Goal: Task Accomplishment & Management: Manage account settings

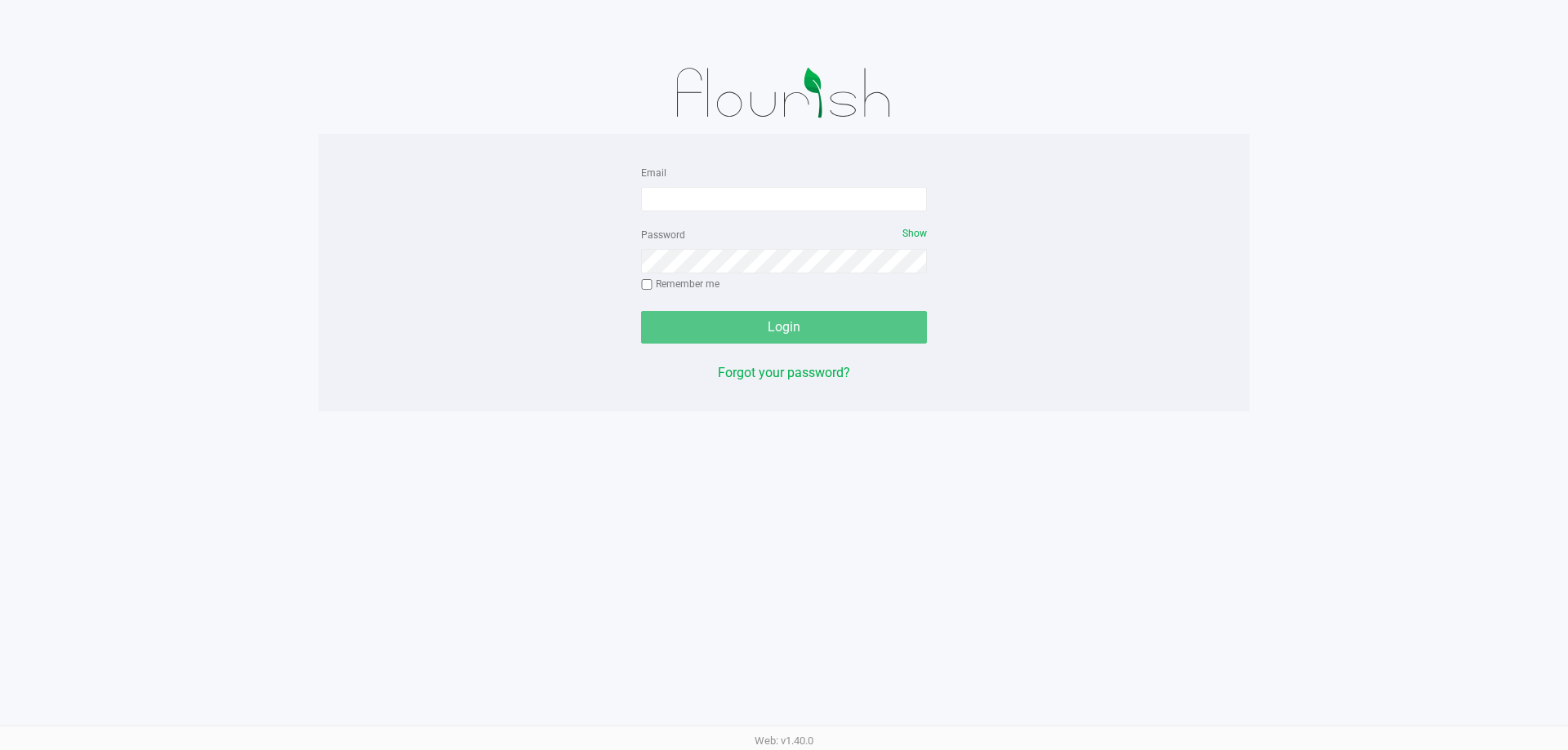
click at [786, 177] on div "Email" at bounding box center [784, 187] width 286 height 49
click at [796, 192] on input "Email" at bounding box center [784, 199] width 286 height 25
type input "[EMAIL_ADDRESS][DOMAIN_NAME]"
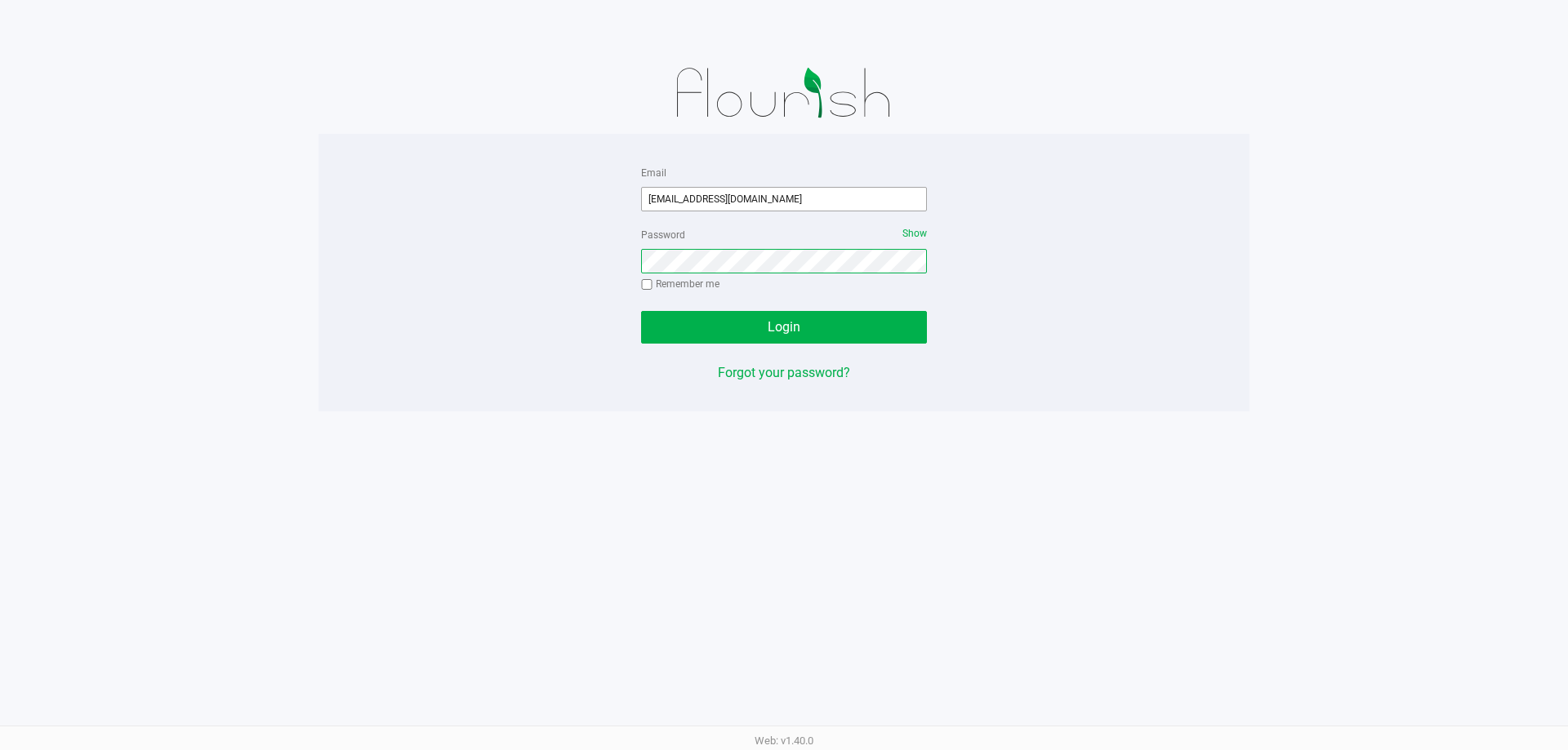
click at [641, 311] on button "Login" at bounding box center [784, 327] width 286 height 33
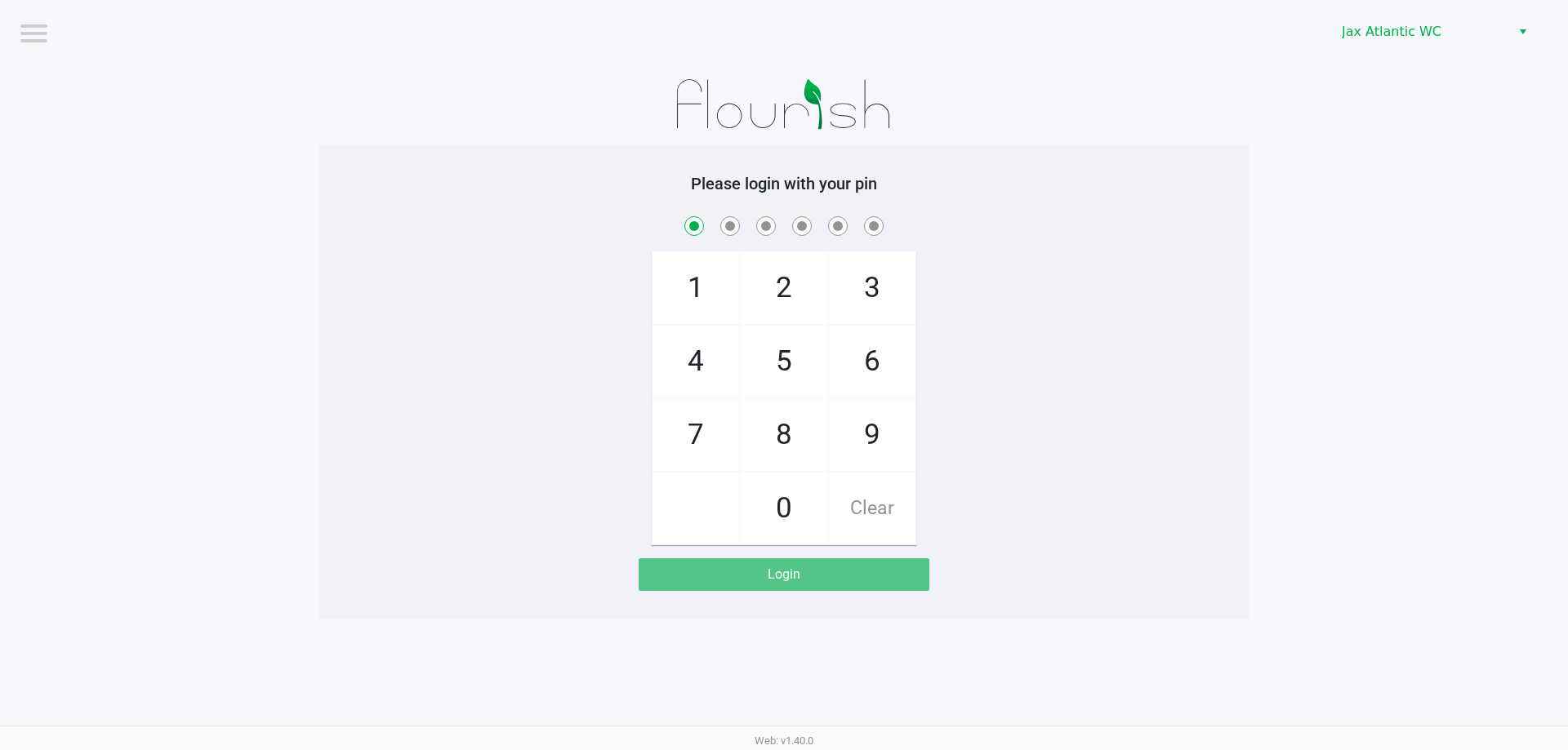
checkbox input "true"
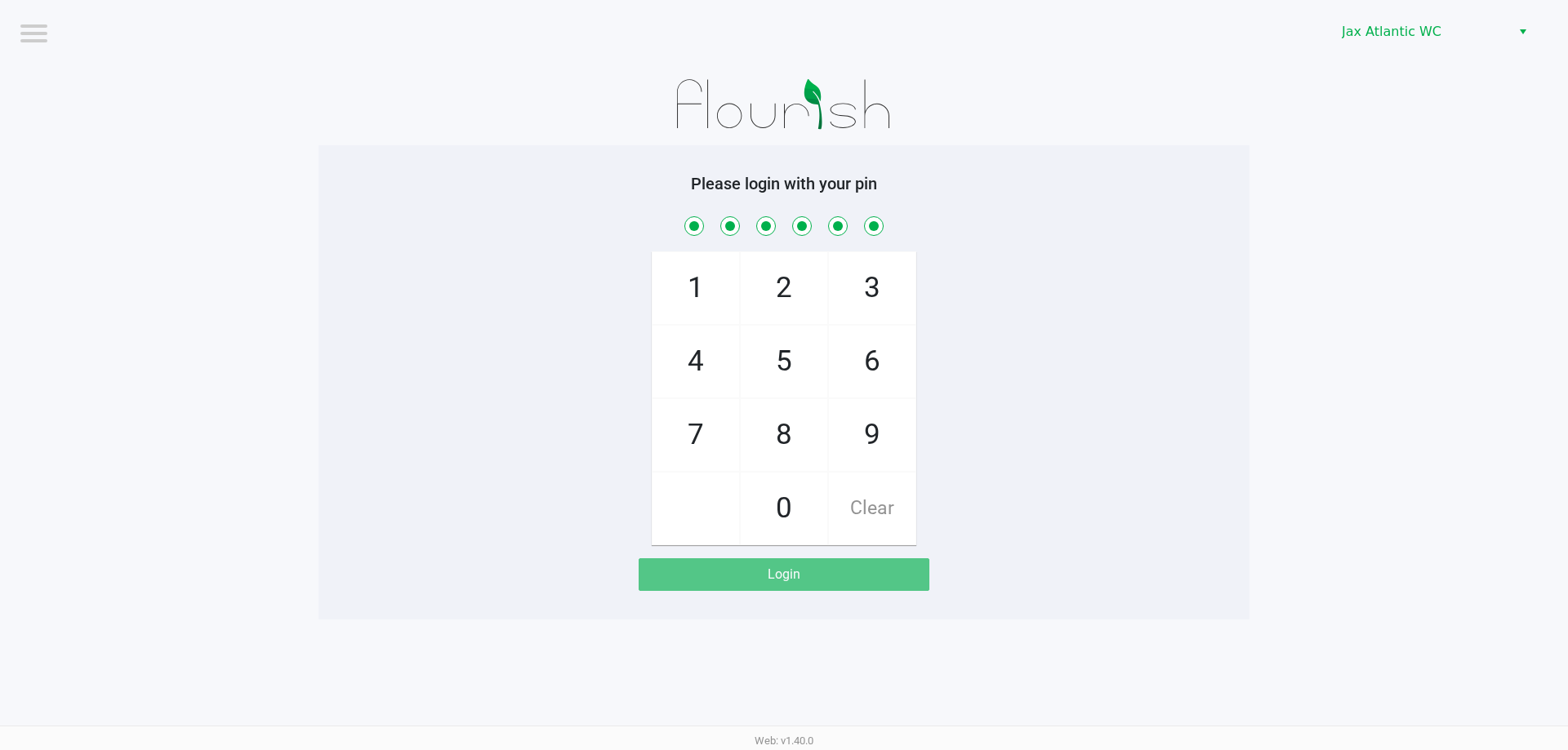
checkbox input "true"
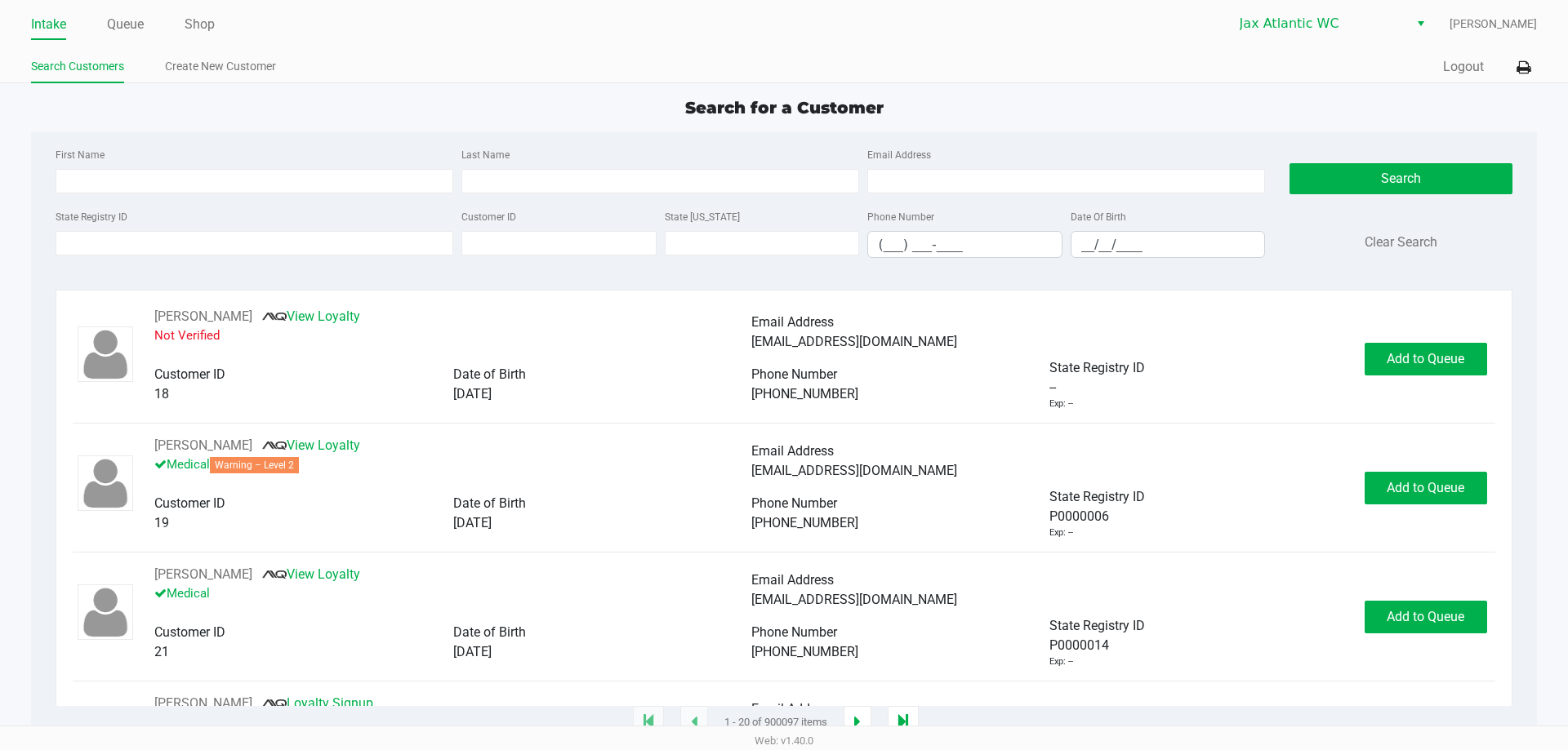
drag, startPoint x: 200, startPoint y: 28, endPoint x: 249, endPoint y: 21, distance: 49.5
click at [203, 28] on link "Shop" at bounding box center [199, 24] width 31 height 23
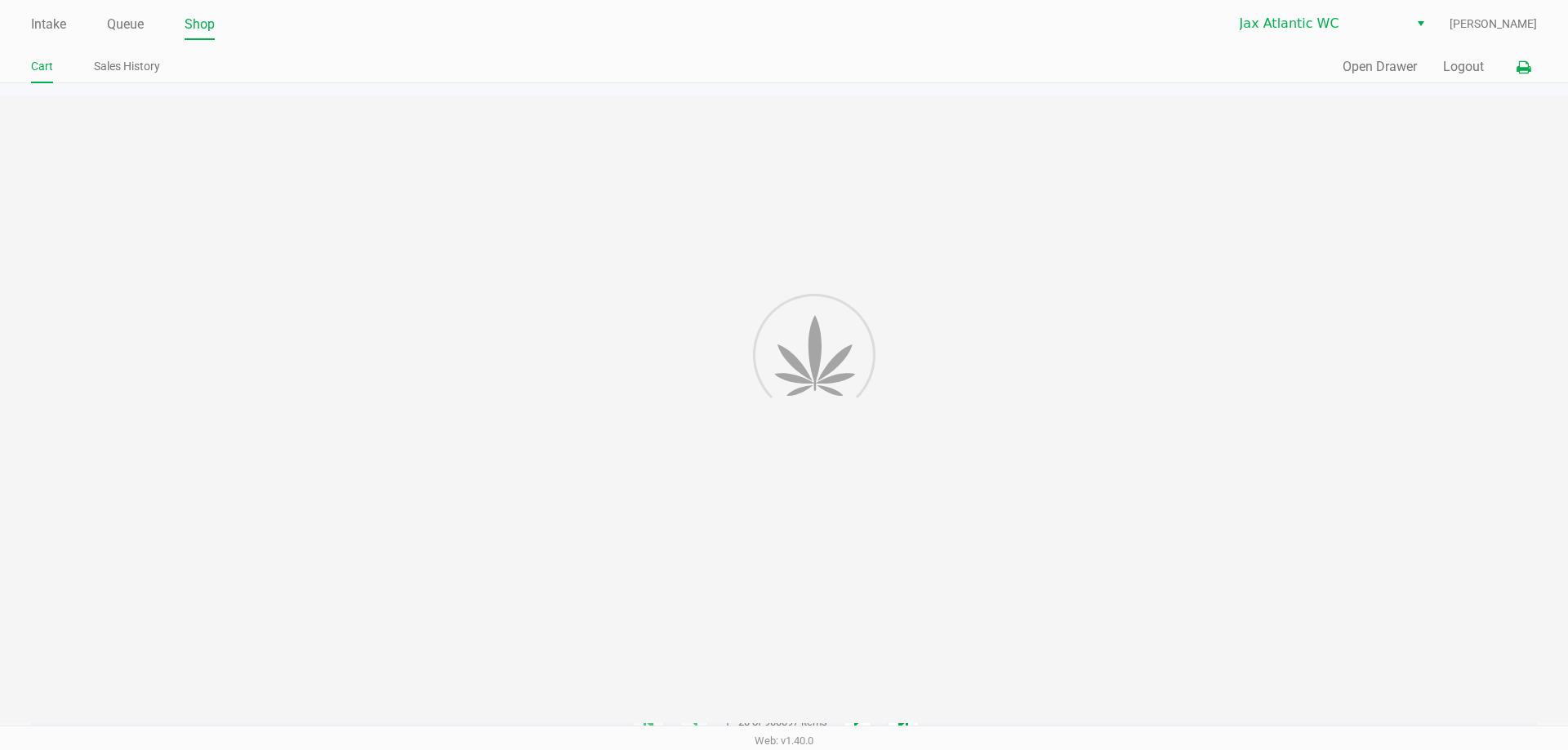
click at [1529, 64] on icon at bounding box center [1523, 68] width 14 height 12
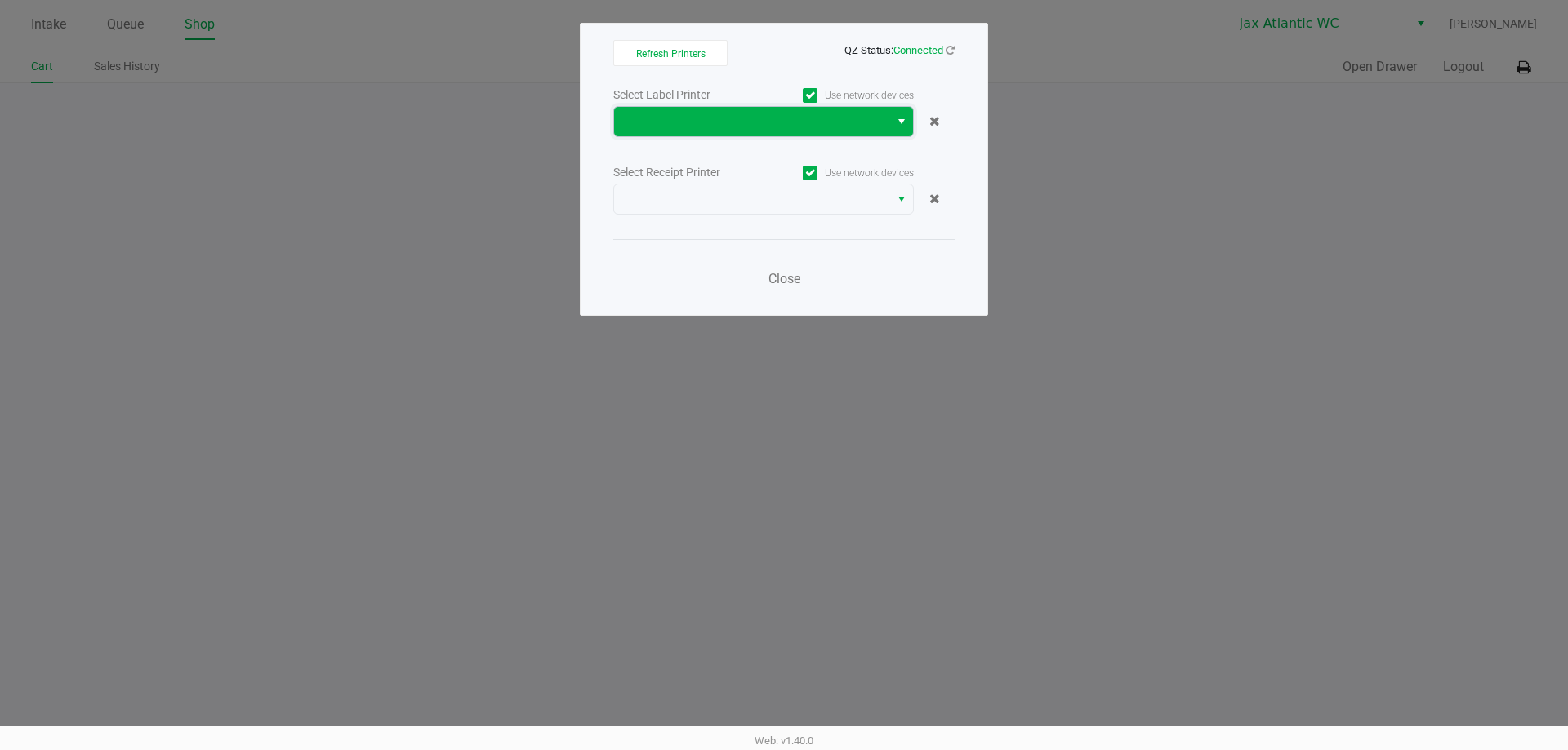
click at [700, 128] on span at bounding box center [751, 122] width 255 height 20
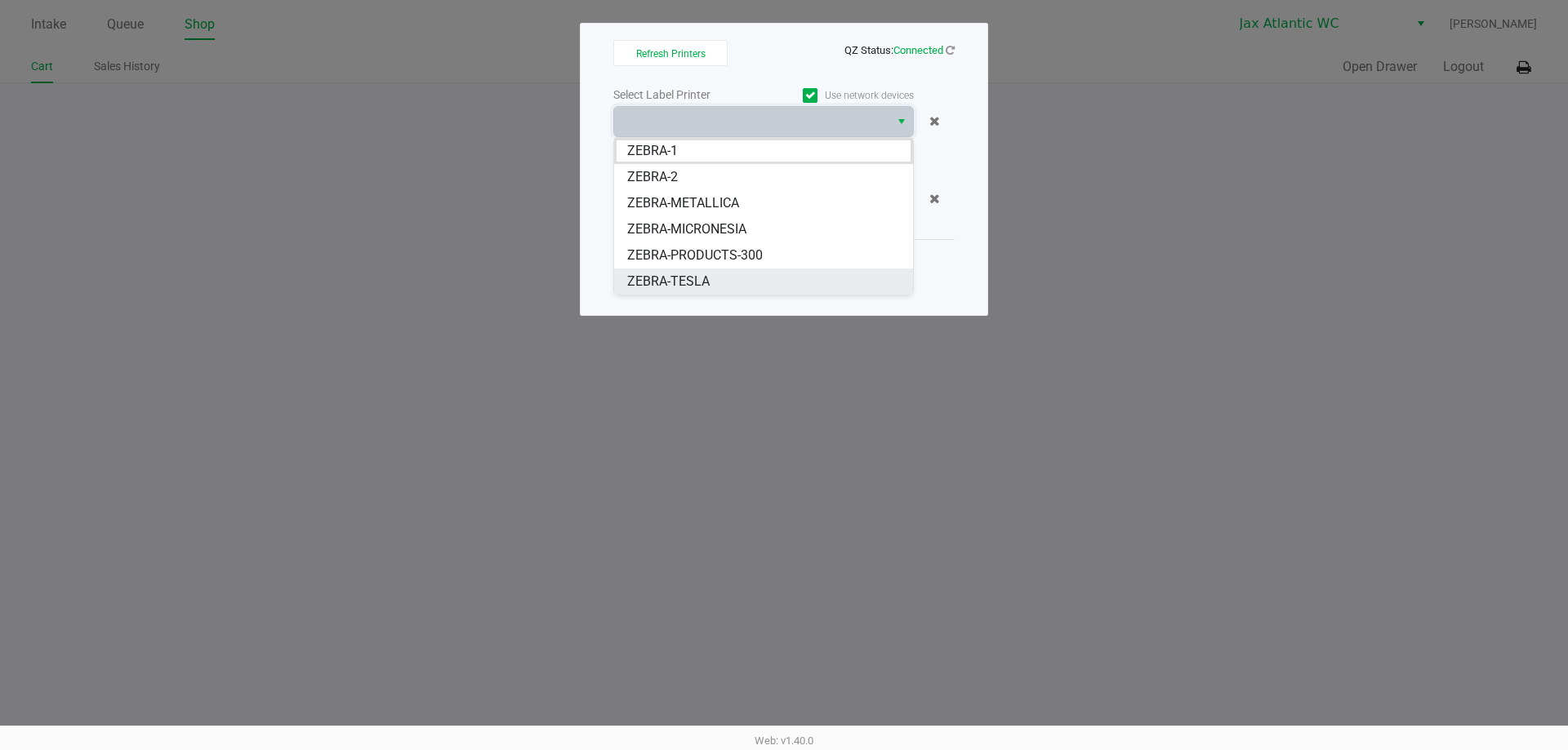
click at [742, 284] on li "ZEBRA-TESLA" at bounding box center [763, 281] width 299 height 26
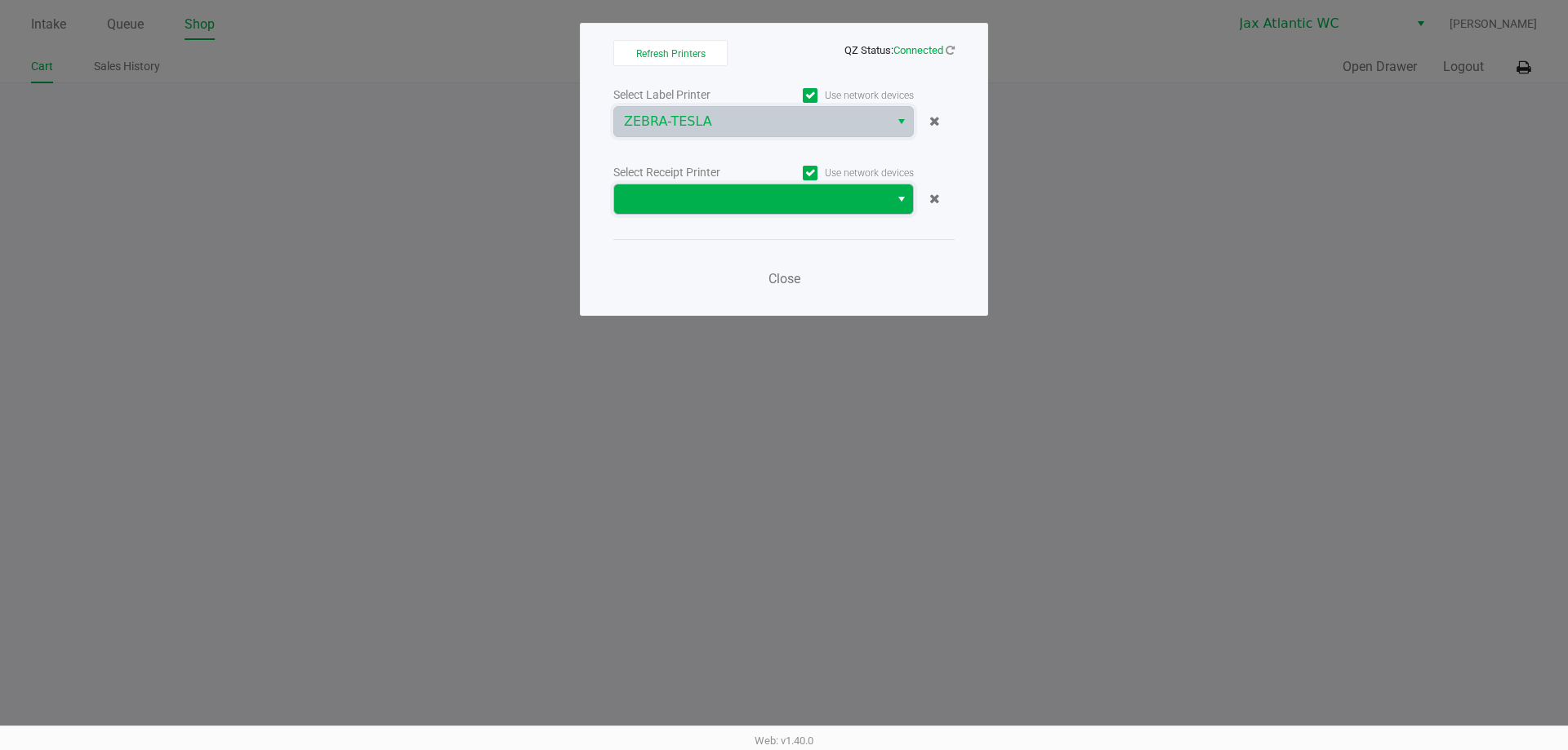
click at [703, 203] on span at bounding box center [751, 199] width 255 height 20
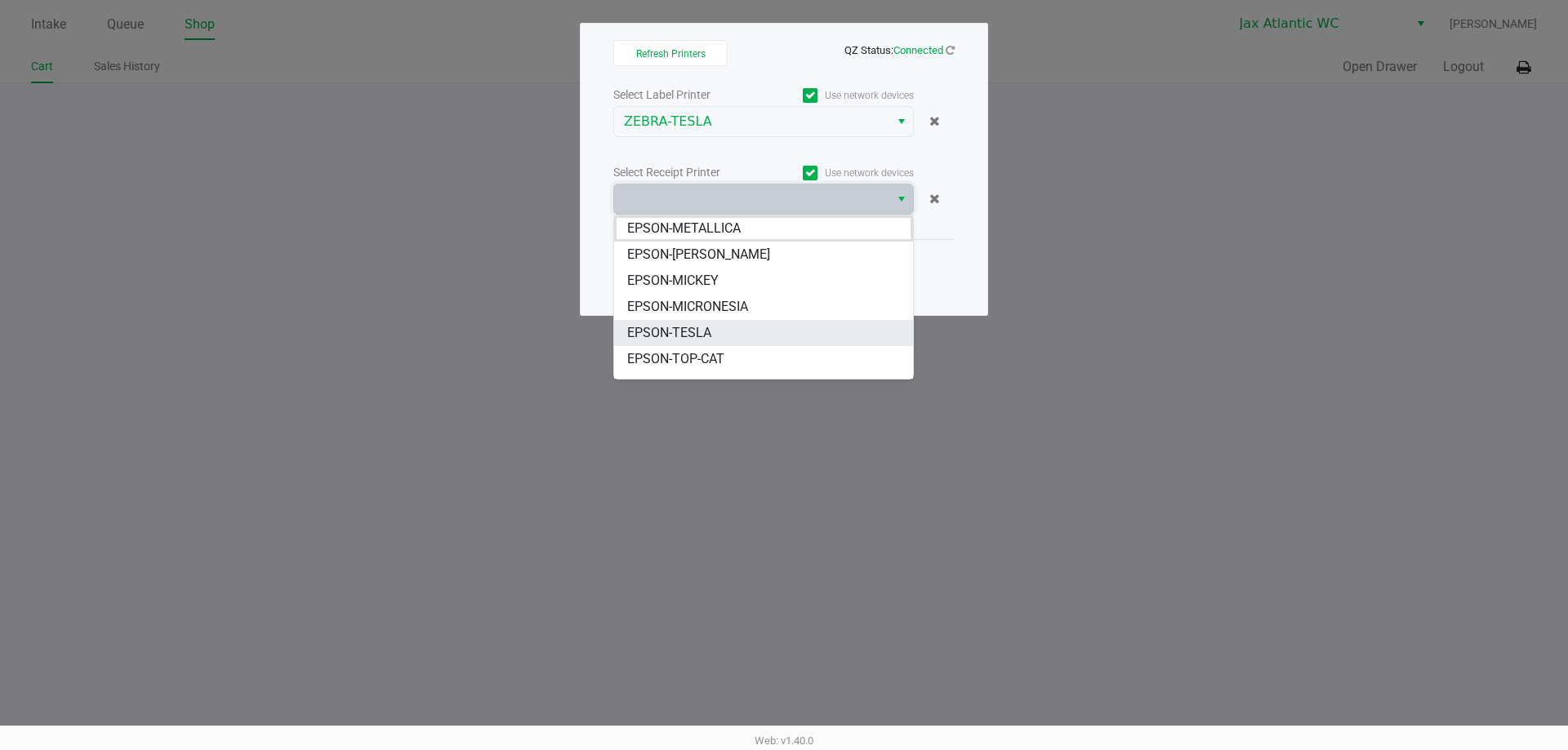
click at [722, 332] on li "EPSON-TESLA" at bounding box center [763, 332] width 299 height 26
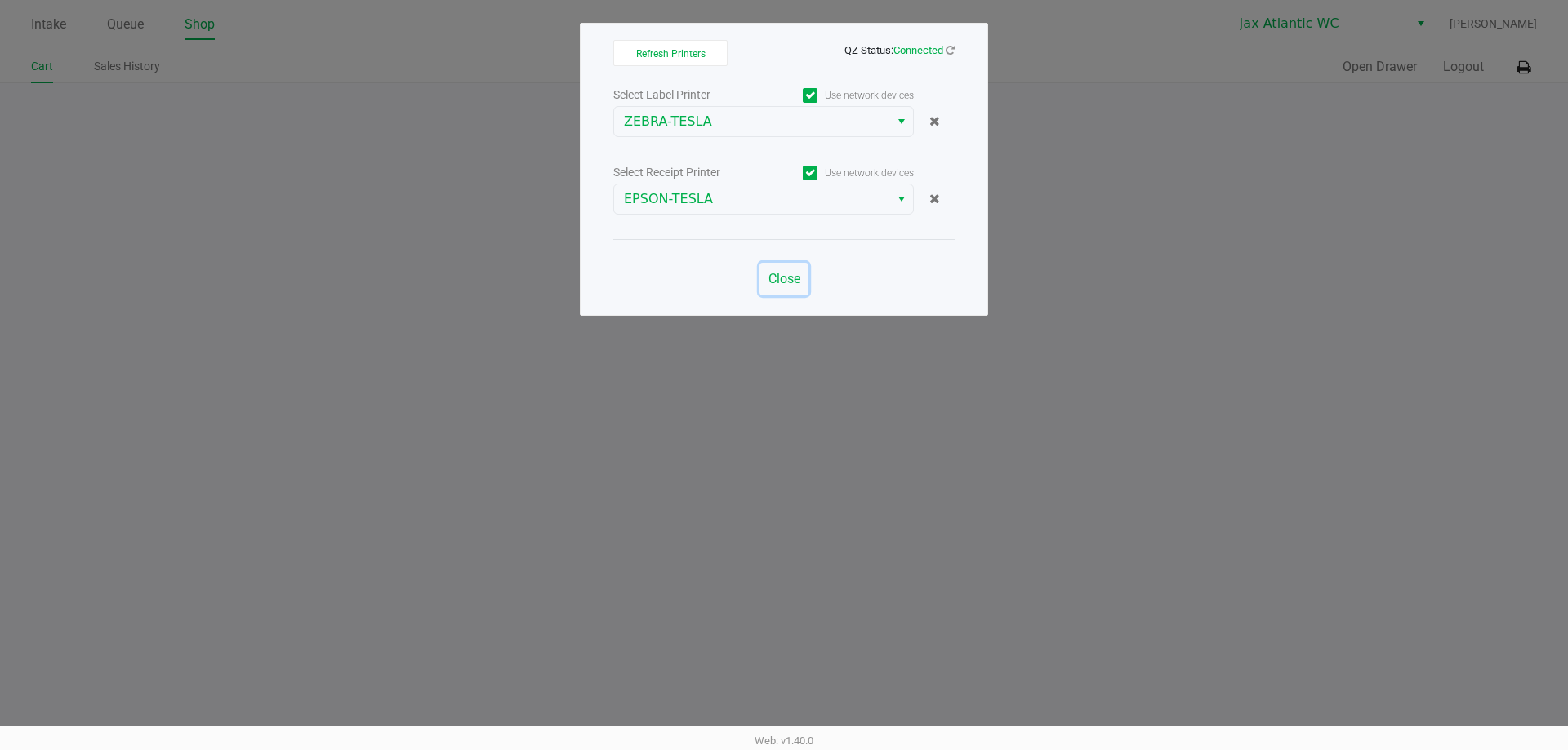
click at [787, 282] on span "Close" at bounding box center [784, 279] width 32 height 16
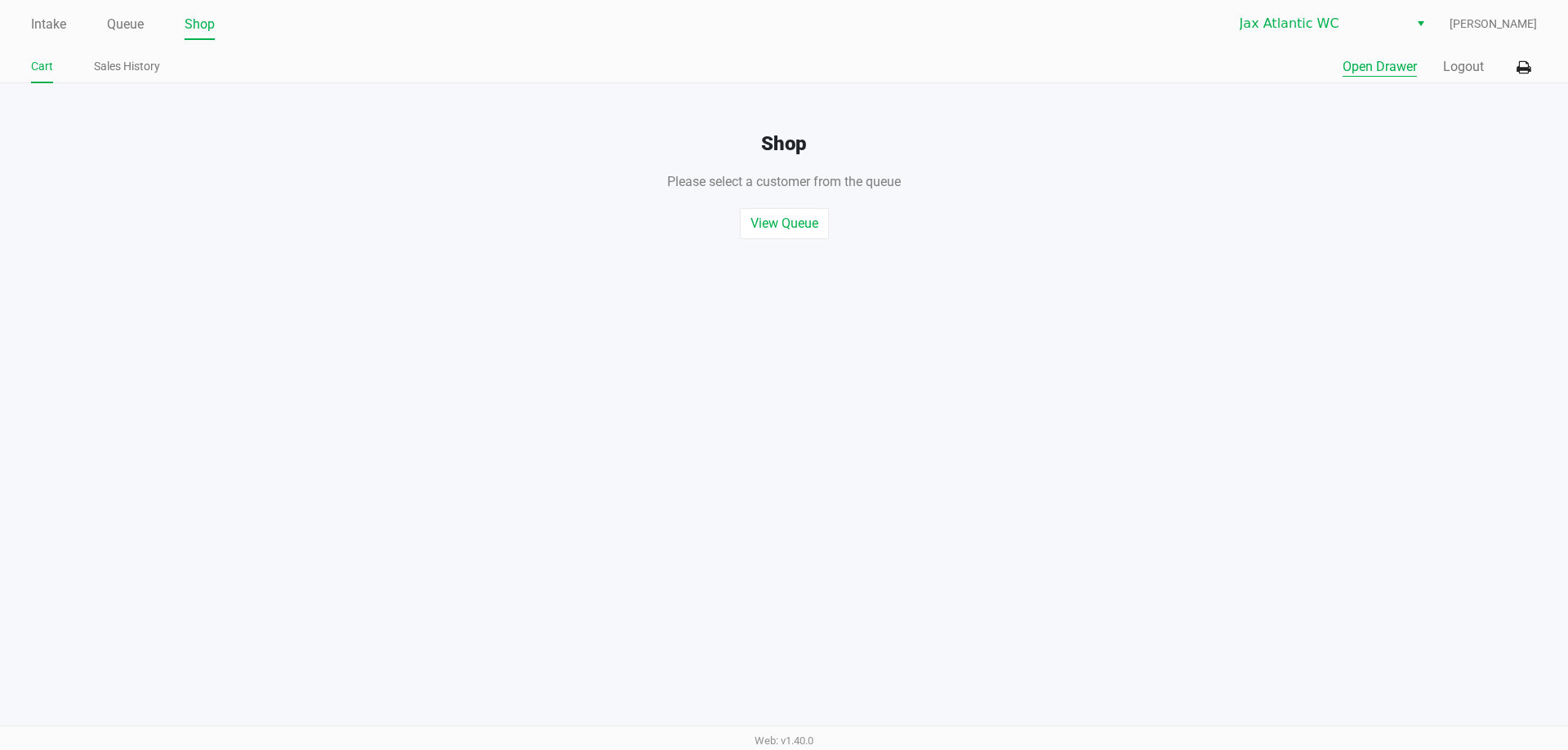
drag, startPoint x: 1332, startPoint y: 67, endPoint x: 1354, endPoint y: 67, distance: 22.0
click at [1338, 67] on div "Quick Sale Open Drawer Logout" at bounding box center [1160, 67] width 753 height 31
click at [1365, 67] on button "Open Drawer" at bounding box center [1379, 67] width 74 height 20
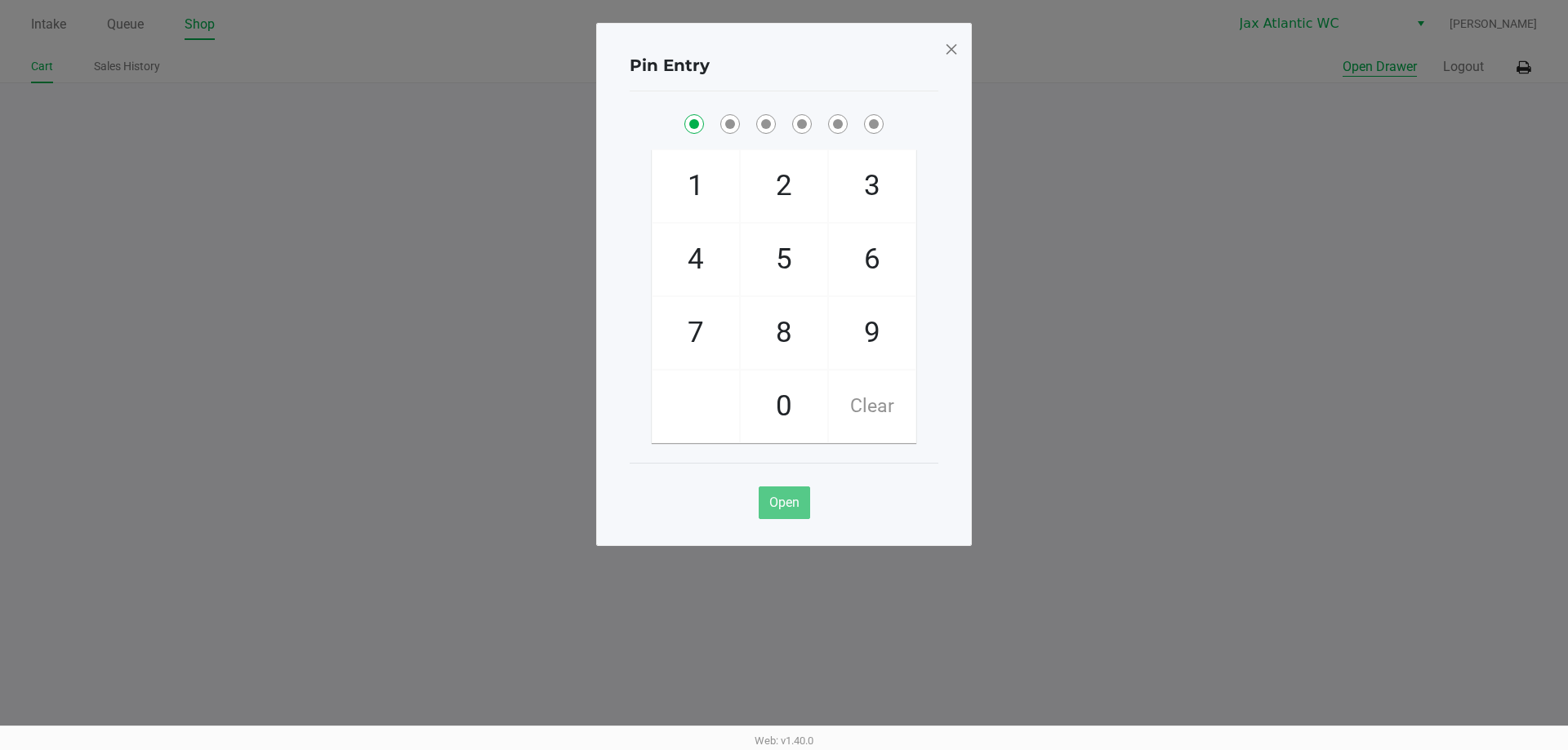
checkbox input "true"
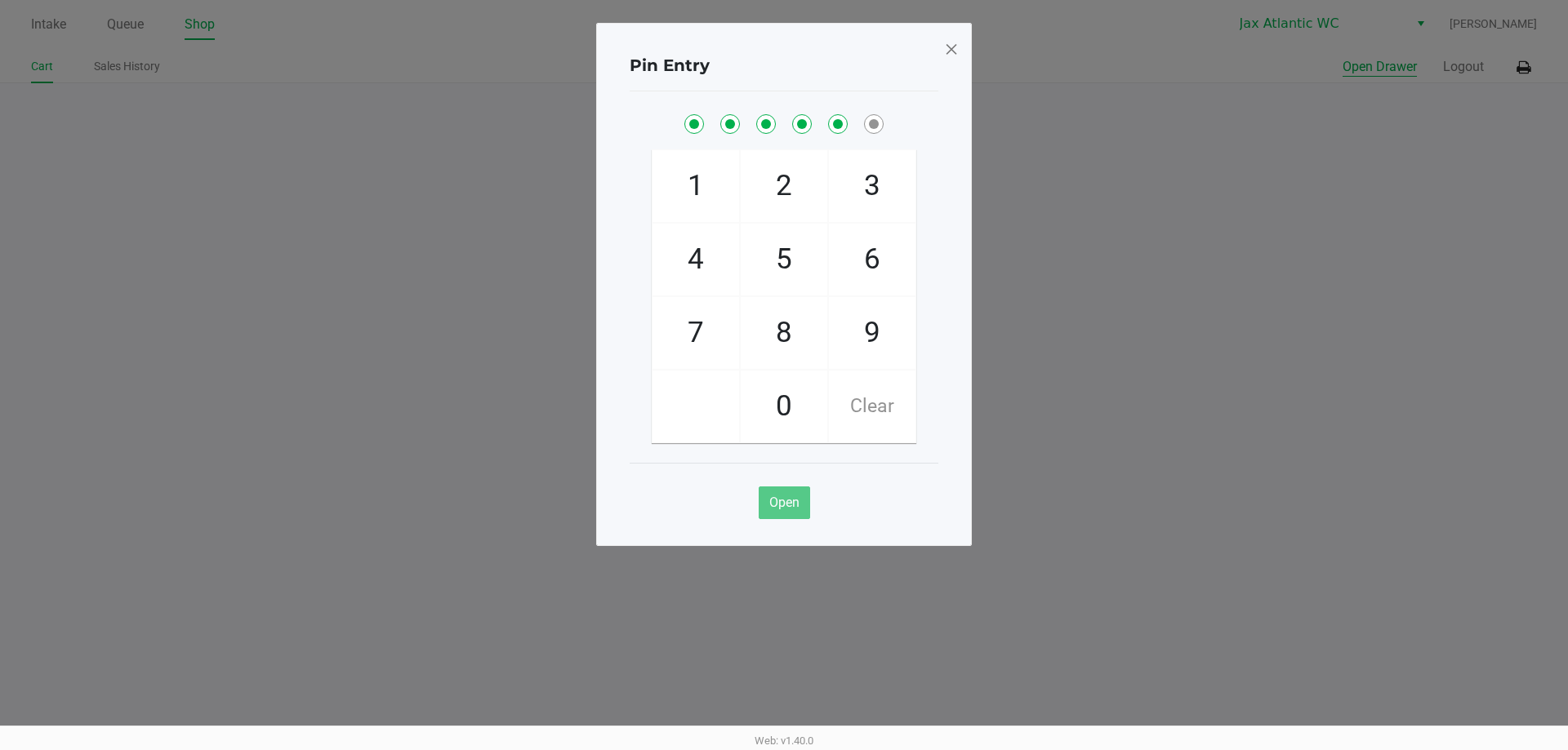
click at [1342, 57] on button "Open Drawer" at bounding box center [1379, 67] width 74 height 20
checkbox input "true"
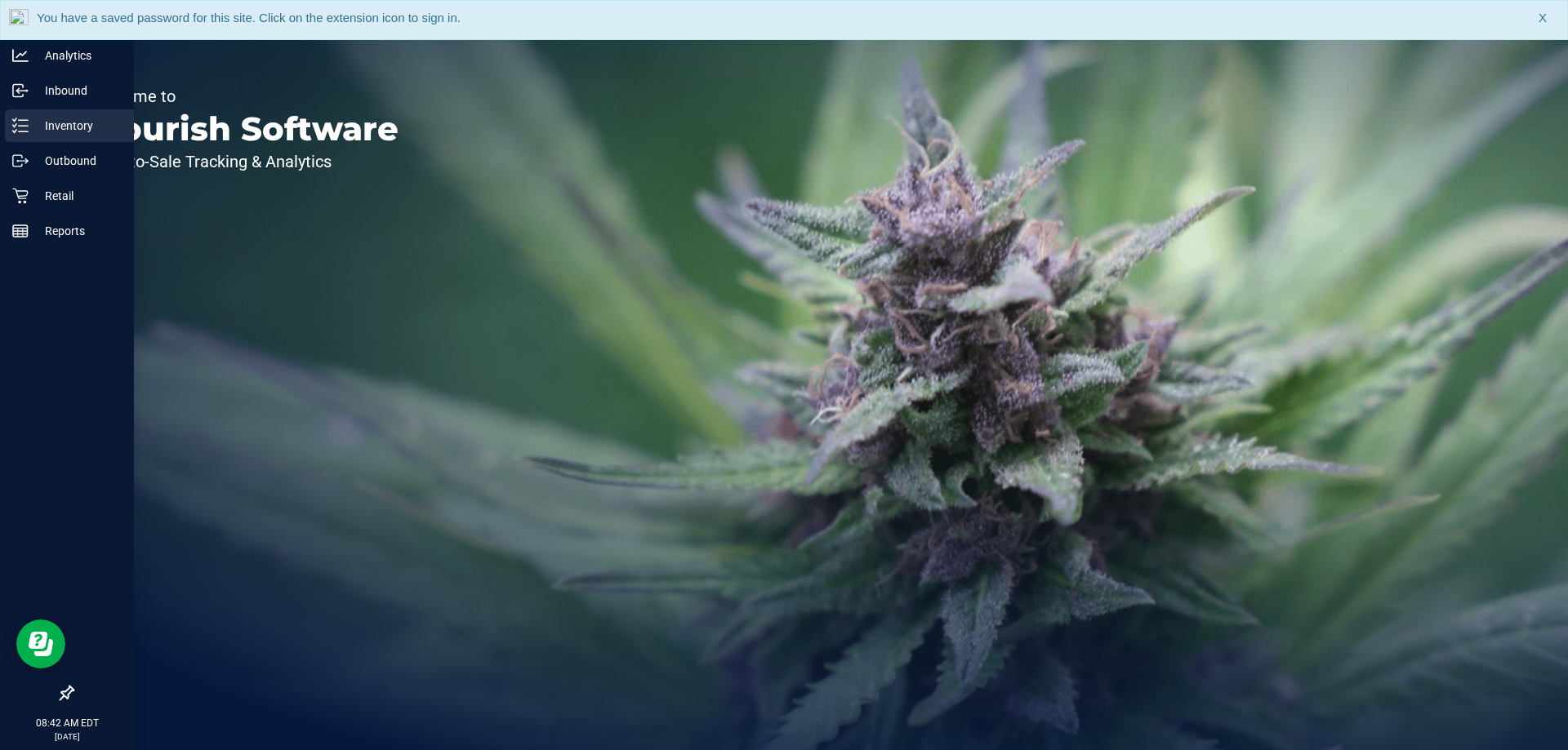
click at [49, 124] on p "Inventory" at bounding box center [77, 126] width 98 height 20
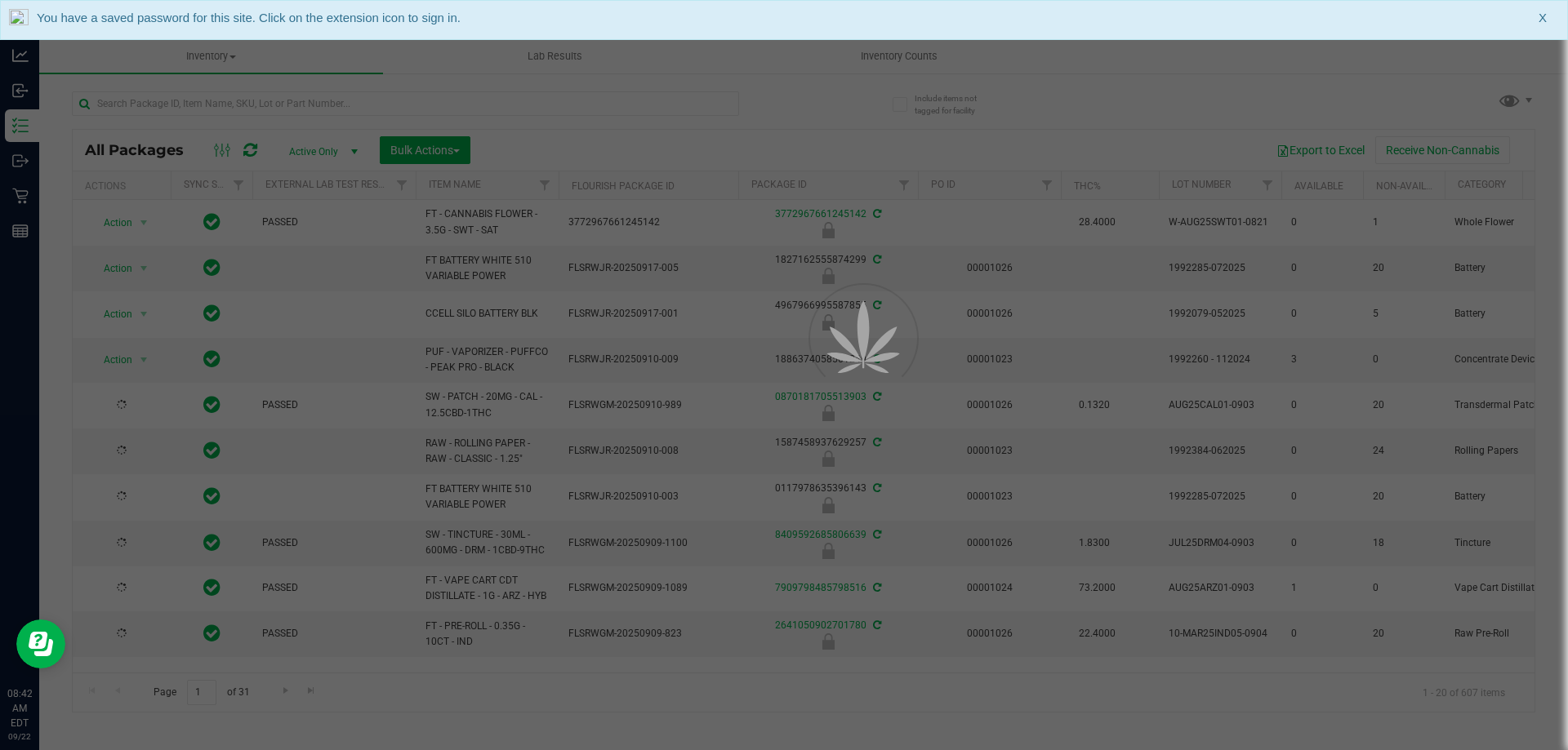
click at [253, 106] on div at bounding box center [784, 375] width 1568 height 750
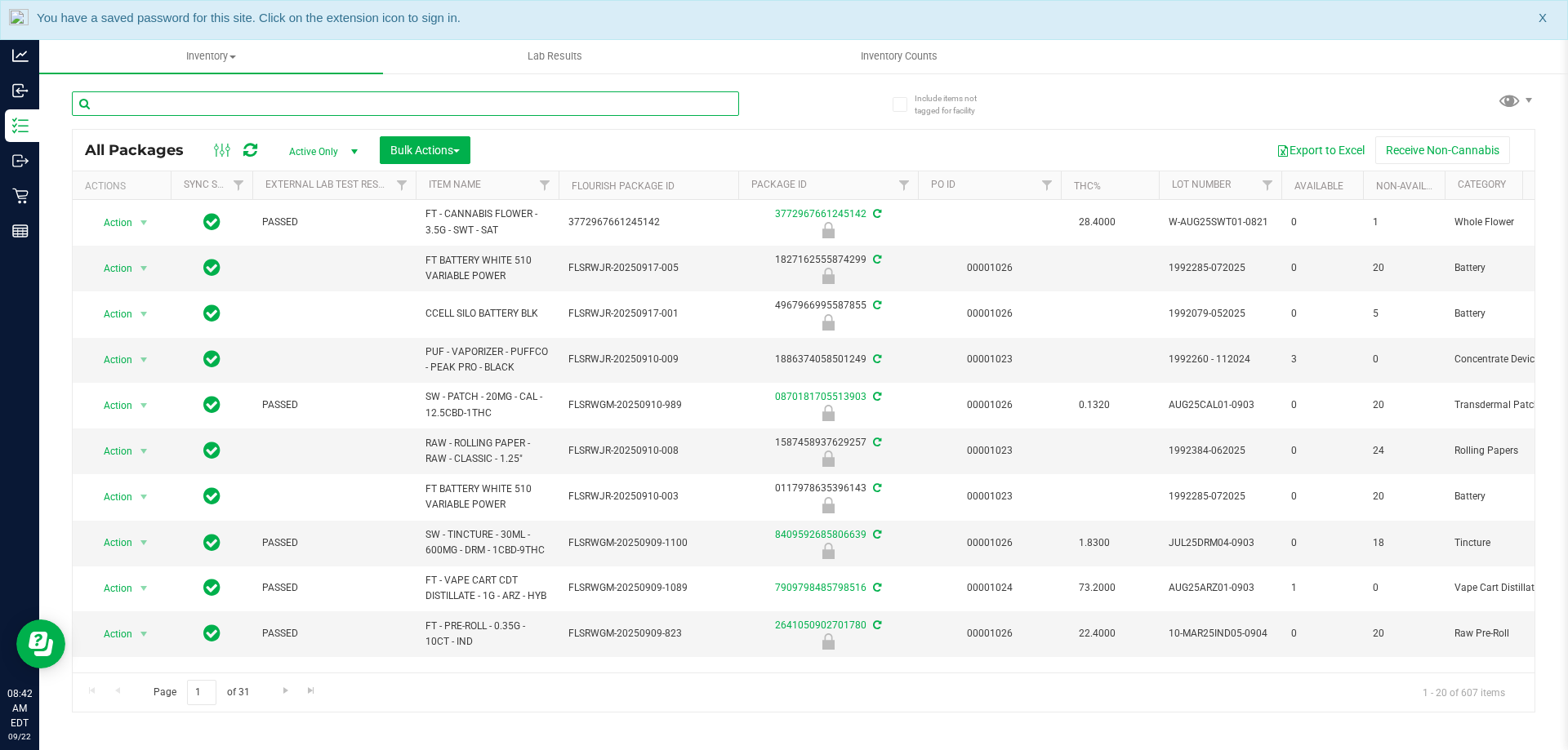
click at [257, 100] on input "text" at bounding box center [406, 103] width 667 height 25
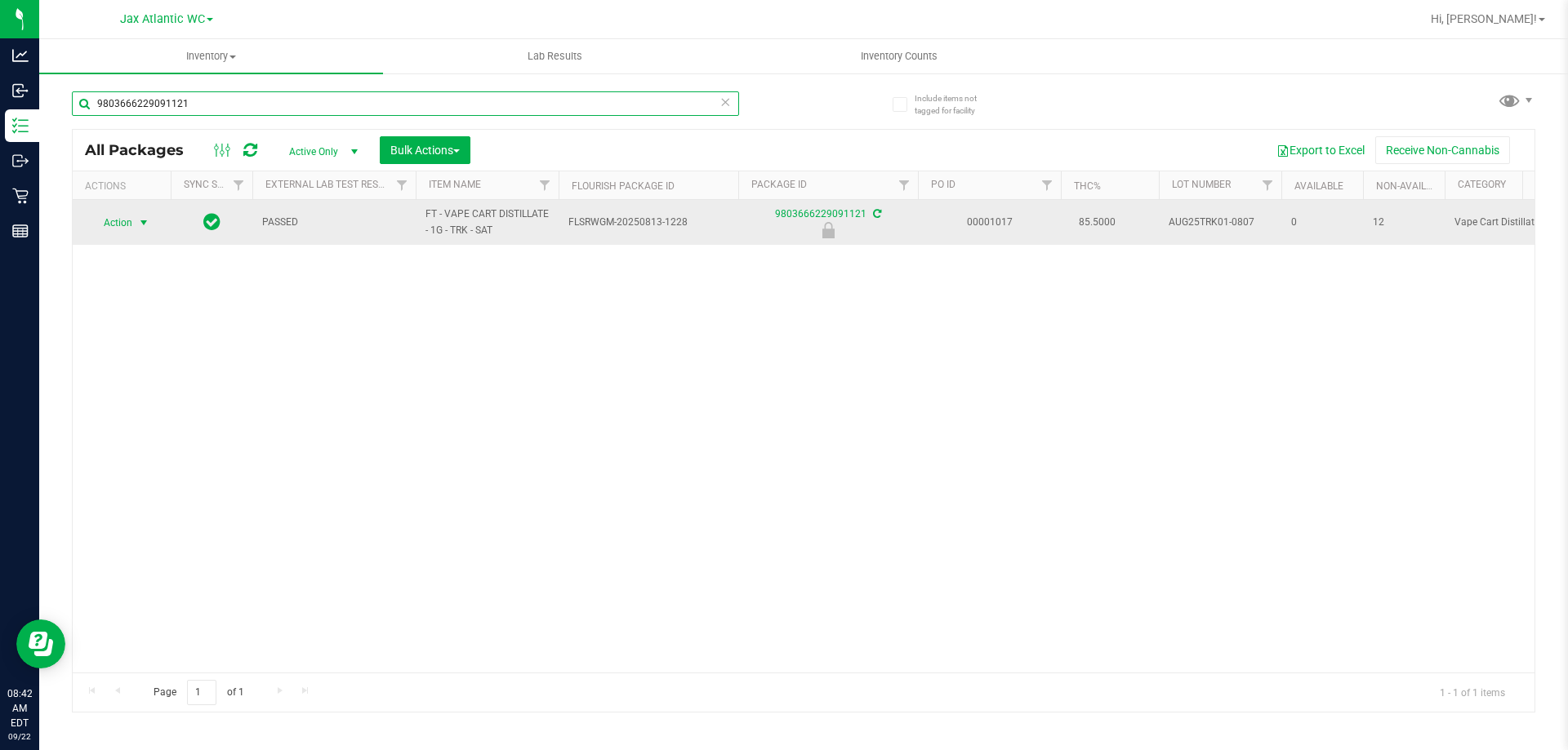
type input "9803666229091121"
click at [121, 221] on span "Action" at bounding box center [111, 223] width 45 height 23
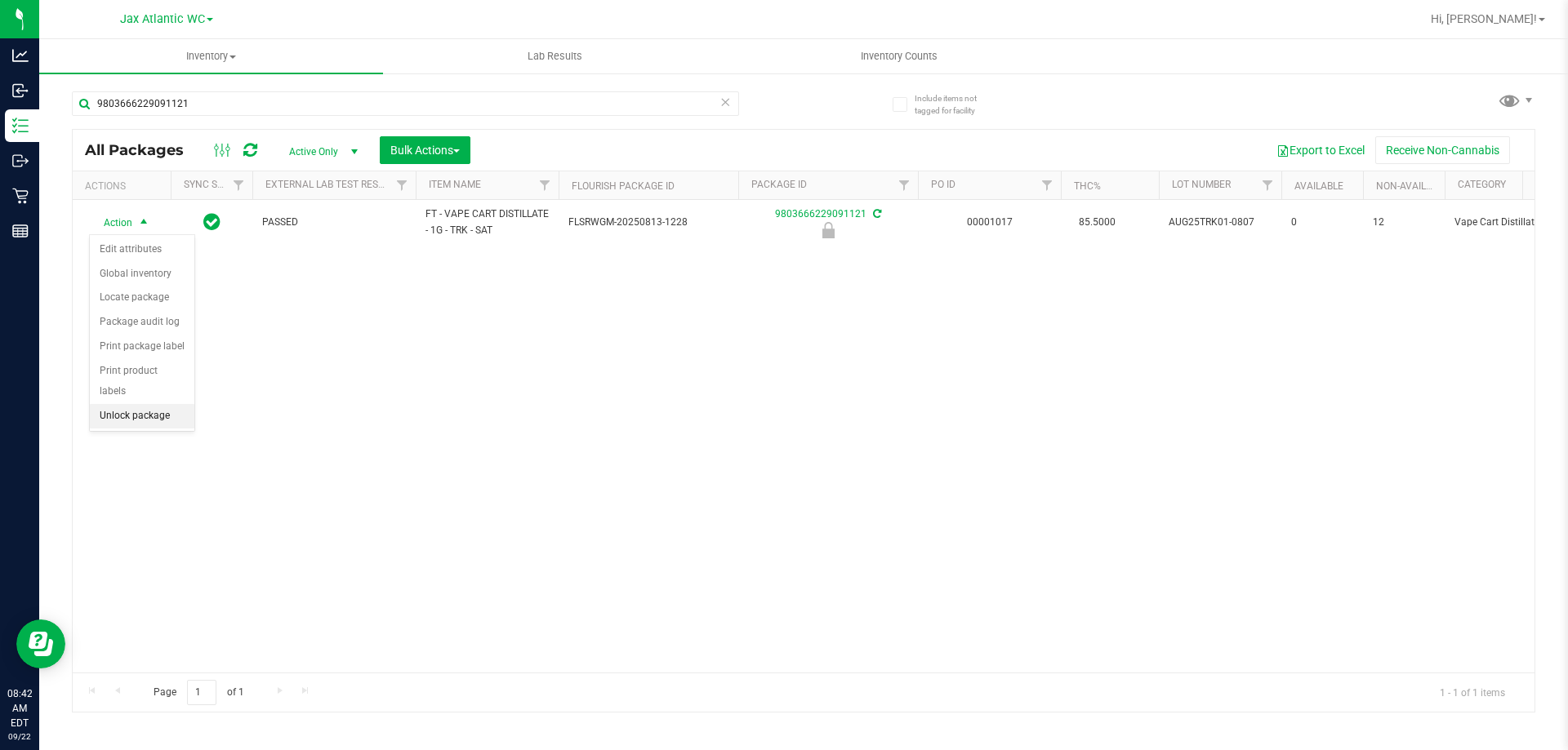
click at [137, 404] on li "Unlock package" at bounding box center [143, 416] width 105 height 25
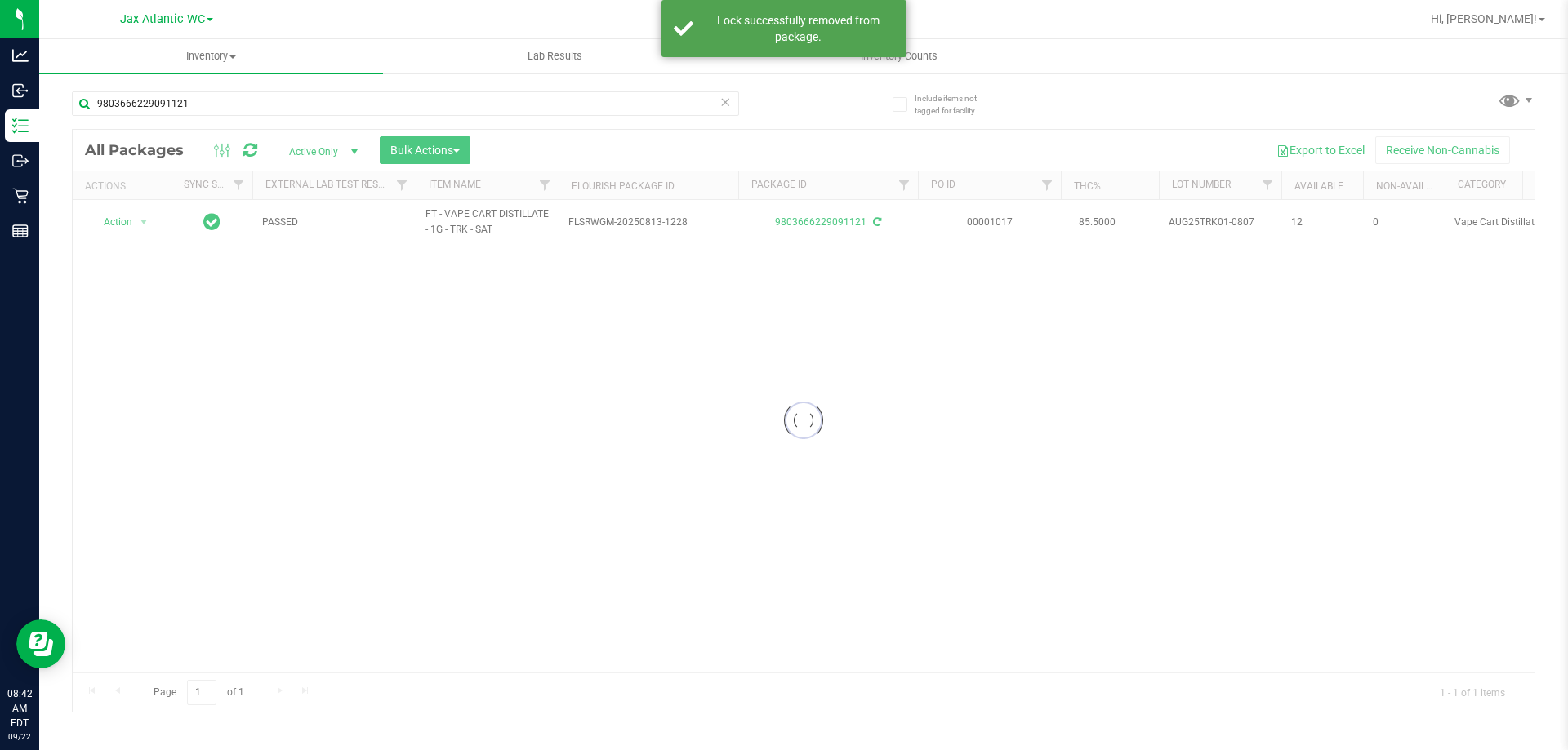
click at [110, 219] on div at bounding box center [803, 421] width 1462 height 582
click at [114, 222] on div at bounding box center [803, 421] width 1462 height 582
click at [115, 222] on span "Action" at bounding box center [111, 222] width 45 height 23
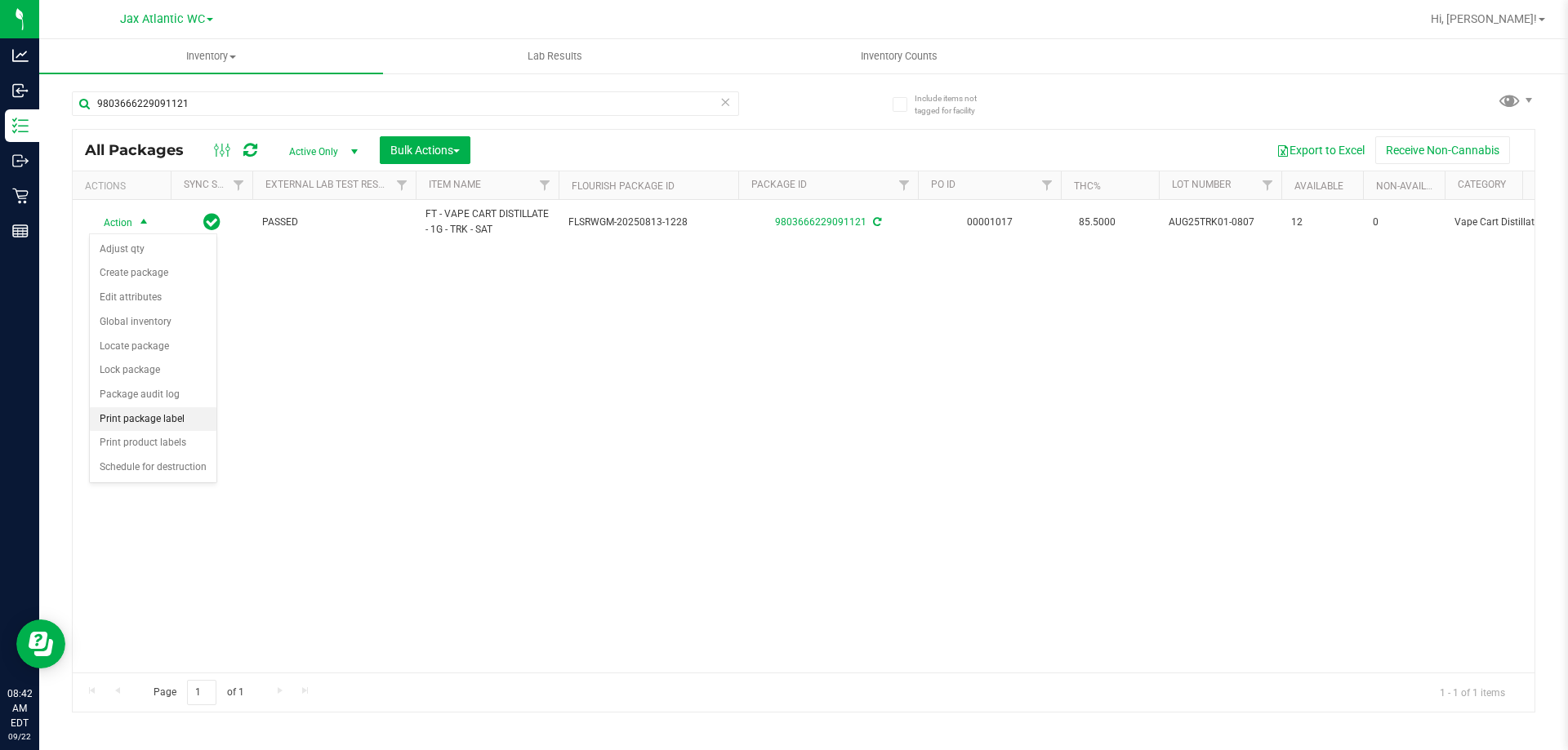
click at [156, 414] on li "Print package label" at bounding box center [153, 420] width 127 height 25
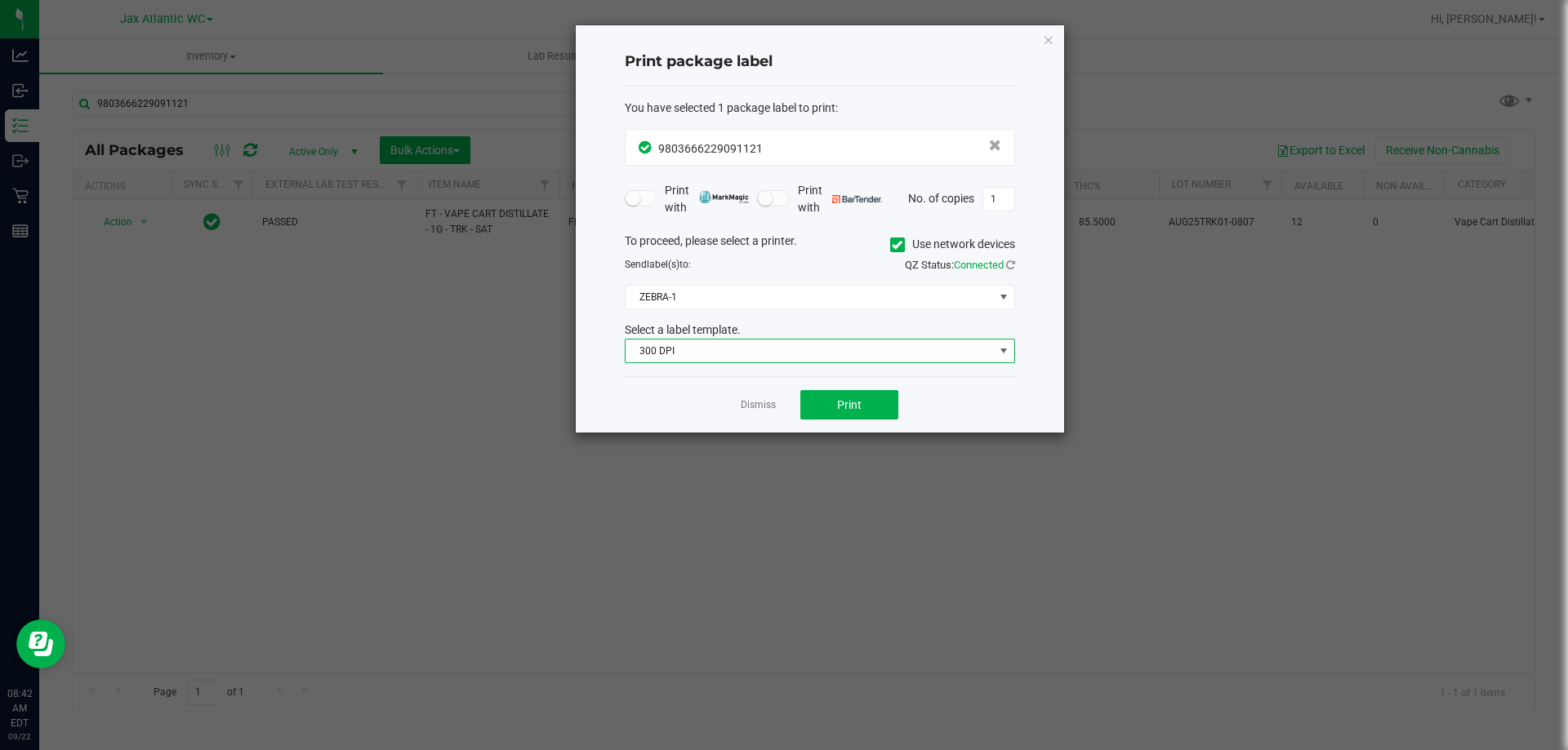
click at [679, 344] on span "300 DPI" at bounding box center [810, 350] width 368 height 23
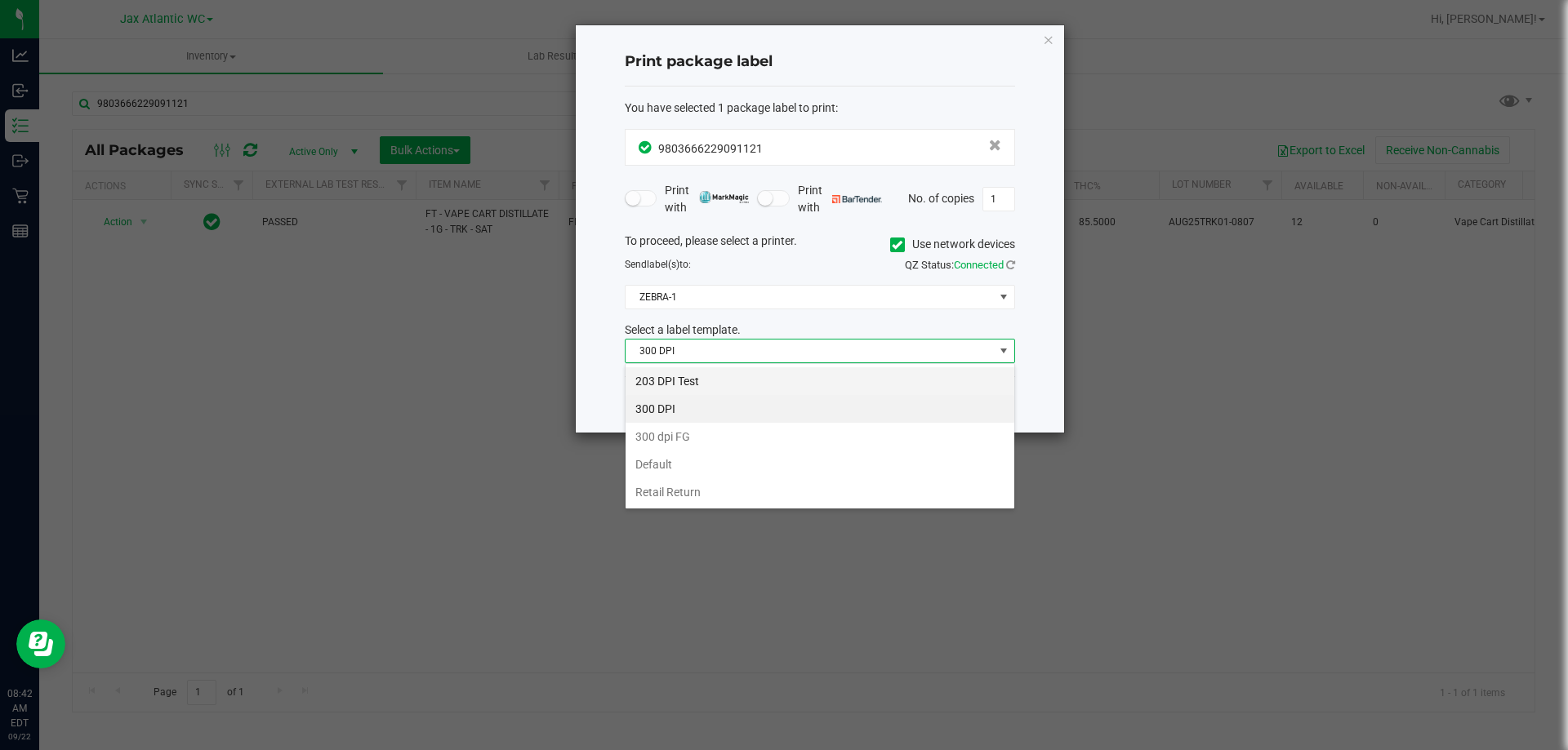
scroll to position [25, 390]
click at [692, 378] on li "203 DPI Test" at bounding box center [820, 381] width 389 height 28
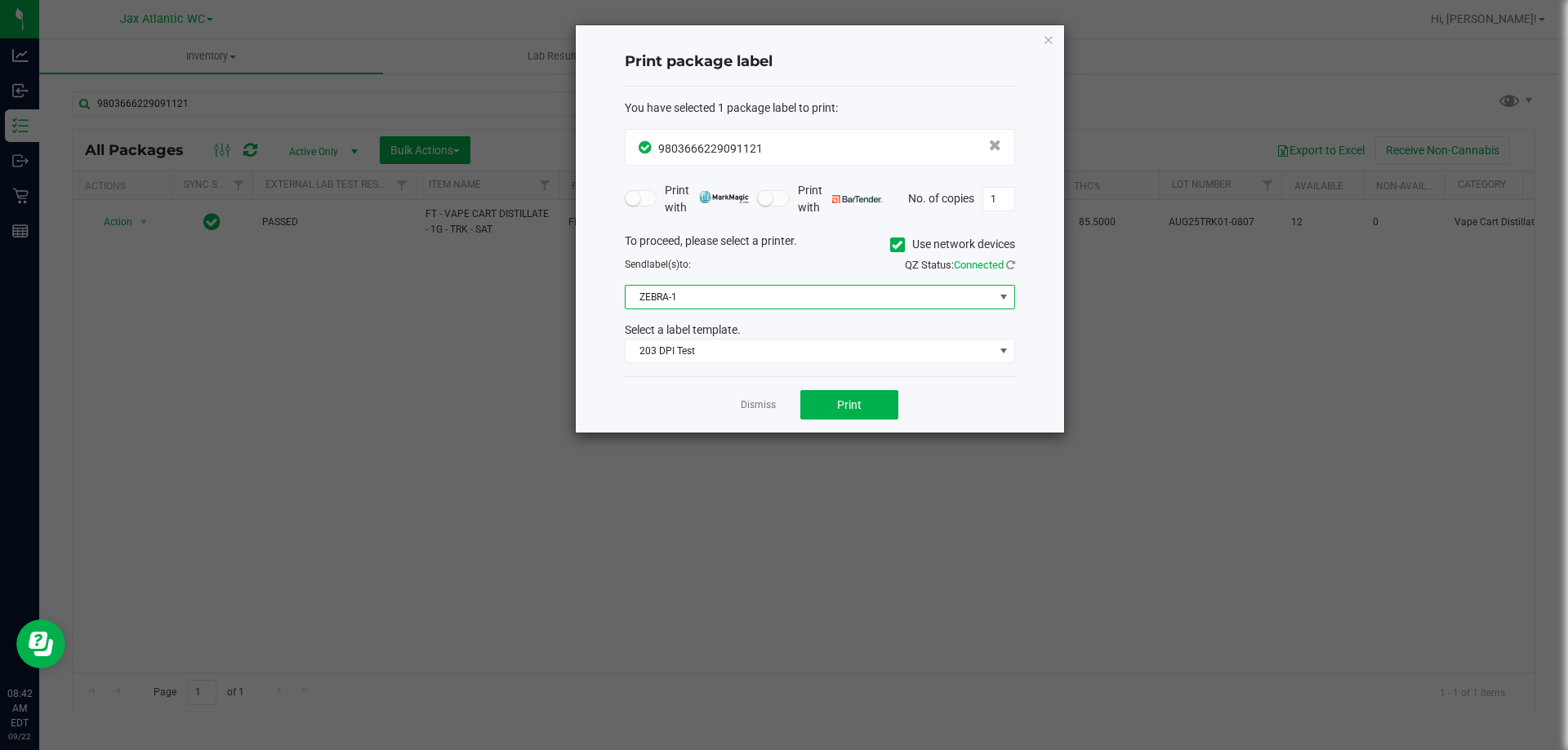
click at [748, 306] on span "ZEBRA-1" at bounding box center [810, 297] width 368 height 23
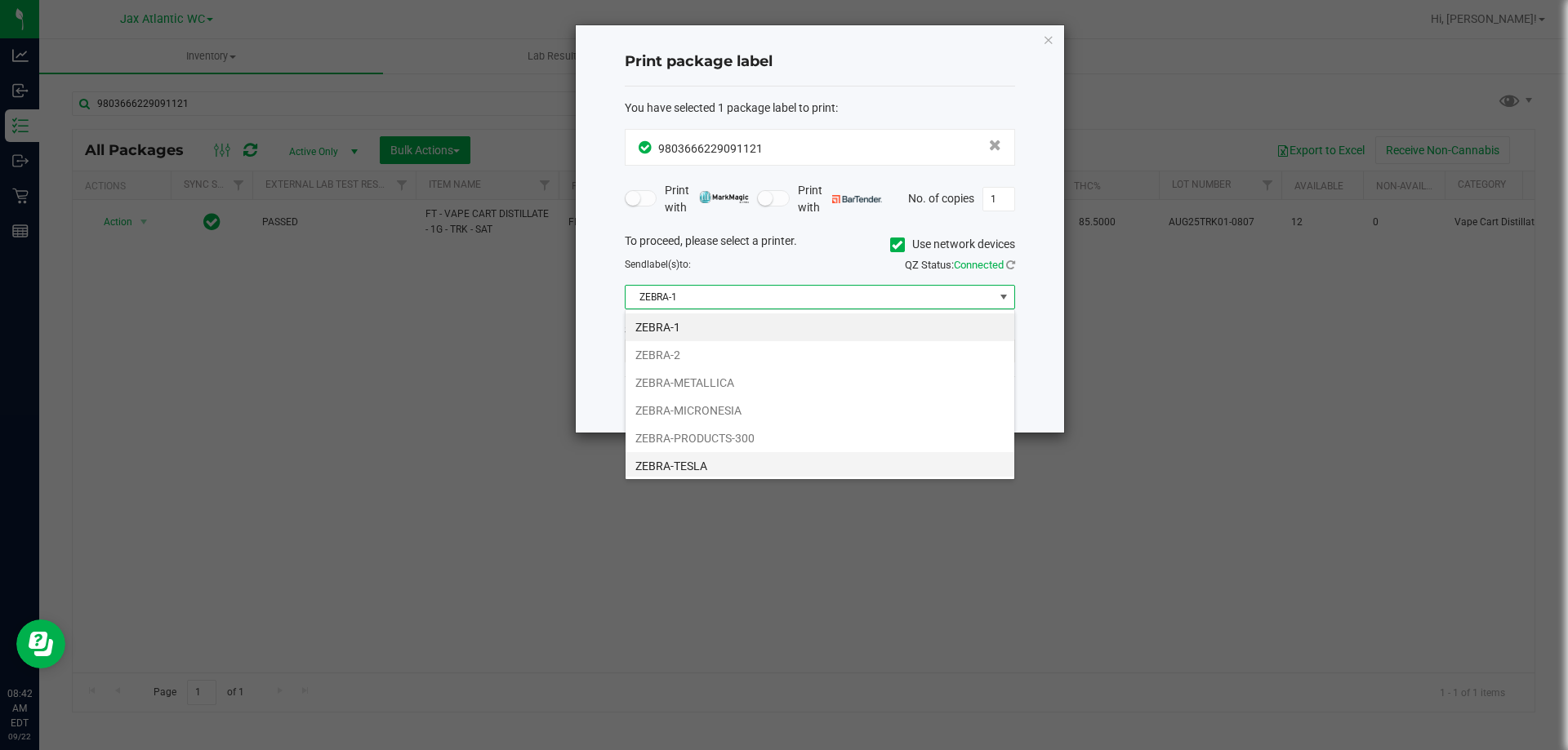
click at [745, 466] on li "ZEBRA-TESLA" at bounding box center [820, 466] width 389 height 28
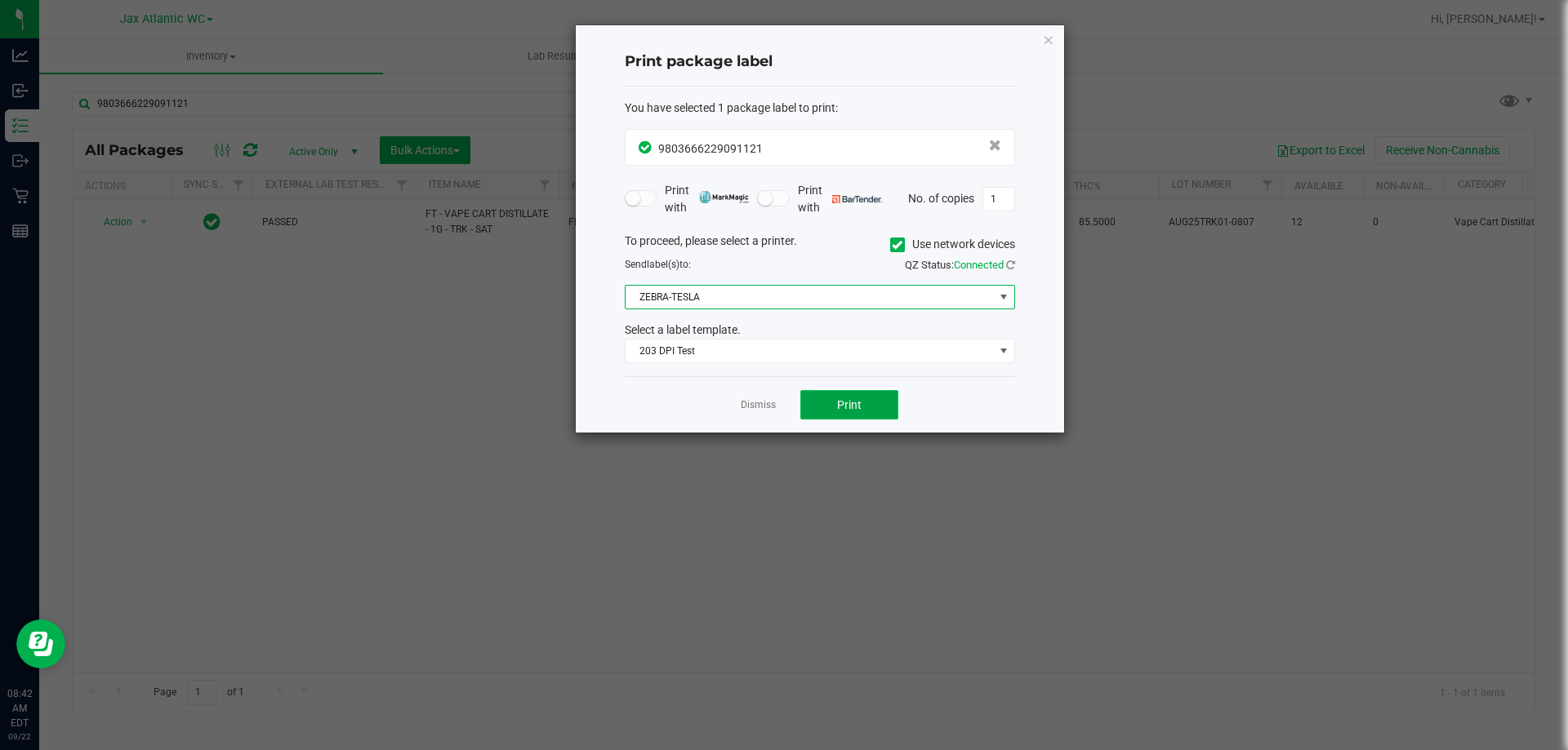
click at [829, 406] on button "Print" at bounding box center [849, 405] width 98 height 30
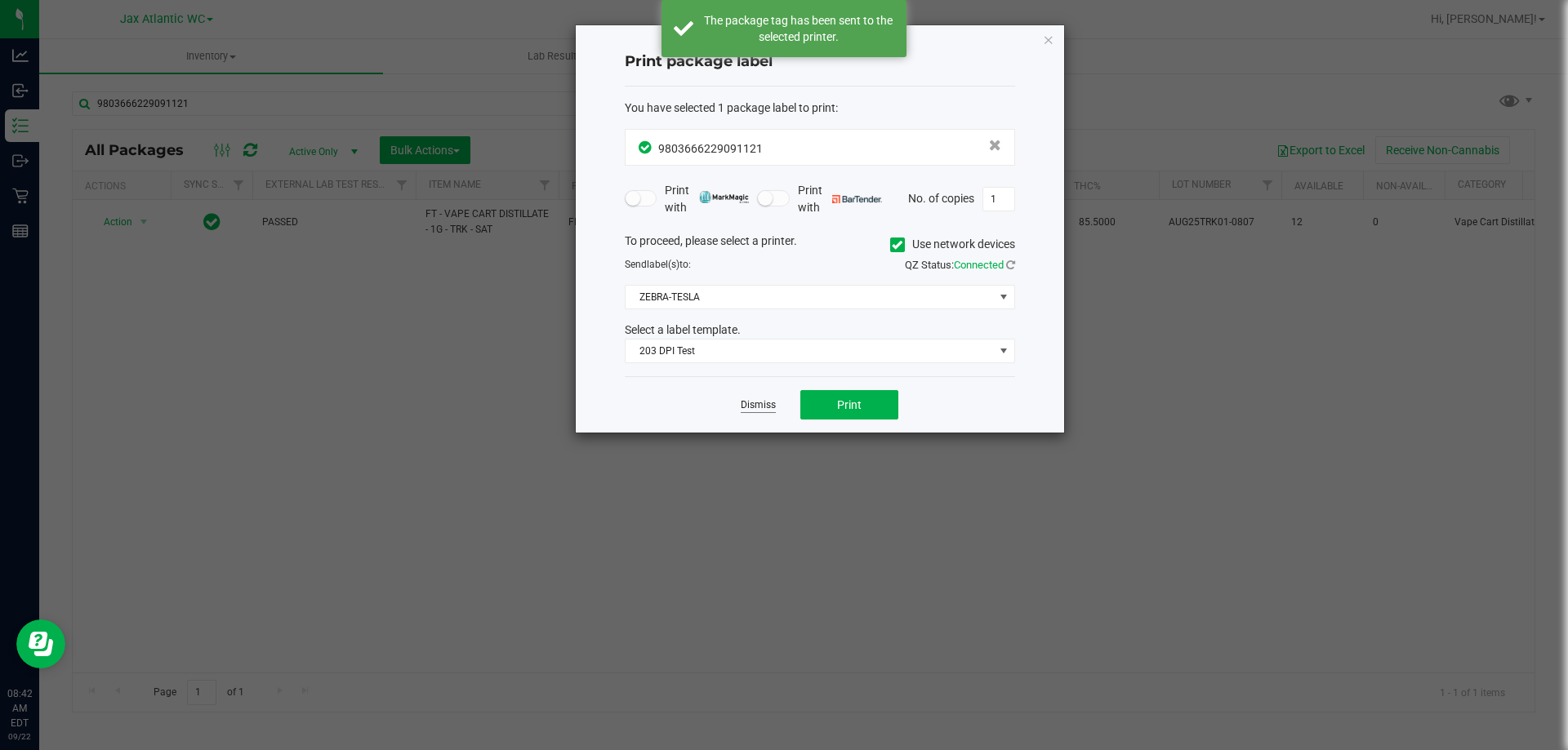
click at [748, 403] on link "Dismiss" at bounding box center [757, 406] width 35 height 14
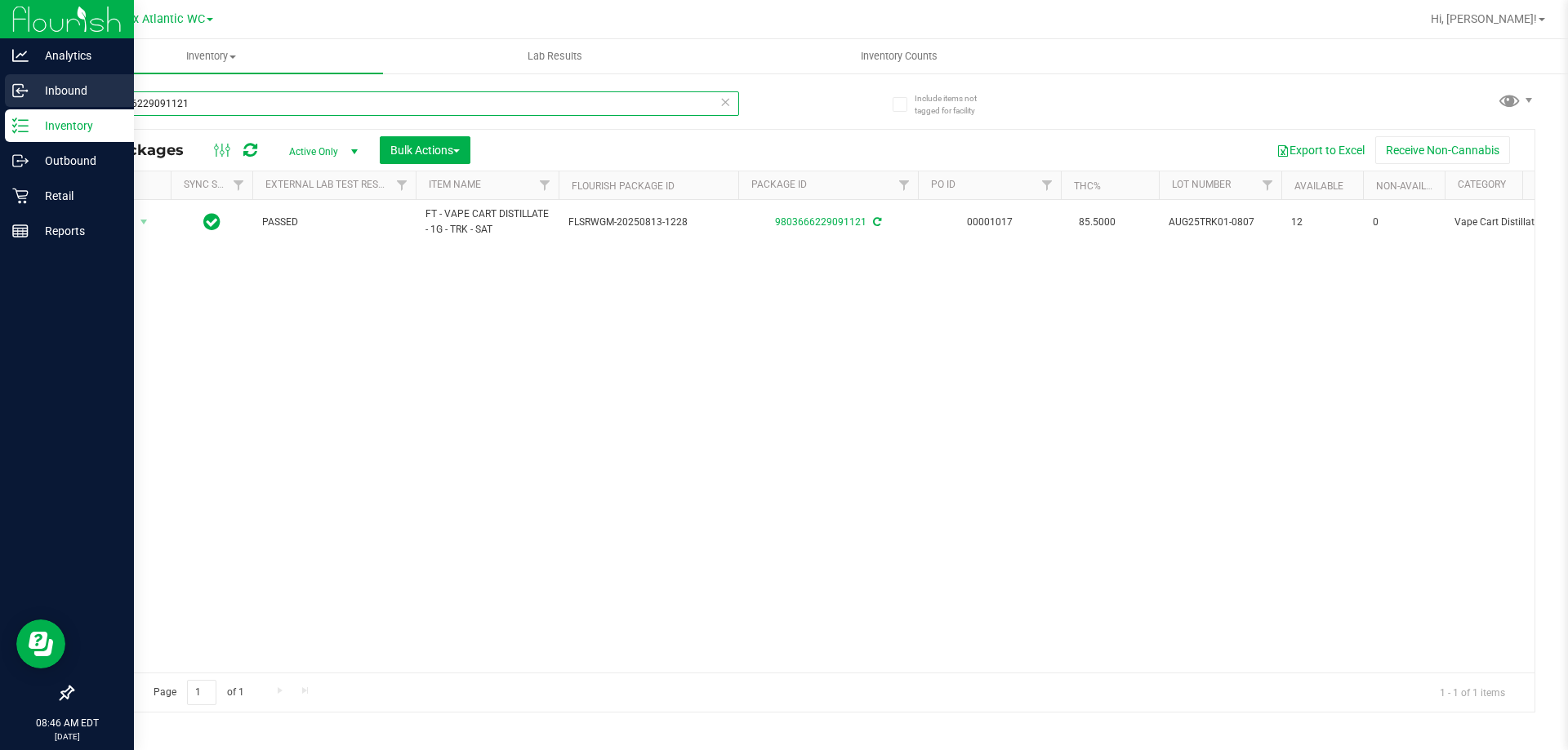
drag, startPoint x: 208, startPoint y: 98, endPoint x: 0, endPoint y: 91, distance: 208.1
click at [0, 88] on div "Analytics Inbound Inventory Outbound Retail Reports 08:46 AM EDT 09/22/2025 09/…" at bounding box center [784, 375] width 1568 height 750
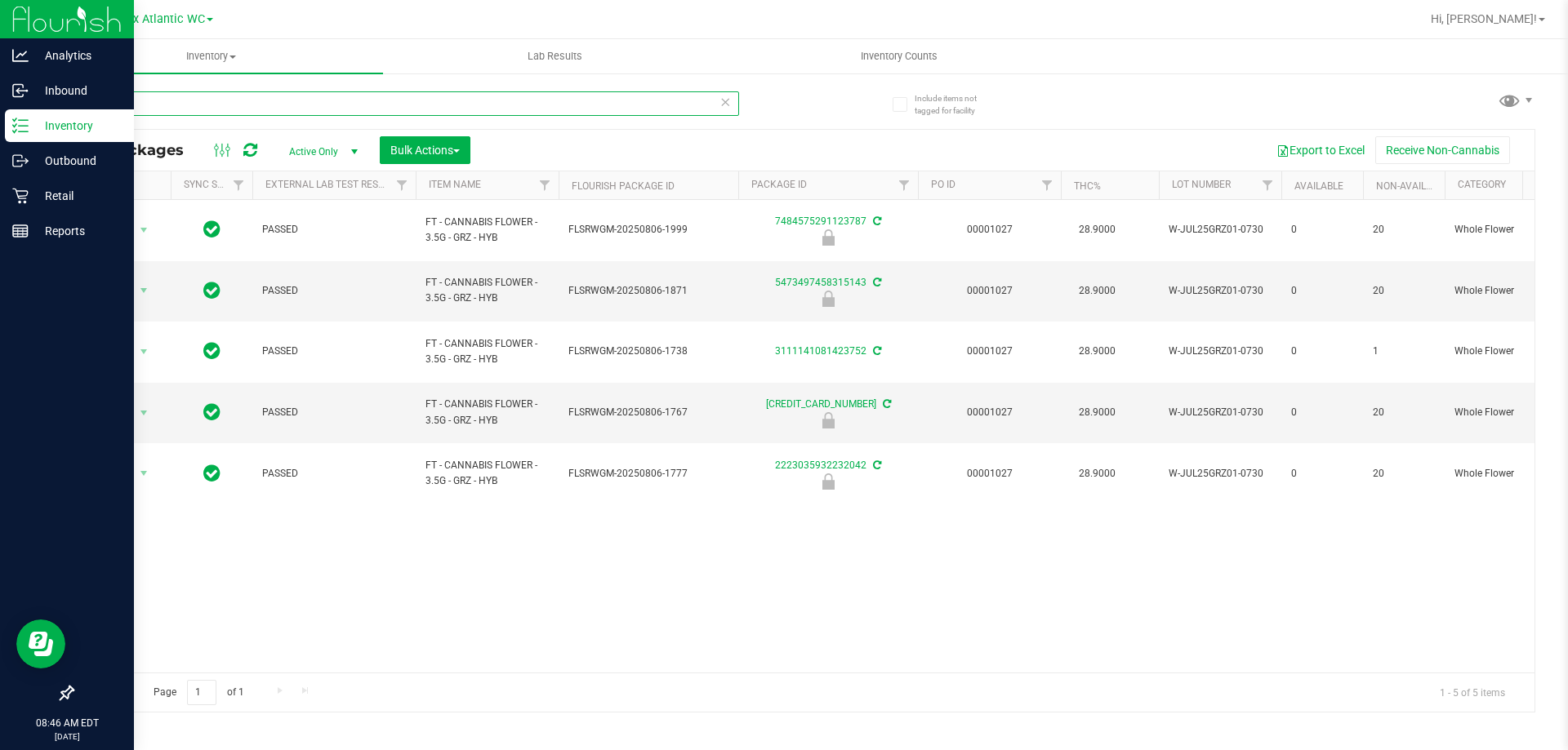
drag, startPoint x: 156, startPoint y: 104, endPoint x: 0, endPoint y: 129, distance: 158.0
click at [0, 130] on div "Analytics Inbound Inventory Outbound Retail Reports 08:46 AM EDT 09/22/2025 09/…" at bounding box center [784, 375] width 1568 height 750
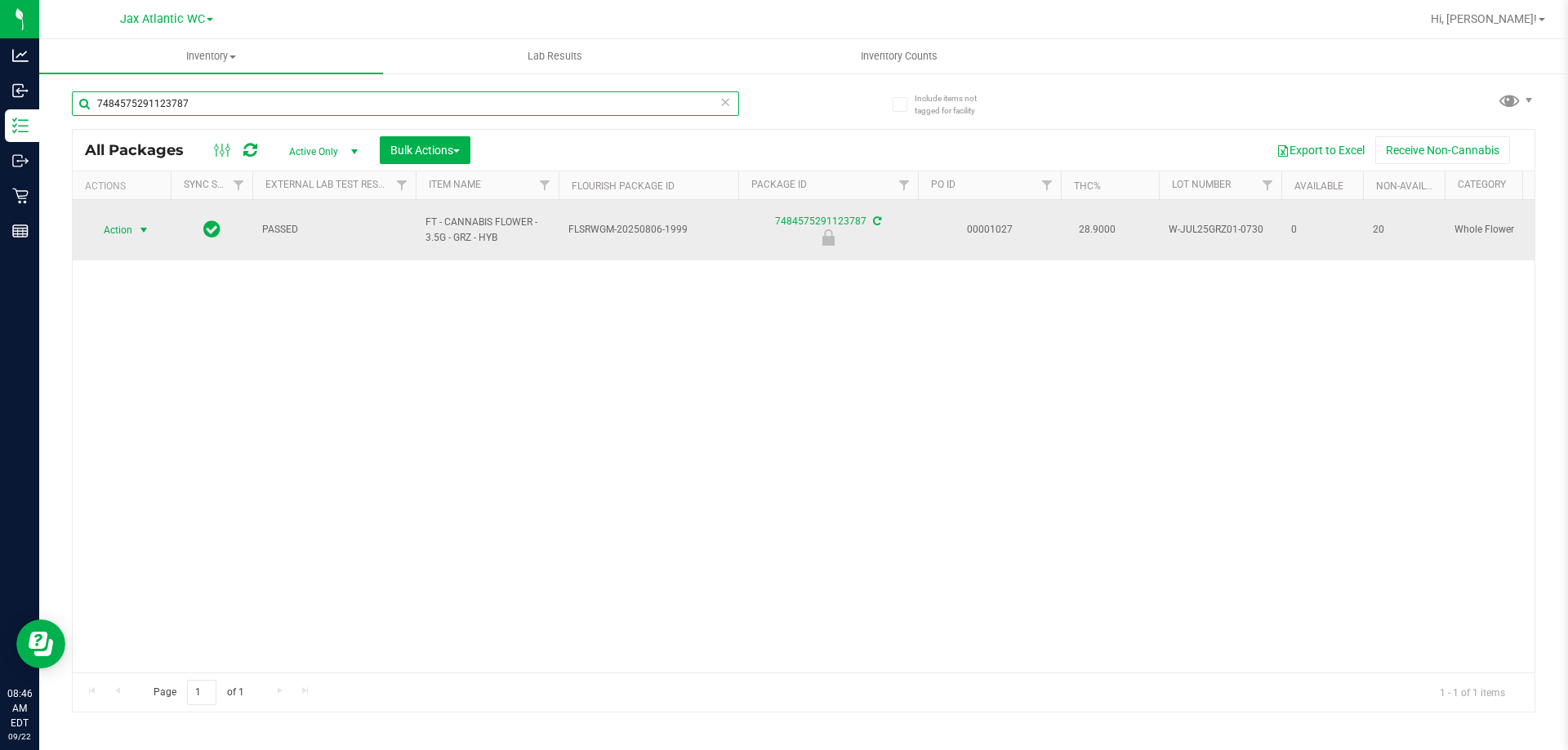
type input "7484575291123787"
click at [131, 222] on span "Action" at bounding box center [111, 230] width 45 height 23
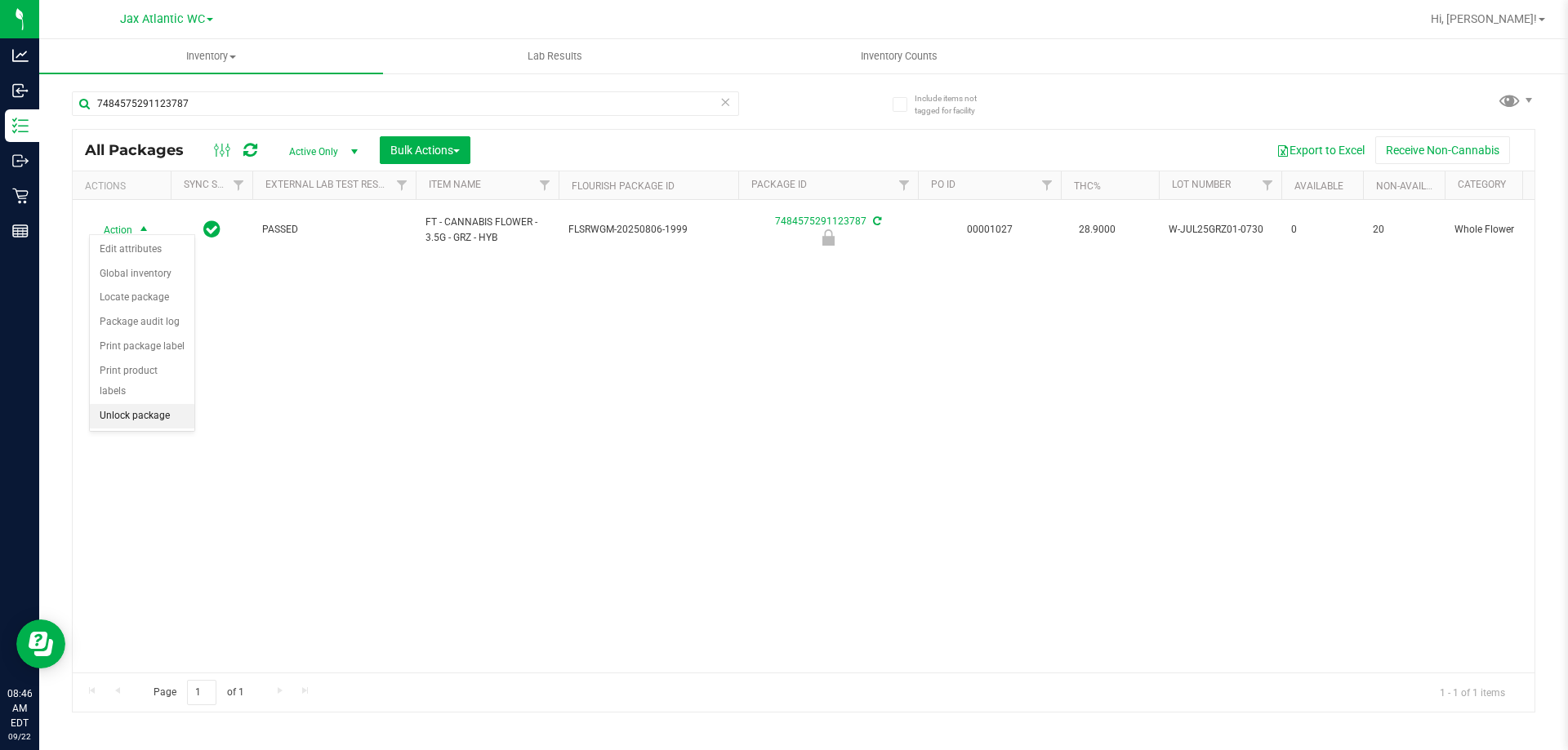
click at [152, 404] on li "Unlock package" at bounding box center [143, 416] width 105 height 25
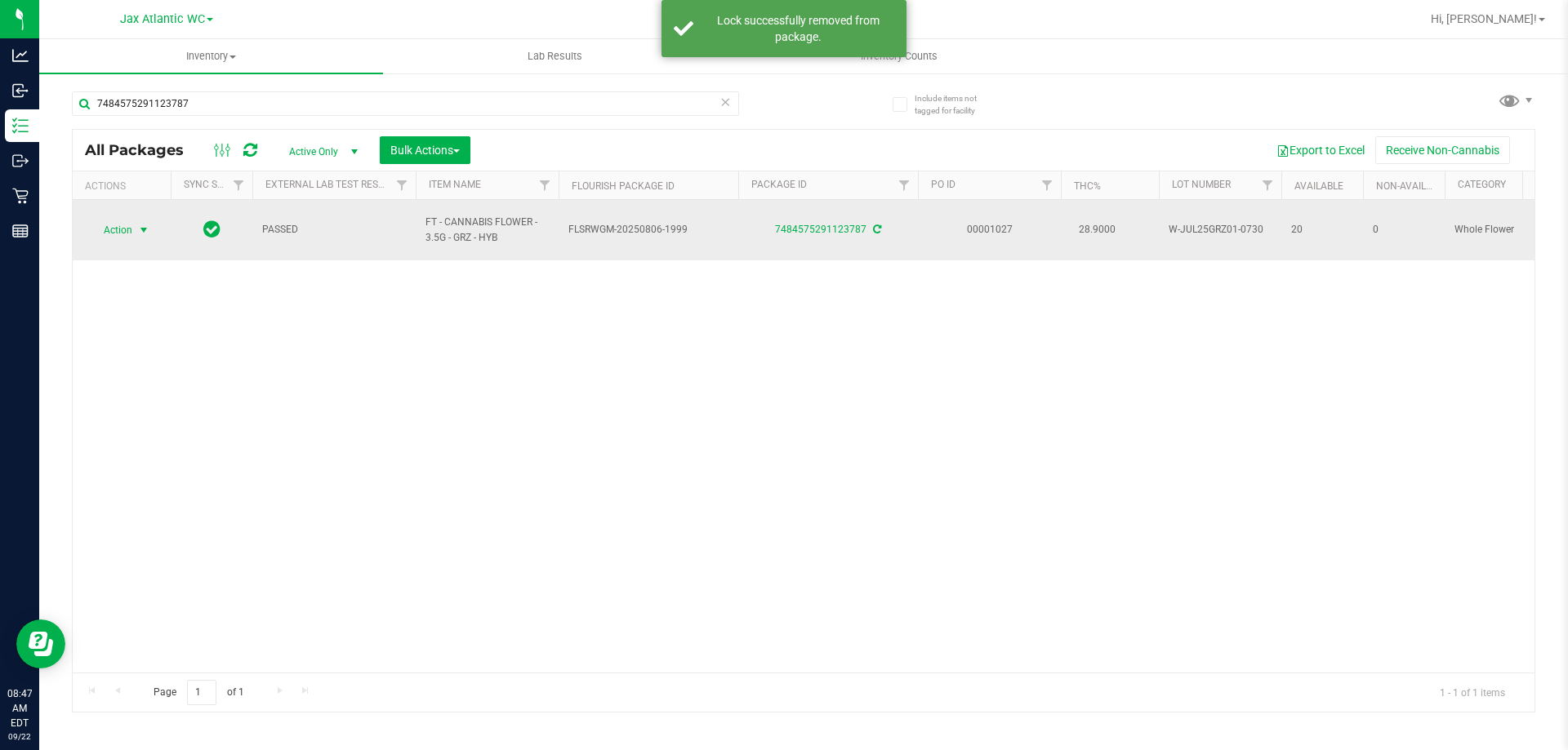
click at [118, 219] on span "Action" at bounding box center [111, 230] width 45 height 23
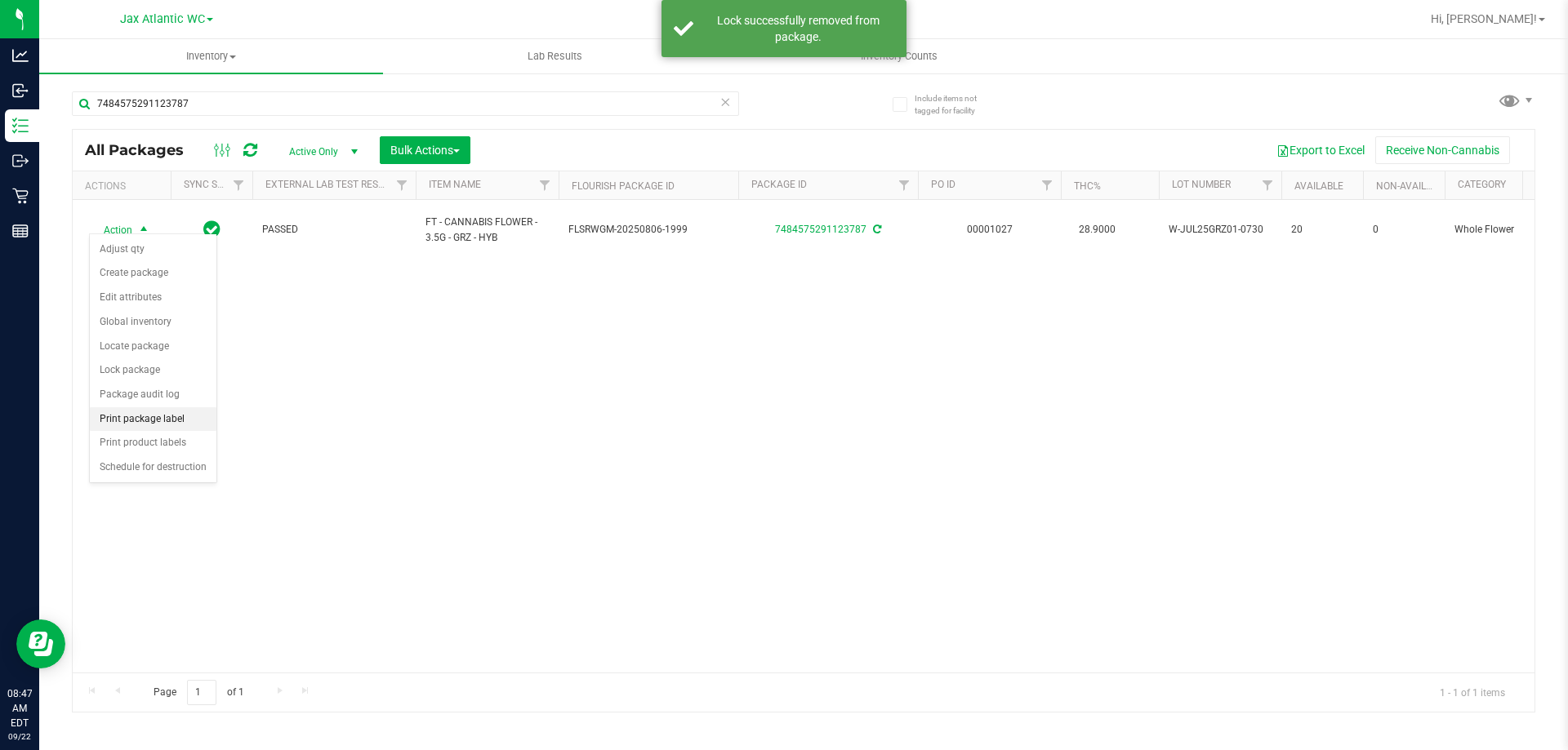
click at [162, 418] on li "Print package label" at bounding box center [153, 420] width 127 height 25
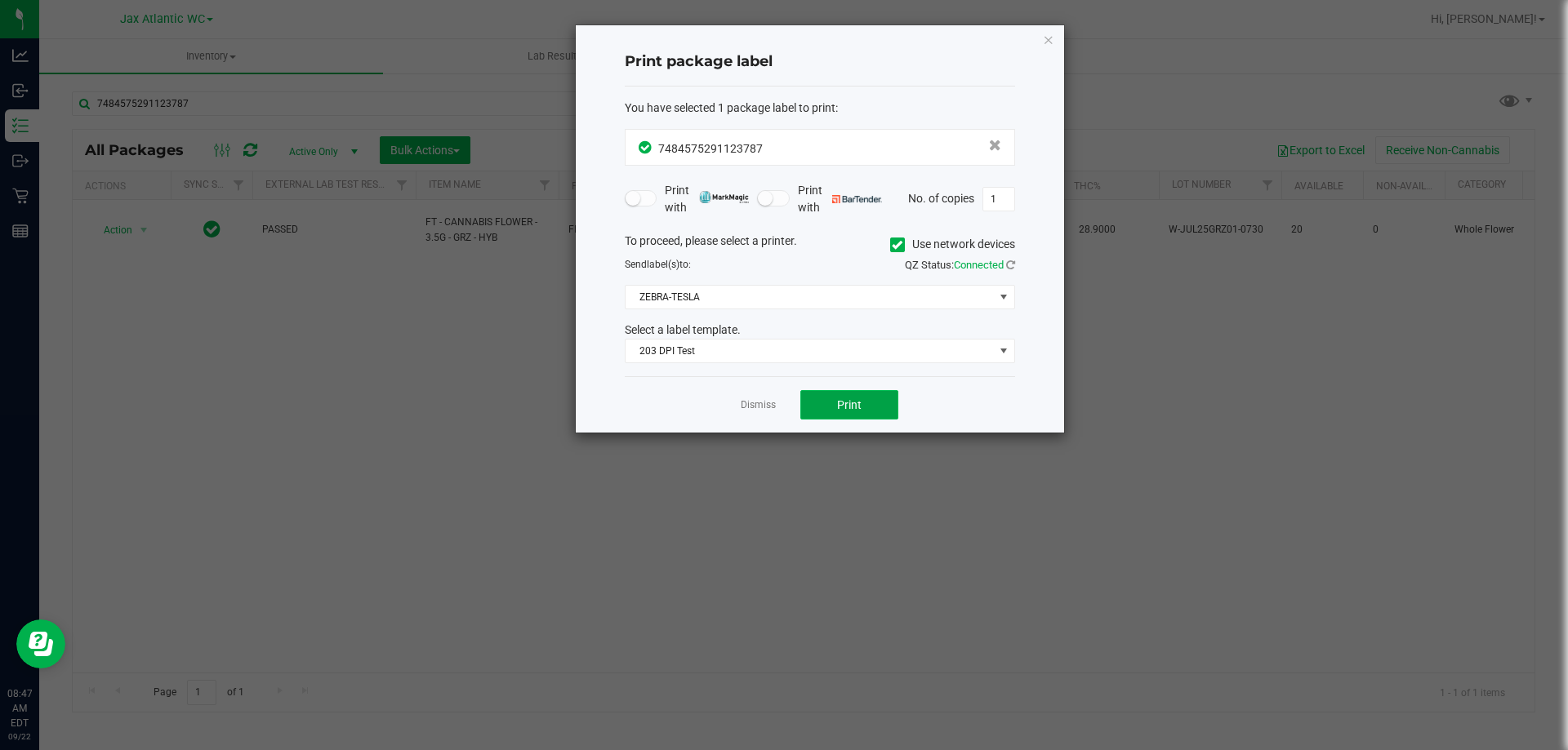
click at [853, 419] on button "Print" at bounding box center [849, 405] width 98 height 30
click at [732, 393] on div "Dismiss Print" at bounding box center [820, 404] width 390 height 56
click at [741, 400] on link "Dismiss" at bounding box center [757, 406] width 35 height 14
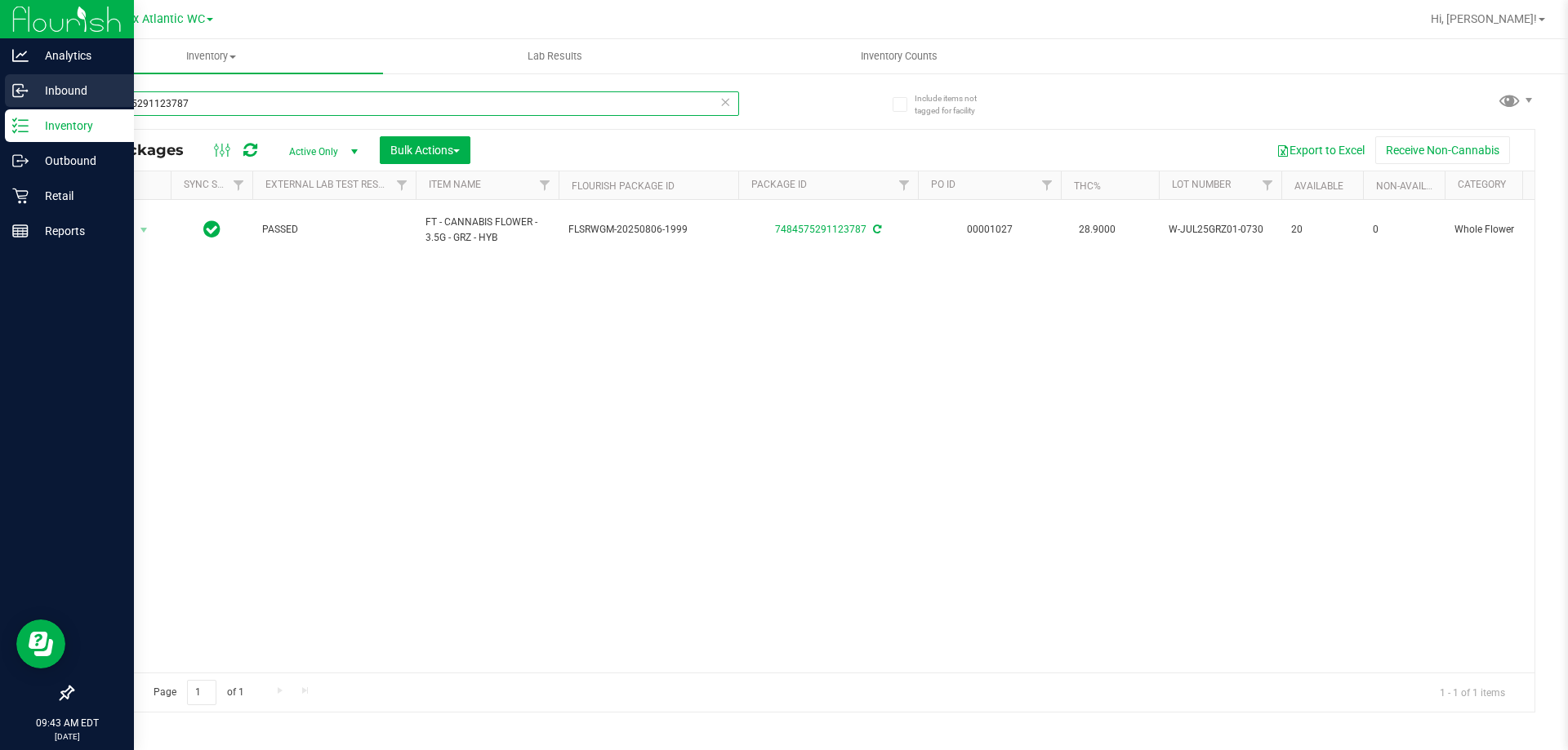
drag, startPoint x: 234, startPoint y: 96, endPoint x: 0, endPoint y: 103, distance: 234.1
click at [0, 103] on div "Analytics Inbound Inventory Outbound Retail Reports 09:43 AM EDT 09/22/2025 09/…" at bounding box center [784, 375] width 1568 height 750
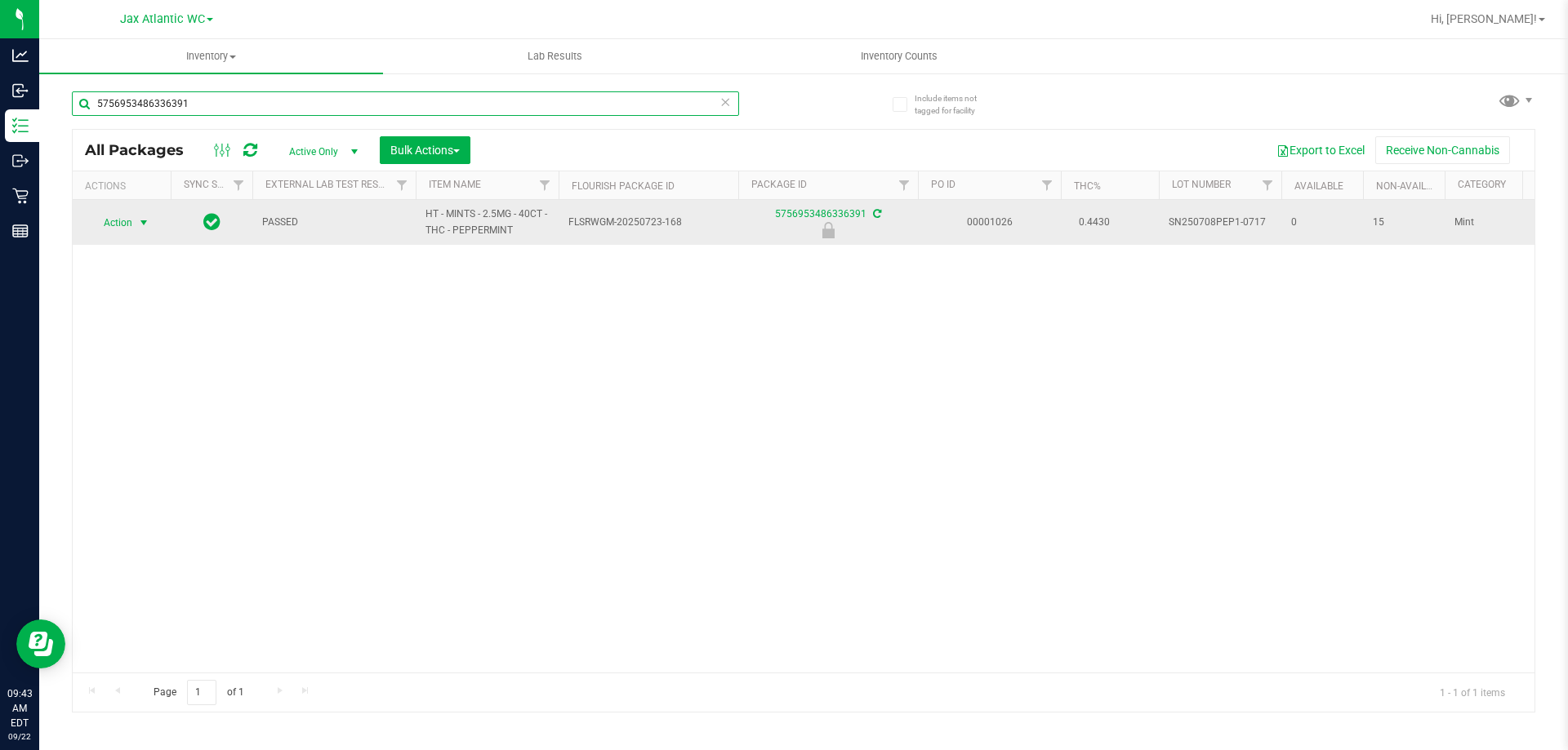
type input "5756953486336391"
click at [126, 223] on span "Action" at bounding box center [111, 223] width 45 height 23
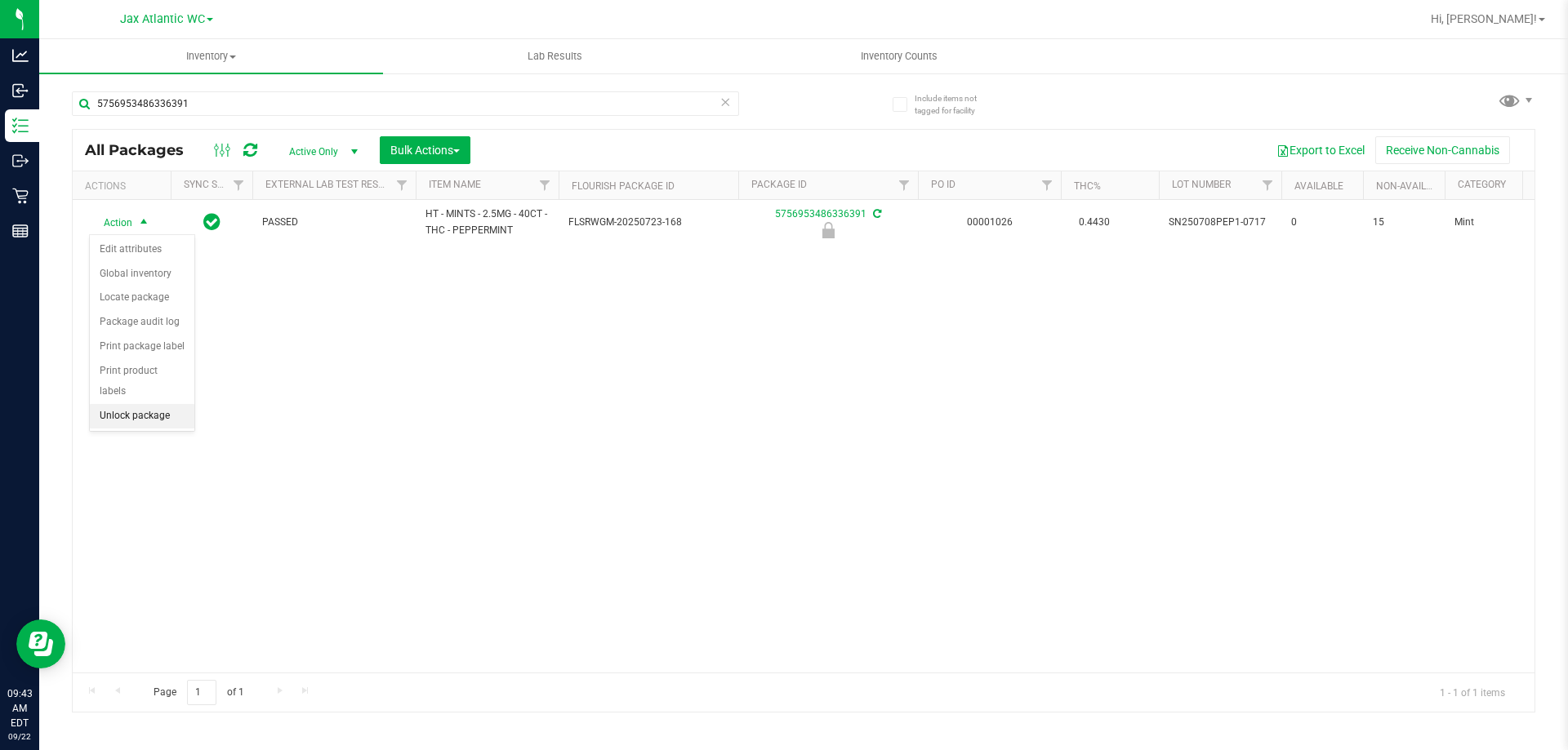
click at [174, 404] on li "Unlock package" at bounding box center [143, 416] width 105 height 25
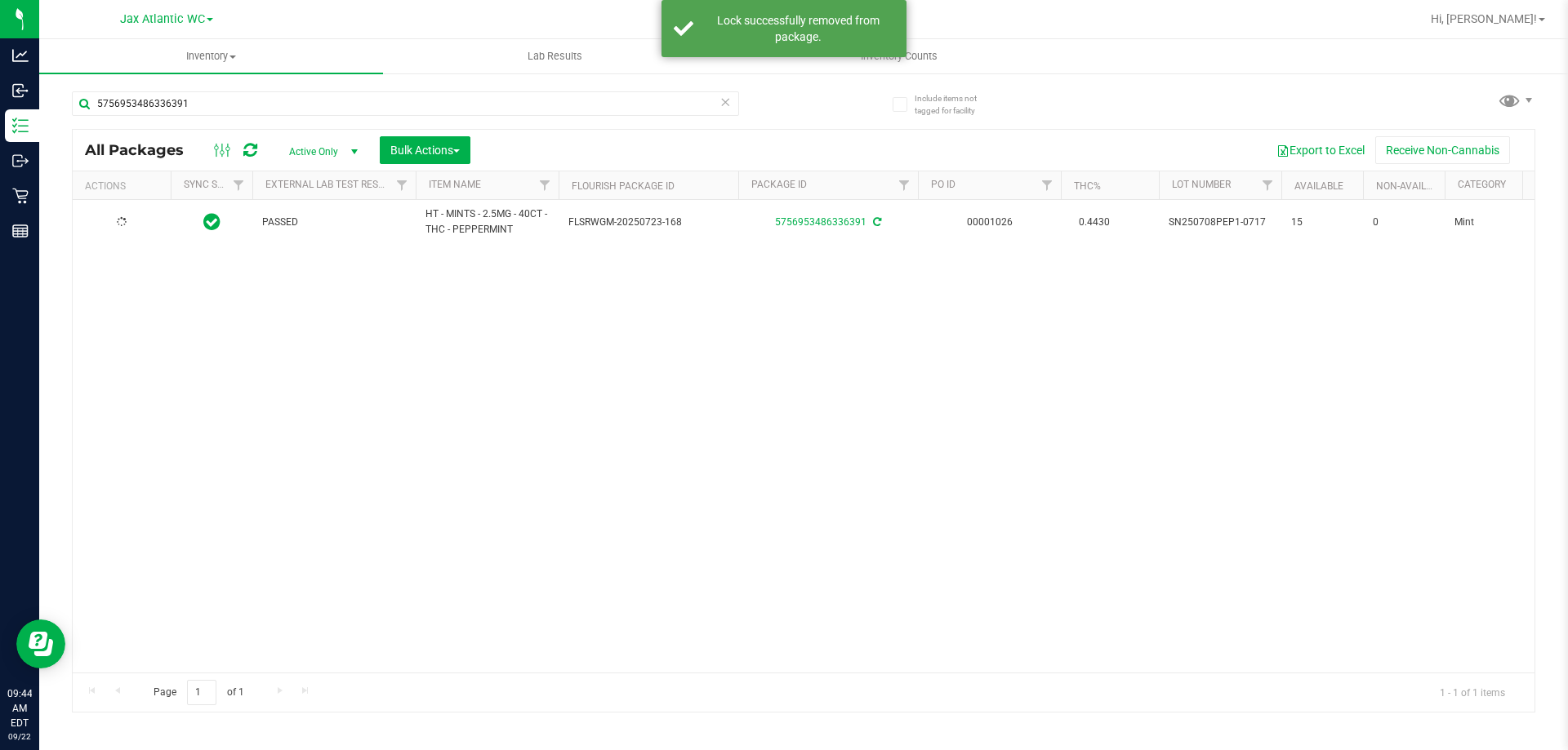
click at [103, 215] on div at bounding box center [121, 223] width 78 height 16
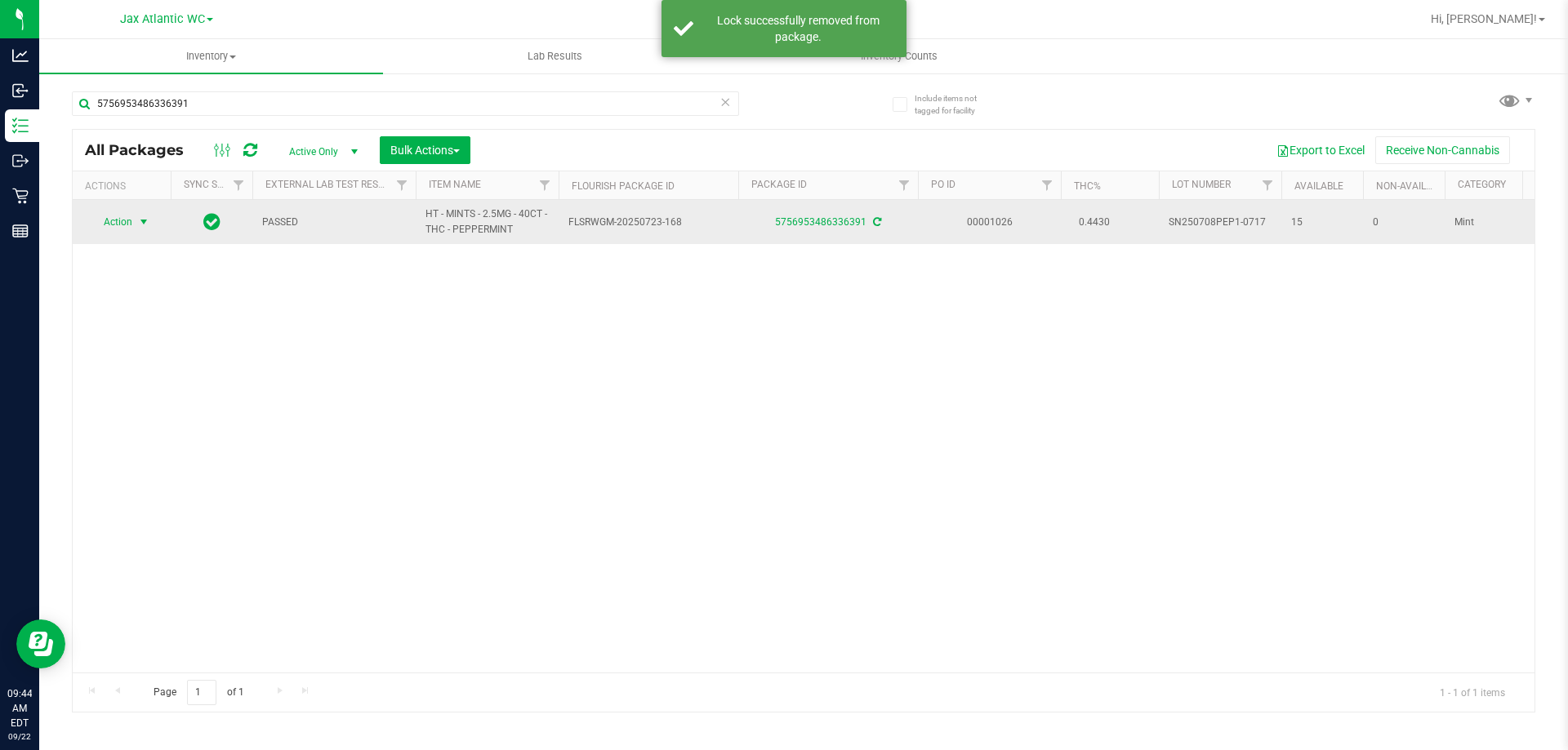
click at [112, 222] on span "Action" at bounding box center [111, 222] width 45 height 23
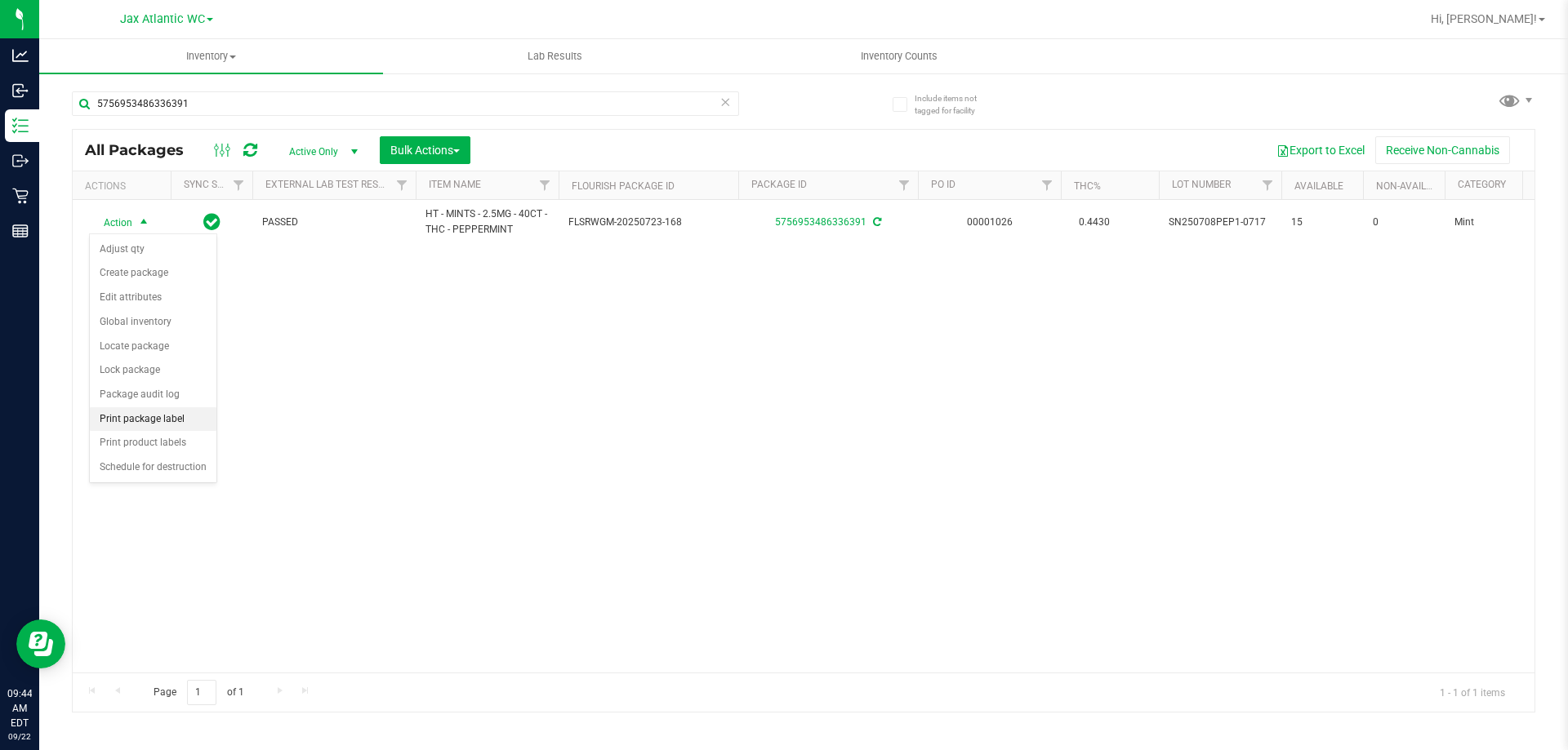
click at [183, 408] on li "Print package label" at bounding box center [153, 420] width 127 height 25
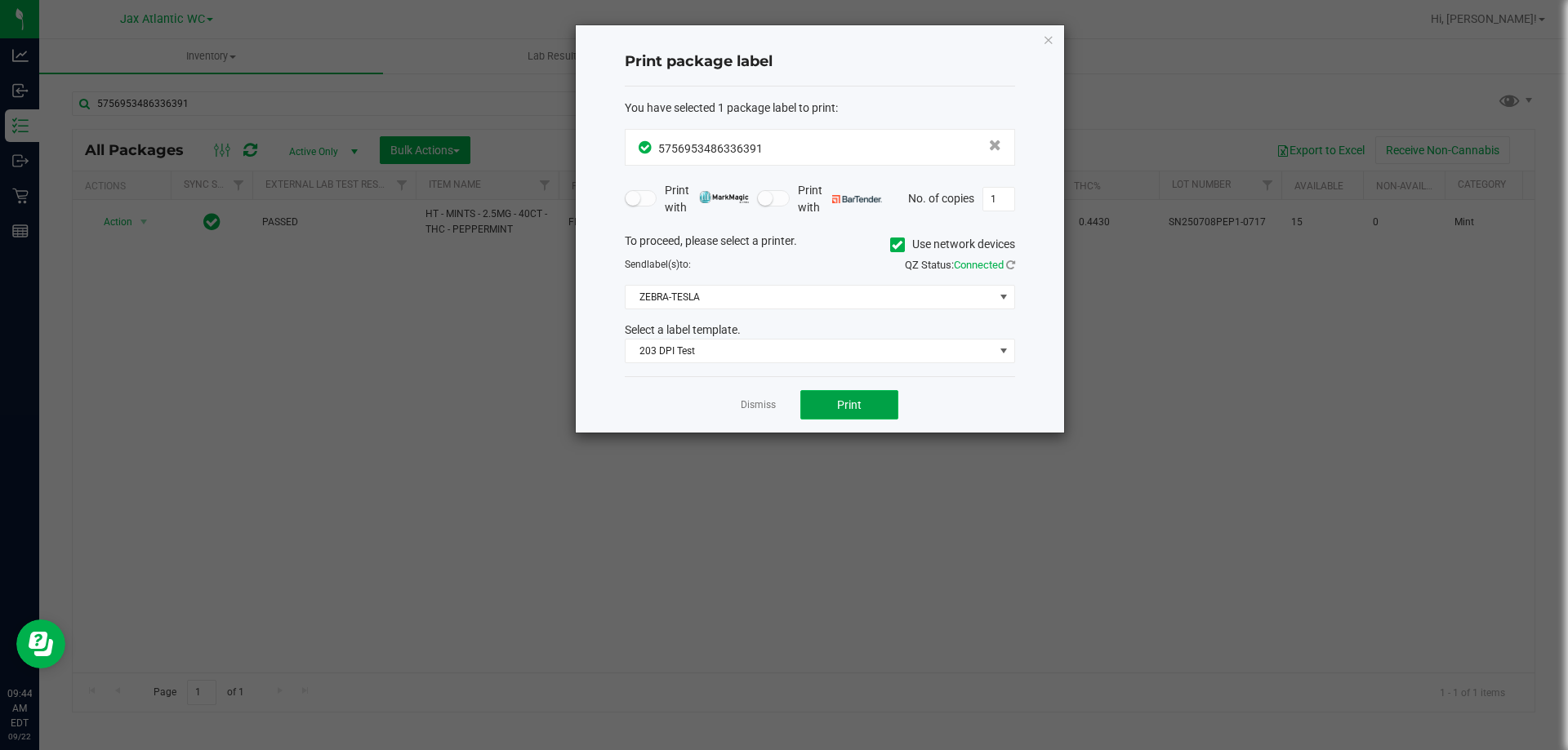
click at [855, 410] on span "Print" at bounding box center [849, 405] width 25 height 13
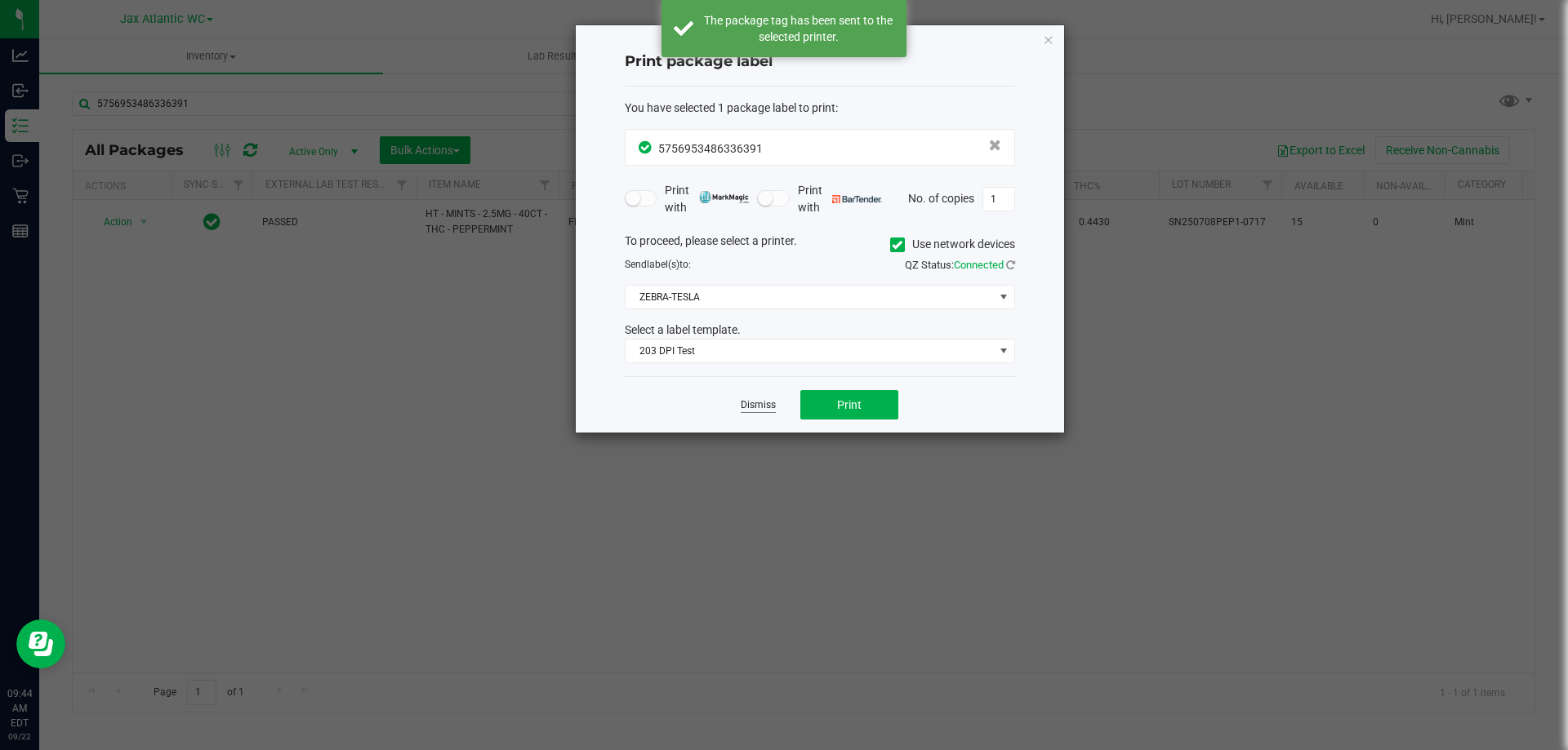
click at [759, 404] on link "Dismiss" at bounding box center [757, 406] width 35 height 14
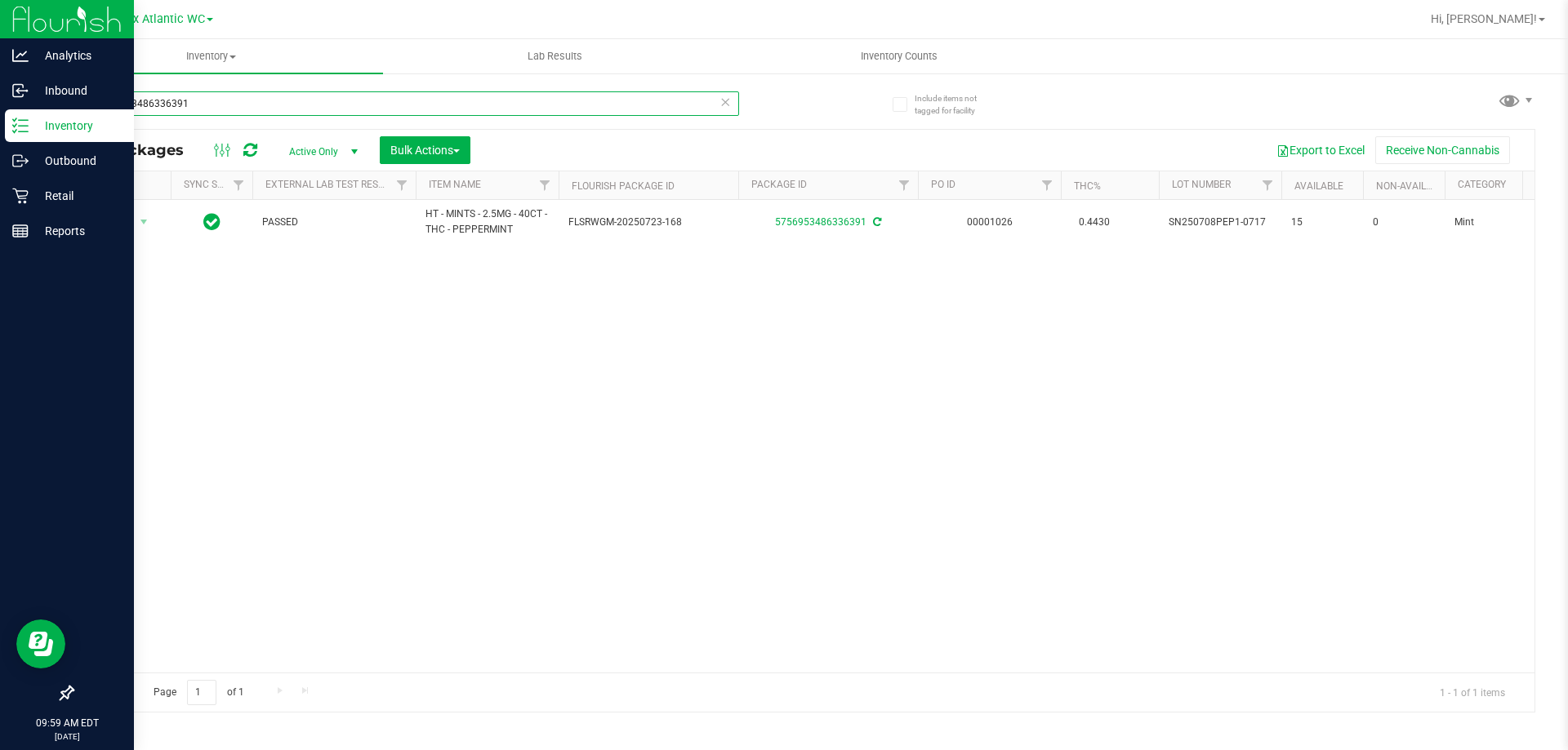
drag, startPoint x: 228, startPoint y: 108, endPoint x: 35, endPoint y: 121, distance: 193.4
click at [0, 122] on div "Analytics Inbound Inventory Outbound Retail Reports 09:59 AM EDT 09/22/2025 09/…" at bounding box center [784, 375] width 1568 height 750
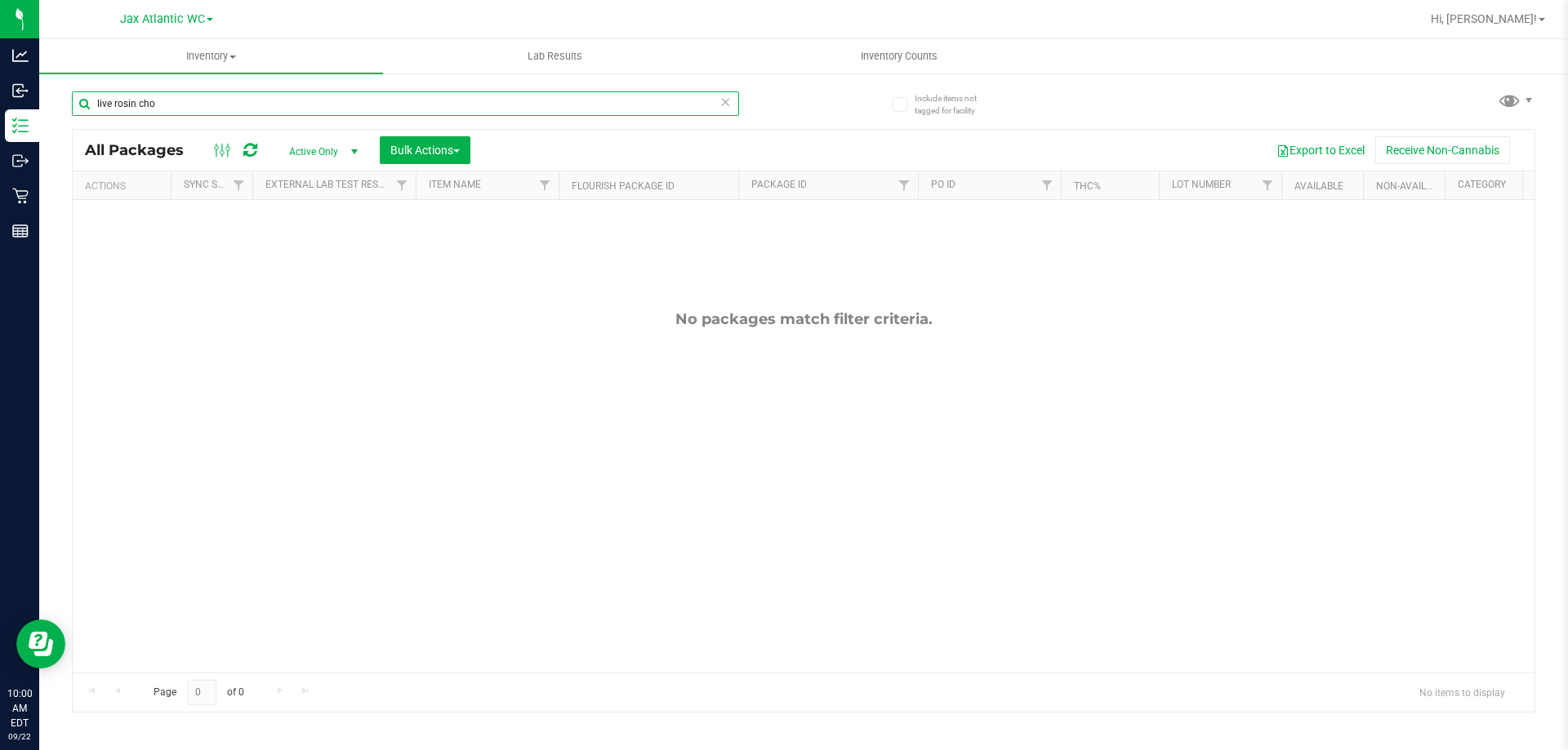
type input "live rosin cho"
drag, startPoint x: 151, startPoint y: 100, endPoint x: 108, endPoint y: 101, distance: 43.0
click at [108, 101] on div "live rosin cho" at bounding box center [438, 103] width 732 height 52
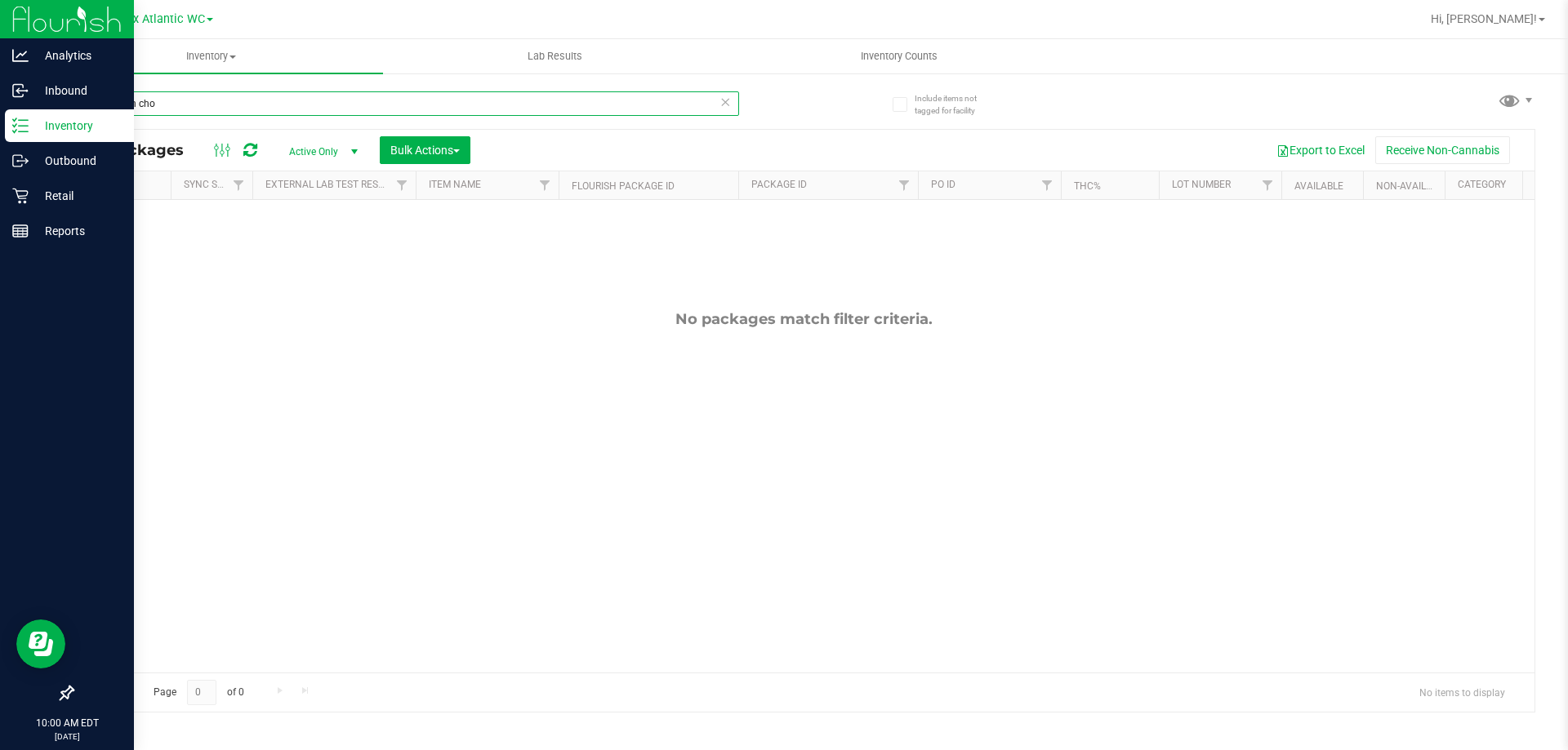
drag, startPoint x: 173, startPoint y: 110, endPoint x: 63, endPoint y: 123, distance: 110.8
click at [34, 119] on div "Analytics Inbound Inventory Outbound Retail Reports 10:00 AM EDT 09/22/2025 09/…" at bounding box center [784, 375] width 1568 height 750
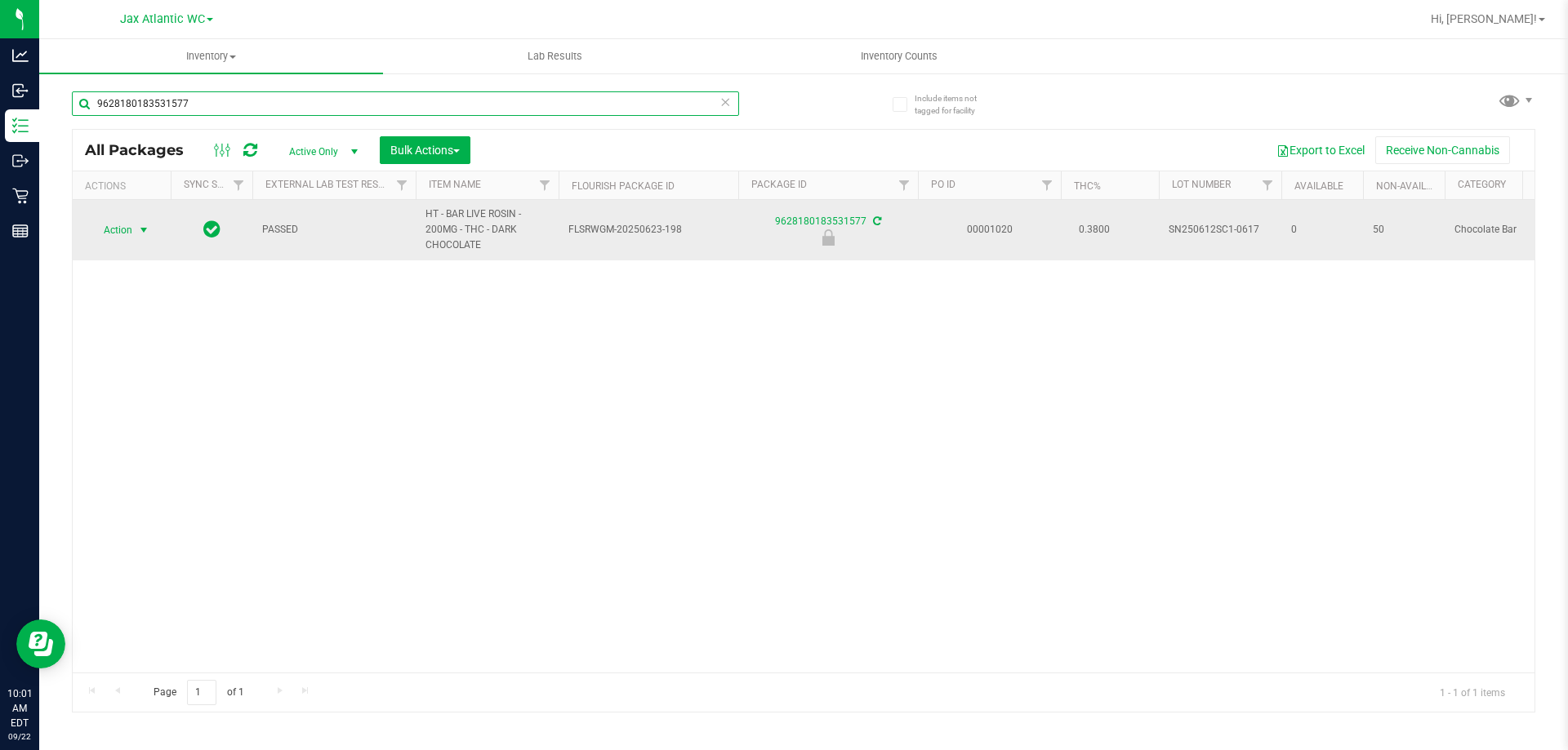
type input "9628180183531577"
click at [128, 239] on span "Action" at bounding box center [111, 230] width 45 height 23
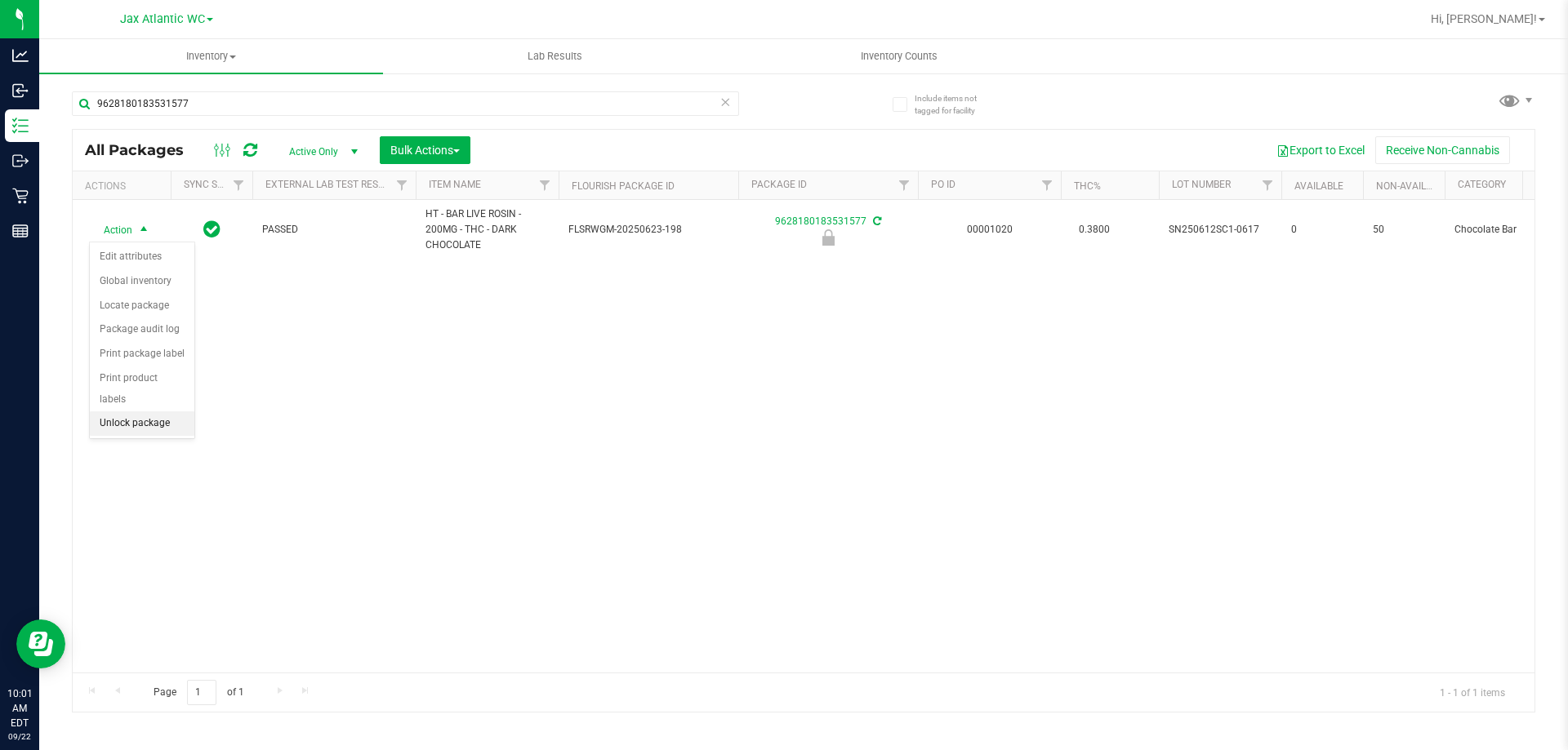
click at [161, 412] on li "Unlock package" at bounding box center [143, 423] width 105 height 25
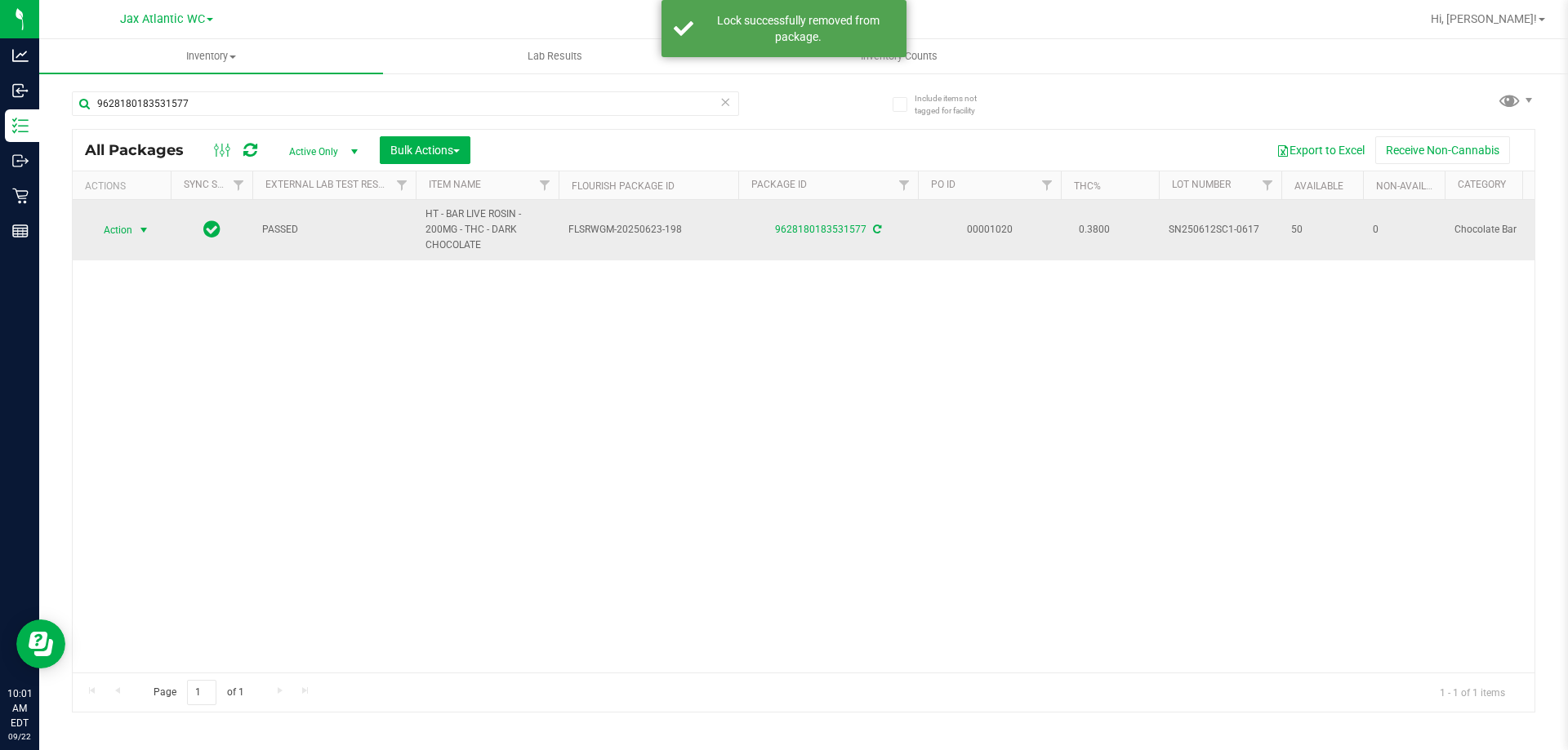
click at [120, 230] on span "Action" at bounding box center [111, 230] width 45 height 23
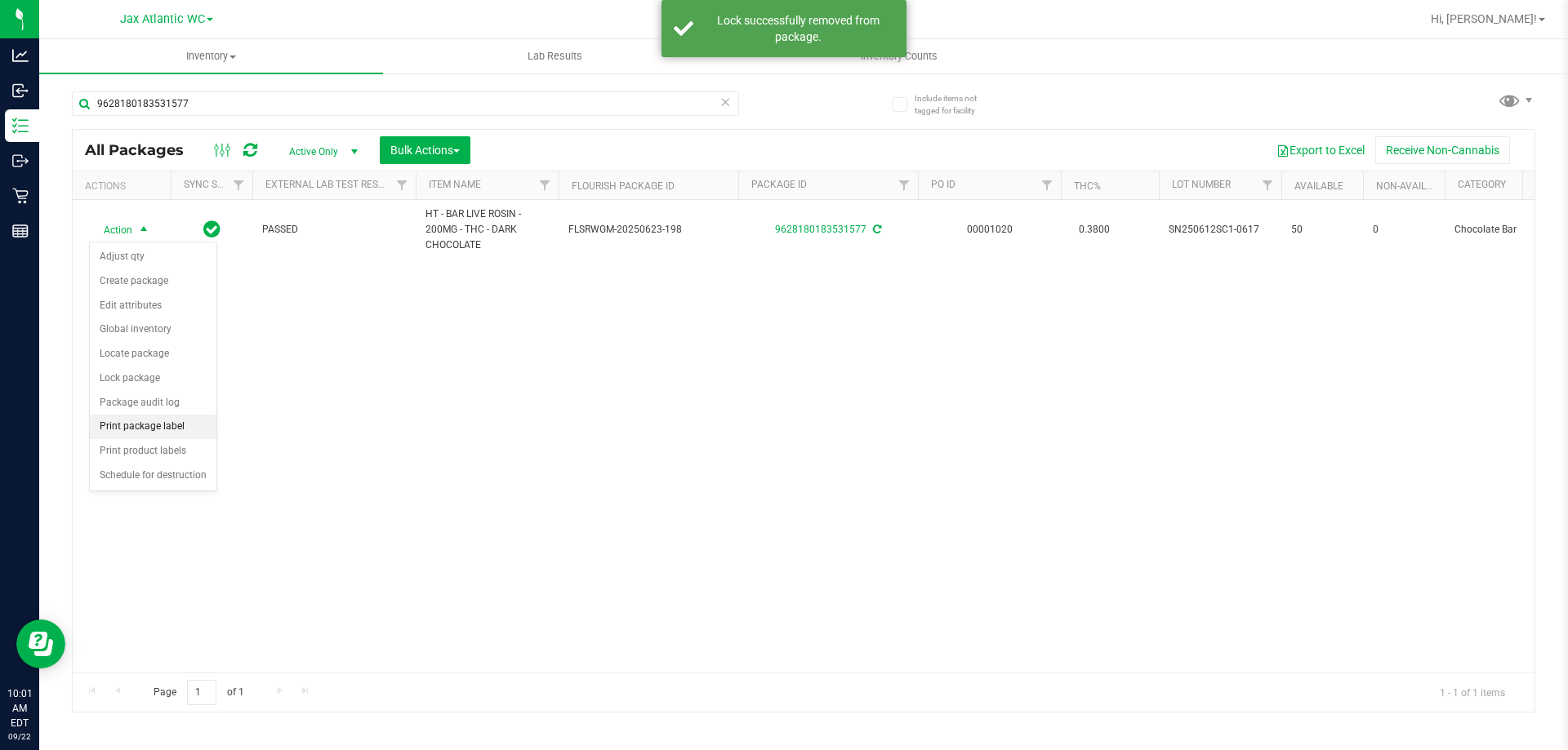
click at [169, 430] on li "Print package label" at bounding box center [153, 426] width 127 height 25
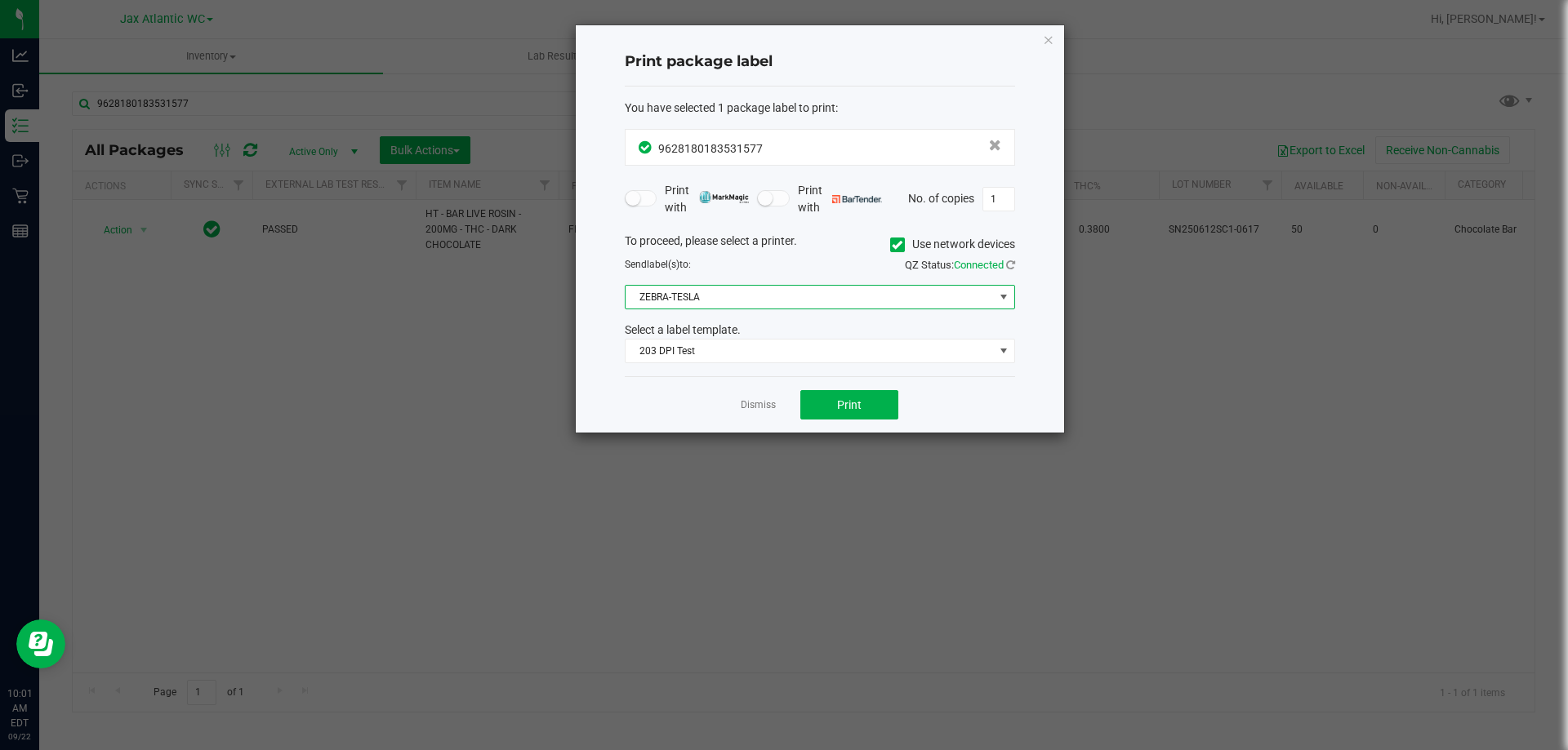
click at [712, 292] on span "ZEBRA-TESLA" at bounding box center [810, 297] width 368 height 23
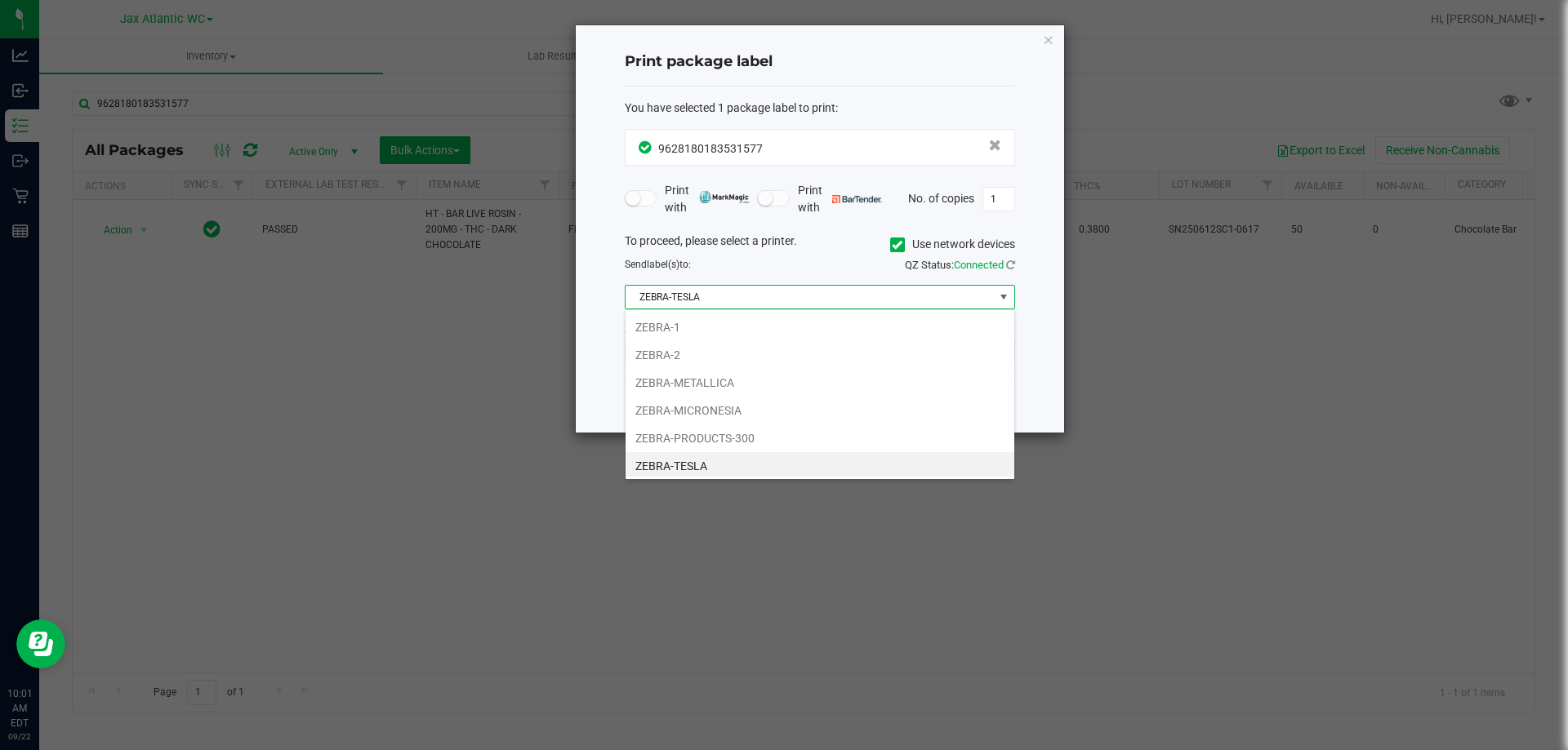
scroll to position [25, 390]
drag, startPoint x: 629, startPoint y: 581, endPoint x: 693, endPoint y: 516, distance: 91.2
click at [637, 563] on ngb-modal-window "Print package label You have selected 1 package label to print : 96281801835315…" at bounding box center [790, 375] width 1581 height 750
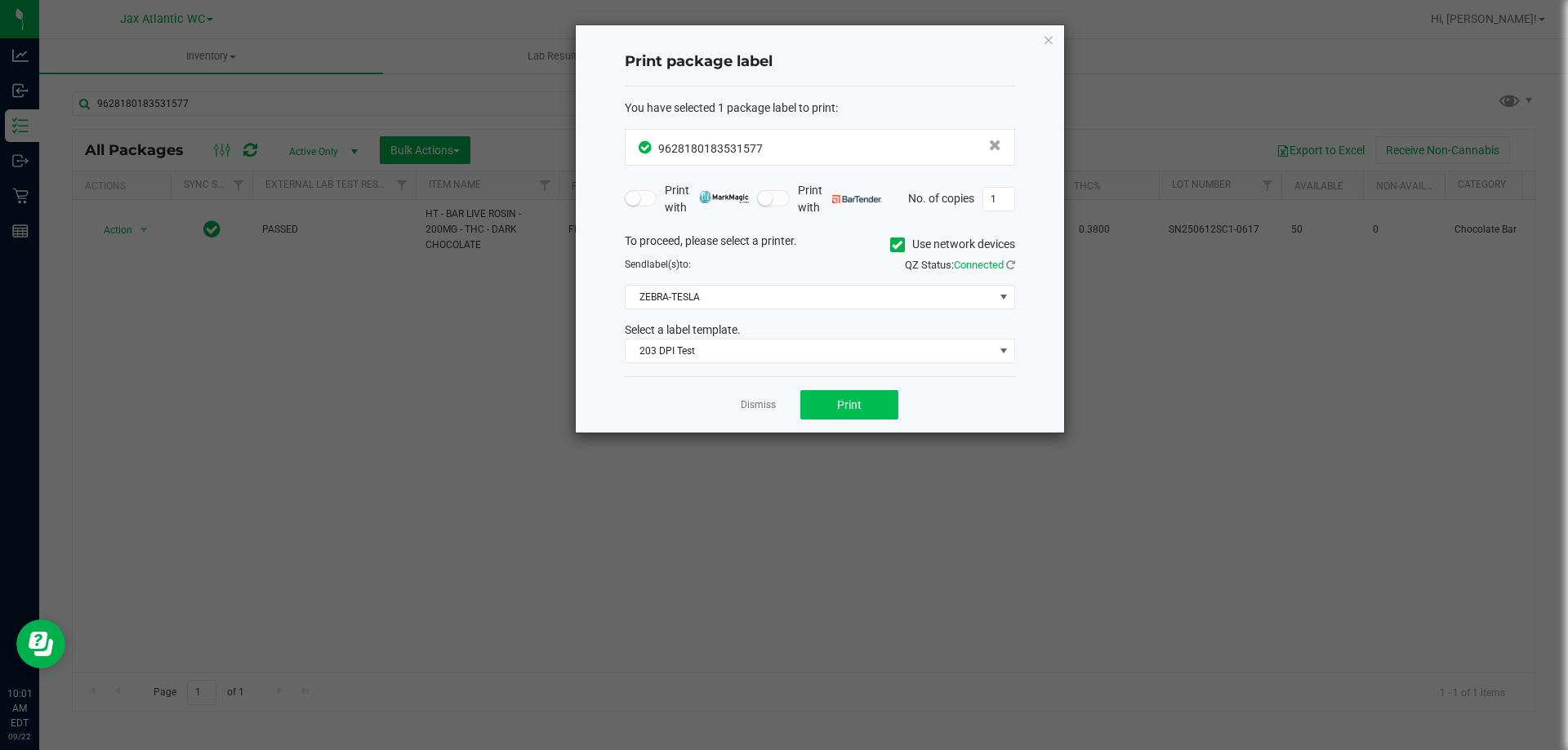
drag, startPoint x: 814, startPoint y: 373, endPoint x: 817, endPoint y: 399, distance: 26.2
click at [815, 380] on div "Print package label You have selected 1 package label to print : 96281801835315…" at bounding box center [820, 230] width 488 height 408
click at [819, 399] on button "Print" at bounding box center [849, 405] width 98 height 30
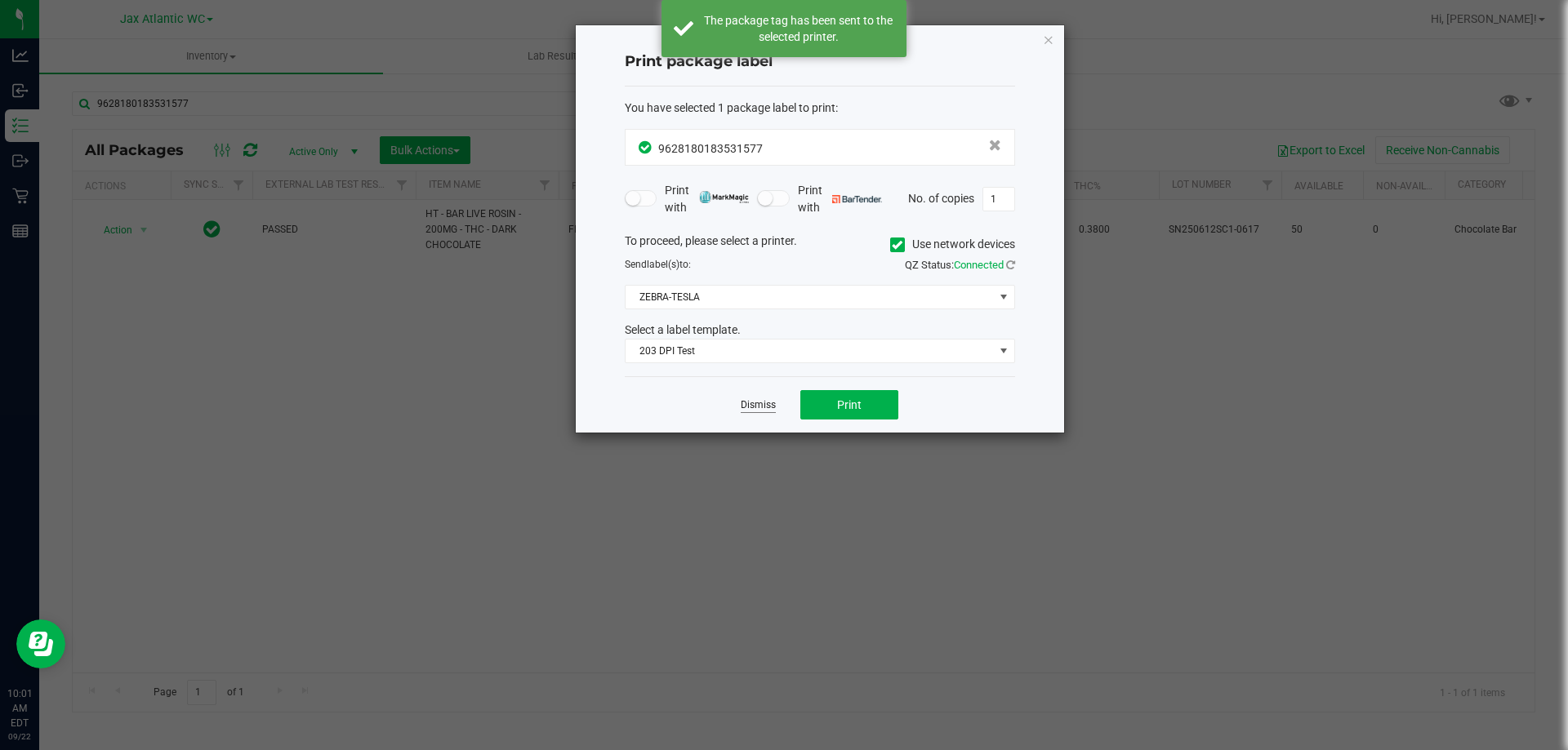
click at [759, 405] on link "Dismiss" at bounding box center [757, 406] width 35 height 14
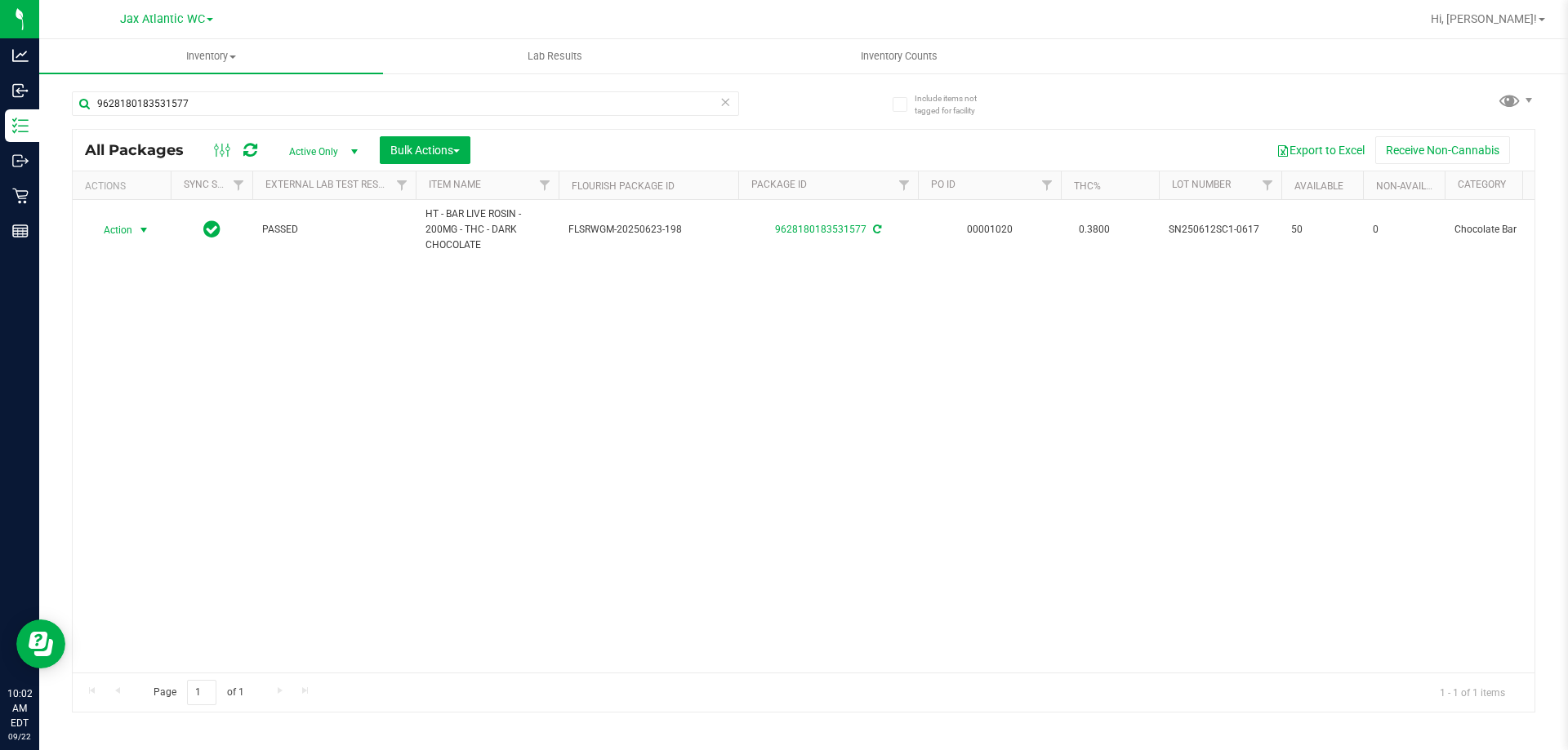
click at [939, 311] on div "Action Action Adjust qty Create package Edit attributes Global inventory Locate…" at bounding box center [803, 436] width 1462 height 473
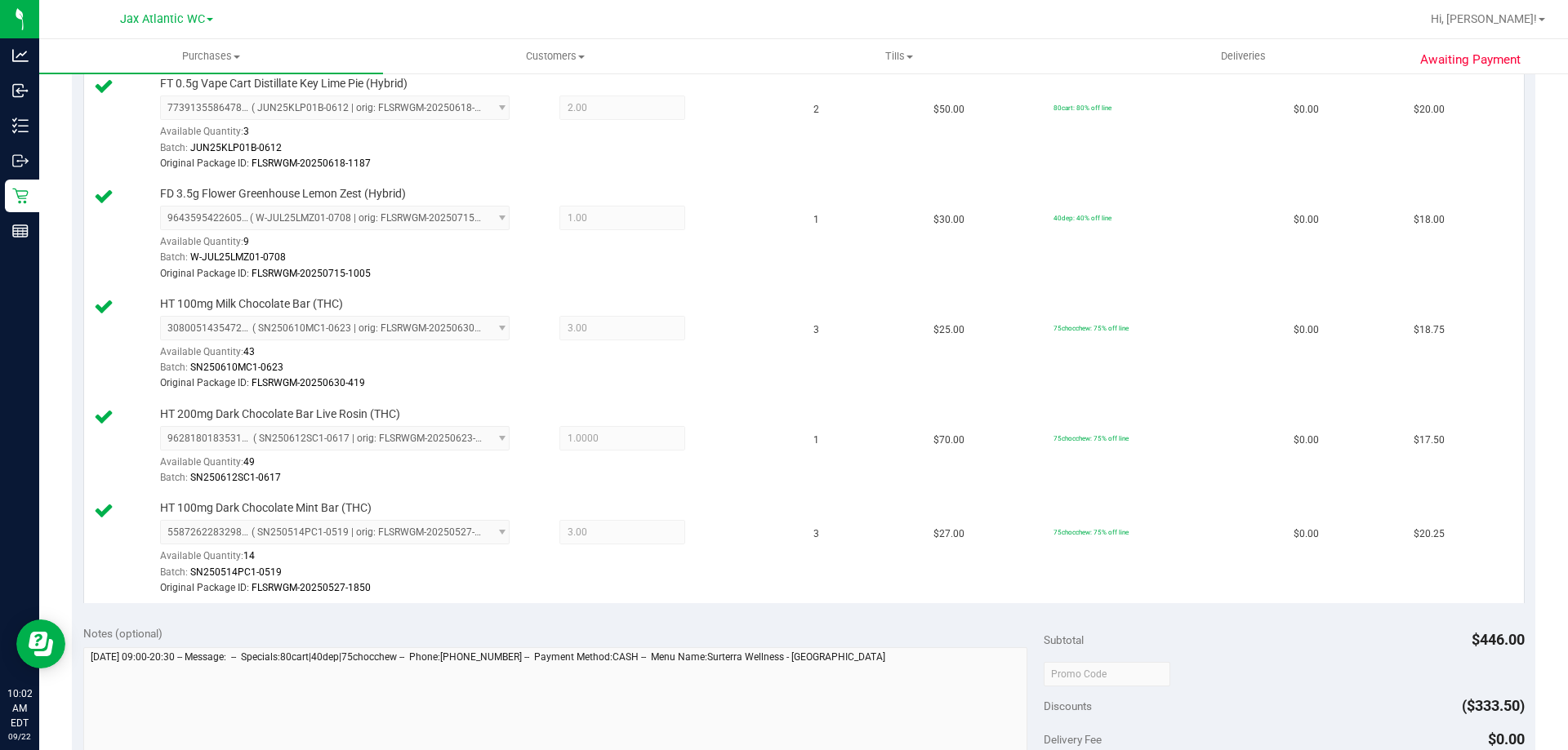
scroll to position [735, 0]
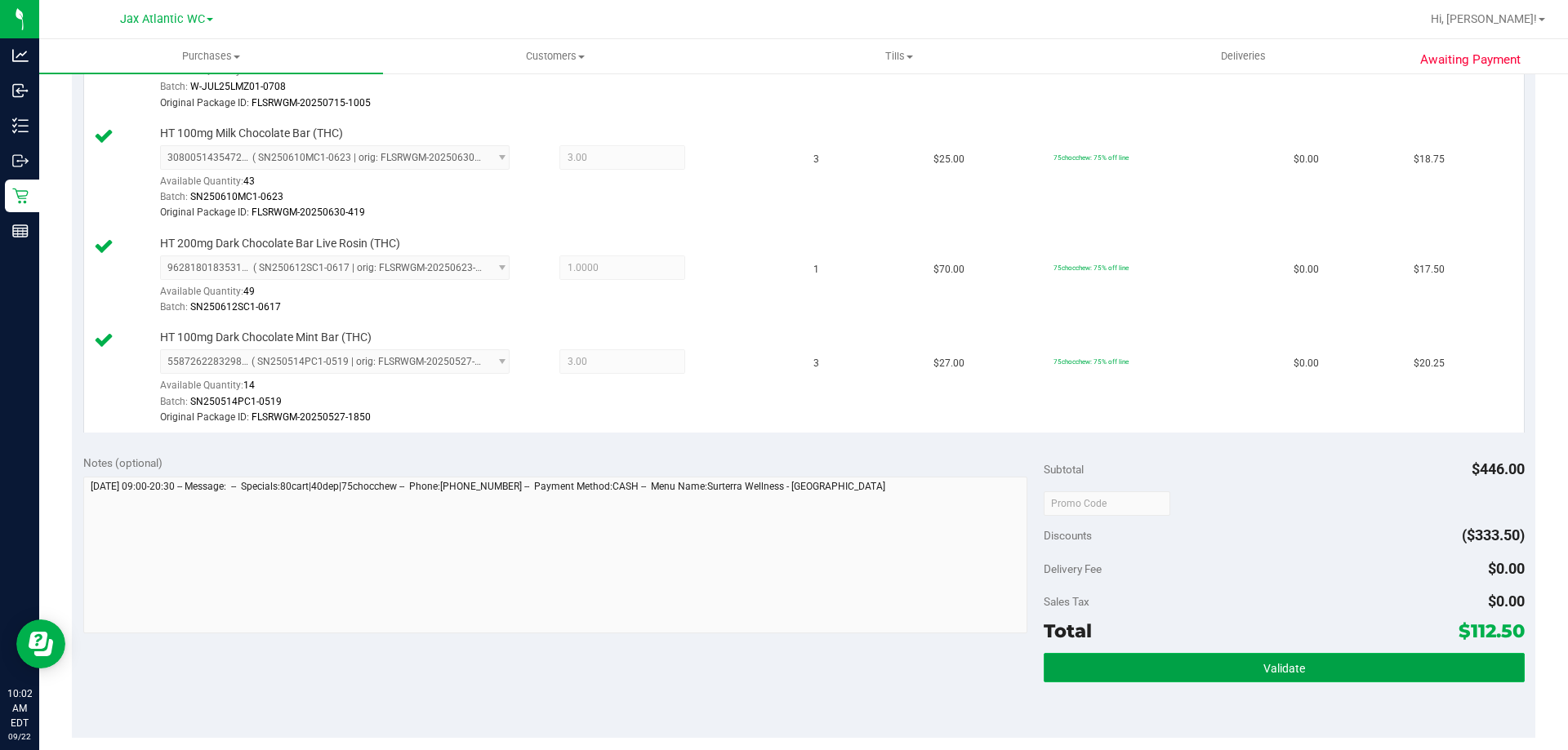
click at [1281, 672] on span "Validate" at bounding box center [1284, 668] width 42 height 13
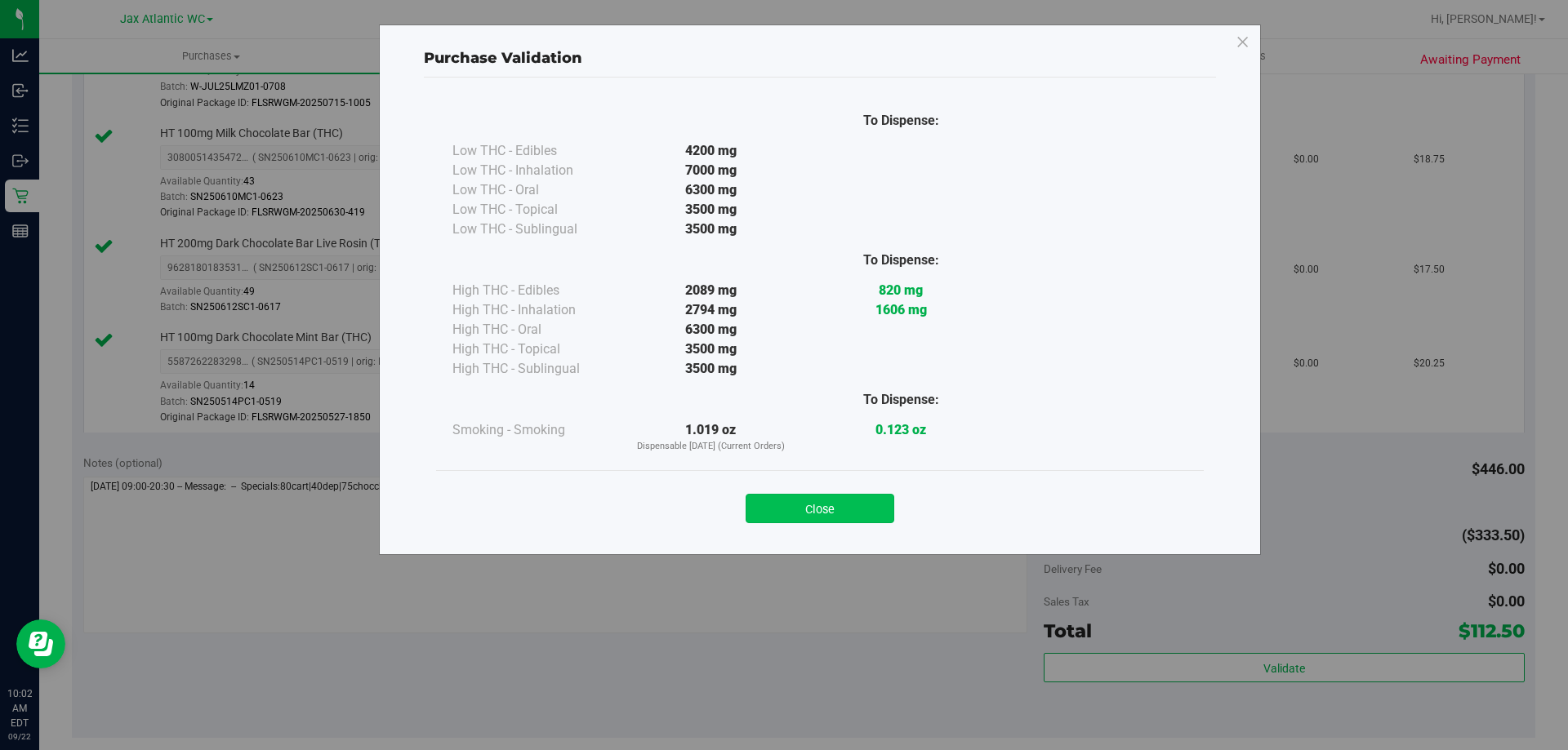
drag, startPoint x: 846, startPoint y: 486, endPoint x: 847, endPoint y: 496, distance: 10.0
click at [844, 490] on div "Close" at bounding box center [820, 503] width 743 height 41
click at [869, 510] on button "Close" at bounding box center [820, 509] width 148 height 30
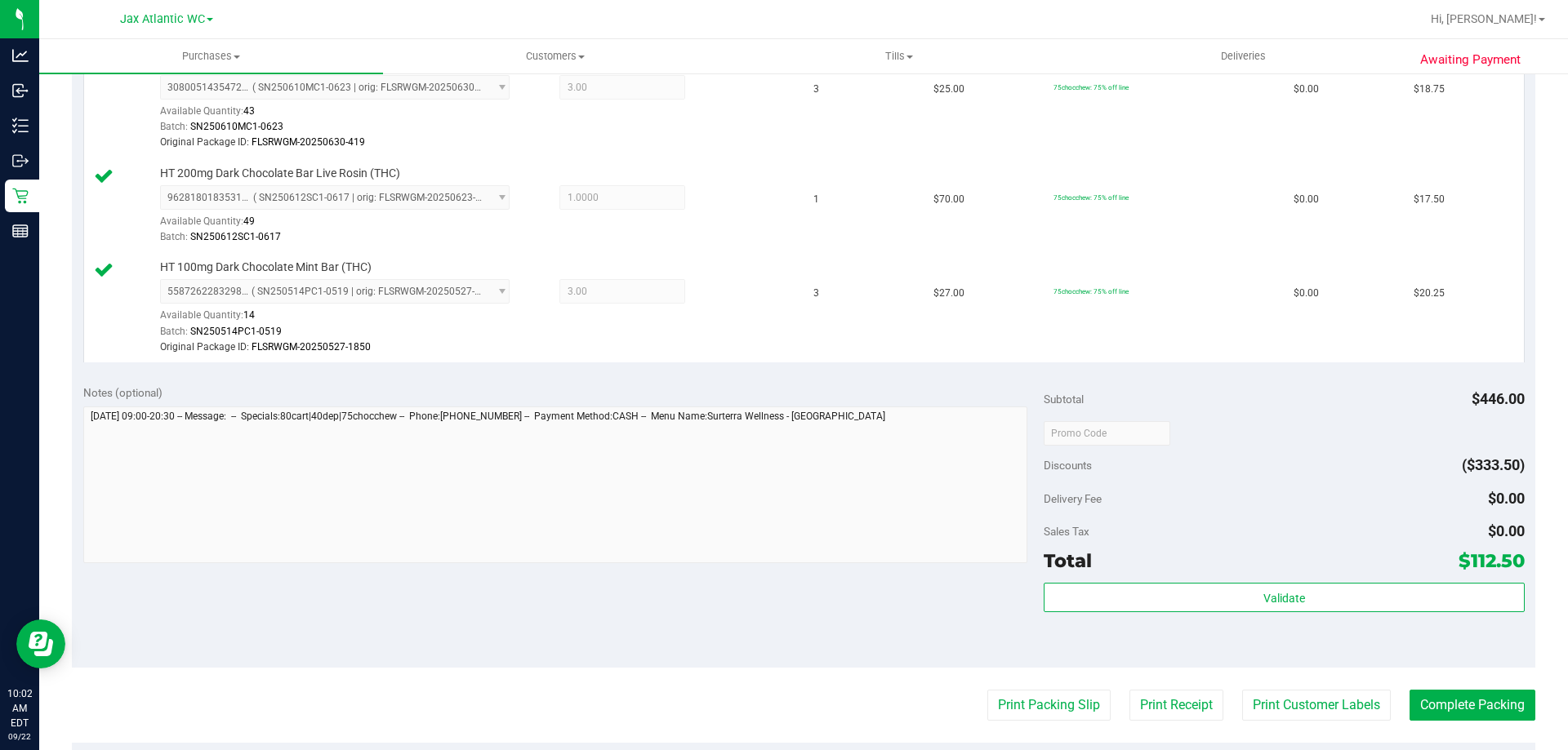
scroll to position [898, 0]
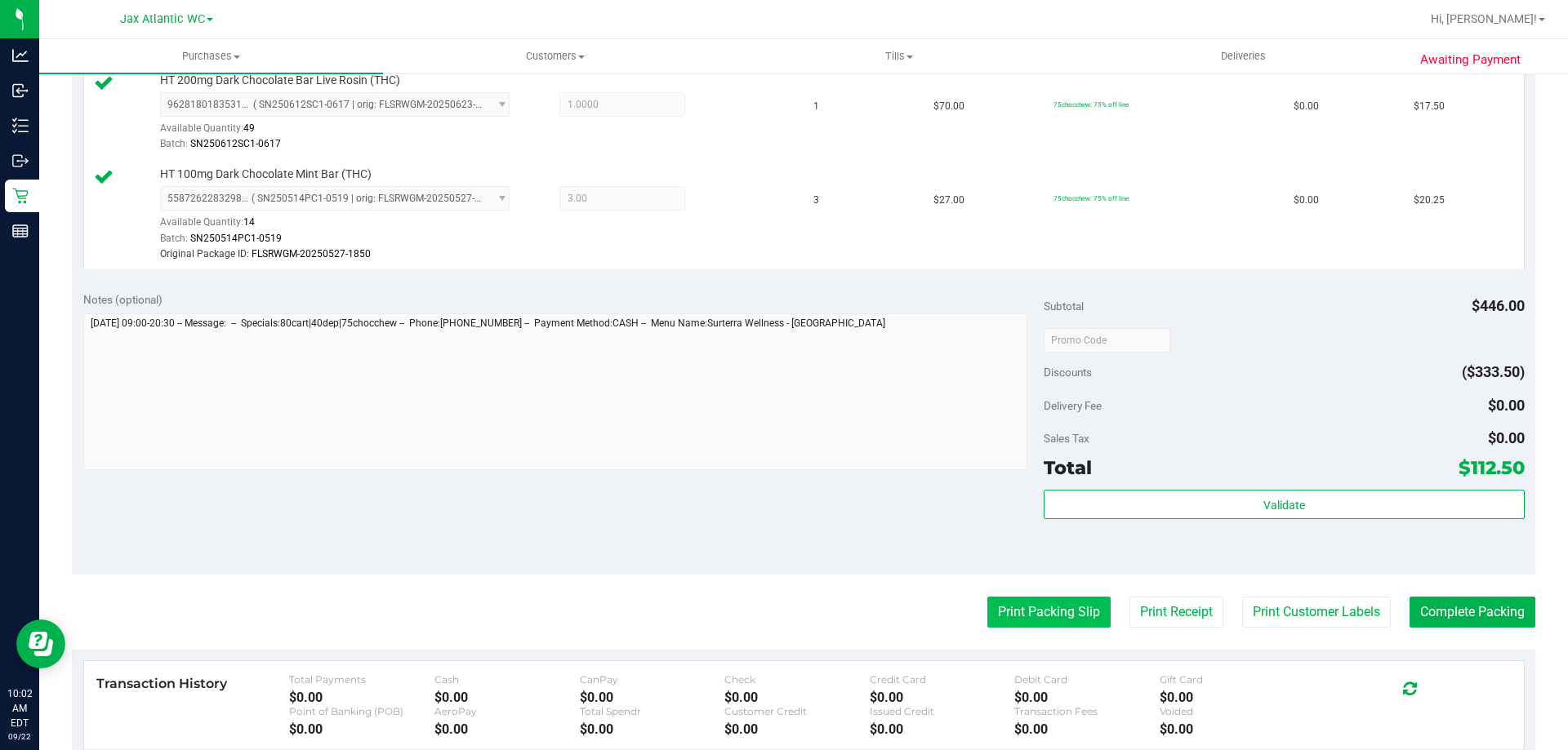
click at [1064, 607] on button "Print Packing Slip" at bounding box center [1049, 611] width 124 height 31
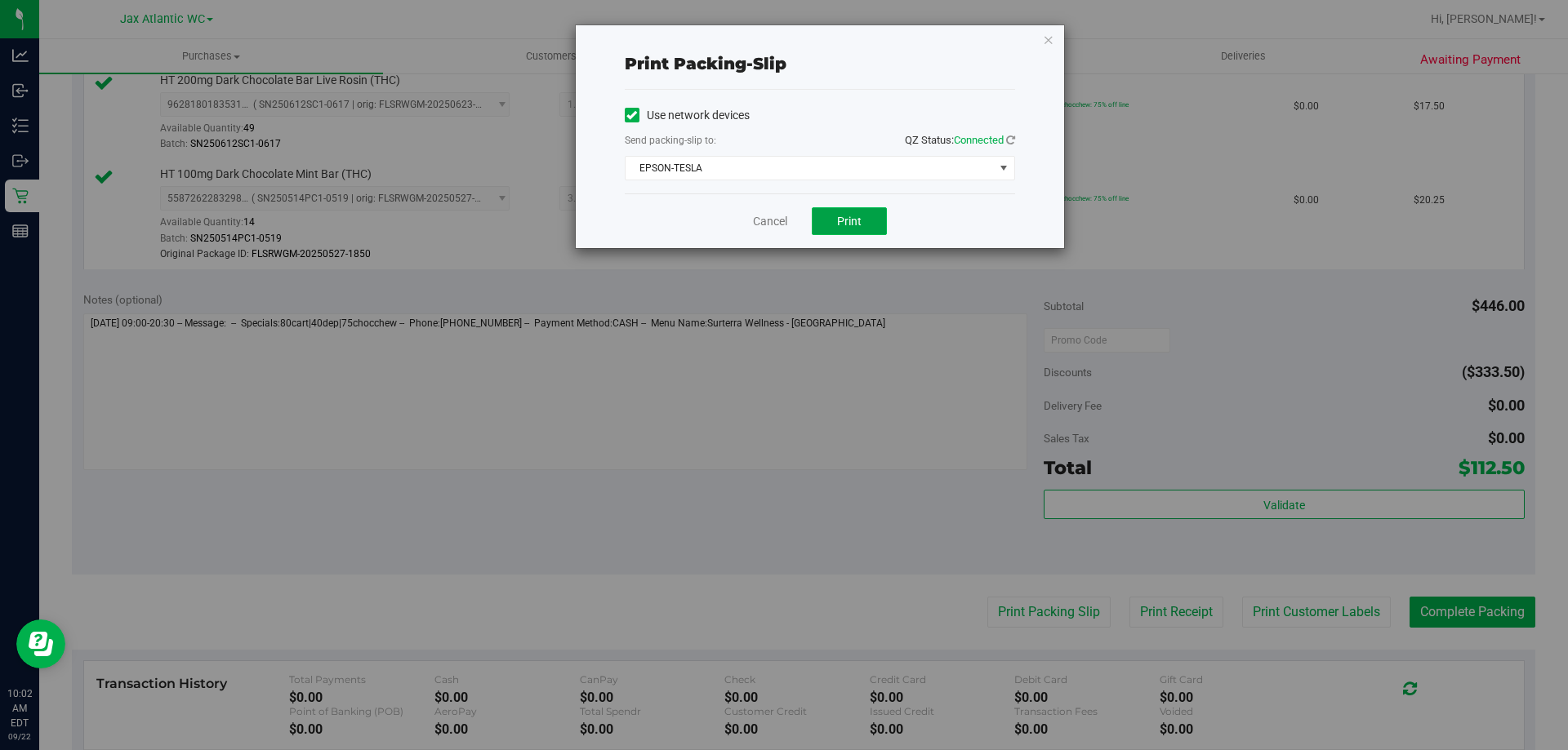
click at [862, 216] on button "Print" at bounding box center [849, 222] width 75 height 28
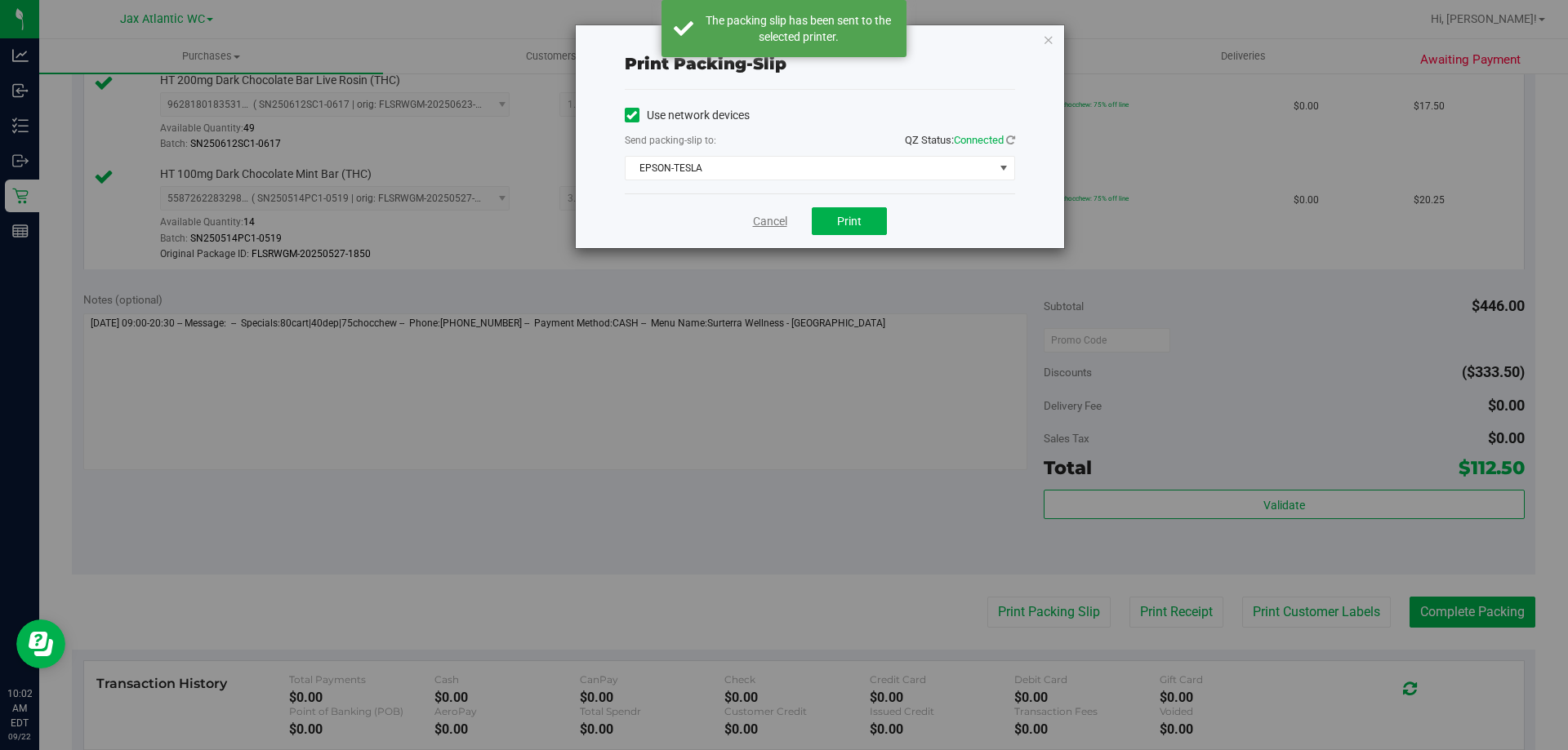
click at [762, 221] on link "Cancel" at bounding box center [770, 221] width 35 height 17
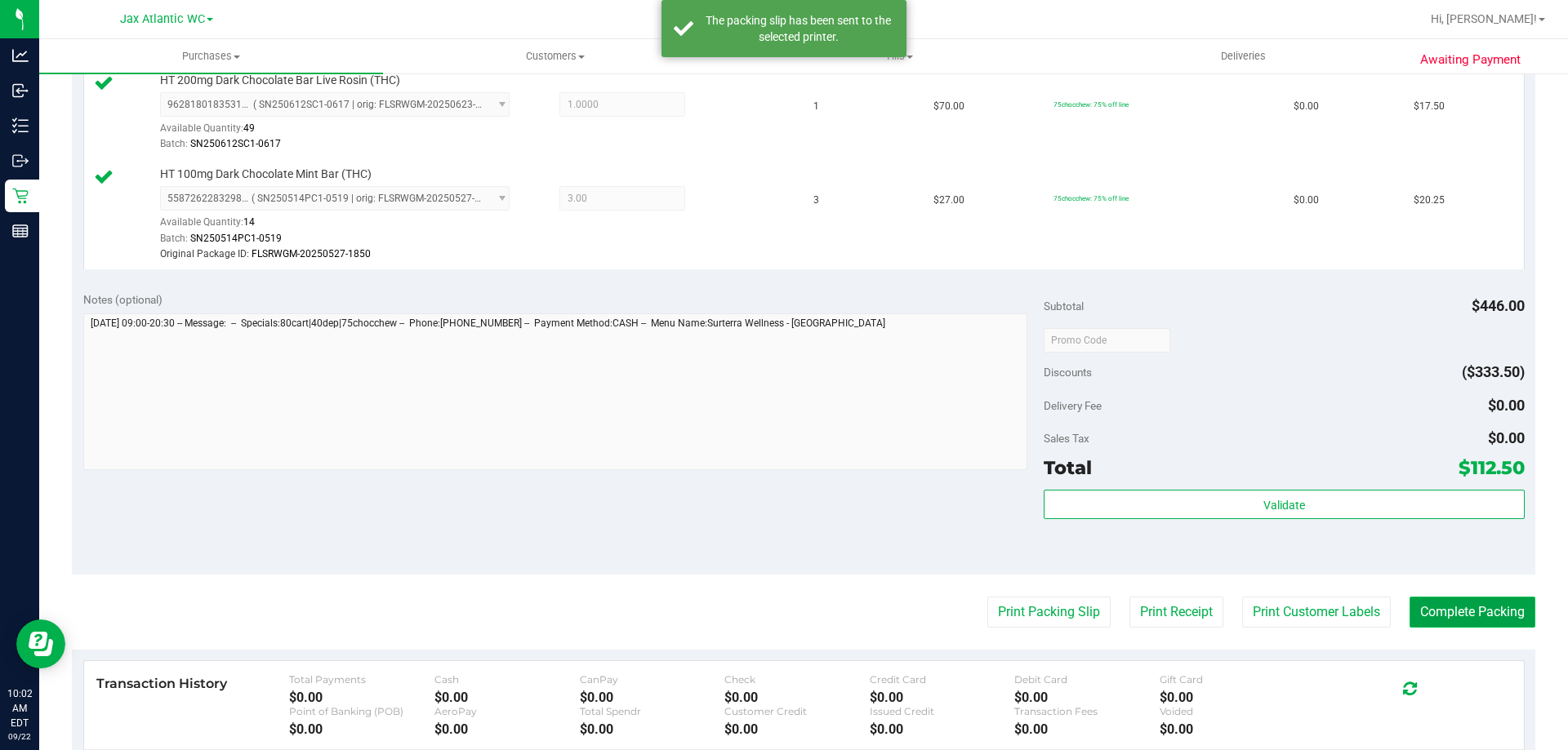
drag, startPoint x: 1435, startPoint y: 622, endPoint x: 1446, endPoint y: 619, distance: 11.4
click at [1435, 621] on button "Complete Packing" at bounding box center [1472, 611] width 126 height 31
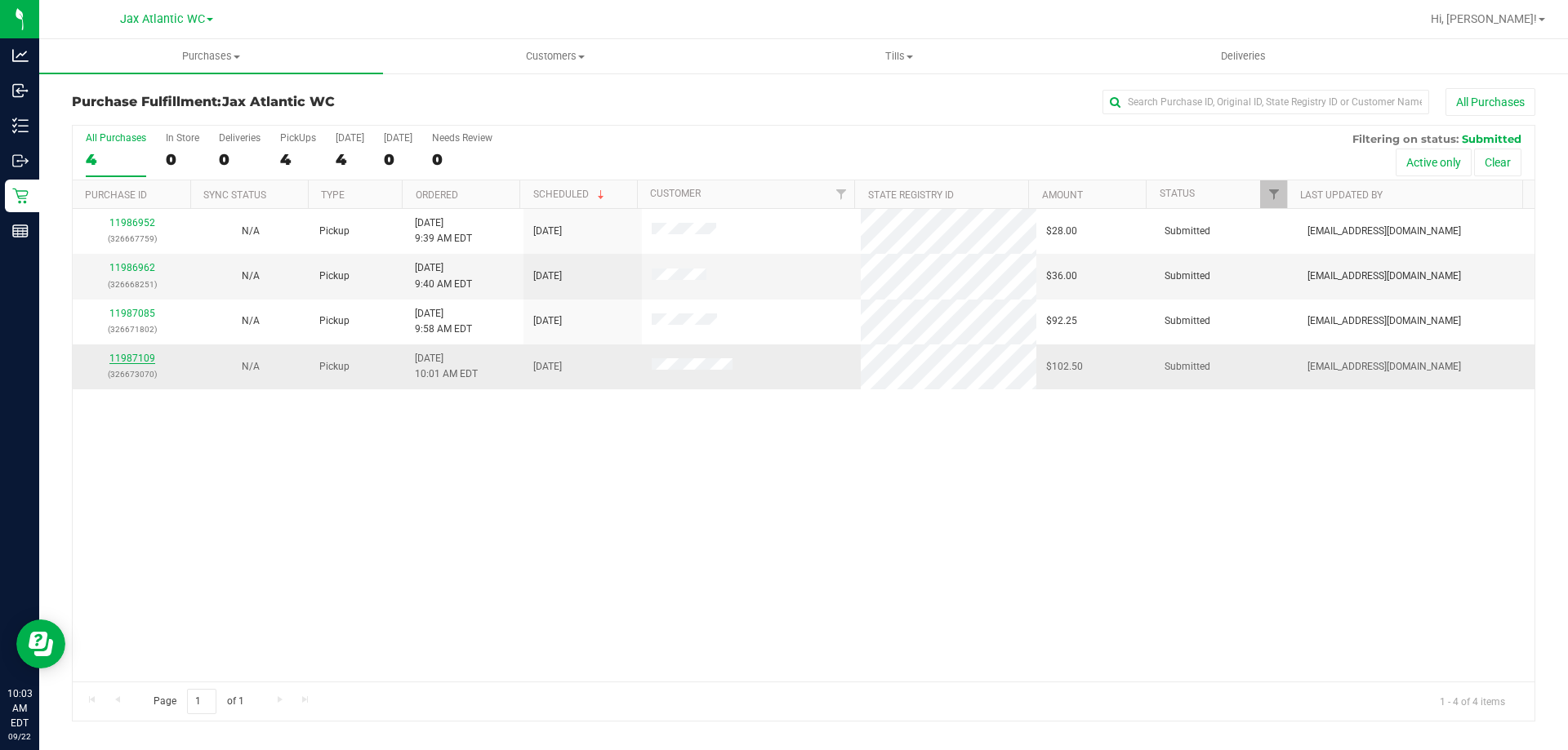
click at [122, 357] on link "11987109" at bounding box center [133, 358] width 46 height 12
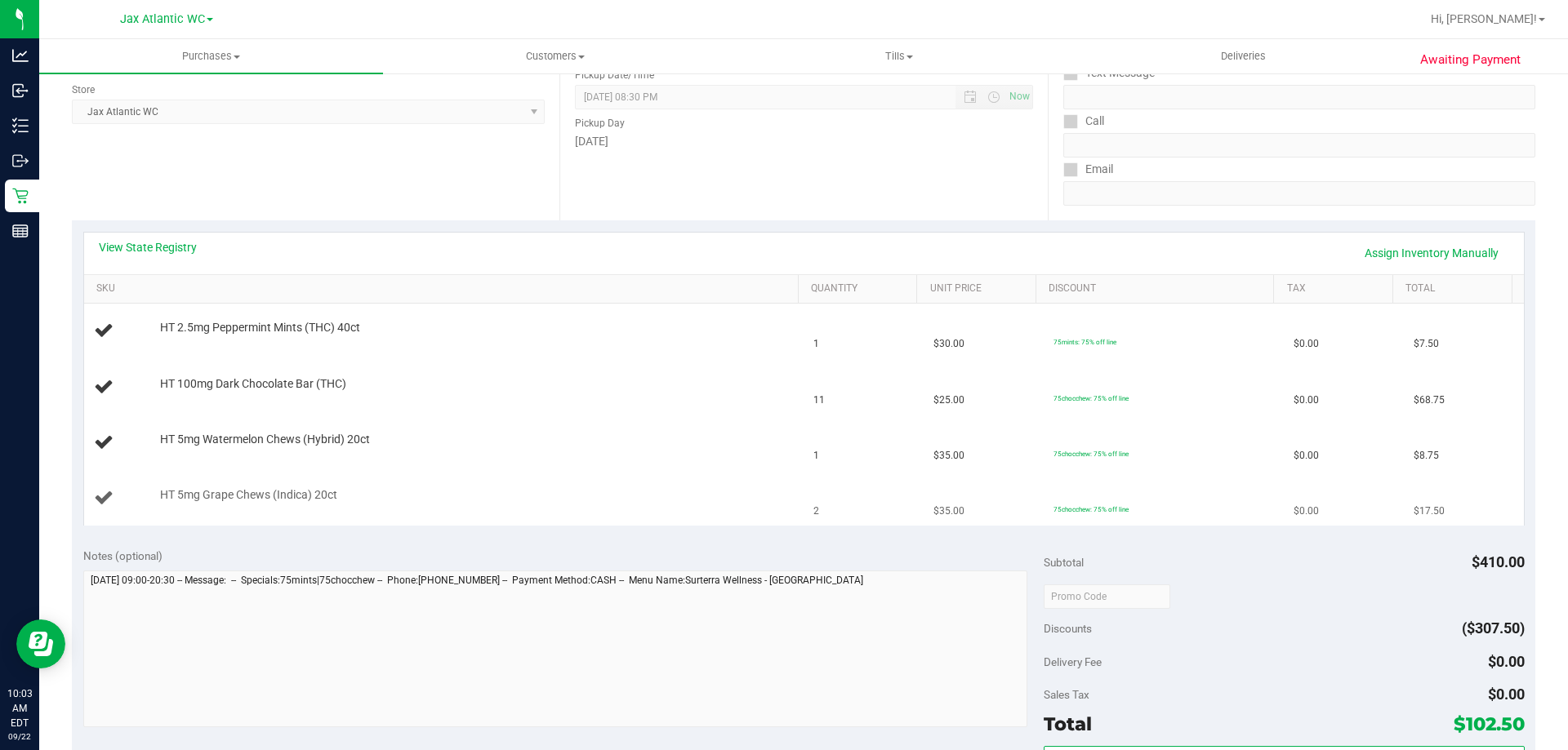
scroll to position [245, 0]
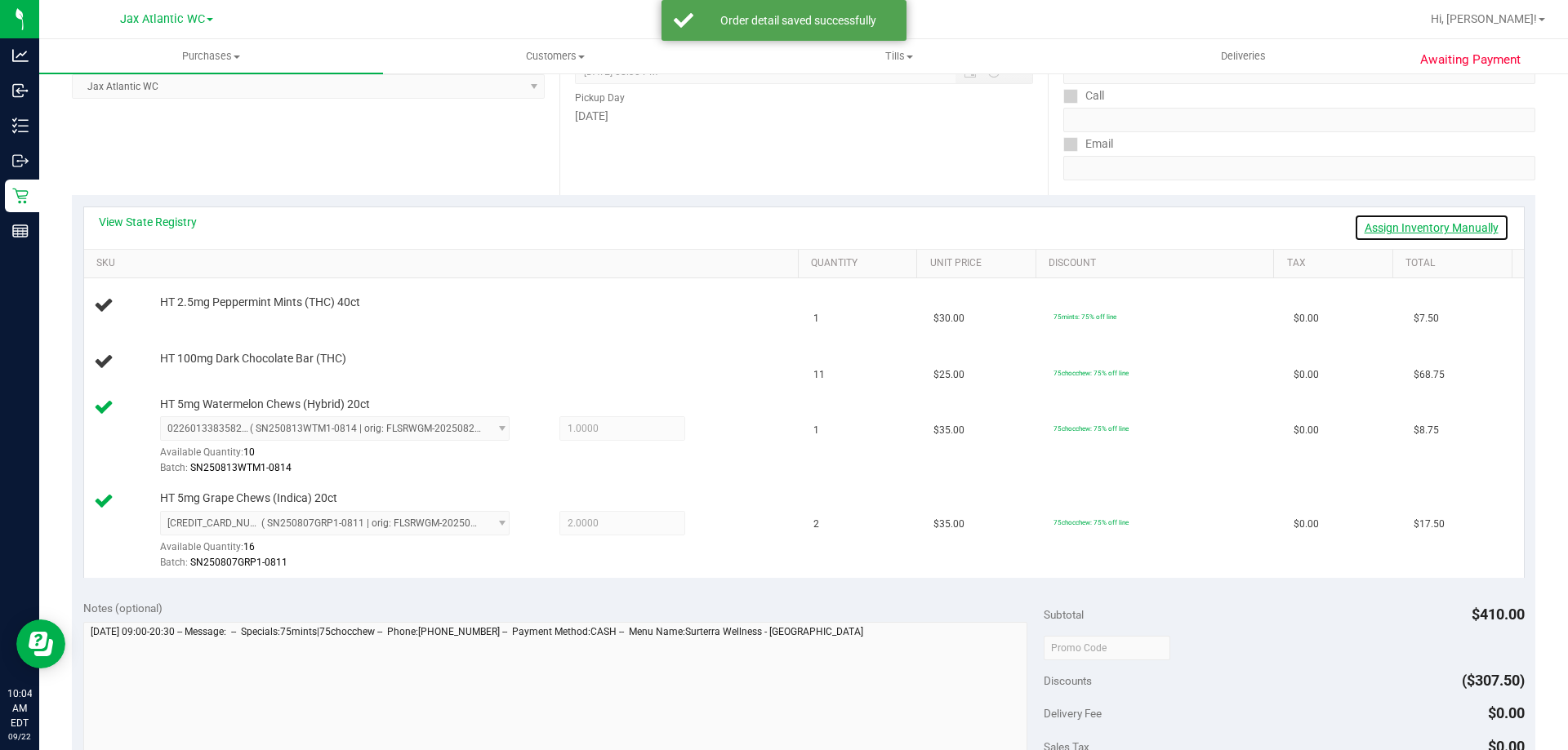
drag, startPoint x: 1418, startPoint y: 230, endPoint x: 1336, endPoint y: 246, distance: 83.5
click at [1417, 230] on link "Assign Inventory Manually" at bounding box center [1431, 228] width 155 height 28
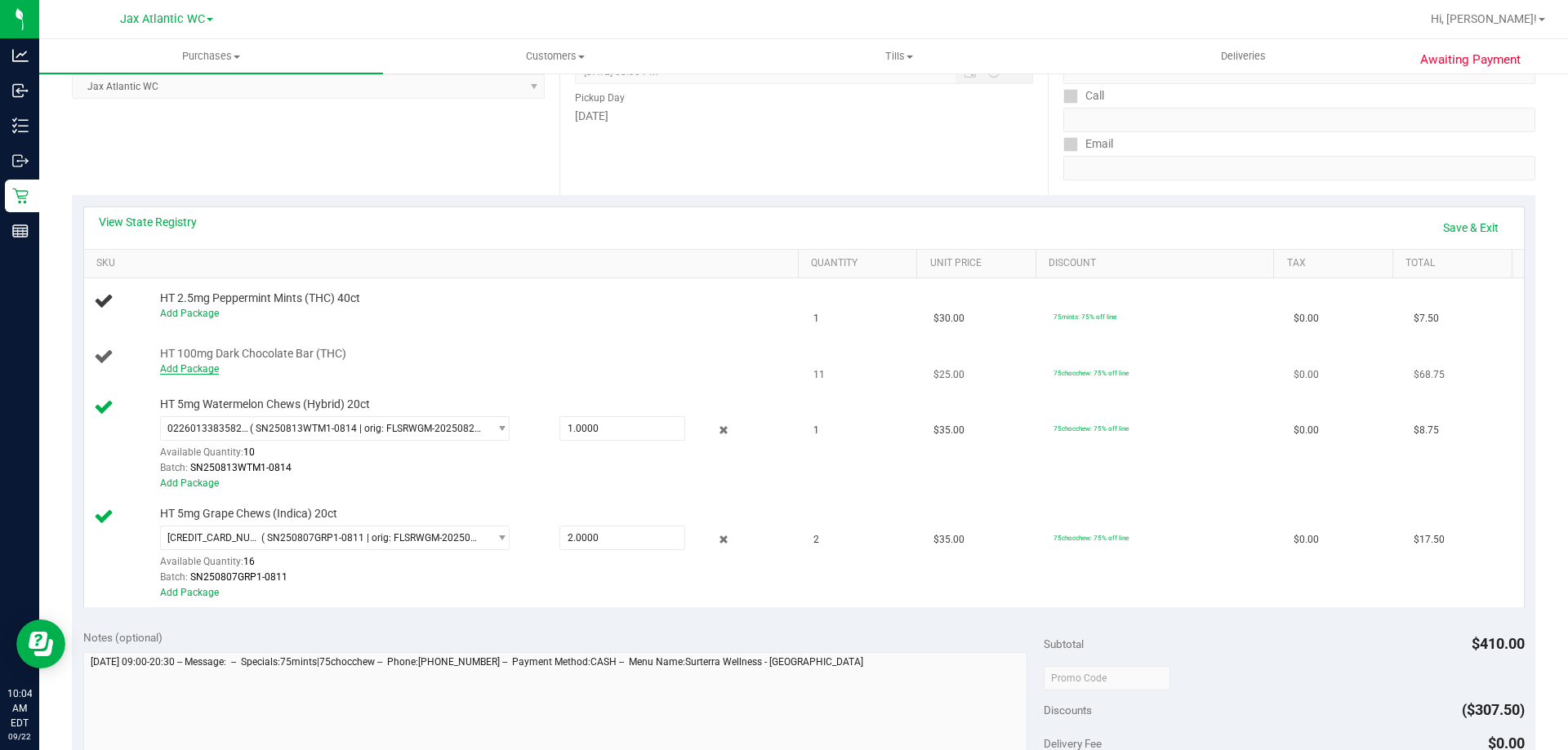
click at [184, 362] on div "HT 100mg Dark Chocolate Bar (THC) Add Package" at bounding box center [470, 361] width 638 height 31
click at [187, 368] on link "Add Package" at bounding box center [189, 369] width 58 height 12
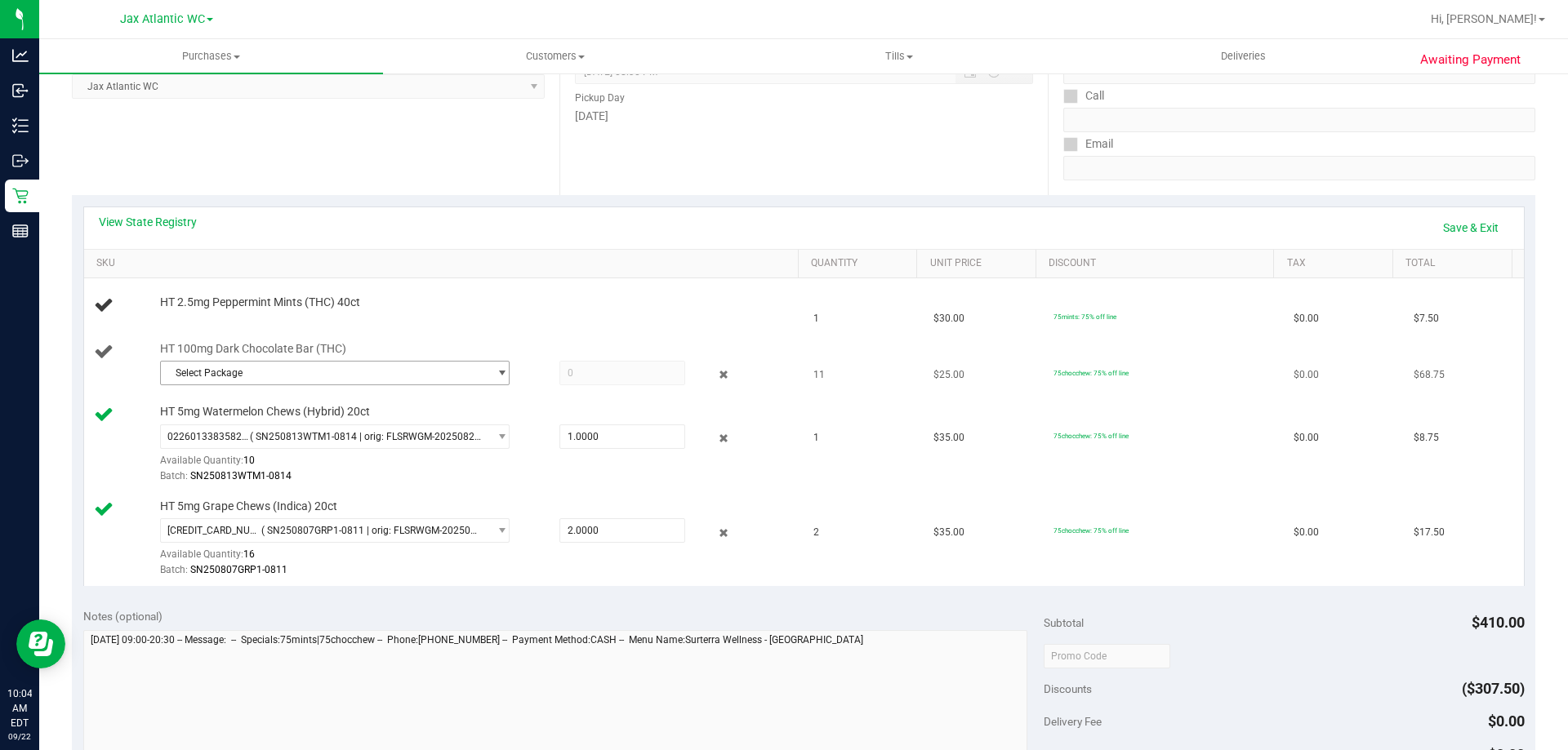
click at [362, 373] on span "Select Package" at bounding box center [325, 373] width 328 height 23
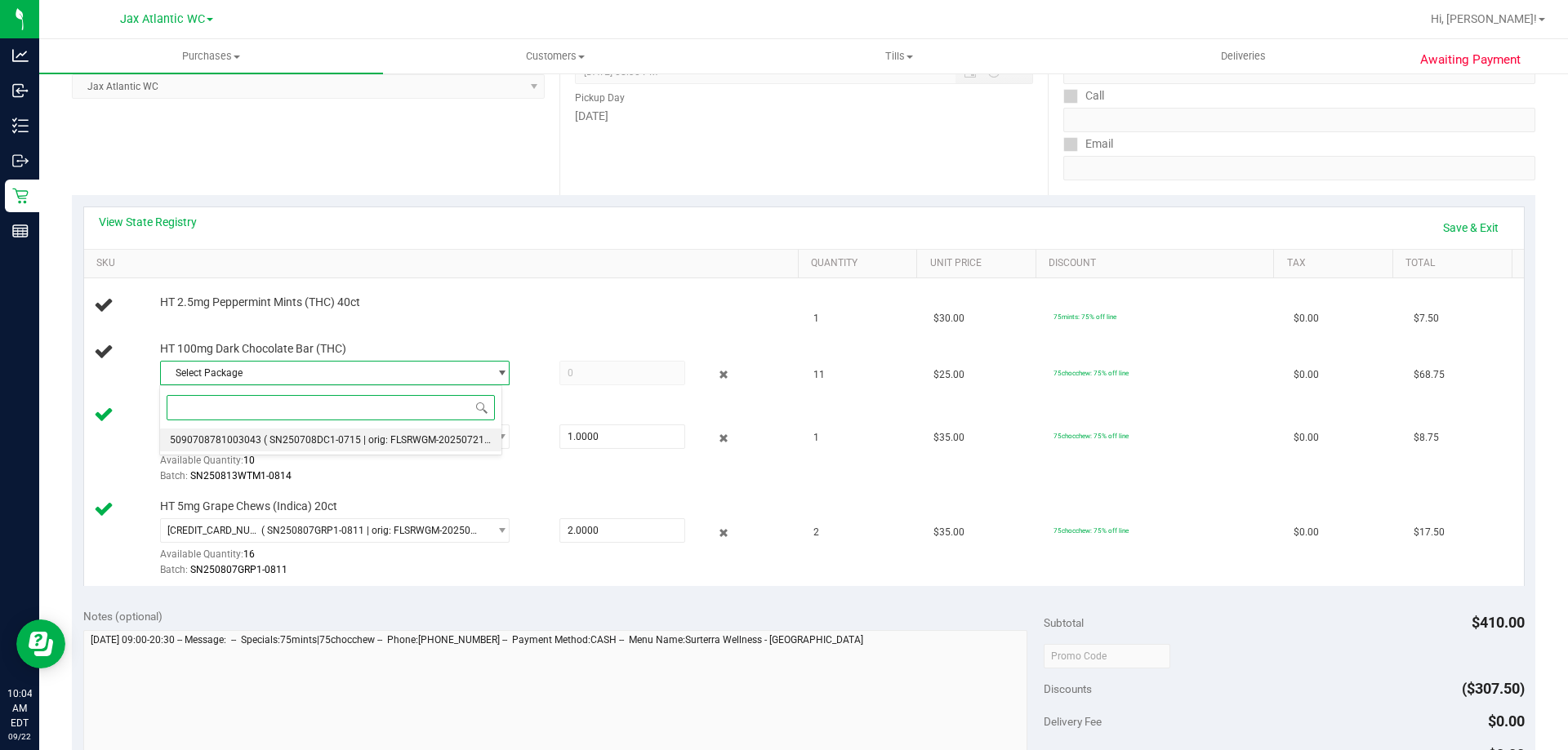
click at [368, 436] on span "( SN250708DC1-0715 | orig: FLSRWGM-20250721-298 )" at bounding box center [387, 440] width 245 height 12
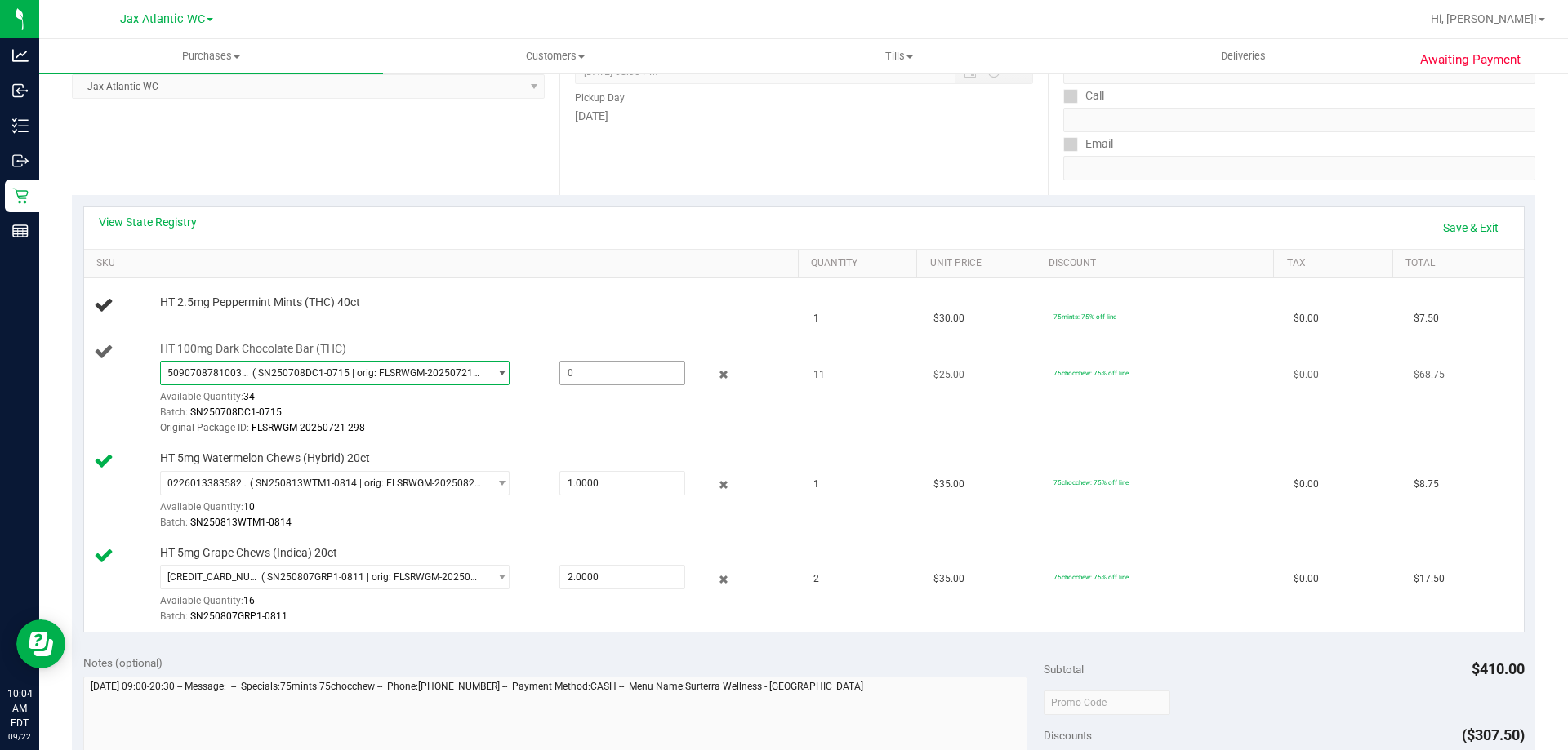
click at [591, 385] on span at bounding box center [622, 373] width 126 height 25
click at [601, 366] on span at bounding box center [622, 373] width 126 height 25
type input "11"
type input "11.0000"
click at [641, 325] on td "HT 2.5mg Peppermint Mints (THC) 40ct" at bounding box center [444, 306] width 721 height 55
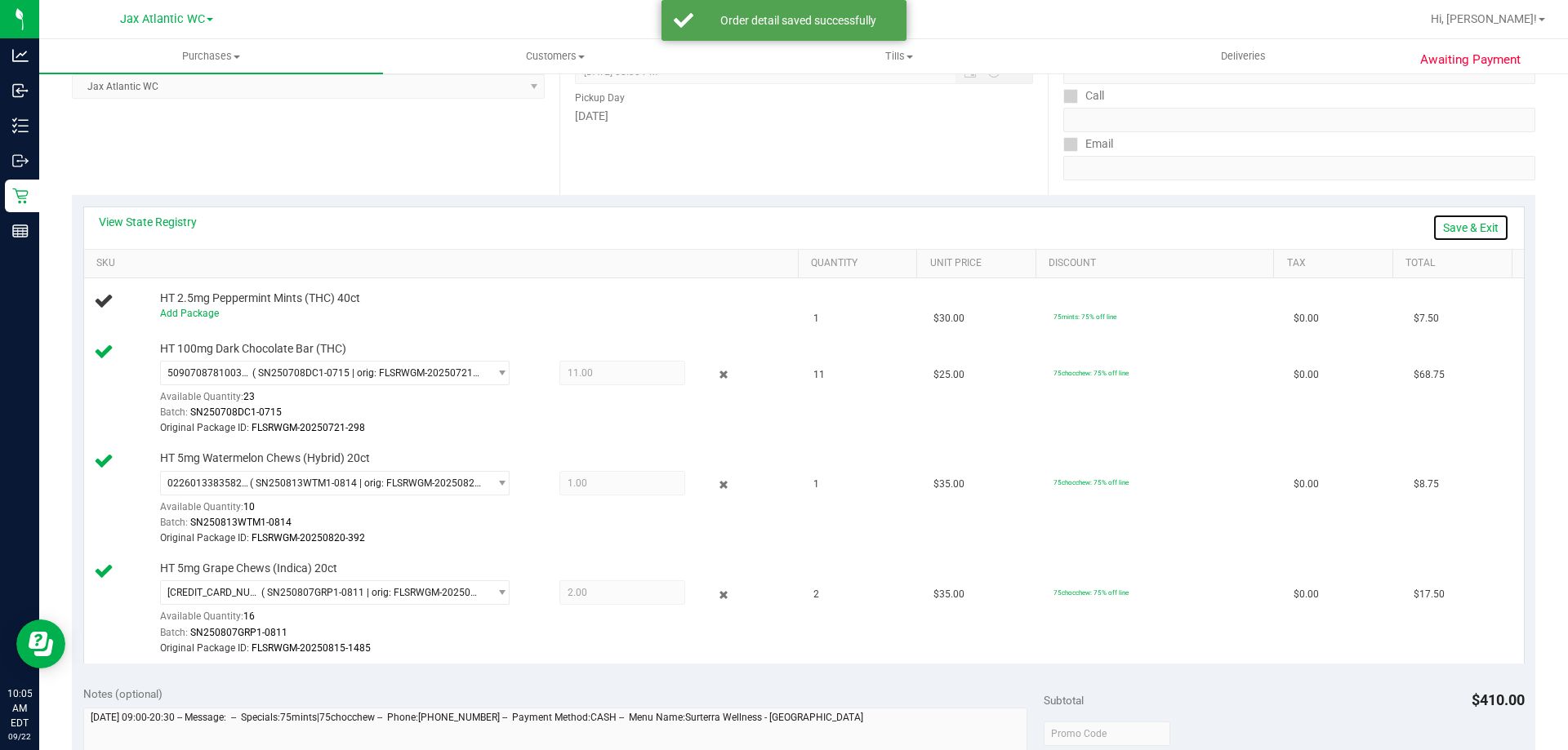
click at [1463, 228] on link "Save & Exit" at bounding box center [1471, 228] width 77 height 28
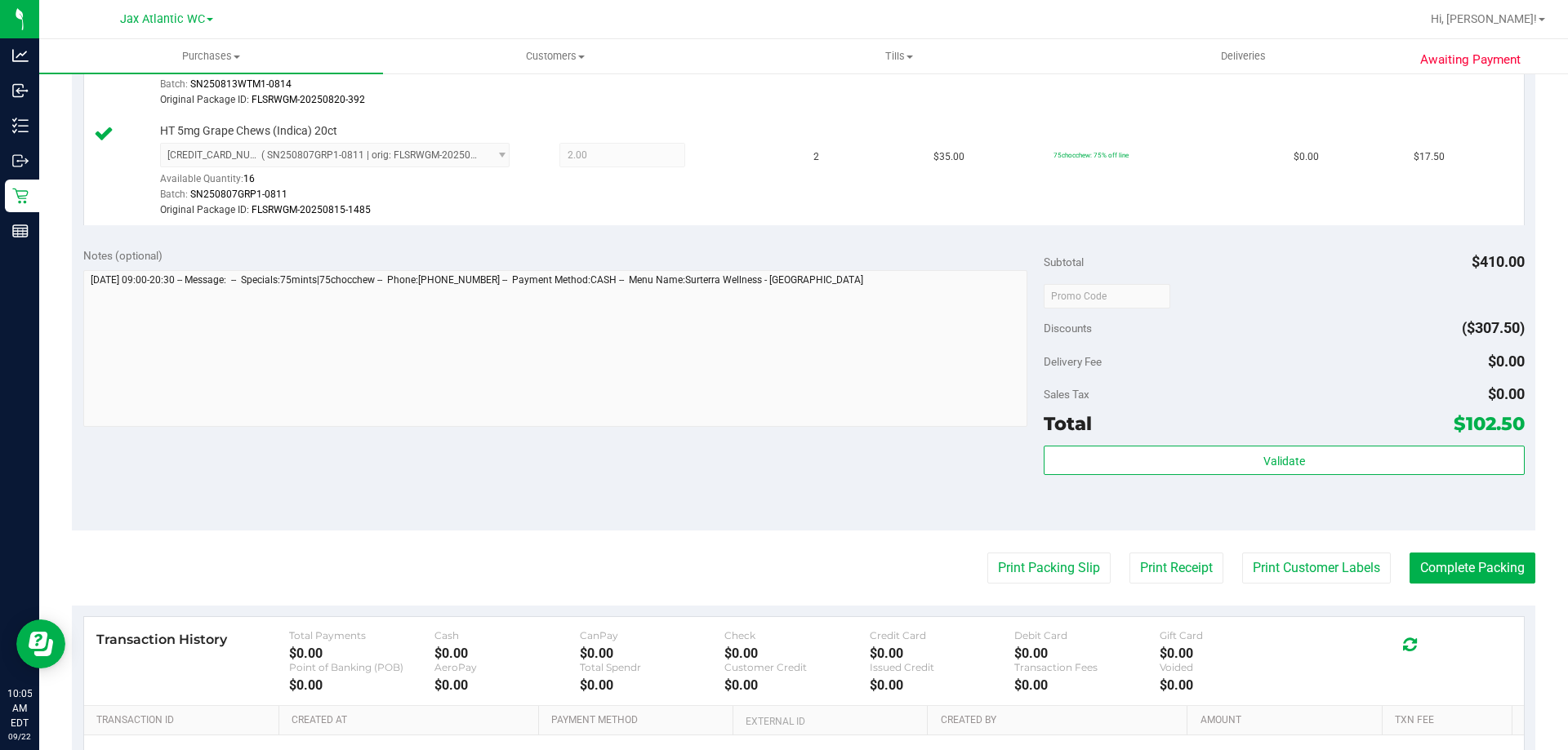
scroll to position [735, 0]
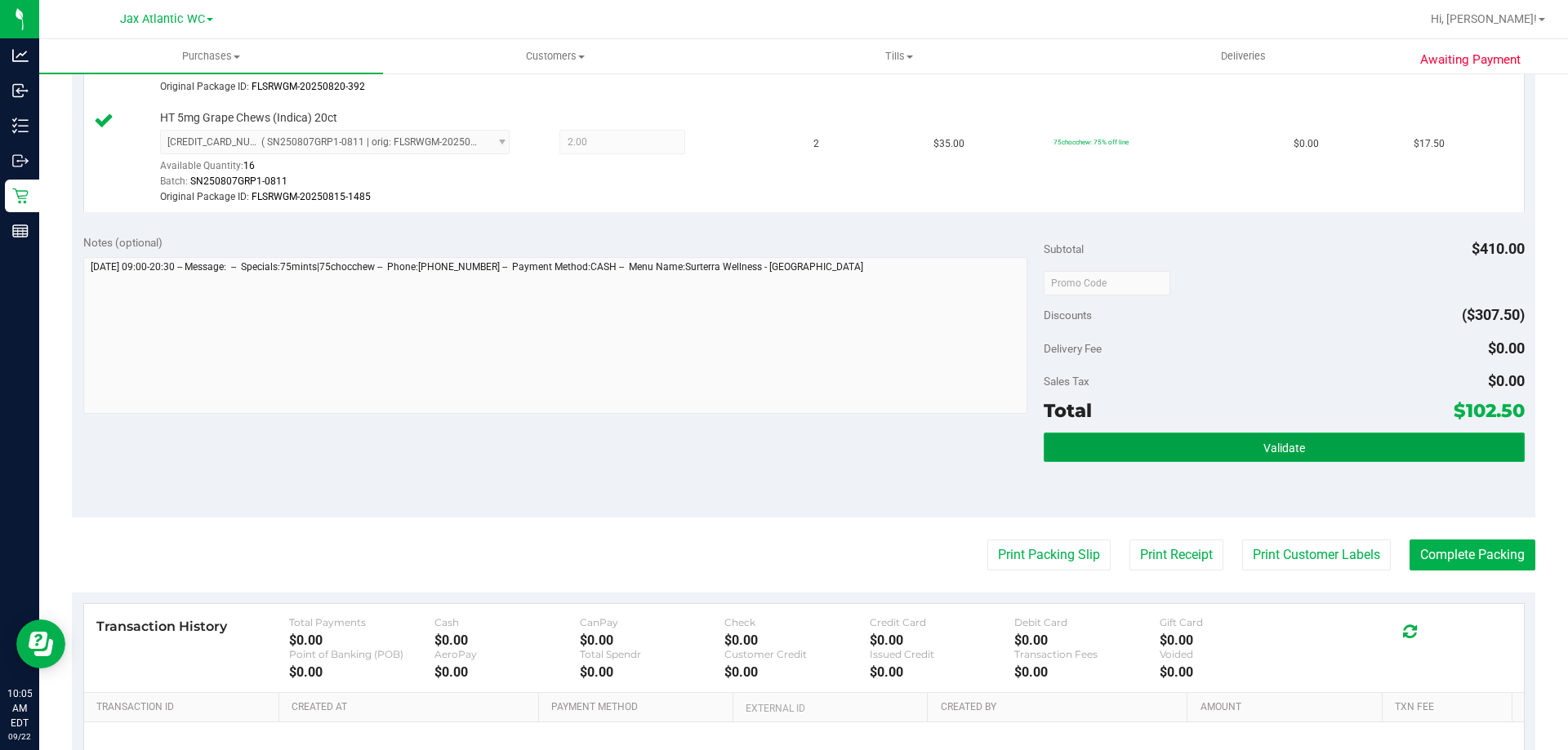
drag, startPoint x: 1206, startPoint y: 450, endPoint x: 1238, endPoint y: 455, distance: 32.4
click at [1206, 450] on button "Validate" at bounding box center [1284, 447] width 480 height 30
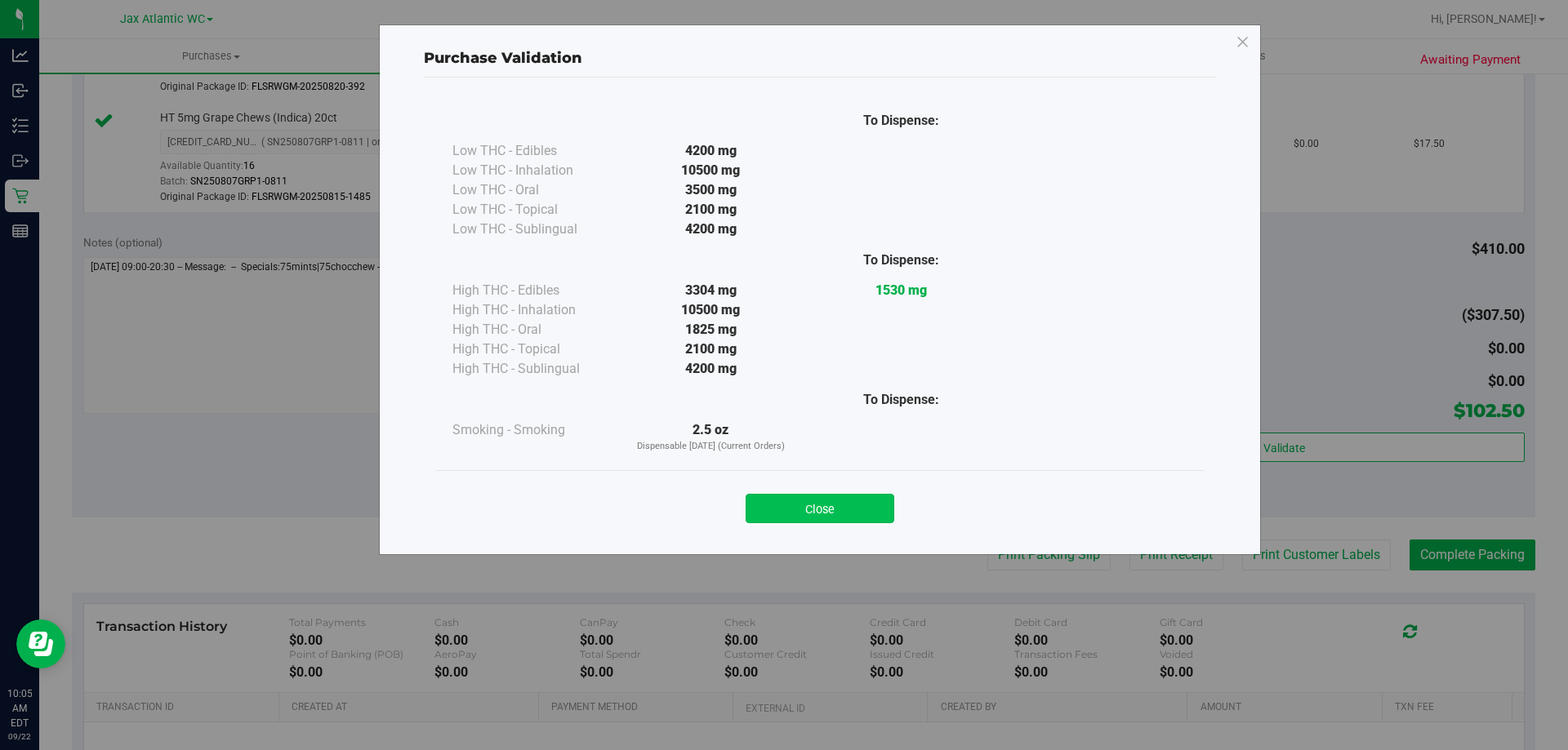
click at [829, 506] on button "Close" at bounding box center [820, 509] width 148 height 30
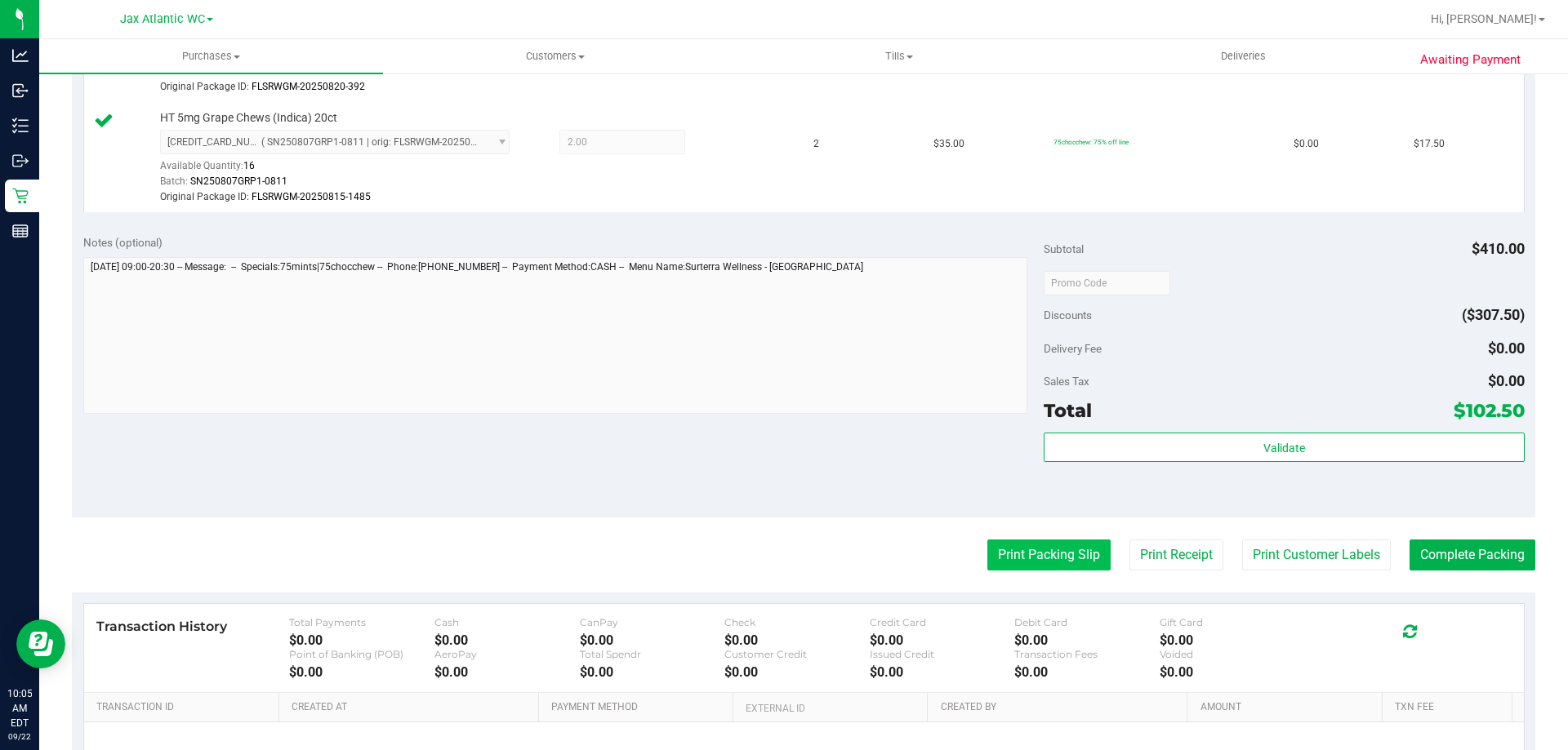
click at [1012, 553] on button "Print Packing Slip" at bounding box center [1049, 554] width 124 height 31
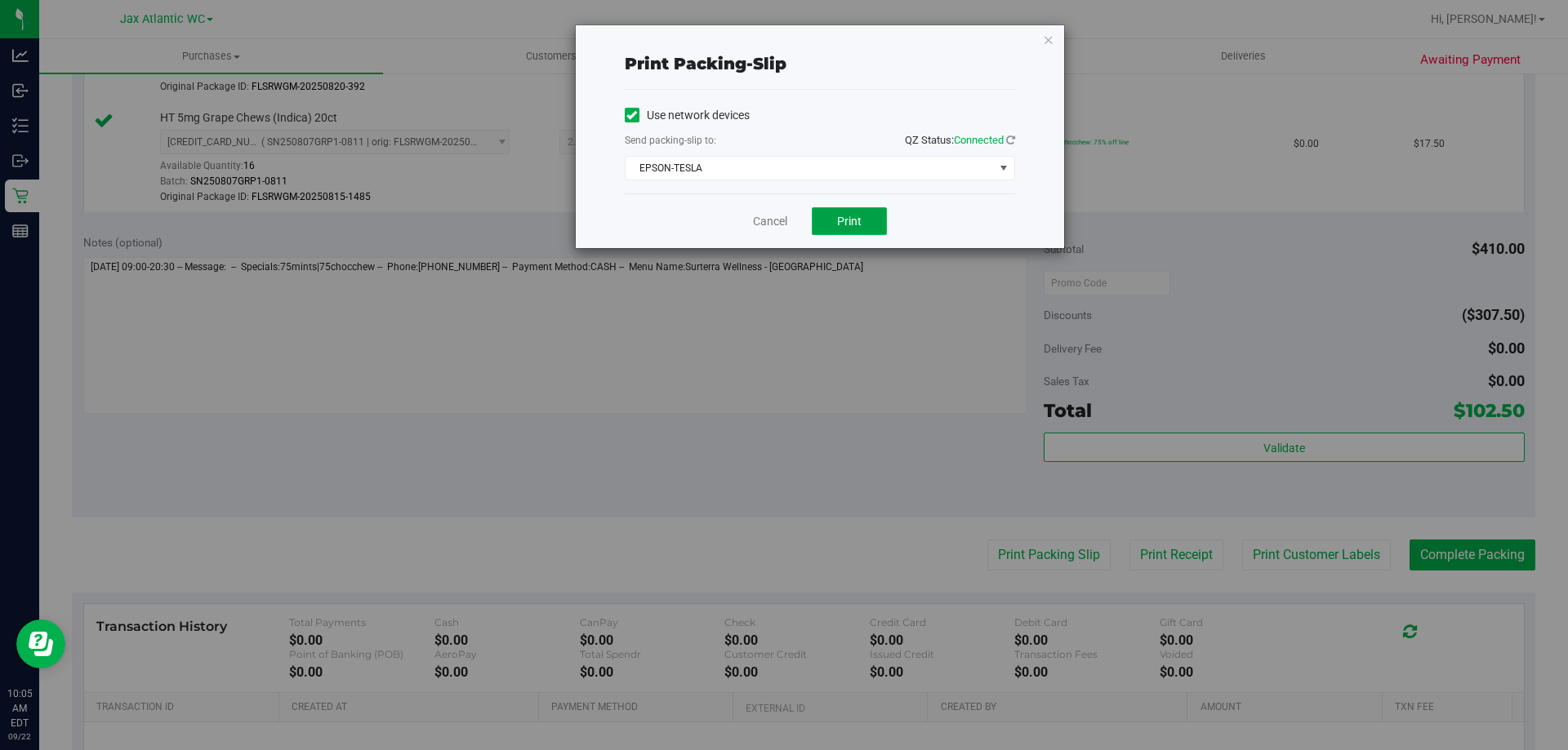
click at [856, 227] on span "Print" at bounding box center [849, 221] width 25 height 13
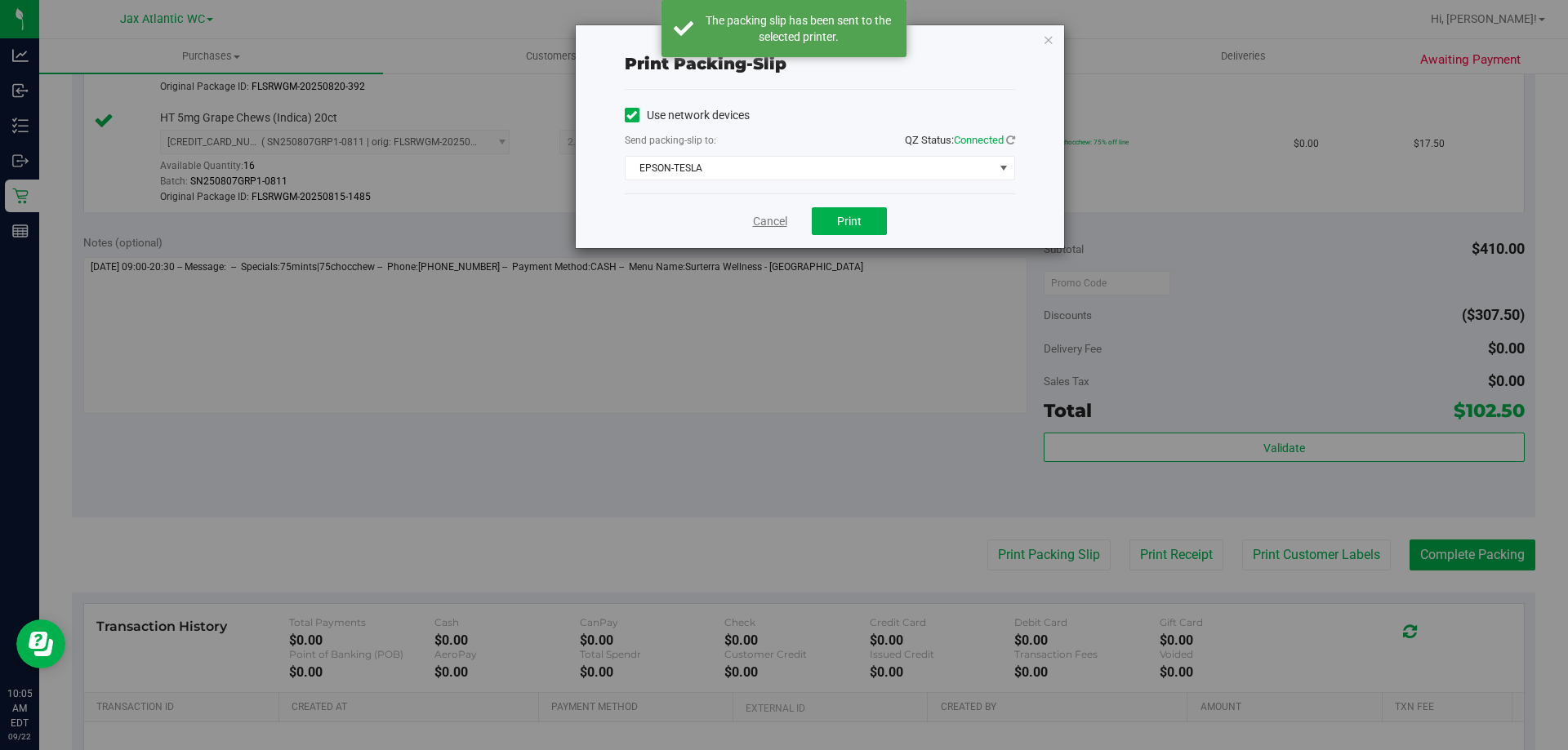
click at [763, 220] on link "Cancel" at bounding box center [770, 221] width 35 height 17
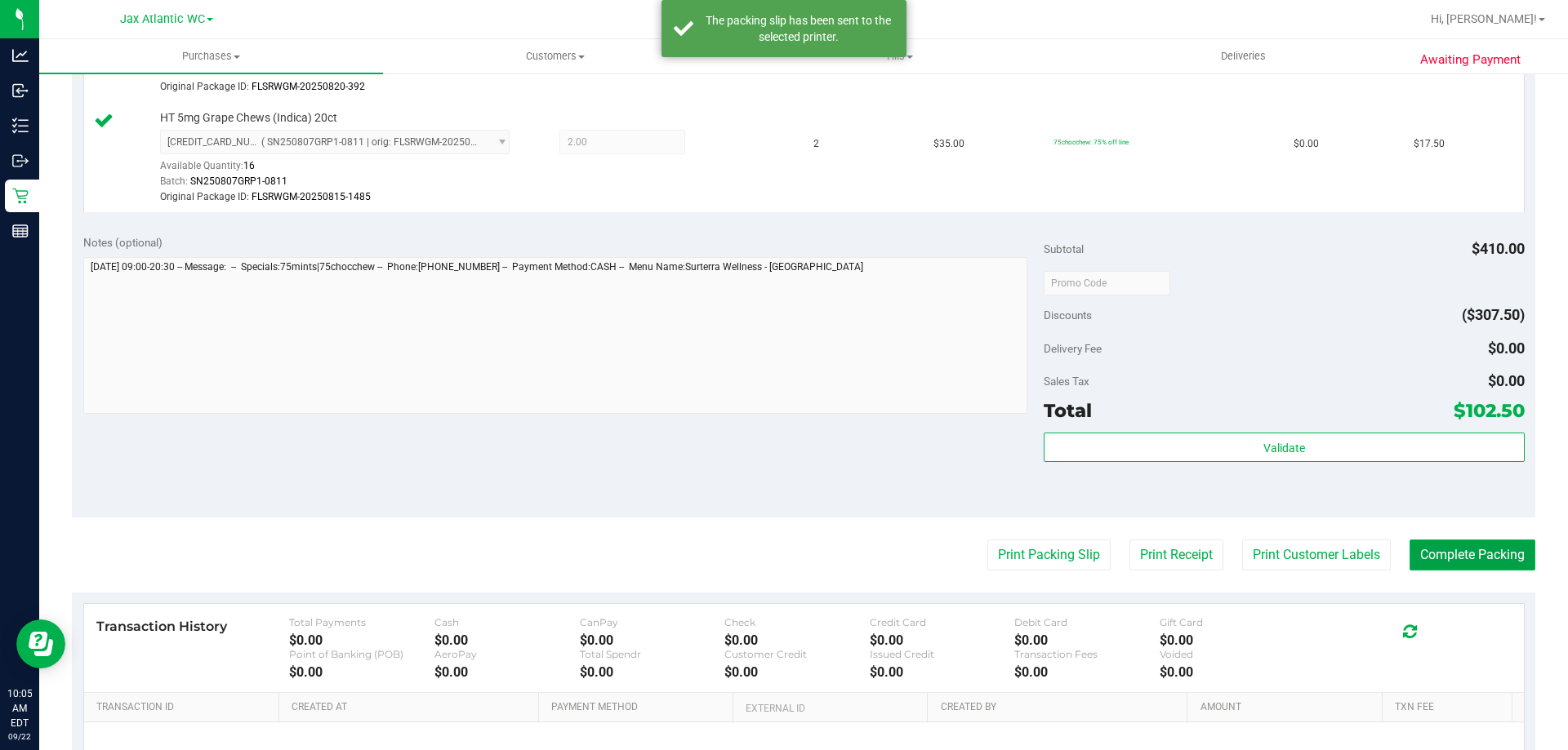
click at [1445, 560] on button "Complete Packing" at bounding box center [1472, 554] width 126 height 31
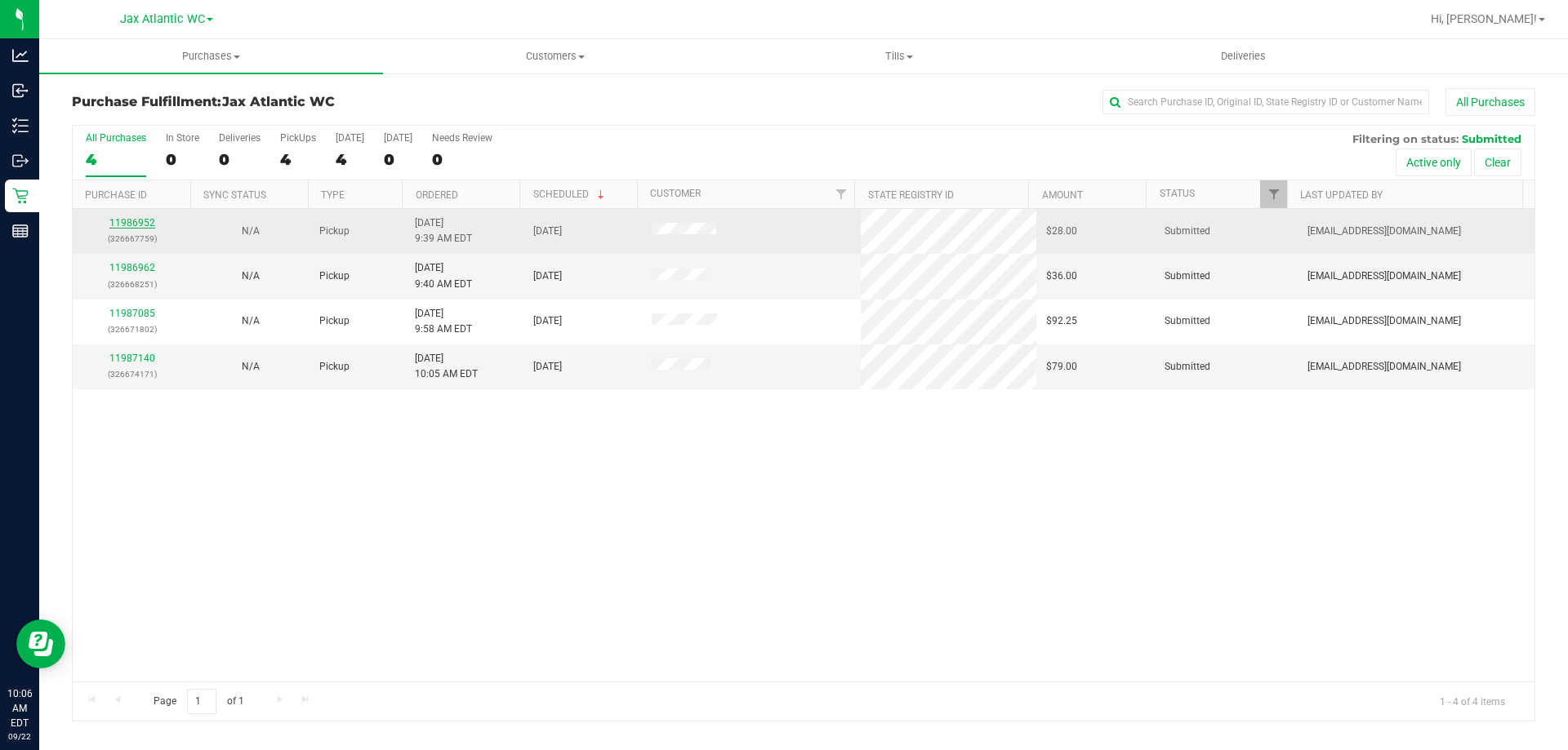
click at [124, 223] on link "11986952" at bounding box center [133, 223] width 46 height 12
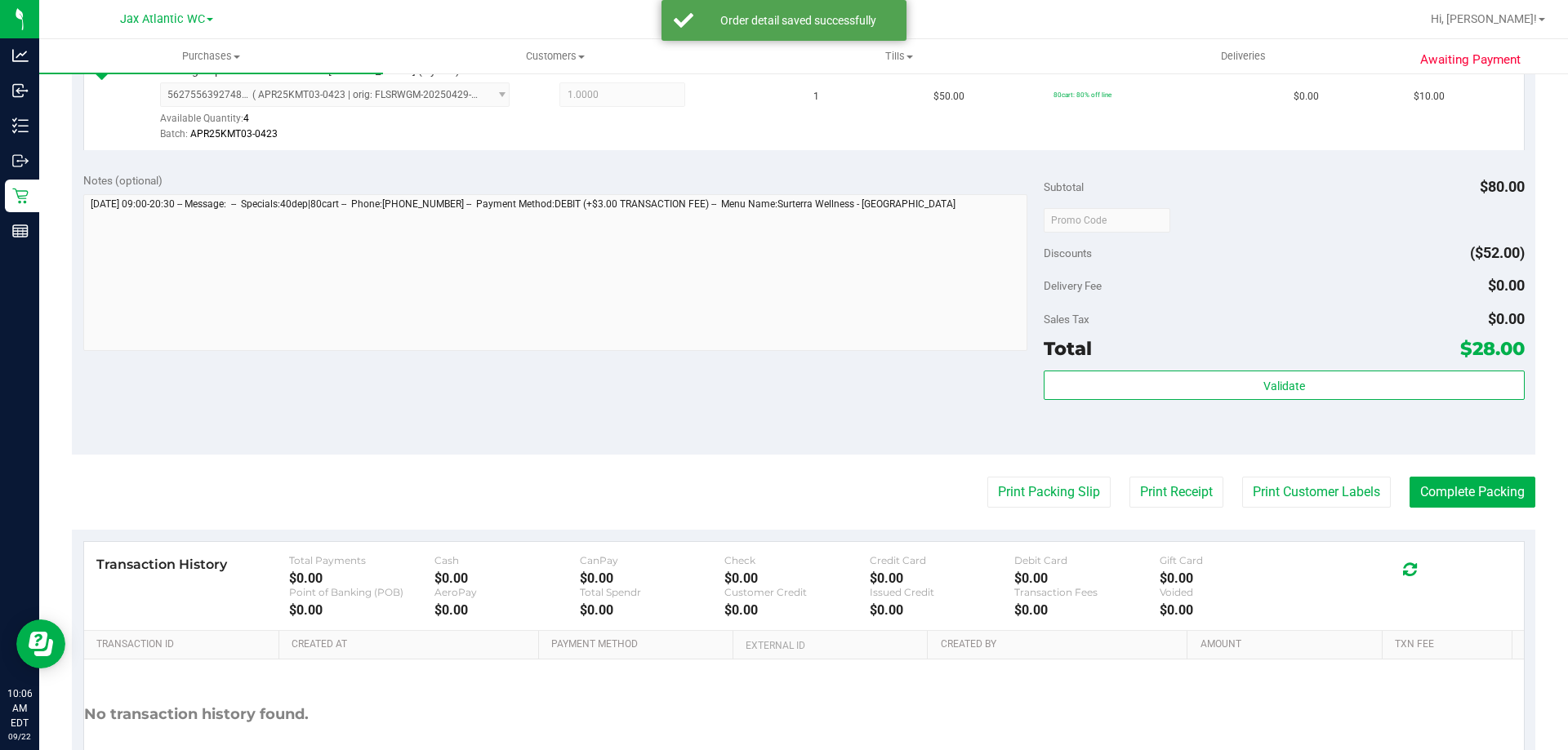
scroll to position [572, 0]
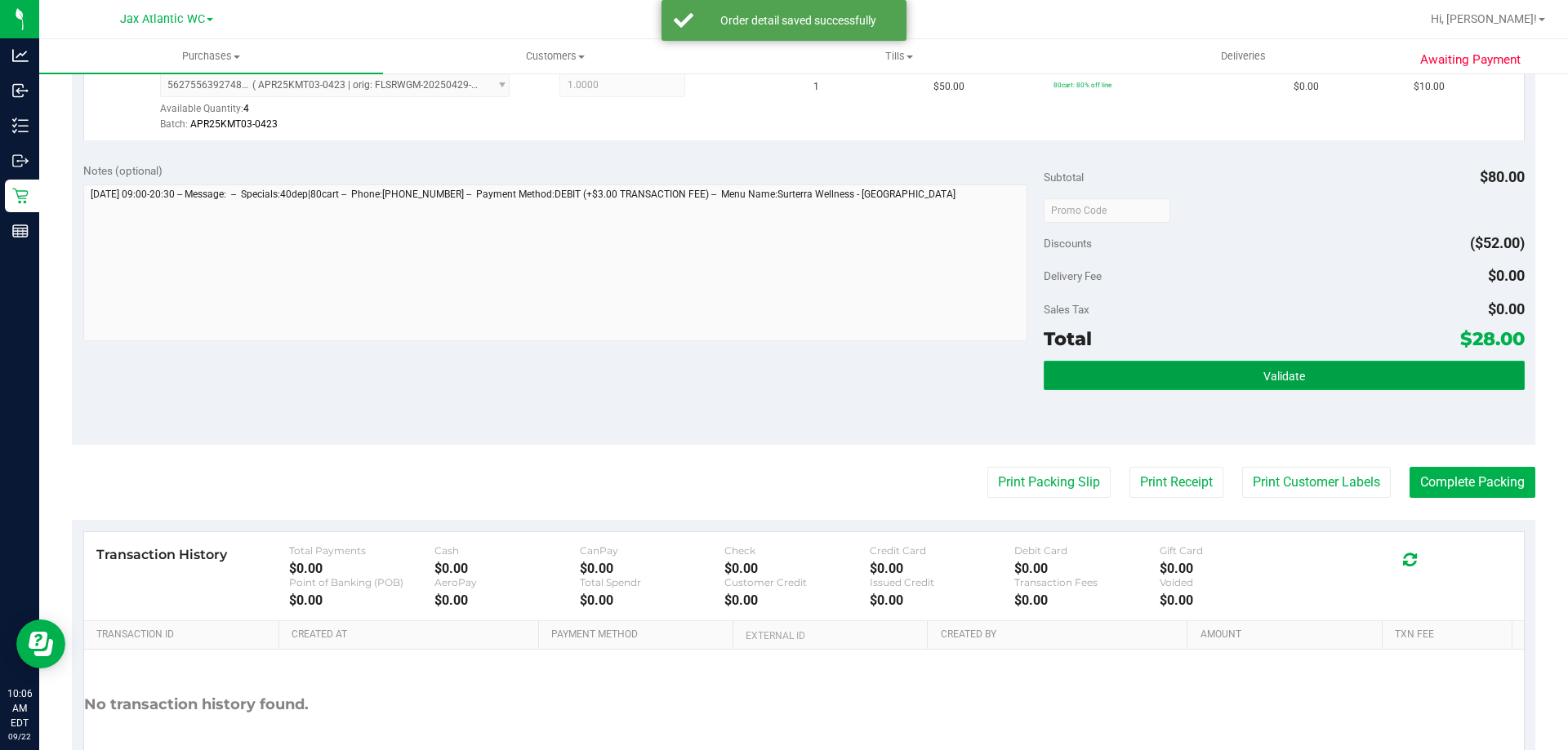
click at [1315, 383] on button "Validate" at bounding box center [1284, 376] width 480 height 30
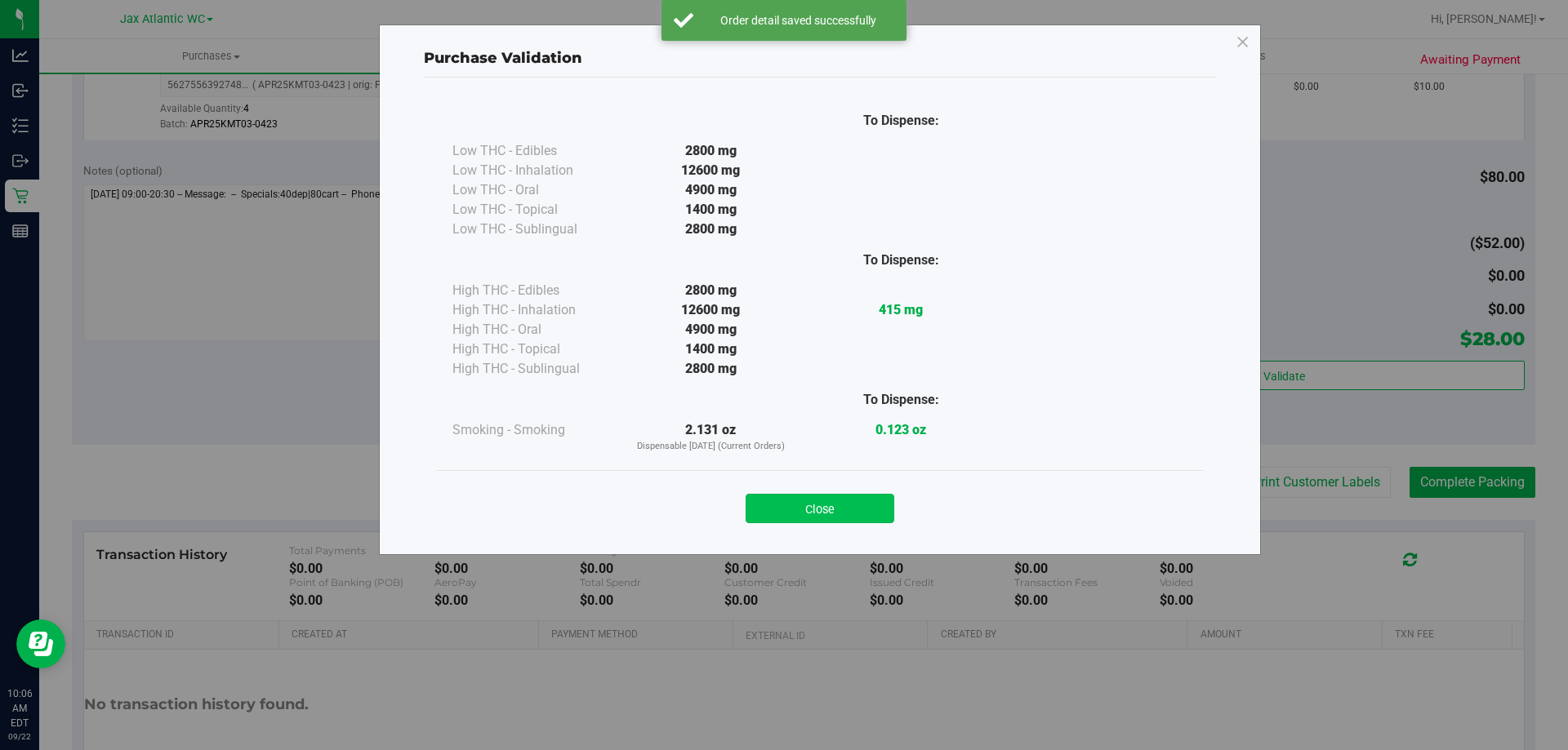
click at [857, 512] on button "Close" at bounding box center [820, 509] width 148 height 30
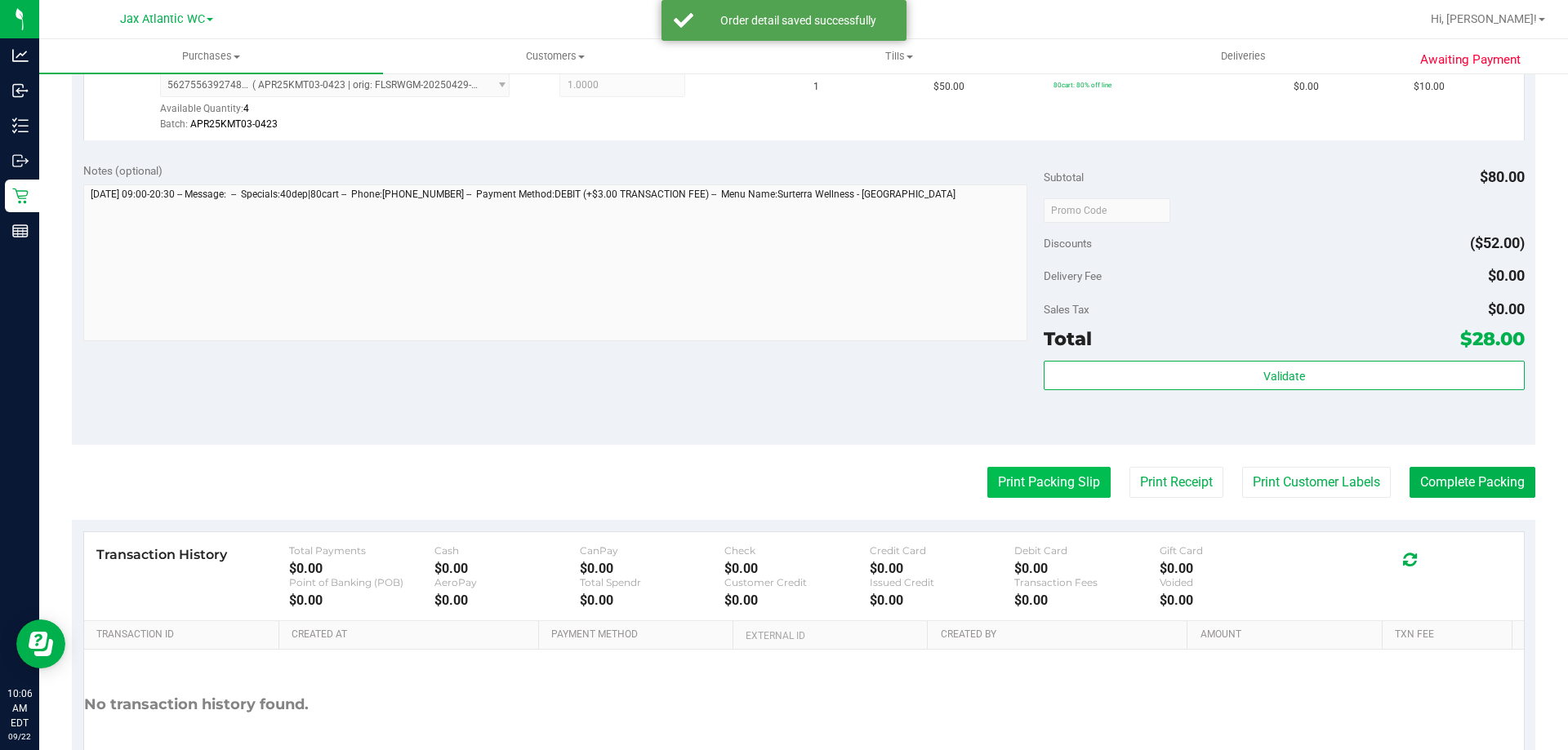
drag, startPoint x: 1046, startPoint y: 472, endPoint x: 1048, endPoint y: 480, distance: 8.2
click at [1045, 481] on purchase-details "Back Edit Purchase Cancel Purchase View Profile # 11986952 BioTrack ID: - Submi…" at bounding box center [804, 171] width 1464 height 1309
click at [1049, 480] on button "Print Packing Slip" at bounding box center [1049, 482] width 124 height 31
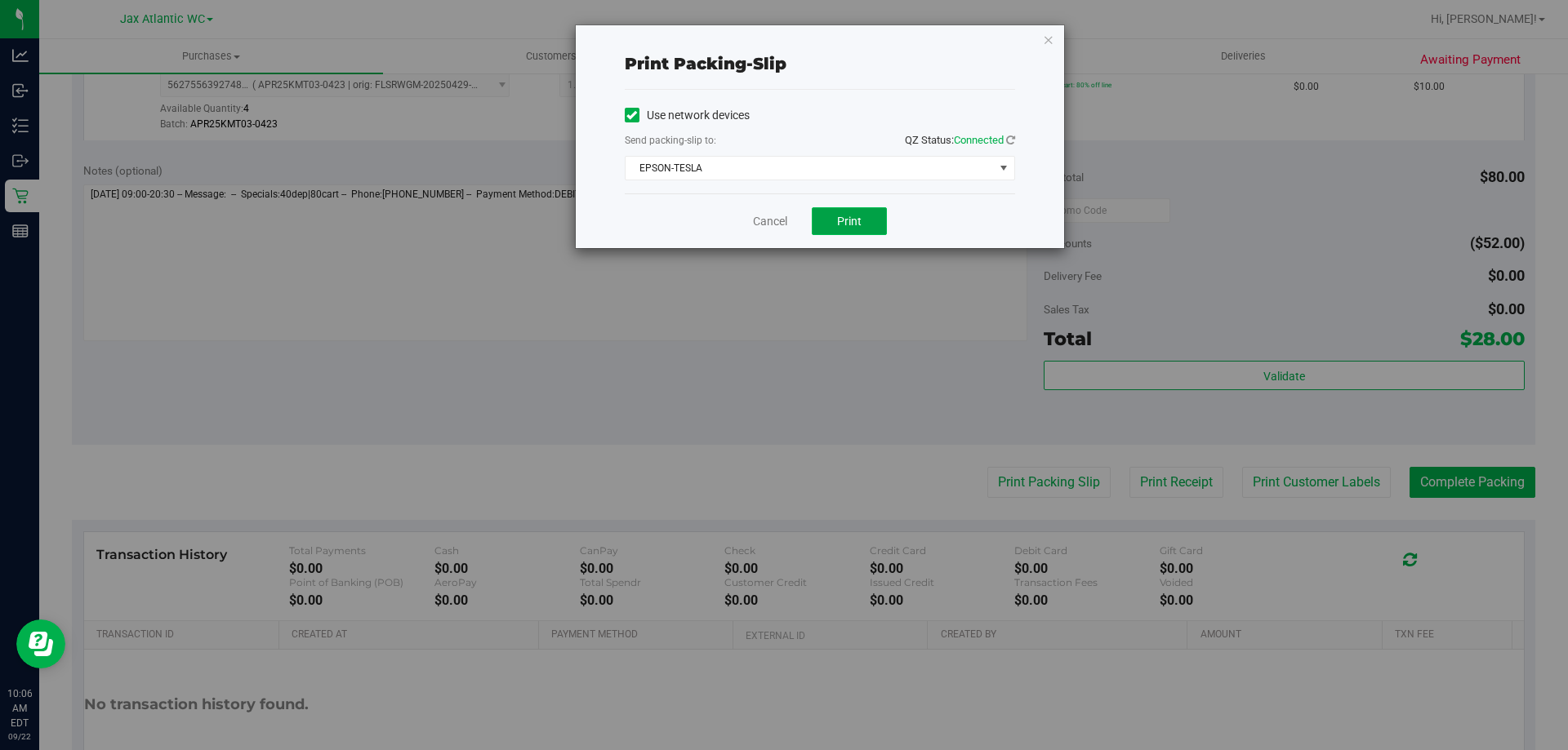
click at [852, 217] on span "Print" at bounding box center [849, 221] width 25 height 13
click at [782, 223] on link "Cancel" at bounding box center [770, 221] width 35 height 17
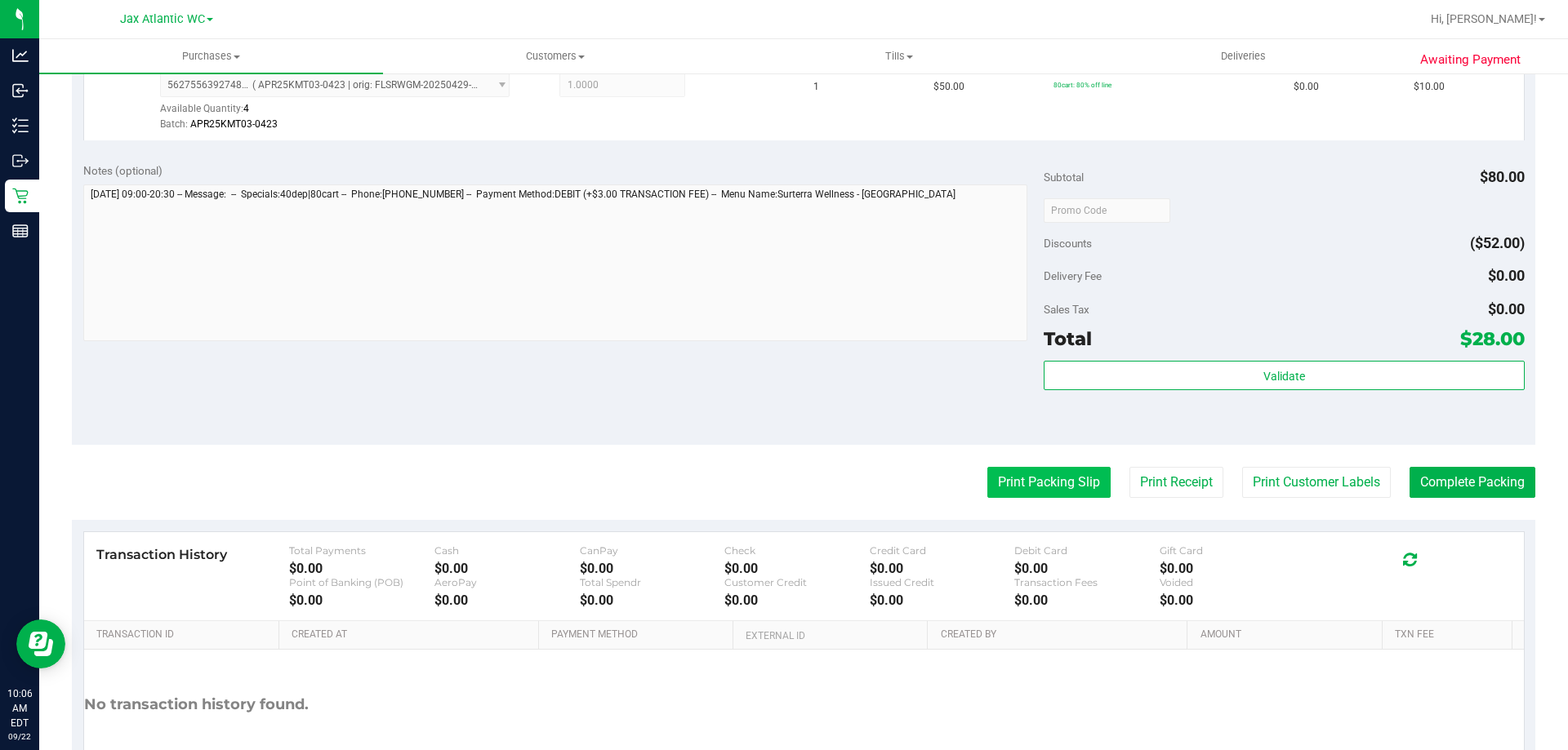
click at [1059, 489] on button "Print Packing Slip" at bounding box center [1049, 482] width 124 height 31
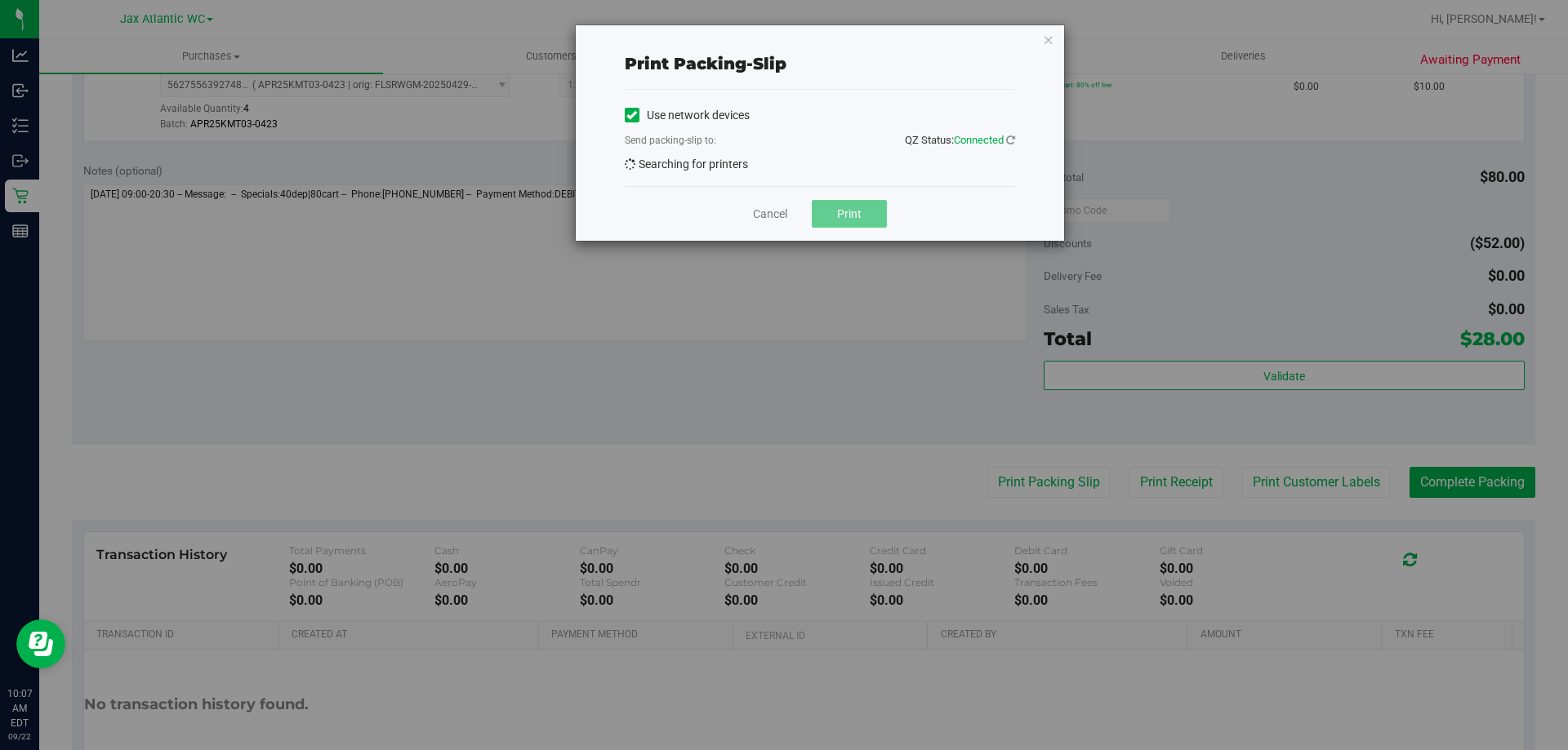
click at [850, 211] on button "Print" at bounding box center [849, 214] width 75 height 28
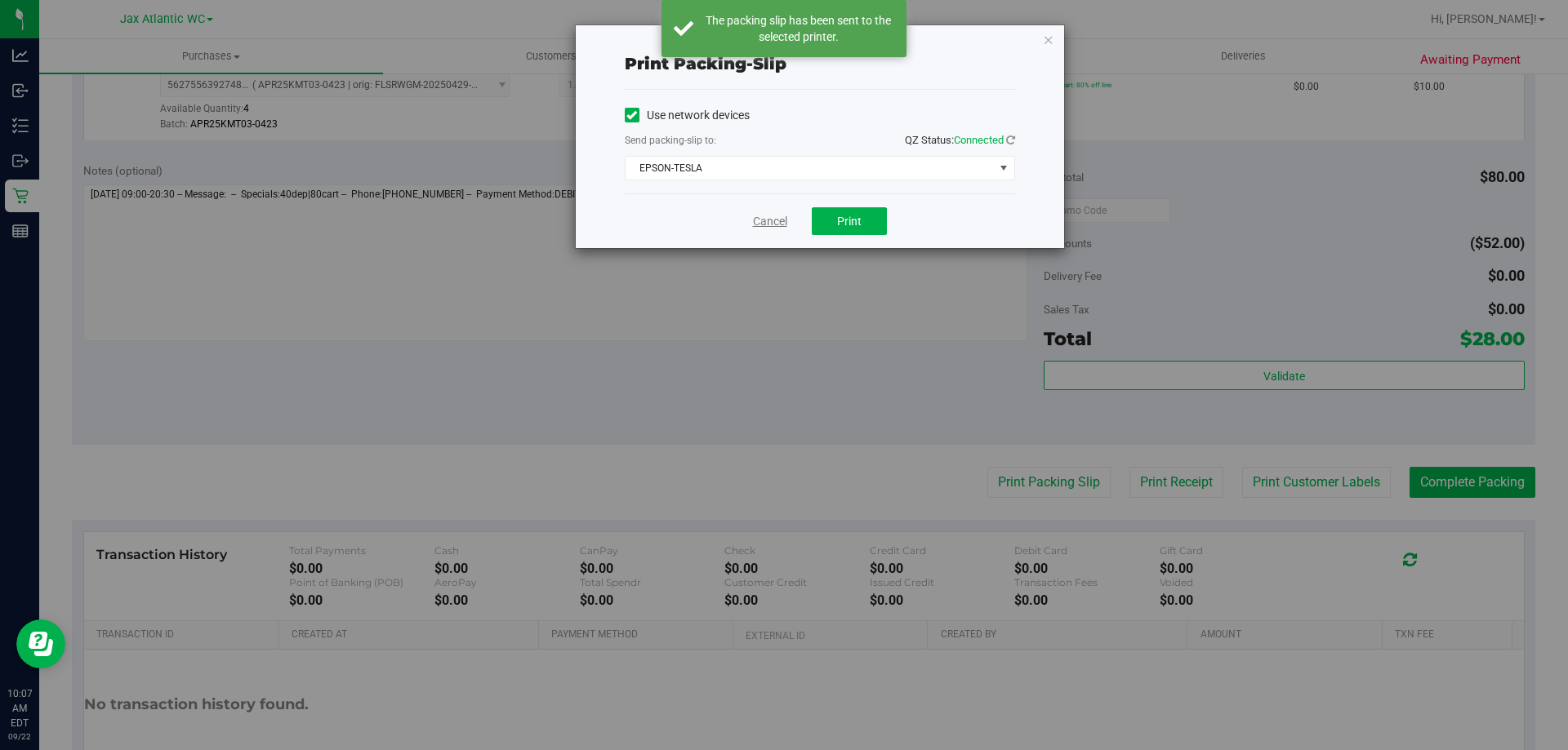
click at [760, 217] on link "Cancel" at bounding box center [770, 221] width 35 height 17
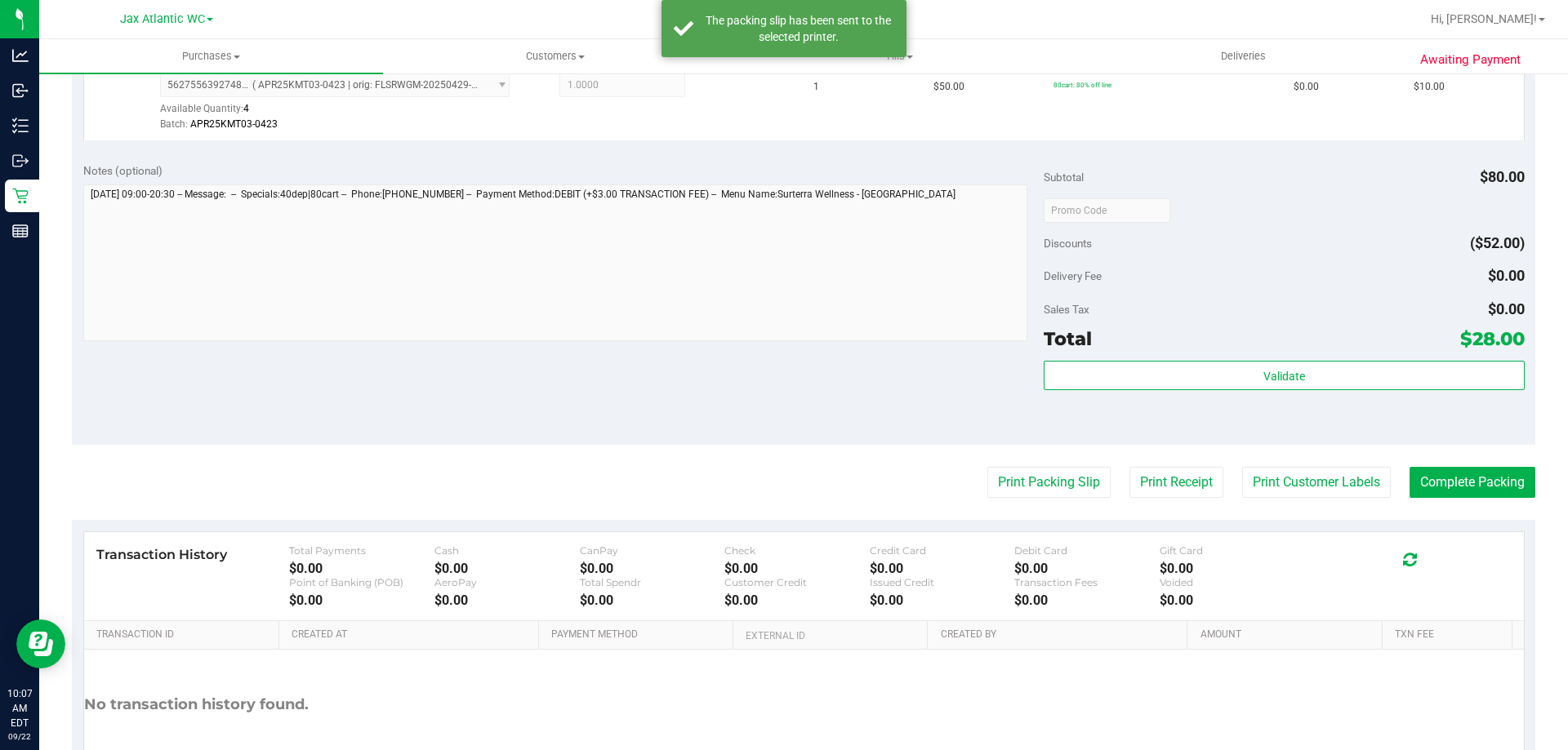
click at [1454, 464] on purchase-details "Back Edit Purchase Cancel Purchase View Profile # 11986952 BioTrack ID: - Submi…" at bounding box center [804, 171] width 1464 height 1309
drag, startPoint x: 1455, startPoint y: 482, endPoint x: 1424, endPoint y: 460, distance: 38.0
click at [1438, 467] on button "Complete Packing" at bounding box center [1472, 482] width 126 height 31
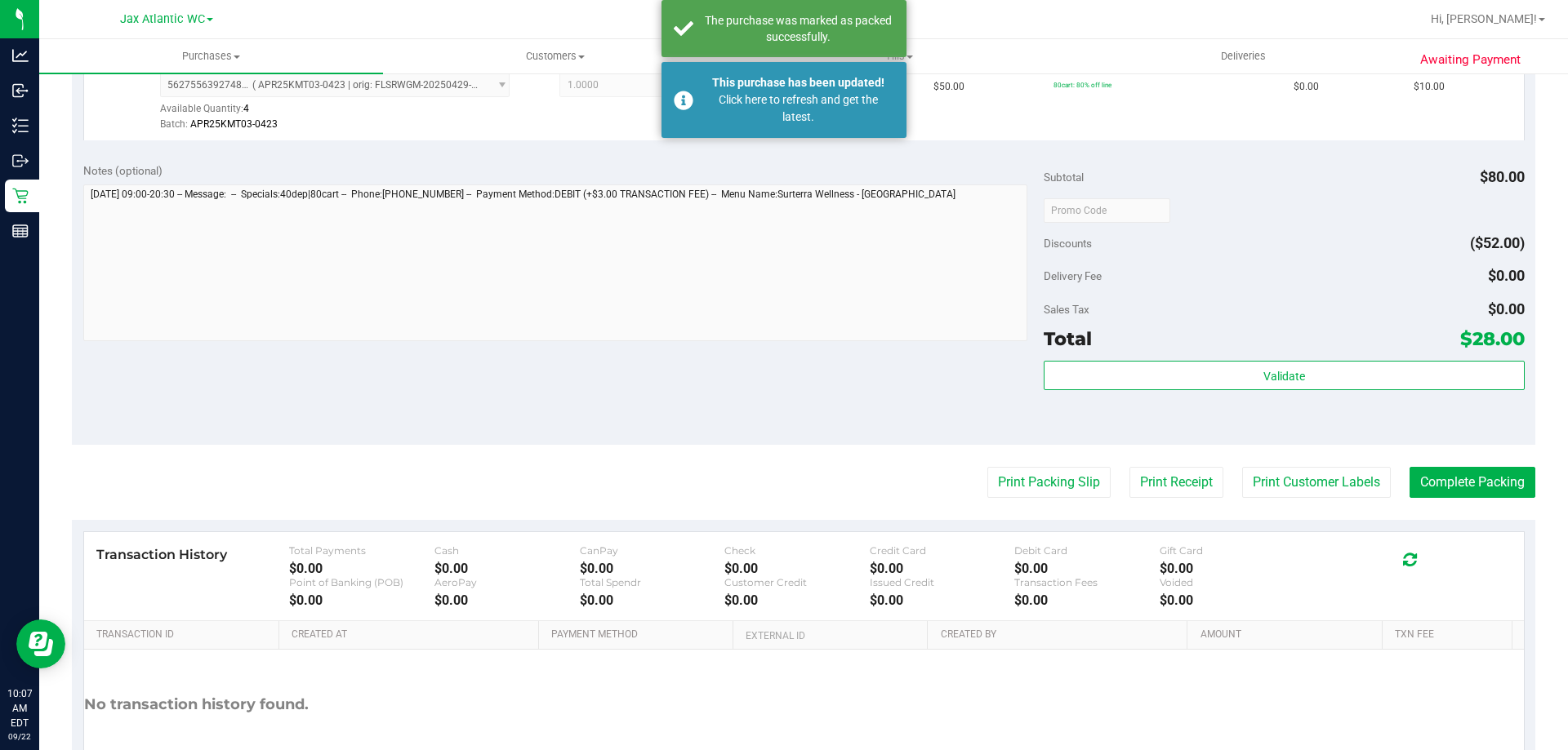
click at [747, 361] on div "Notes (optional) Subtotal $80.00 Discounts ($52.00) Delivery Fee $0.00 Sales Ta…" at bounding box center [804, 298] width 1464 height 294
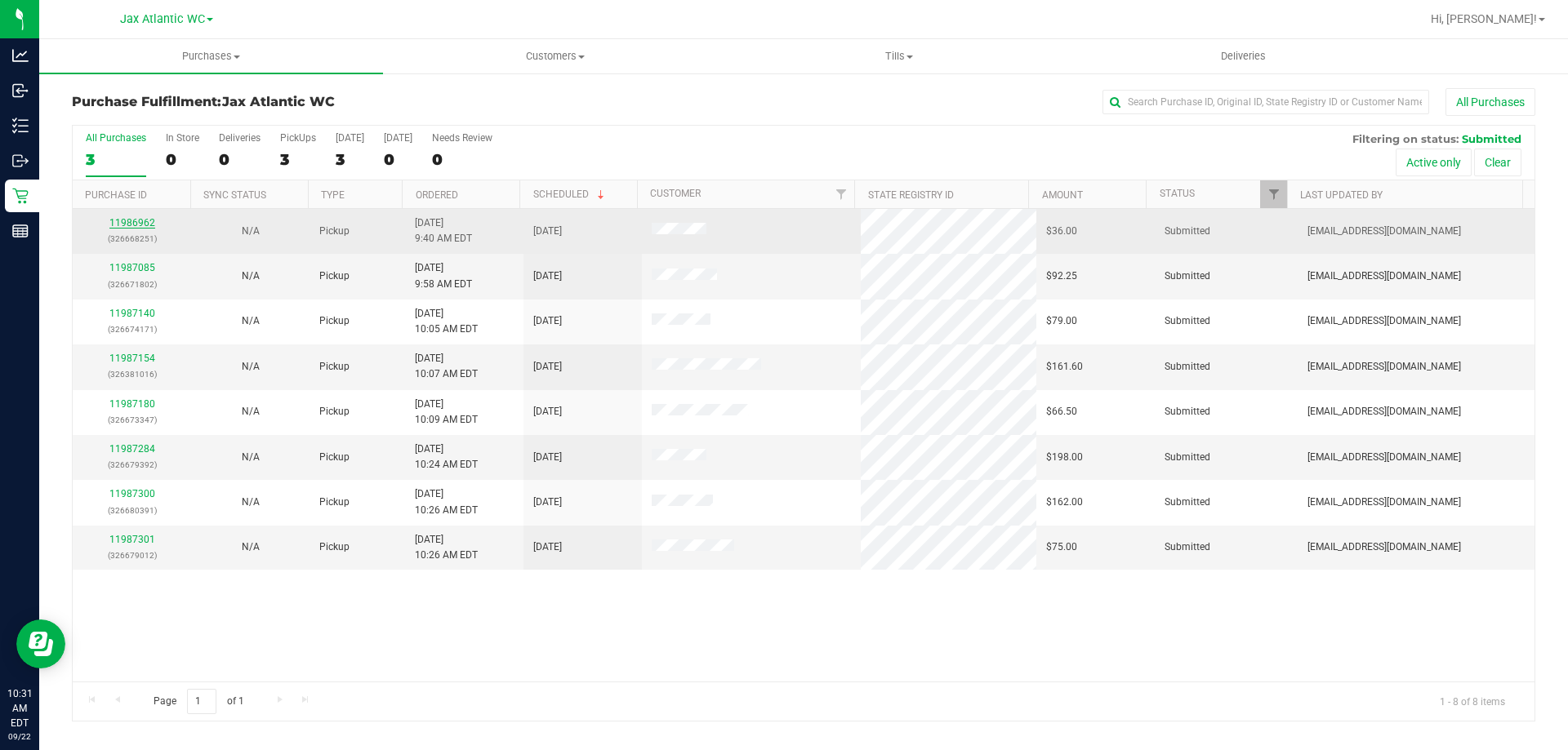
click at [121, 221] on link "11986962" at bounding box center [133, 223] width 46 height 12
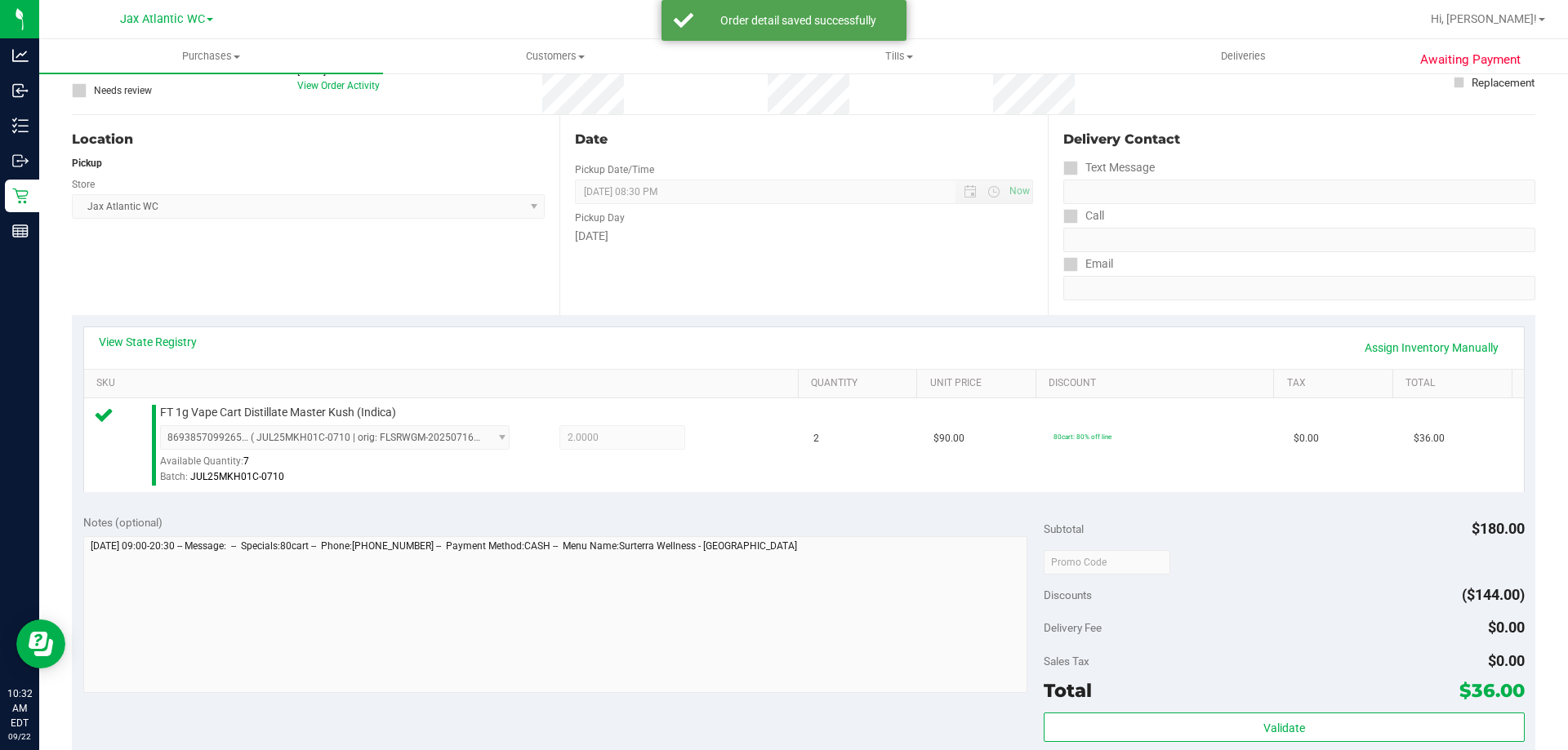
scroll to position [327, 0]
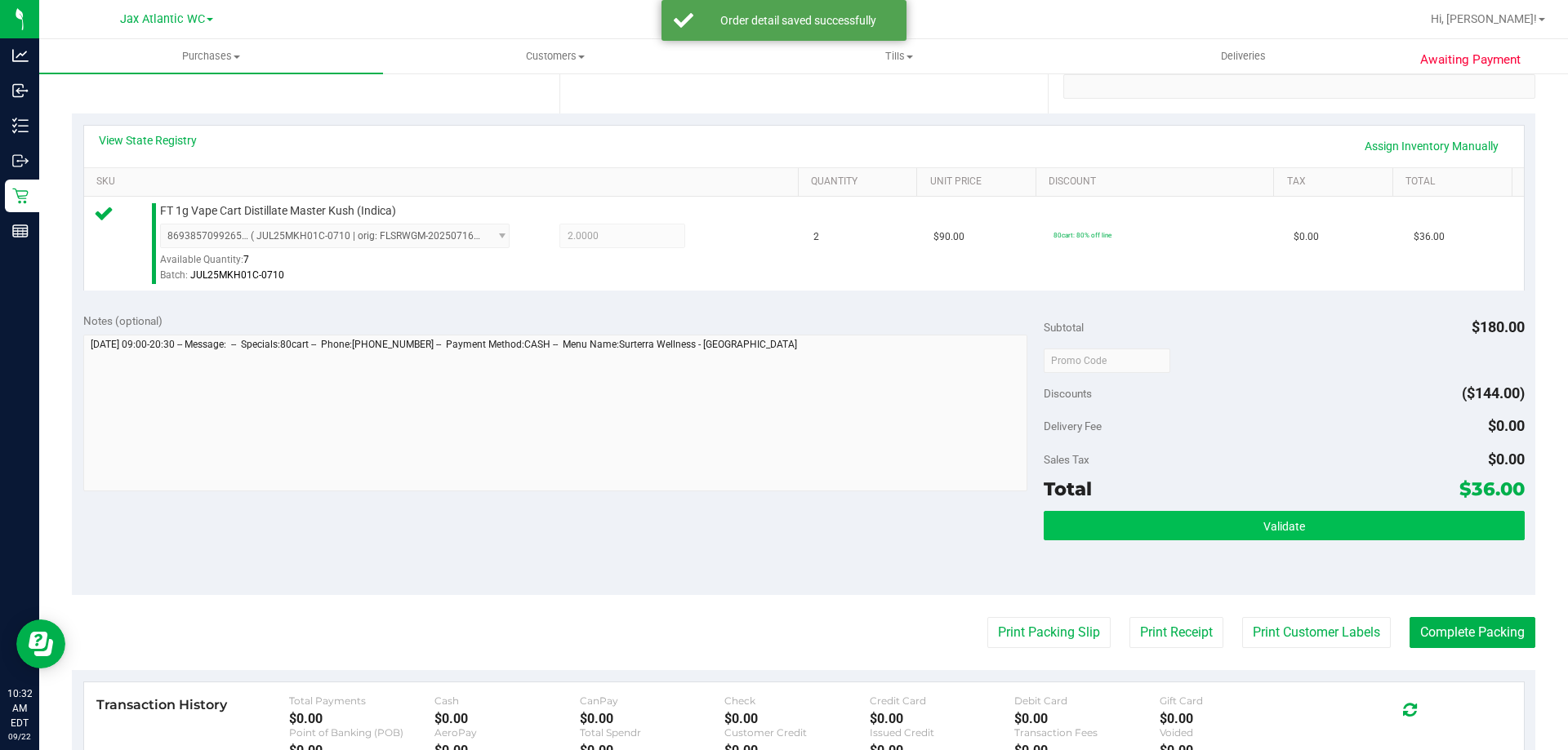
drag, startPoint x: 1213, startPoint y: 510, endPoint x: 1222, endPoint y: 520, distance: 13.5
click at [1216, 516] on div "Subtotal $180.00 Discounts ($144.00) Delivery Fee $0.00 Sales Tax $0.00 Total $…" at bounding box center [1284, 448] width 480 height 272
click at [1231, 521] on button "Validate" at bounding box center [1284, 526] width 480 height 30
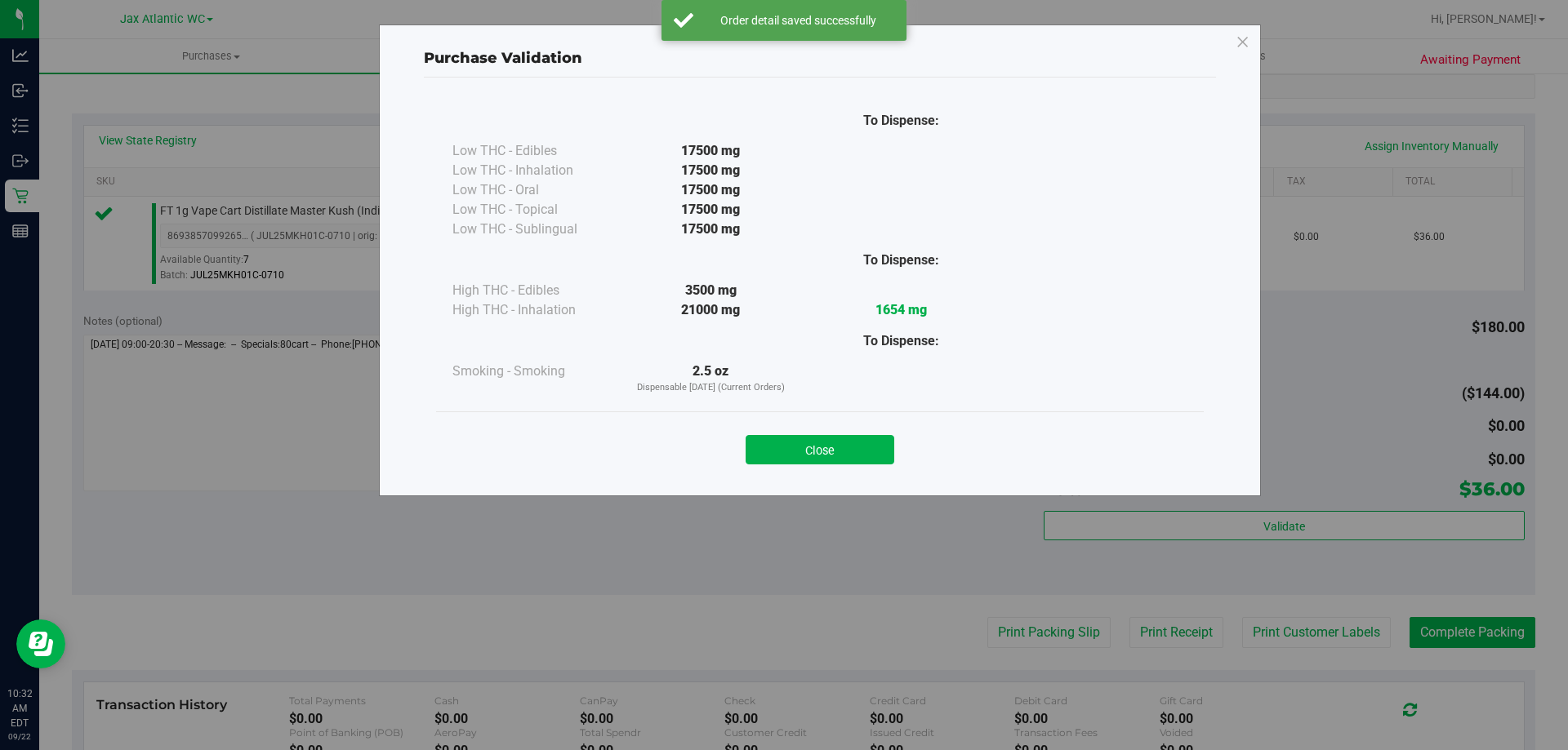
drag, startPoint x: 862, startPoint y: 435, endPoint x: 1009, endPoint y: 585, distance: 210.0
click at [863, 438] on button "Close" at bounding box center [820, 450] width 148 height 30
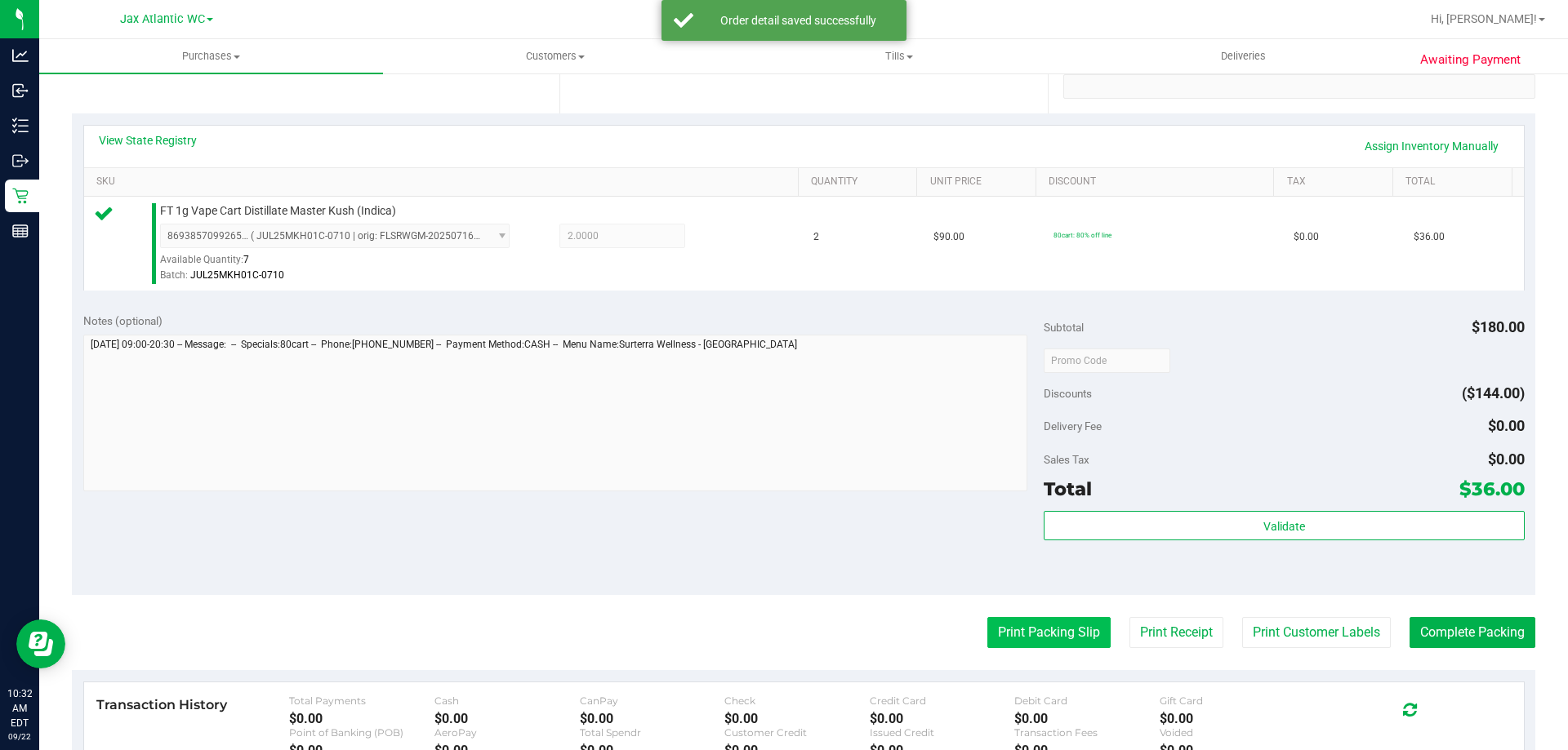
click at [1059, 628] on button "Print Packing Slip" at bounding box center [1049, 632] width 124 height 31
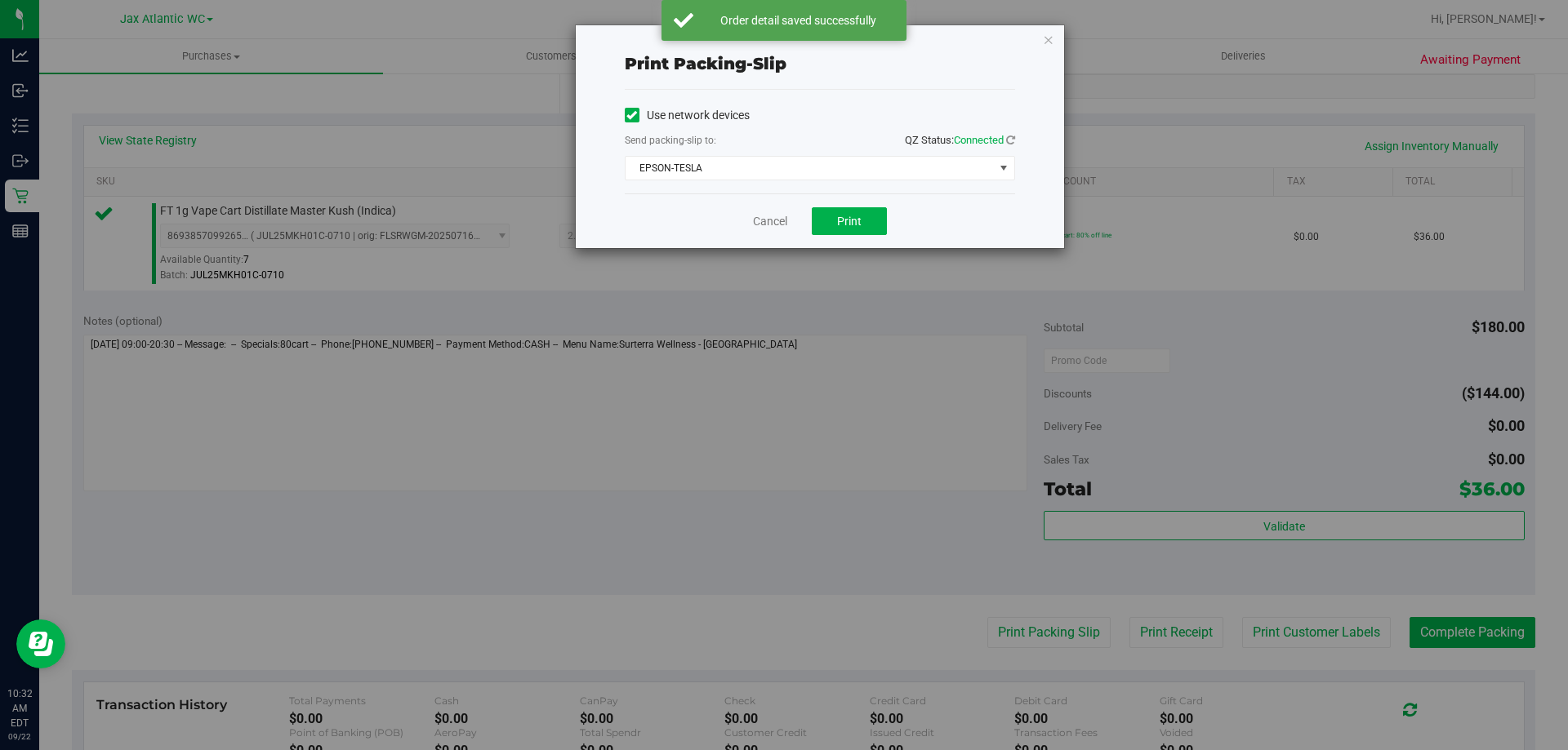
click at [882, 240] on div "Cancel Print" at bounding box center [820, 221] width 390 height 54
click at [875, 233] on button "Print" at bounding box center [849, 222] width 75 height 28
click at [762, 221] on link "Cancel" at bounding box center [770, 221] width 35 height 17
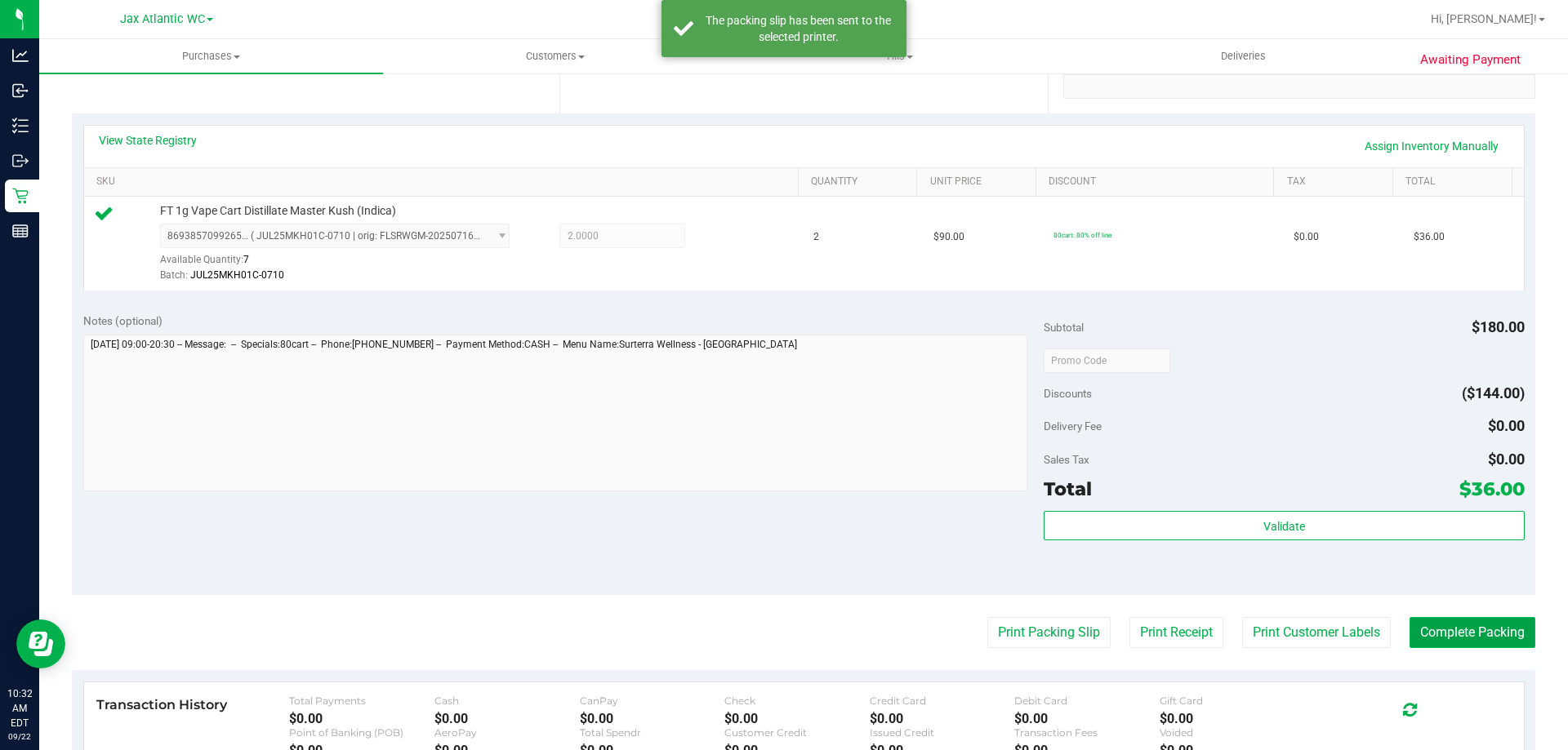
click at [1492, 623] on button "Complete Packing" at bounding box center [1472, 632] width 126 height 31
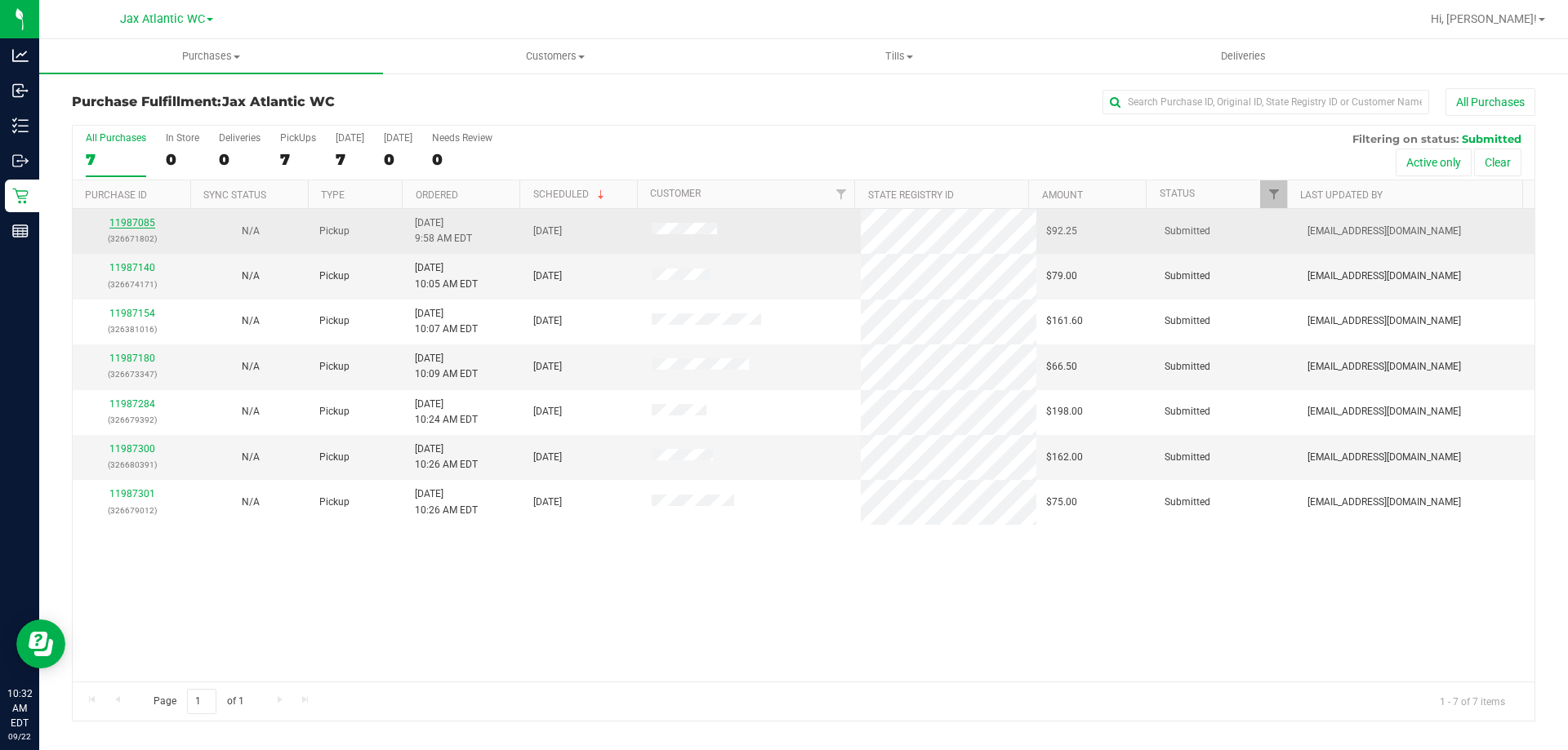
click at [147, 224] on link "11987085" at bounding box center [133, 223] width 46 height 12
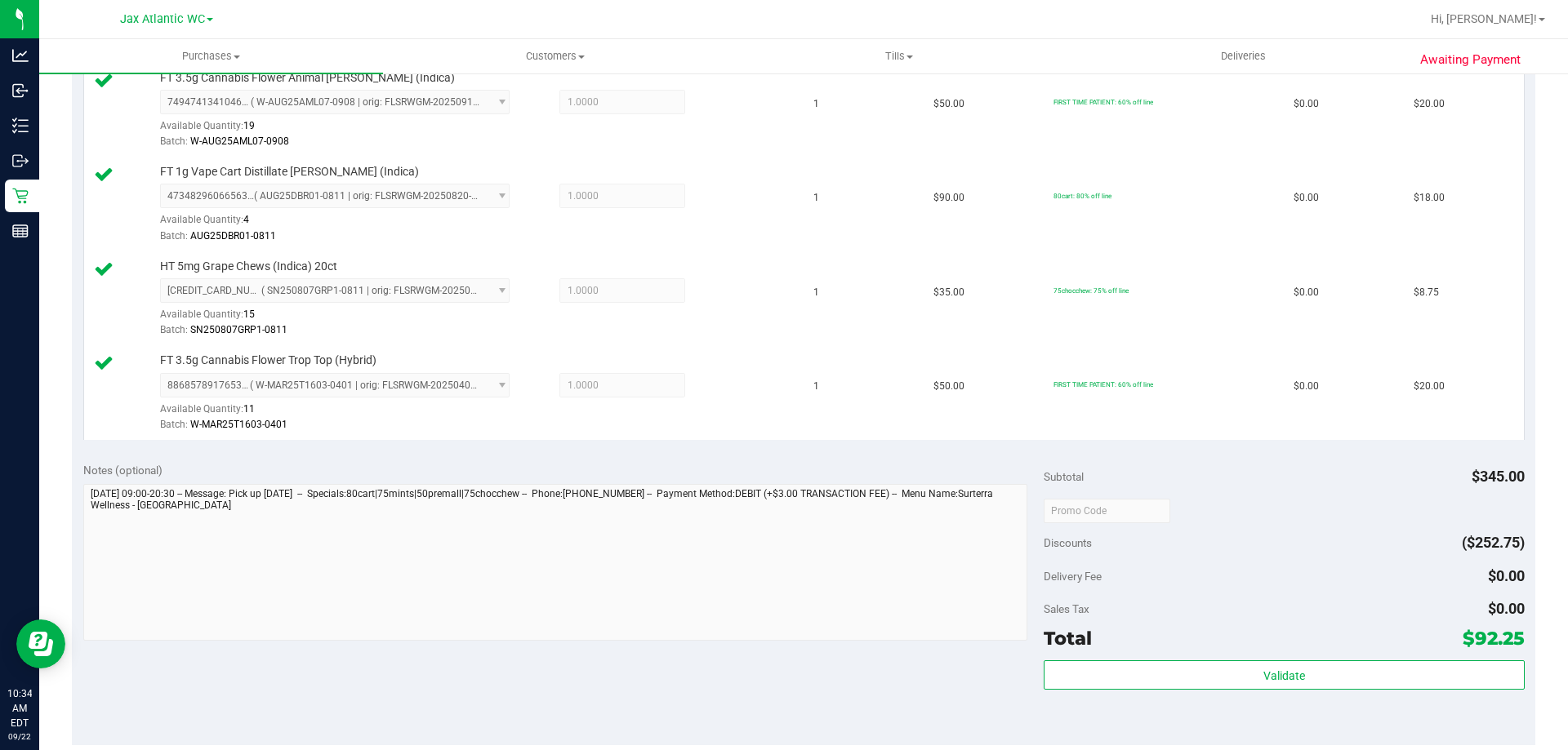
scroll to position [816, 0]
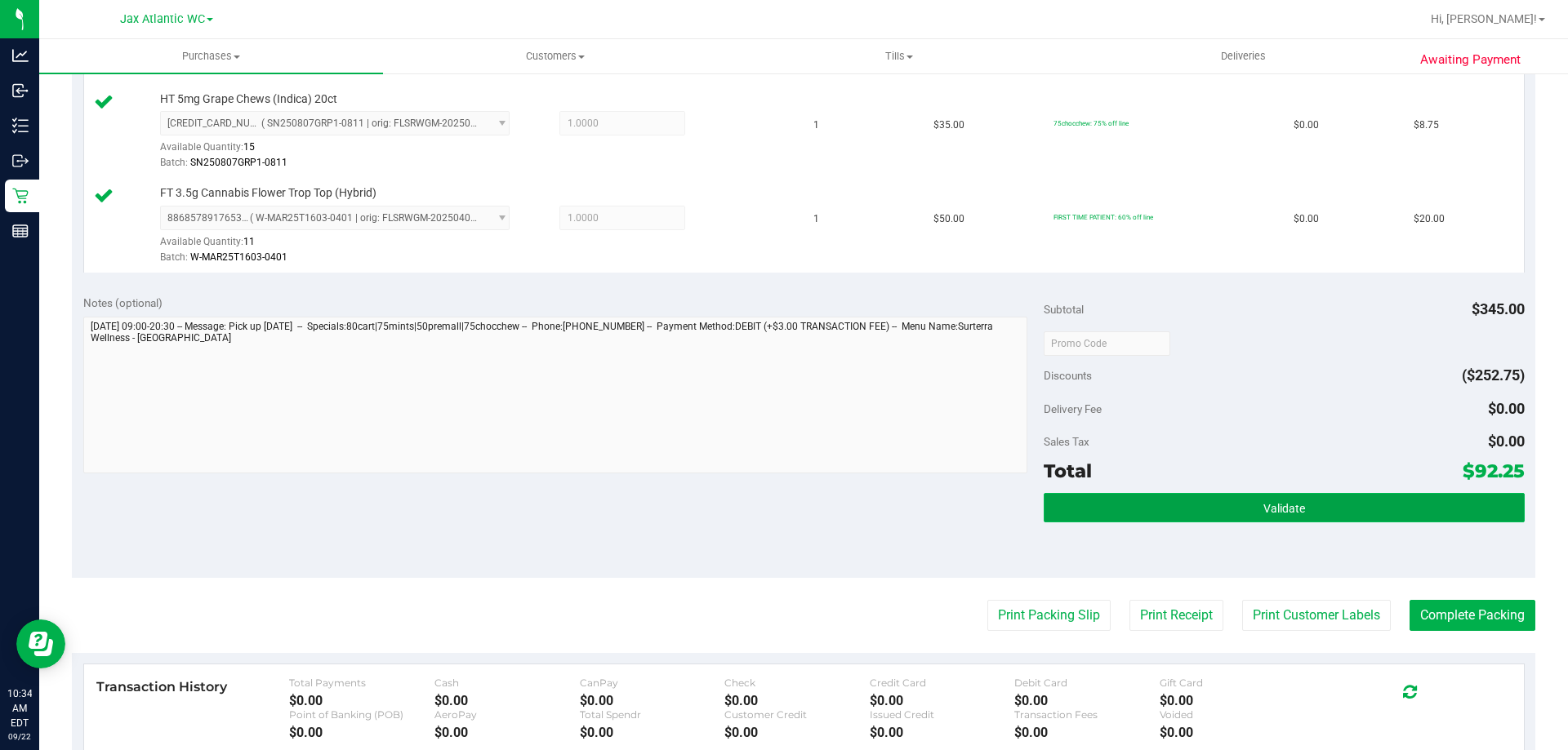
click at [1281, 506] on span "Validate" at bounding box center [1284, 508] width 42 height 13
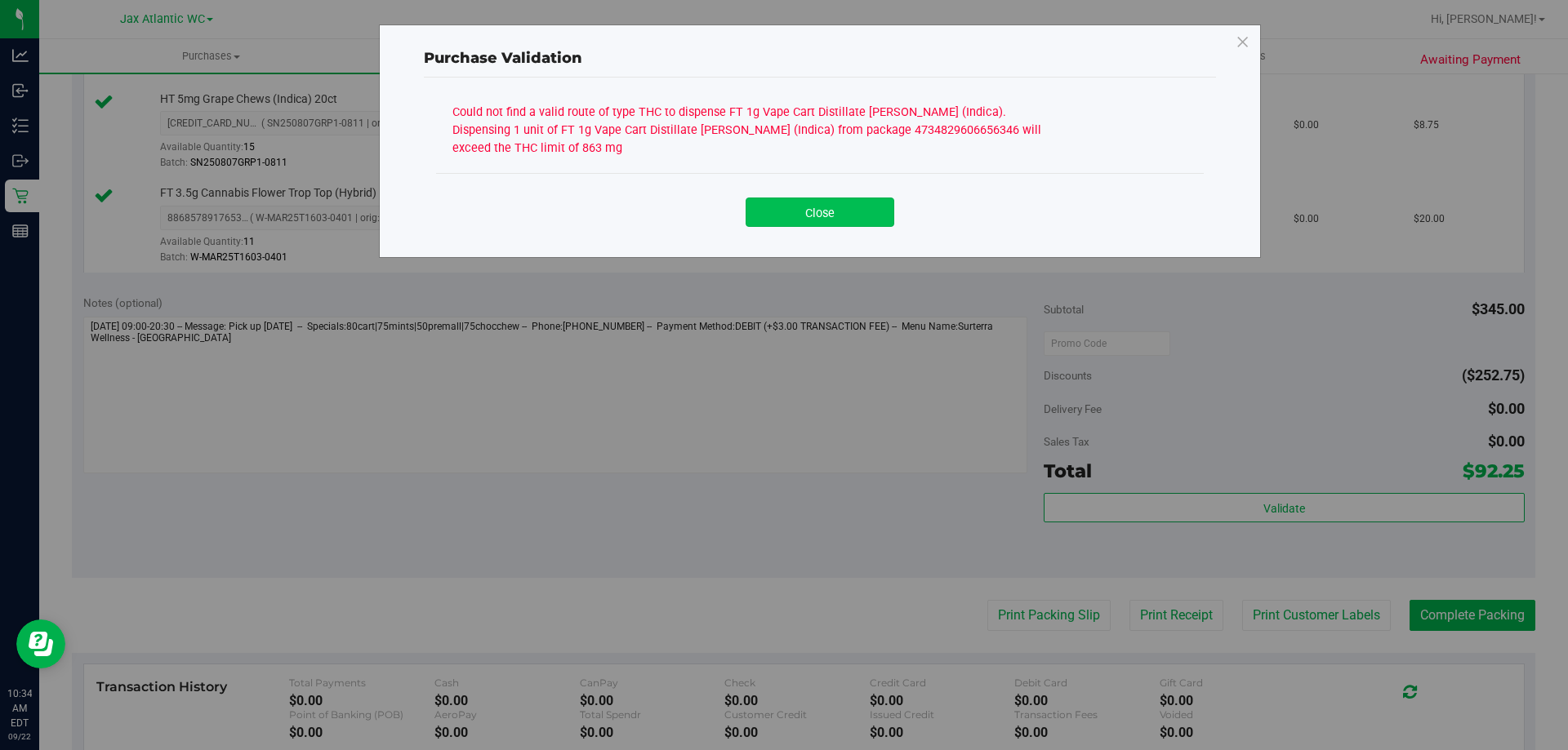
click at [850, 220] on button "Close" at bounding box center [820, 213] width 148 height 30
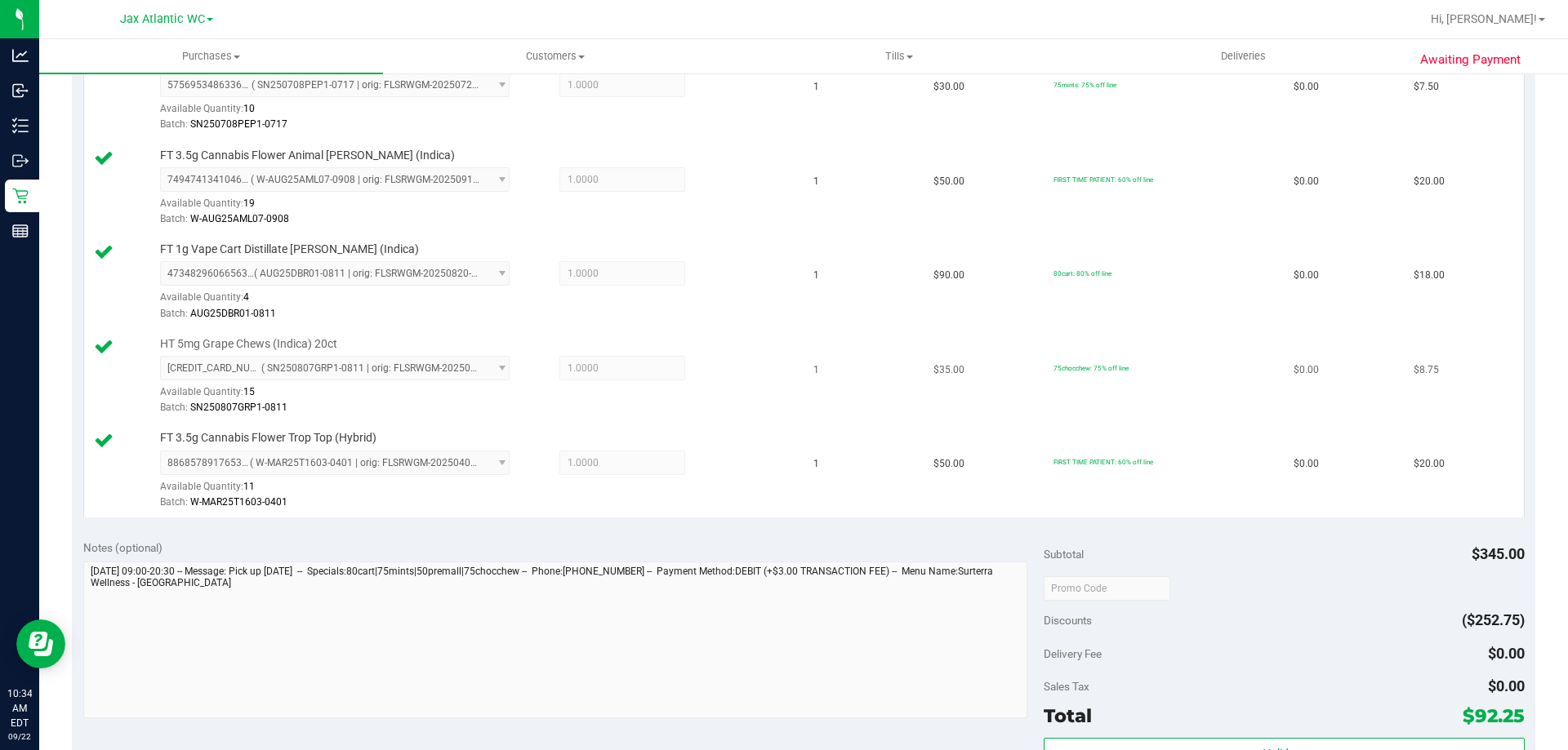
scroll to position [245, 0]
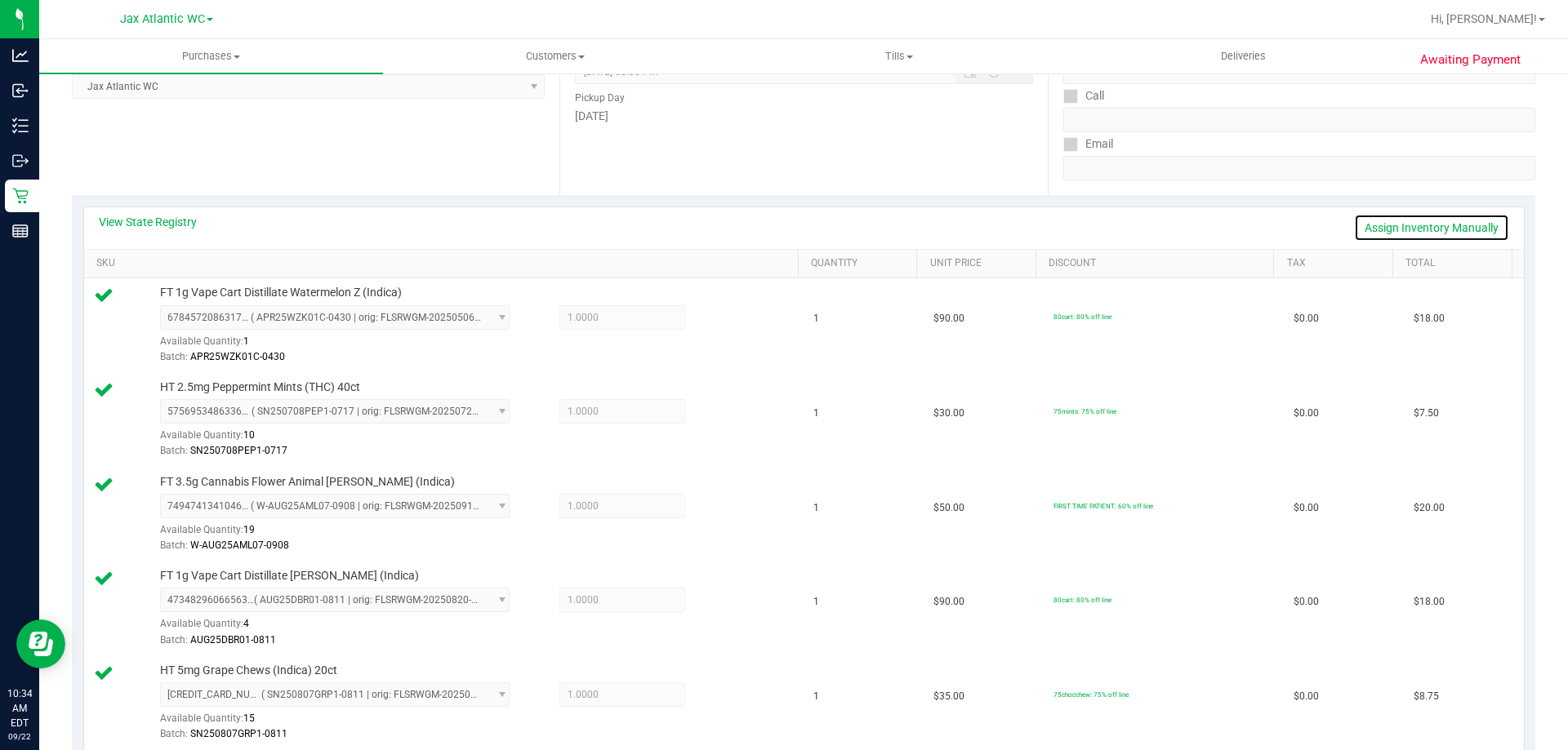
click at [1421, 217] on link "Assign Inventory Manually" at bounding box center [1431, 228] width 155 height 28
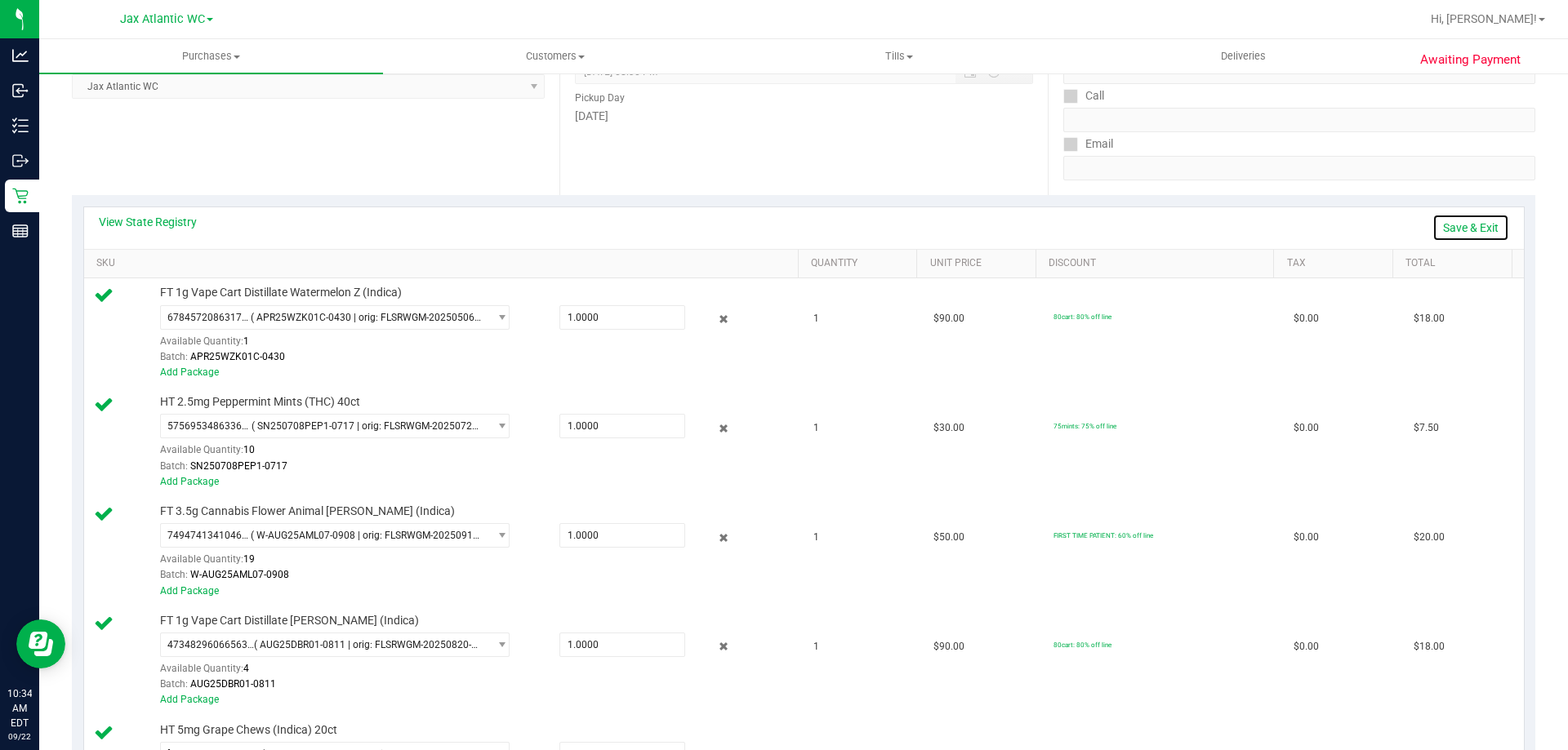
click at [1456, 224] on link "Save & Exit" at bounding box center [1471, 228] width 77 height 28
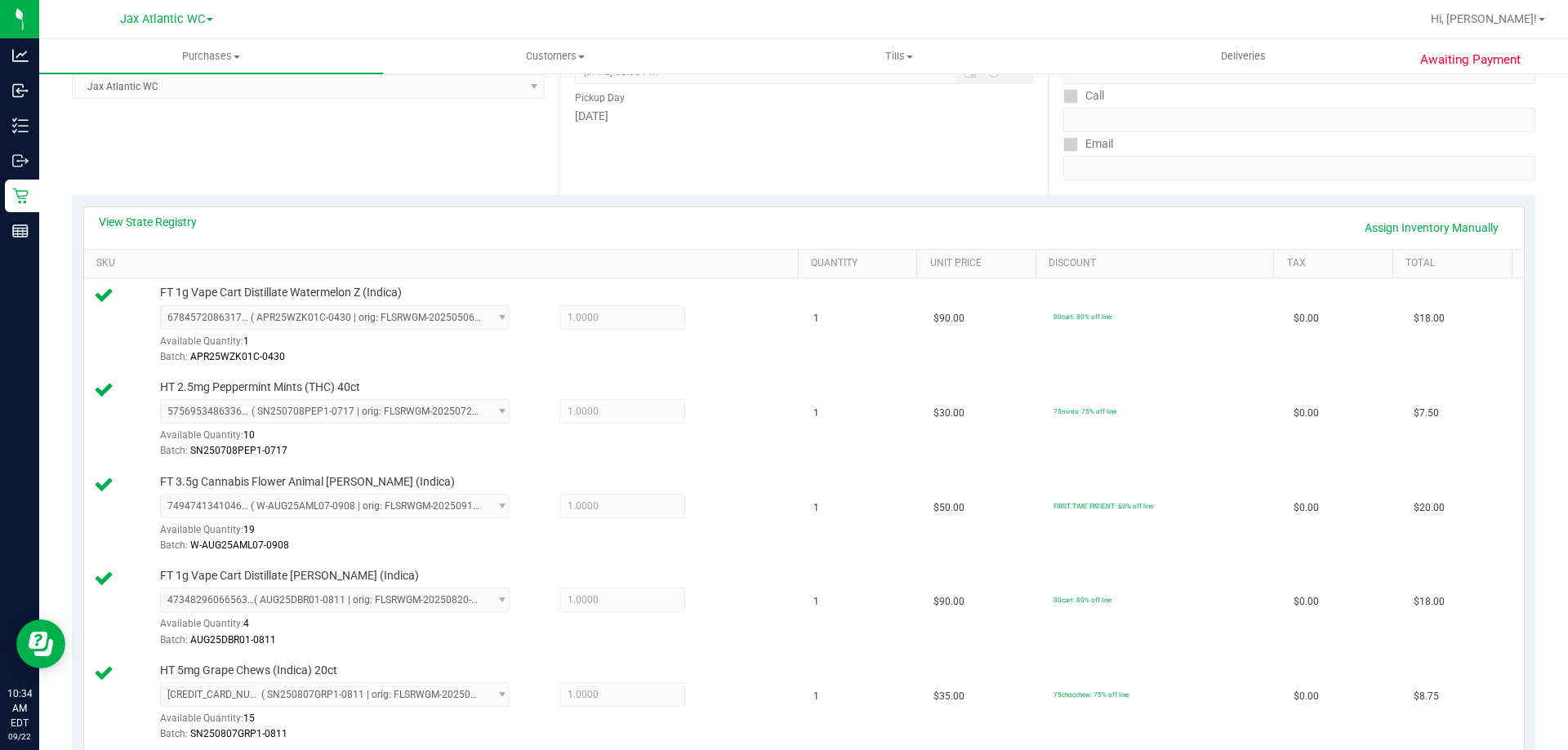
click at [168, 232] on div "View State Registry Assign Inventory Manually" at bounding box center [804, 228] width 1411 height 28
click at [176, 227] on link "View State Registry" at bounding box center [147, 222] width 98 height 17
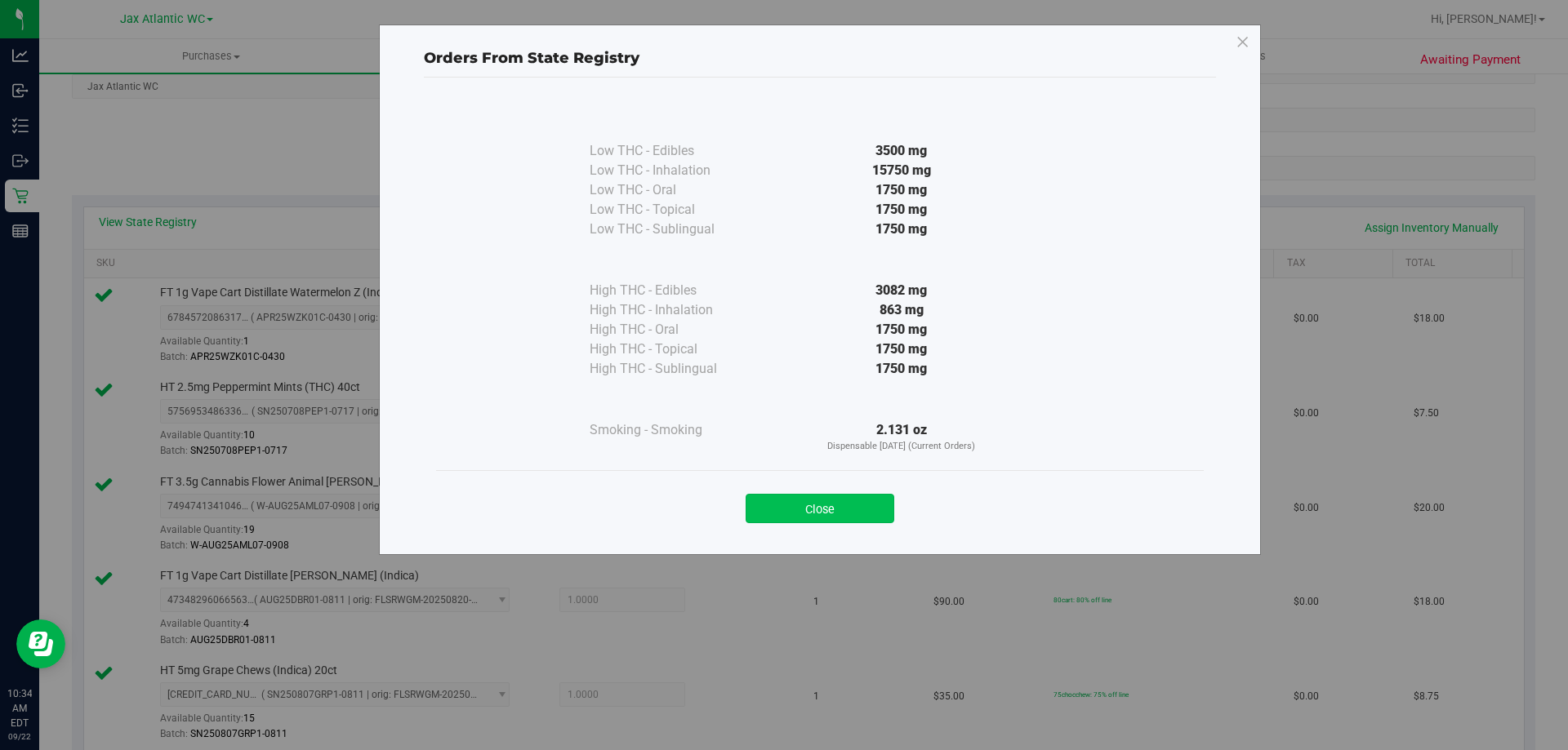
click at [855, 498] on button "Close" at bounding box center [820, 509] width 148 height 30
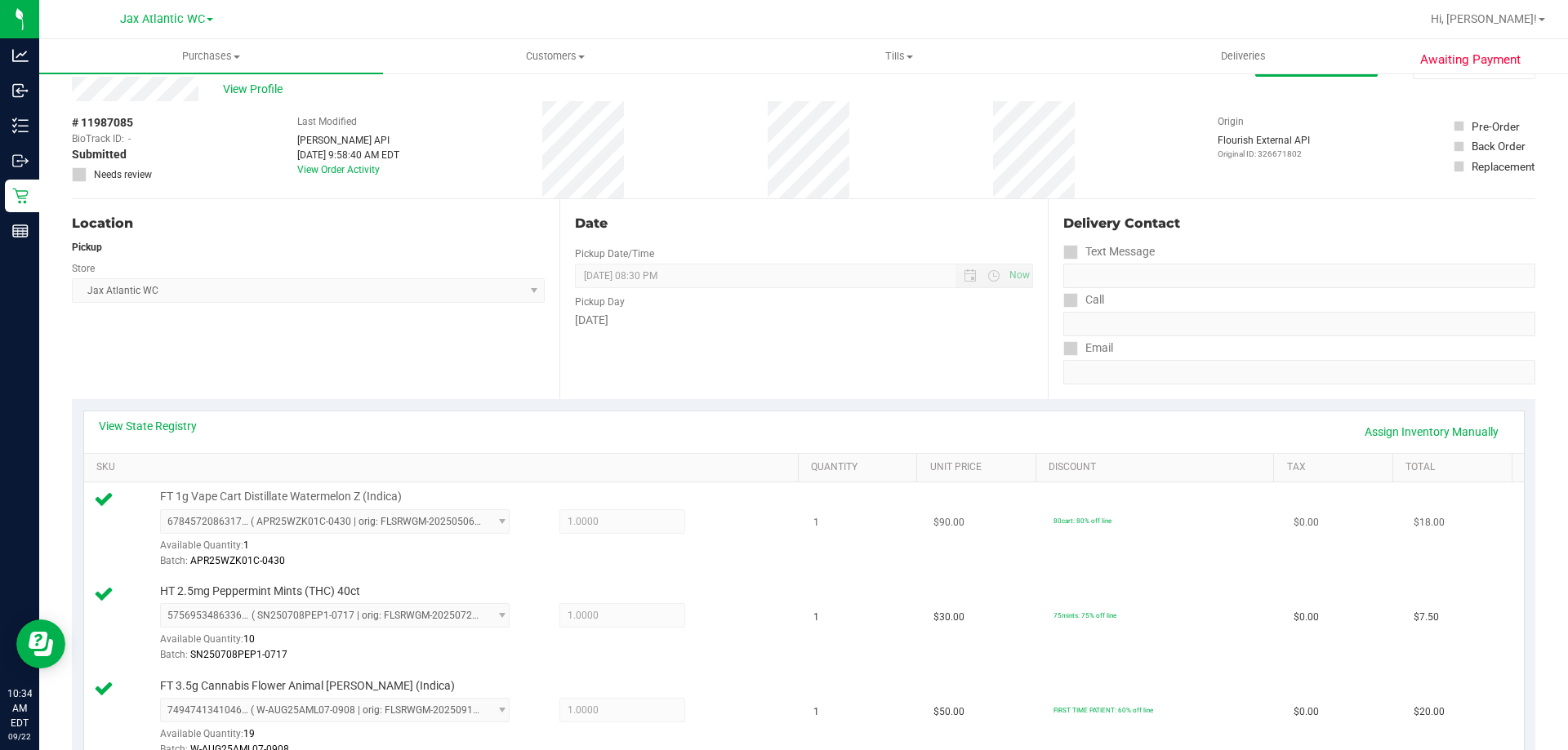
scroll to position [82, 0]
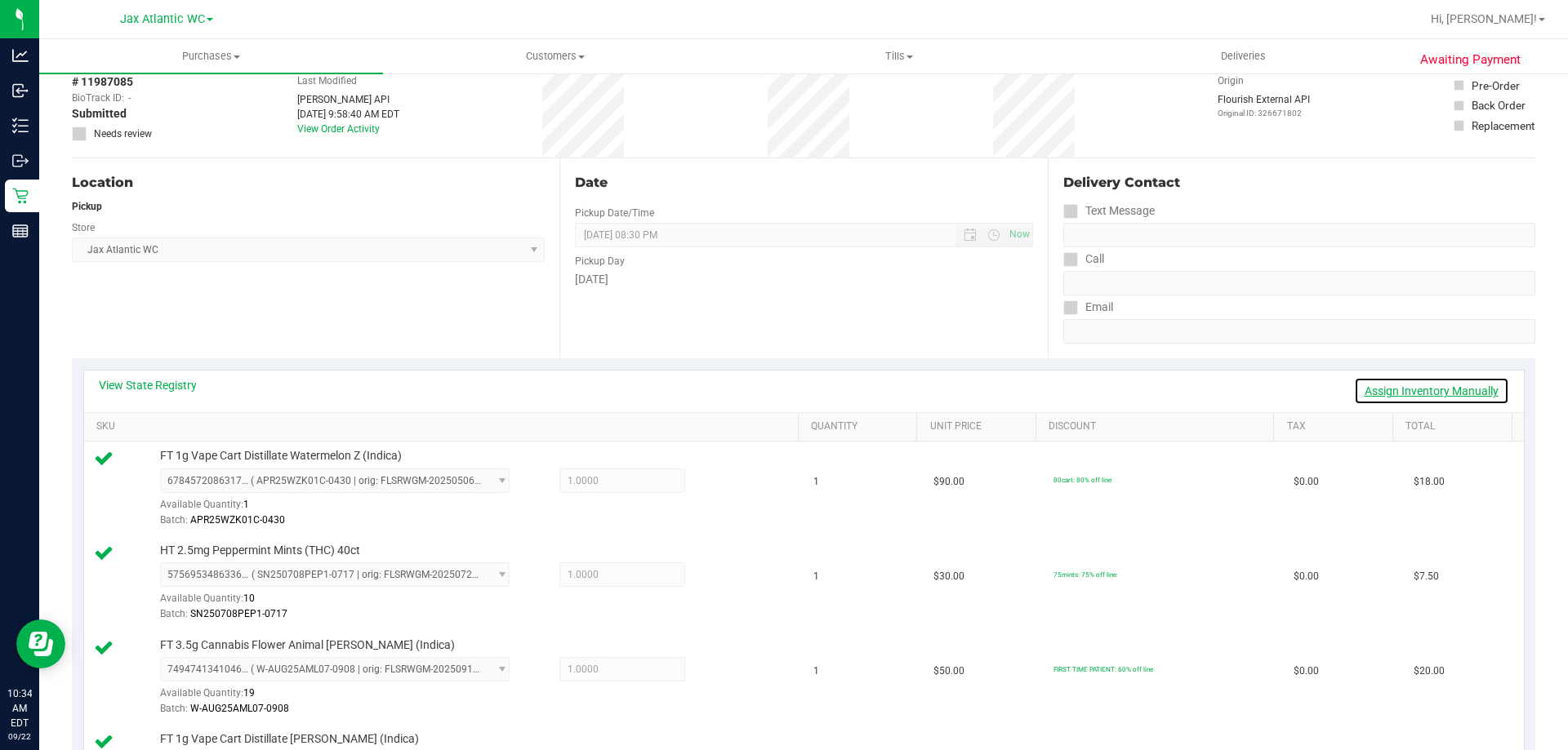
click at [1383, 390] on link "Assign Inventory Manually" at bounding box center [1431, 391] width 155 height 28
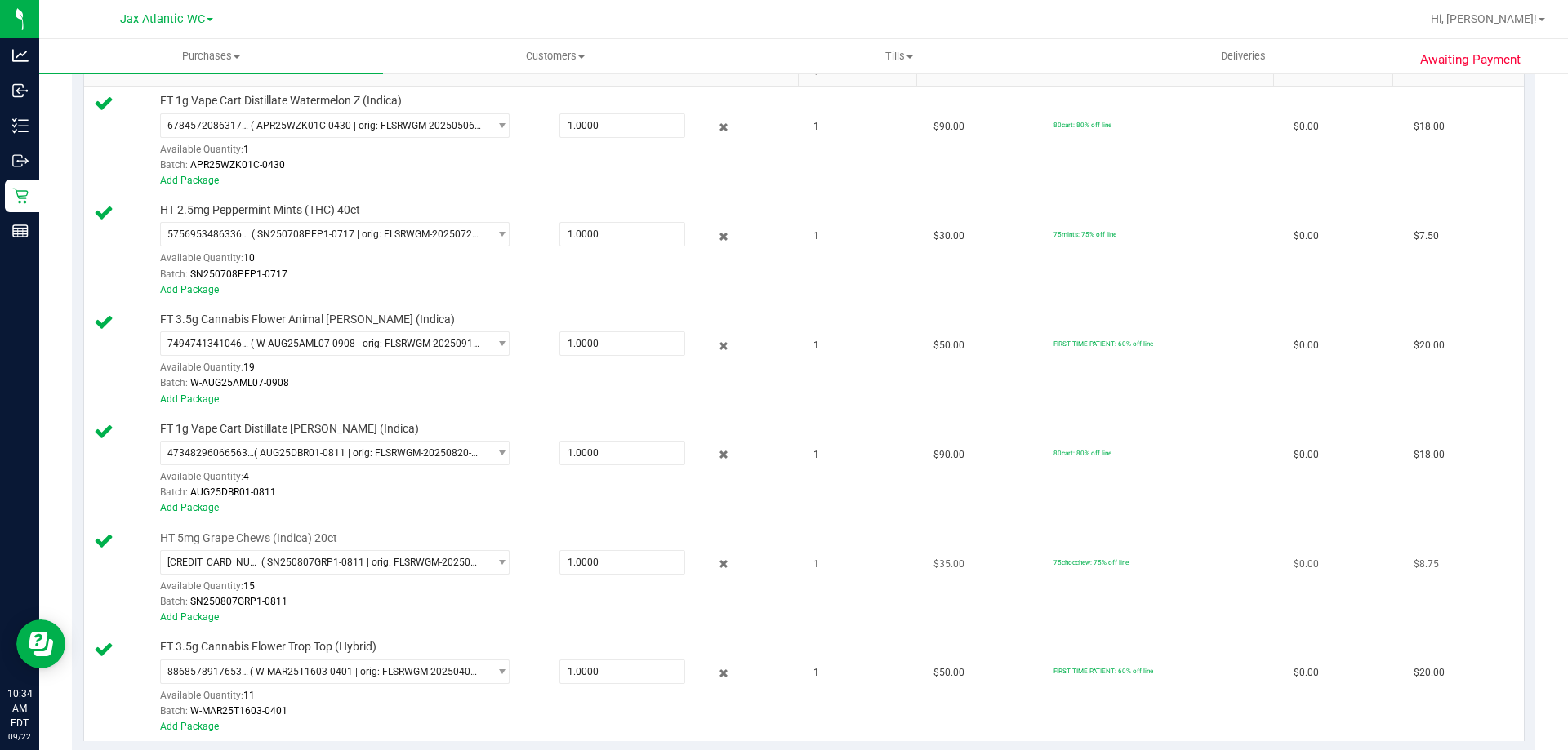
scroll to position [409, 0]
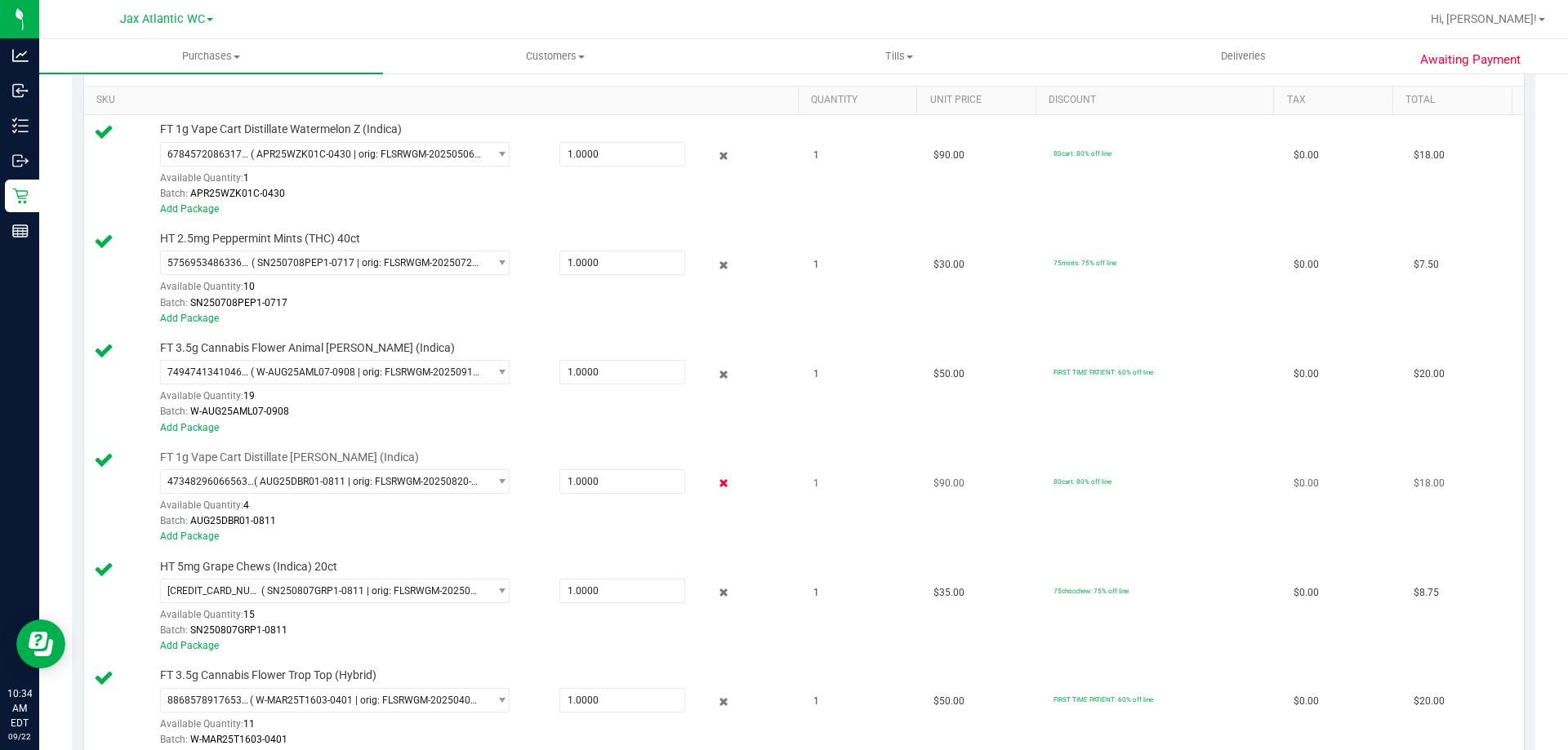
click at [716, 479] on icon at bounding box center [724, 483] width 17 height 19
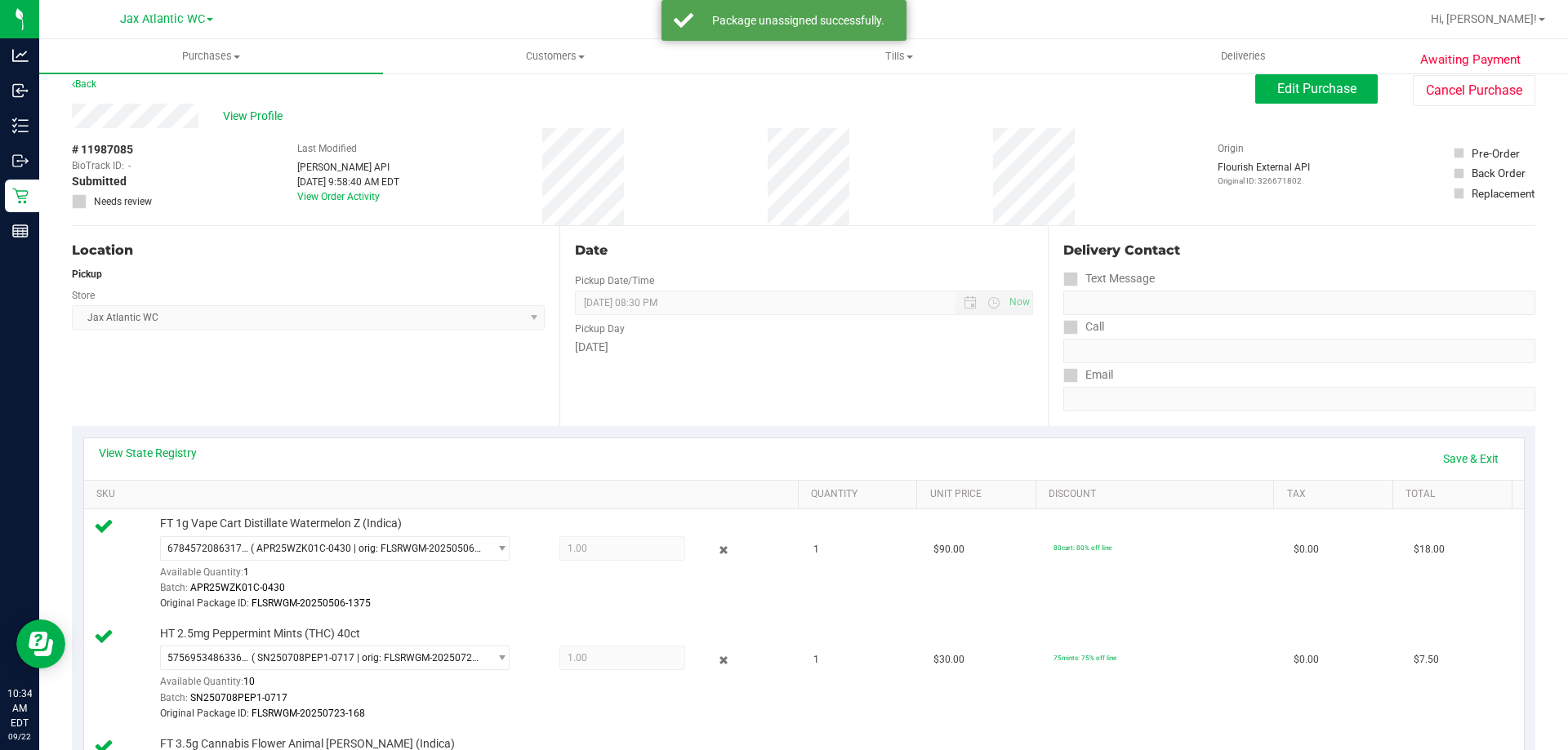
scroll to position [0, 0]
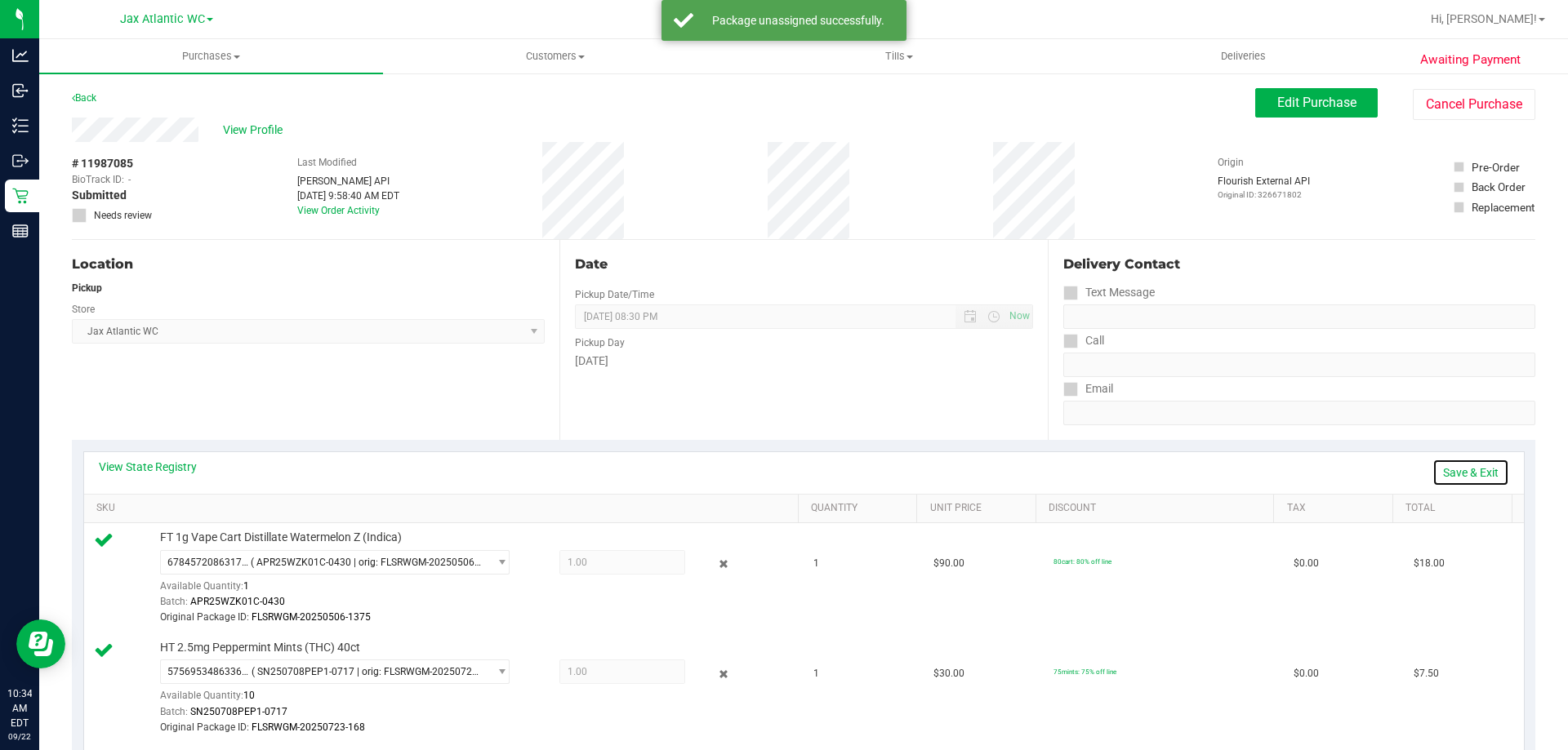
click at [1477, 468] on link "Save & Exit" at bounding box center [1471, 473] width 77 height 28
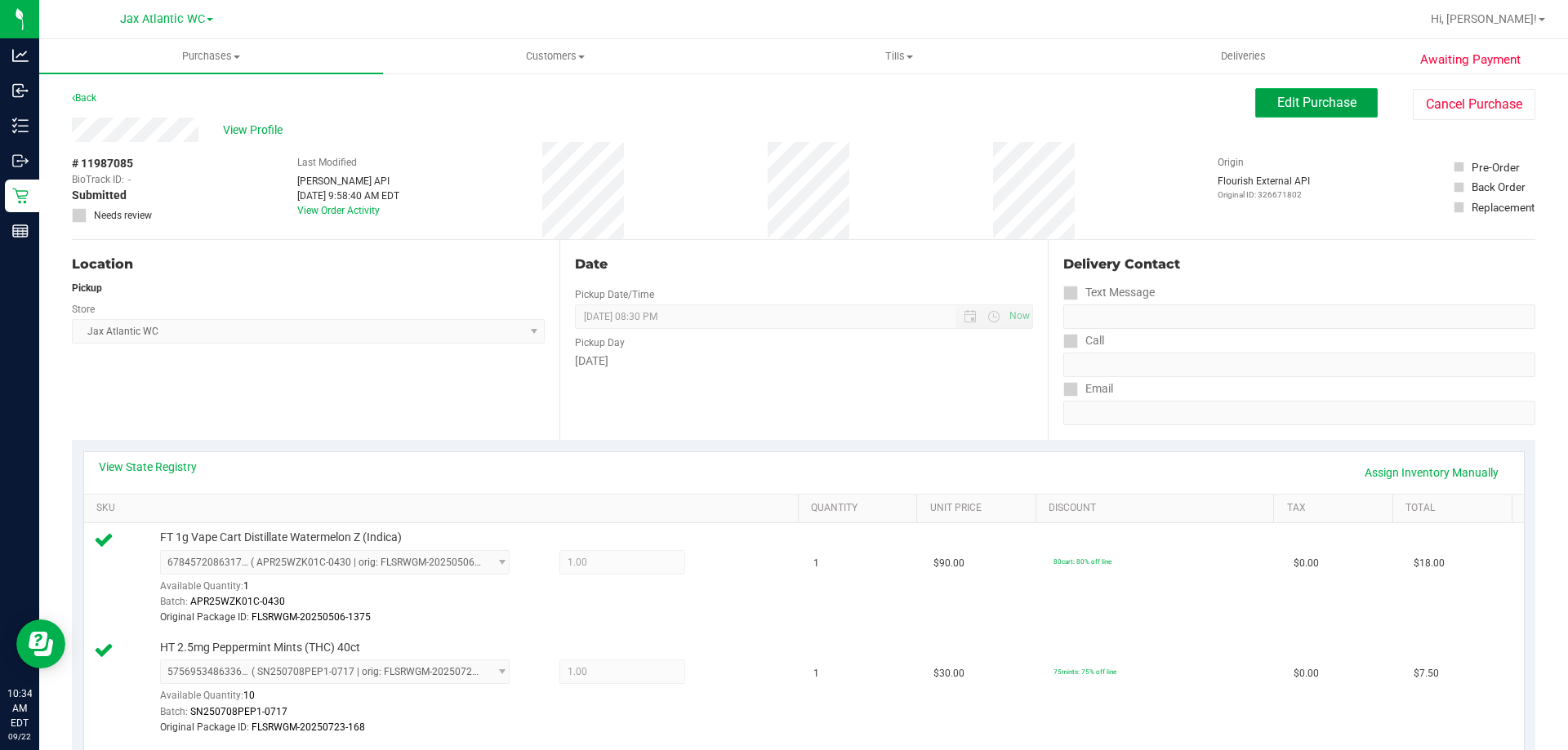
click at [1320, 101] on span "Edit Purchase" at bounding box center [1317, 103] width 79 height 16
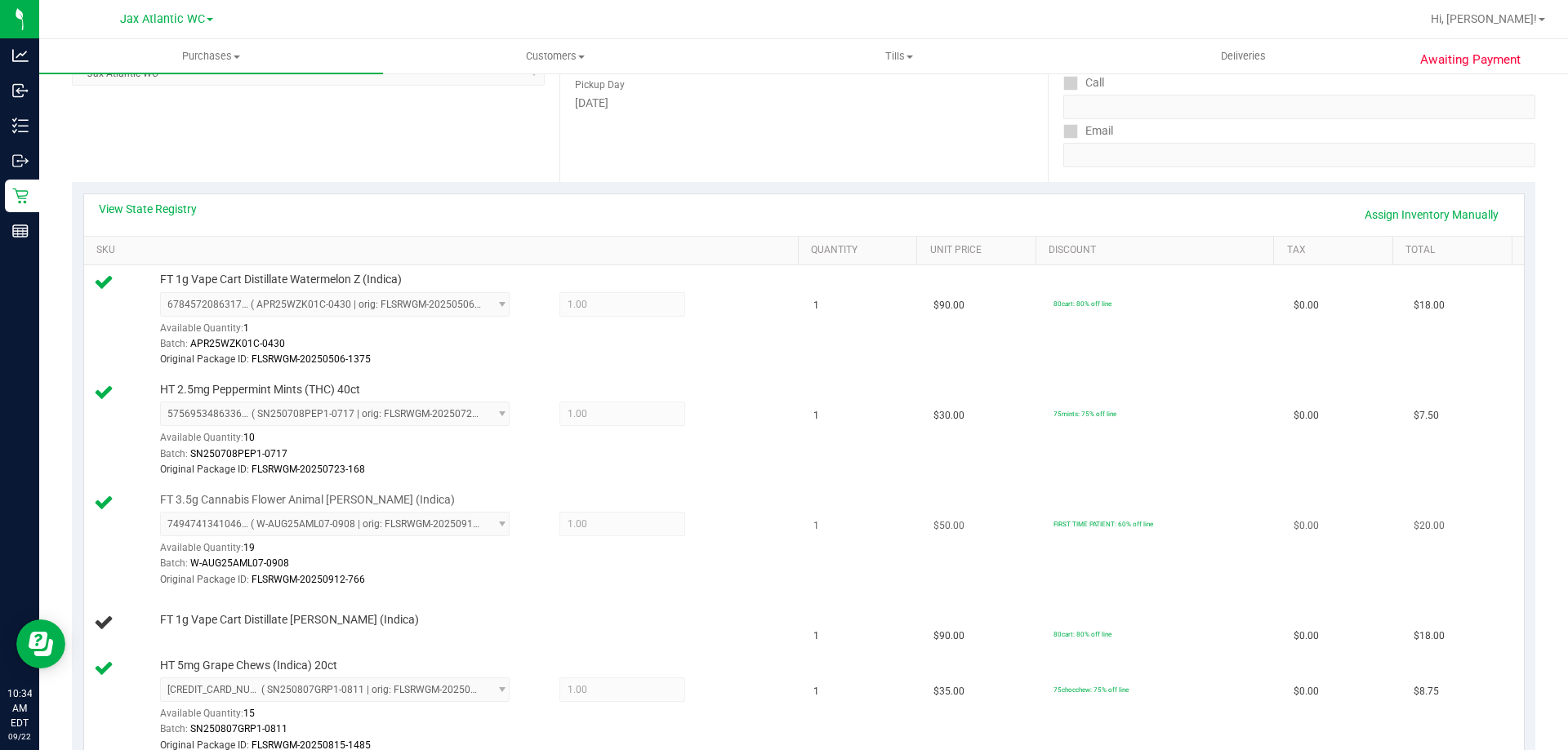
scroll to position [327, 0]
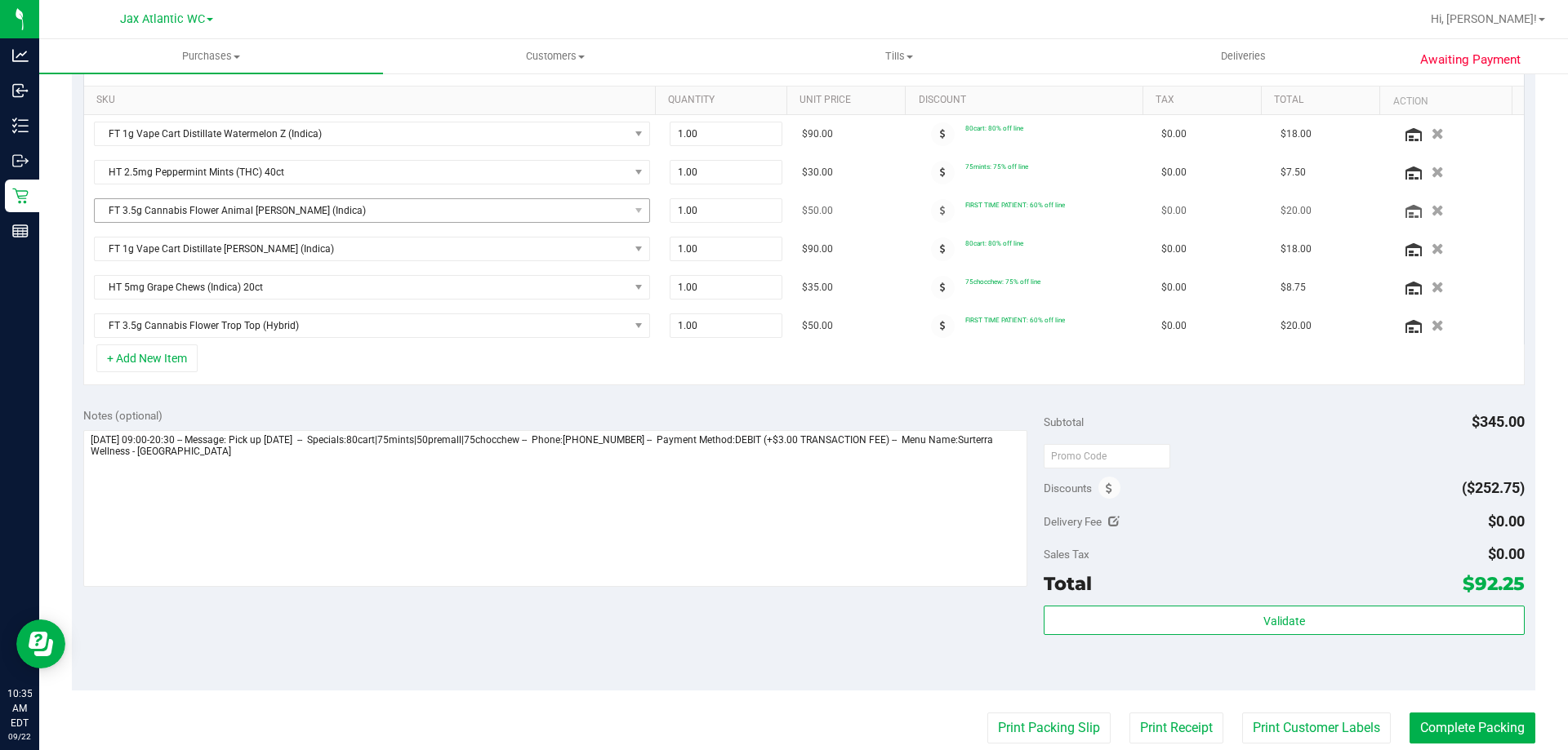
scroll to position [327, 0]
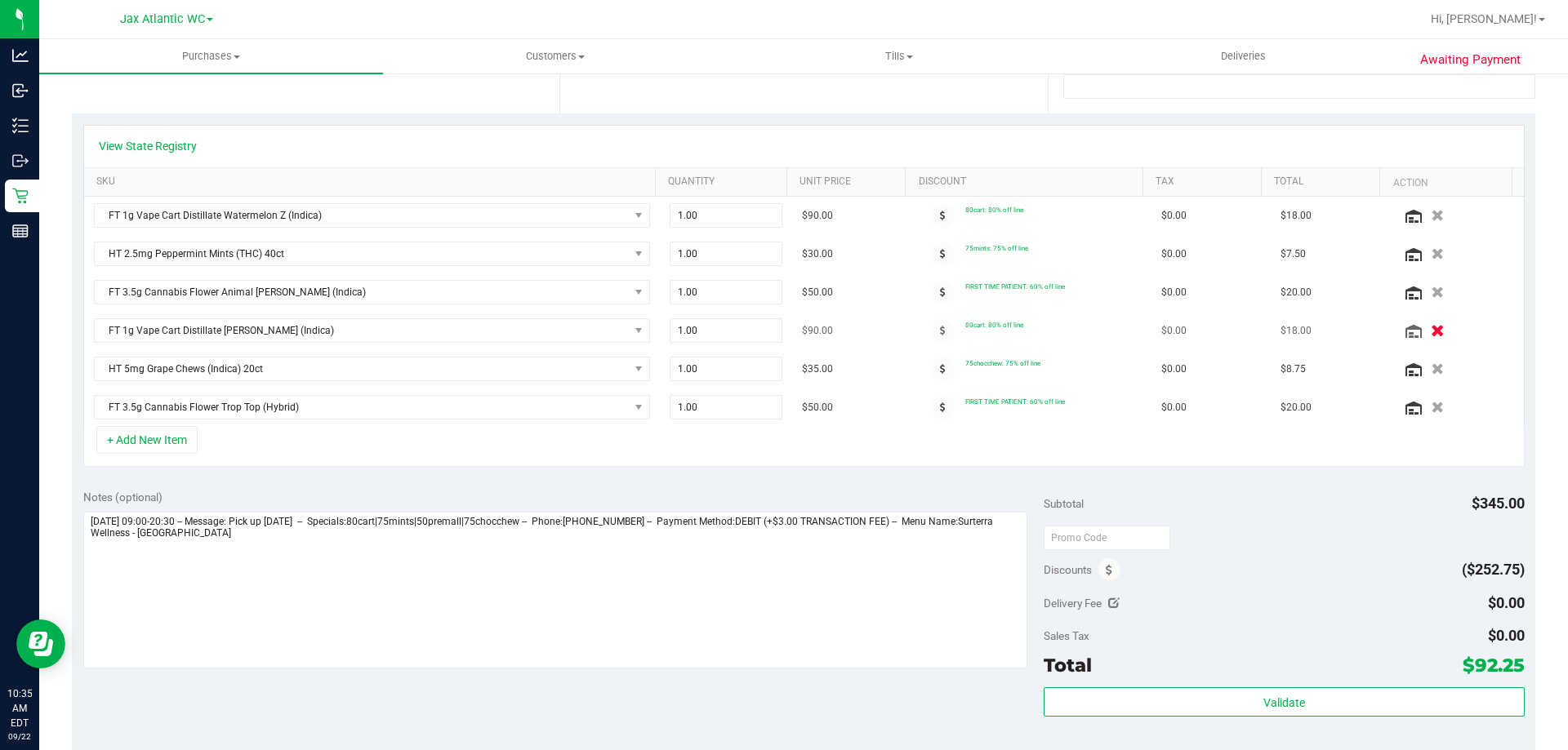
click at [1431, 326] on icon "button" at bounding box center [1438, 330] width 14 height 12
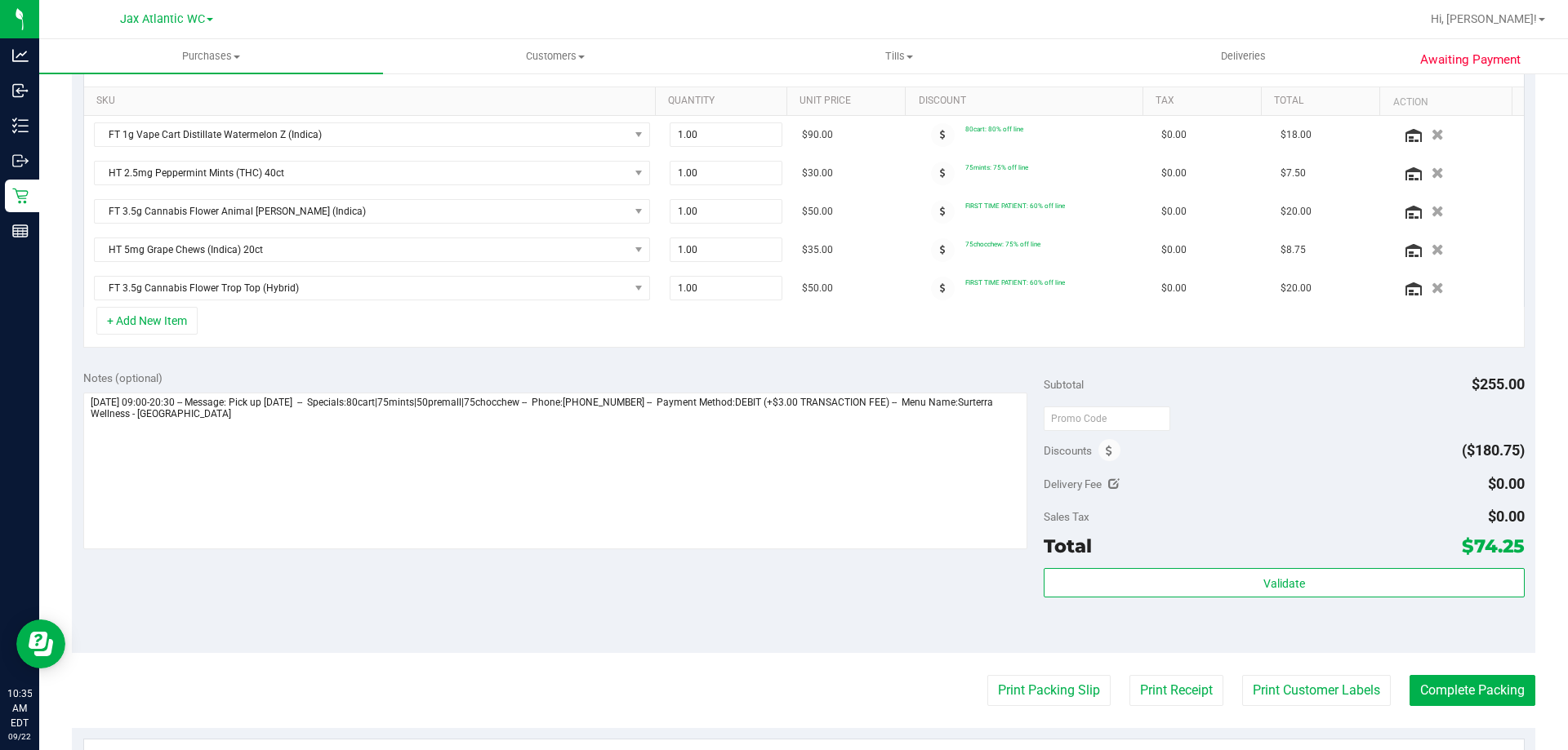
scroll to position [409, 0]
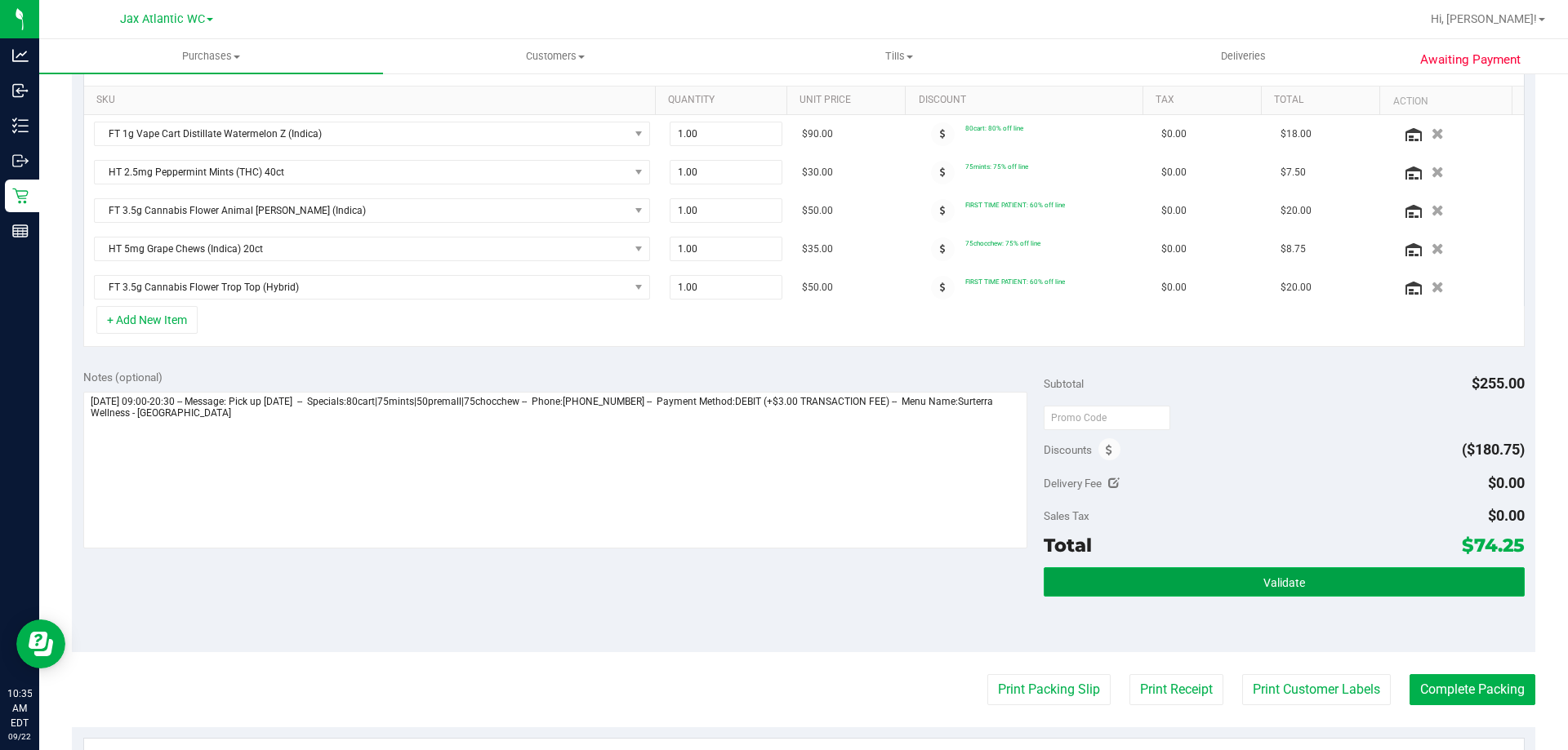
click at [1276, 586] on span "Validate" at bounding box center [1284, 583] width 42 height 13
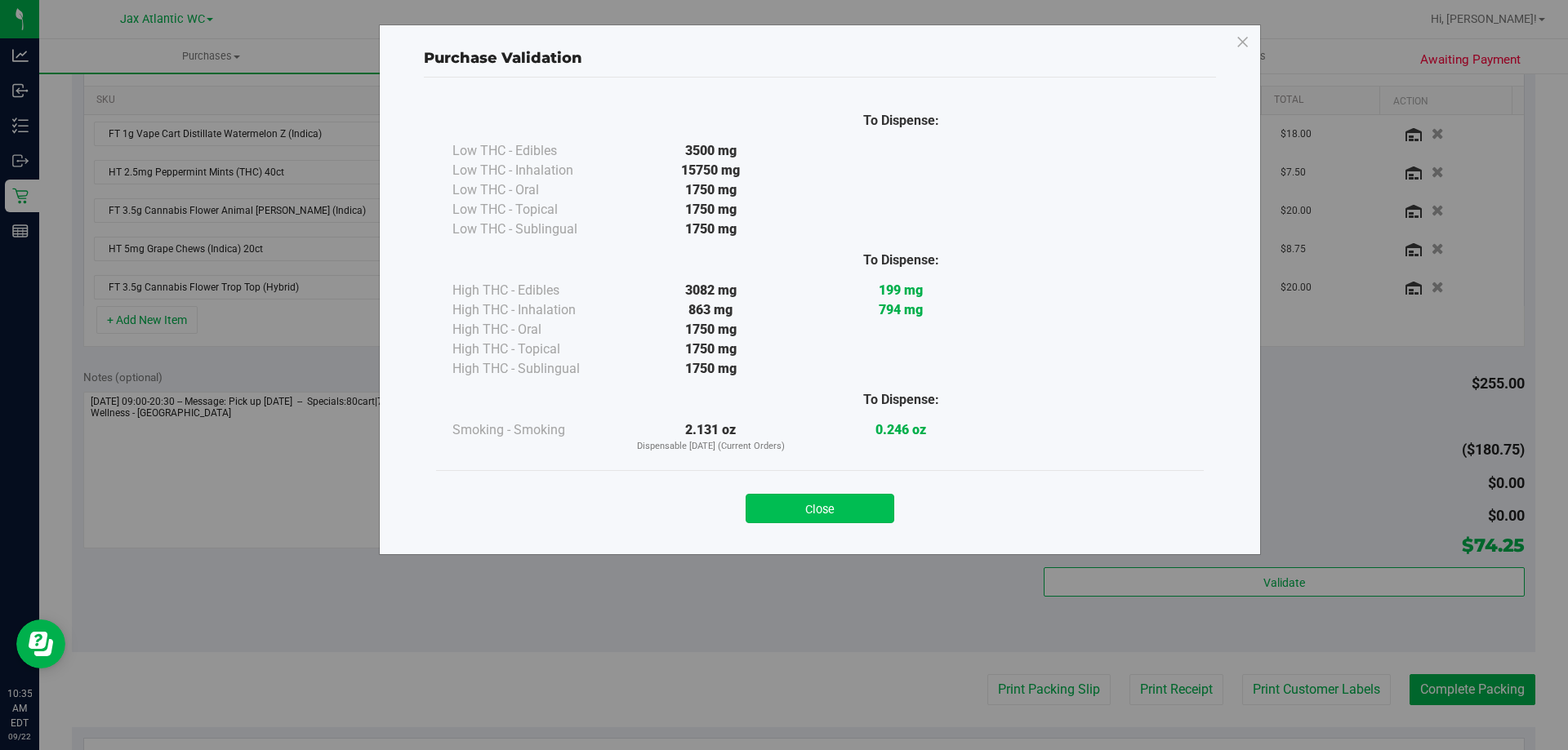
click at [800, 508] on button "Close" at bounding box center [820, 509] width 148 height 30
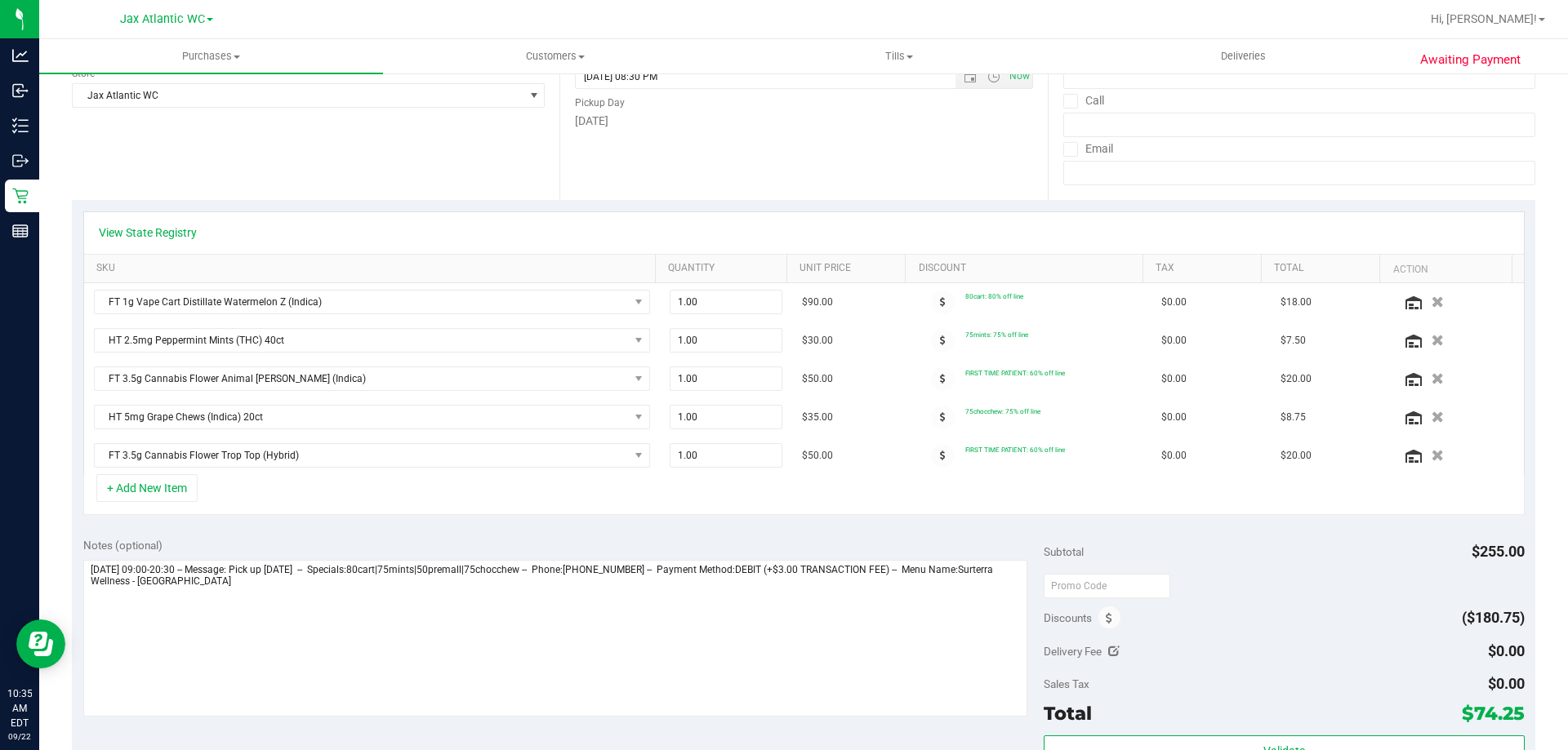
scroll to position [0, 0]
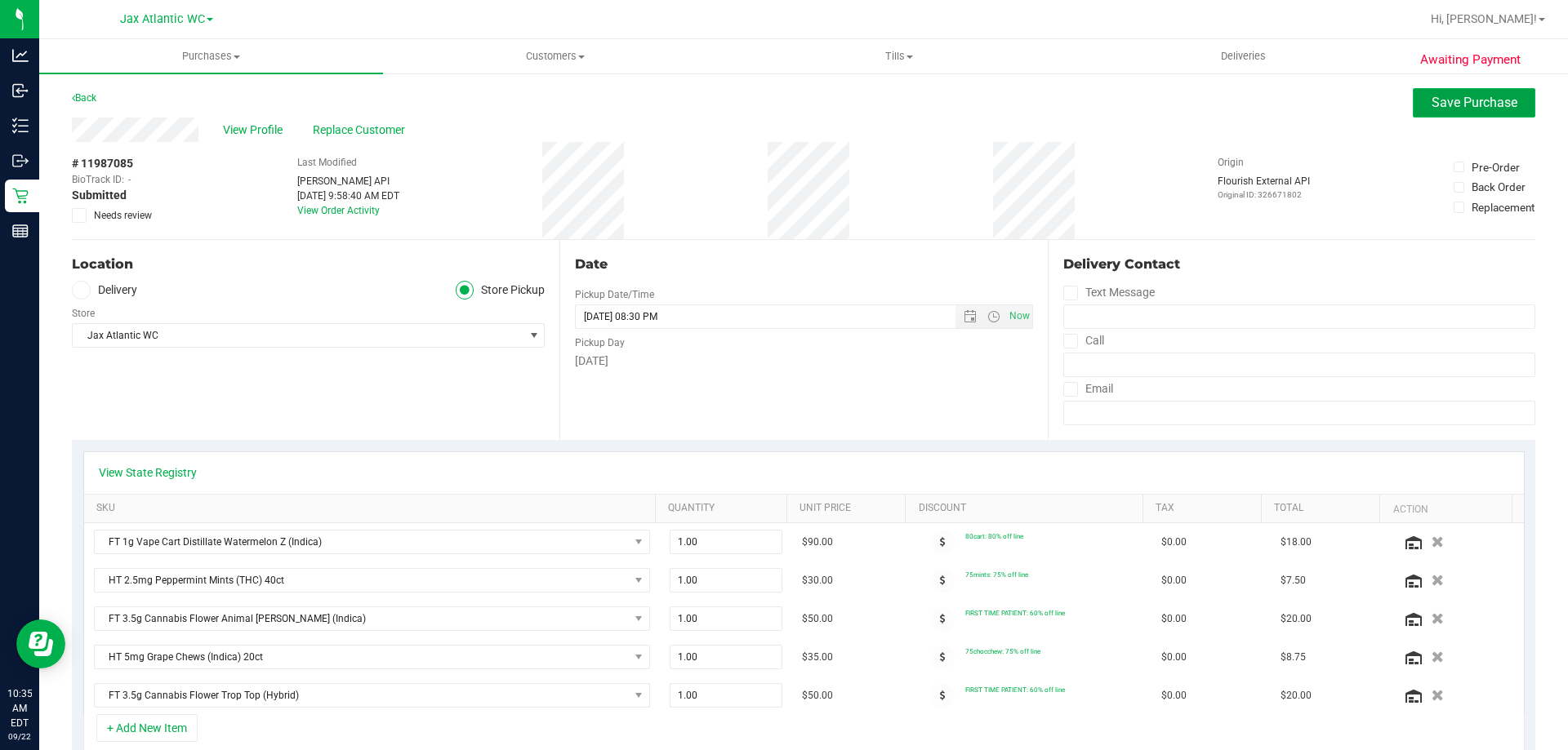
drag, startPoint x: 1457, startPoint y: 98, endPoint x: 1448, endPoint y: 96, distance: 9.2
click at [1455, 96] on span "Save Purchase" at bounding box center [1474, 103] width 86 height 16
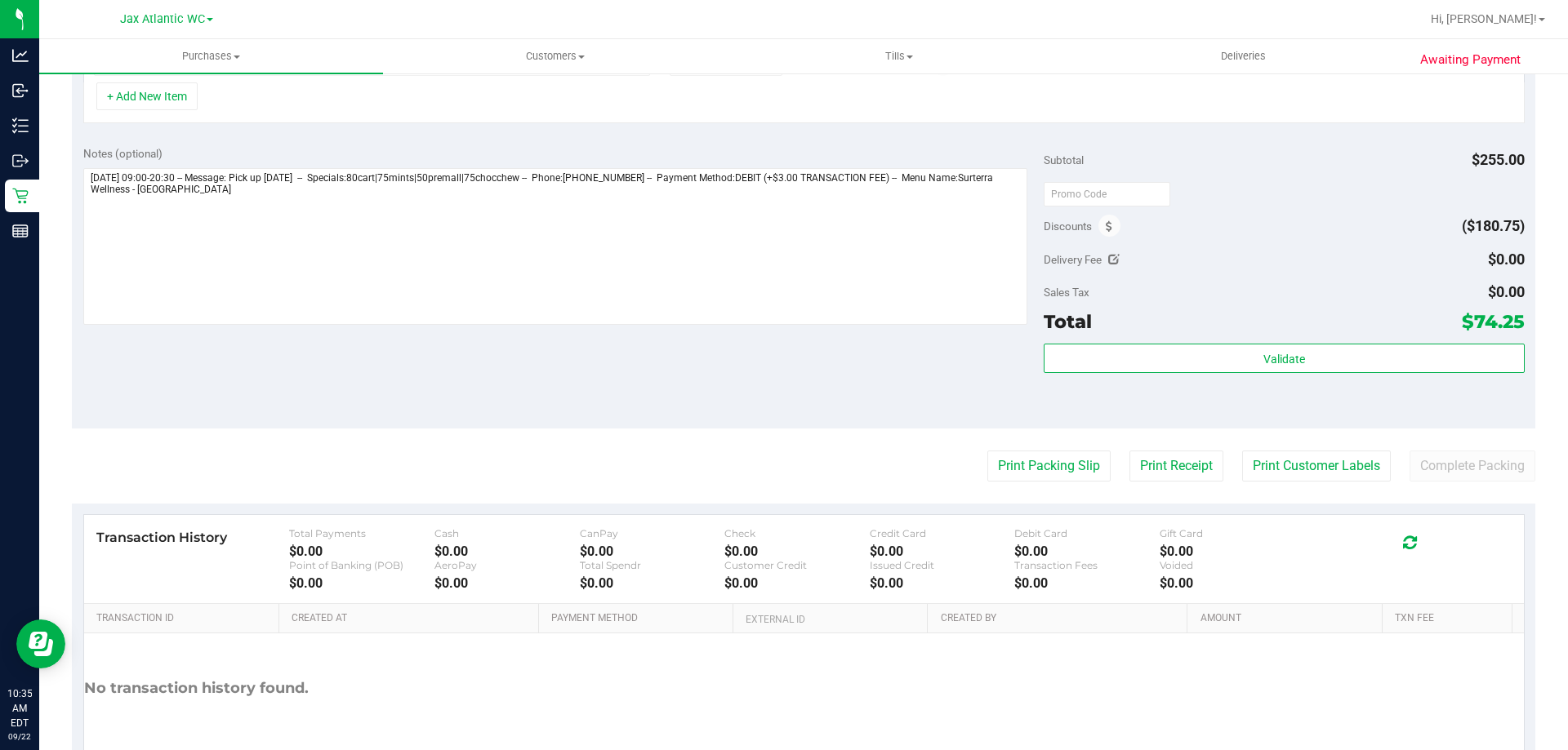
scroll to position [641, 0]
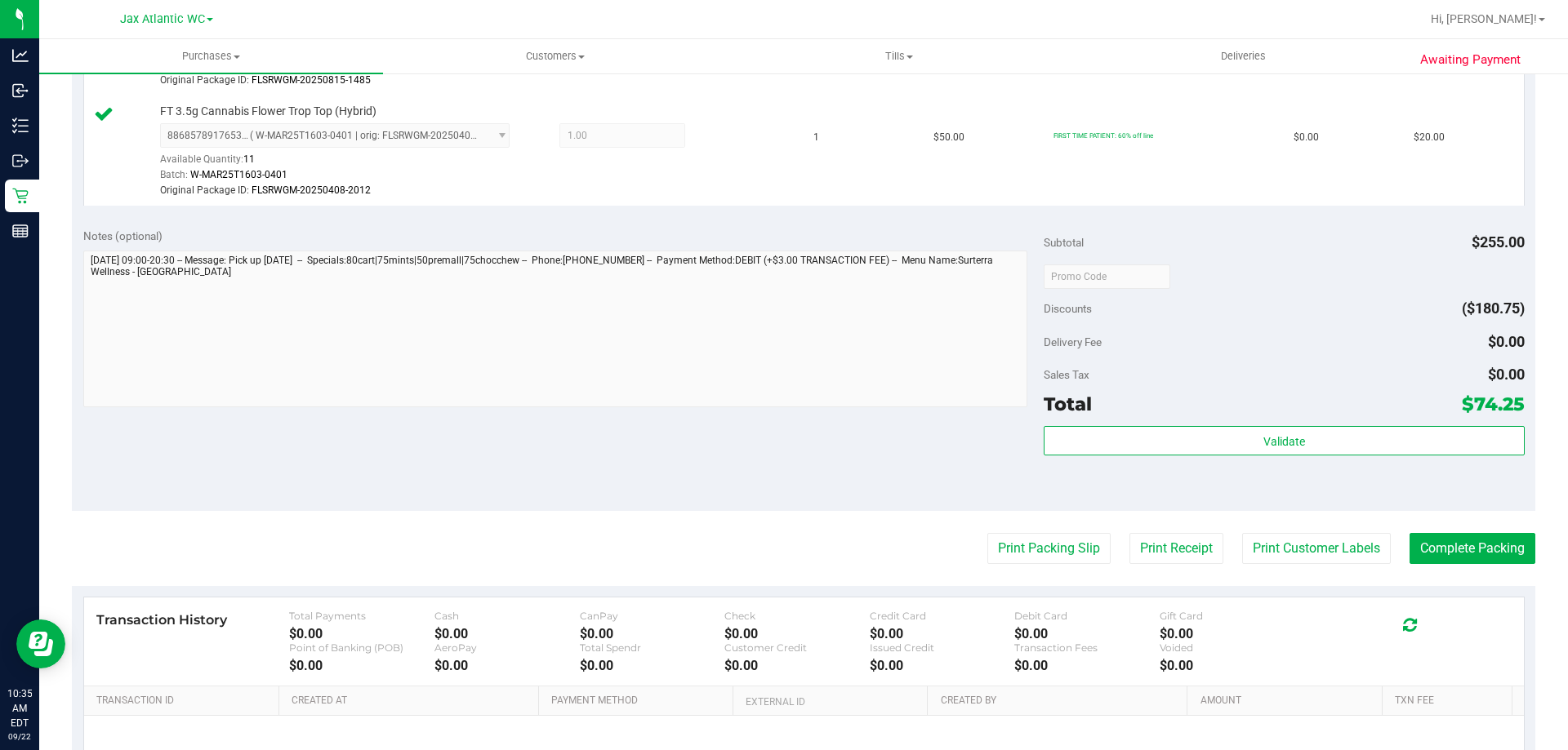
scroll to position [886, 0]
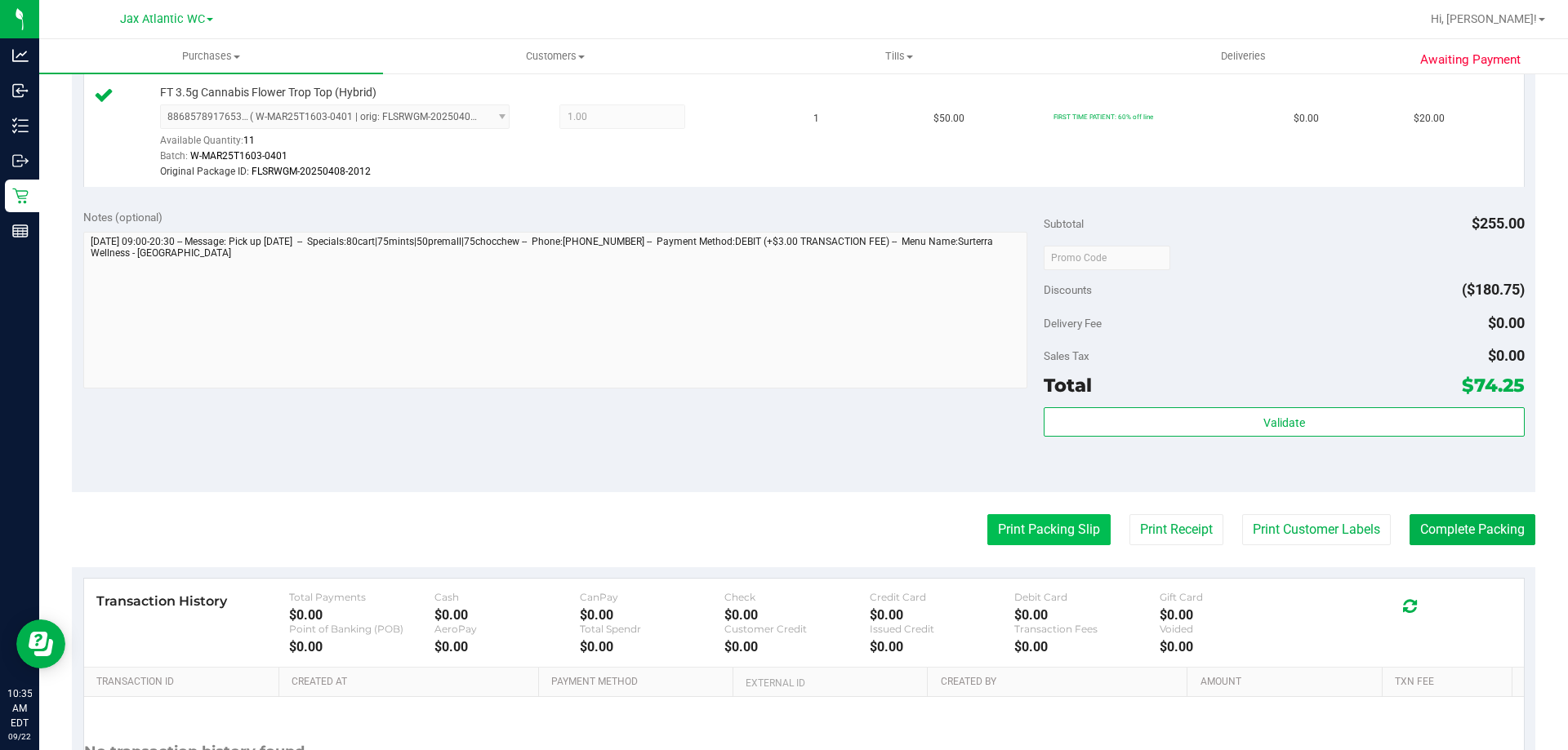
click at [1052, 520] on button "Print Packing Slip" at bounding box center [1049, 529] width 124 height 31
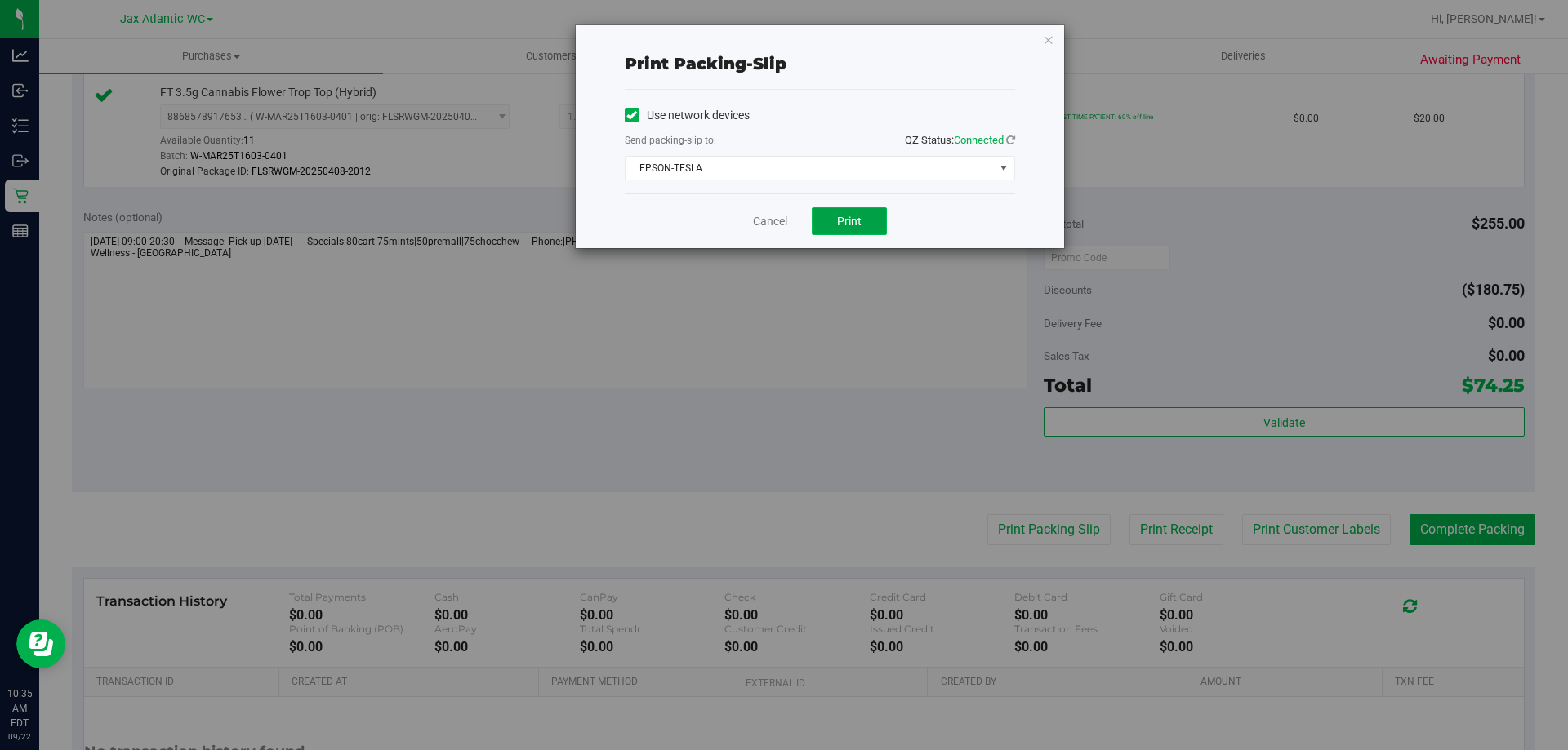
click at [848, 217] on span "Print" at bounding box center [849, 221] width 25 height 13
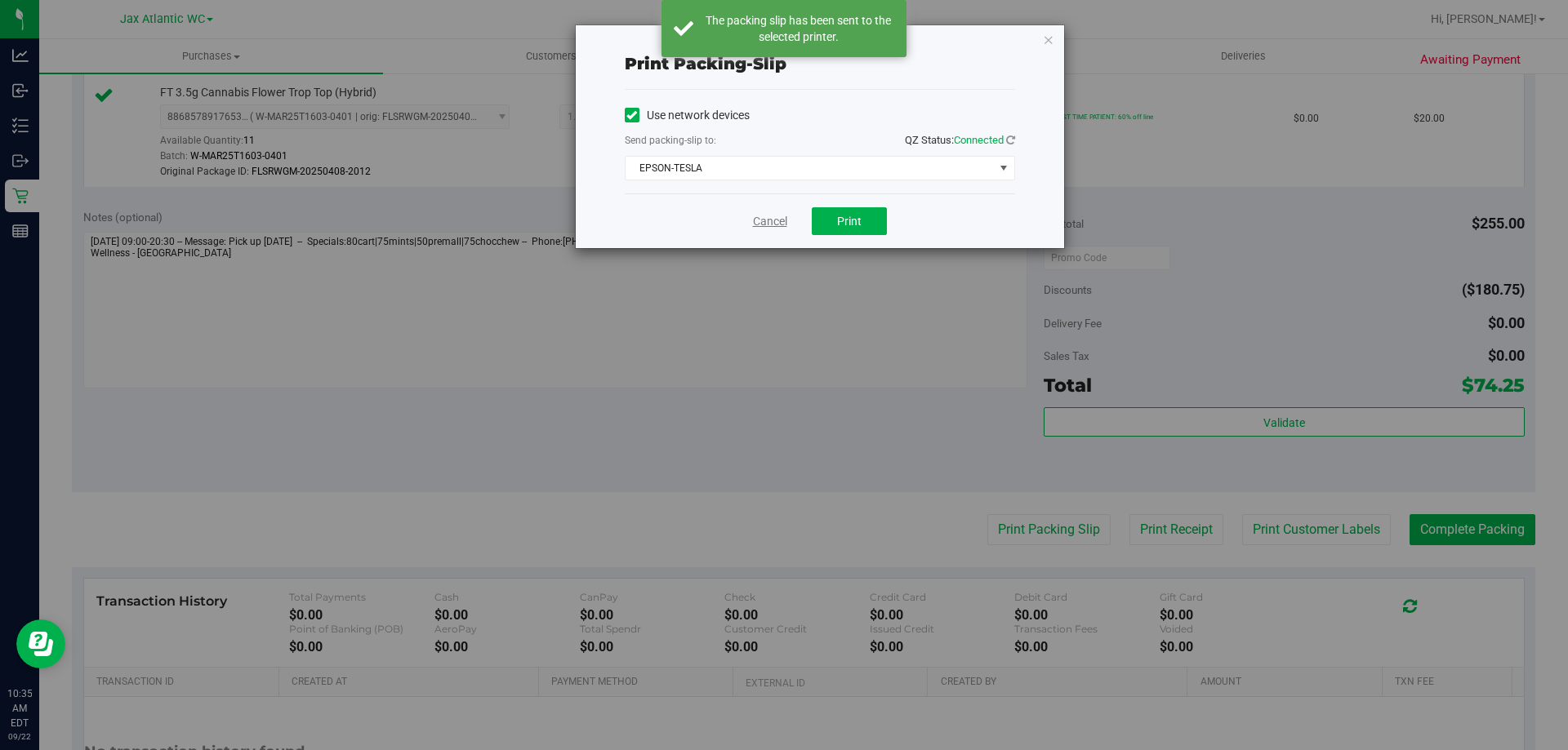
click at [759, 218] on link "Cancel" at bounding box center [770, 221] width 35 height 17
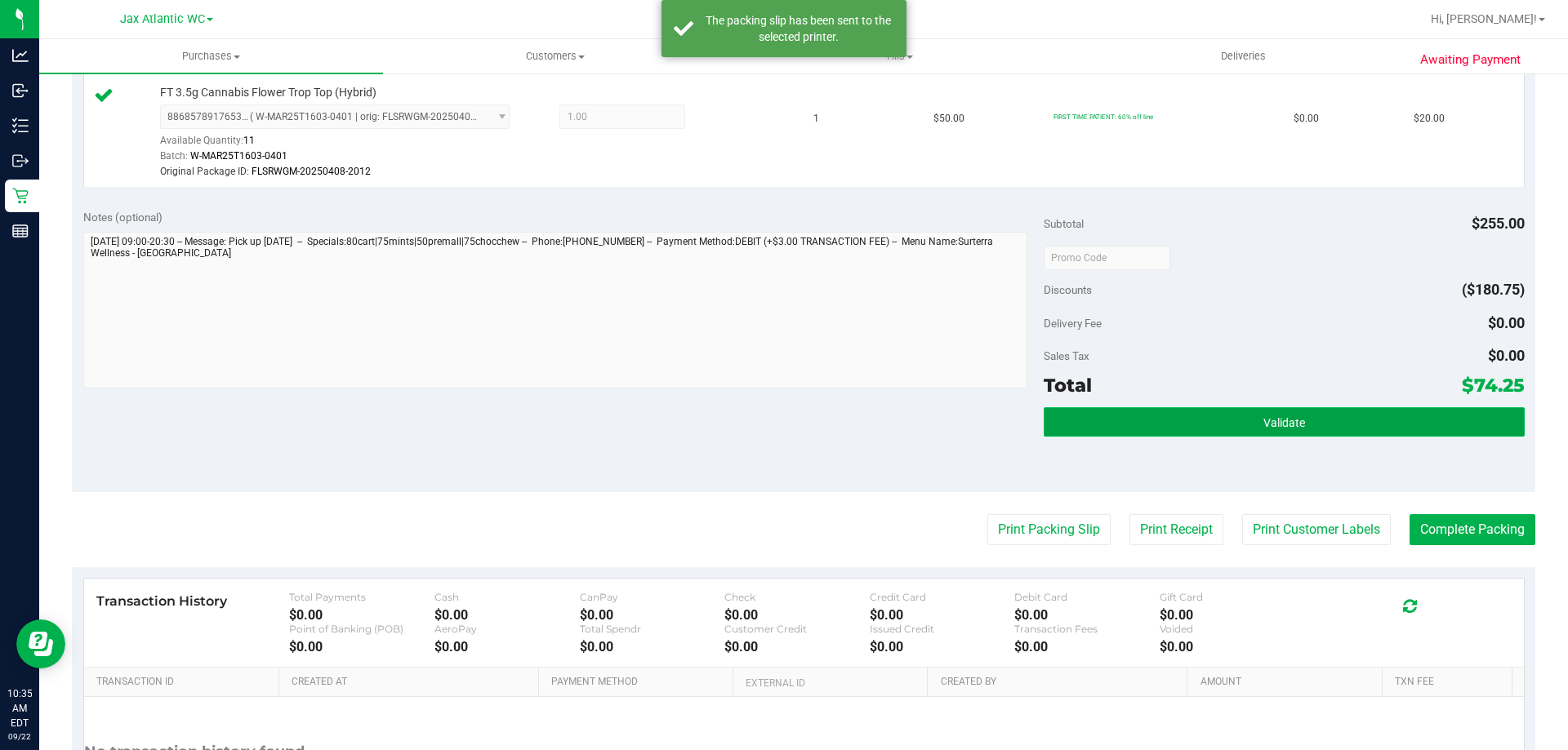
click at [1198, 408] on button "Validate" at bounding box center [1284, 422] width 480 height 30
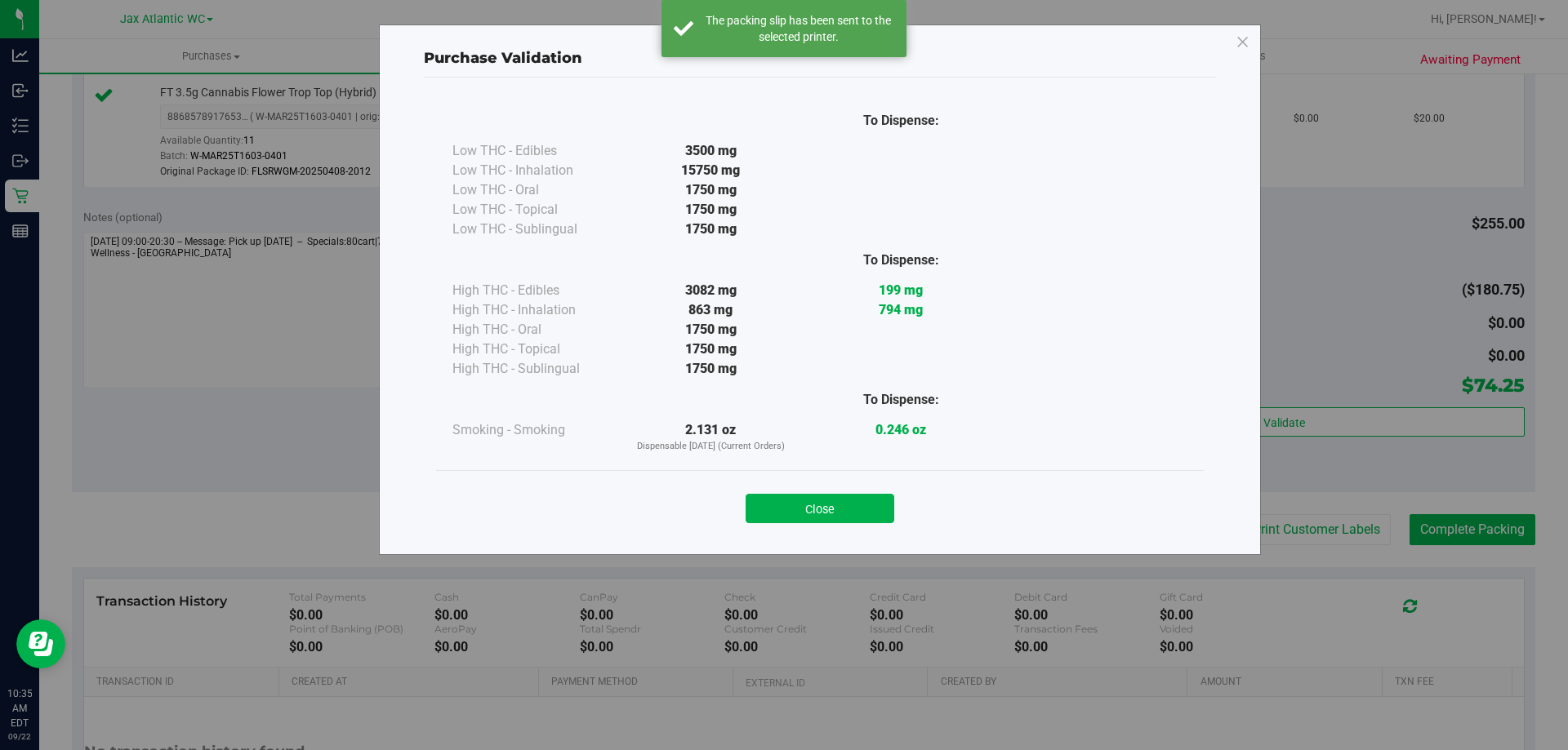
click at [850, 497] on button "Close" at bounding box center [820, 509] width 148 height 30
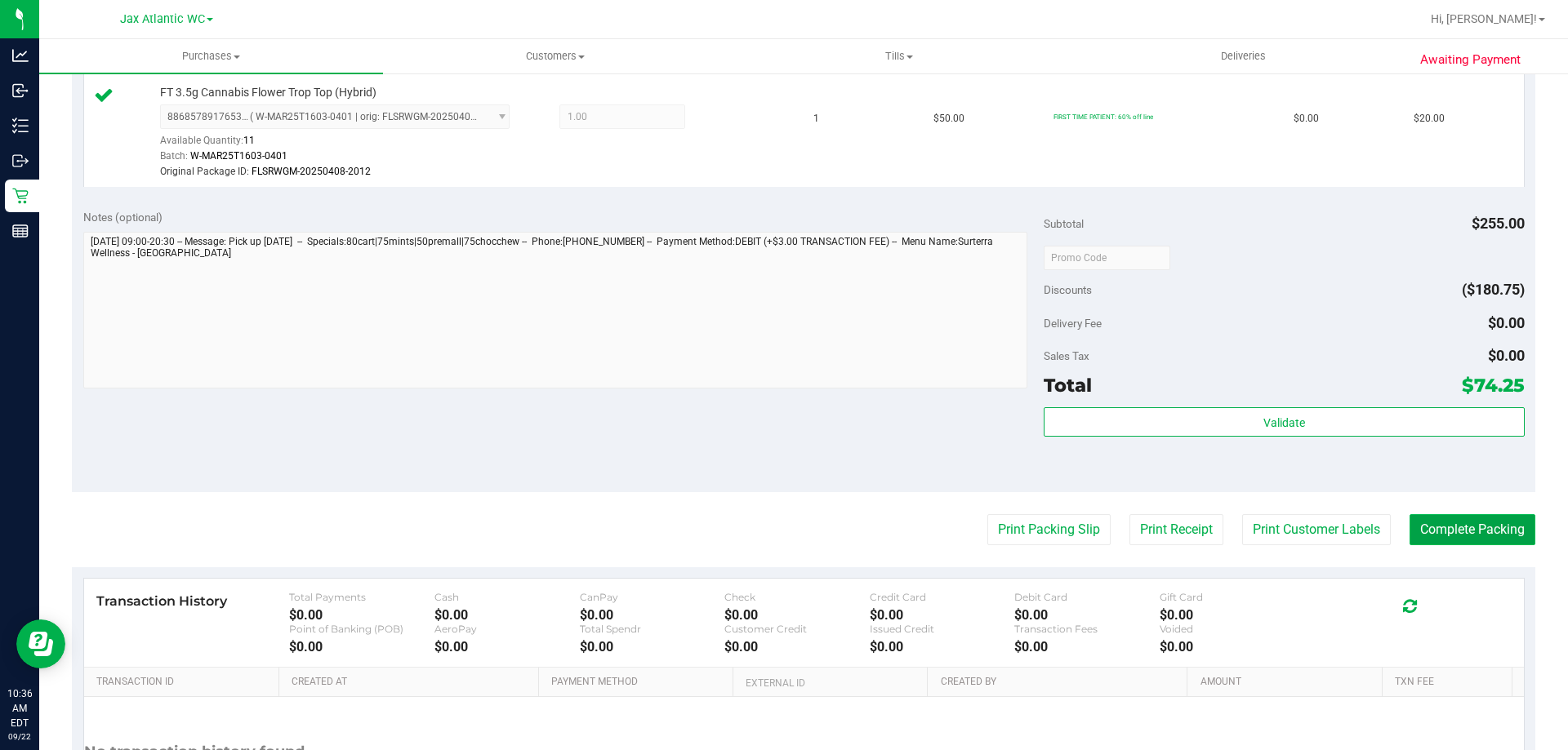
click at [1448, 539] on button "Complete Packing" at bounding box center [1472, 529] width 126 height 31
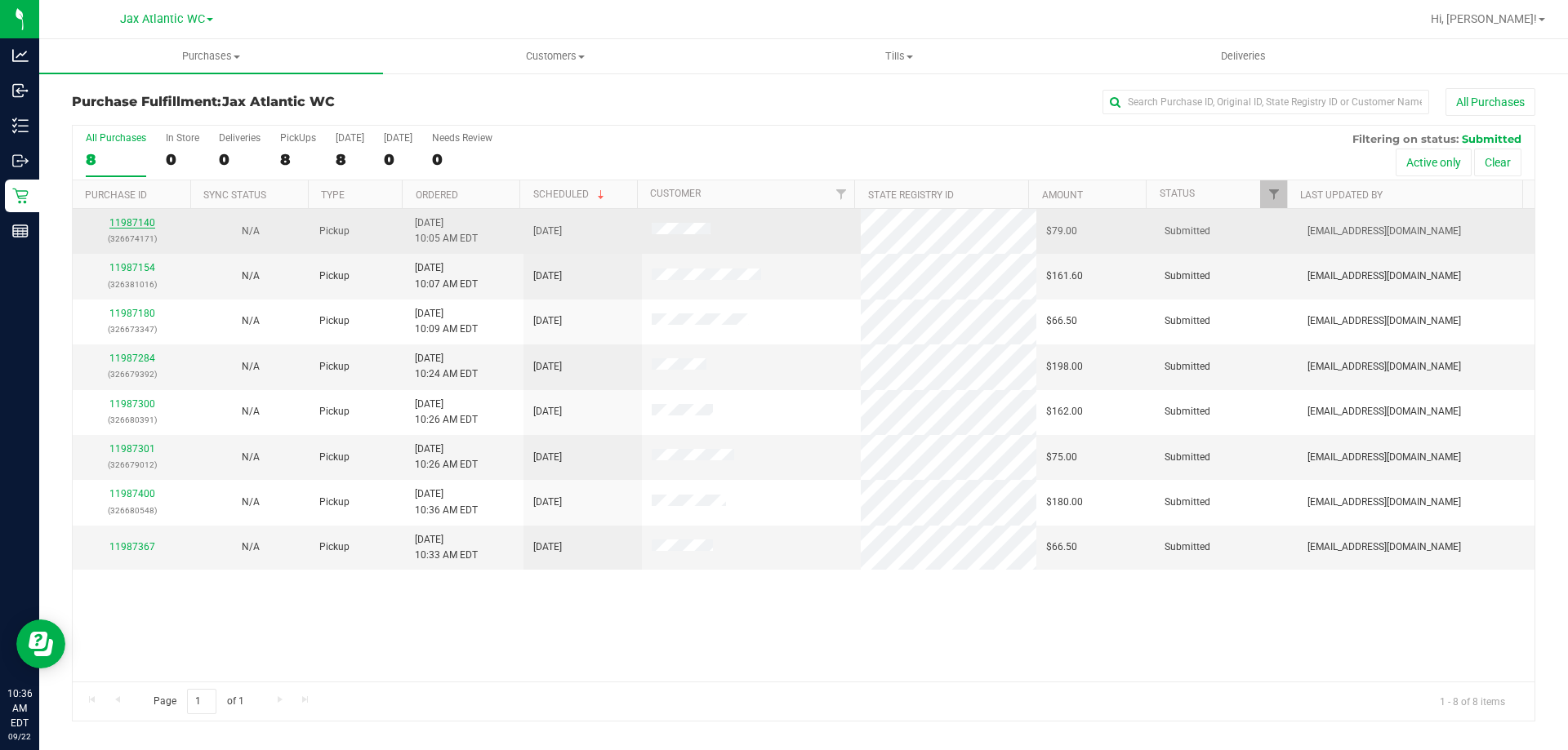
click at [141, 218] on link "11987140" at bounding box center [133, 223] width 46 height 12
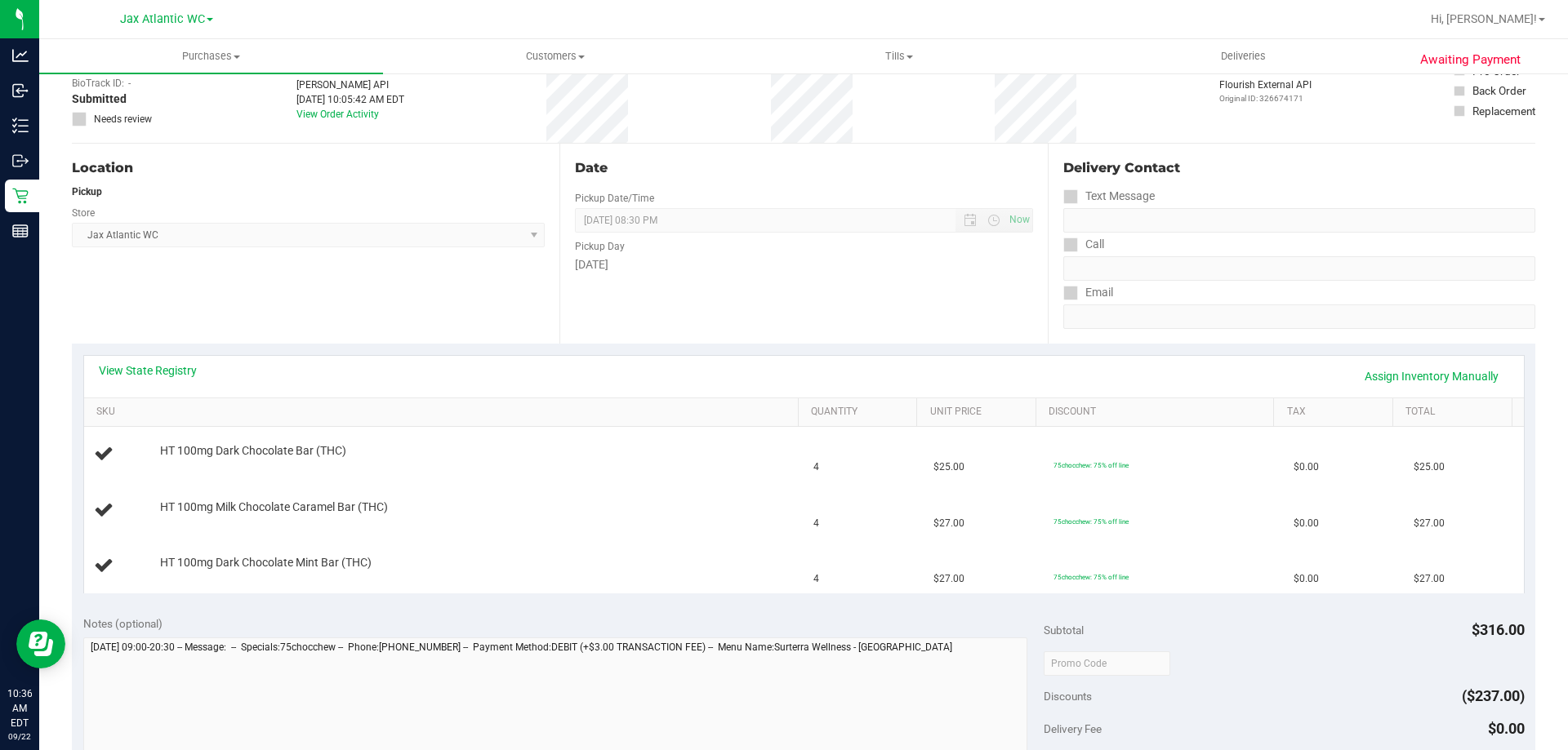
scroll to position [163, 0]
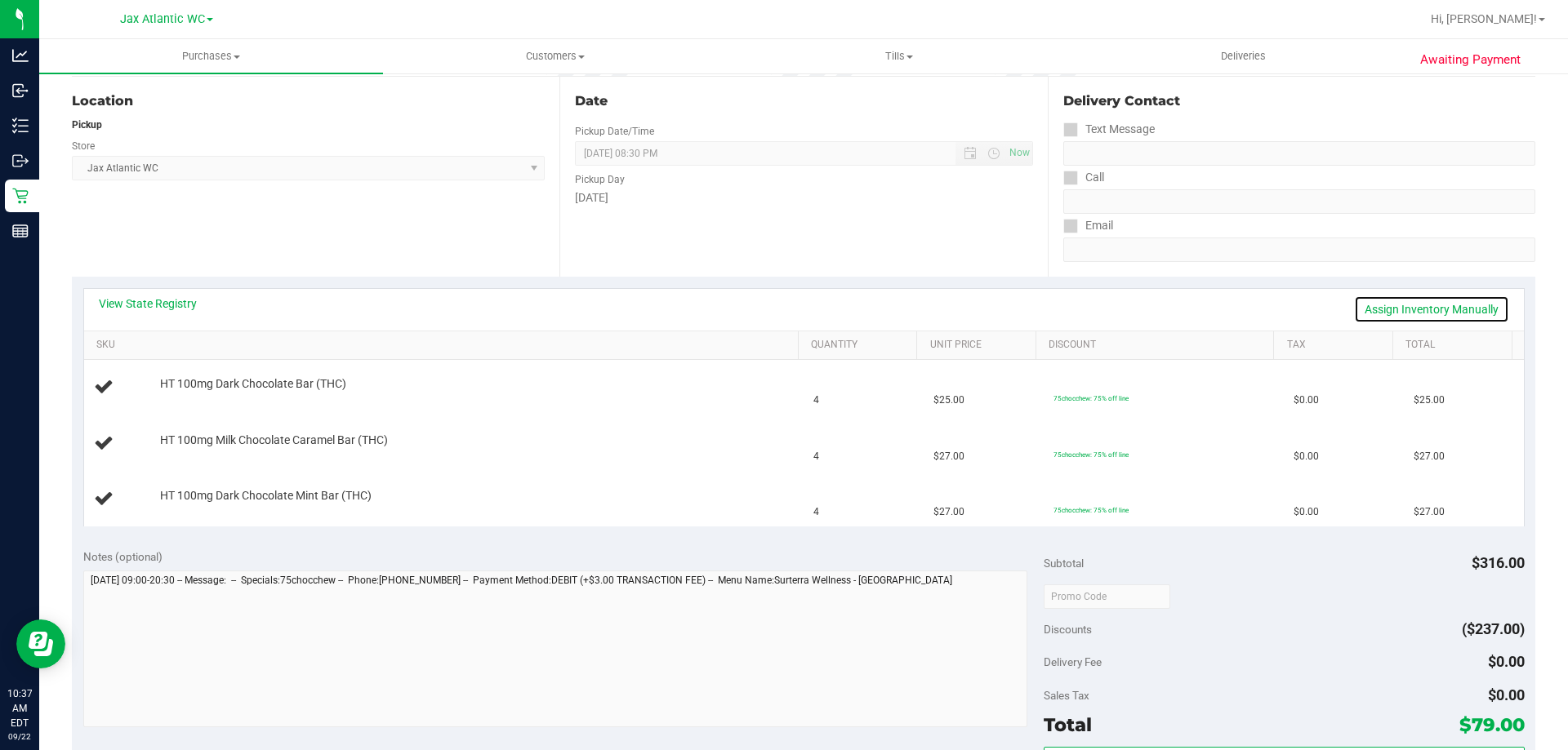
click at [1397, 309] on link "Assign Inventory Manually" at bounding box center [1431, 310] width 155 height 28
click at [184, 392] on link "Add Package" at bounding box center [189, 396] width 58 height 12
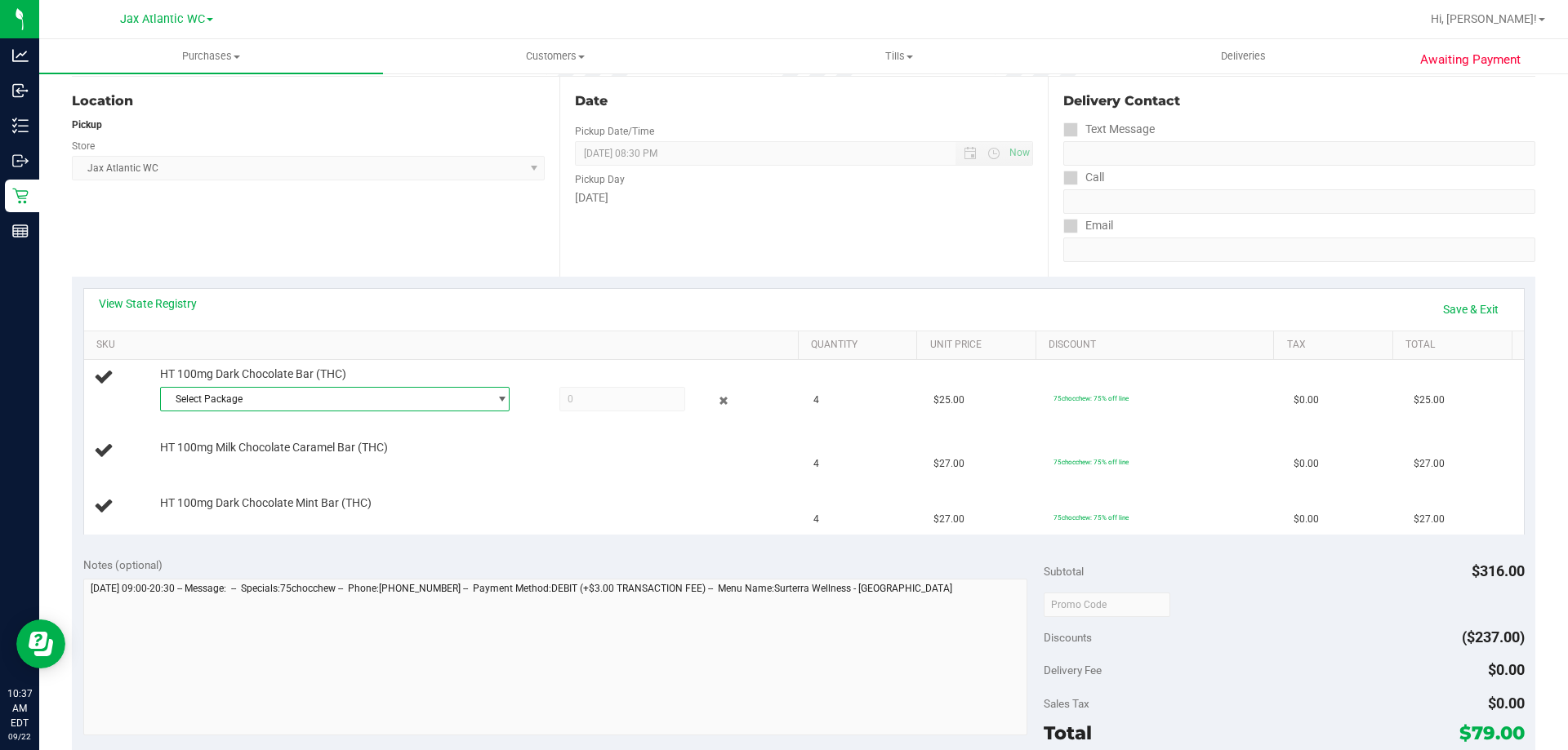
drag, startPoint x: 315, startPoint y: 394, endPoint x: 411, endPoint y: 413, distance: 97.9
click at [316, 394] on span "Select Package" at bounding box center [325, 399] width 328 height 23
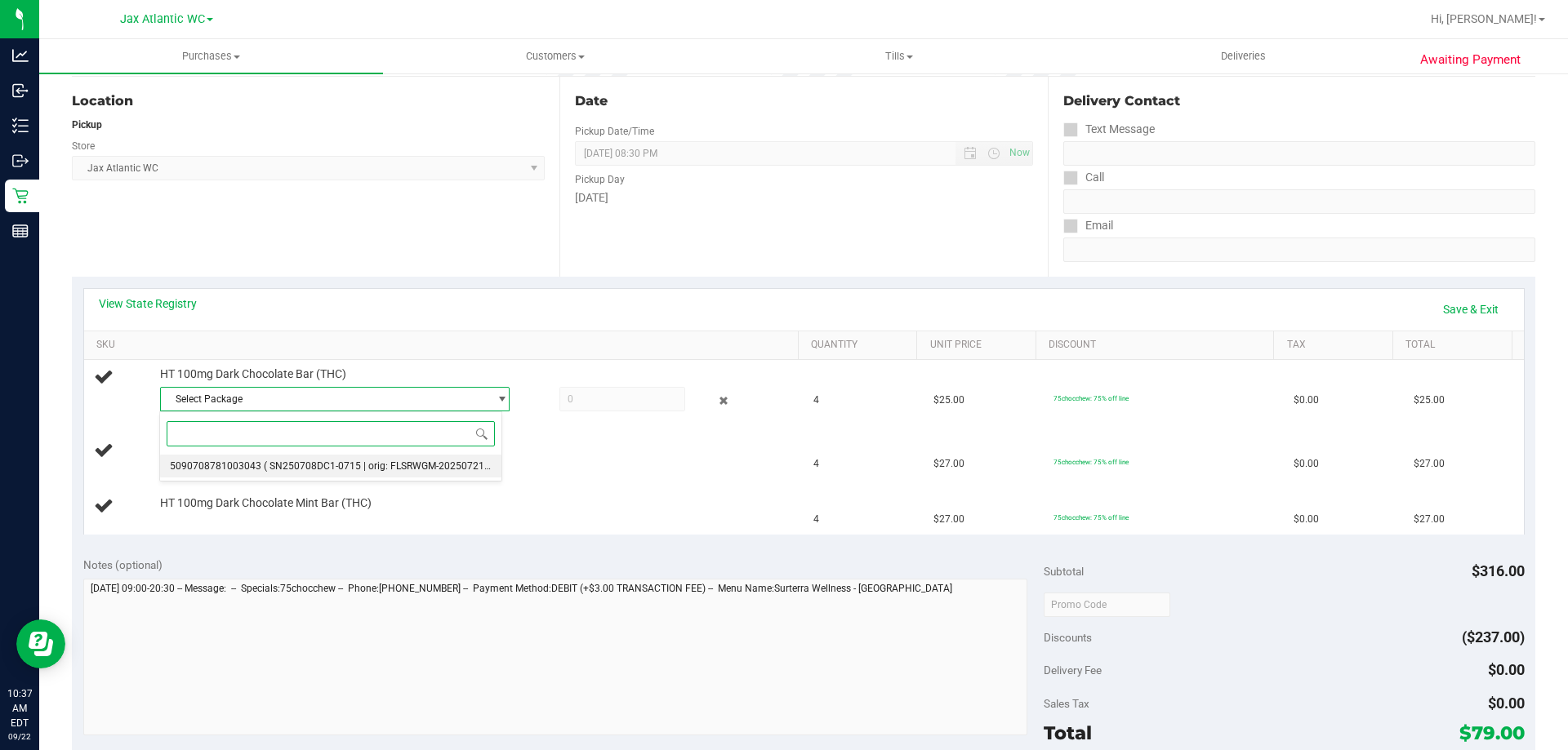
drag, startPoint x: 420, startPoint y: 460, endPoint x: 427, endPoint y: 454, distance: 9.2
click at [424, 455] on li "5090708781003043 ( SN250708DC1-0715 | orig: FLSRWGM-20250721-298 )" at bounding box center [331, 466] width 342 height 23
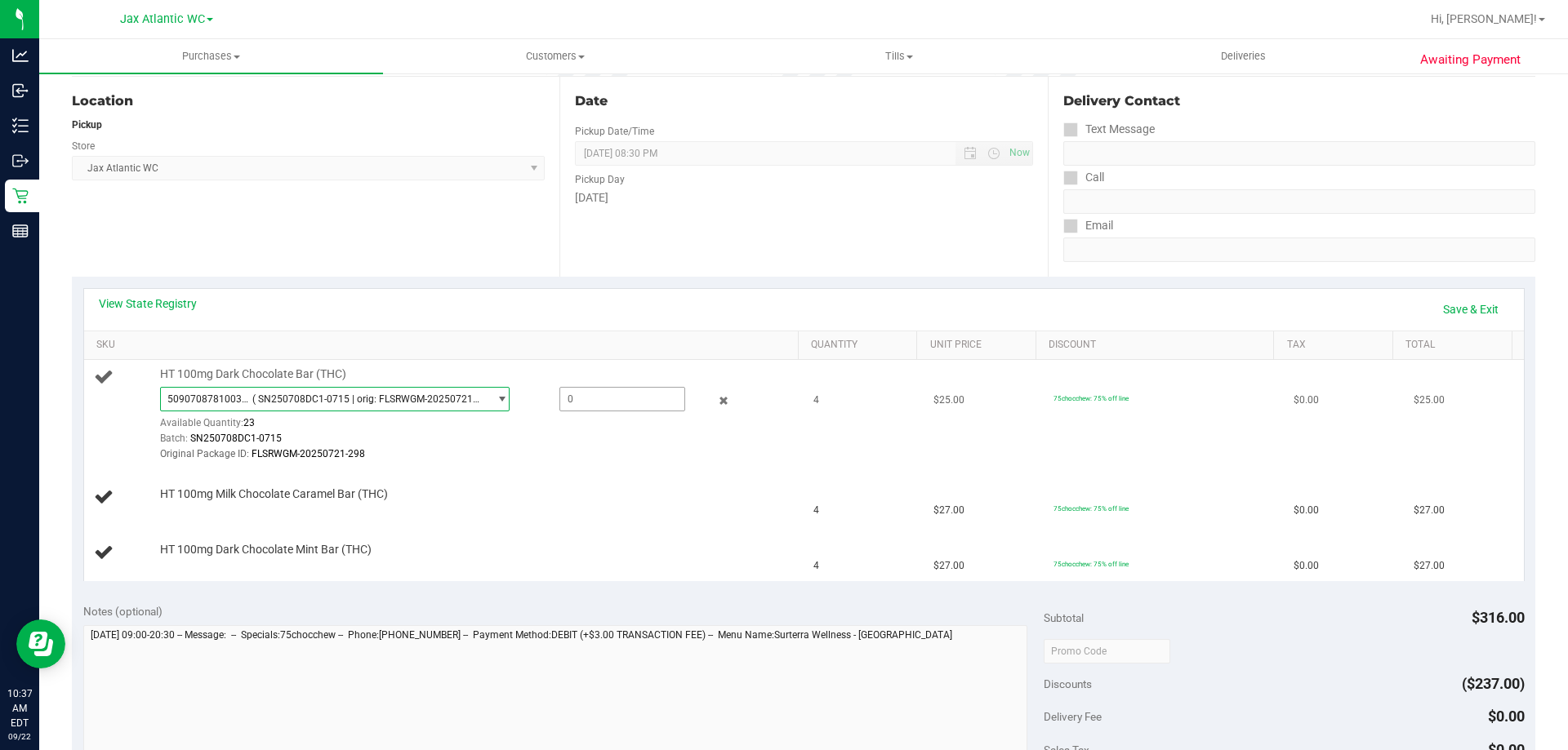
click at [586, 396] on span at bounding box center [622, 399] width 126 height 25
type input "4"
type input "4.0000"
drag, startPoint x: 563, startPoint y: 503, endPoint x: 521, endPoint y: 490, distance: 44.0
click at [563, 502] on div at bounding box center [475, 502] width 631 height 1
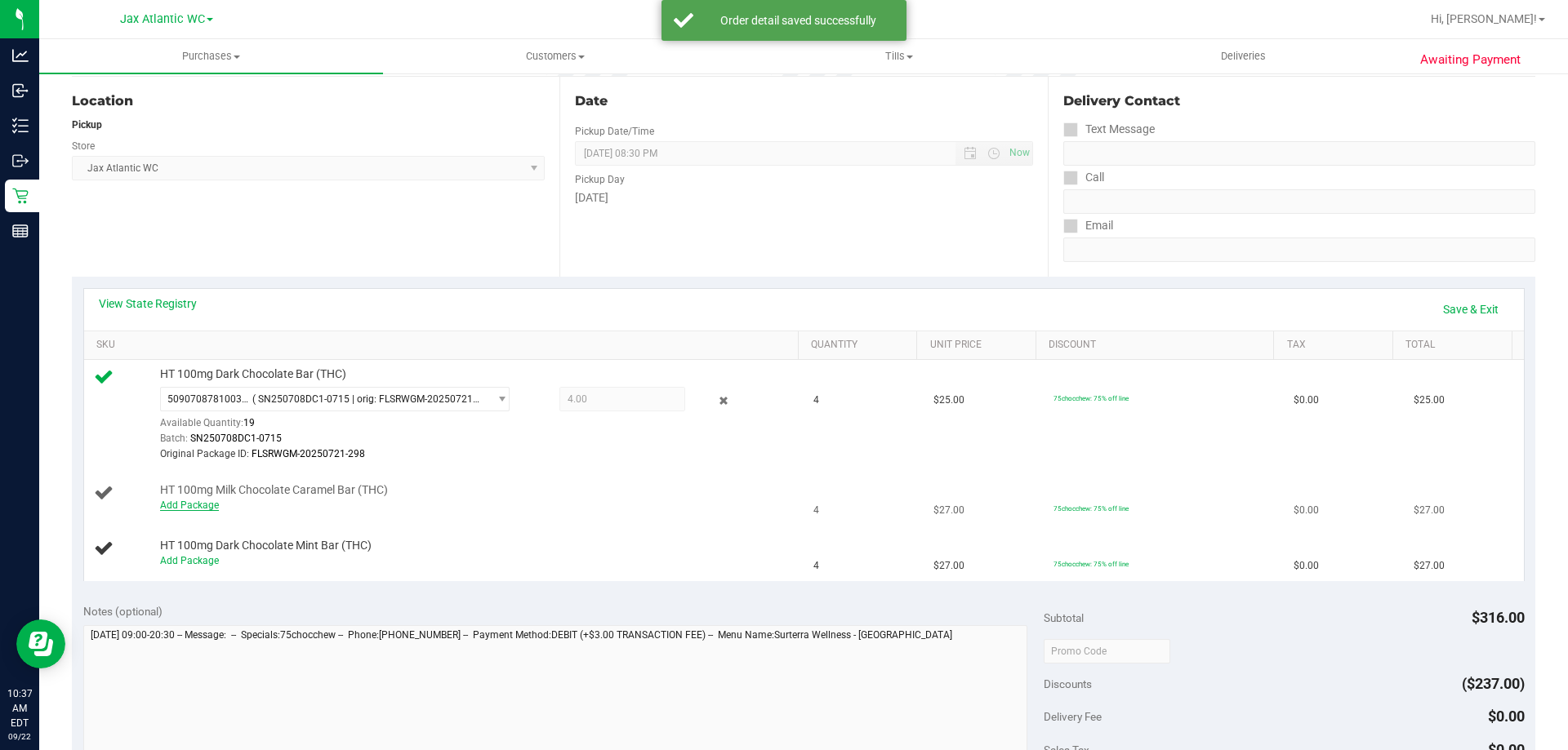
click at [178, 502] on link "Add Package" at bounding box center [189, 506] width 58 height 12
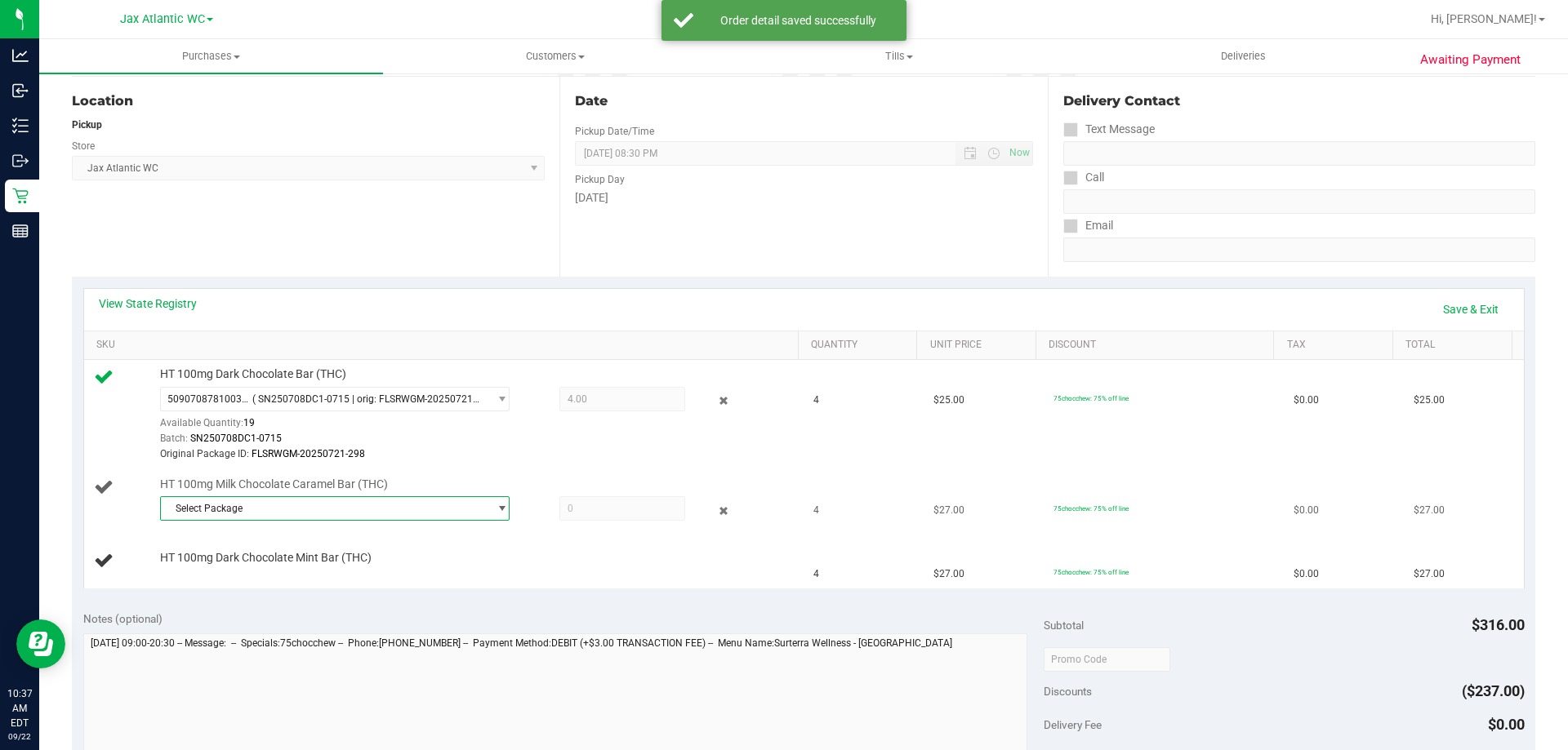
click at [304, 518] on span "Select Package" at bounding box center [325, 508] width 328 height 23
click at [450, 576] on span "( SN250619CC1-0625 | orig: FLSRWGM-20250701-356 )" at bounding box center [387, 577] width 245 height 12
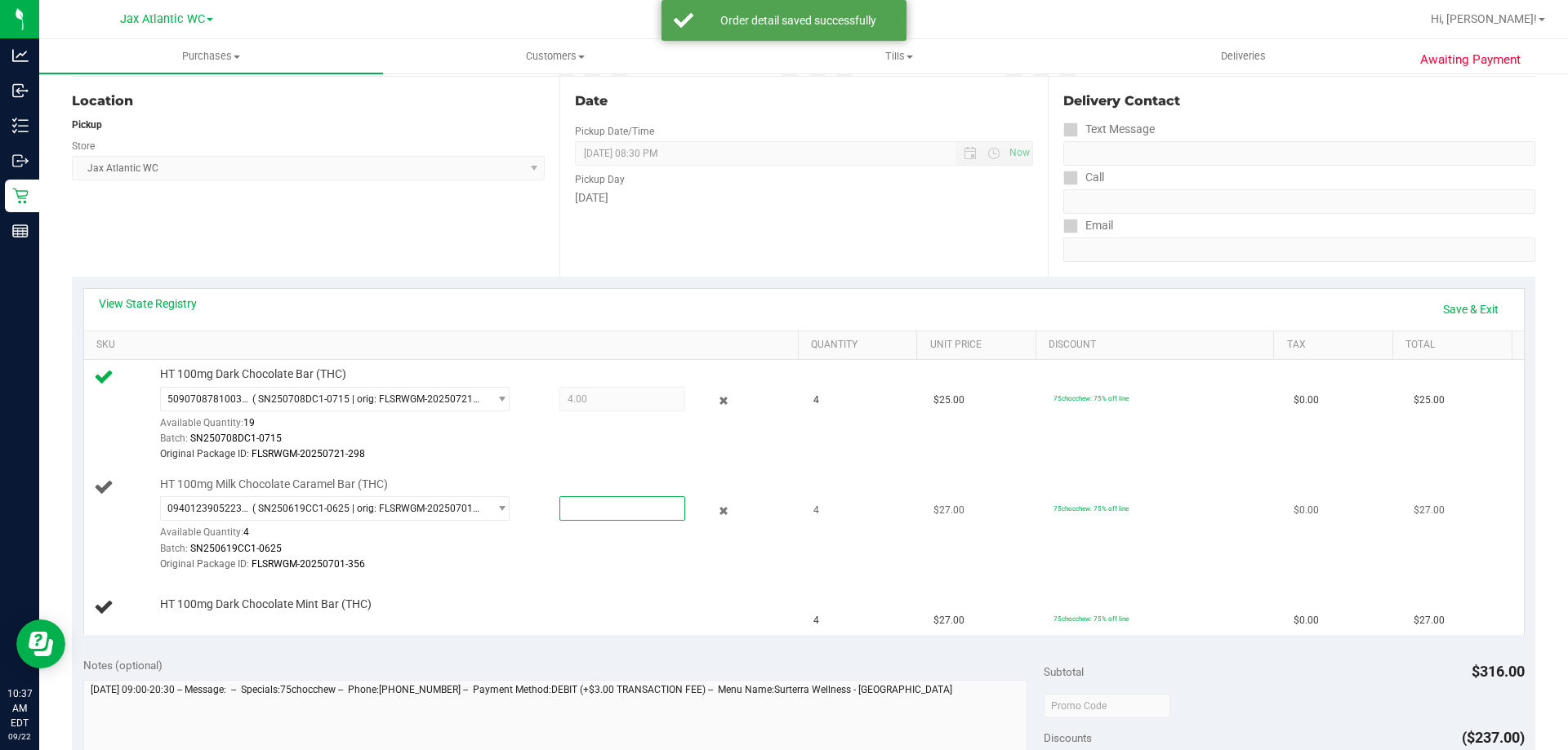
click at [577, 516] on span at bounding box center [622, 509] width 126 height 25
type input "4"
type input "4.0000"
click at [540, 554] on div "Batch: SN250619CC1-0625" at bounding box center [475, 549] width 631 height 16
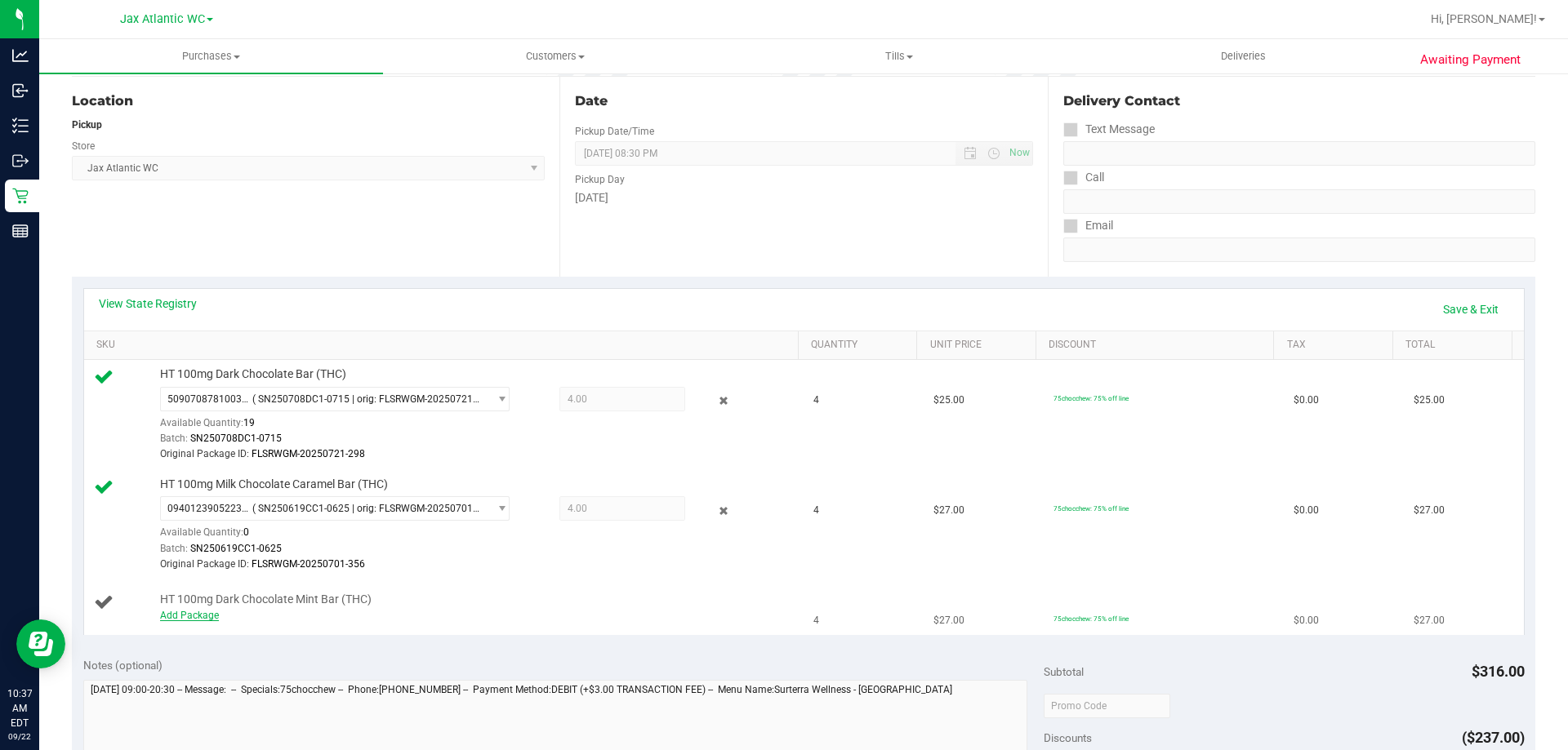
click at [201, 613] on link "Add Package" at bounding box center [189, 615] width 58 height 12
click at [295, 613] on span "Select Package" at bounding box center [325, 618] width 328 height 23
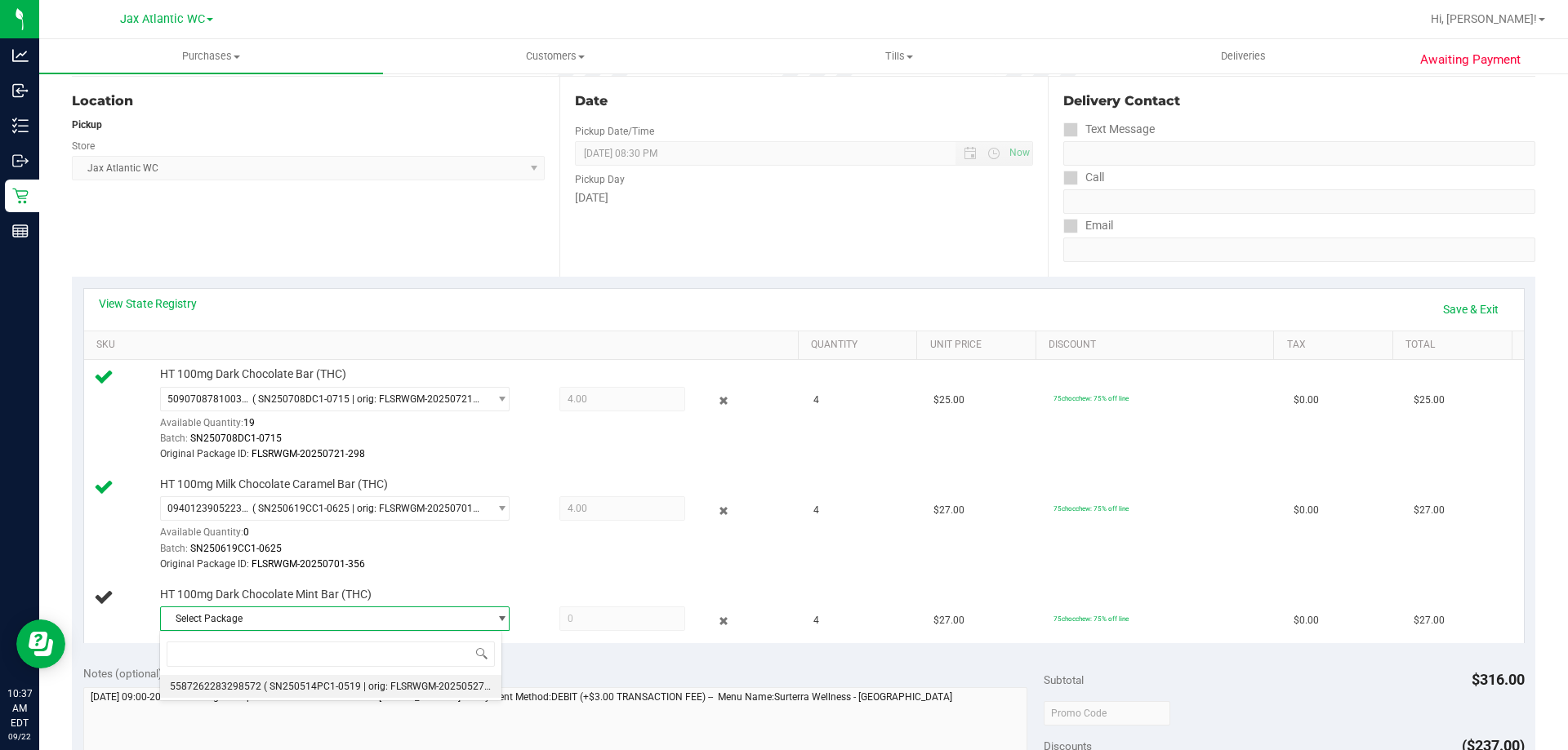
click at [380, 686] on span "( SN250514PC1-0519 | orig: FLSRWGM-20250527-1850 )" at bounding box center [390, 687] width 251 height 12
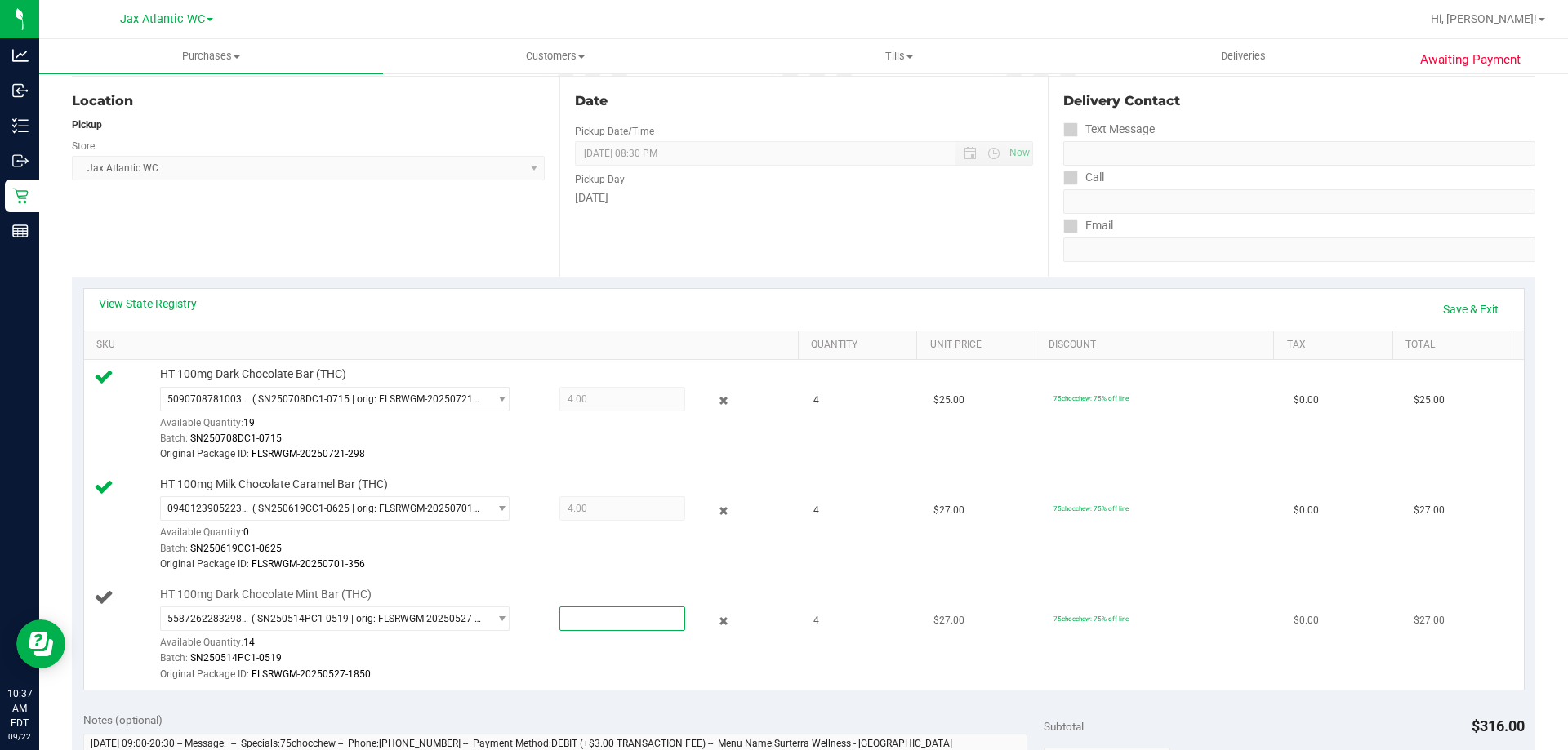
click at [564, 623] on span at bounding box center [622, 618] width 126 height 25
type input "4"
type input "4.0000"
click at [651, 586] on td "HT 100mg Dark Chocolate Mint Bar (THC) 5587262283298572 ( SN250514PC1-0519 | or…" at bounding box center [444, 635] width 721 height 110
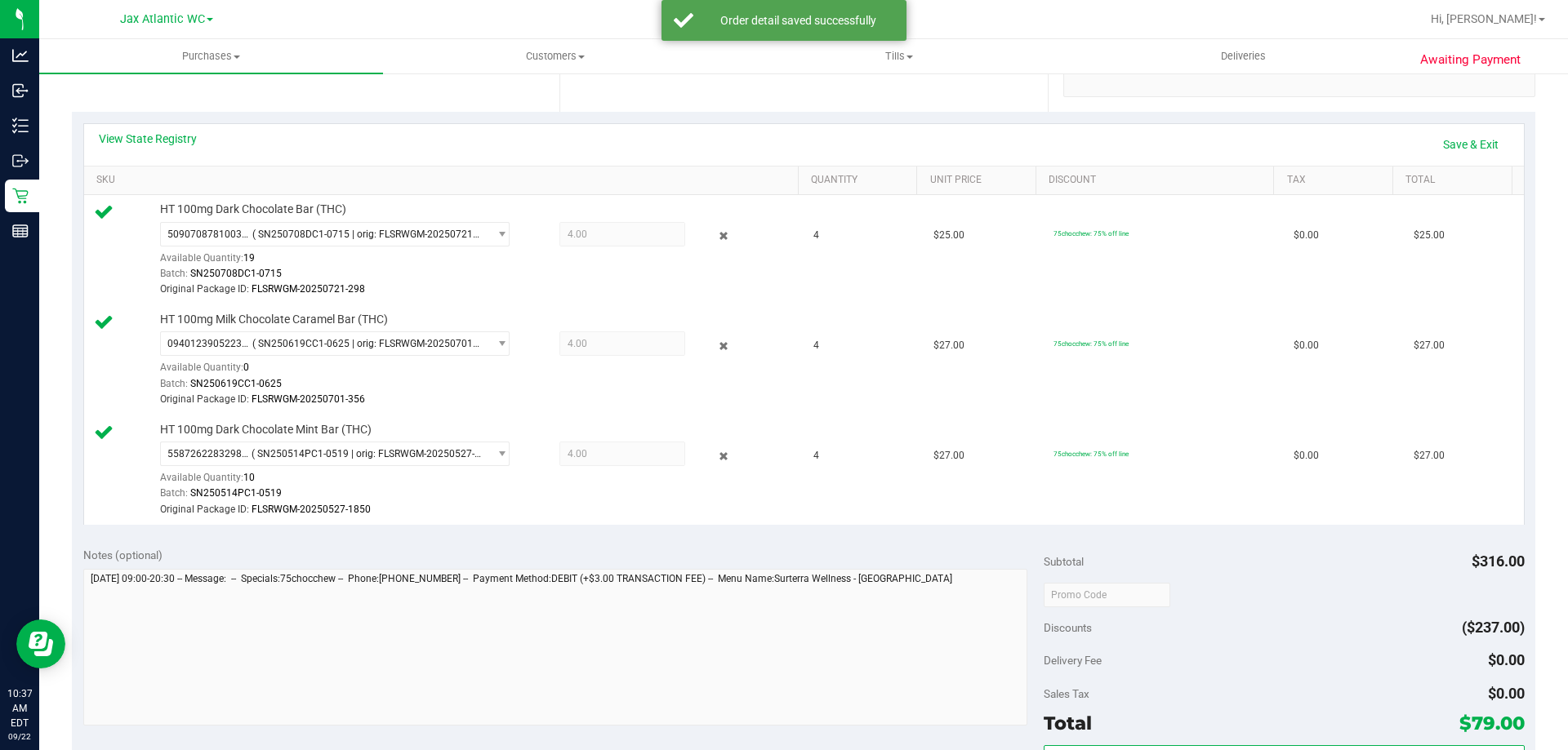
scroll to position [572, 0]
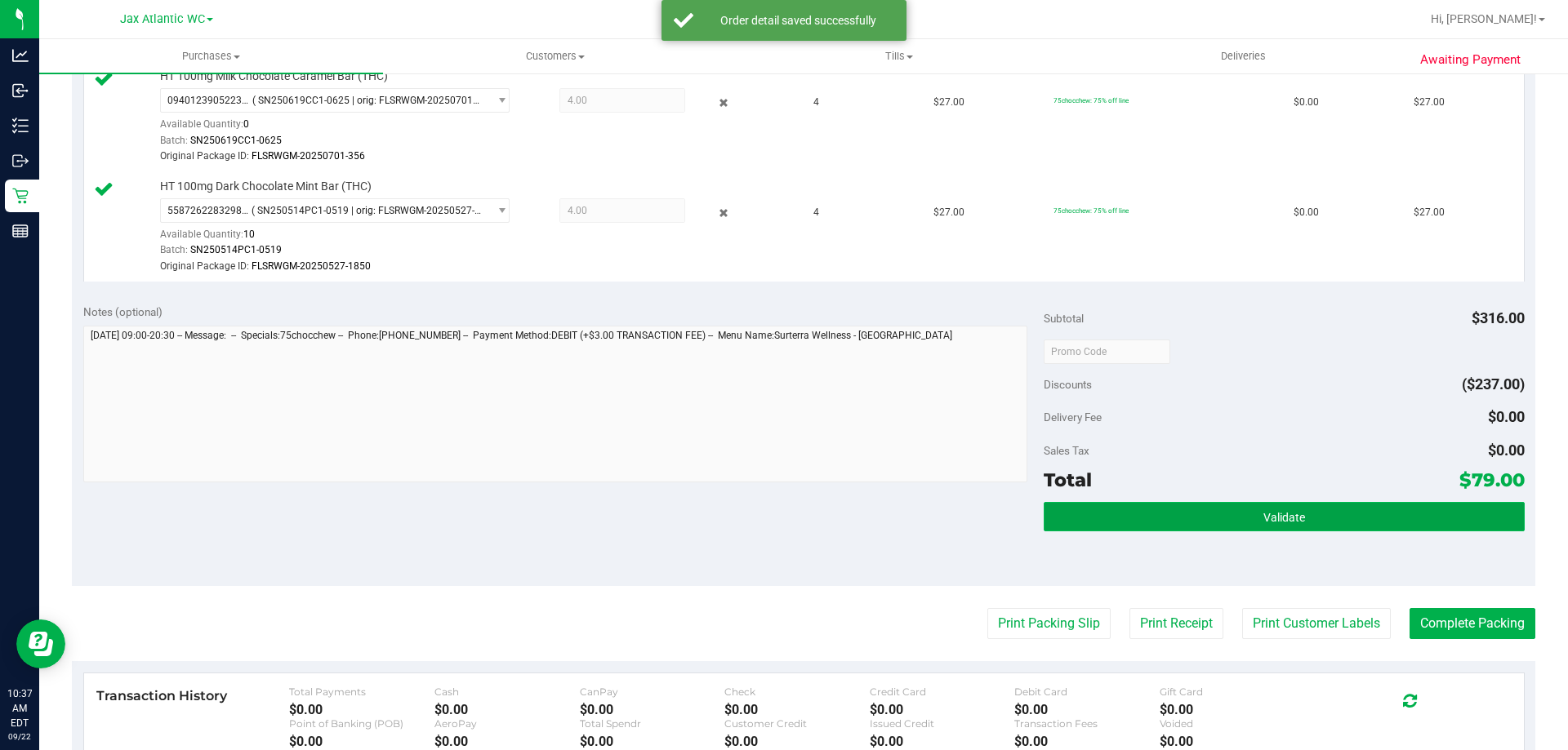
click at [1324, 516] on button "Validate" at bounding box center [1284, 516] width 480 height 30
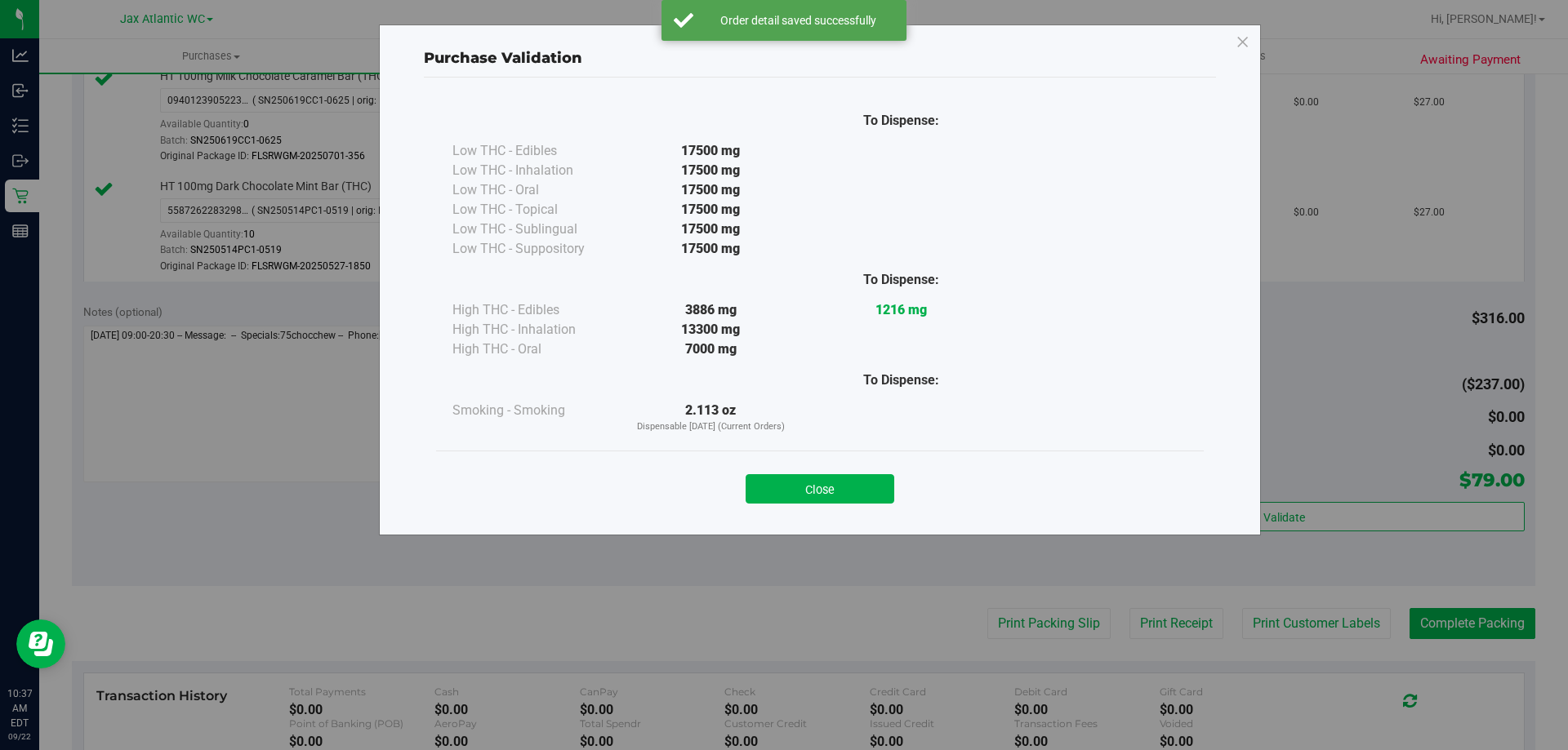
click at [792, 497] on button "Close" at bounding box center [820, 489] width 148 height 30
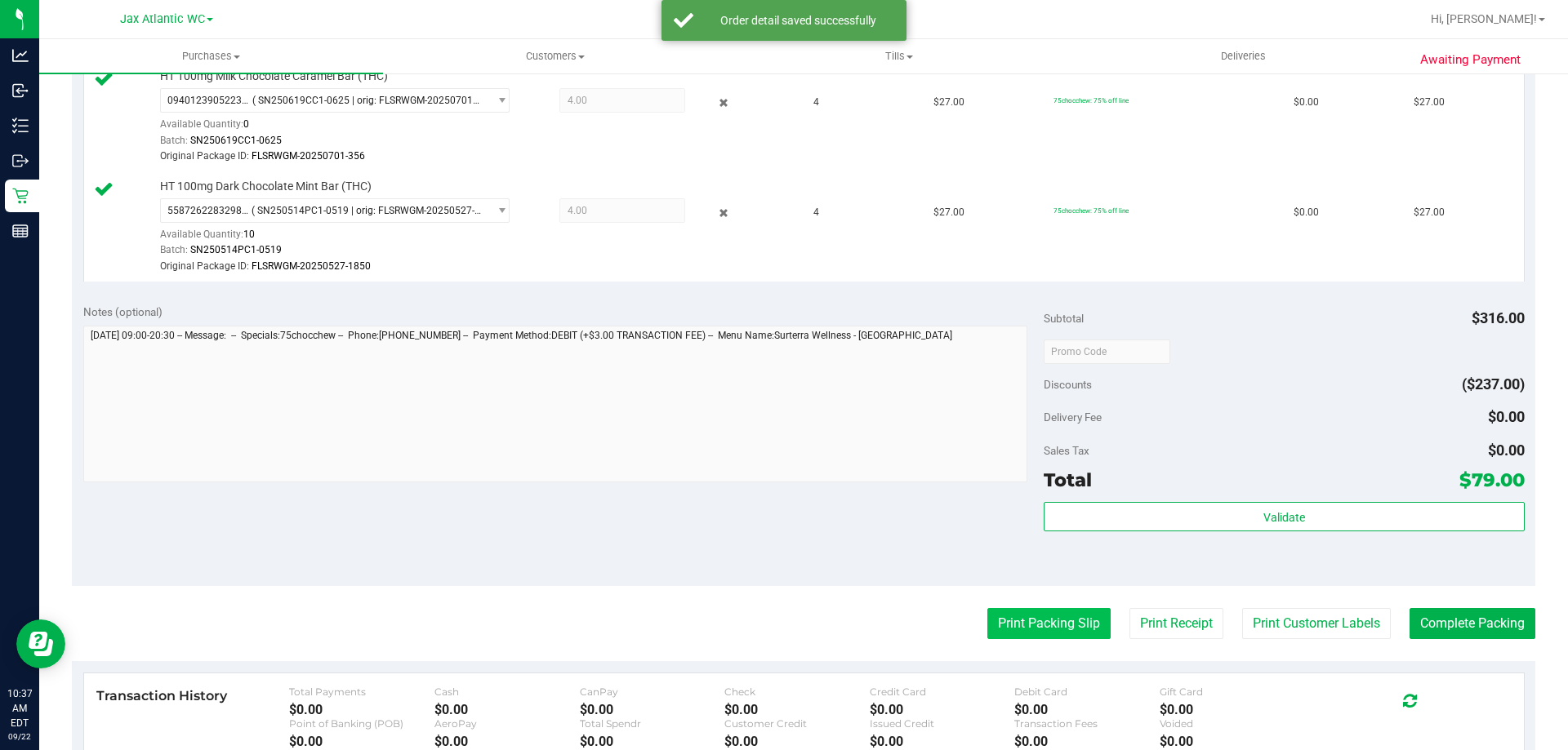
click at [1011, 615] on button "Print Packing Slip" at bounding box center [1049, 623] width 124 height 31
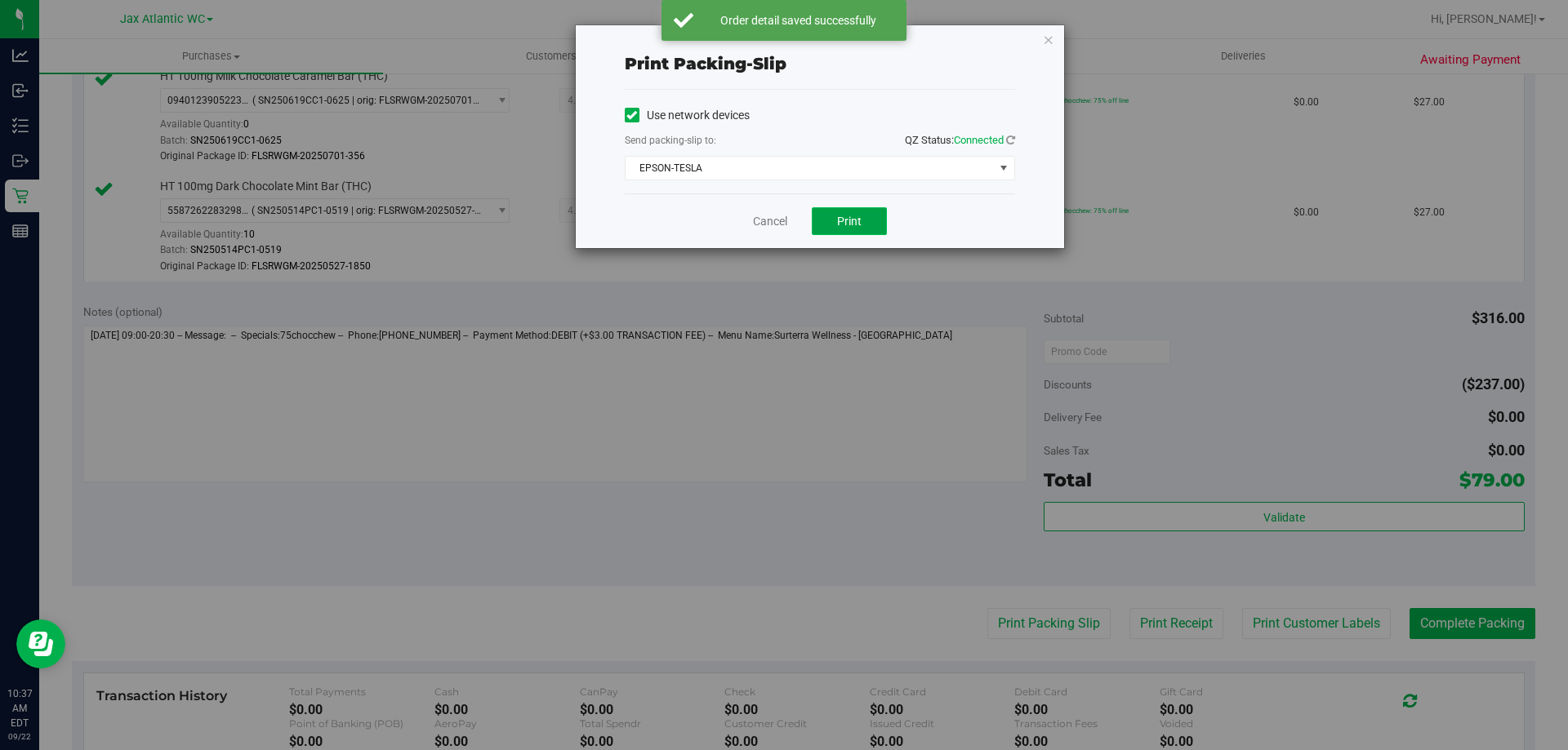
click at [874, 232] on button "Print" at bounding box center [849, 222] width 75 height 28
drag, startPoint x: 872, startPoint y: 231, endPoint x: 778, endPoint y: 199, distance: 99.3
click at [778, 199] on div "Cancel Print" at bounding box center [820, 221] width 390 height 54
click at [762, 218] on link "Cancel" at bounding box center [770, 221] width 35 height 17
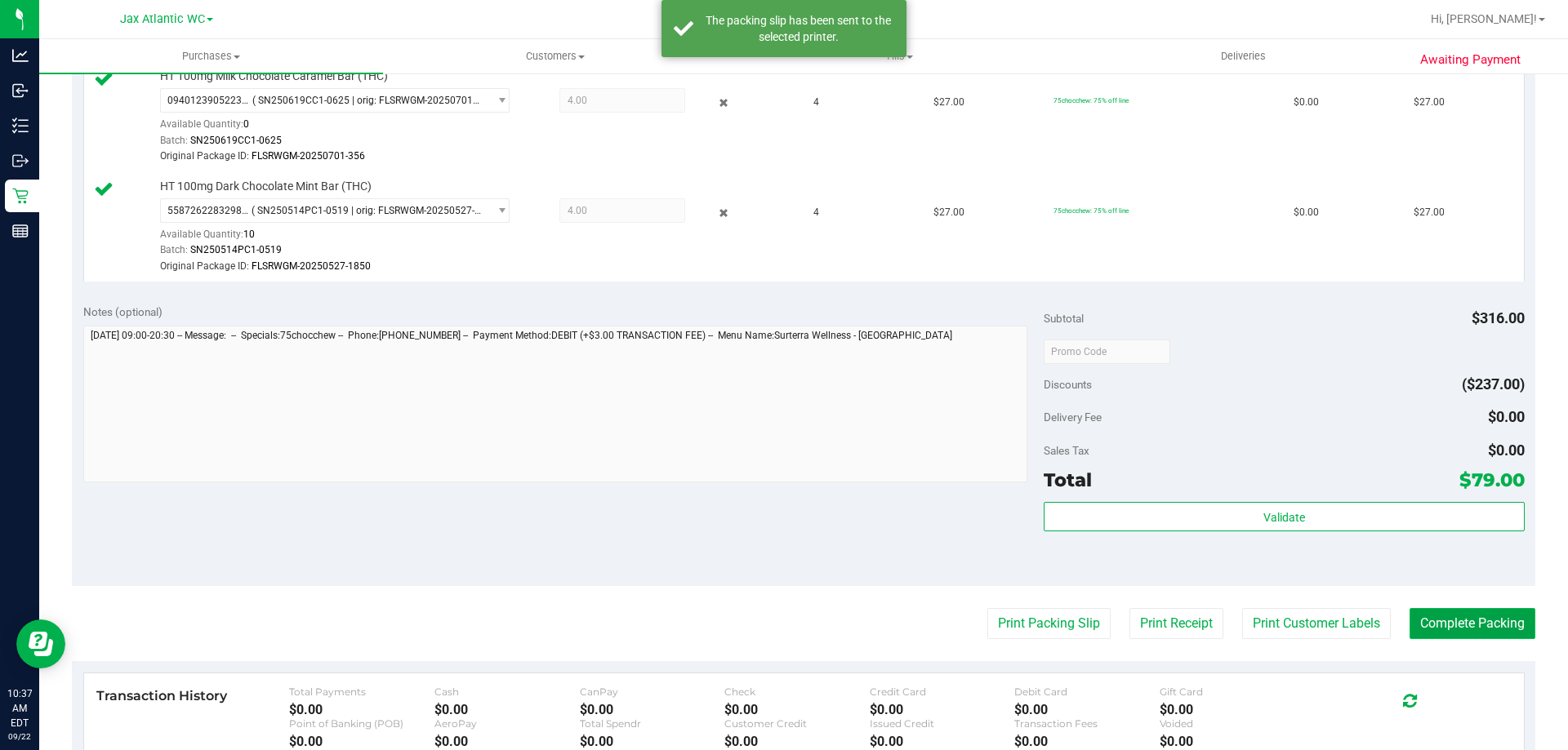
click at [1481, 611] on button "Complete Packing" at bounding box center [1472, 623] width 126 height 31
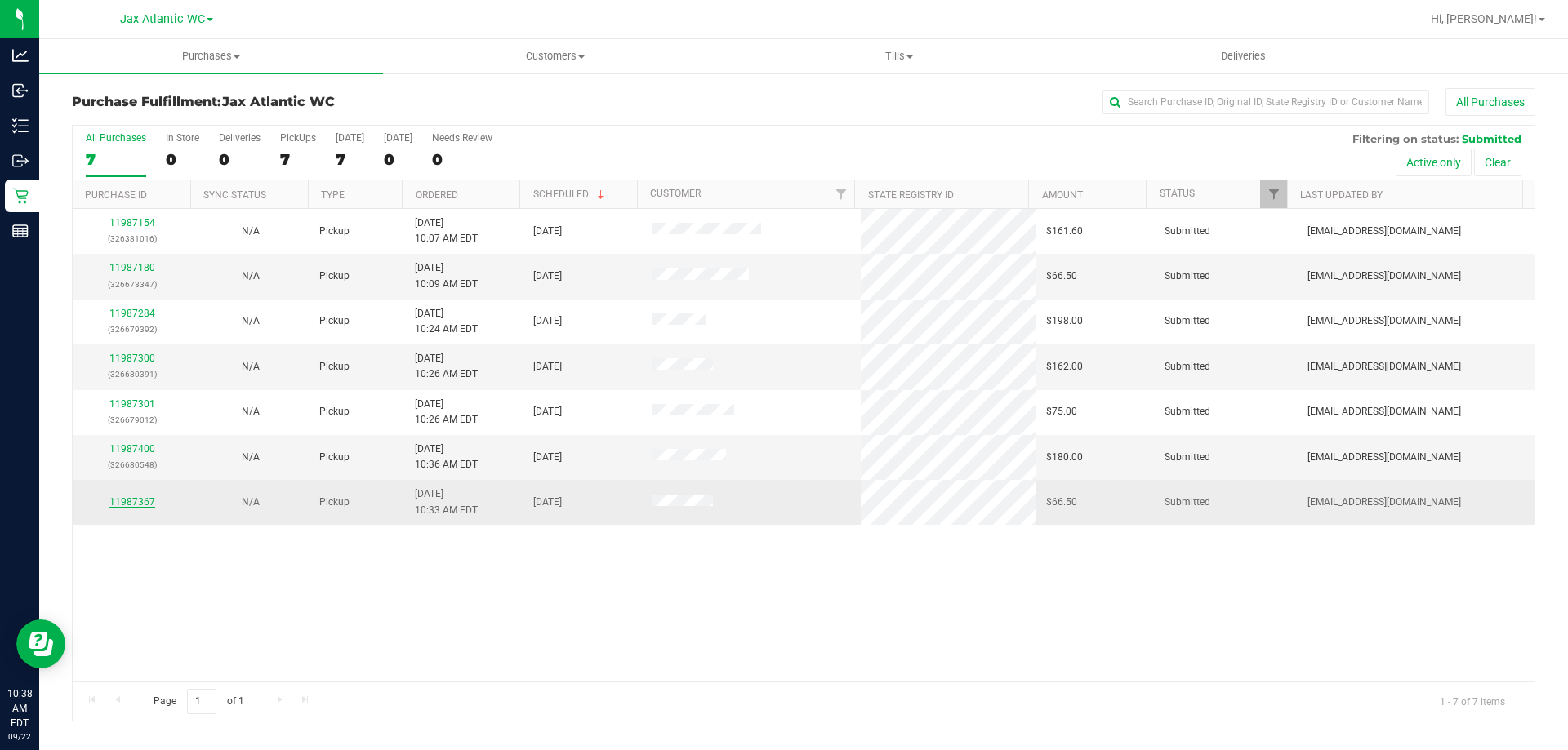
click at [131, 502] on link "11987367" at bounding box center [133, 503] width 46 height 12
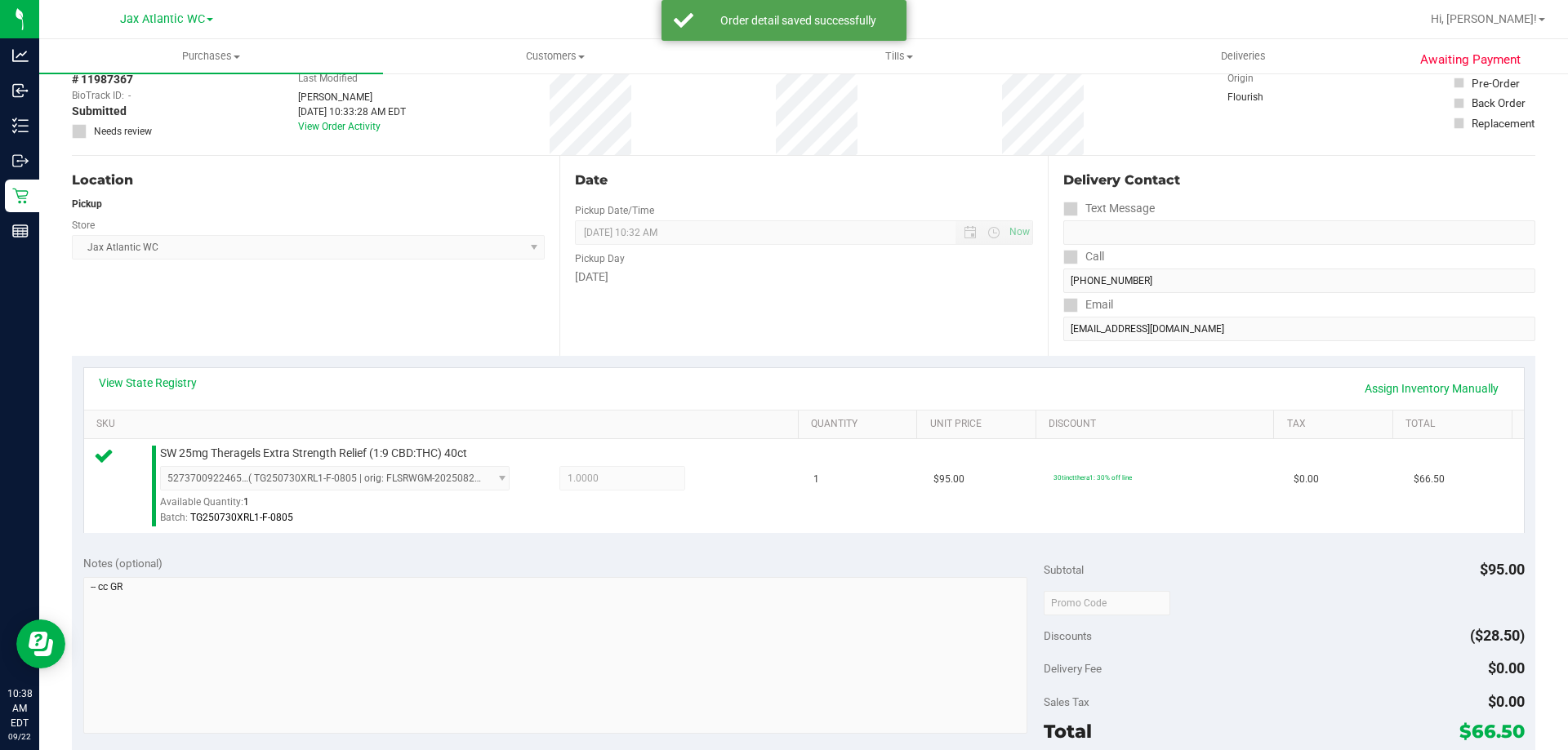
scroll to position [163, 0]
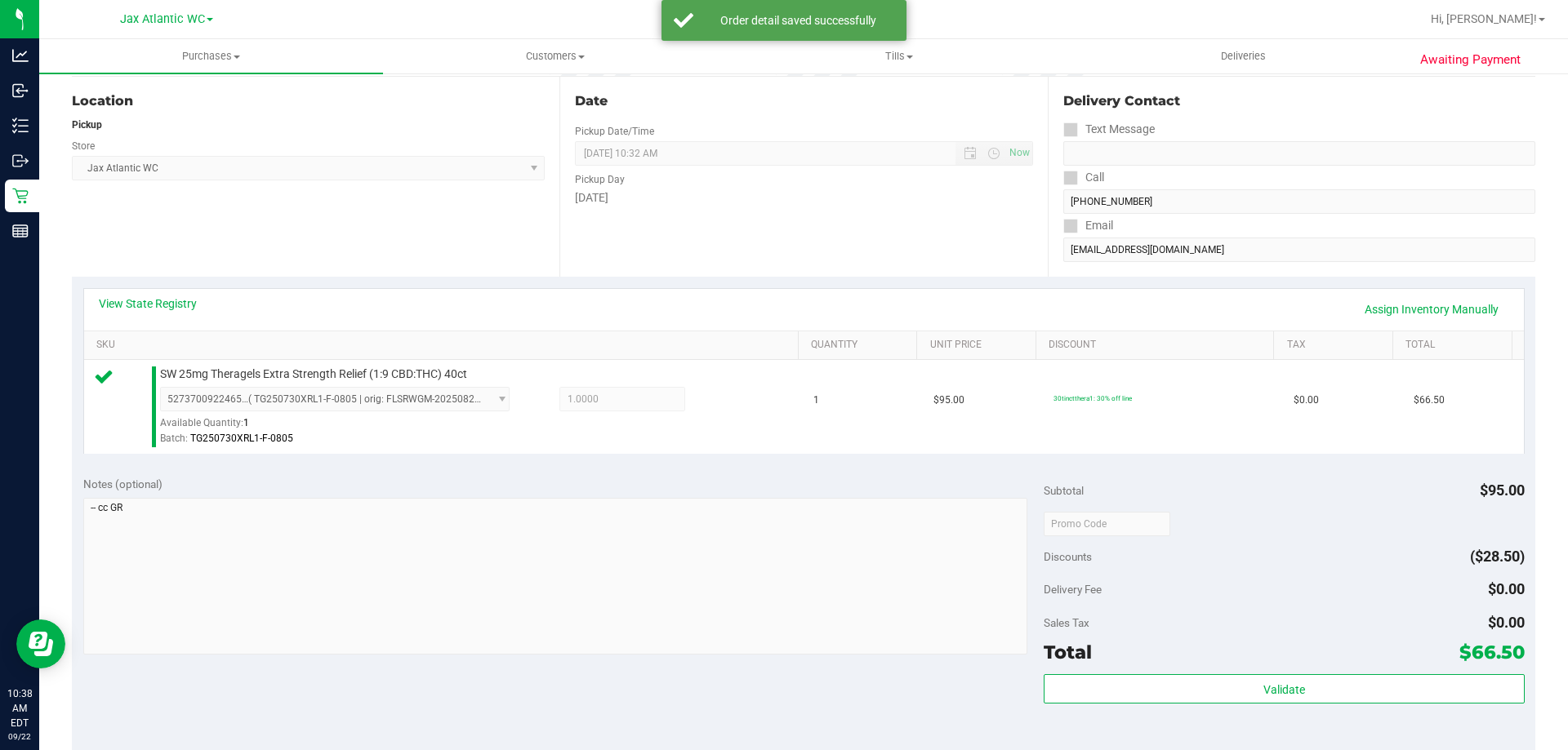
click at [1259, 669] on div "Subtotal $95.00 Discounts ($28.50) Delivery Fee $0.00 Sales Tax $0.00 Total $66…" at bounding box center [1284, 611] width 480 height 272
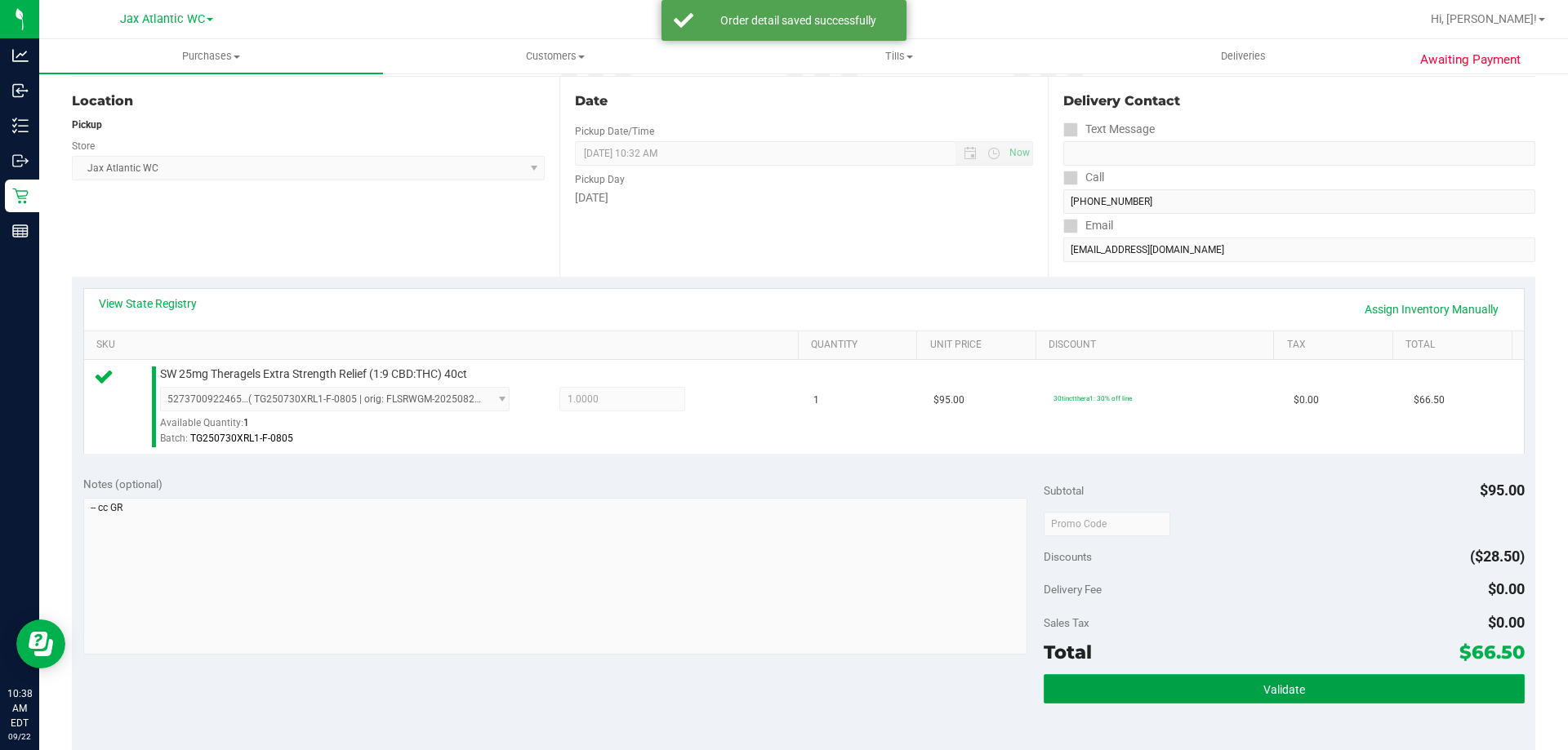
click at [1260, 677] on button "Validate" at bounding box center [1284, 690] width 480 height 30
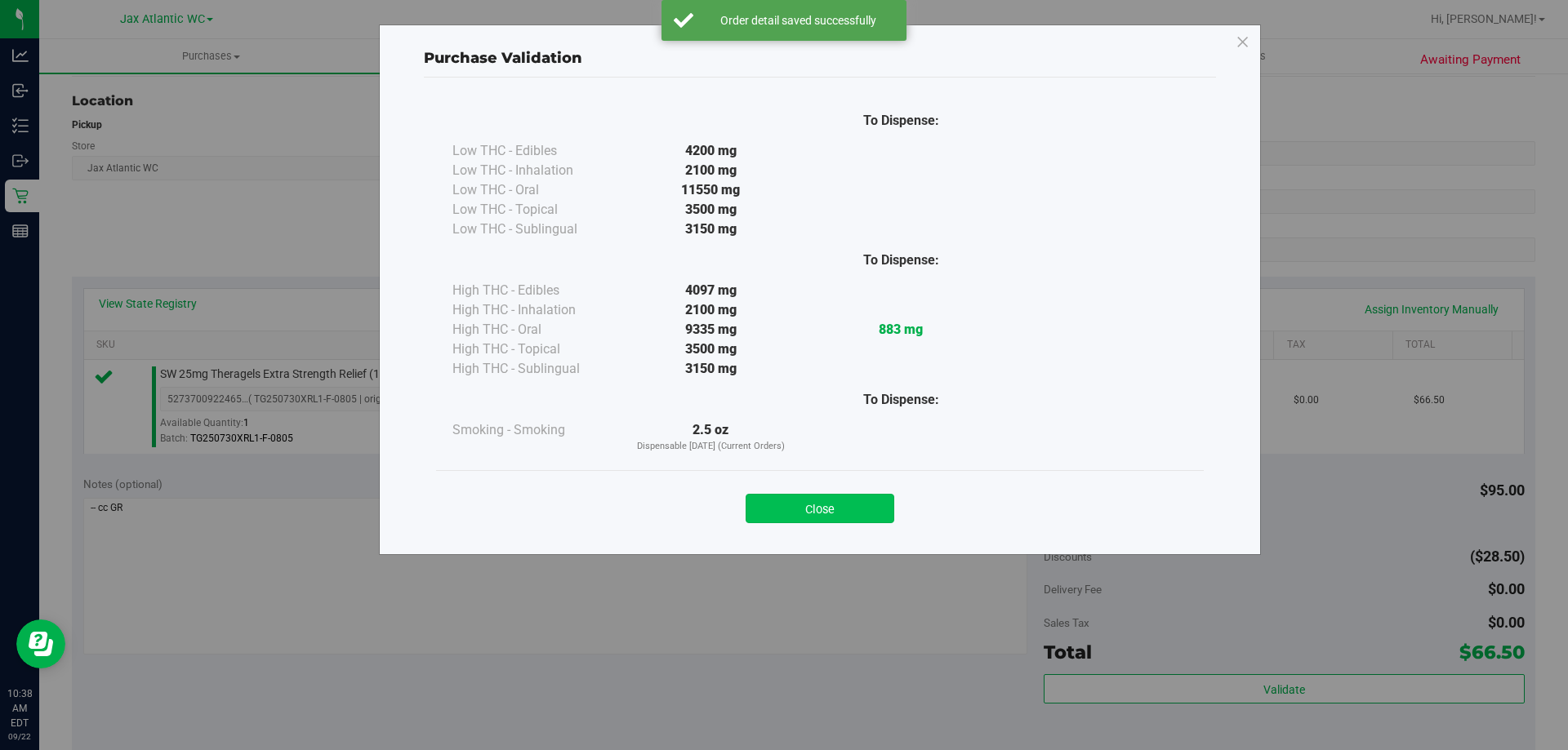
click at [833, 497] on button "Close" at bounding box center [820, 509] width 148 height 30
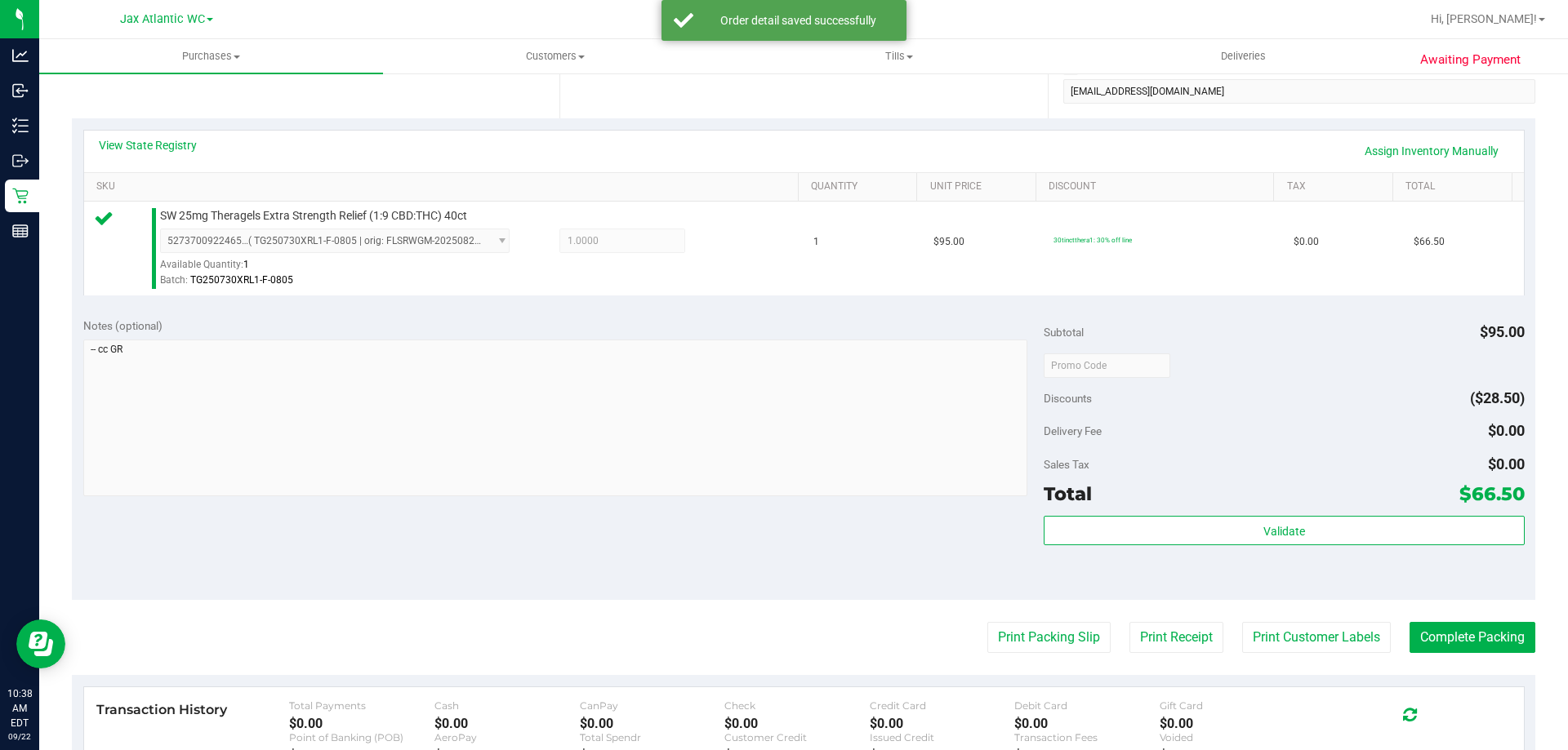
scroll to position [409, 0]
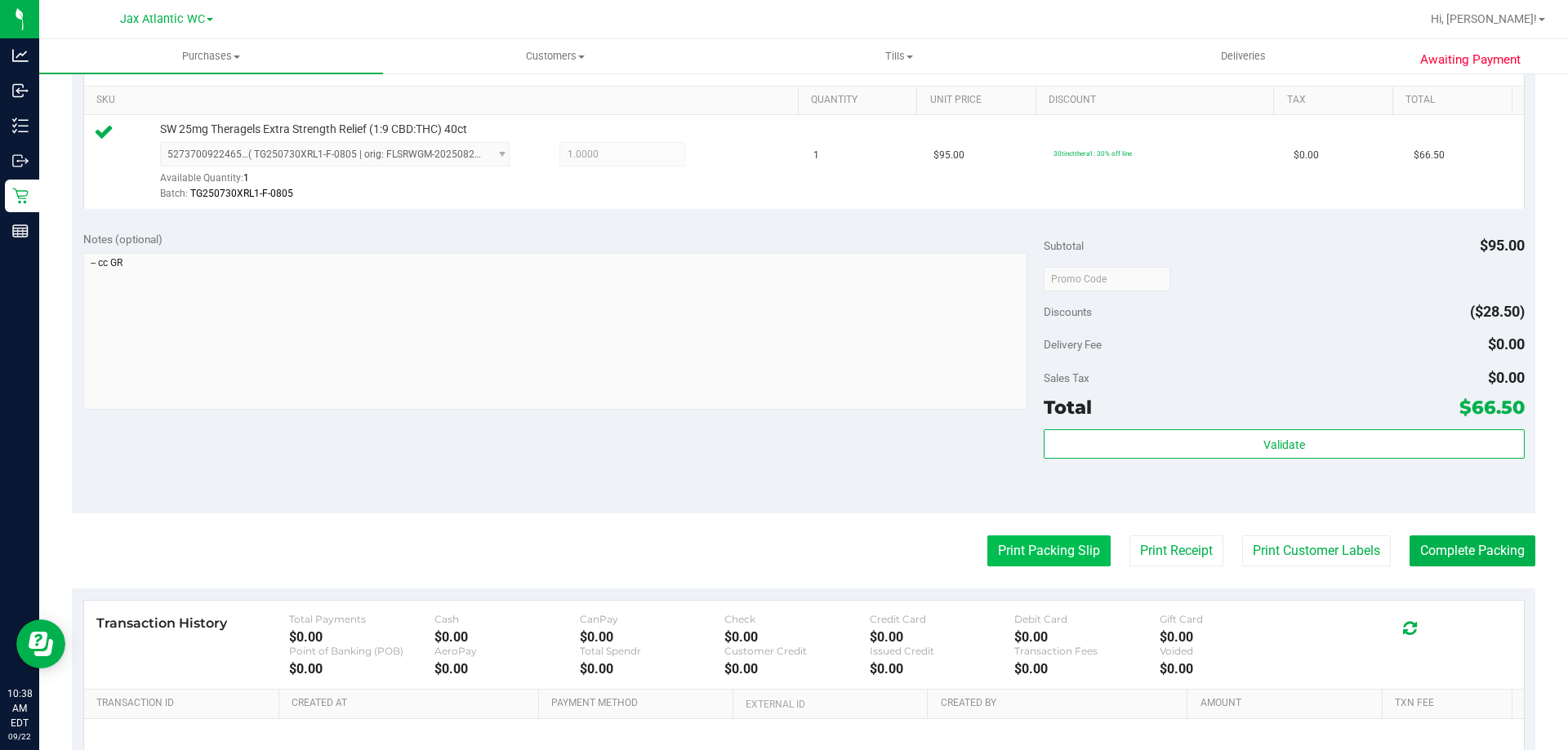
click at [1022, 548] on button "Print Packing Slip" at bounding box center [1049, 550] width 124 height 31
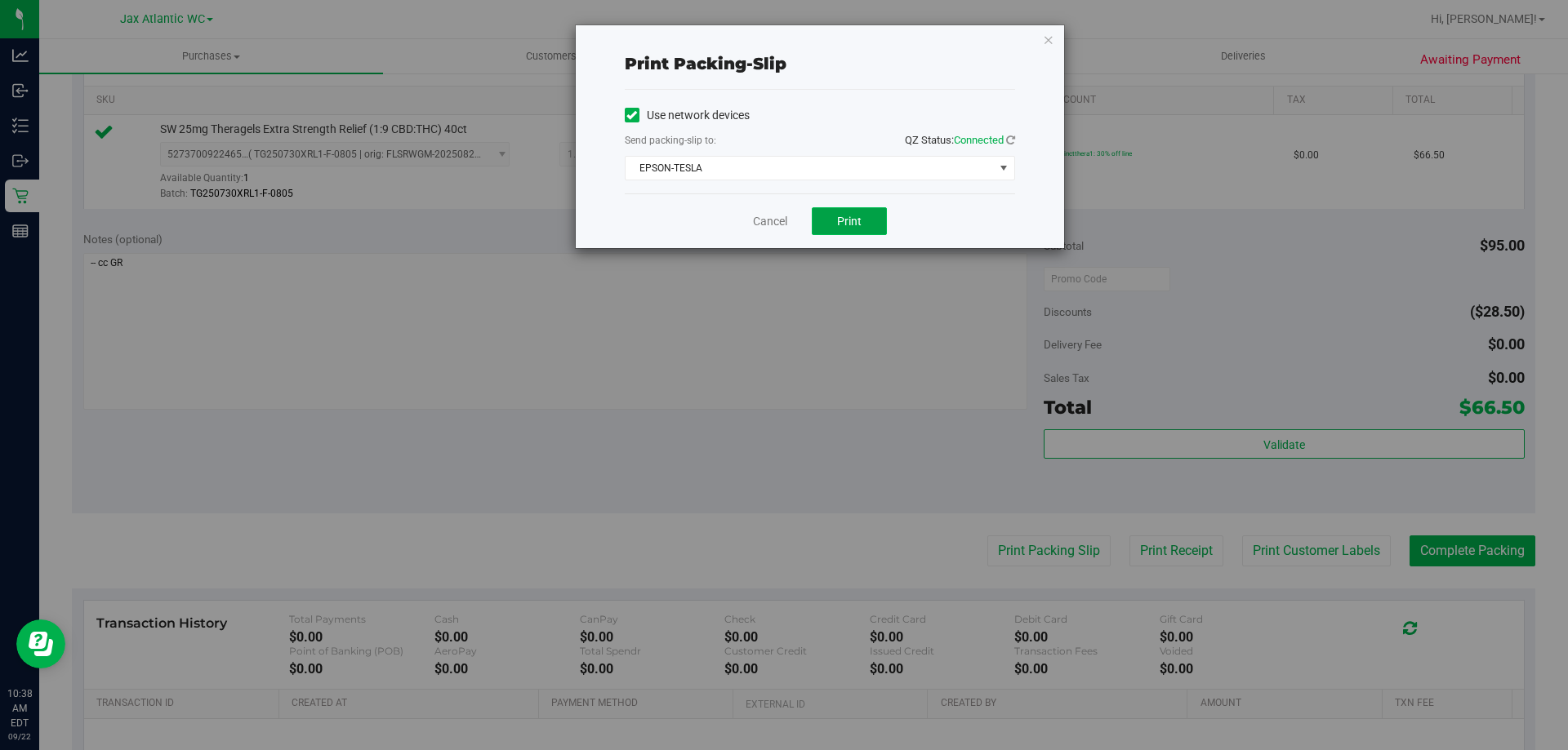
click at [836, 227] on button "Print" at bounding box center [849, 222] width 75 height 28
click at [759, 221] on link "Cancel" at bounding box center [770, 221] width 35 height 17
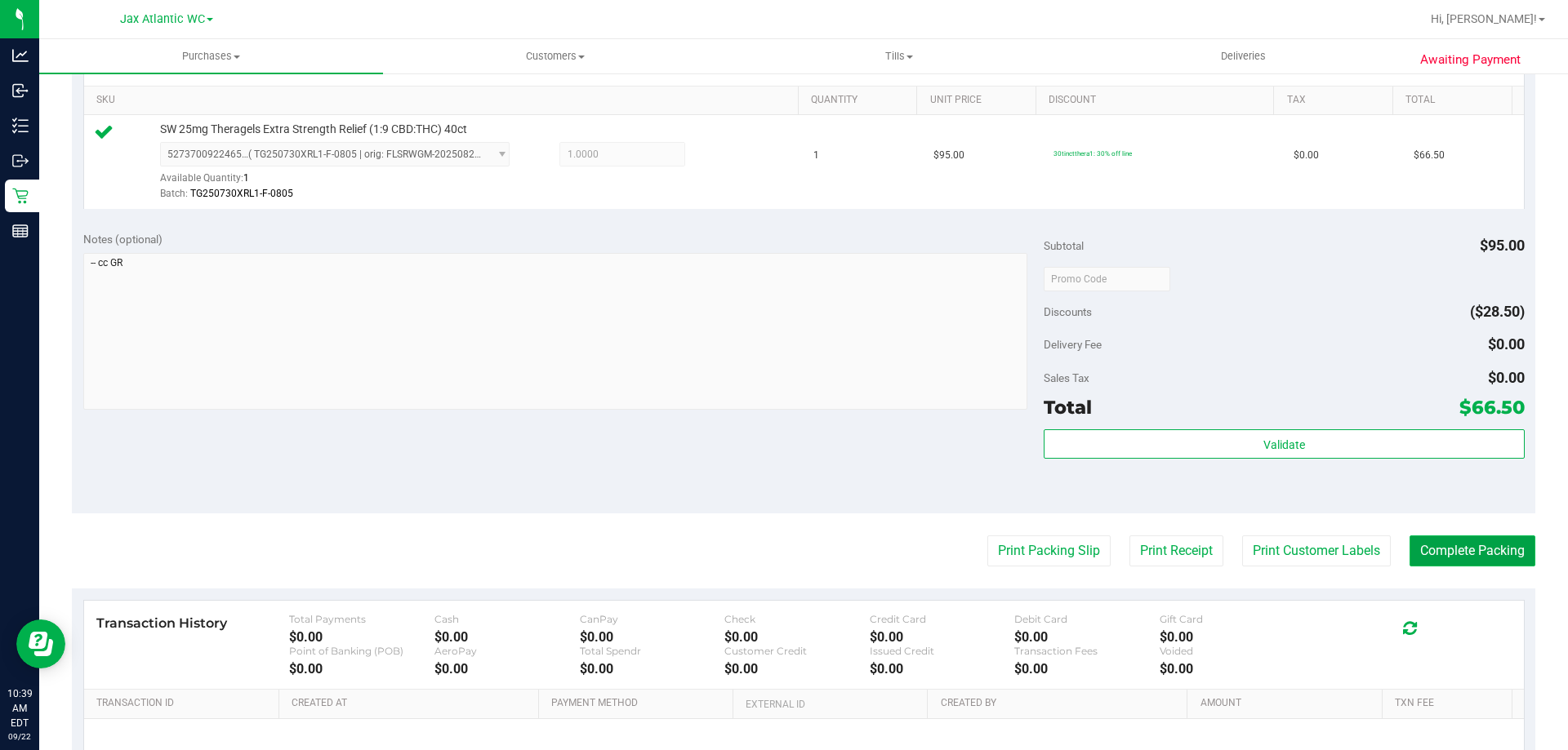
click at [1484, 560] on button "Complete Packing" at bounding box center [1472, 550] width 126 height 31
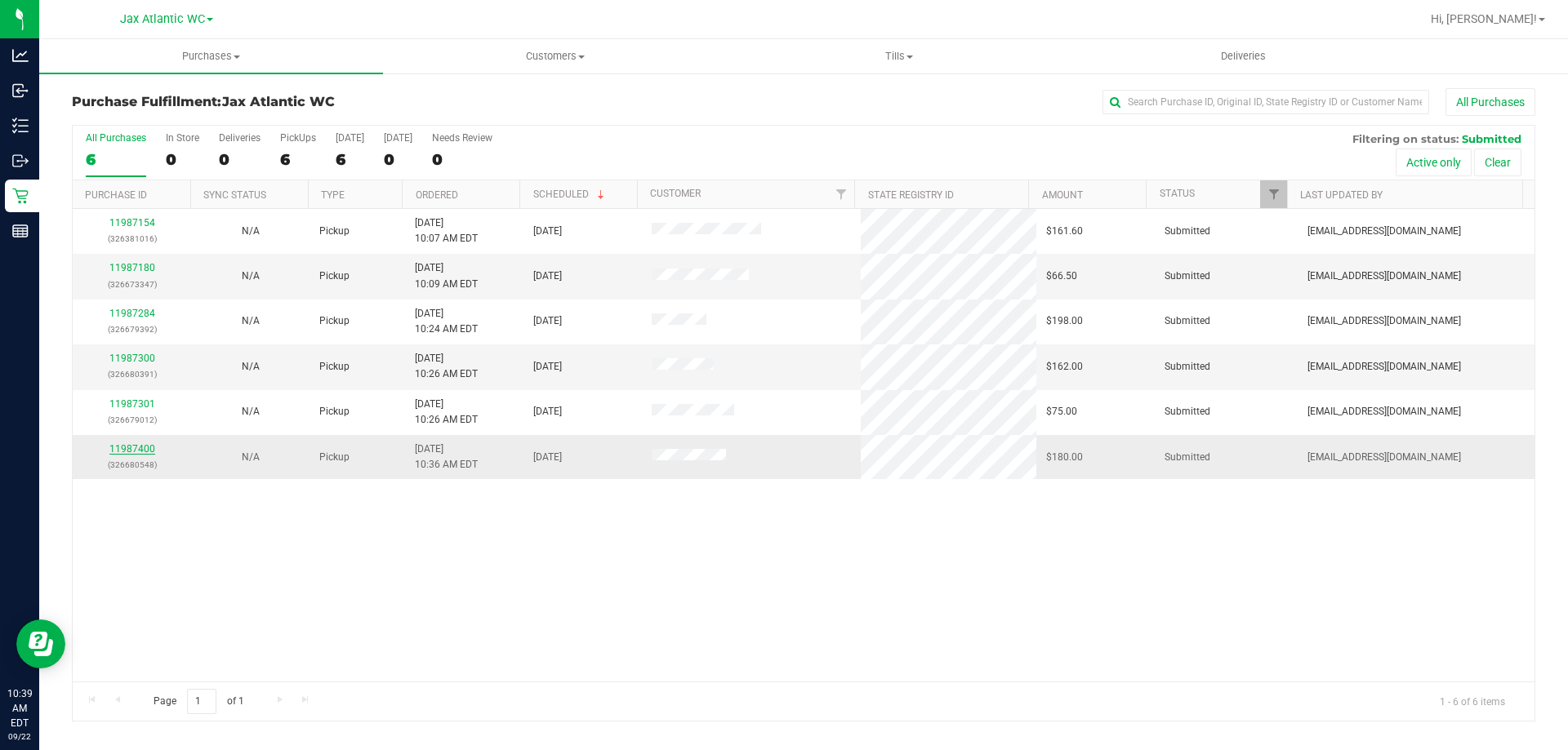
click at [138, 447] on link "11987400" at bounding box center [133, 449] width 46 height 12
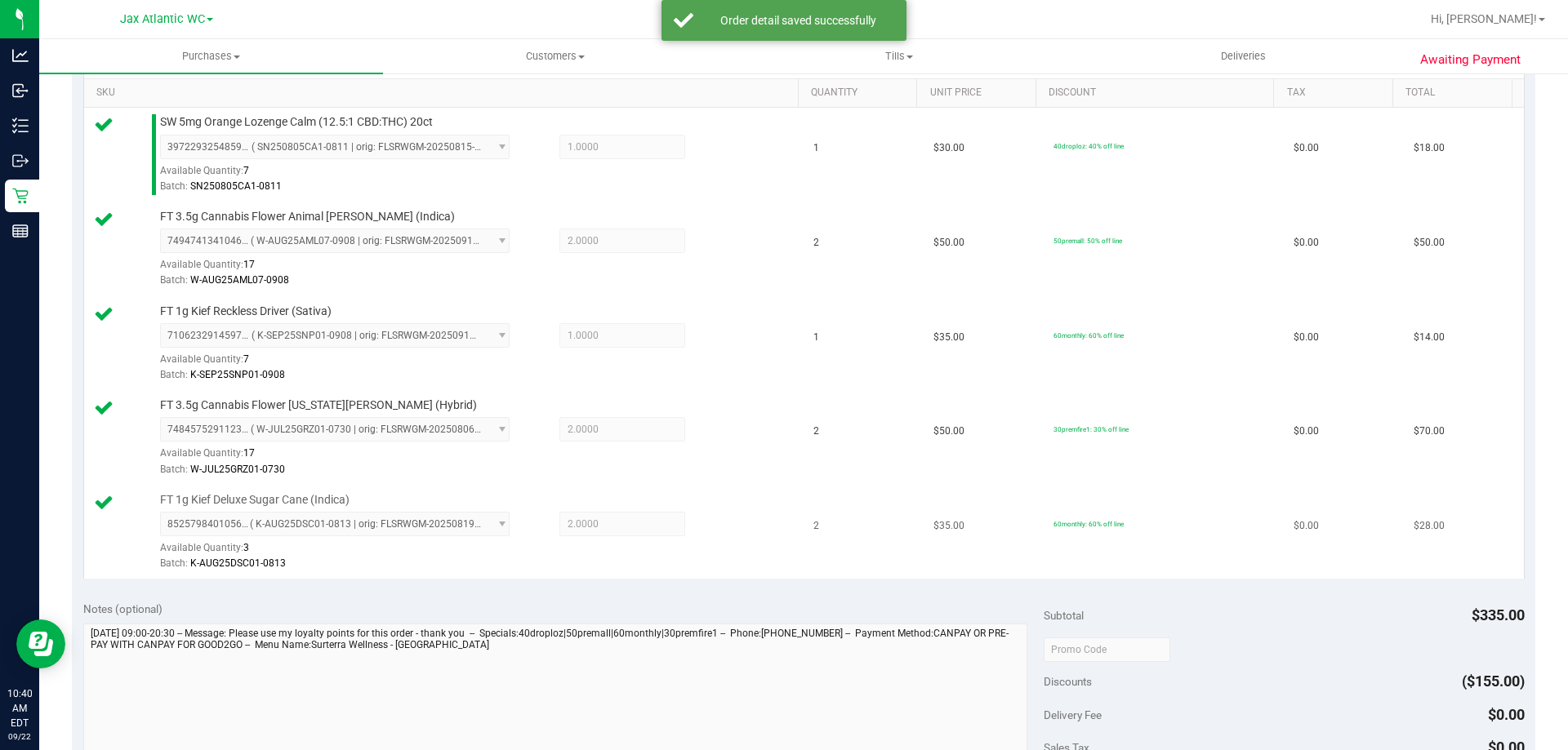
scroll to position [572, 0]
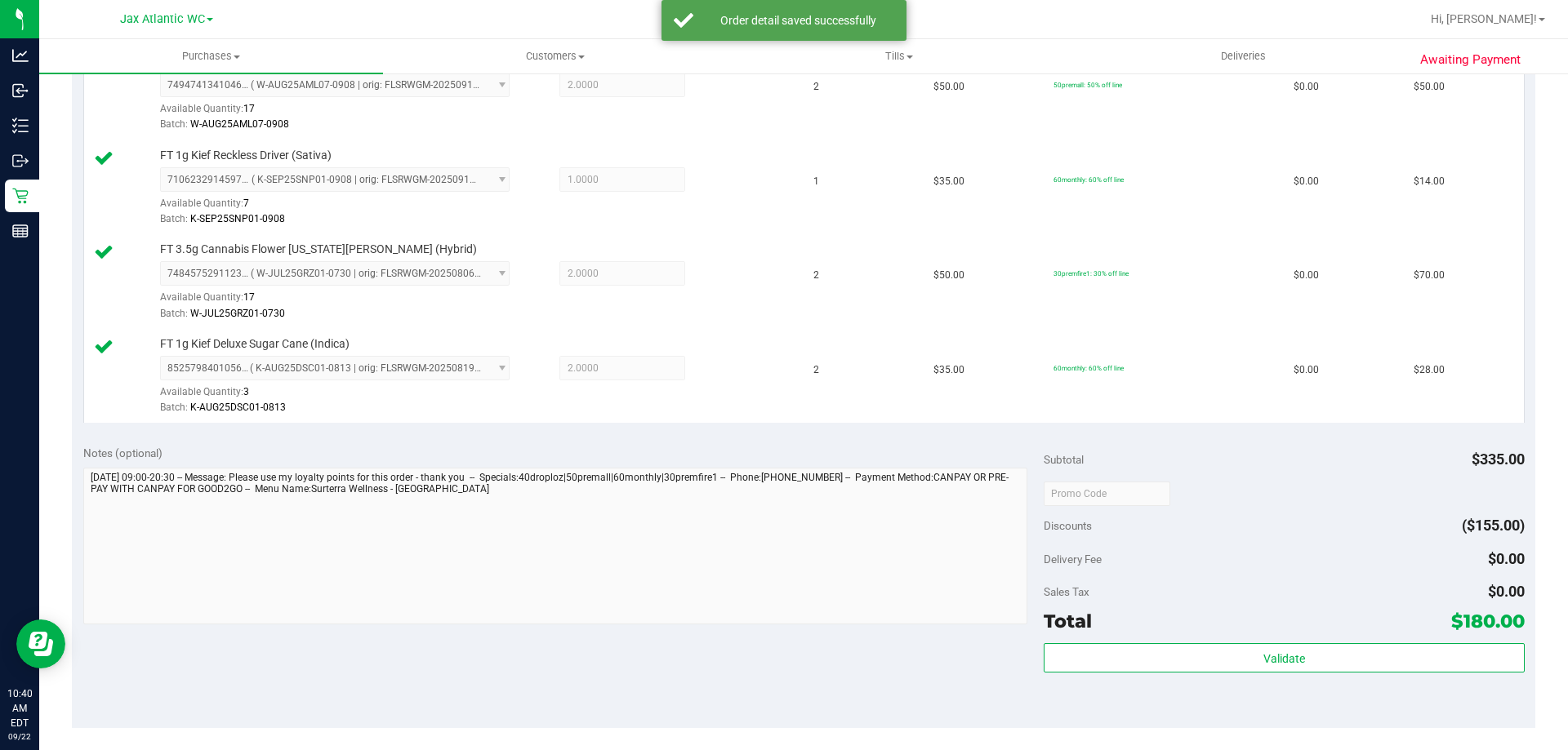
click at [1217, 640] on div "Subtotal $335.00 Discounts ($155.00) Delivery Fee $0.00 Sales Tax $0.00 Total $…" at bounding box center [1284, 581] width 480 height 272
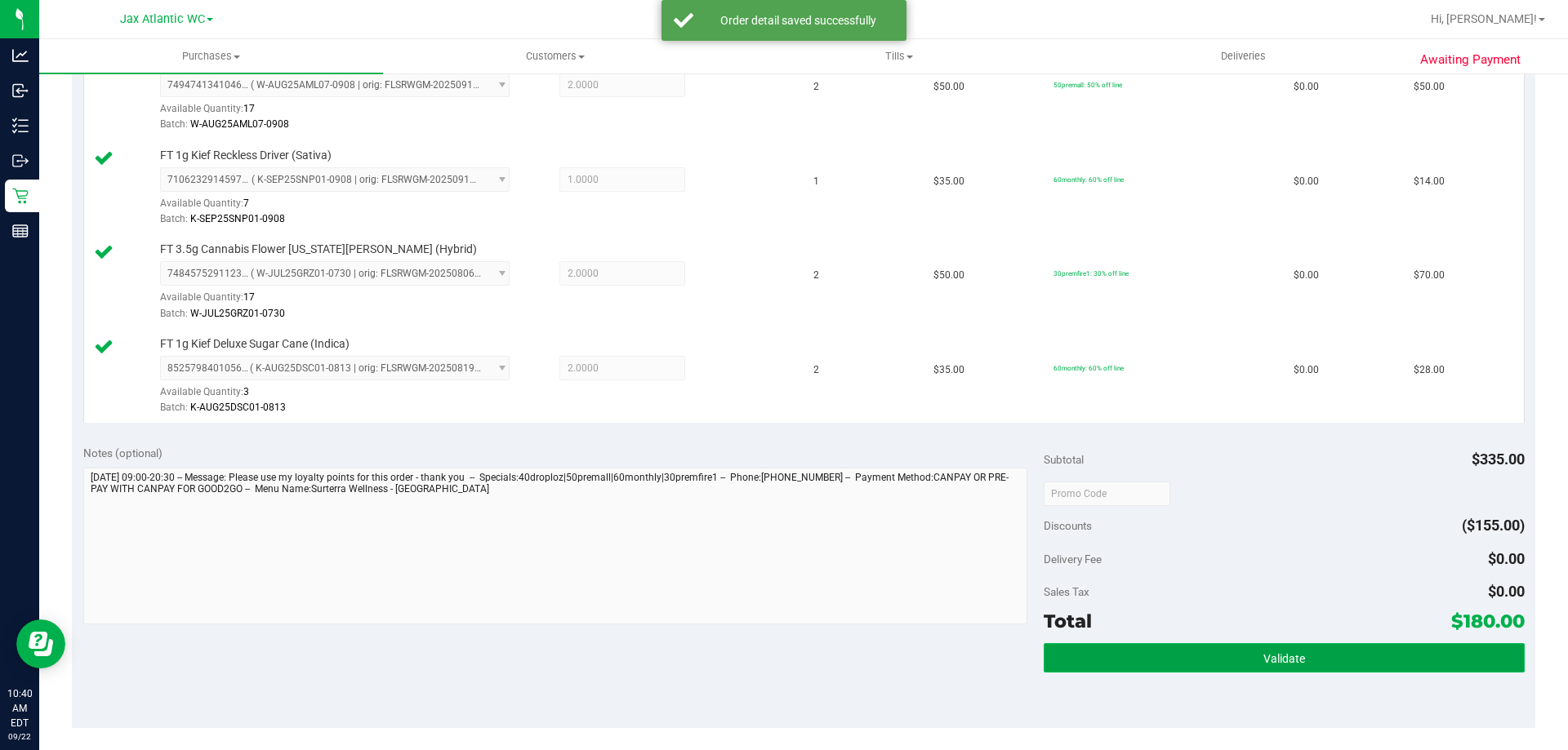
click at [1219, 643] on button "Validate" at bounding box center [1284, 658] width 480 height 30
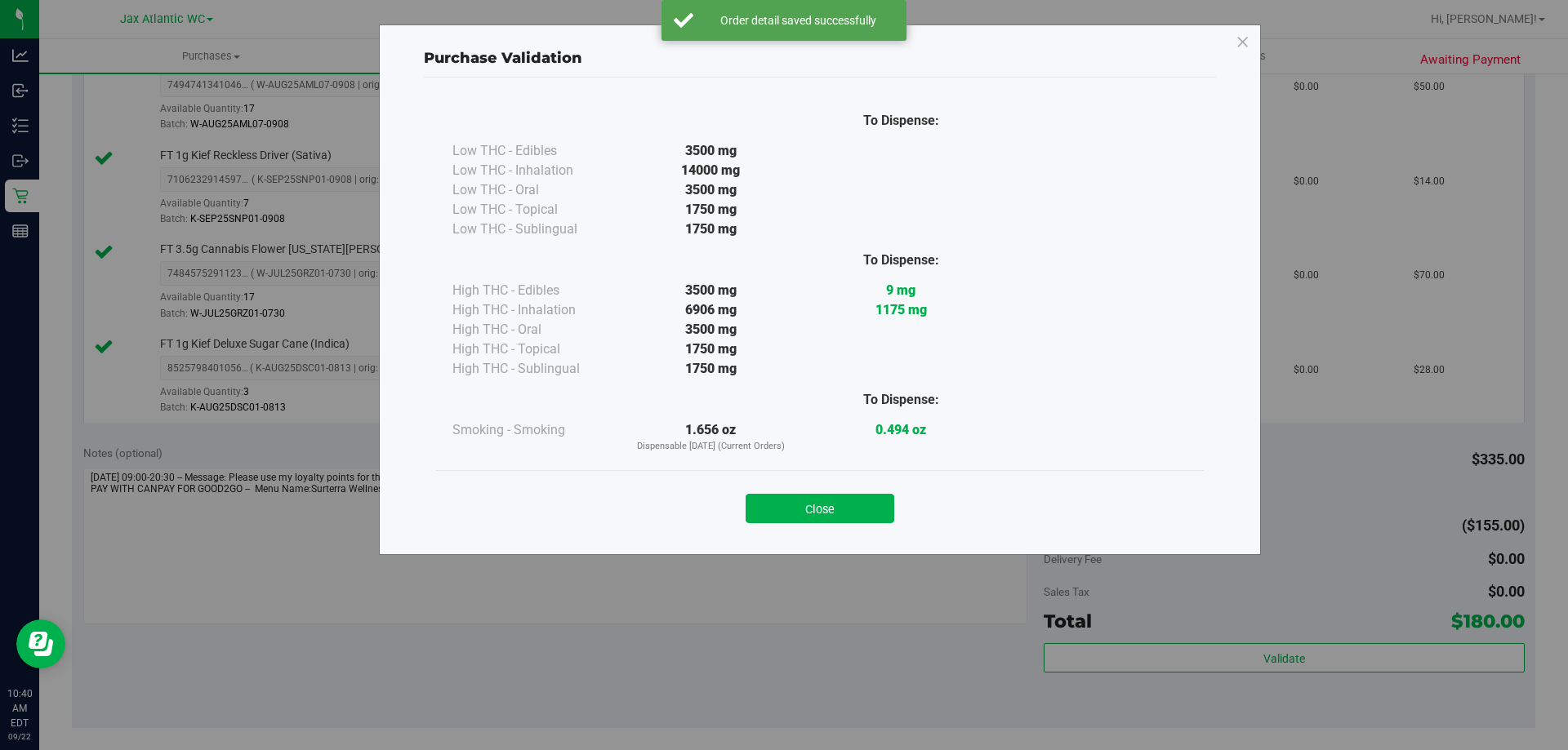
click at [860, 505] on button "Close" at bounding box center [820, 509] width 148 height 30
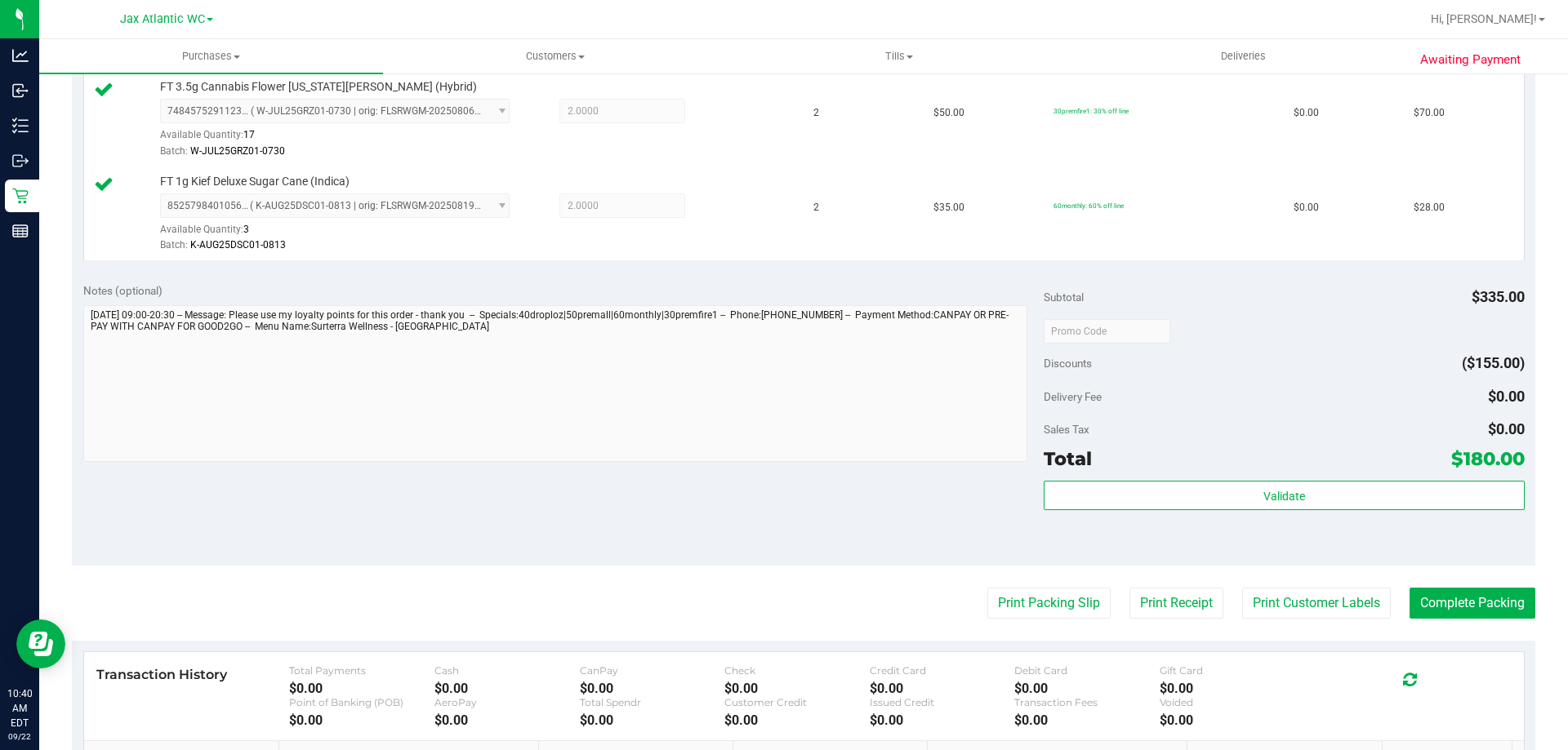
scroll to position [735, 0]
click at [1009, 593] on button "Print Packing Slip" at bounding box center [1049, 602] width 124 height 31
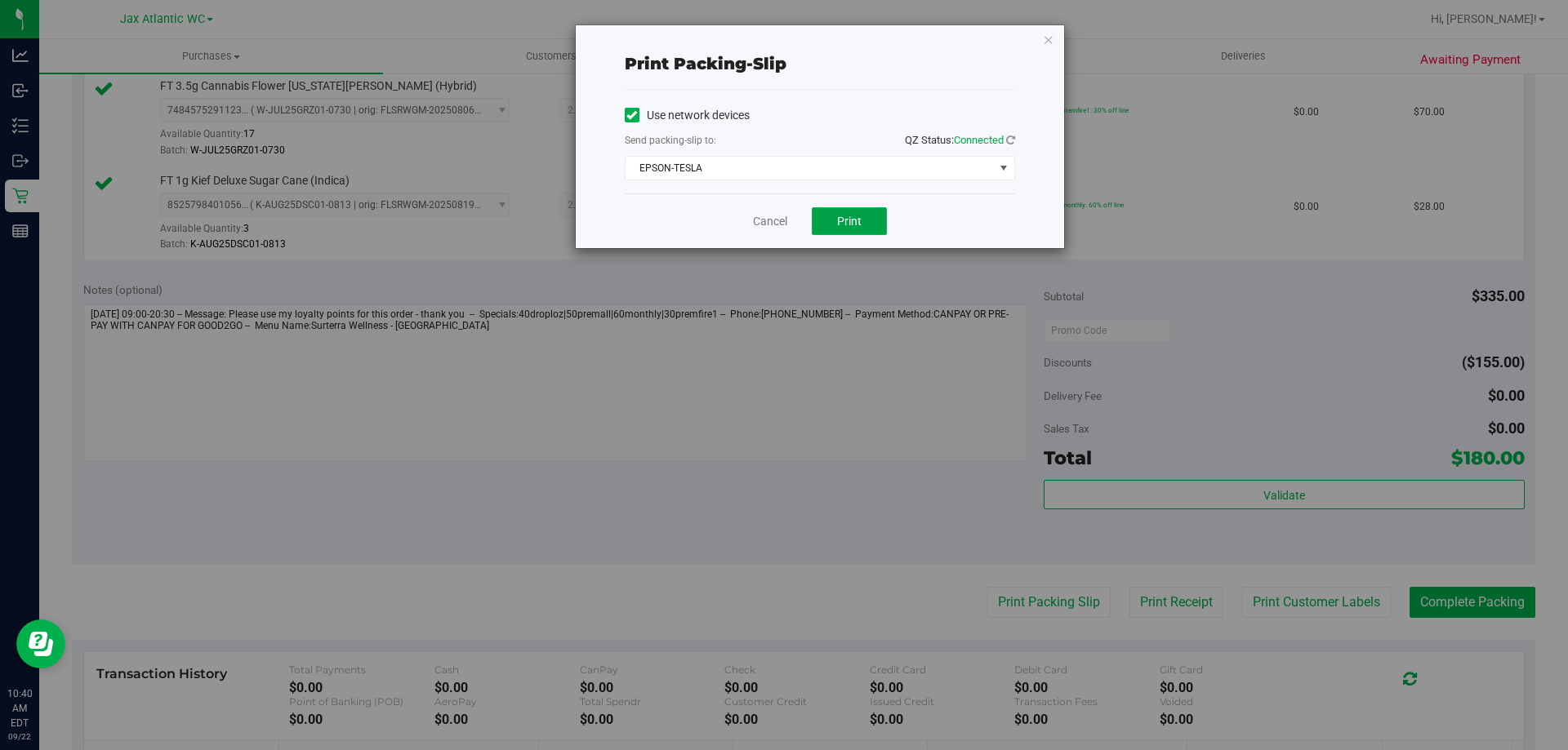
click at [856, 210] on button "Print" at bounding box center [849, 222] width 75 height 28
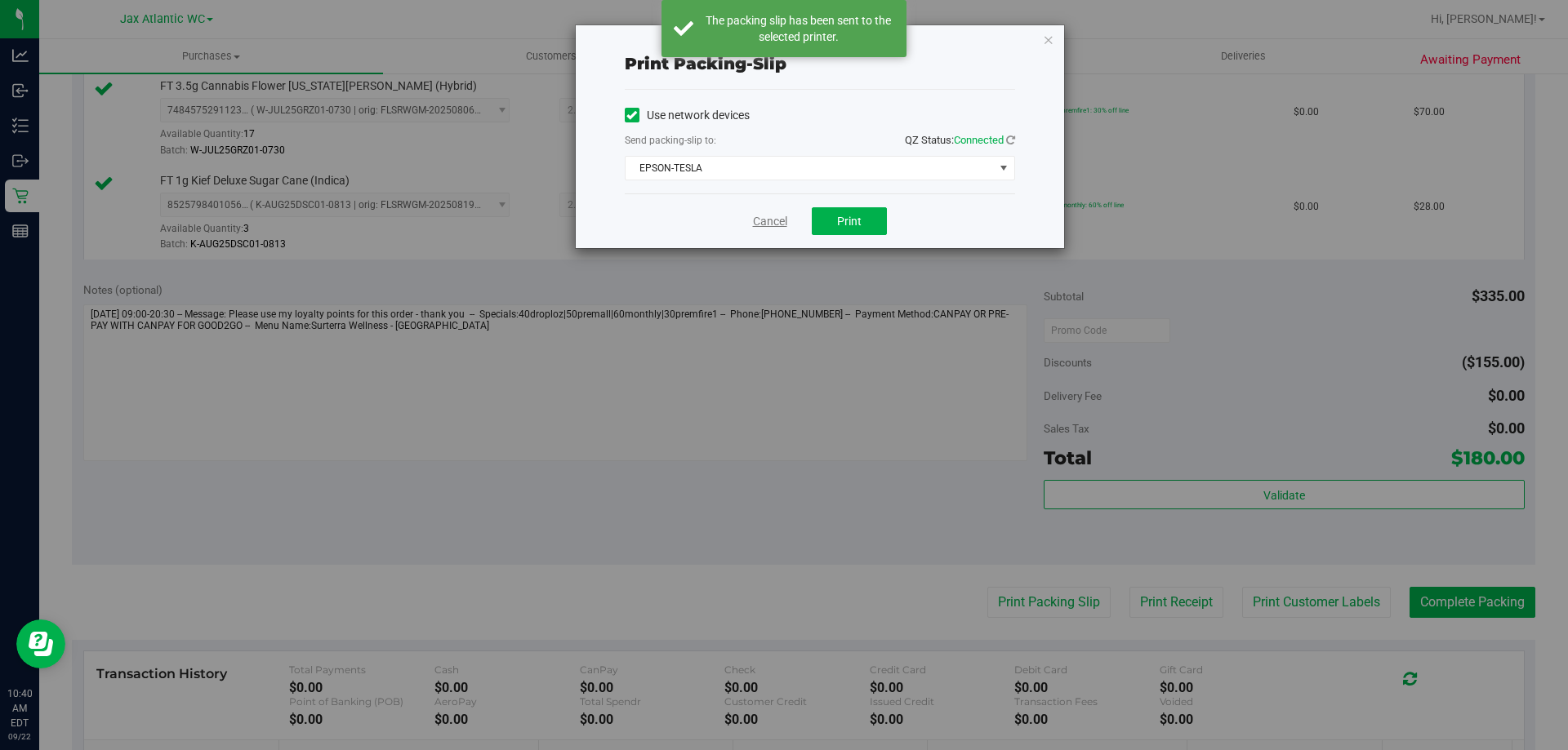
click at [772, 213] on link "Cancel" at bounding box center [770, 221] width 35 height 17
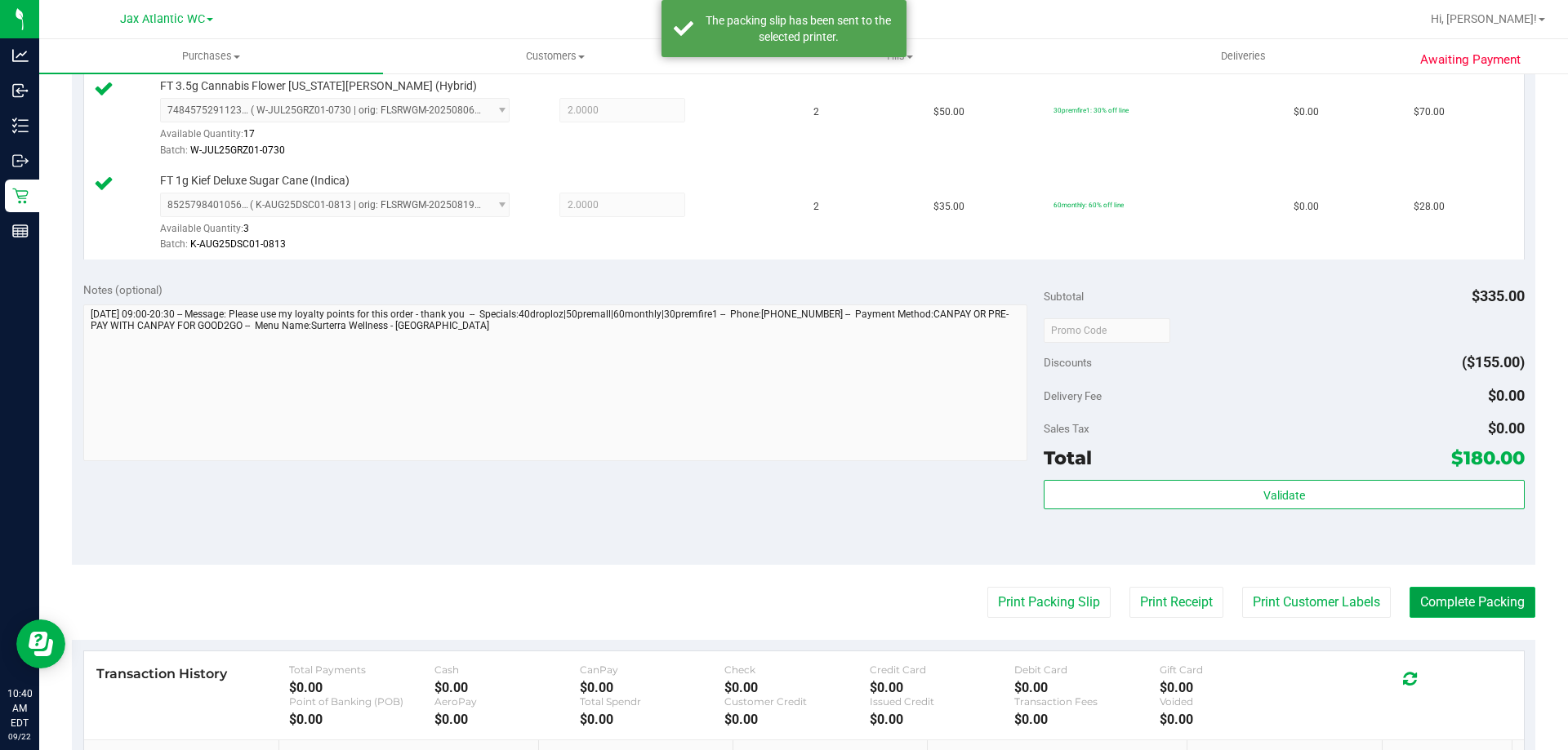
click at [1436, 596] on button "Complete Packing" at bounding box center [1472, 602] width 126 height 31
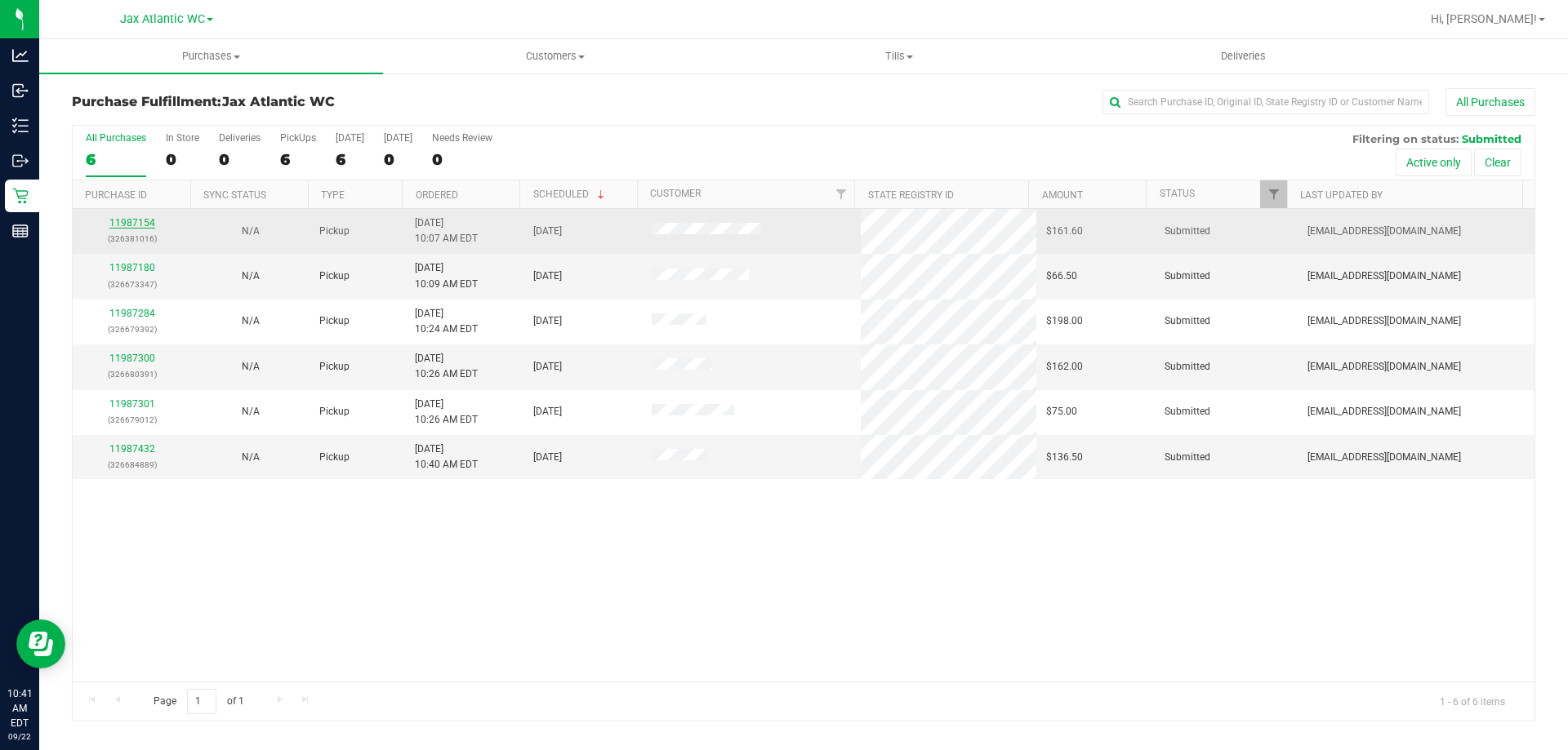
click at [132, 220] on link "11987154" at bounding box center [133, 223] width 46 height 12
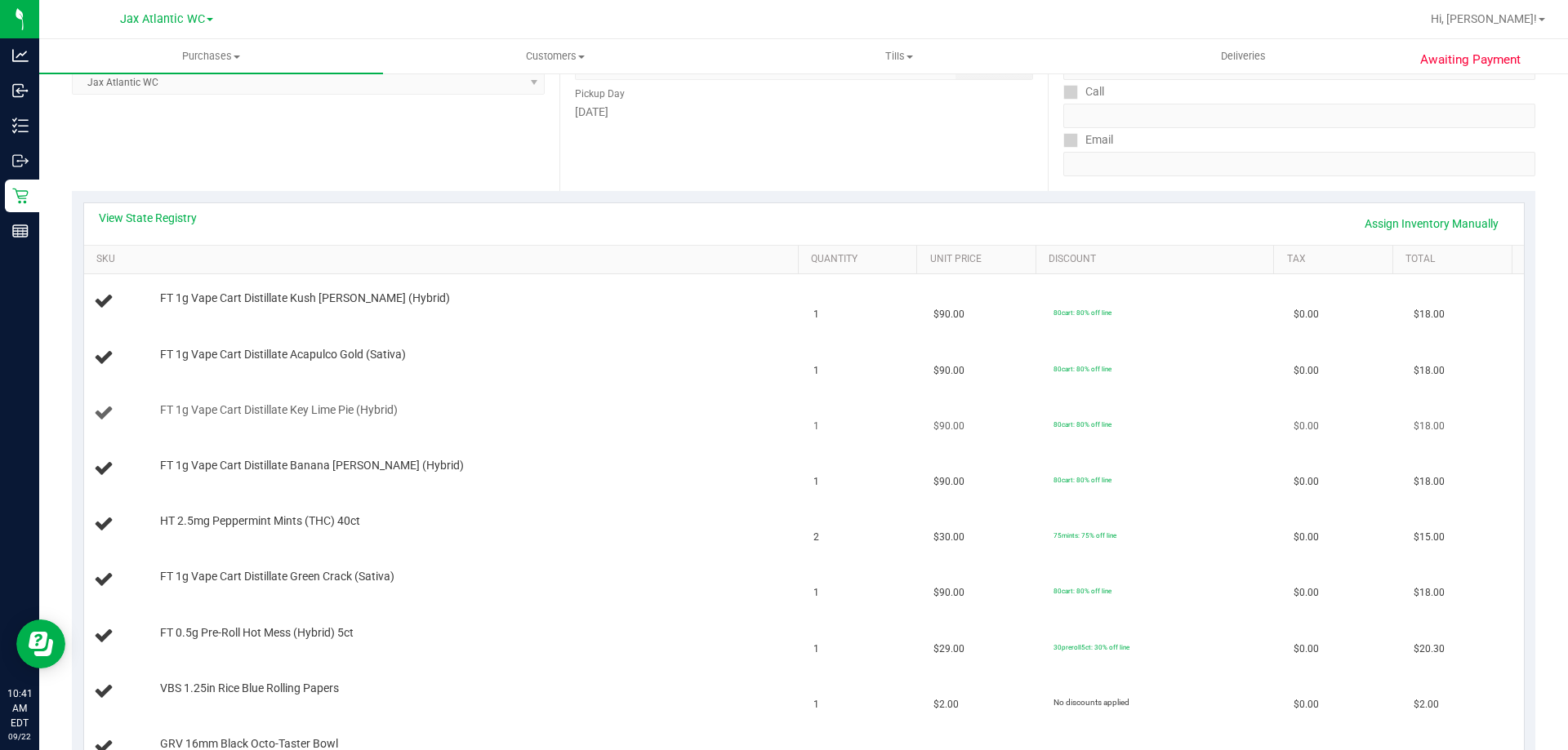
scroll to position [245, 0]
click at [1404, 223] on link "Assign Inventory Manually" at bounding box center [1431, 228] width 155 height 28
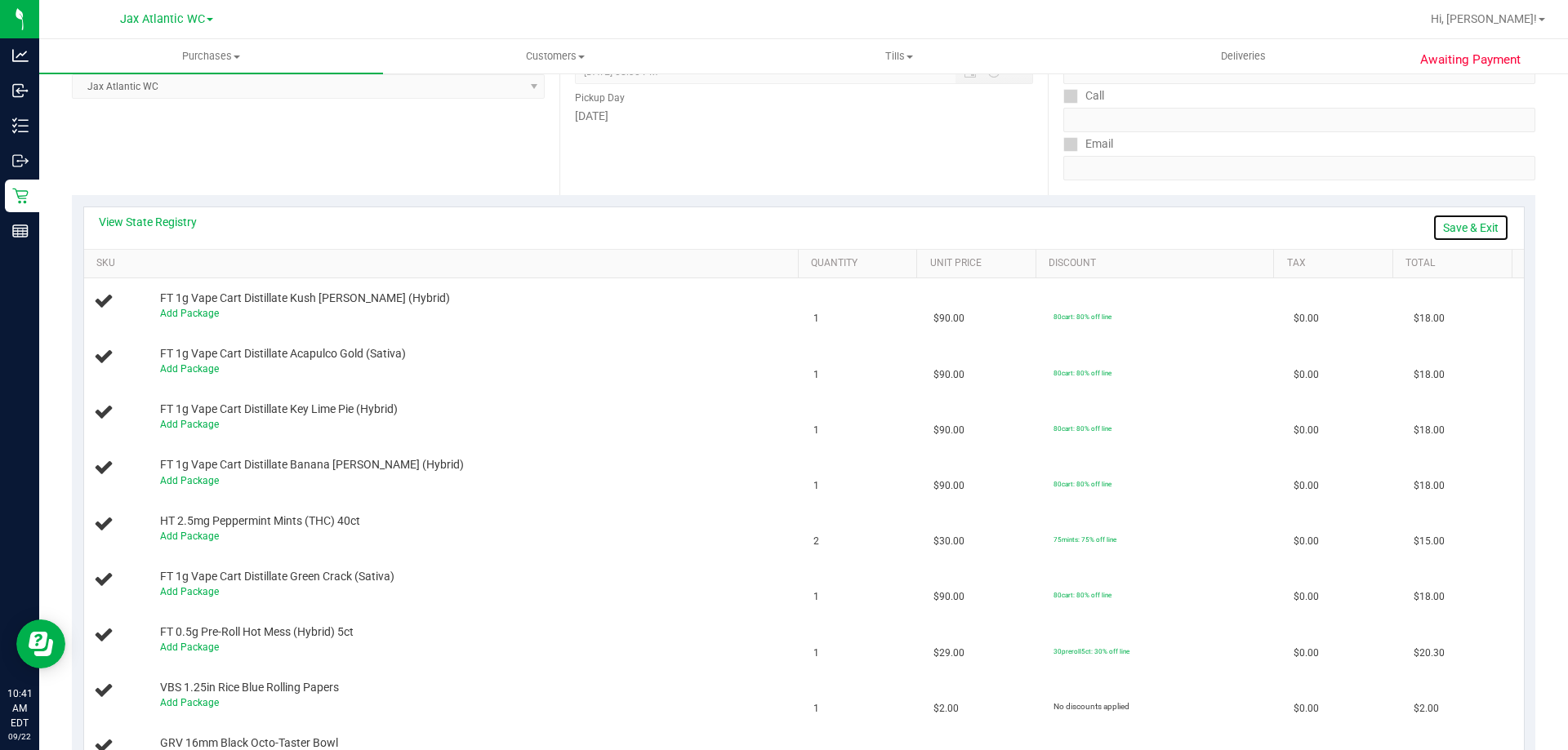
click at [1450, 220] on link "Save & Exit" at bounding box center [1471, 228] width 77 height 28
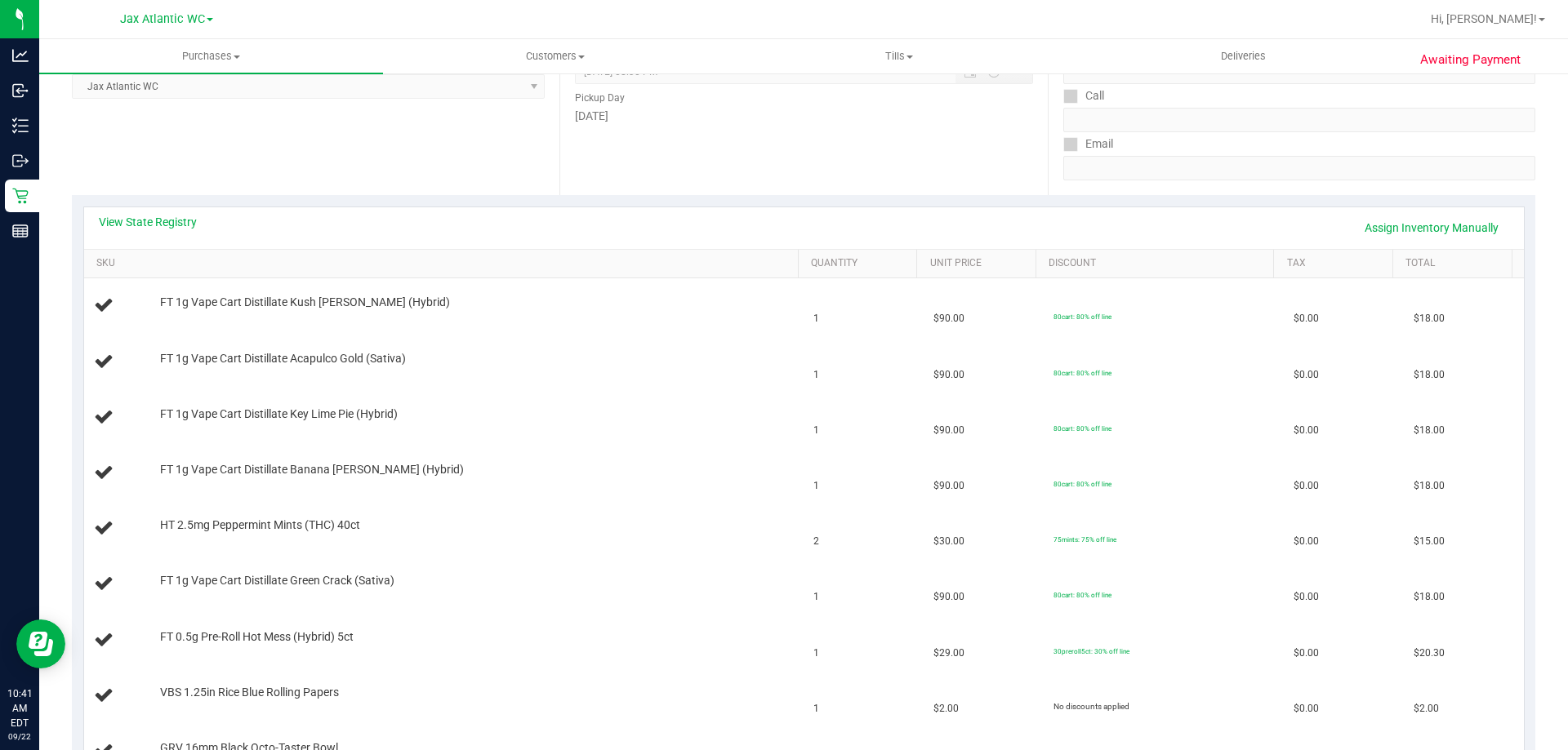
click at [146, 213] on div "View State Registry Assign Inventory Manually" at bounding box center [804, 229] width 1440 height 42
click at [147, 218] on link "View State Registry" at bounding box center [147, 222] width 98 height 17
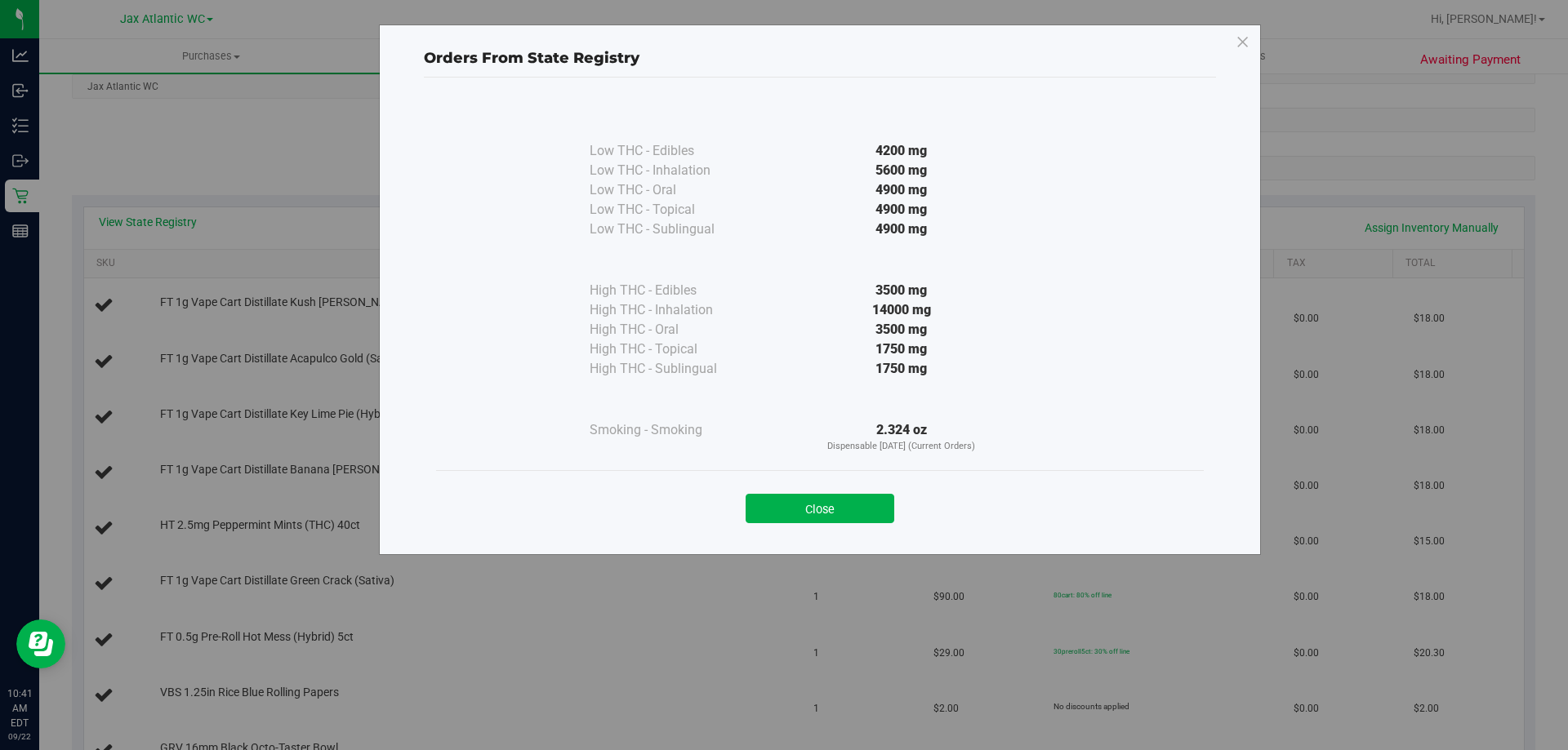
click at [859, 493] on div "Close" at bounding box center [820, 503] width 743 height 41
click at [822, 514] on button "Close" at bounding box center [820, 509] width 148 height 30
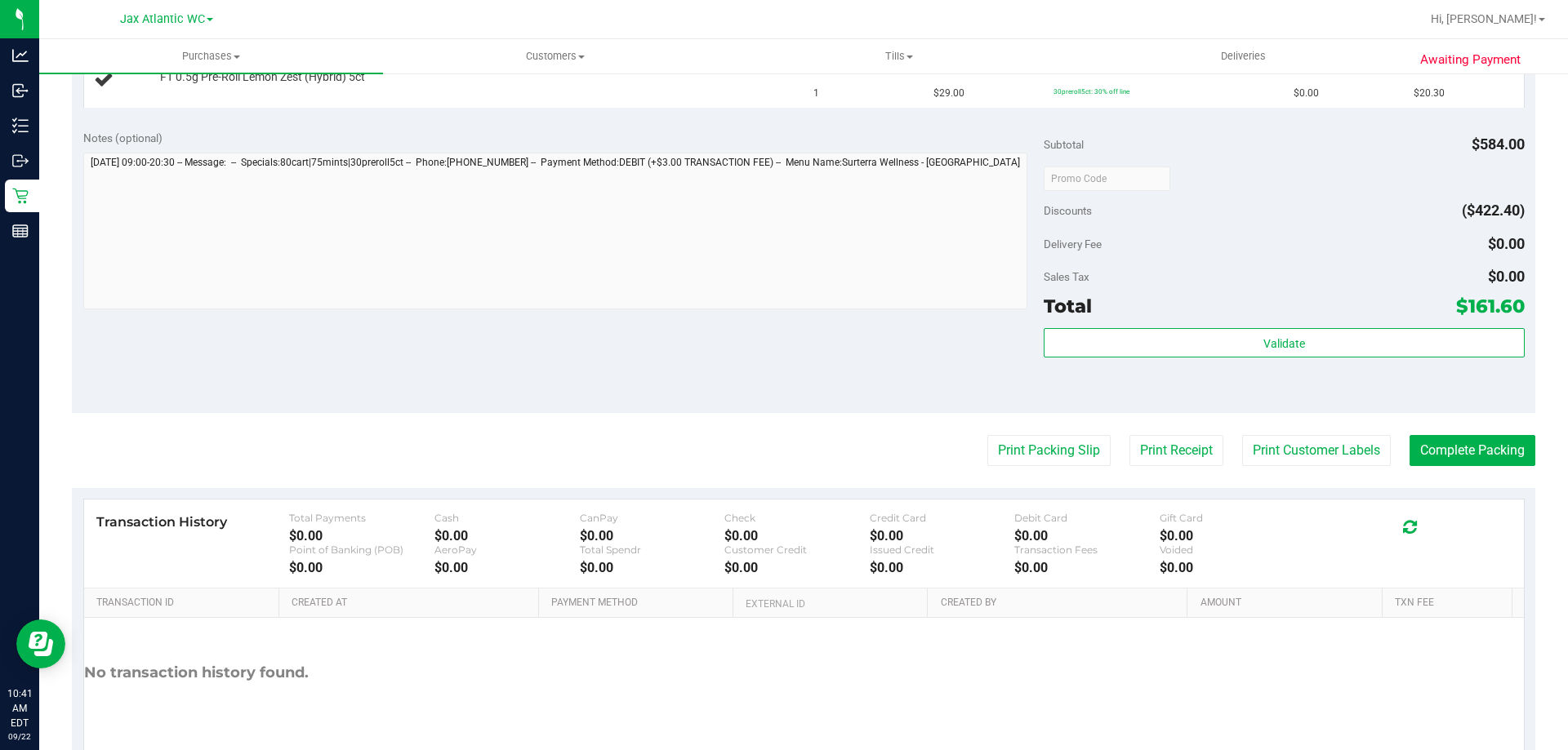
scroll to position [980, 0]
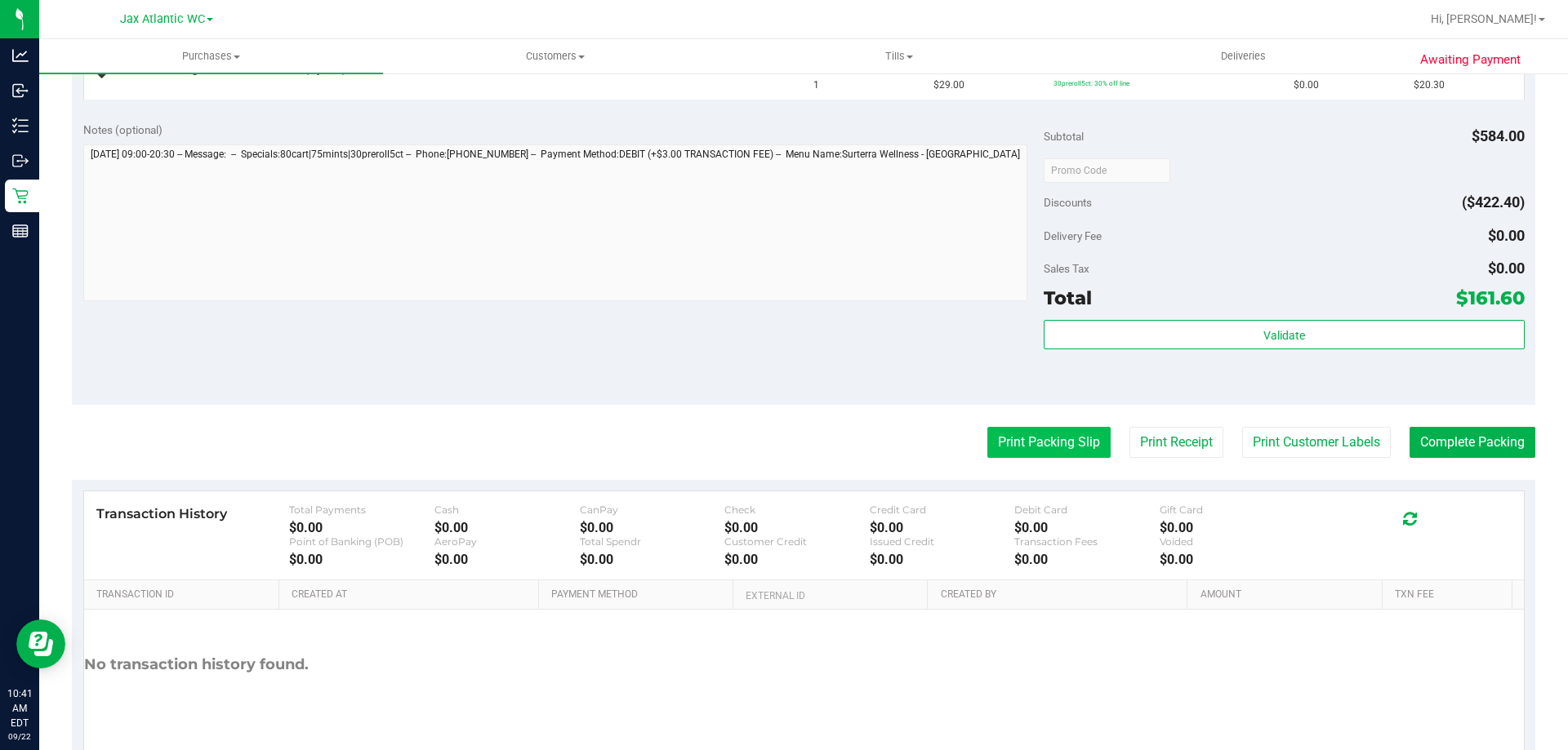
click at [1016, 437] on button "Print Packing Slip" at bounding box center [1049, 442] width 124 height 31
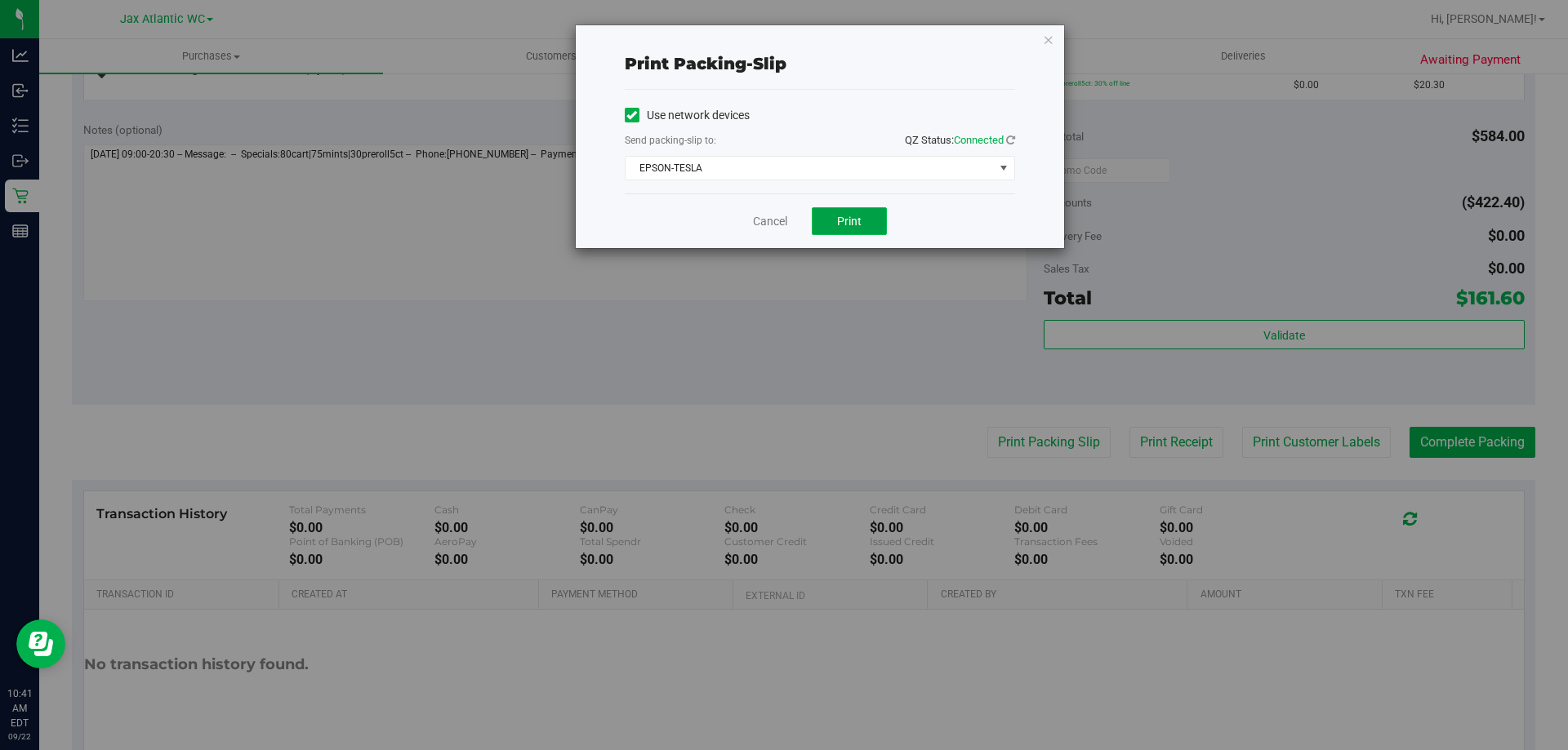
click at [826, 222] on button "Print" at bounding box center [849, 222] width 75 height 28
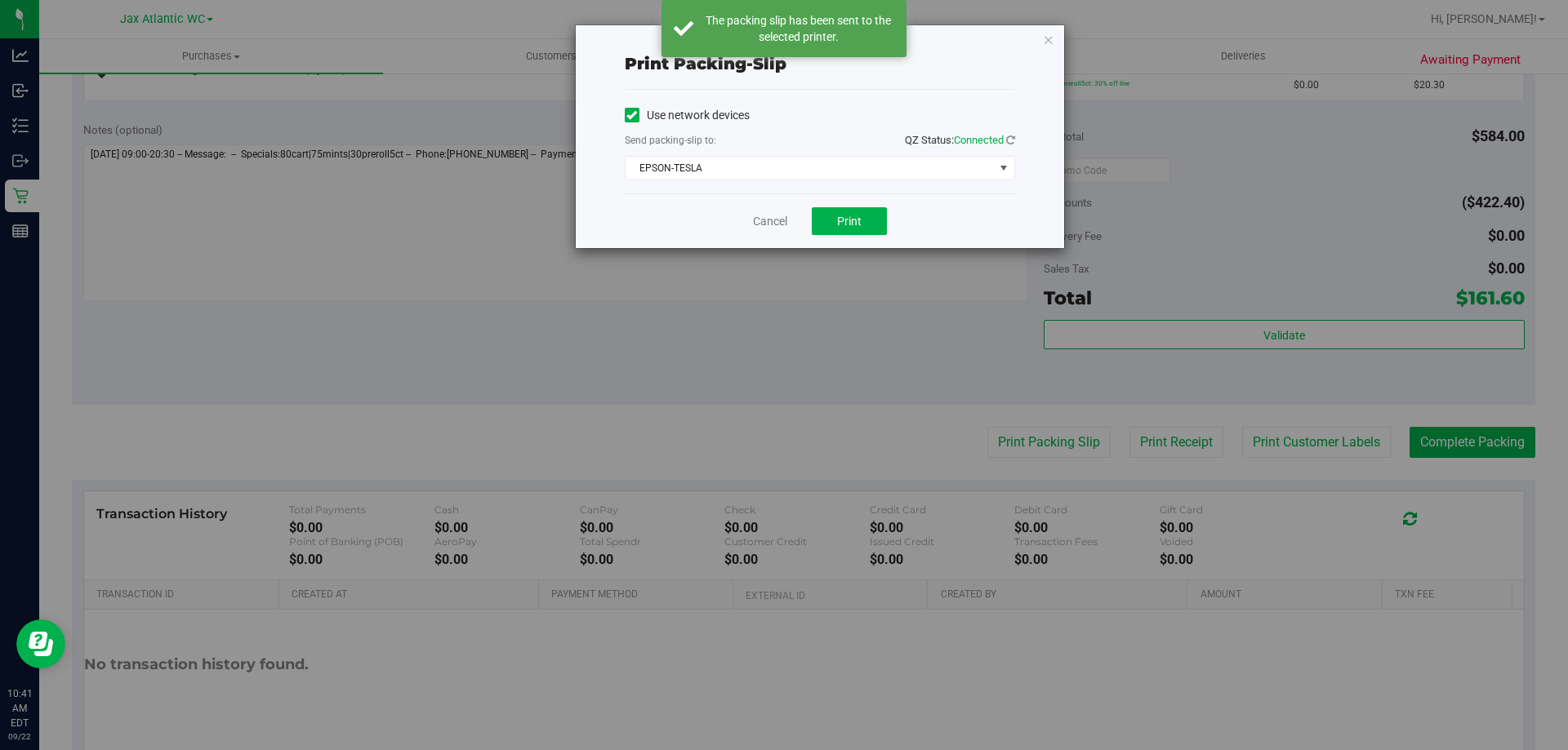
click at [766, 232] on div "Cancel Print" at bounding box center [820, 221] width 390 height 54
click at [768, 224] on link "Cancel" at bounding box center [770, 221] width 35 height 17
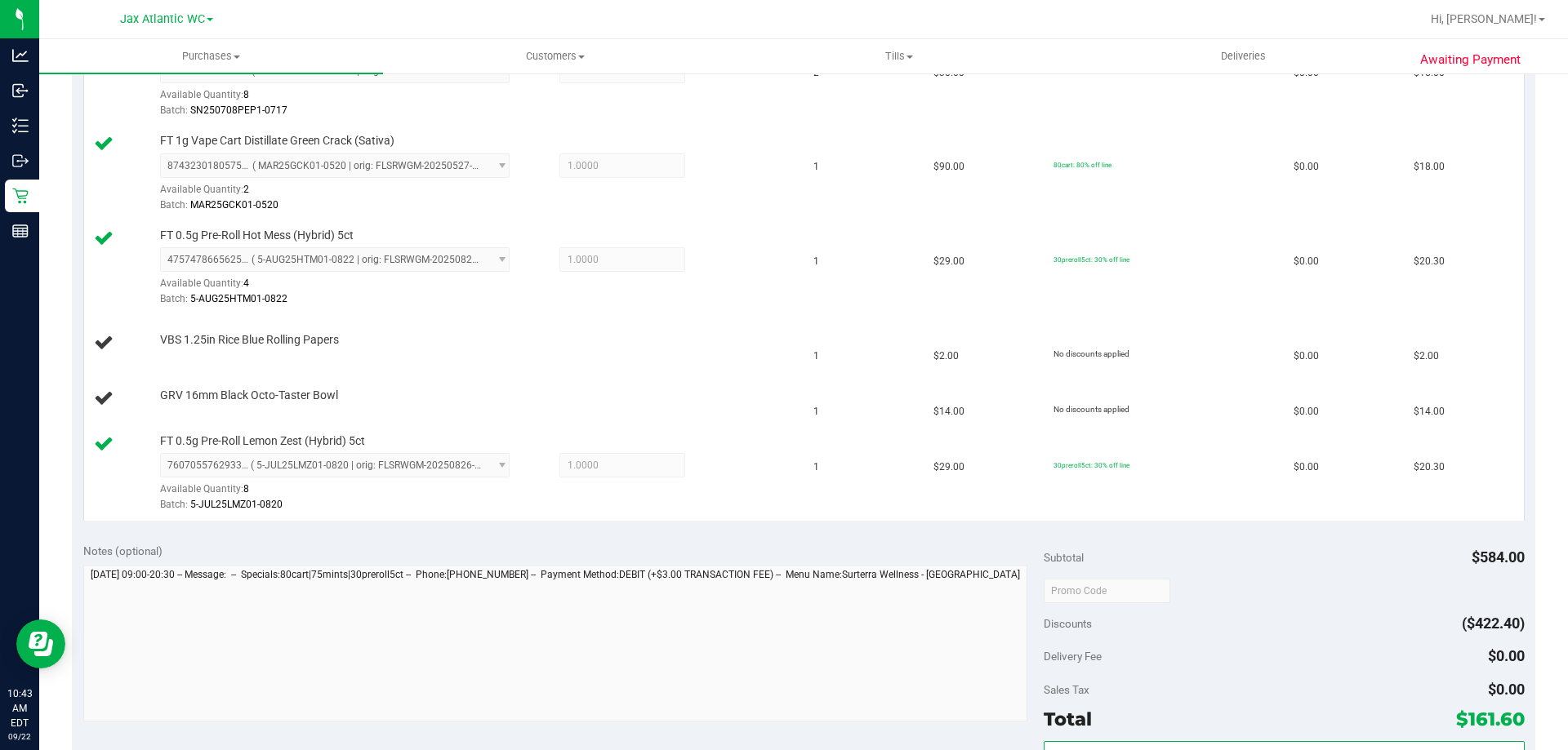
scroll to position [898, 0]
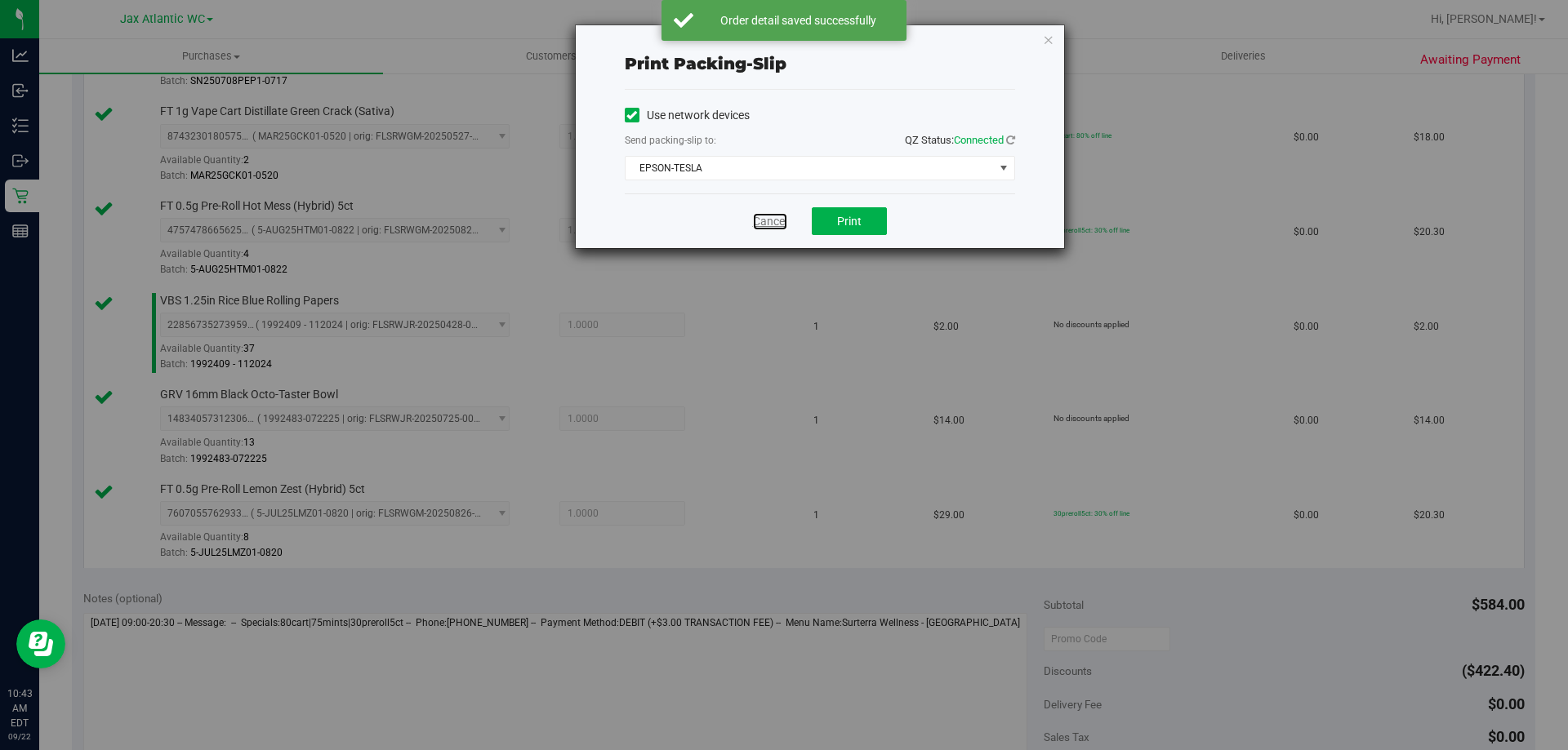
click at [773, 221] on link "Cancel" at bounding box center [770, 221] width 35 height 17
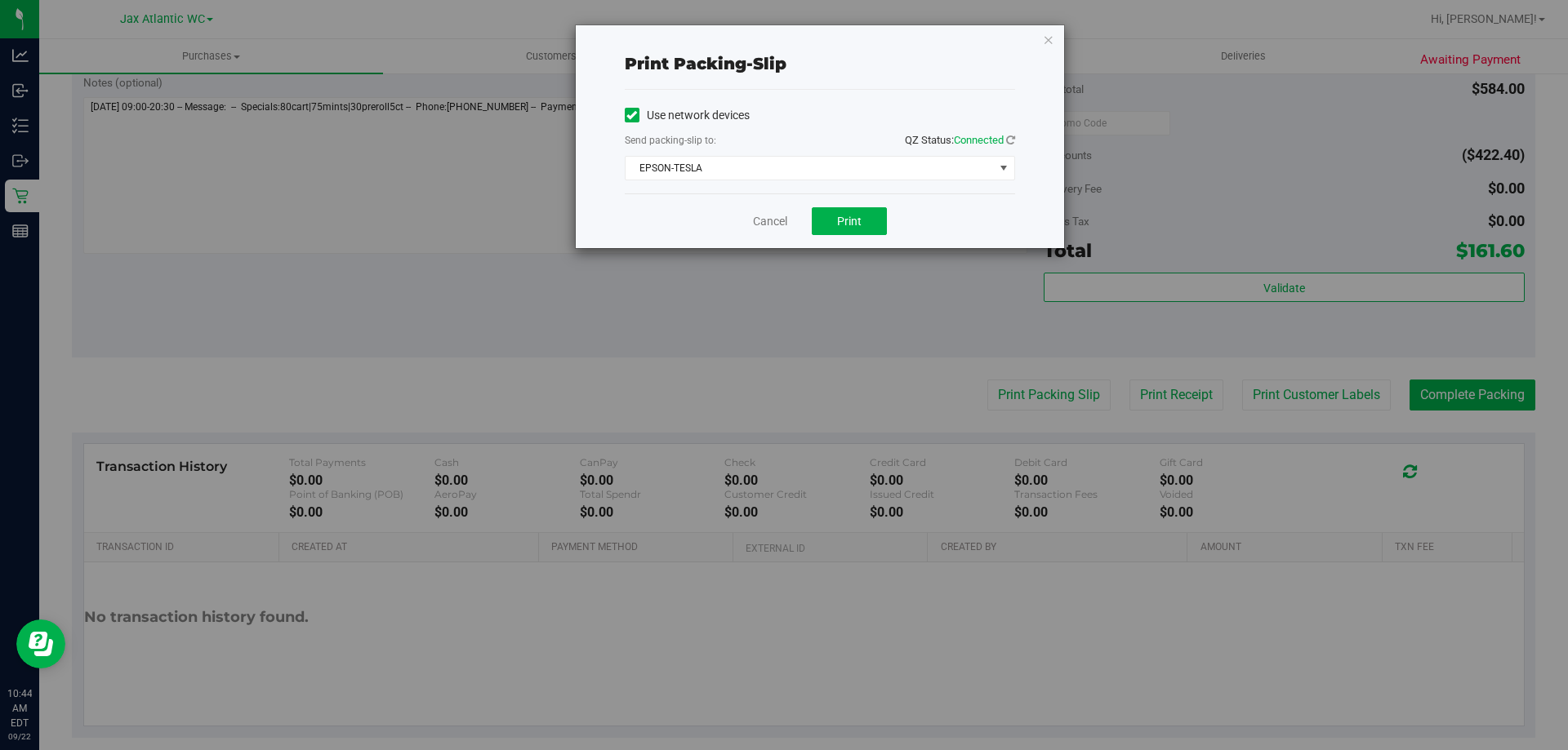
drag, startPoint x: 380, startPoint y: 76, endPoint x: 810, endPoint y: 233, distance: 457.8
click at [800, 294] on div "Print packing-slip Use network devices Send packing-slip to: QZ Status: Connect…" at bounding box center [790, 375] width 1581 height 750
drag, startPoint x: 787, startPoint y: 214, endPoint x: 792, endPoint y: 225, distance: 12.1
click at [789, 217] on div "Cancel Print" at bounding box center [820, 221] width 390 height 54
drag, startPoint x: 729, startPoint y: 208, endPoint x: 795, endPoint y: 227, distance: 68.7
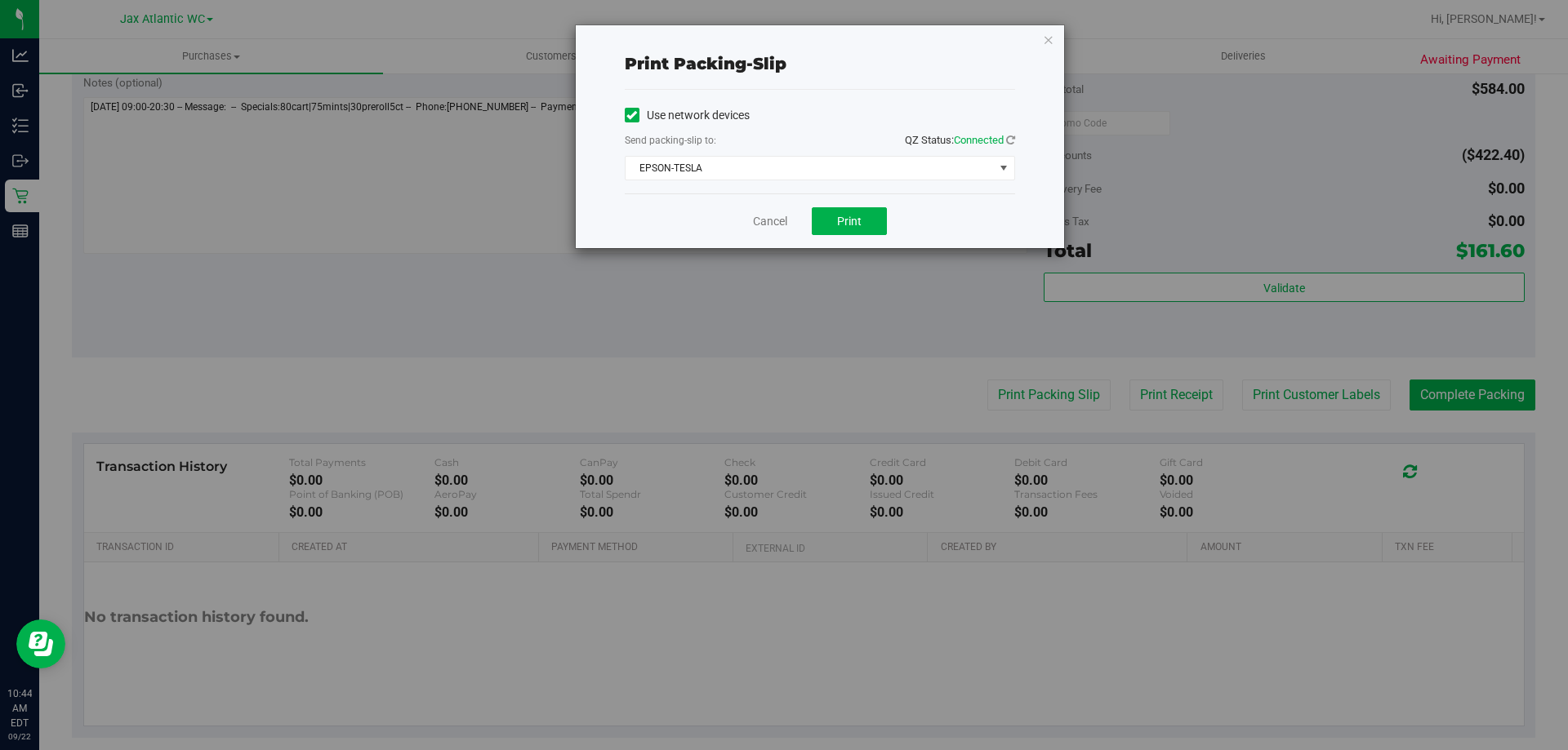
click at [741, 214] on div "Cancel Print" at bounding box center [820, 221] width 390 height 54
click at [795, 227] on div "Cancel Print" at bounding box center [820, 221] width 390 height 54
click at [775, 218] on link "Cancel" at bounding box center [770, 221] width 35 height 17
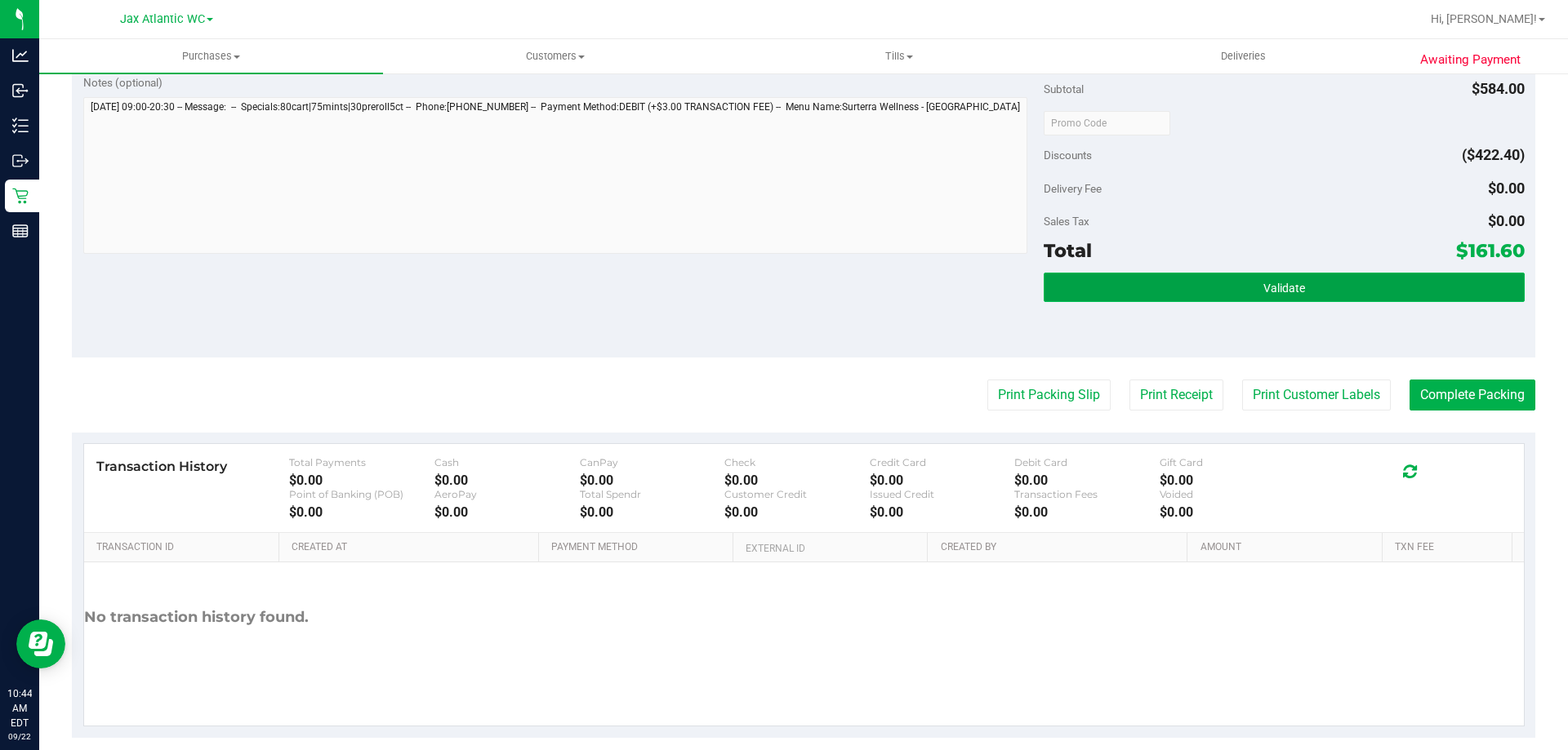
click at [1234, 277] on button "Validate" at bounding box center [1284, 288] width 480 height 30
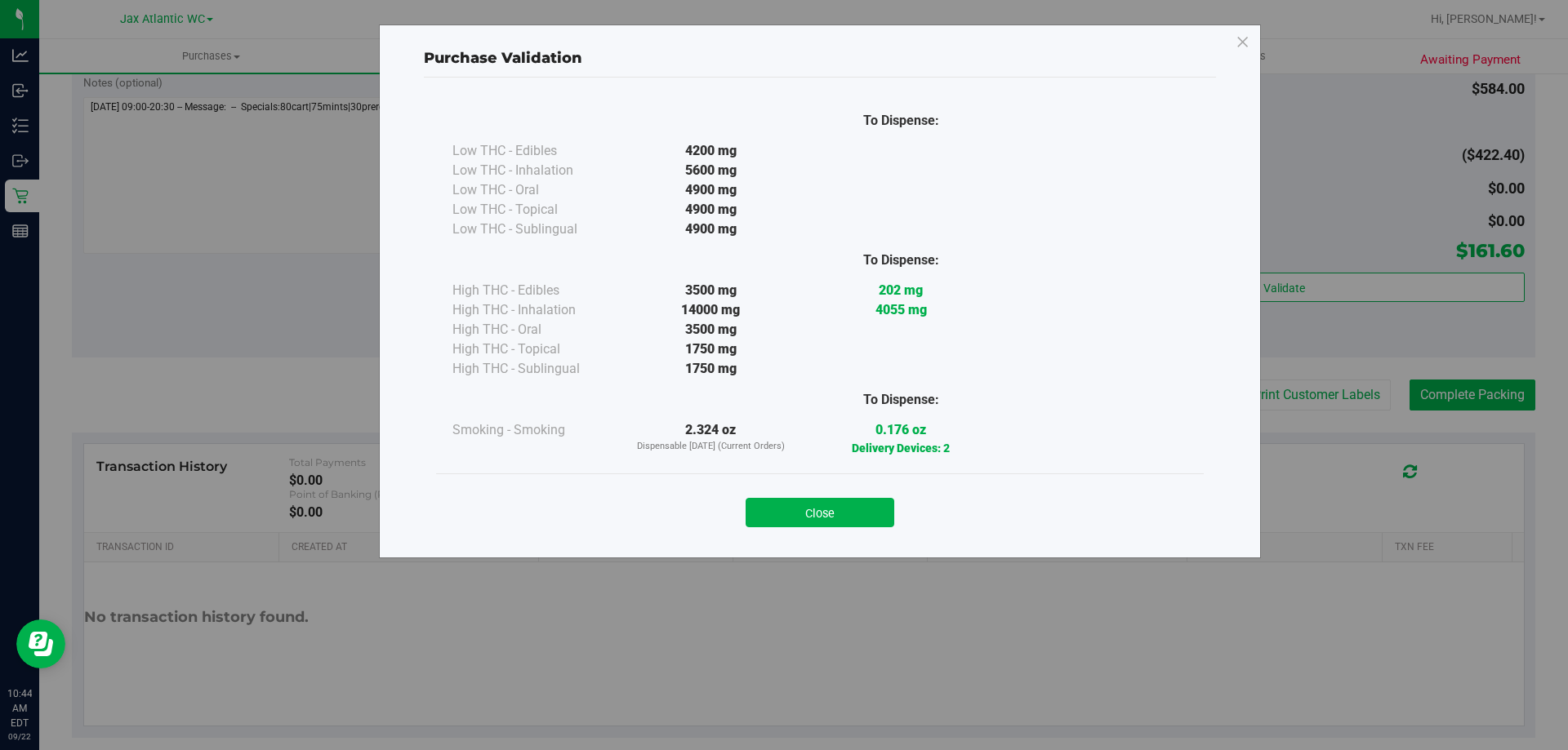
click at [825, 512] on button "Close" at bounding box center [820, 513] width 148 height 30
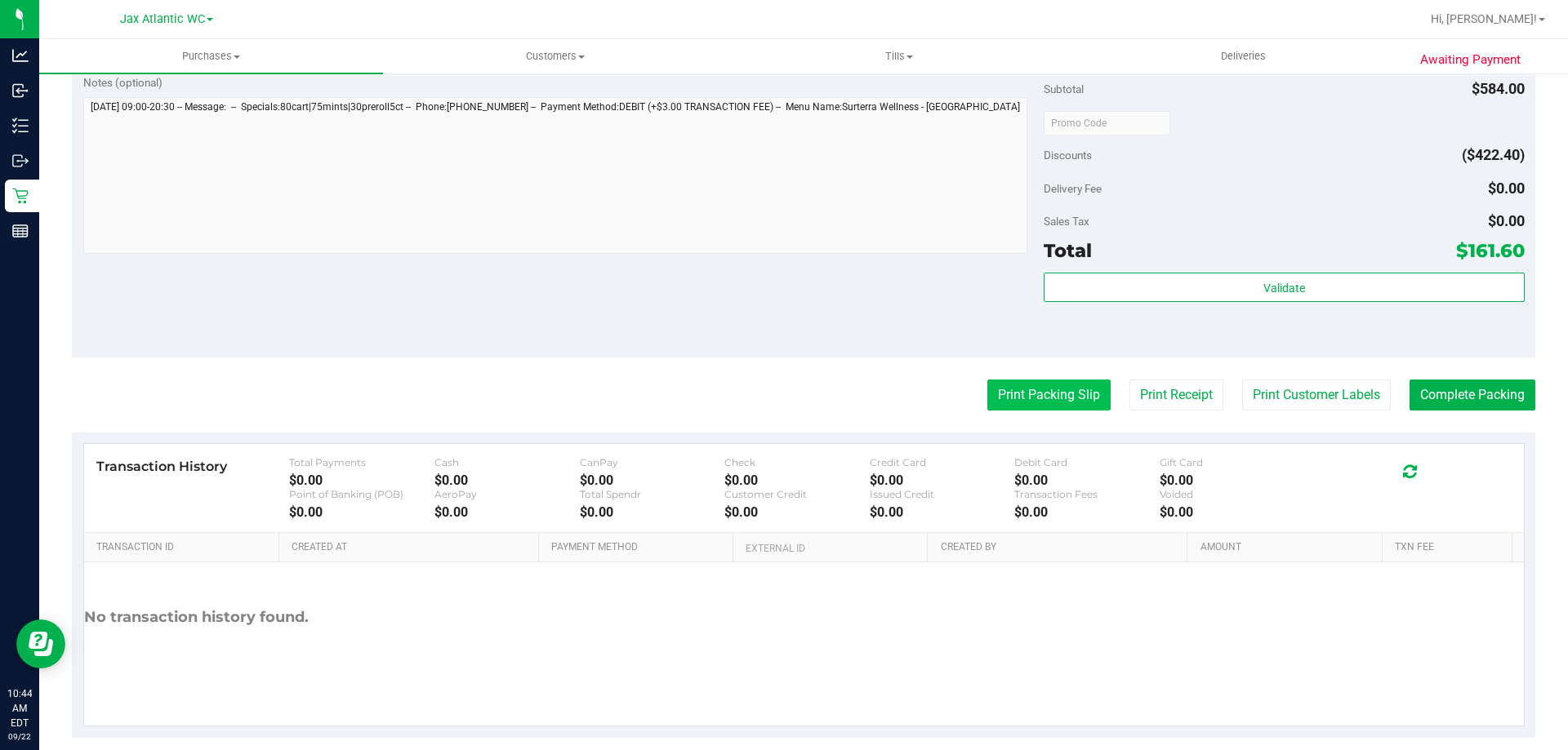
drag, startPoint x: 1044, startPoint y: 371, endPoint x: 1044, endPoint y: 382, distance: 11.0
click at [1044, 383] on button "Print Packing Slip" at bounding box center [1049, 395] width 124 height 31
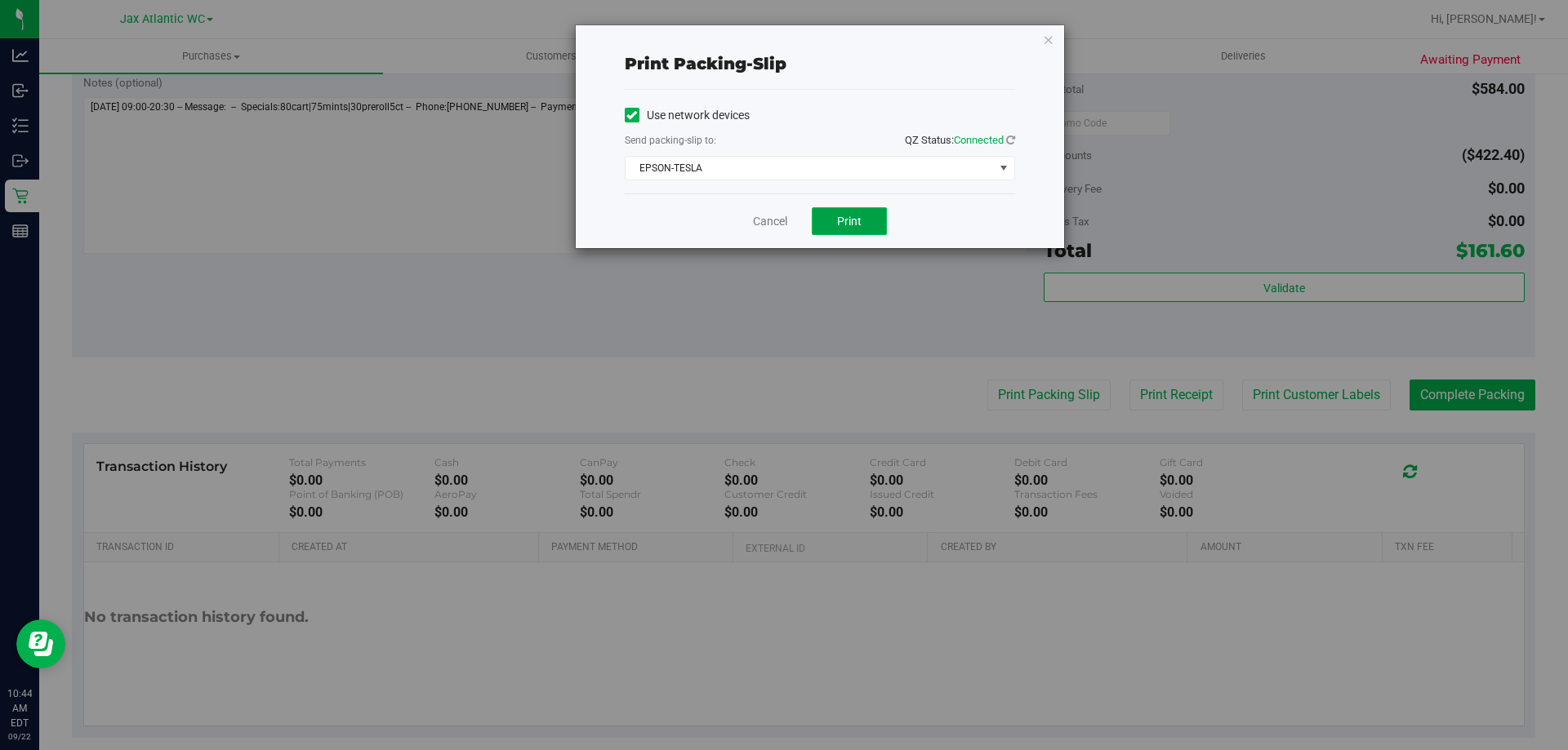
click at [850, 225] on span "Print" at bounding box center [849, 221] width 25 height 13
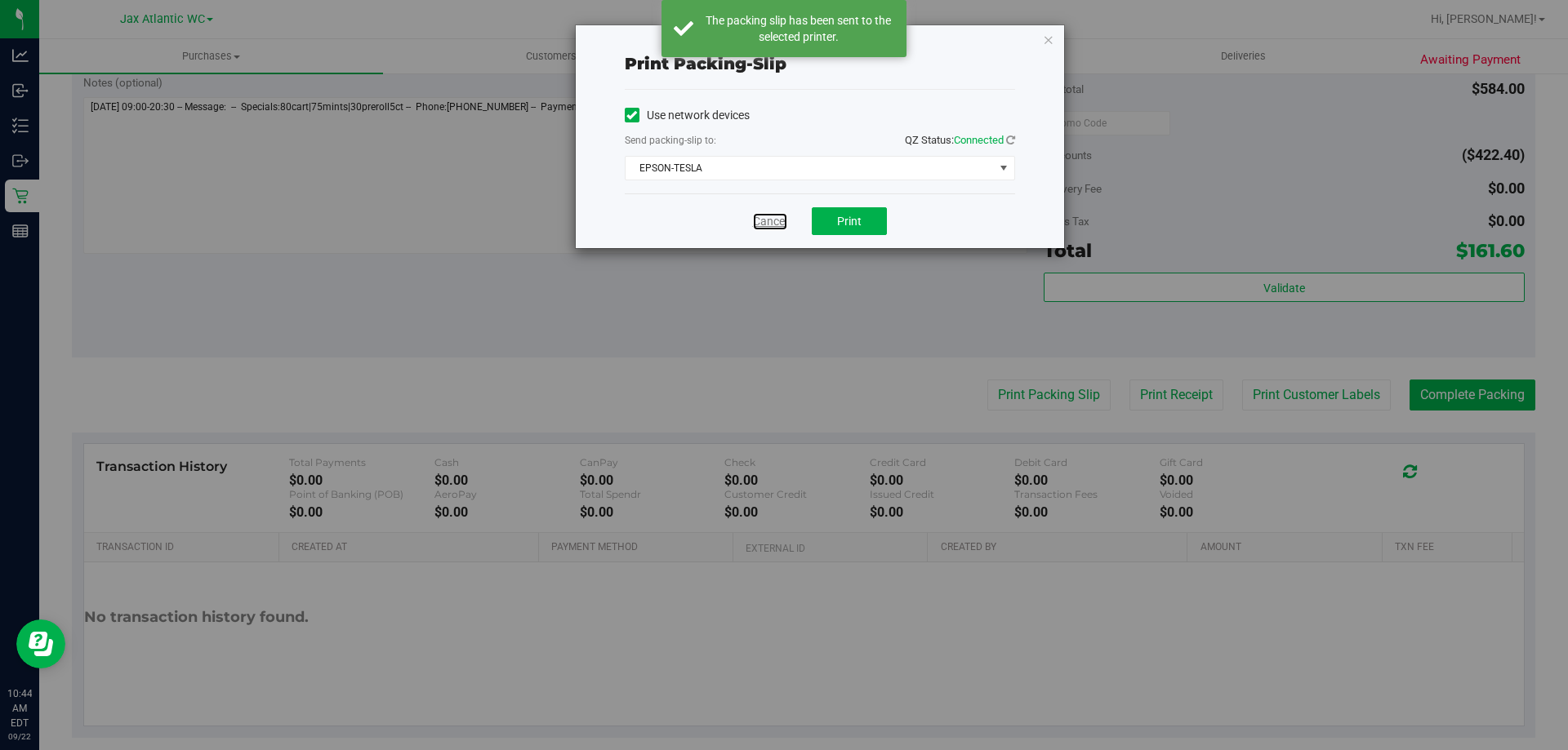
drag, startPoint x: 779, startPoint y: 221, endPoint x: 958, endPoint y: 273, distance: 186.4
click at [781, 220] on link "Cancel" at bounding box center [770, 221] width 35 height 17
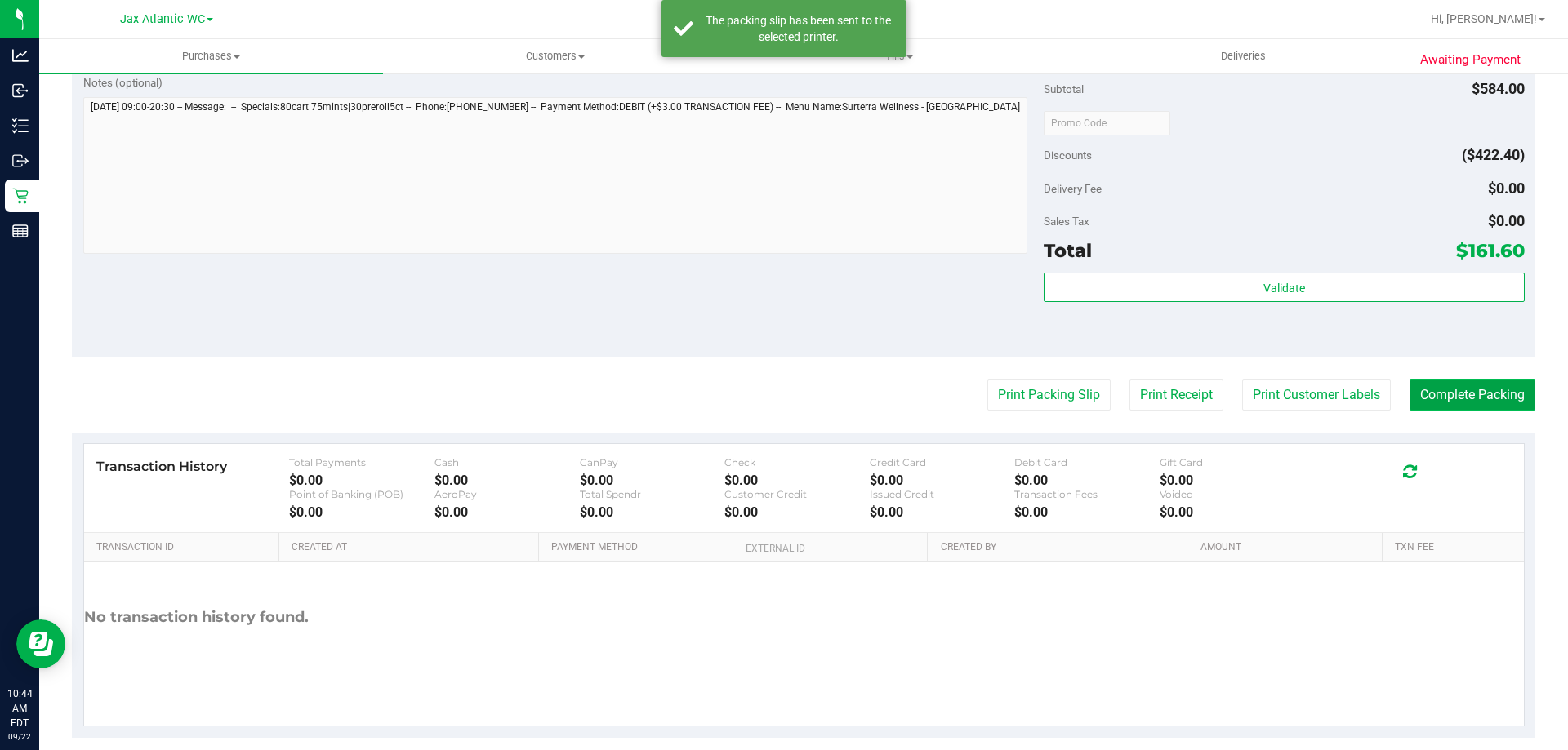
click at [1422, 394] on button "Complete Packing" at bounding box center [1472, 395] width 126 height 31
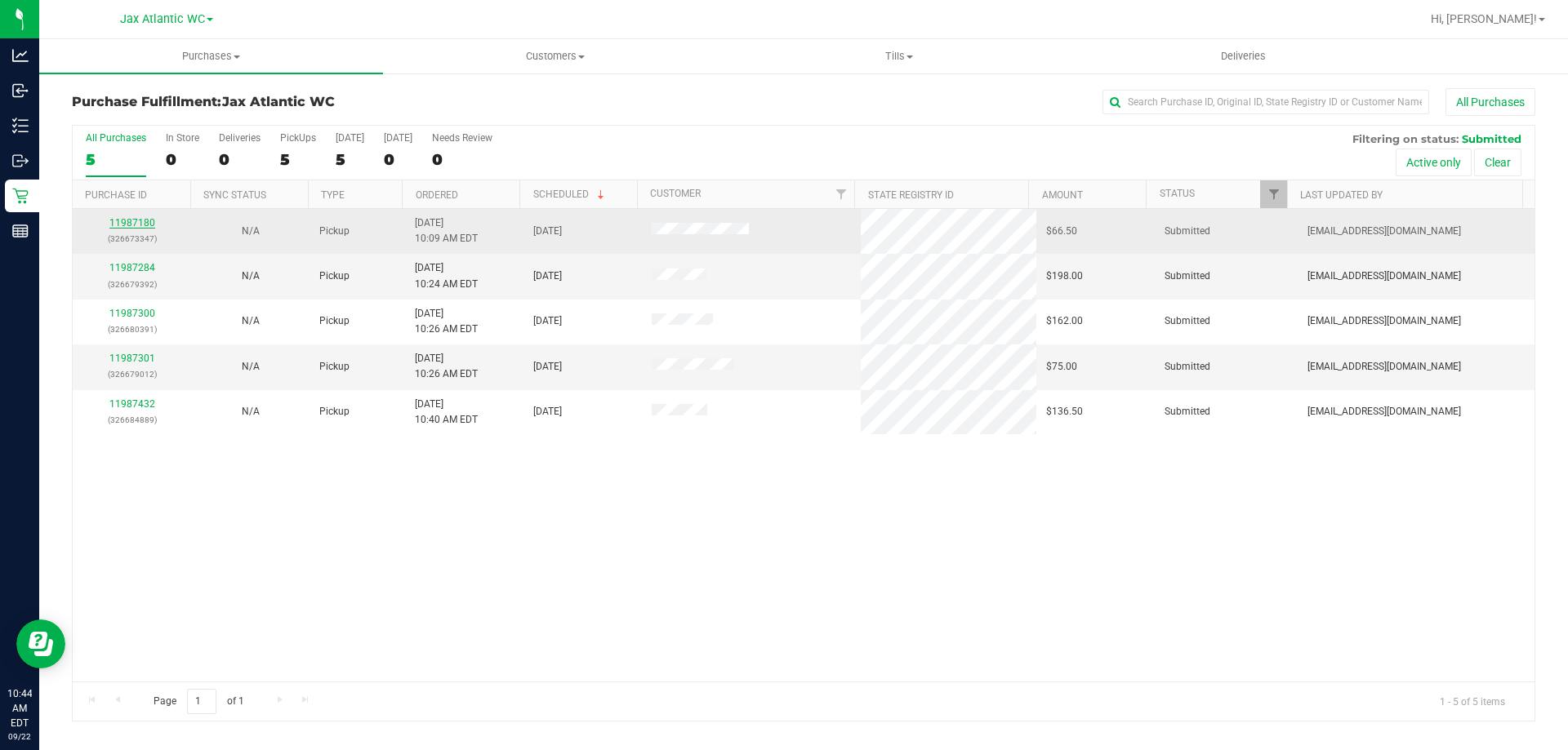
click at [140, 219] on link "11987180" at bounding box center [133, 223] width 46 height 12
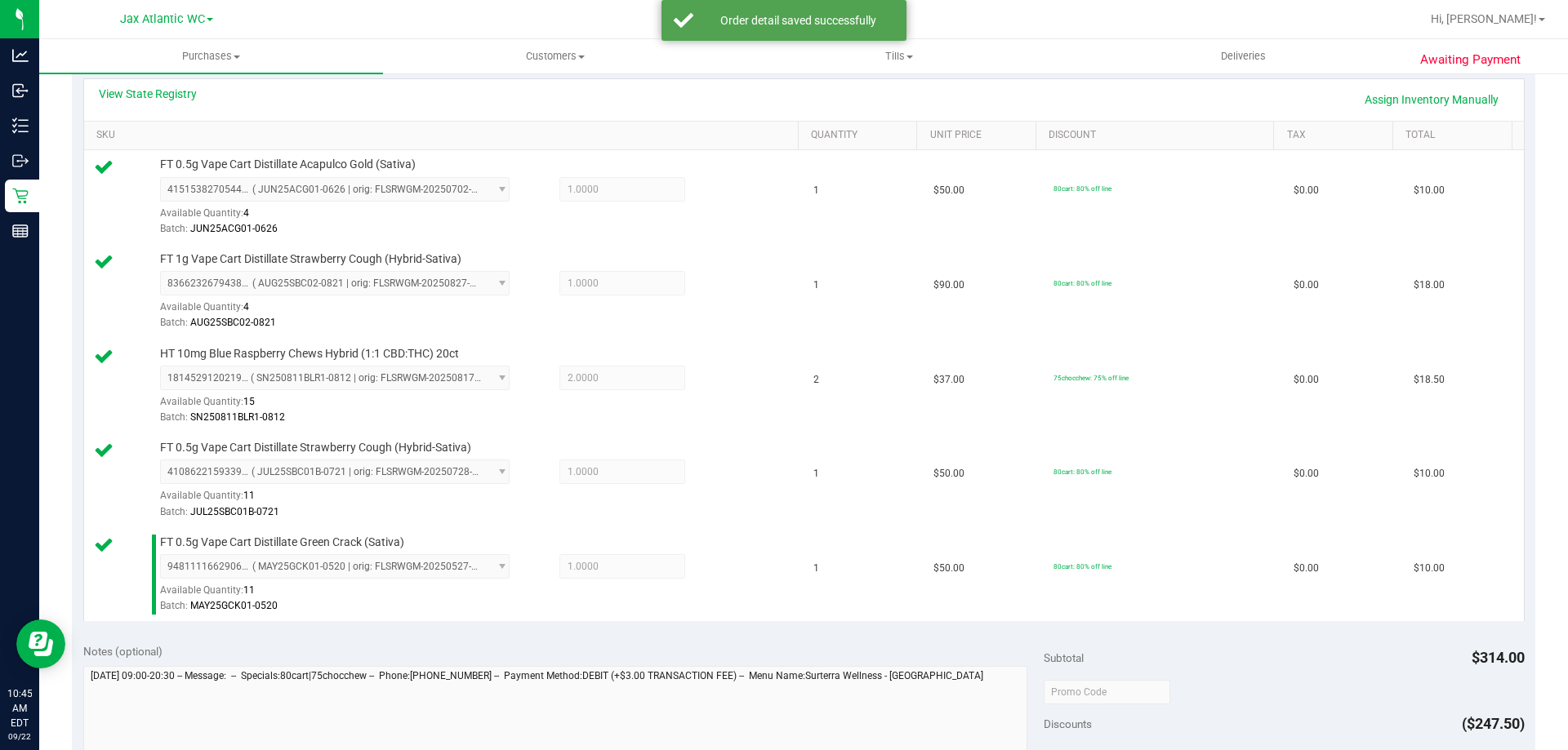
scroll to position [572, 0]
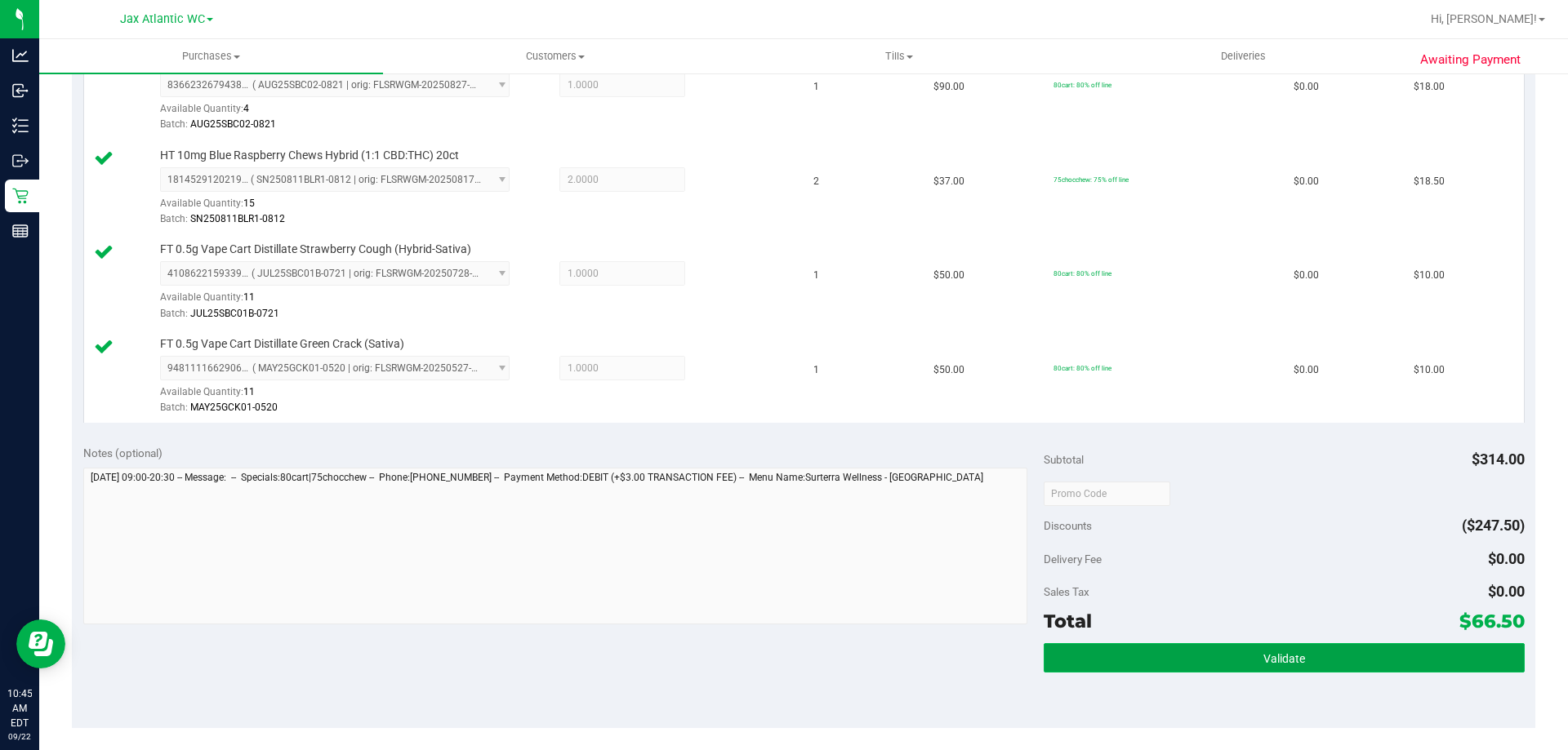
click at [1190, 663] on button "Validate" at bounding box center [1284, 658] width 480 height 30
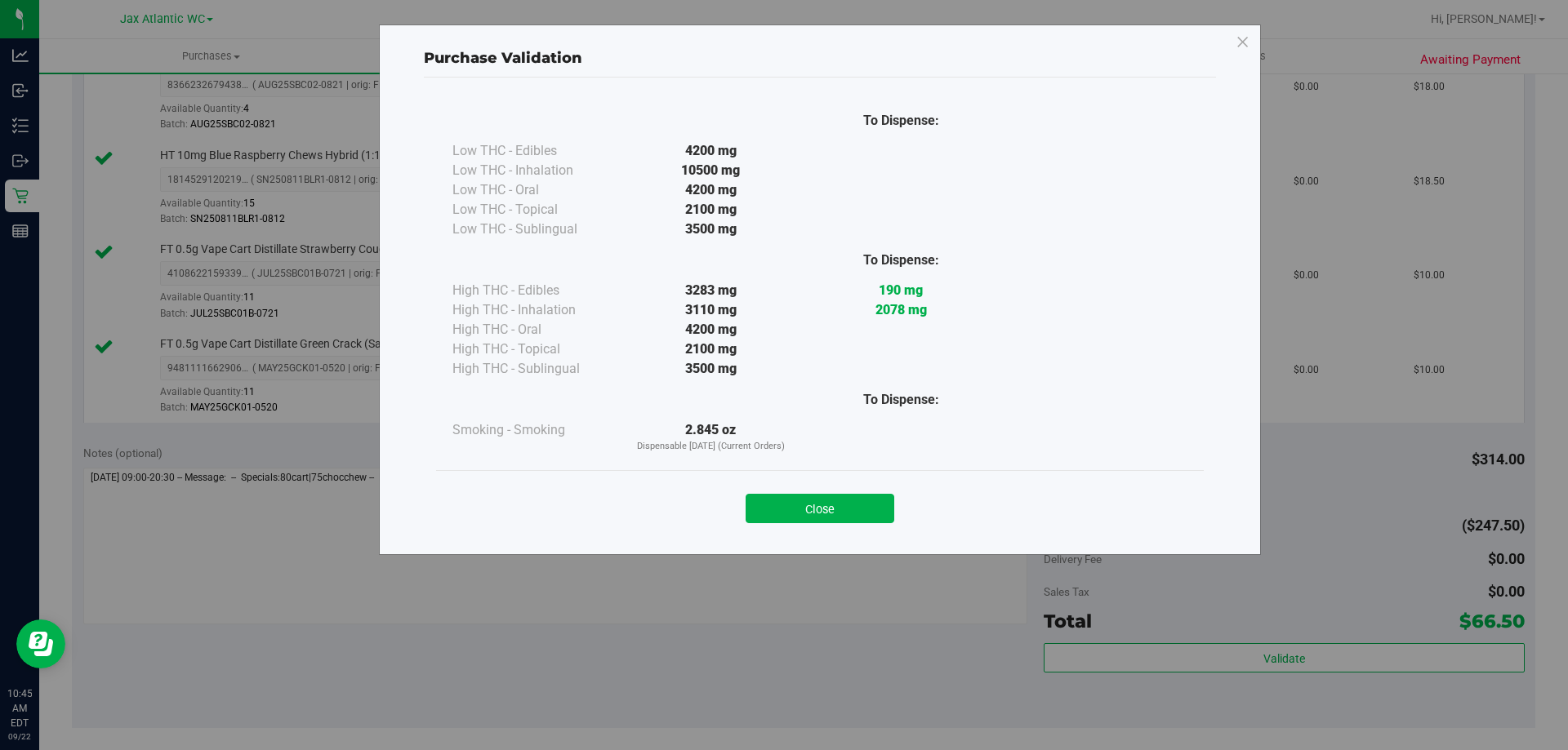
click at [843, 507] on button "Close" at bounding box center [820, 509] width 148 height 30
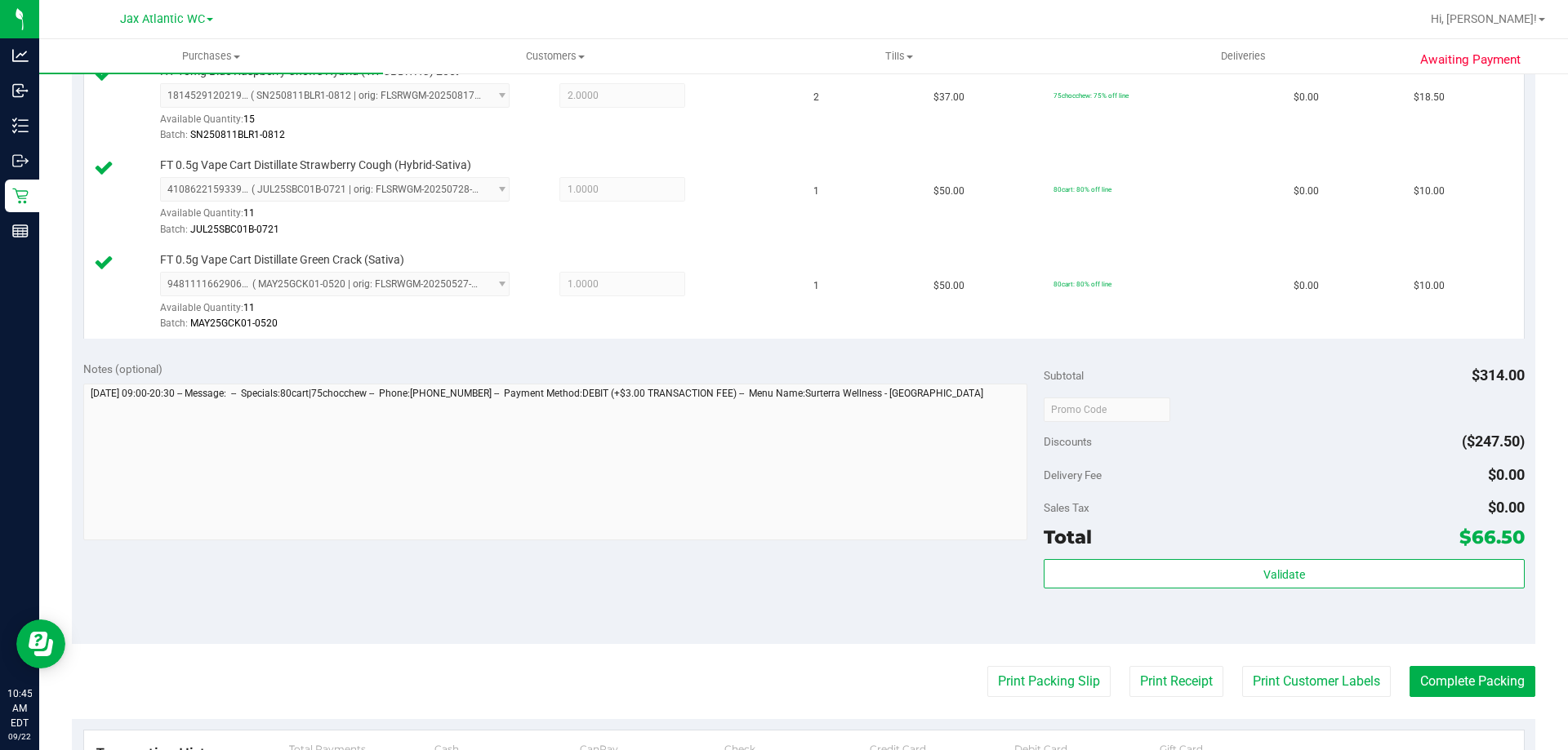
scroll to position [816, 0]
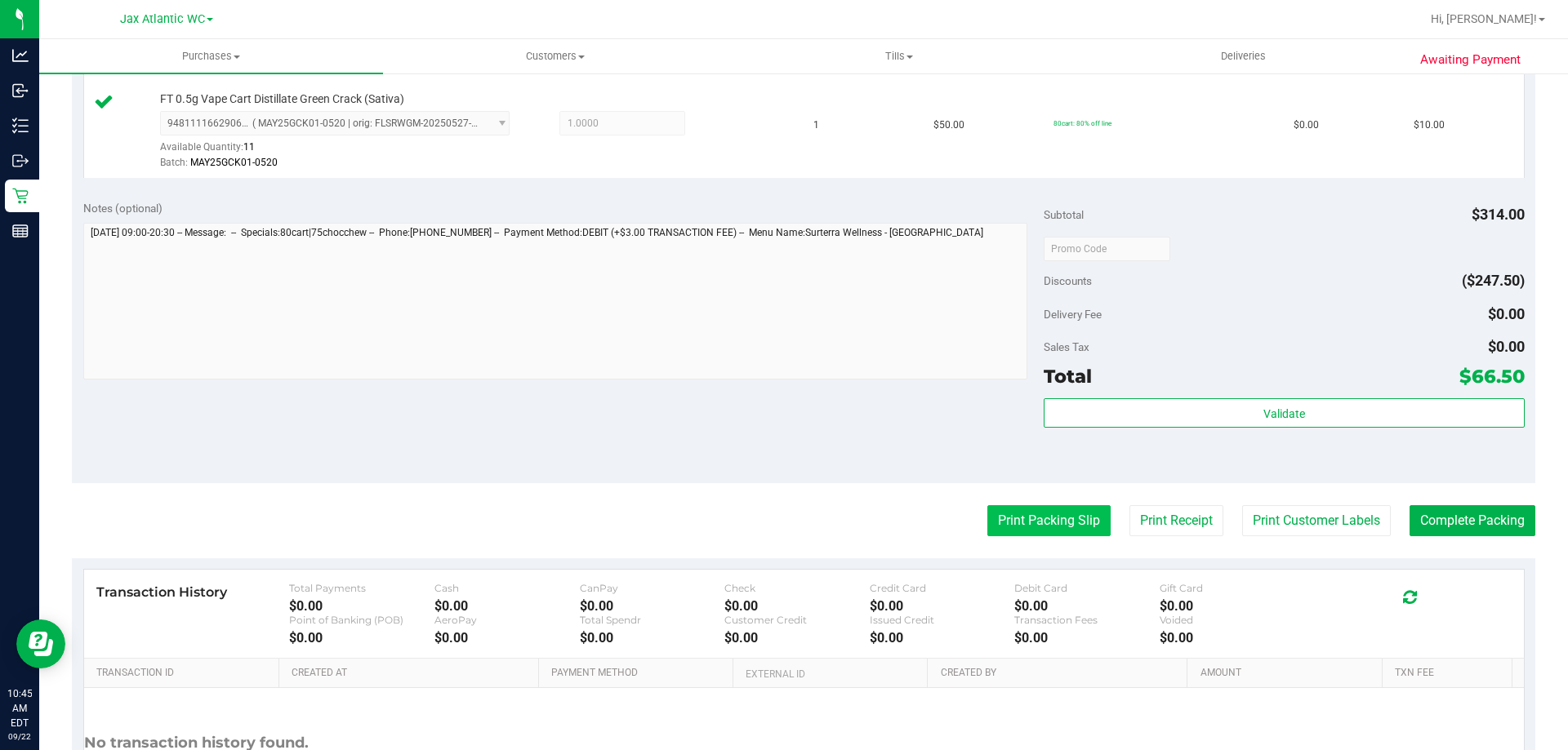
drag, startPoint x: 1048, startPoint y: 546, endPoint x: 1049, endPoint y: 529, distance: 17.0
click at [1049, 545] on purchase-details "Back Edit Purchase Cancel Purchase View Profile # 11987180 BioTrack ID: - Submi…" at bounding box center [804, 67] width 1464 height 1592
click at [1049, 528] on button "Print Packing Slip" at bounding box center [1049, 520] width 124 height 31
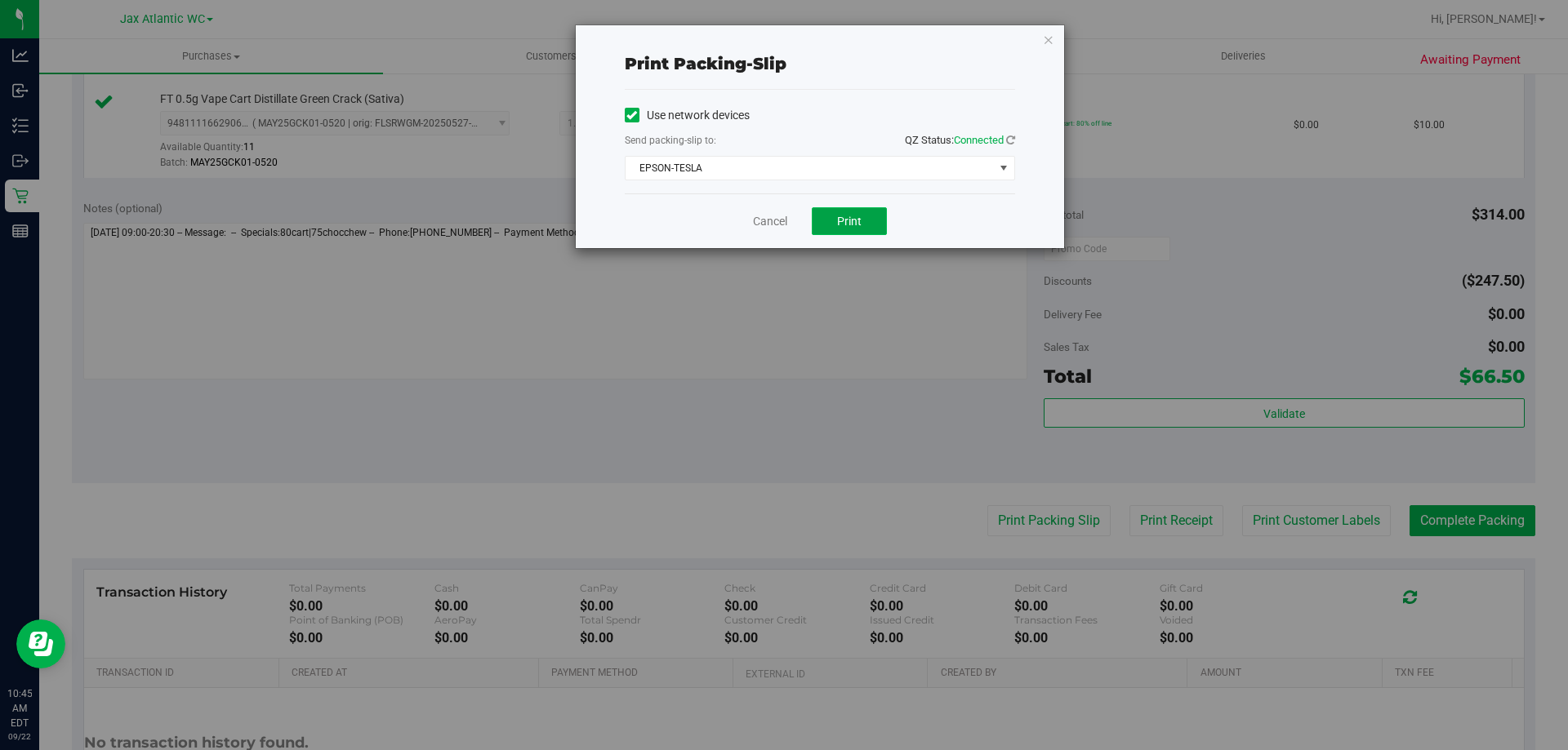
click at [864, 213] on button "Print" at bounding box center [849, 222] width 75 height 28
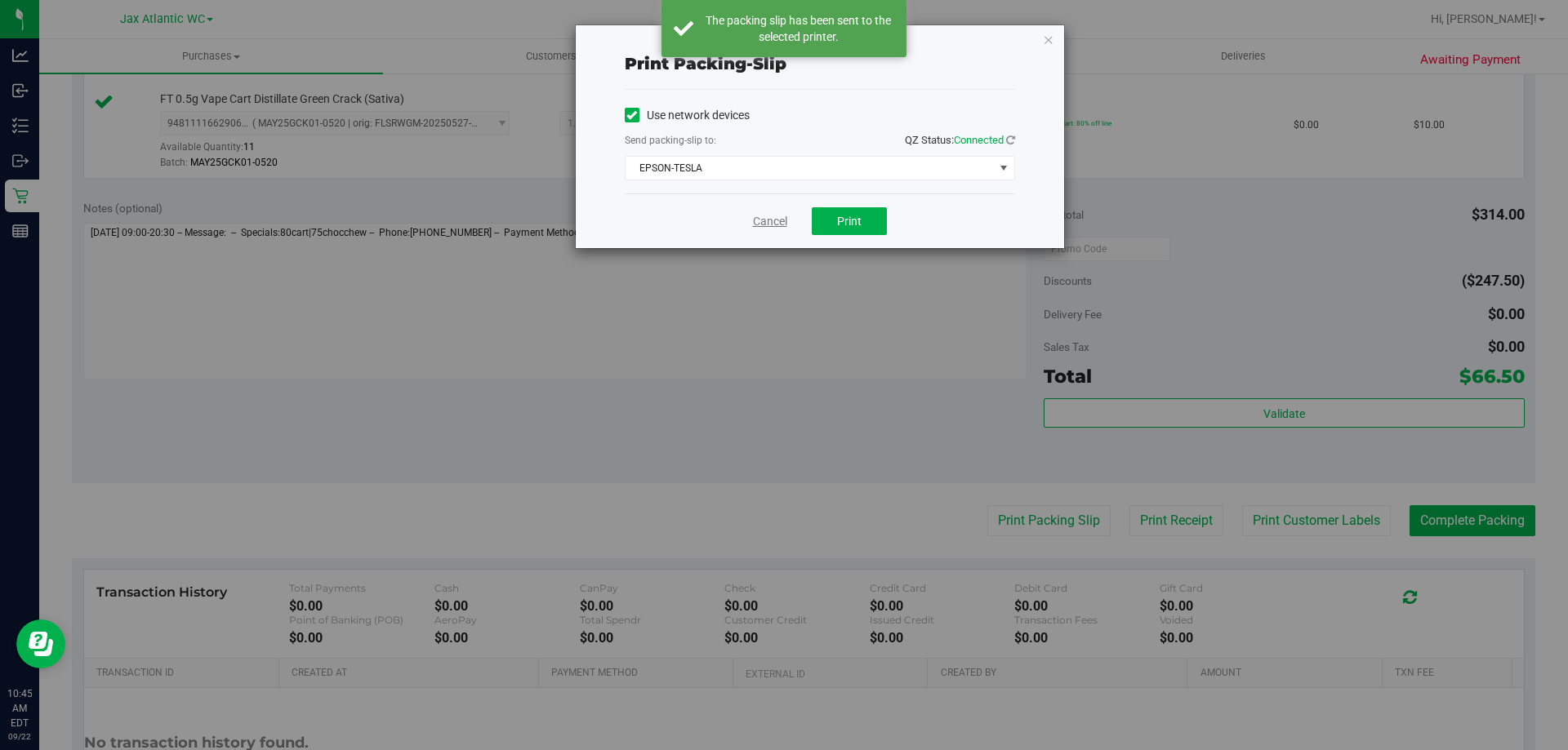
click at [775, 222] on link "Cancel" at bounding box center [770, 221] width 35 height 17
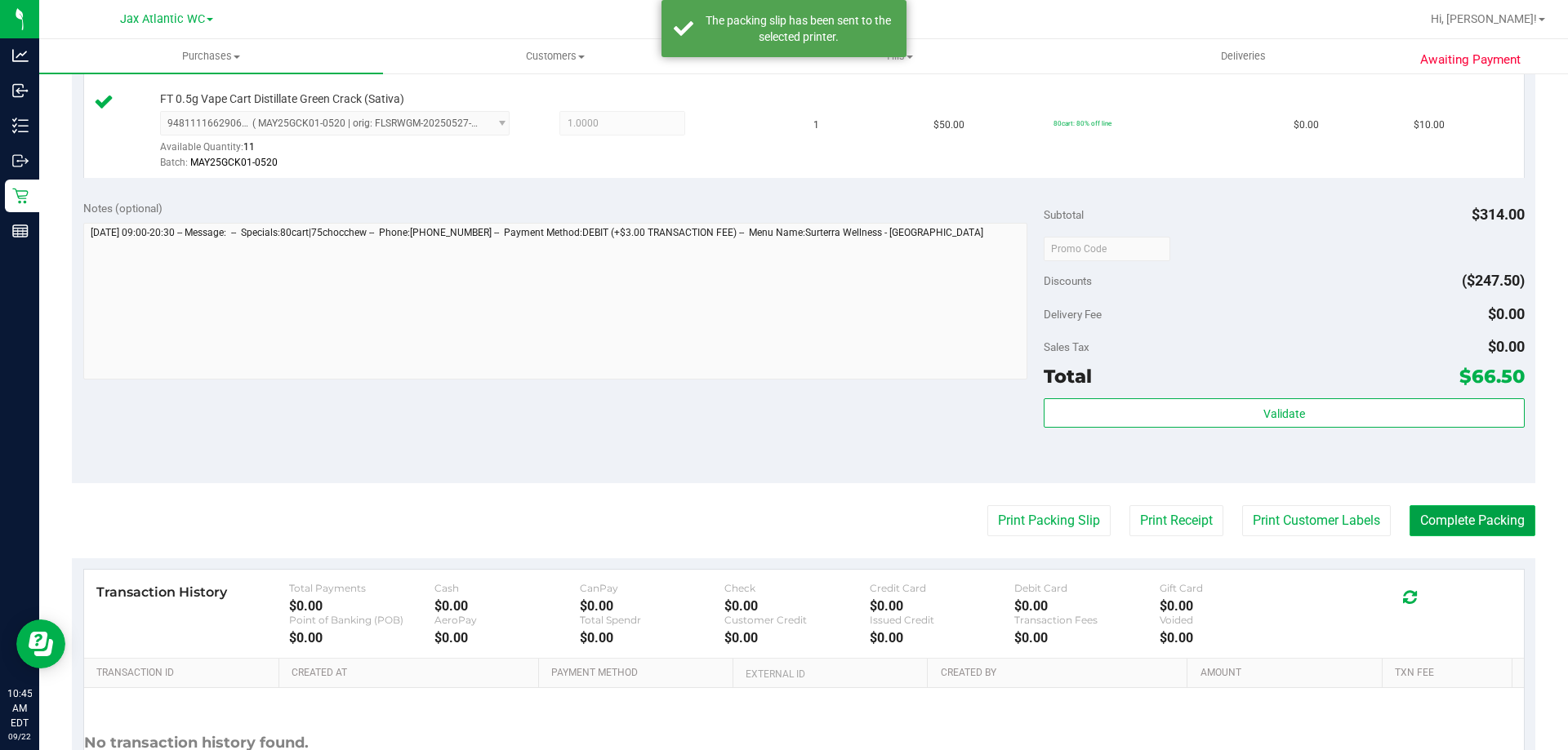
click at [1483, 519] on button "Complete Packing" at bounding box center [1472, 520] width 126 height 31
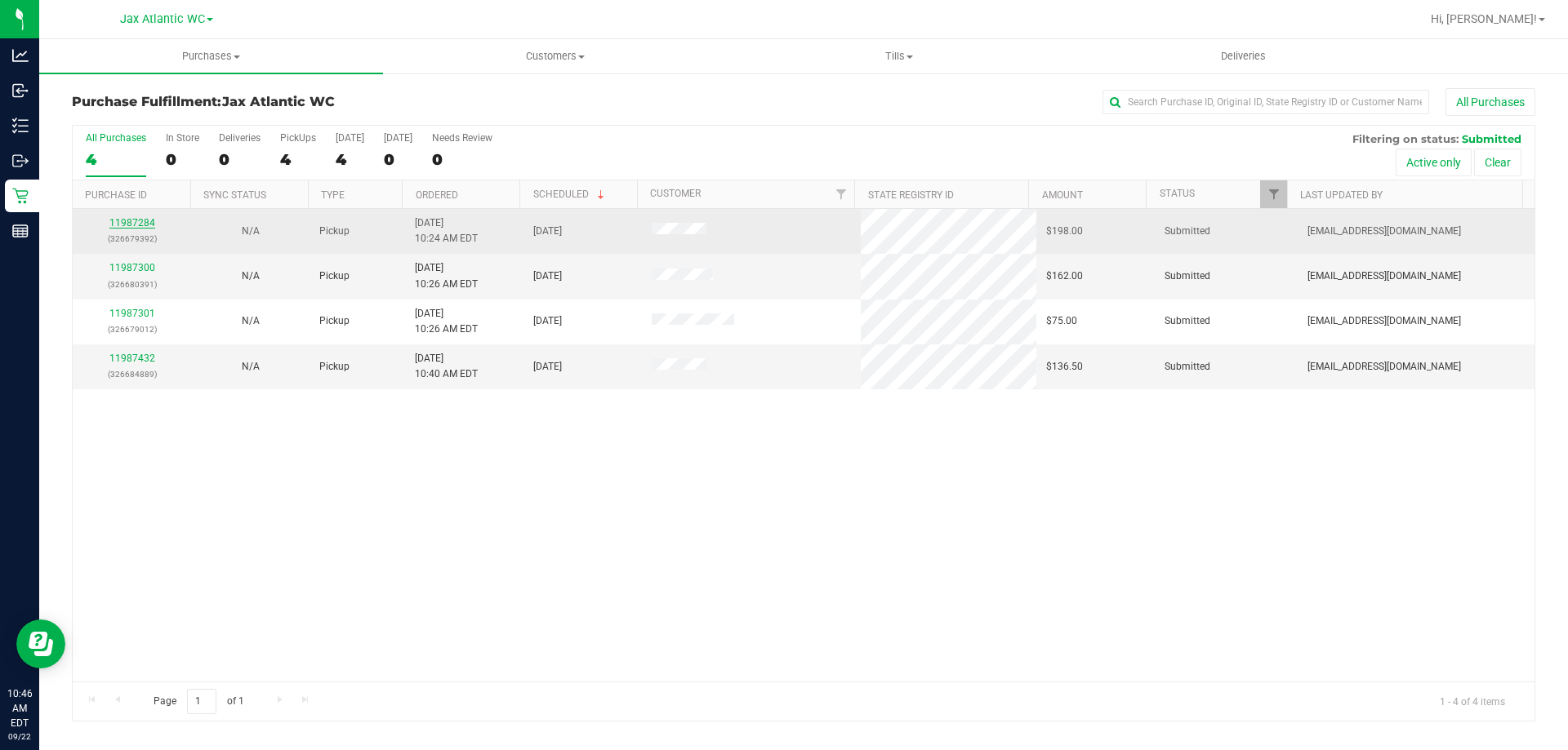
click at [146, 217] on link "11987284" at bounding box center [133, 223] width 46 height 12
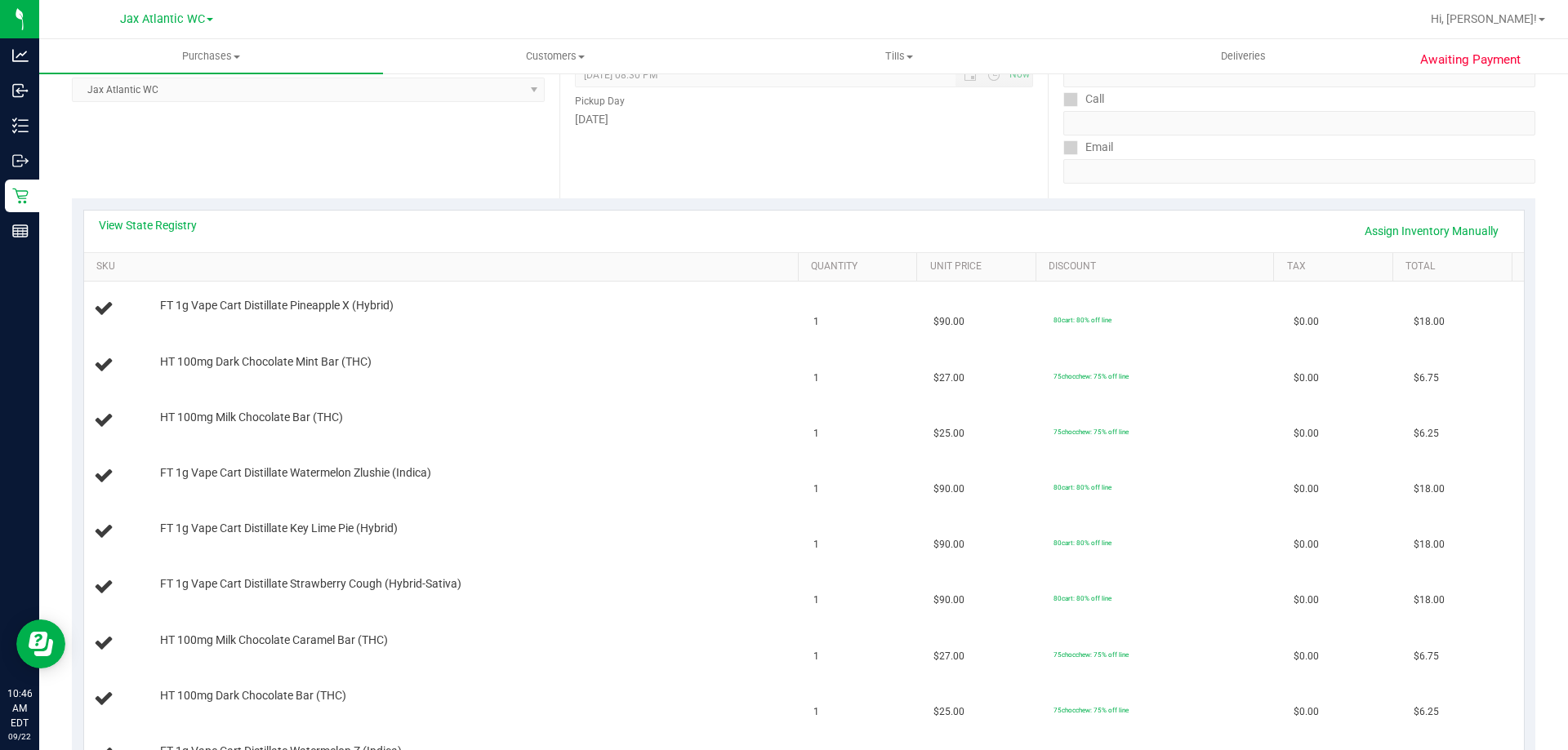
scroll to position [163, 0]
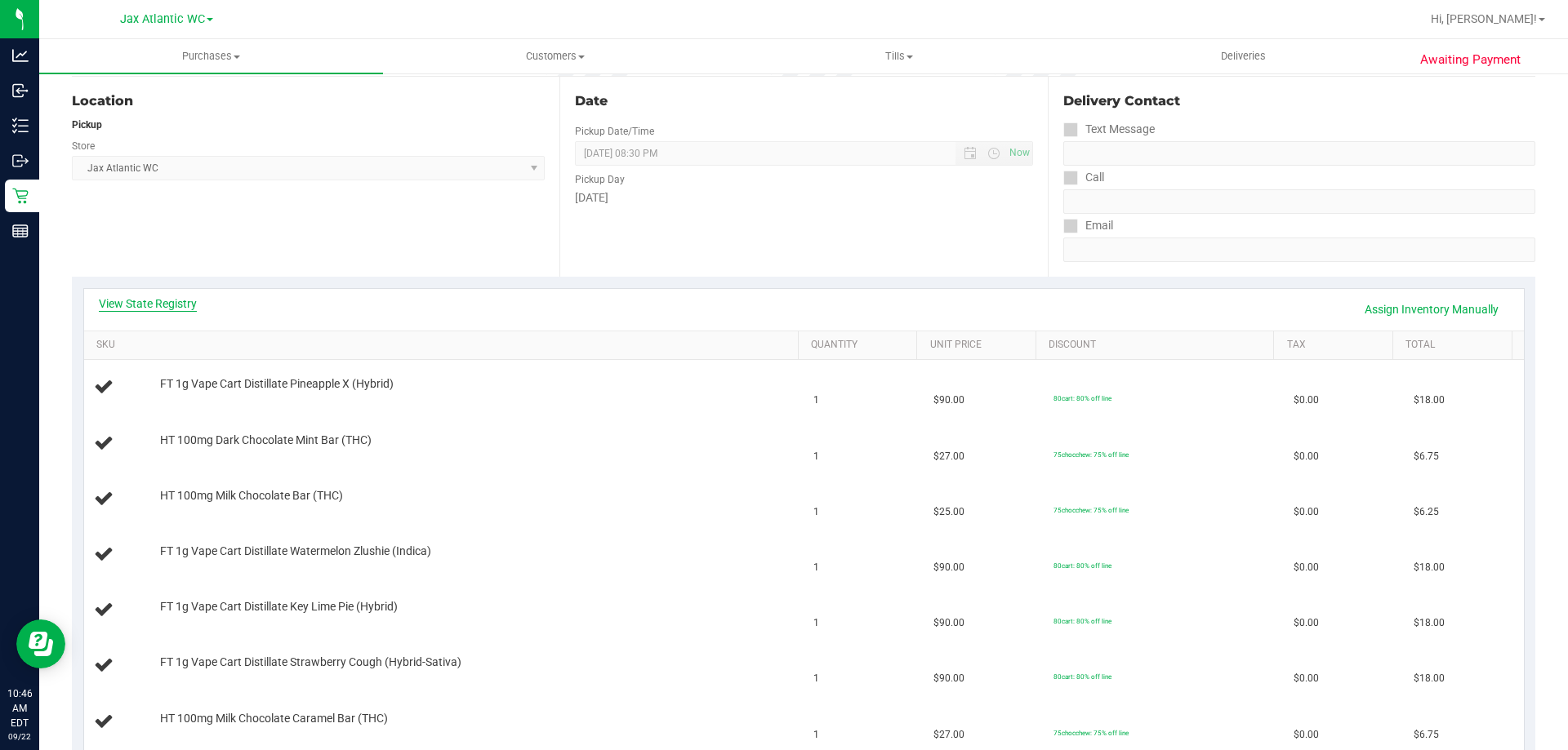
click at [178, 305] on link "View State Registry" at bounding box center [147, 304] width 98 height 17
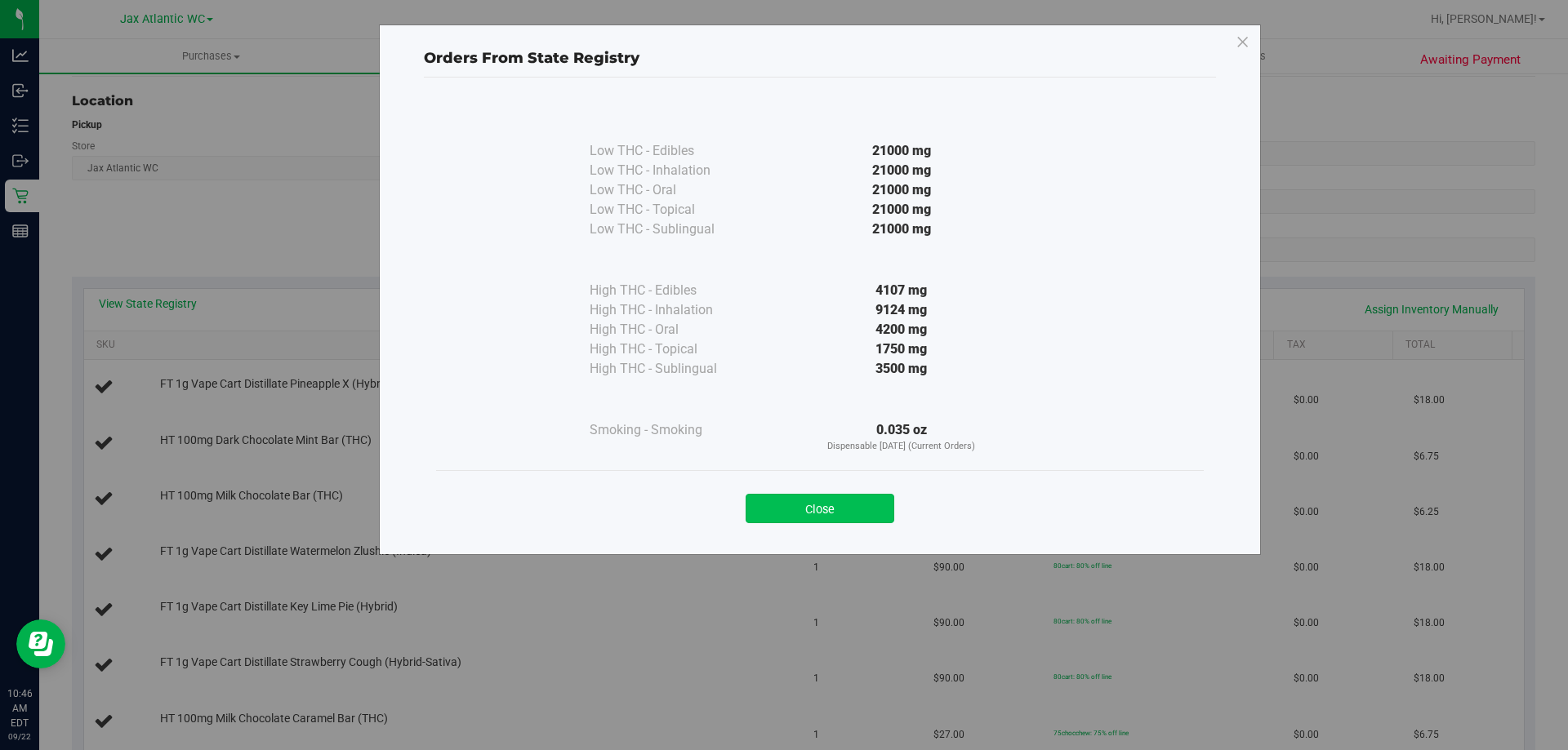
click at [794, 505] on button "Close" at bounding box center [820, 509] width 148 height 30
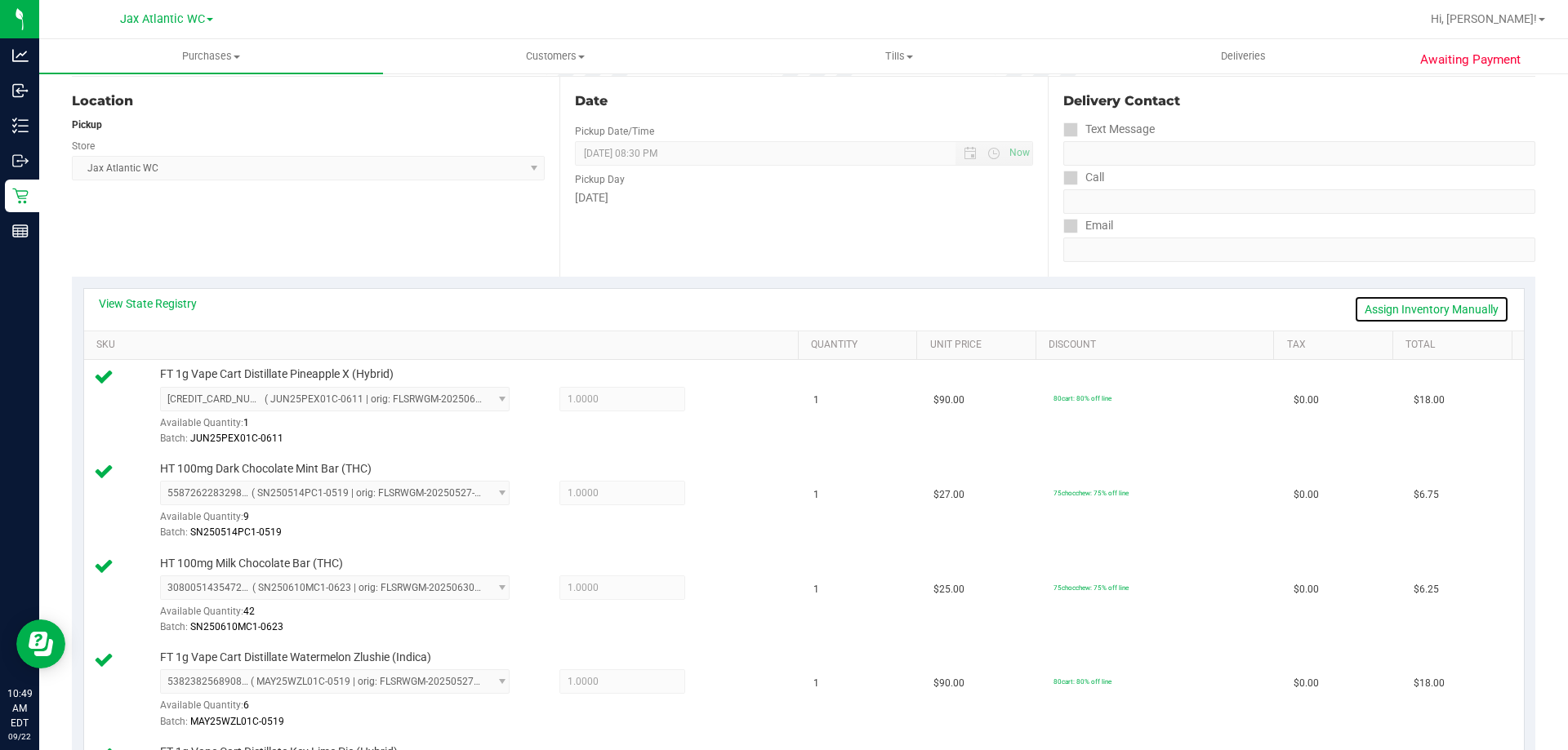
click at [1437, 304] on link "Assign Inventory Manually" at bounding box center [1431, 310] width 155 height 28
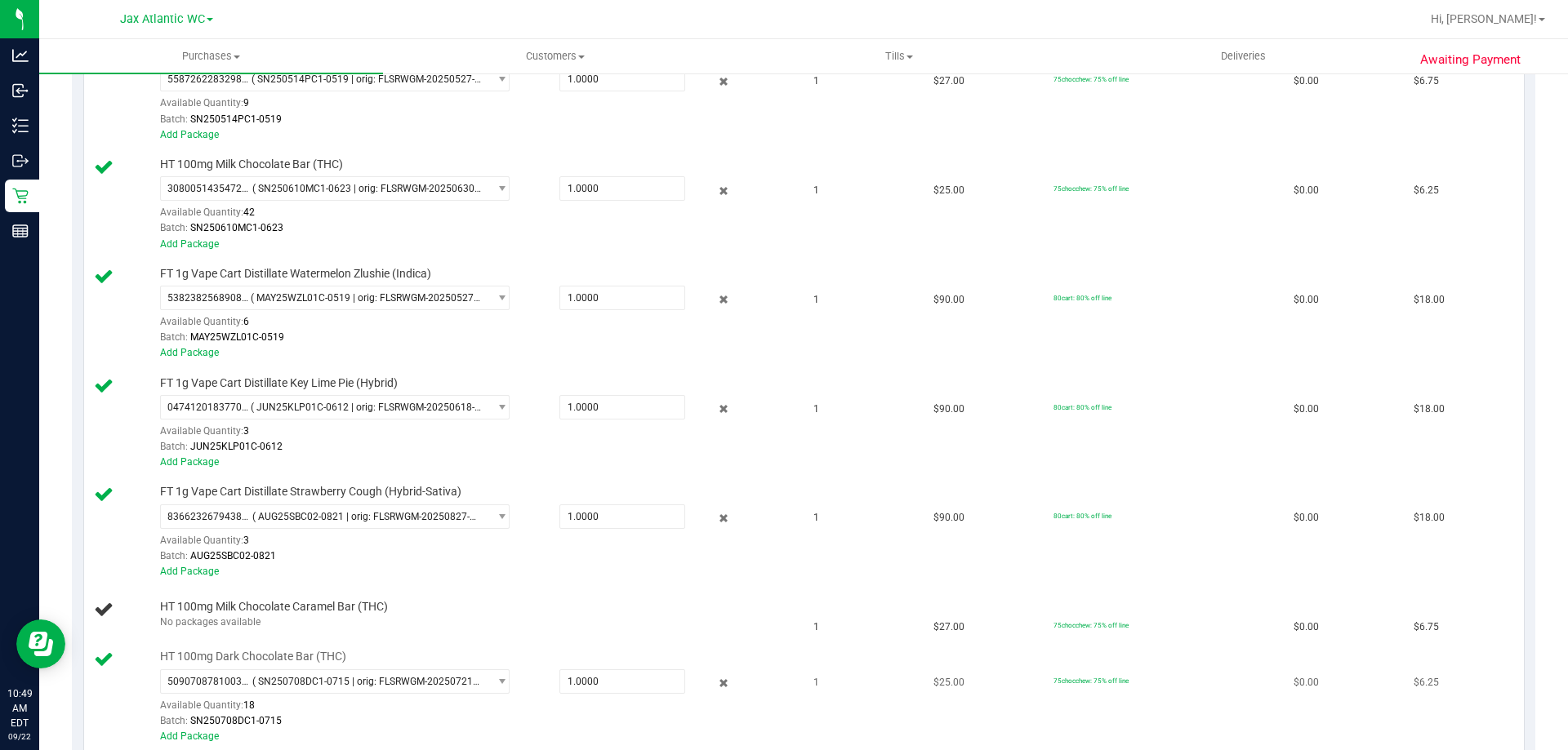
scroll to position [735, 0]
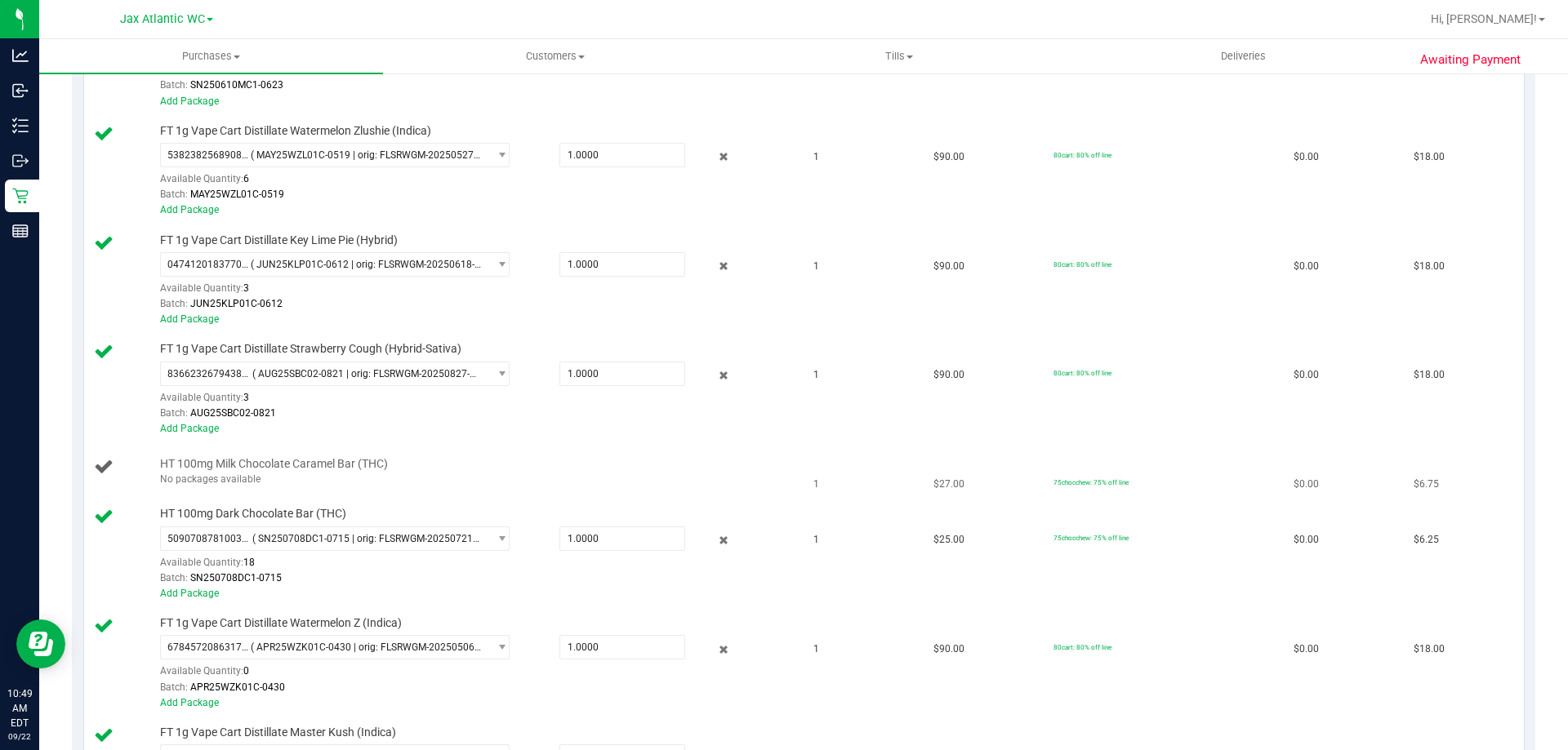
click at [218, 481] on div "No packages available" at bounding box center [475, 480] width 631 height 16
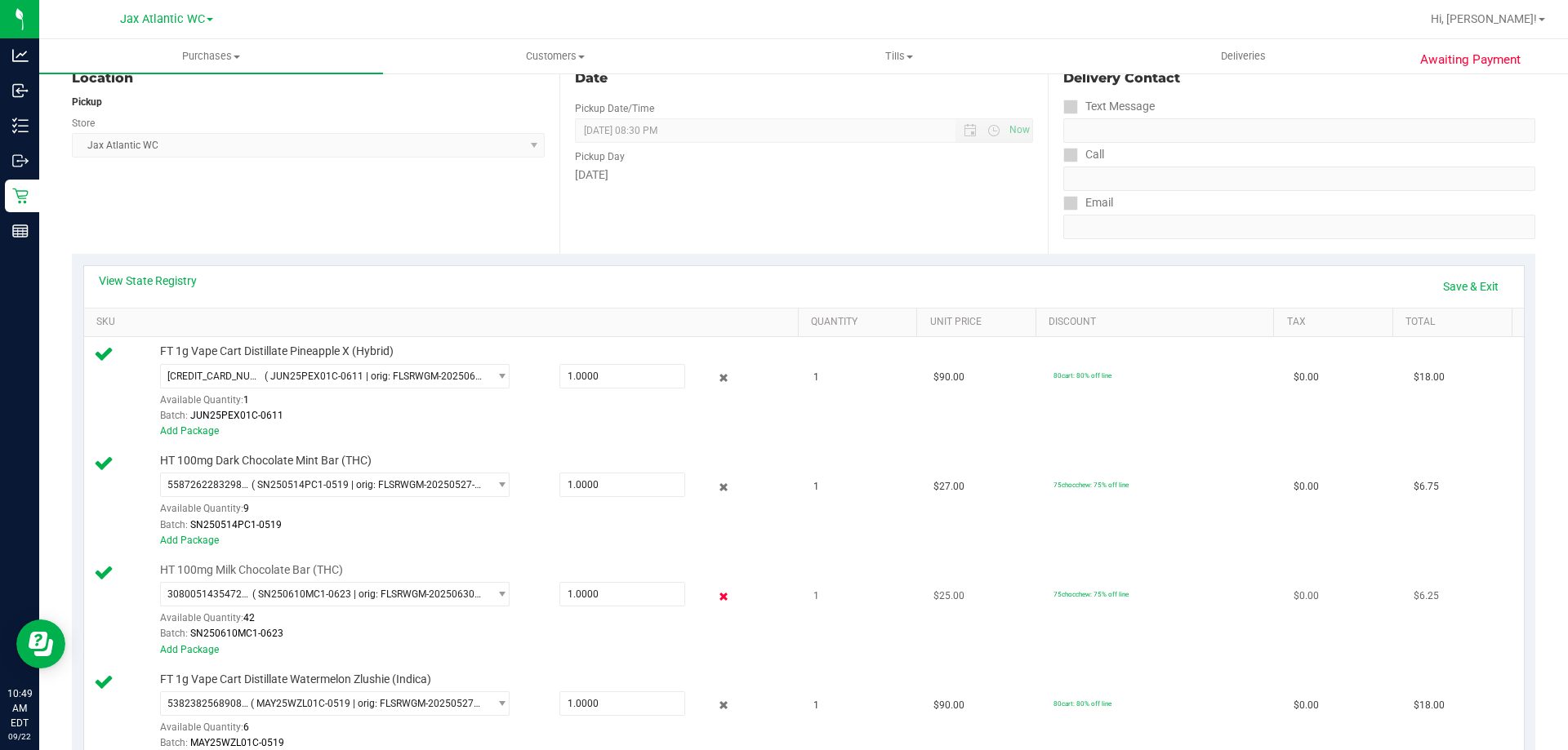
scroll to position [0, 0]
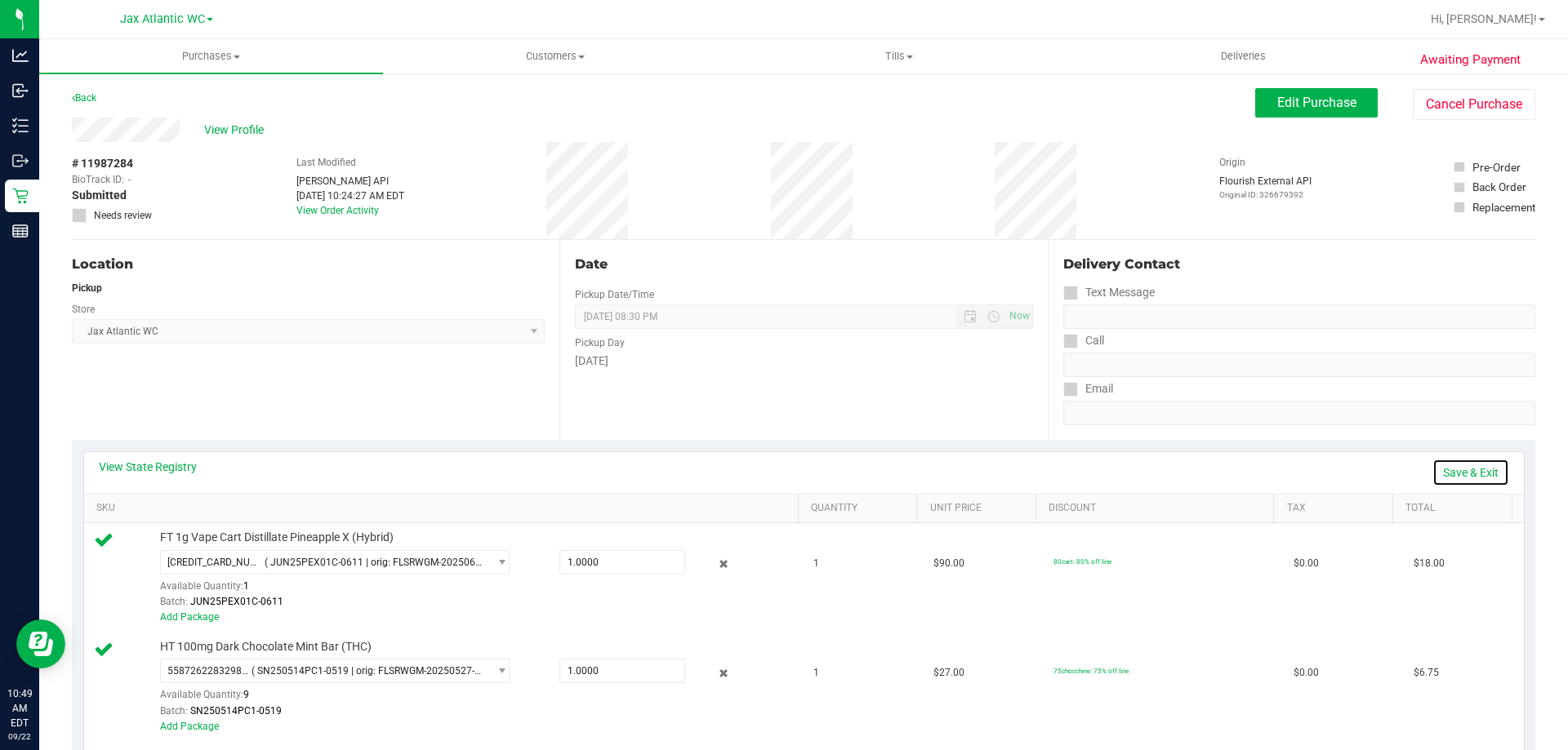
click at [1459, 464] on link "Save & Exit" at bounding box center [1471, 473] width 77 height 28
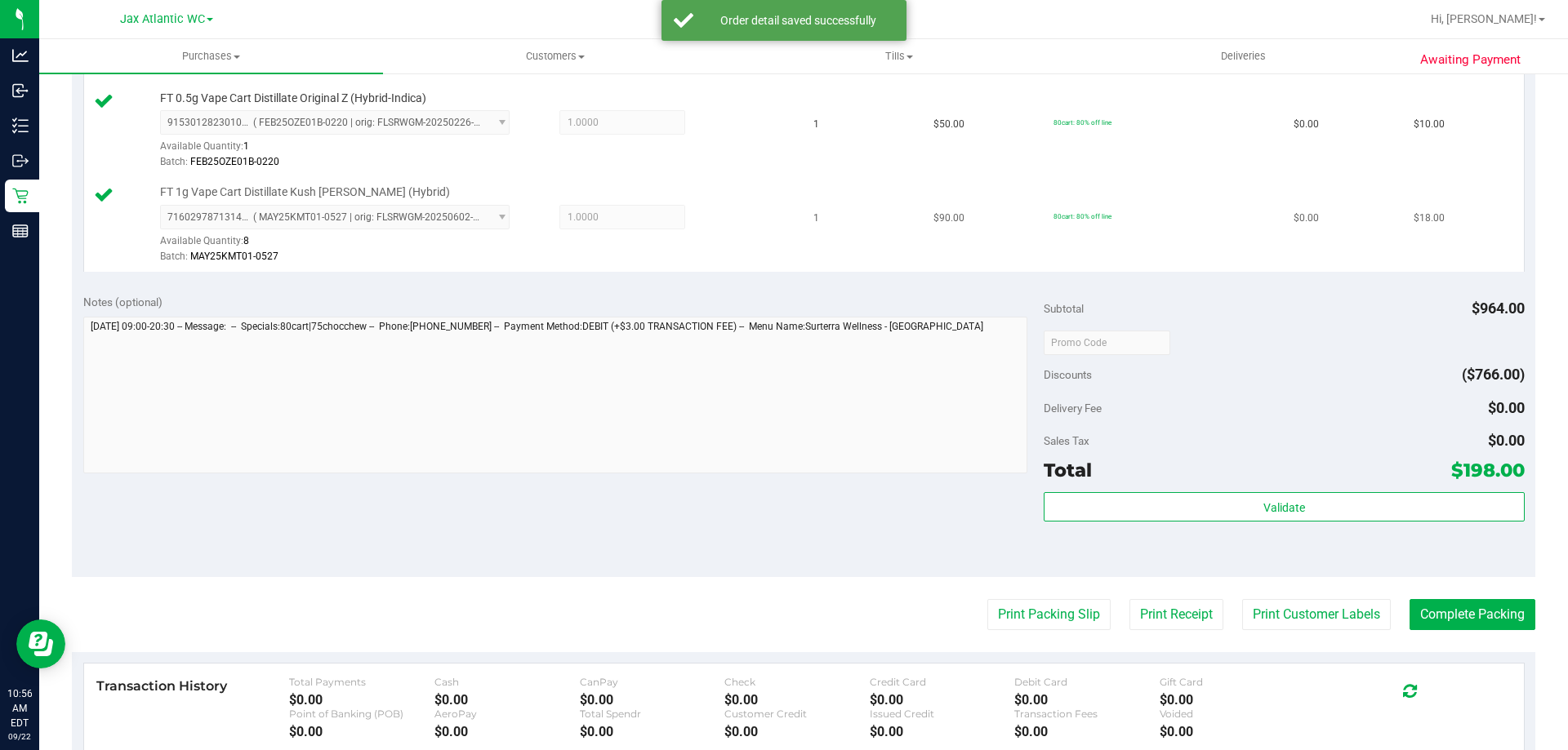
scroll to position [1715, 0]
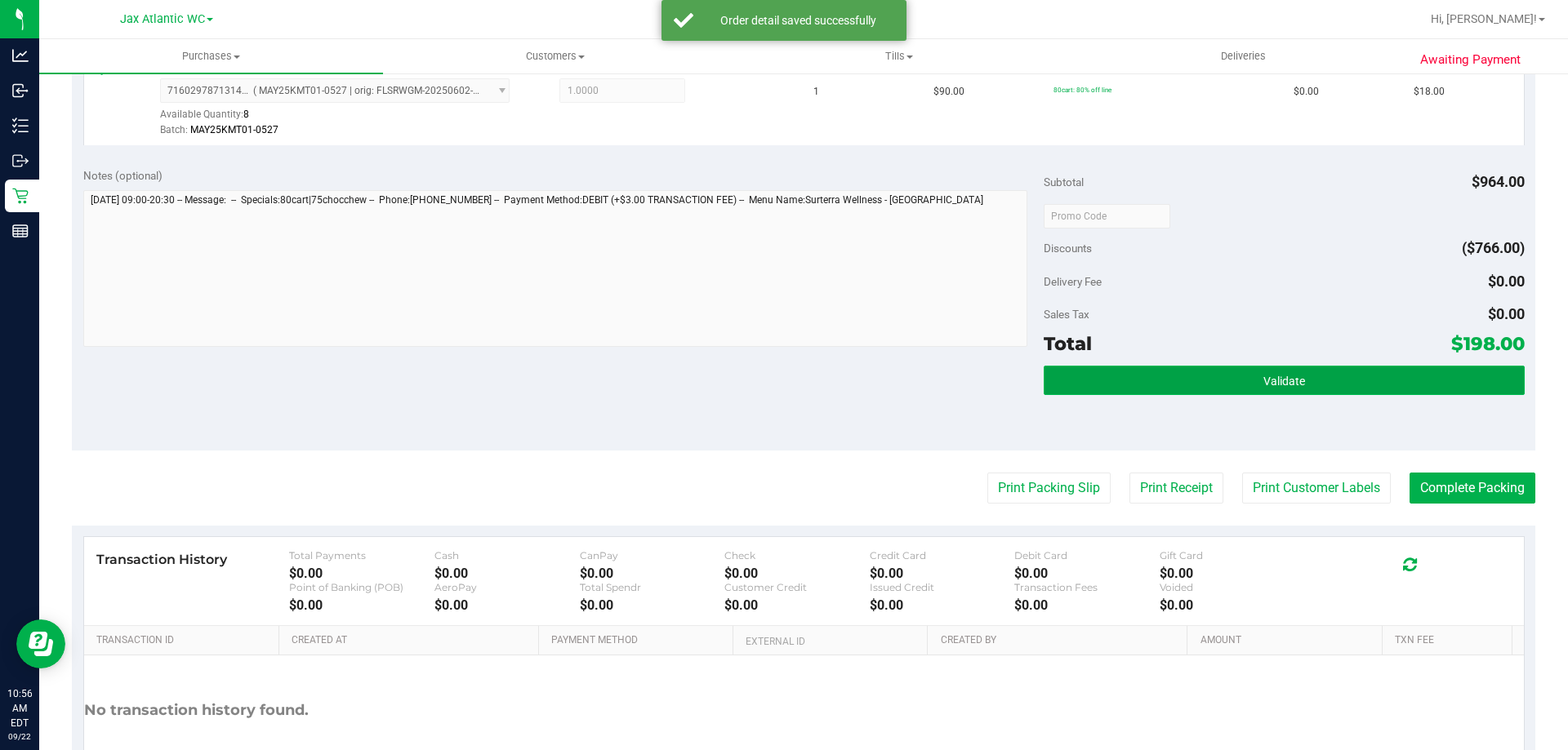
click at [1302, 379] on button "Validate" at bounding box center [1284, 381] width 480 height 30
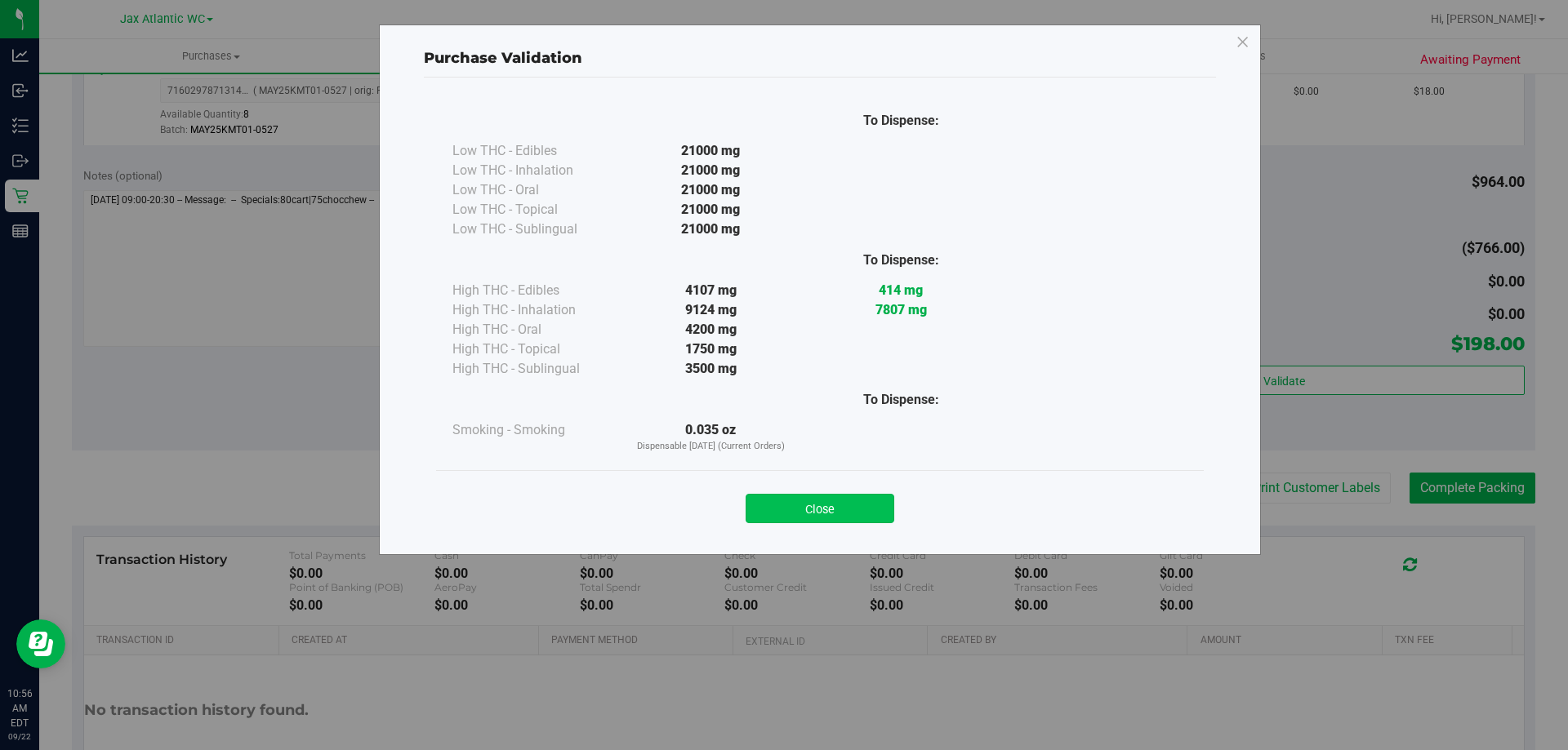
drag, startPoint x: 820, startPoint y: 488, endPoint x: 818, endPoint y: 499, distance: 11.2
click at [820, 488] on div "Close" at bounding box center [820, 503] width 743 height 41
click at [820, 512] on button "Close" at bounding box center [820, 509] width 148 height 30
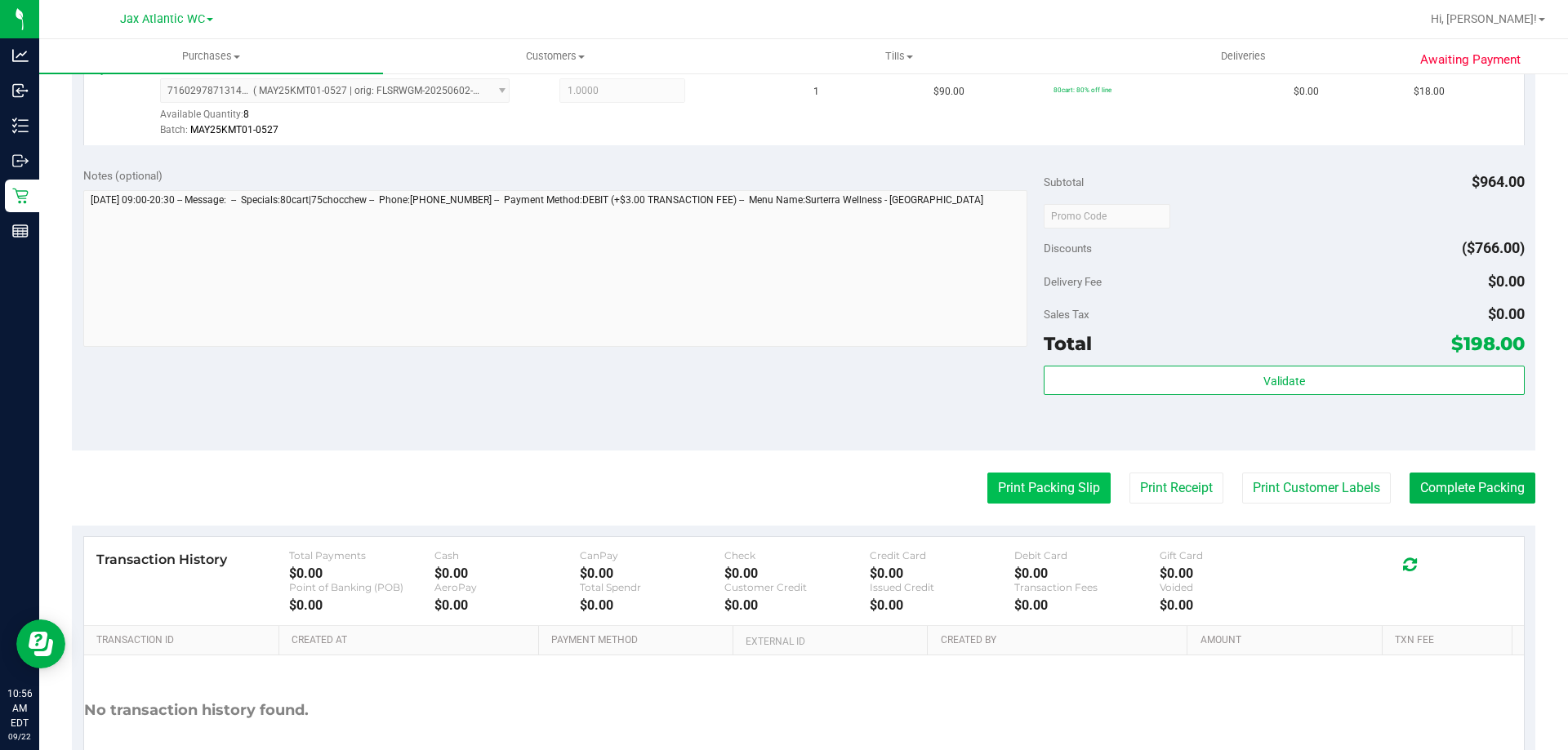
click at [1036, 497] on button "Print Packing Slip" at bounding box center [1049, 488] width 124 height 31
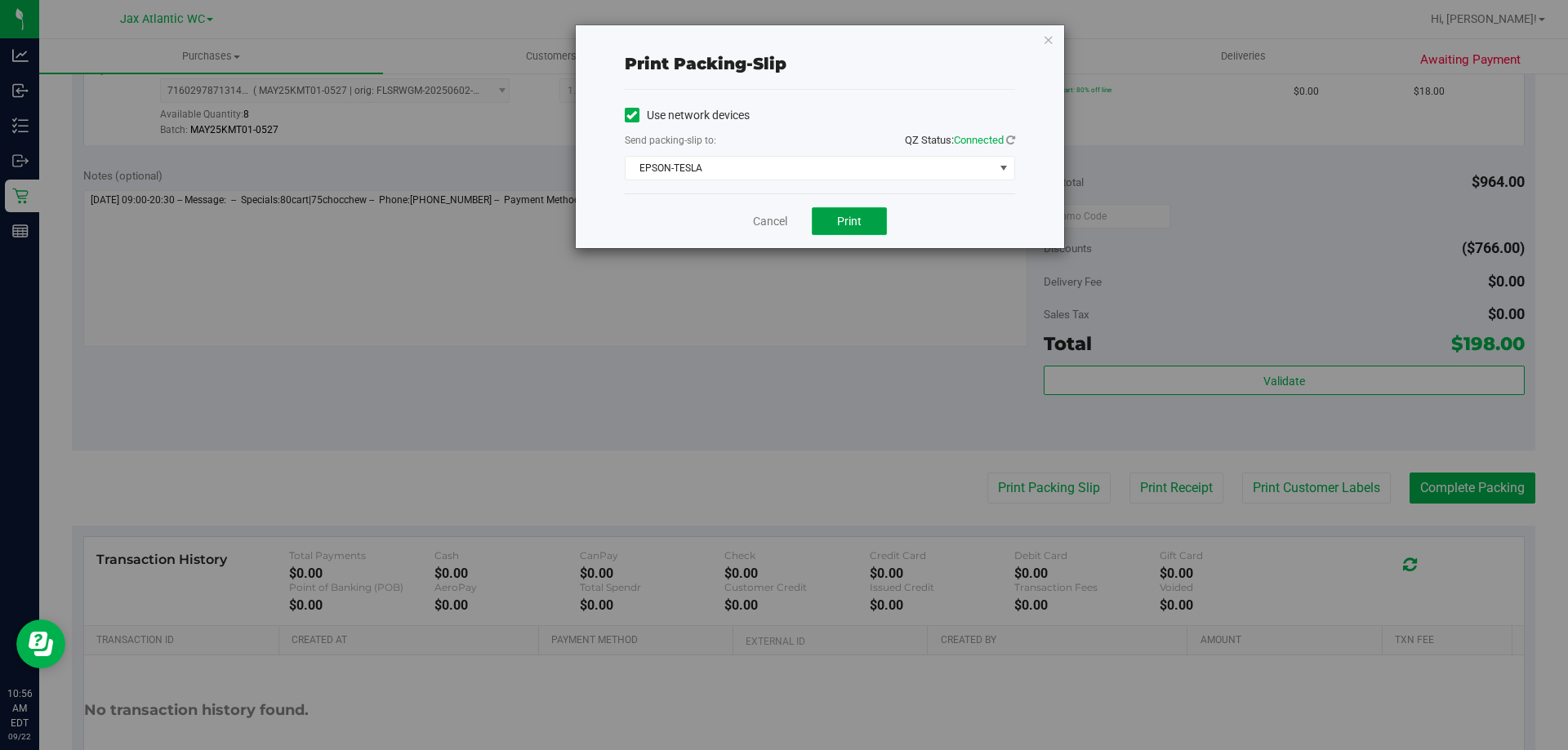
click at [857, 217] on span "Print" at bounding box center [849, 221] width 25 height 13
click at [757, 226] on div "Cancel Print" at bounding box center [820, 221] width 390 height 54
drag, startPoint x: 768, startPoint y: 222, endPoint x: 780, endPoint y: 224, distance: 12.2
click at [768, 221] on link "Cancel" at bounding box center [770, 221] width 35 height 17
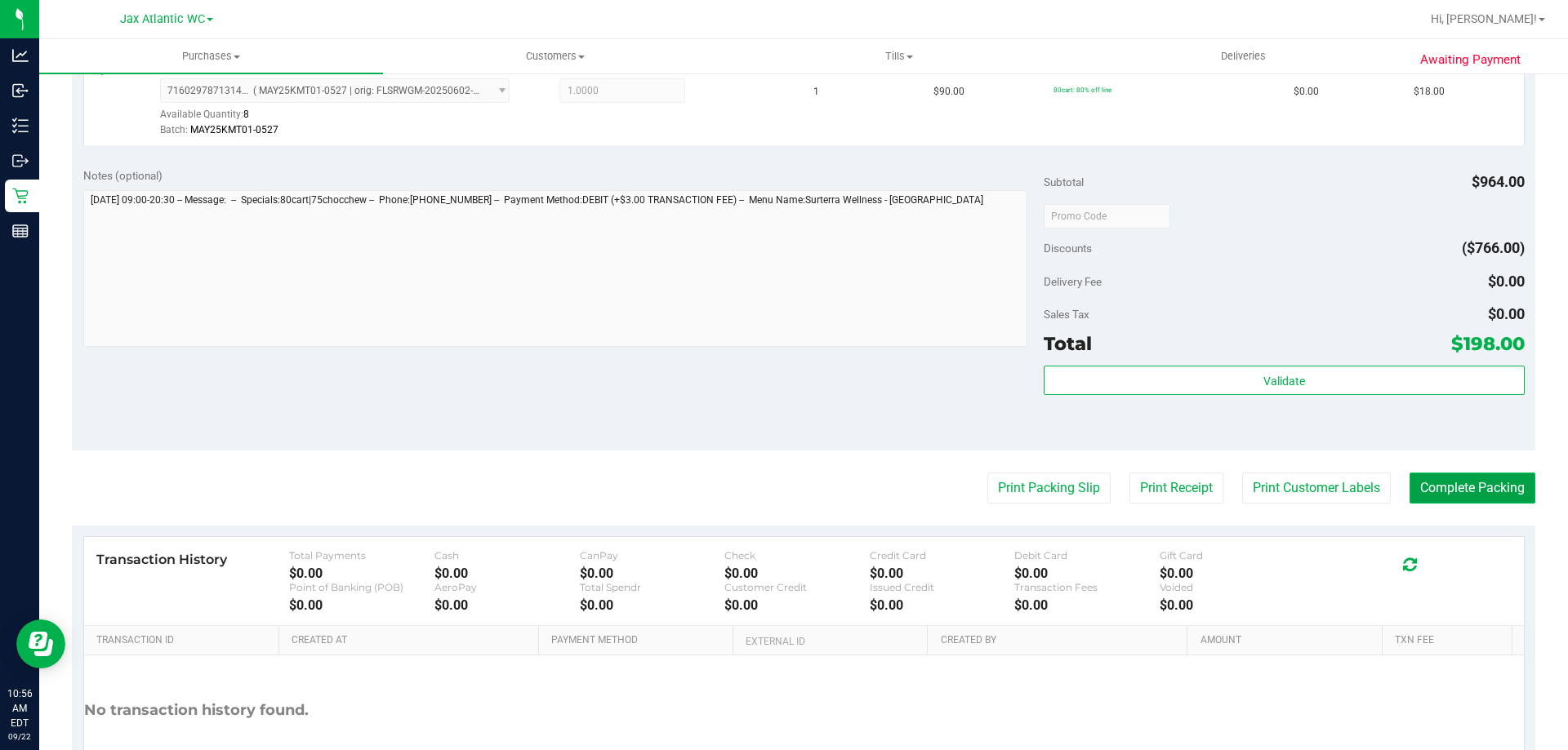
click at [1426, 485] on button "Complete Packing" at bounding box center [1472, 488] width 126 height 31
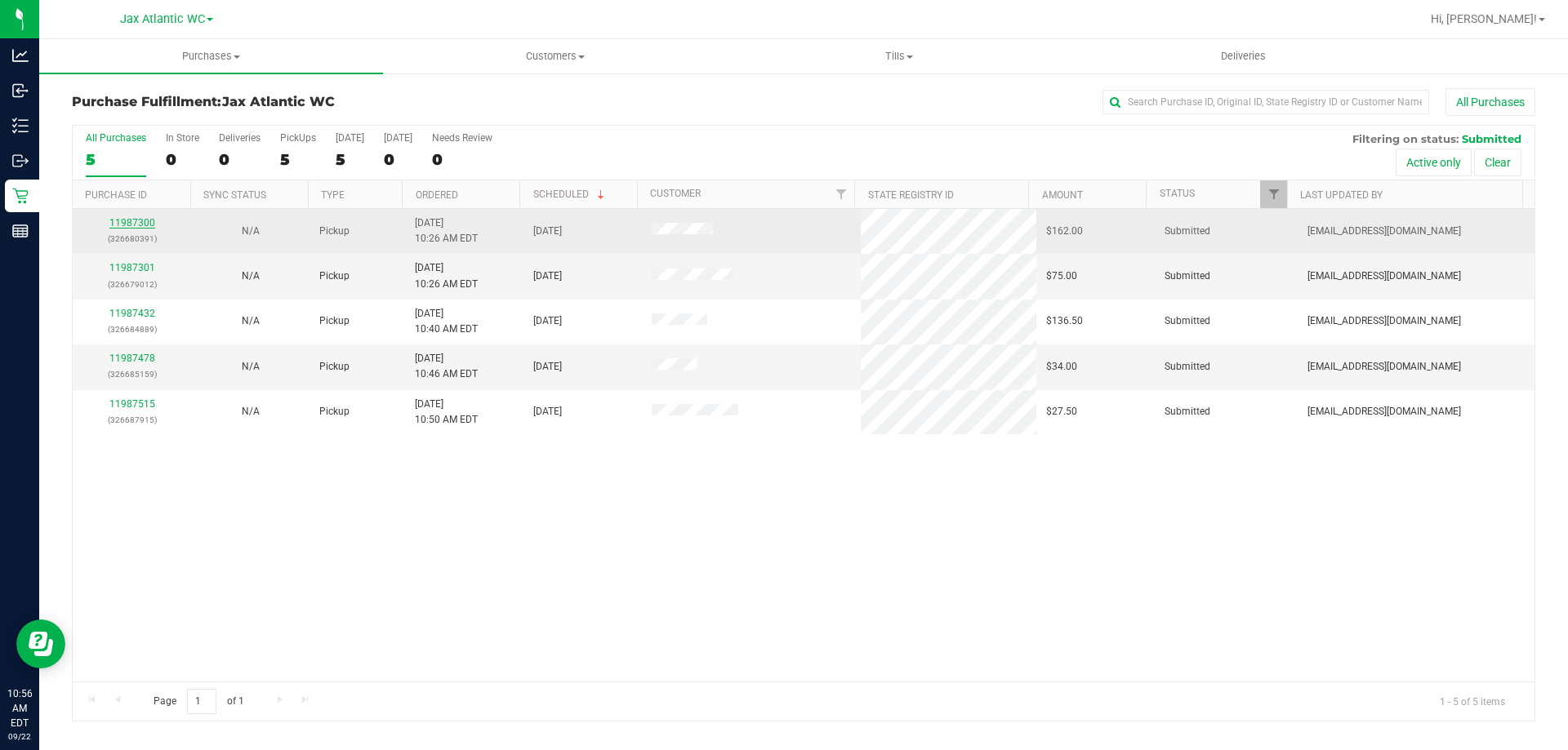
click at [130, 221] on link "11987300" at bounding box center [133, 223] width 46 height 12
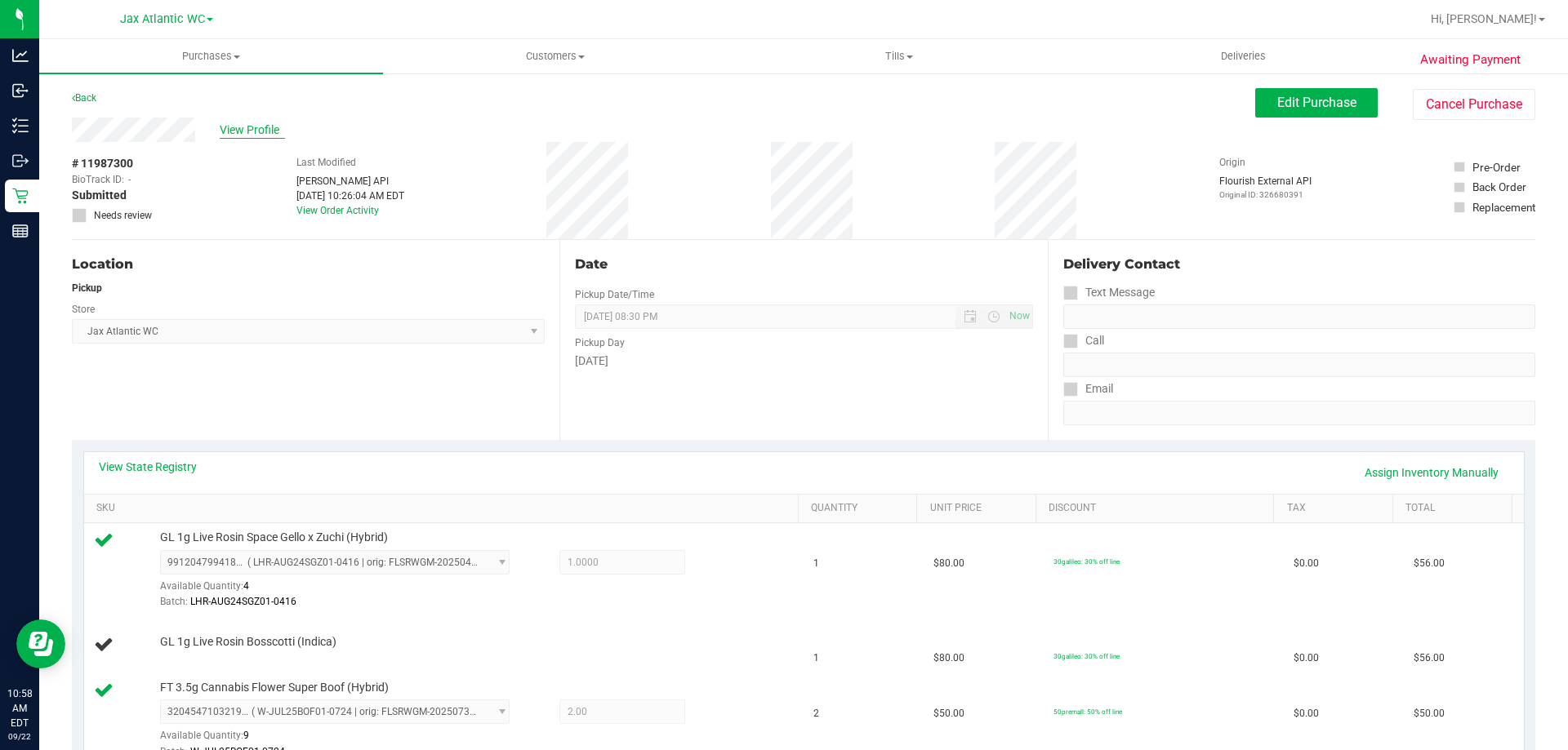
click at [240, 133] on span "View Profile" at bounding box center [252, 130] width 65 height 17
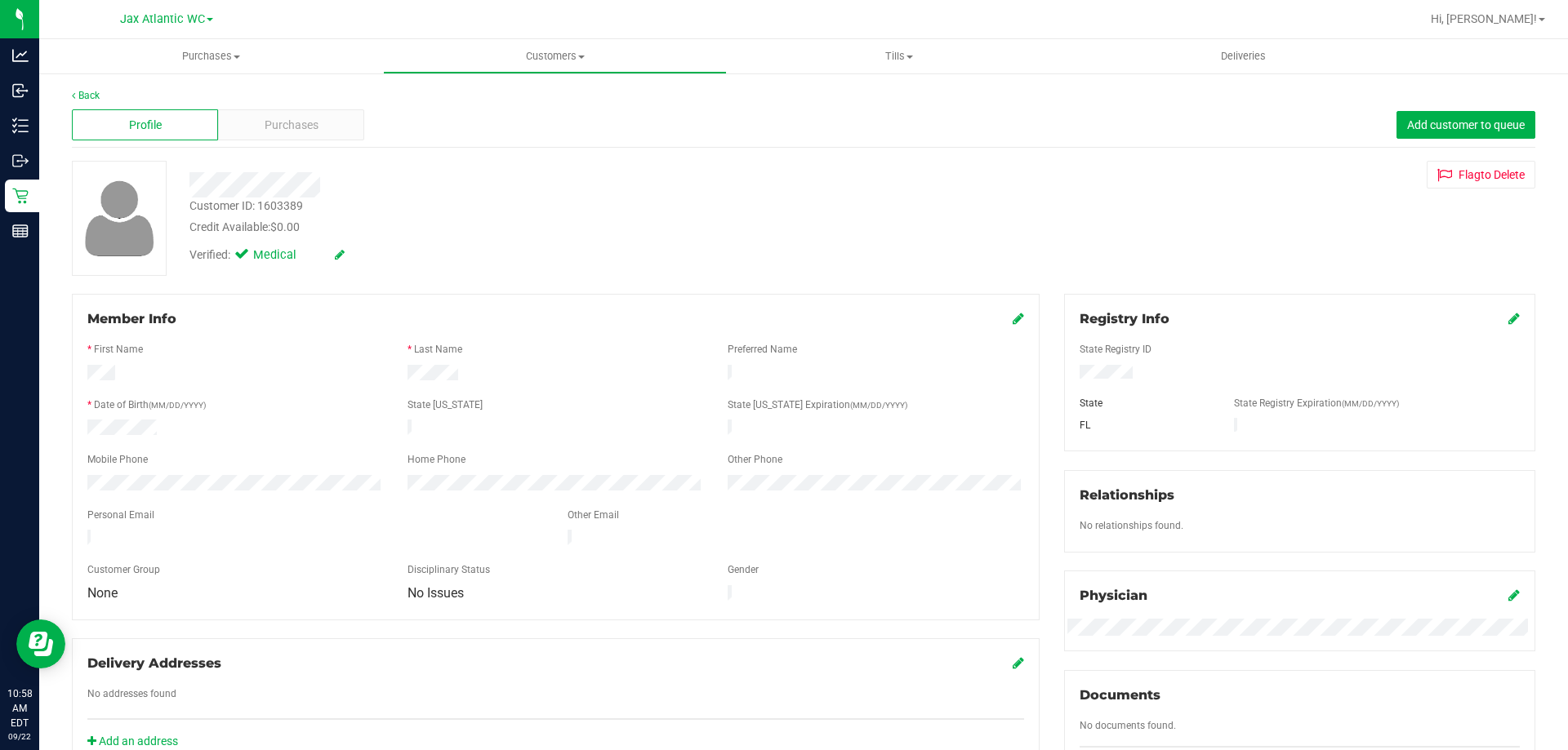
click at [241, 209] on div "Customer ID: 1603389" at bounding box center [245, 206] width 114 height 17
click at [244, 206] on div "Customer ID: 1603389" at bounding box center [245, 206] width 114 height 17
click at [246, 206] on div "Customer ID: 1603389" at bounding box center [245, 206] width 114 height 17
click at [259, 208] on div "Customer ID: 1603389" at bounding box center [245, 206] width 114 height 17
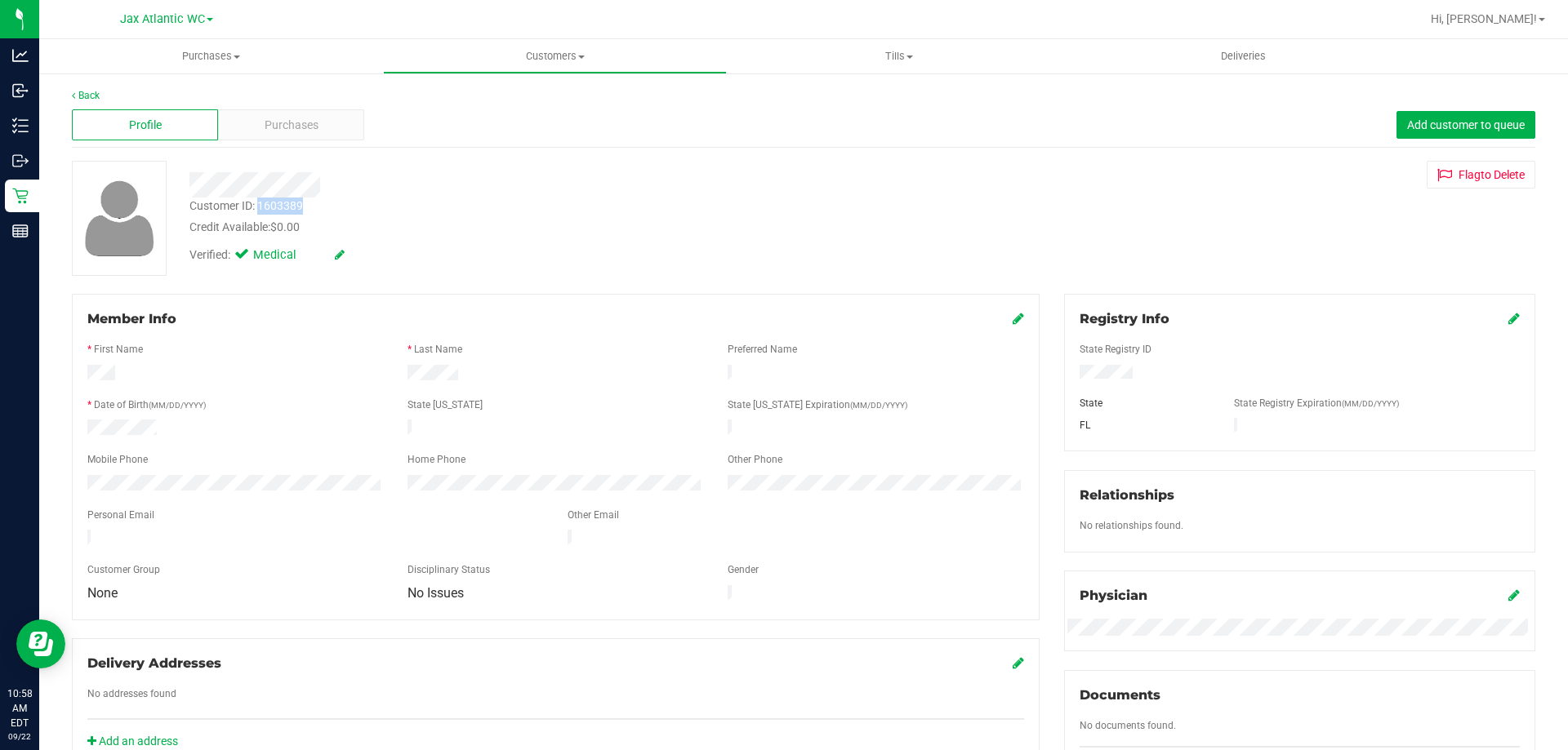
click at [259, 207] on div "Customer ID: 1603389" at bounding box center [245, 206] width 114 height 17
click at [258, 207] on div "Customer ID: 1603389" at bounding box center [245, 206] width 114 height 17
copy div "Customer ID: 1603389"
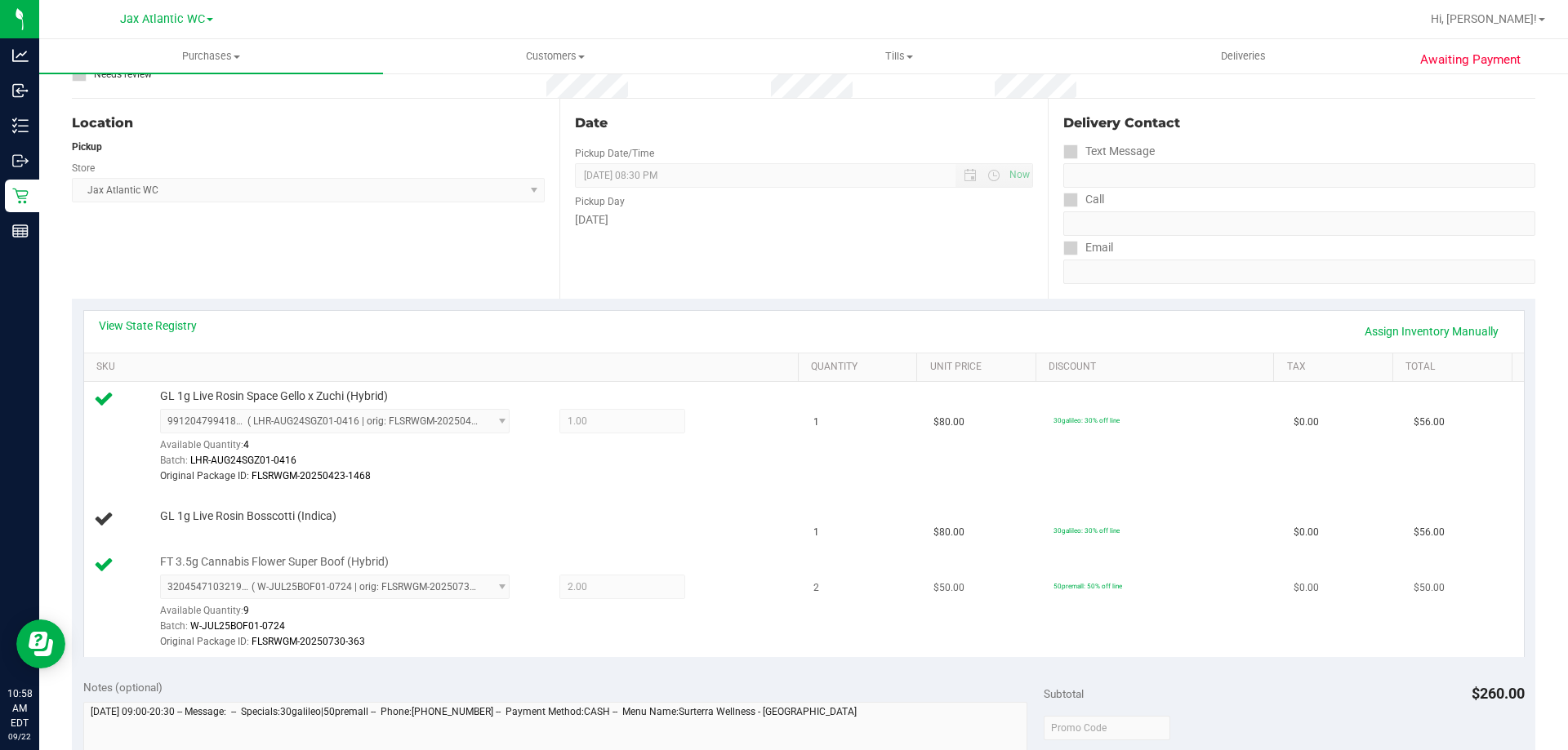
scroll to position [163, 0]
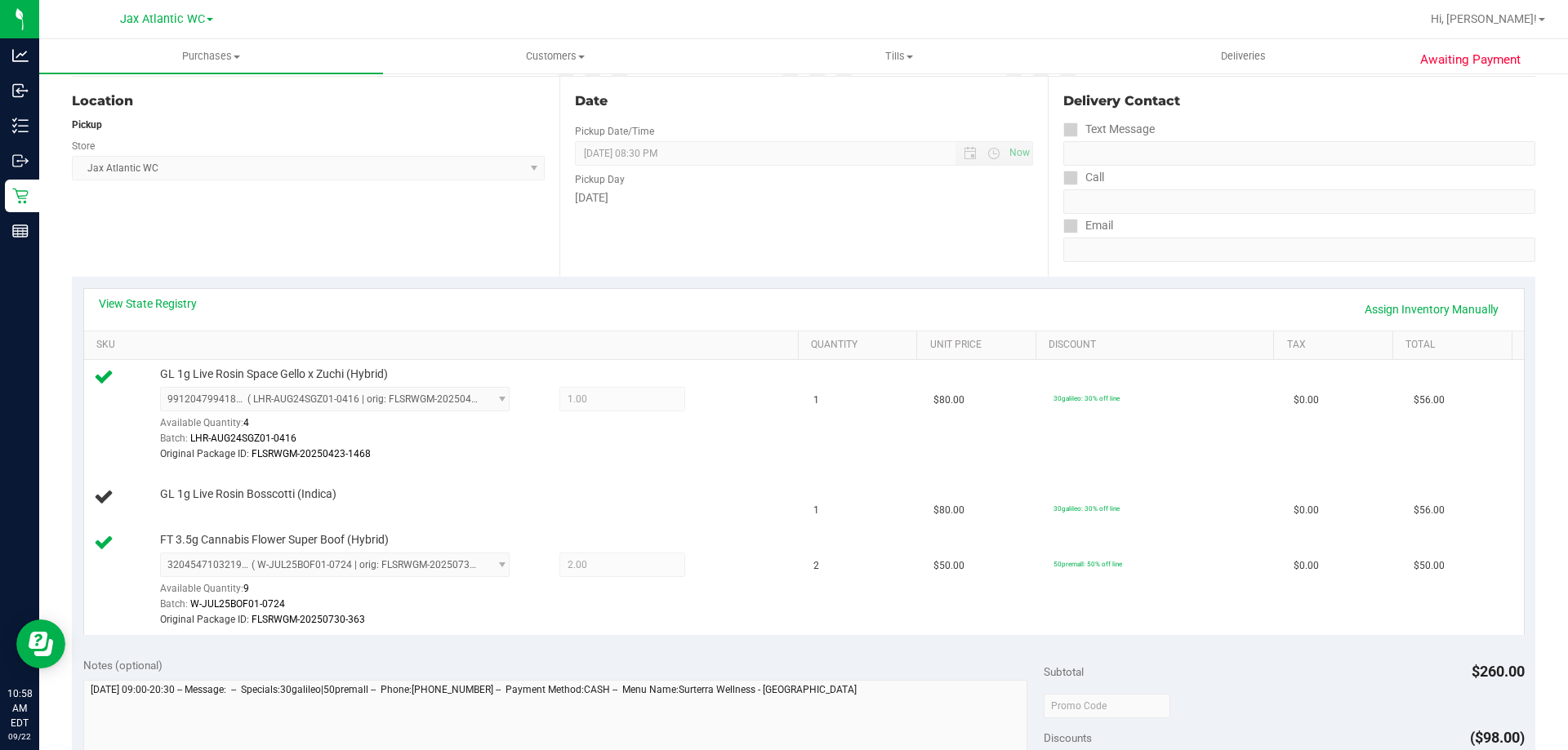
click at [1532, 235] on div "Awaiting Payment Back Edit Purchase Cancel Purchase View Profile # 11987300 Bio…" at bounding box center [804, 631] width 1529 height 1445
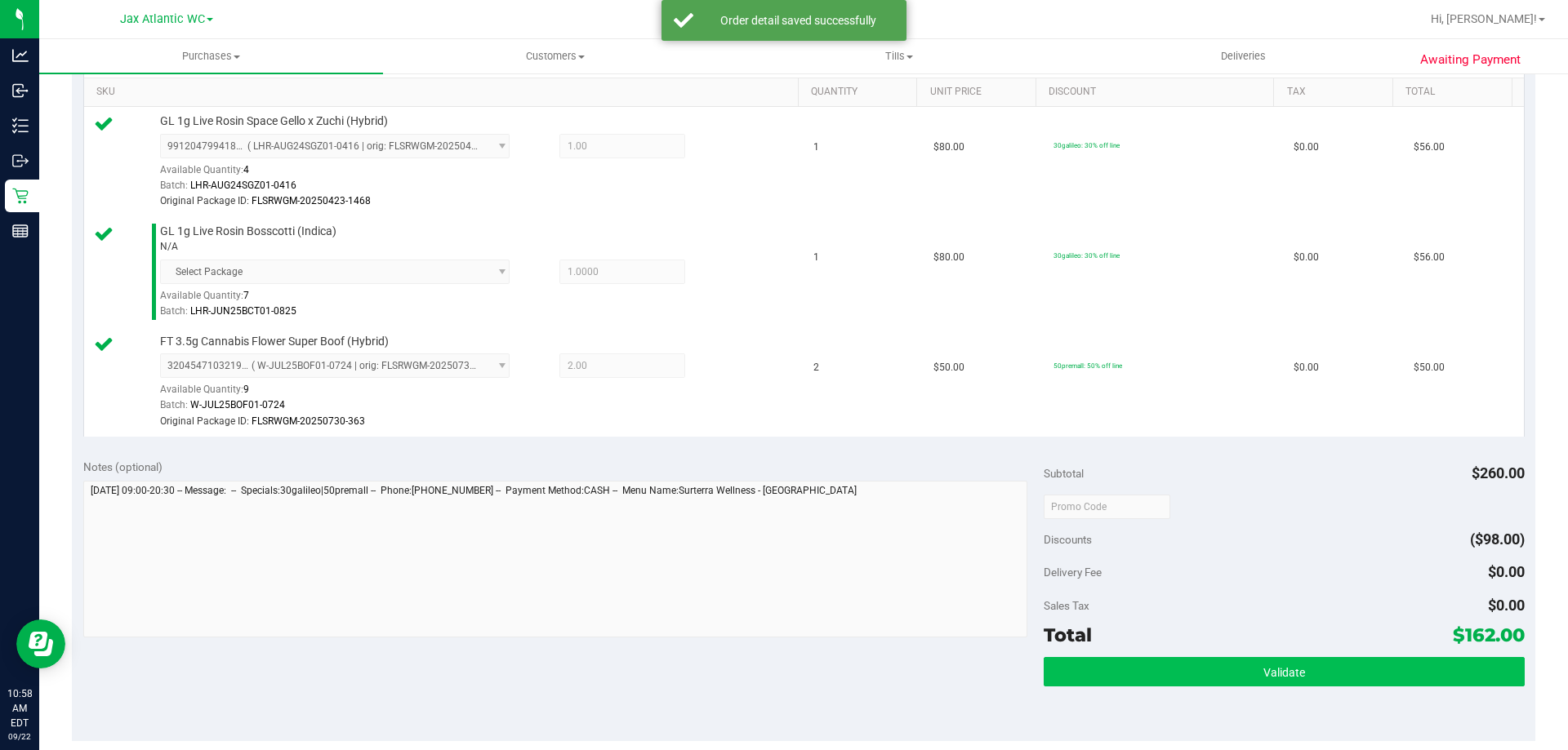
scroll to position [572, 0]
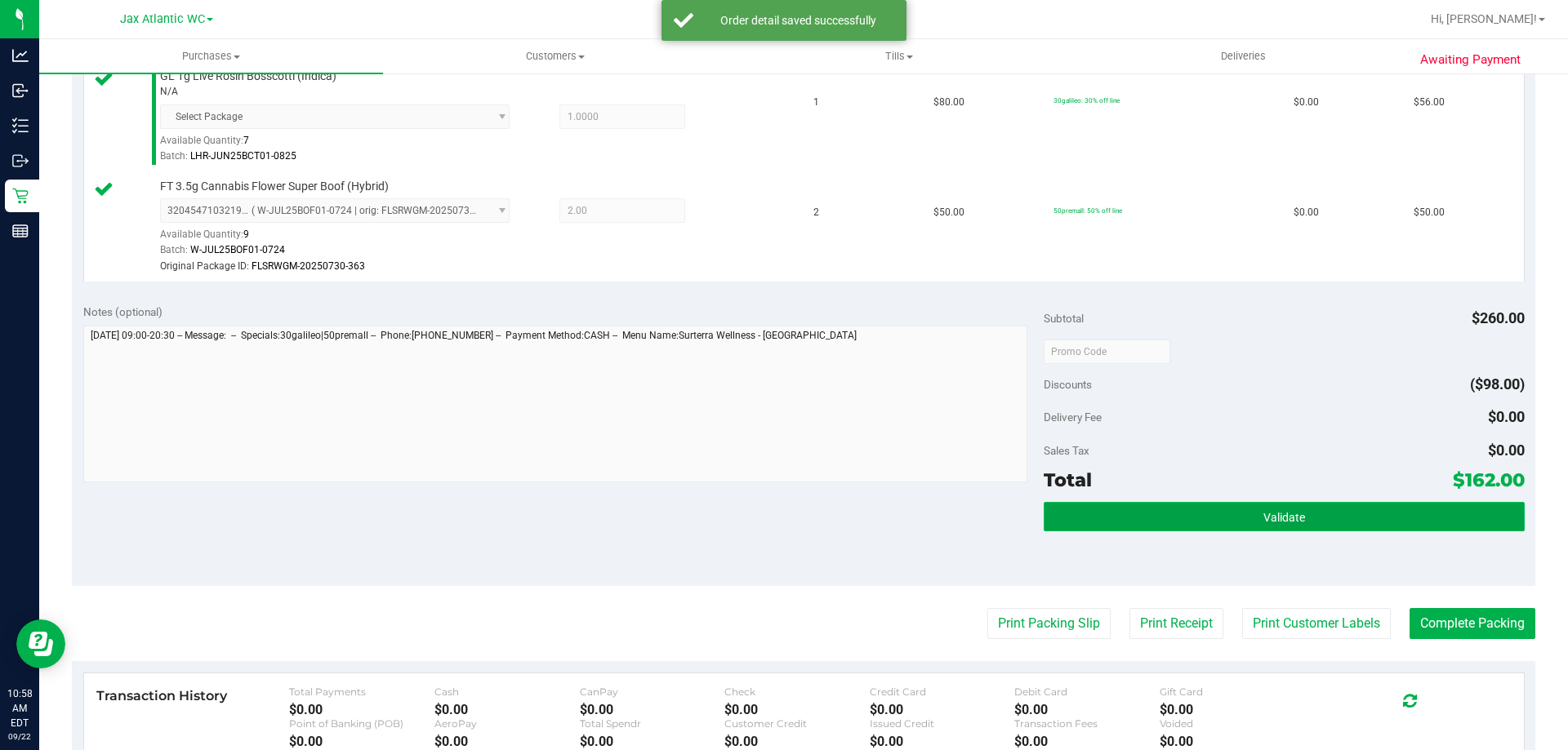
click at [1227, 516] on button "Validate" at bounding box center [1284, 516] width 480 height 30
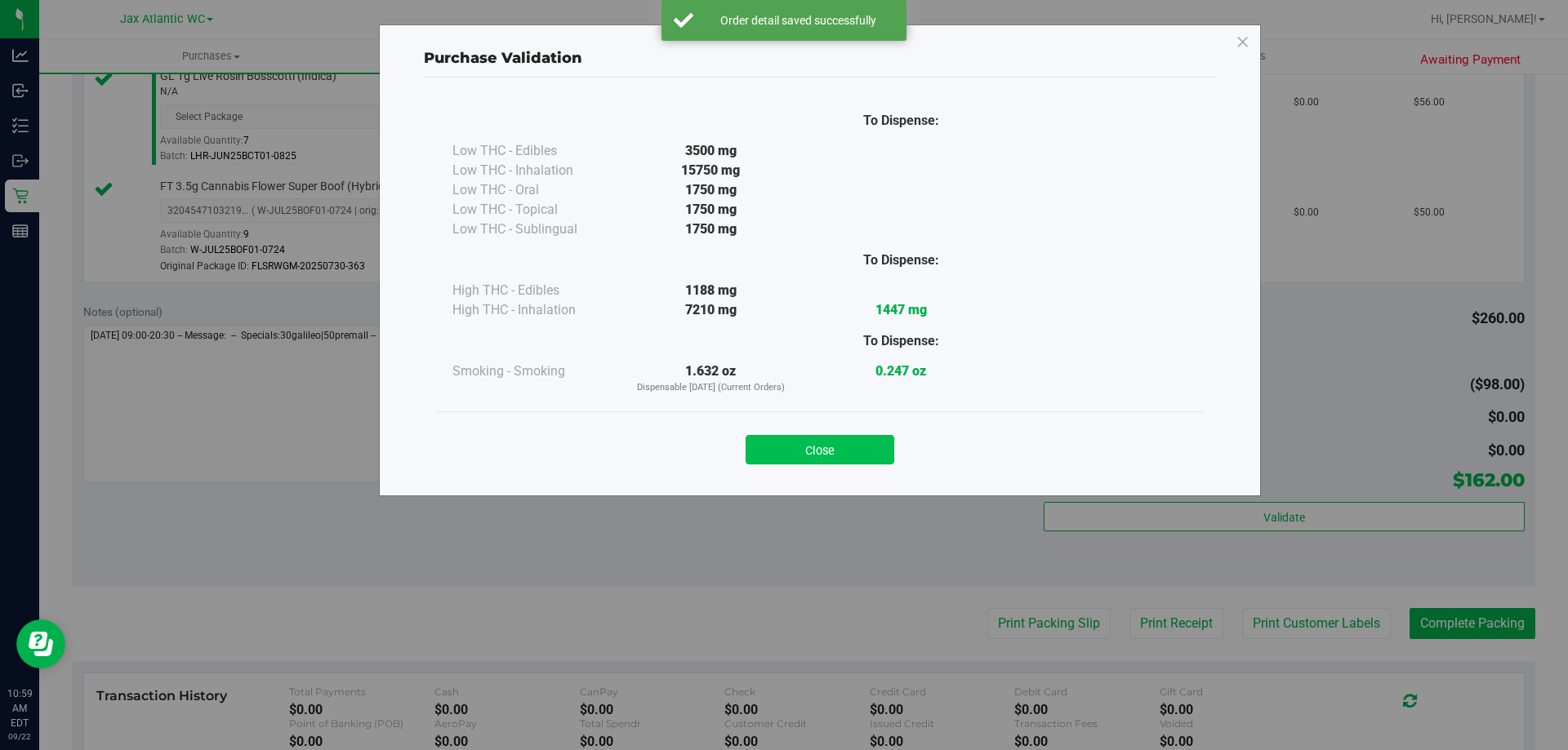
click at [842, 451] on button "Close" at bounding box center [820, 450] width 148 height 30
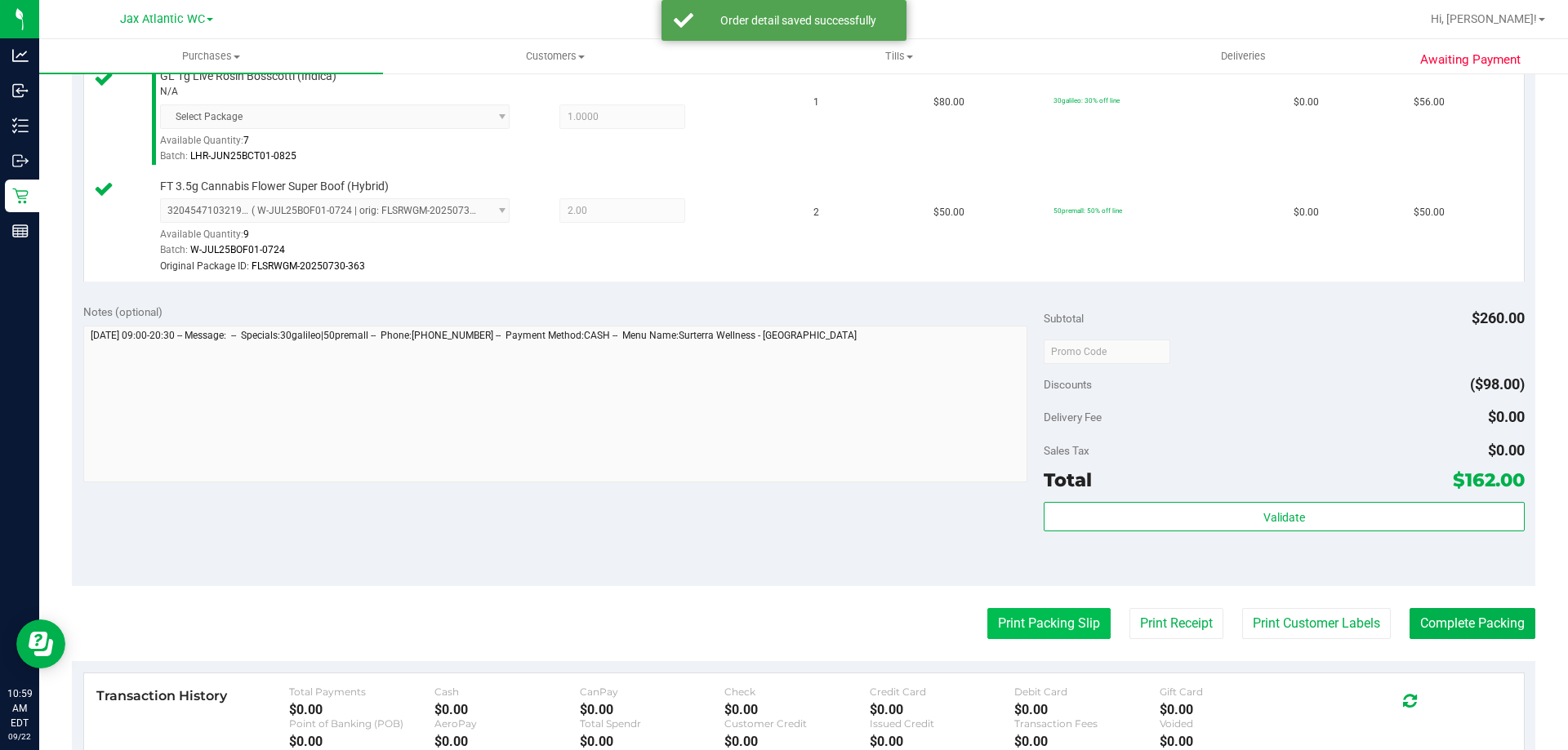
click at [1008, 614] on button "Print Packing Slip" at bounding box center [1049, 623] width 124 height 31
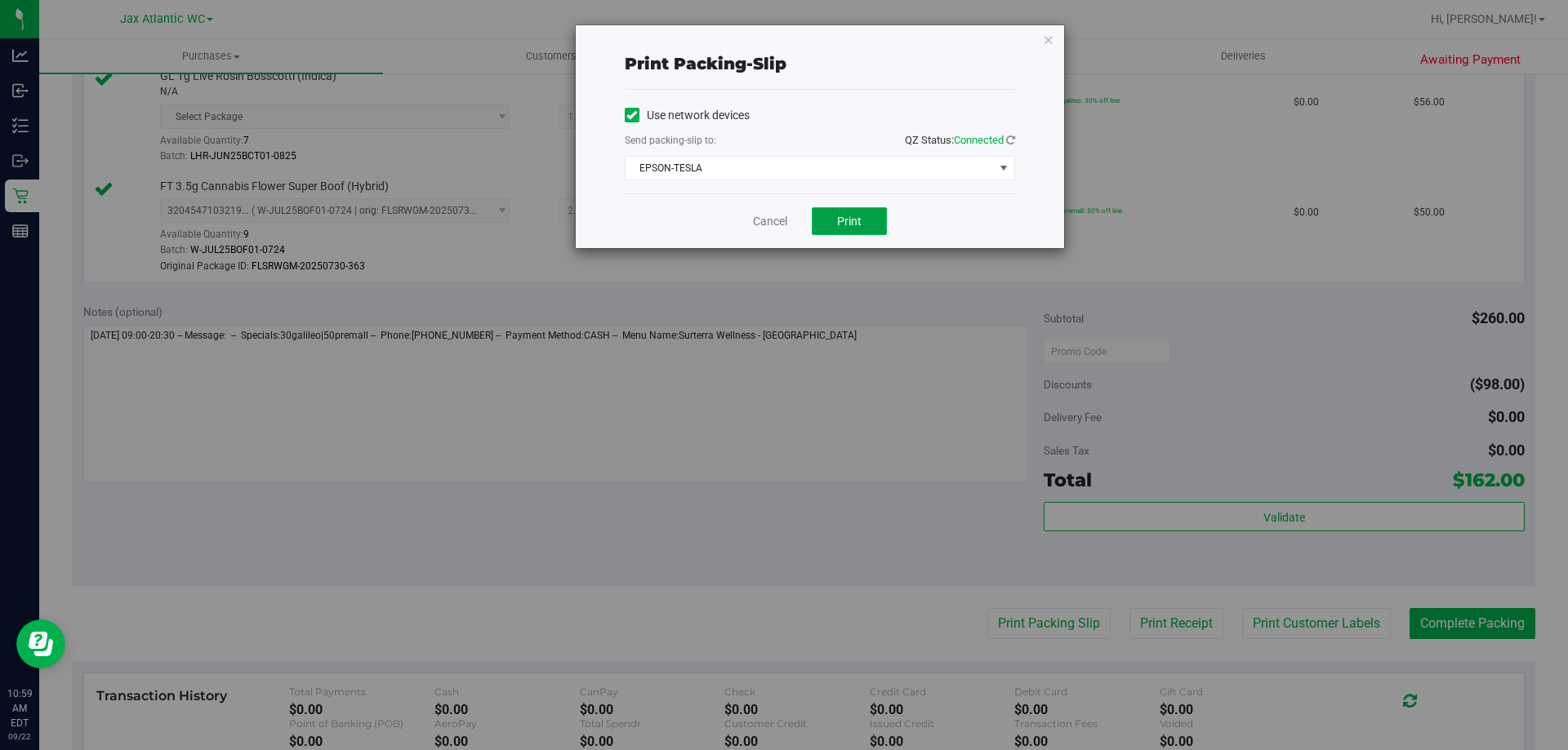
click at [851, 229] on button "Print" at bounding box center [849, 222] width 75 height 28
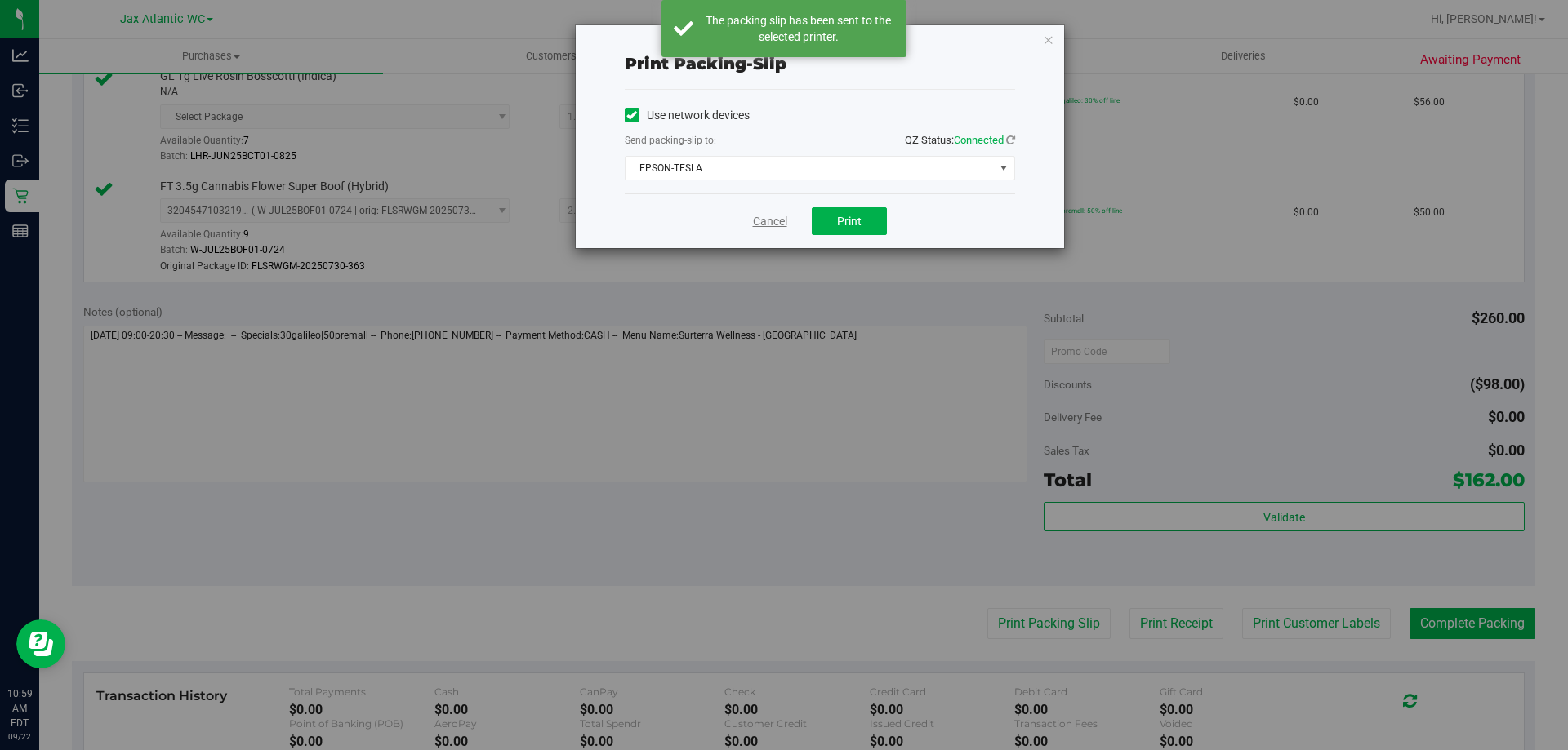
click at [759, 217] on link "Cancel" at bounding box center [770, 221] width 35 height 17
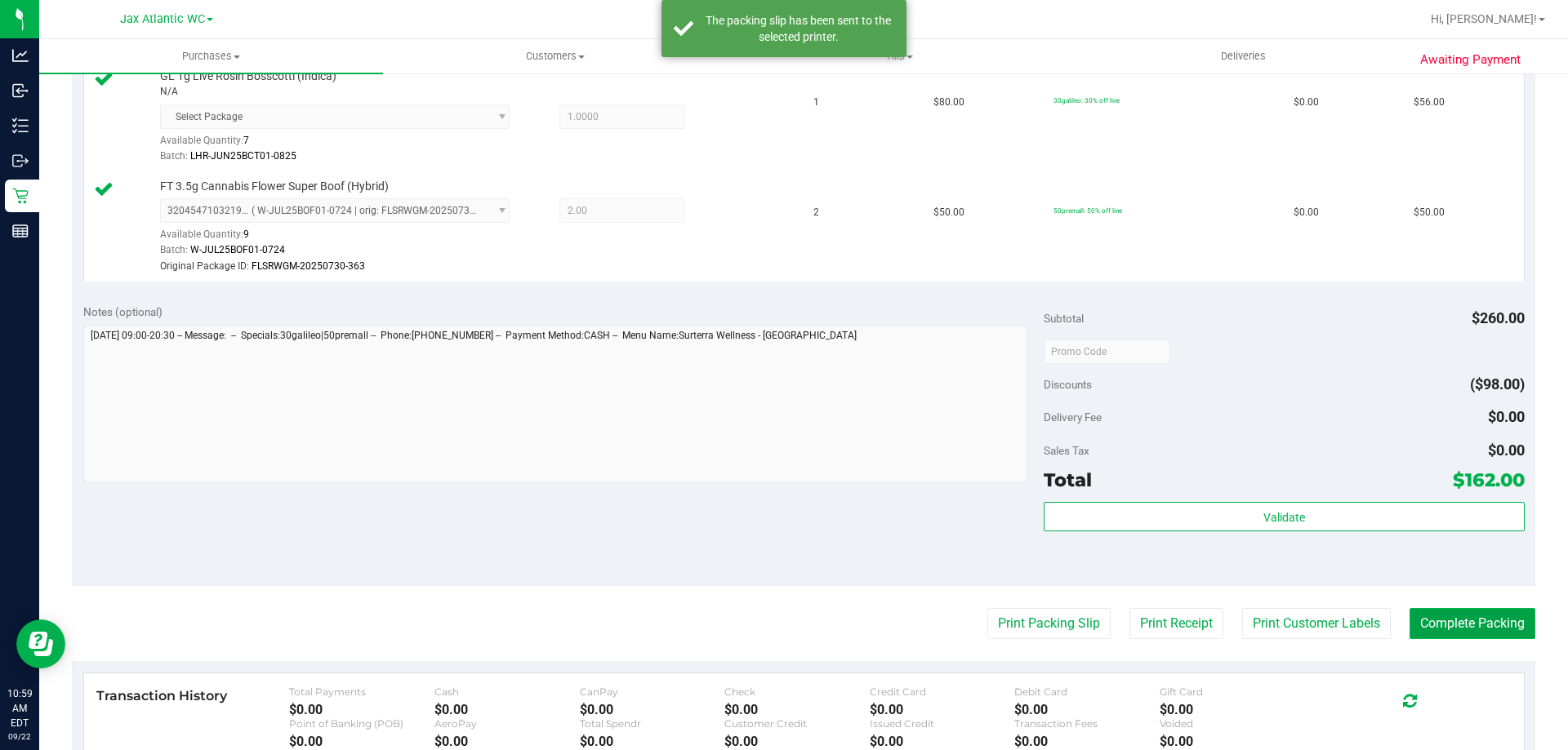
click at [1450, 629] on button "Complete Packing" at bounding box center [1472, 623] width 126 height 31
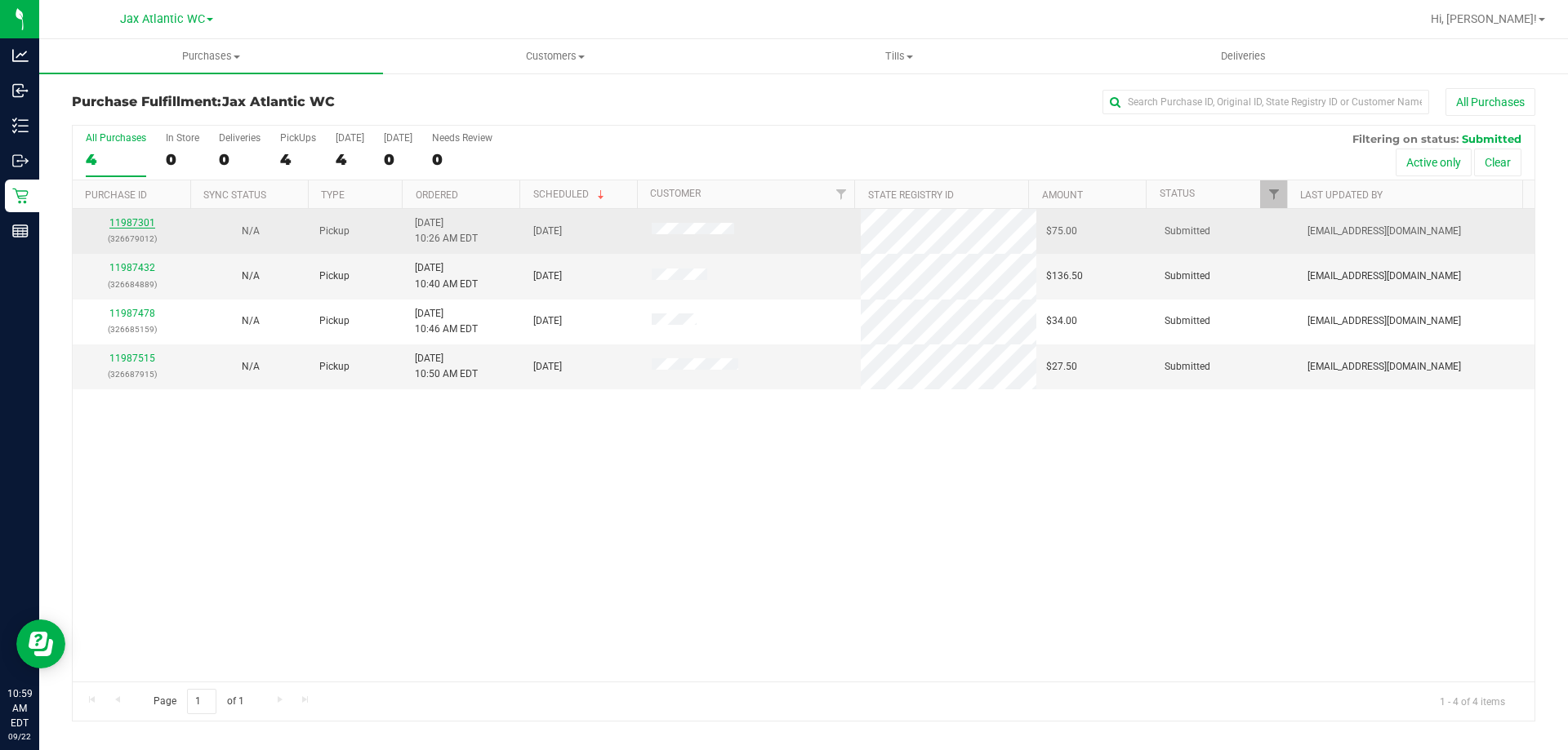
click at [136, 222] on link "11987301" at bounding box center [133, 223] width 46 height 12
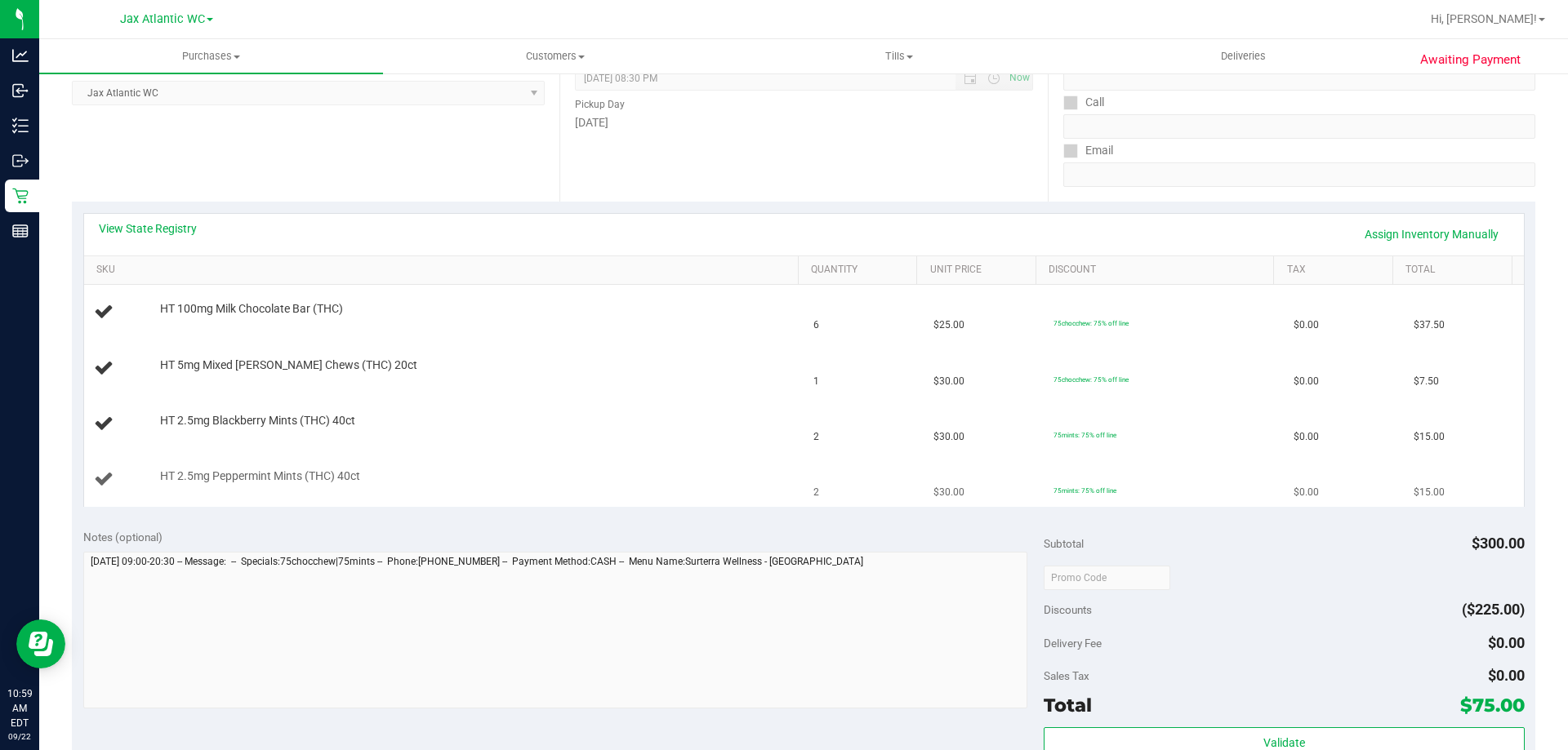
scroll to position [245, 0]
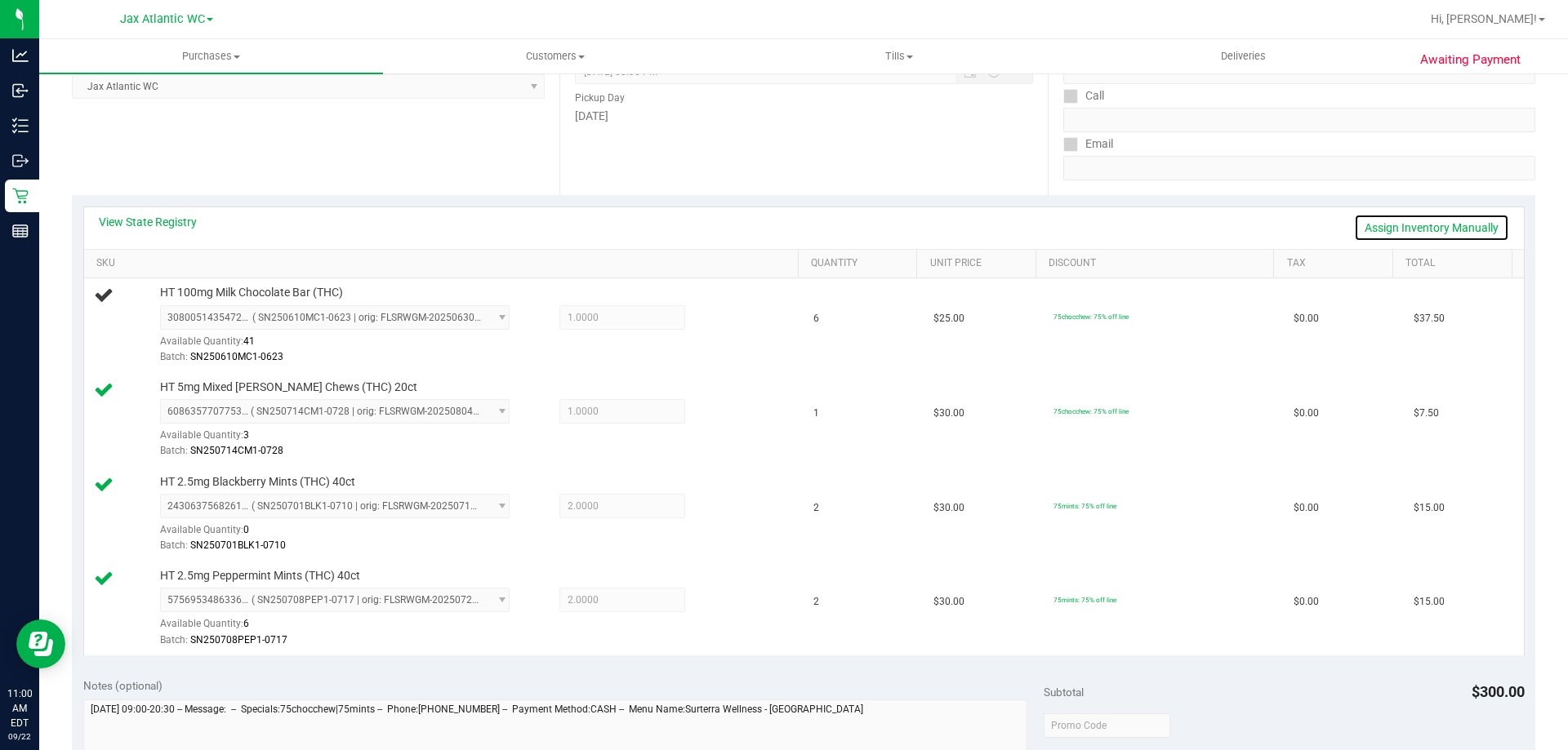
click at [1392, 227] on link "Assign Inventory Manually" at bounding box center [1431, 228] width 155 height 28
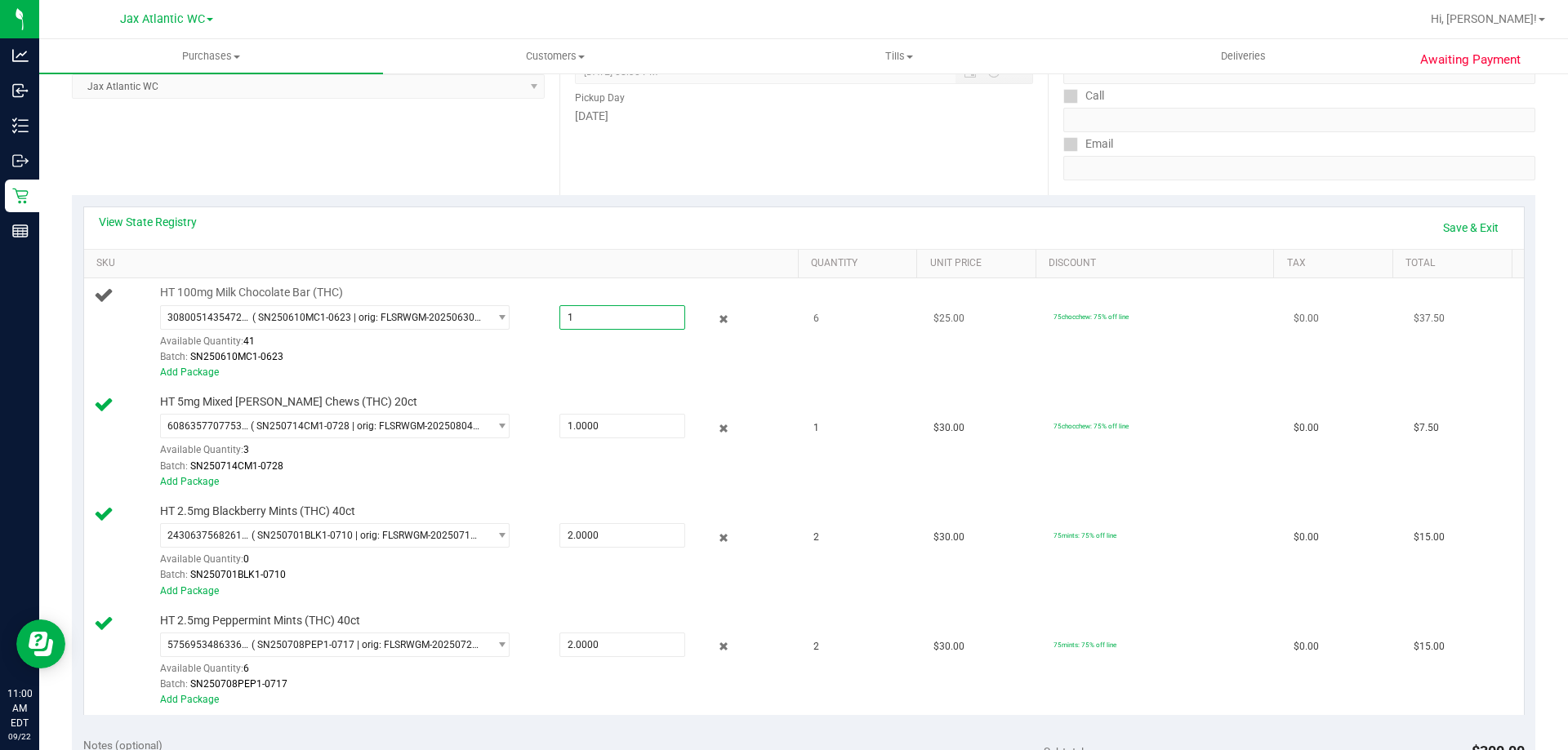
drag, startPoint x: 610, startPoint y: 320, endPoint x: 540, endPoint y: 336, distance: 71.8
click at [536, 329] on div "1.0000 1" at bounding box center [606, 318] width 157 height 25
type input "6"
type input "6.0000"
click at [716, 396] on div "HT 5mg Mixed Berry Chews (THC) 20ct 6086357707753810 ( SN250714CM1-0728 | orig:…" at bounding box center [470, 442] width 638 height 96
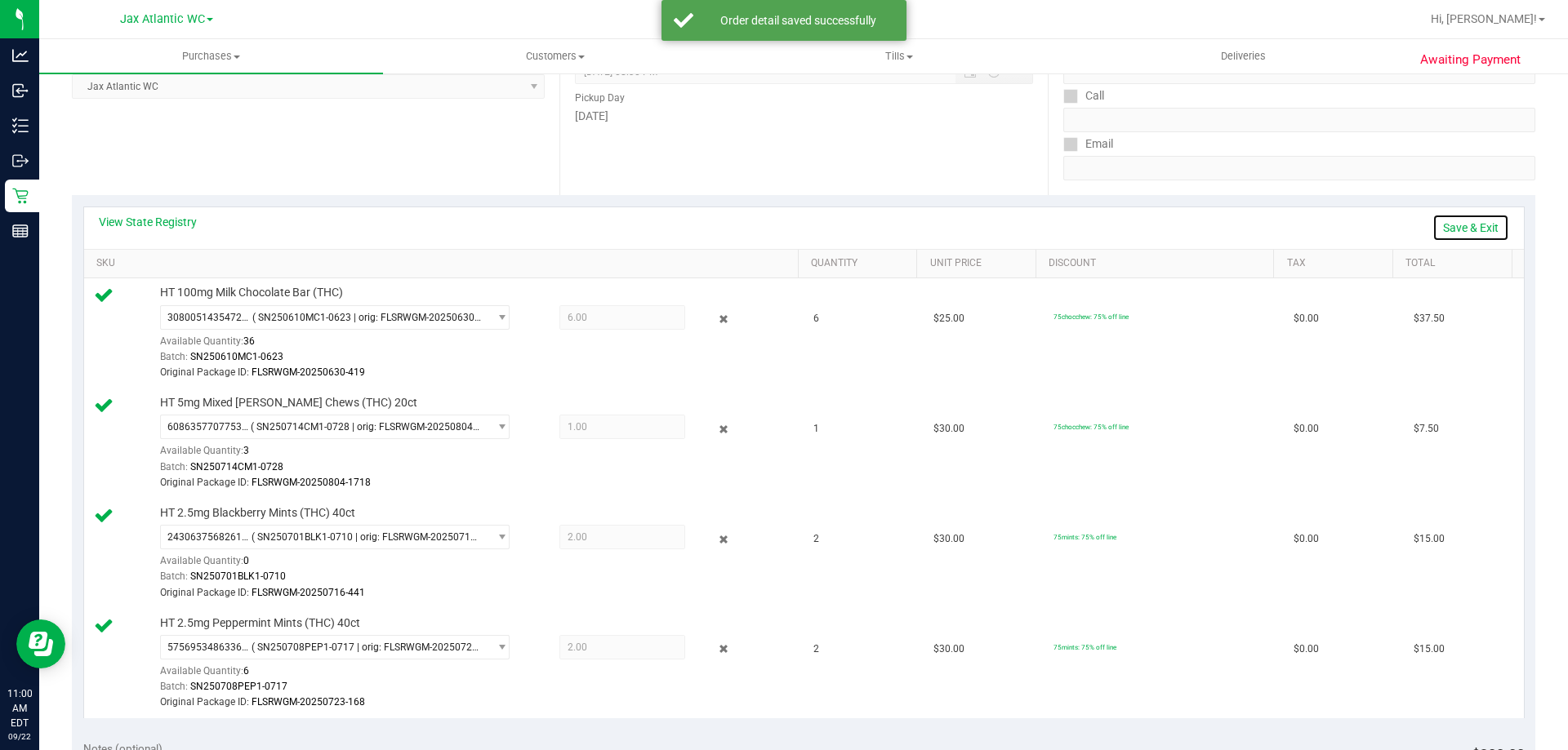
click at [1458, 220] on link "Save & Exit" at bounding box center [1471, 228] width 77 height 28
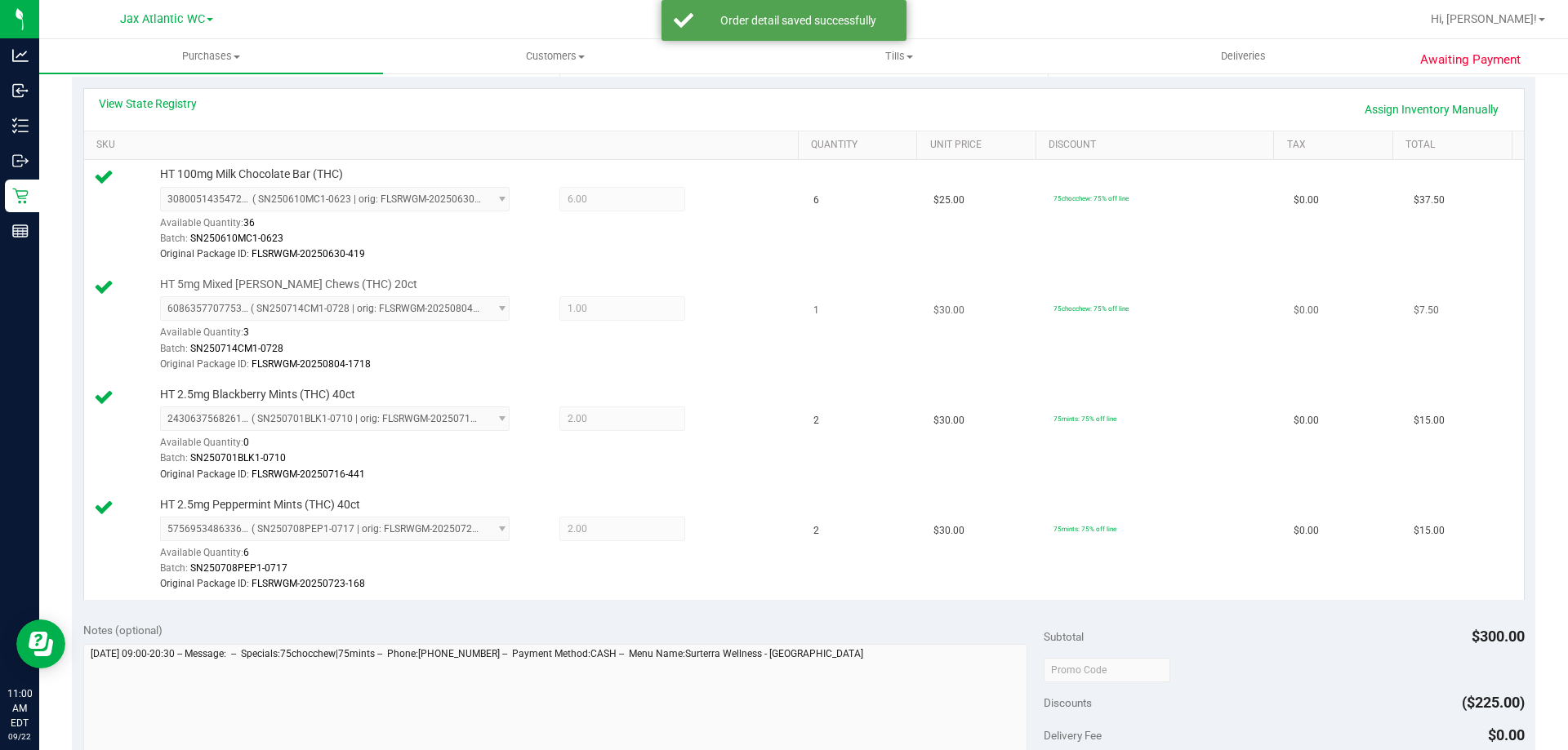
scroll to position [490, 0]
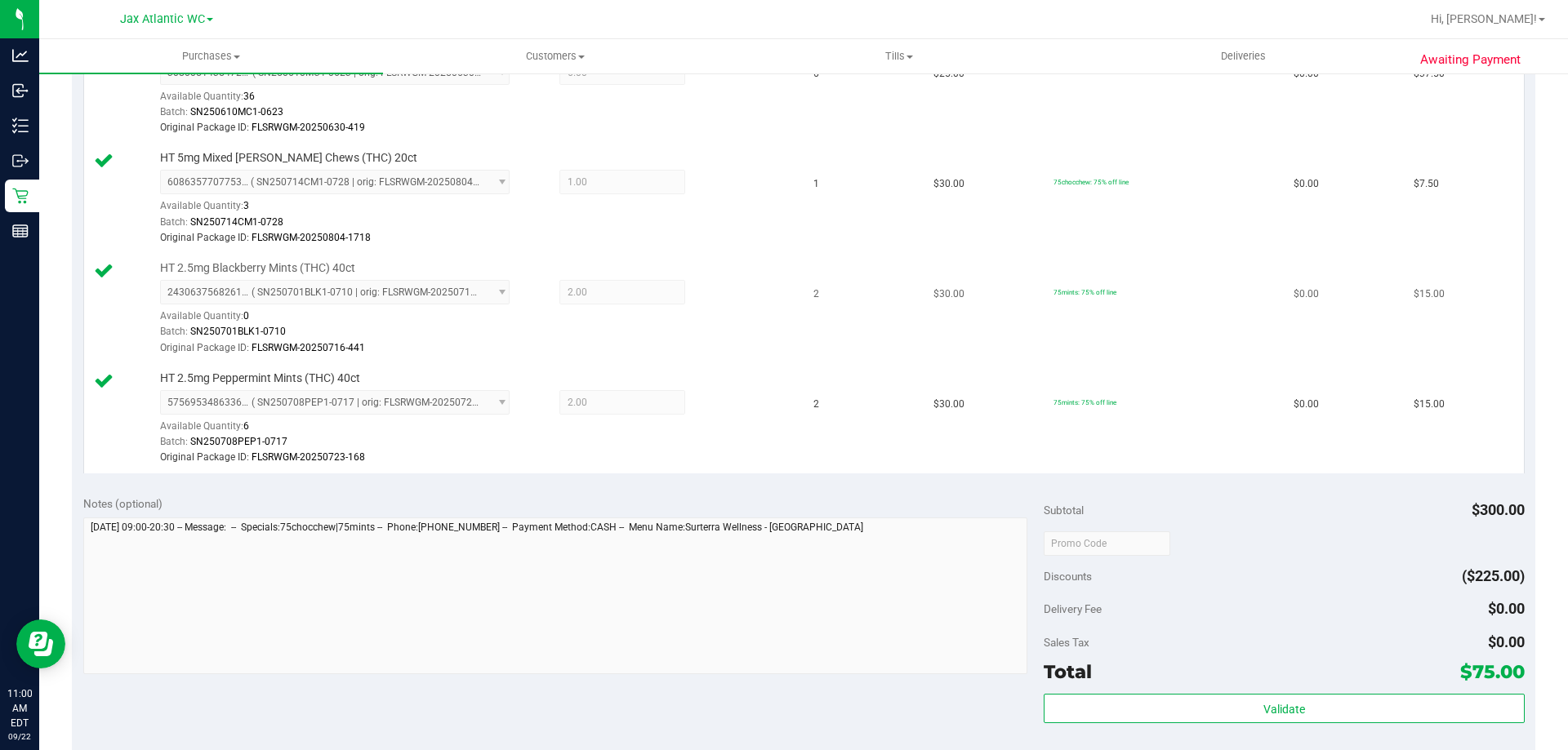
drag, startPoint x: 1083, startPoint y: 313, endPoint x: 1074, endPoint y: 316, distance: 9.5
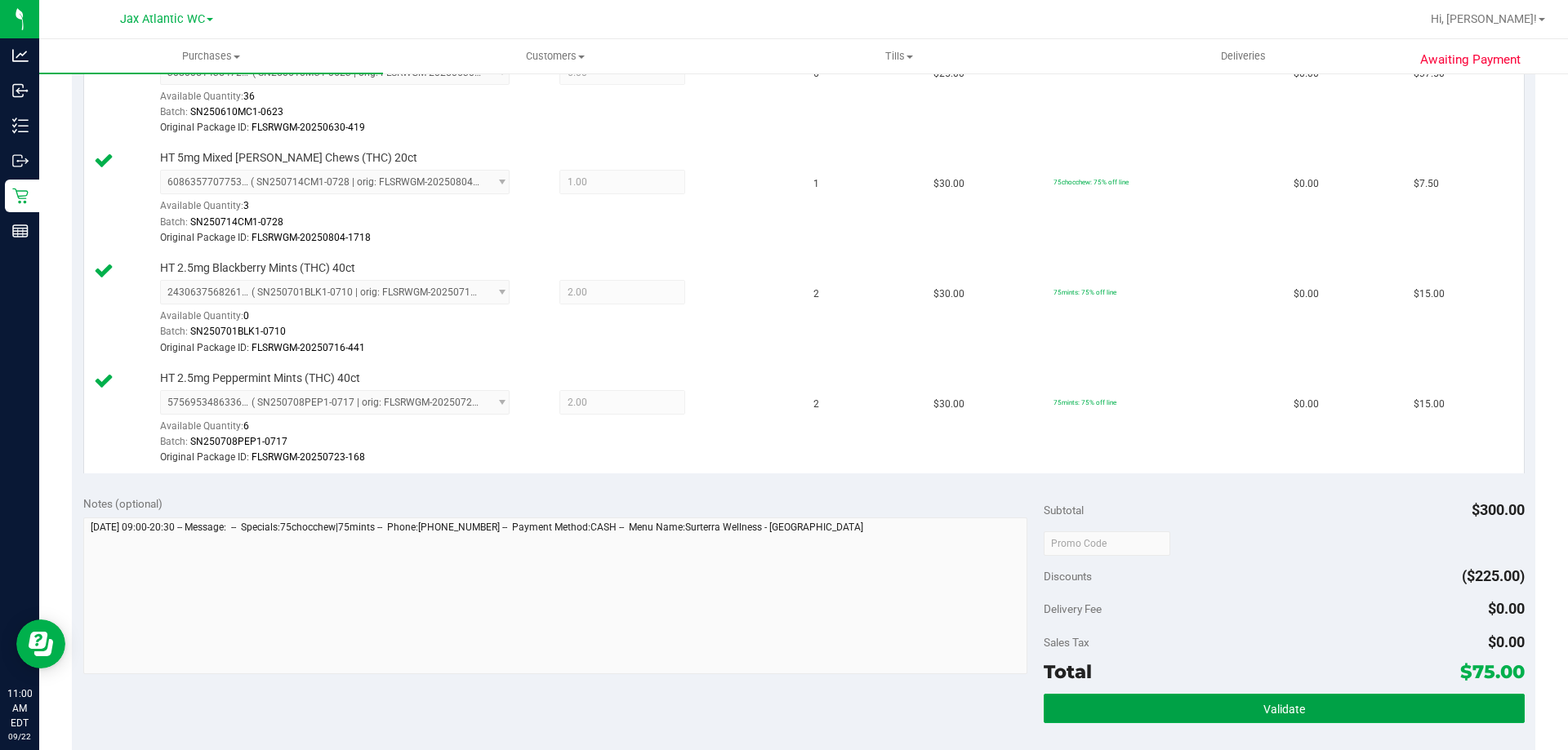
drag, startPoint x: 1128, startPoint y: 699, endPoint x: 1167, endPoint y: 693, distance: 39.5
click at [1129, 699] on button "Validate" at bounding box center [1284, 708] width 480 height 30
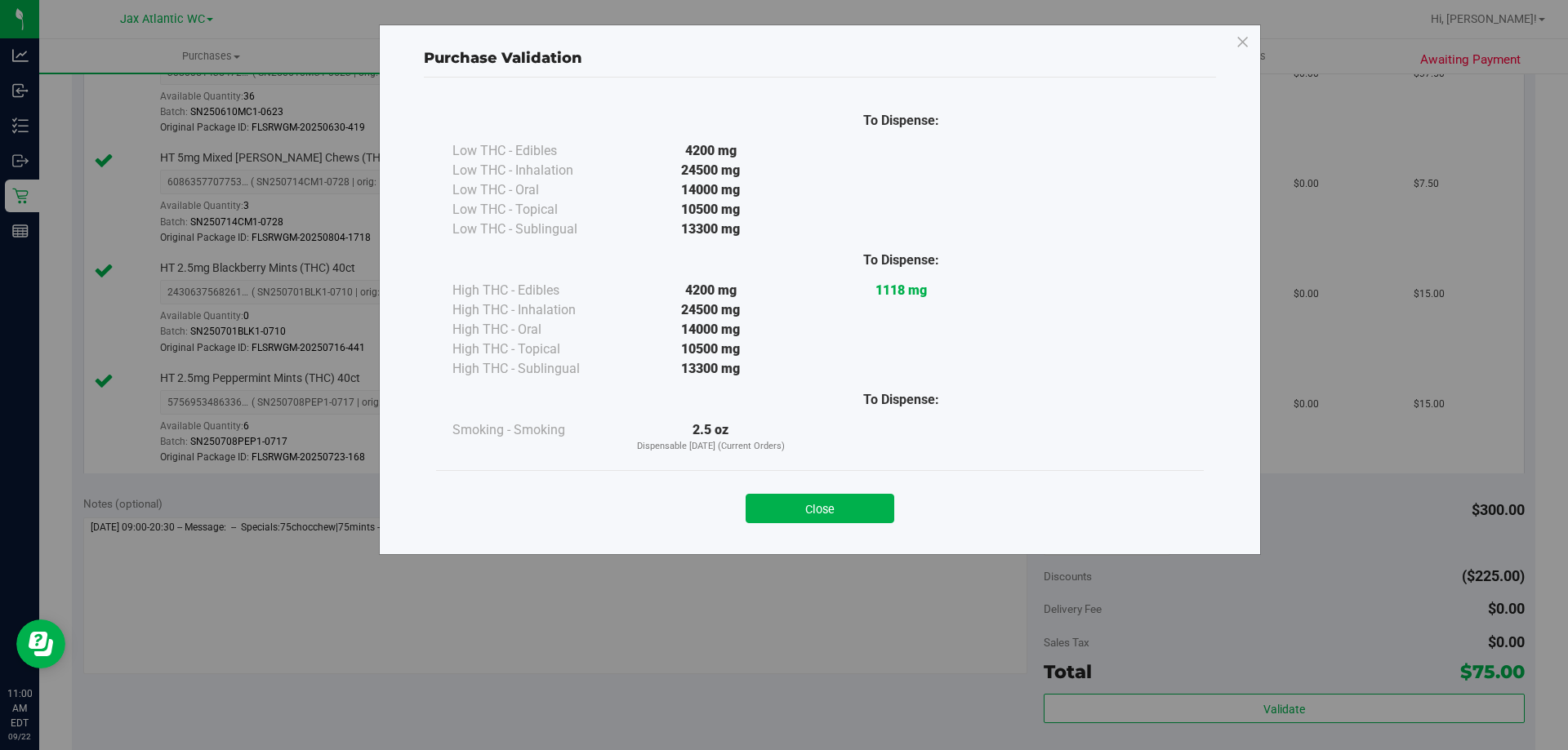
click at [843, 528] on div "Close" at bounding box center [821, 503] width 768 height 66
click at [850, 520] on button "Close" at bounding box center [820, 509] width 148 height 30
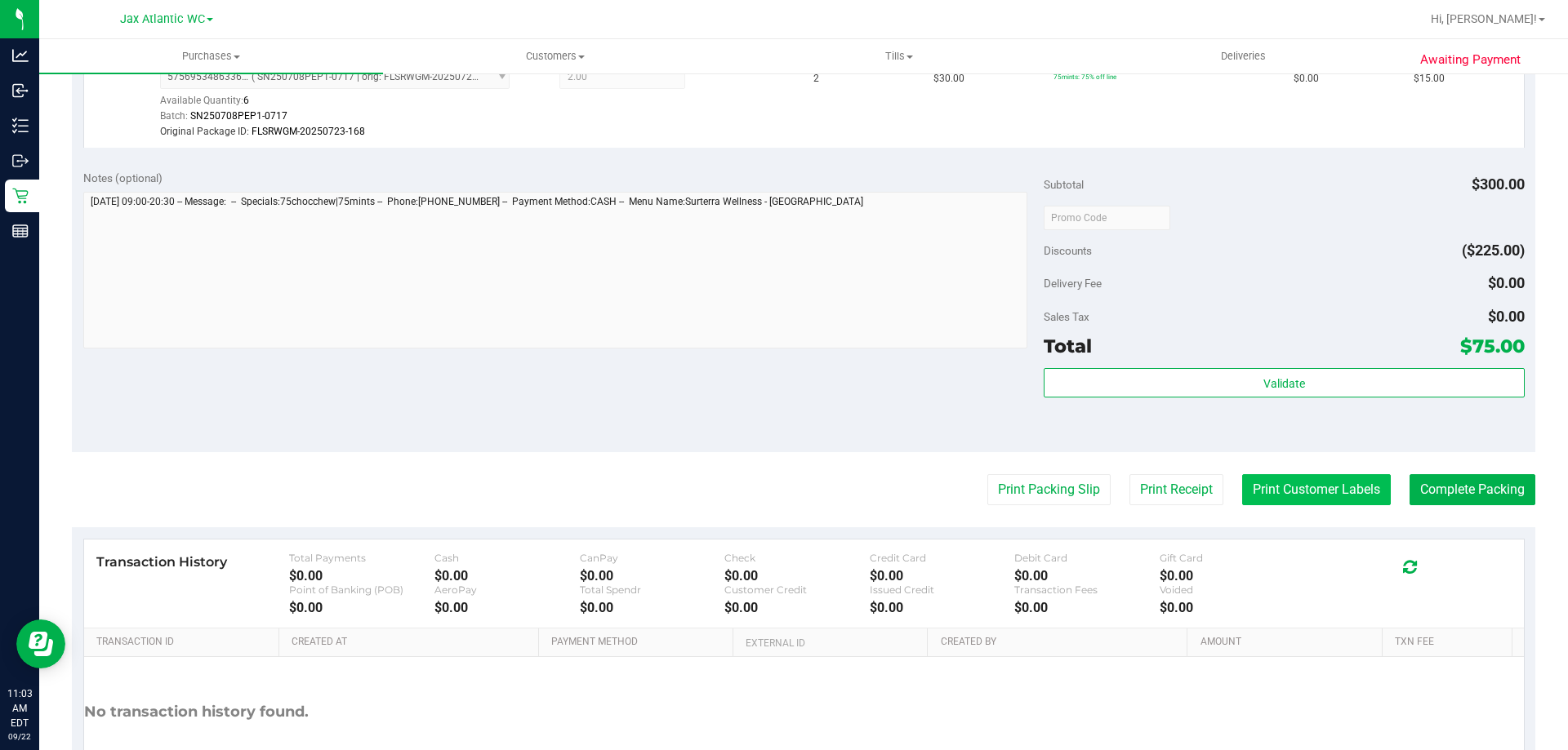
scroll to position [816, 0]
click at [1060, 470] on purchase-details "Back Edit Purchase Cancel Purchase View Profile # 11987301 BioTrack ID: - Submi…" at bounding box center [804, 51] width 1464 height 1560
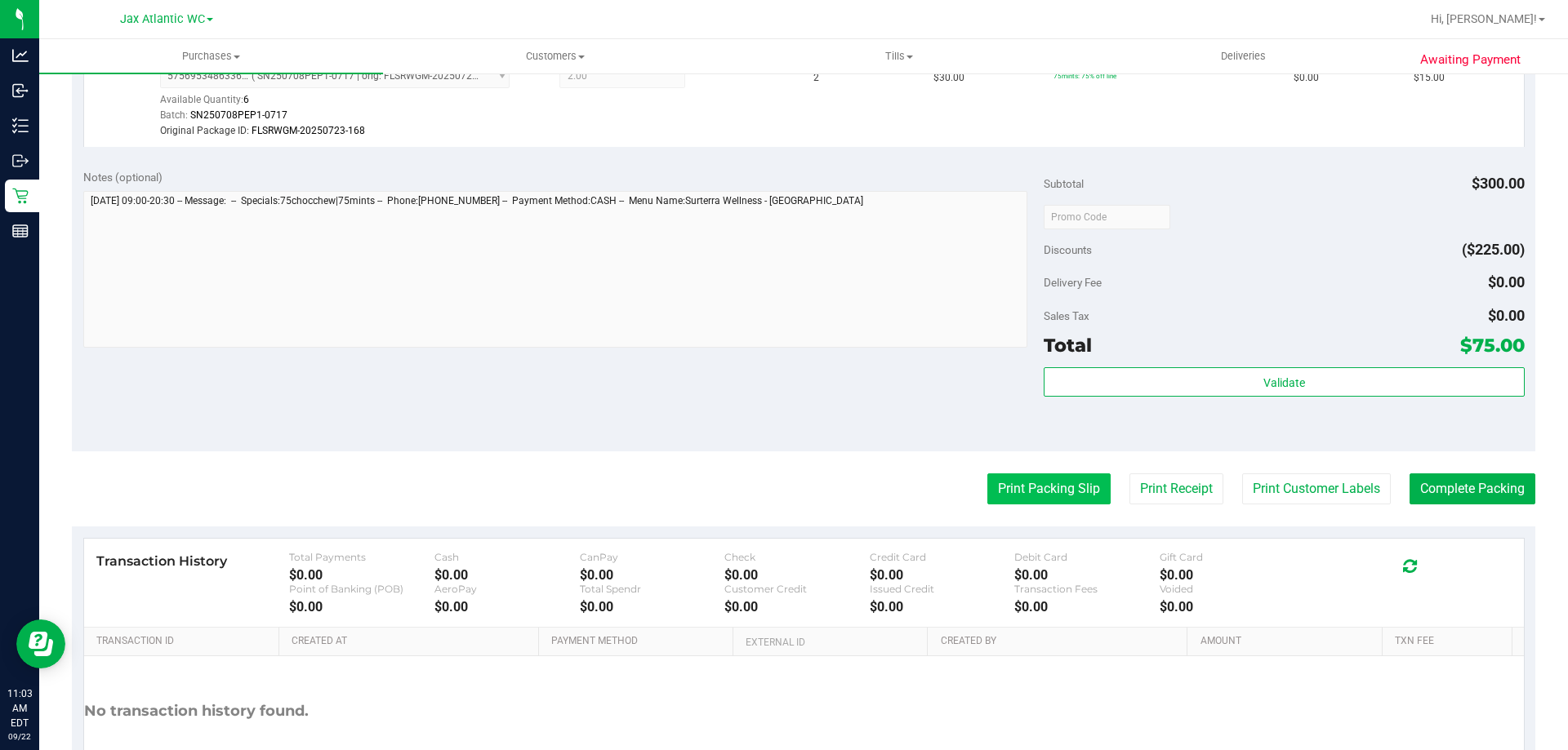
click at [1062, 478] on button "Print Packing Slip" at bounding box center [1049, 489] width 124 height 31
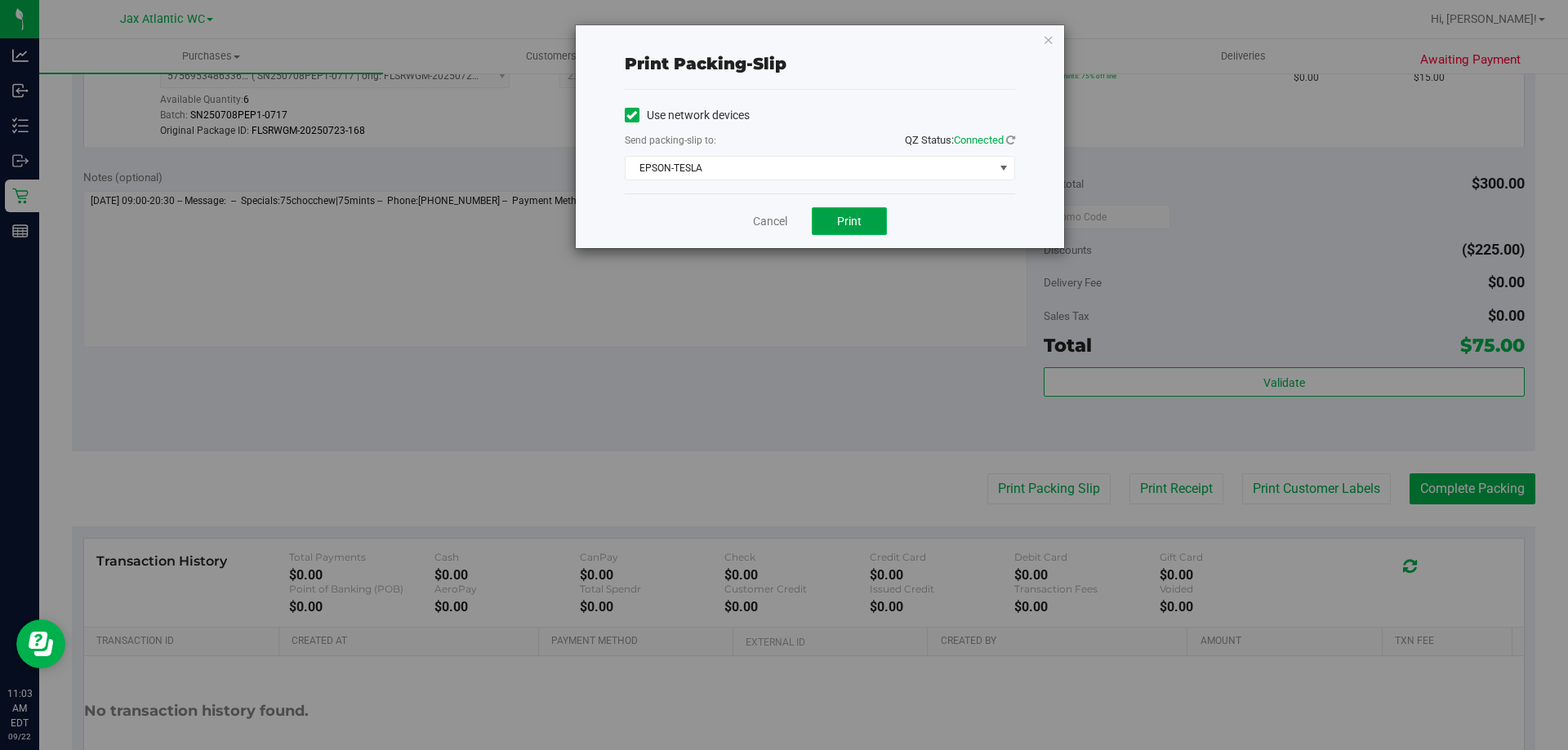
click at [827, 224] on button "Print" at bounding box center [849, 222] width 75 height 28
click at [763, 230] on link "Cancel" at bounding box center [770, 221] width 35 height 17
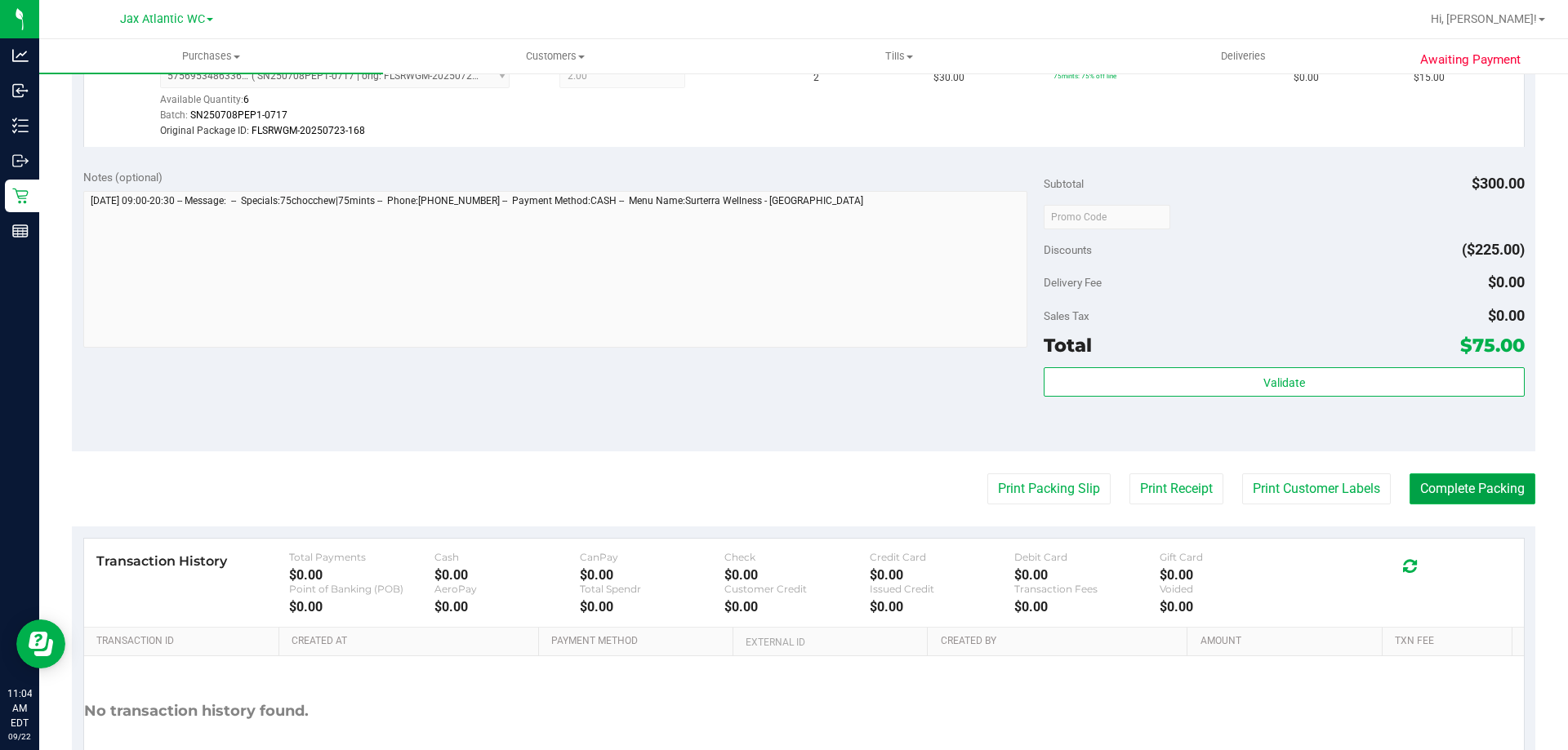
click at [1500, 501] on button "Complete Packing" at bounding box center [1472, 489] width 126 height 31
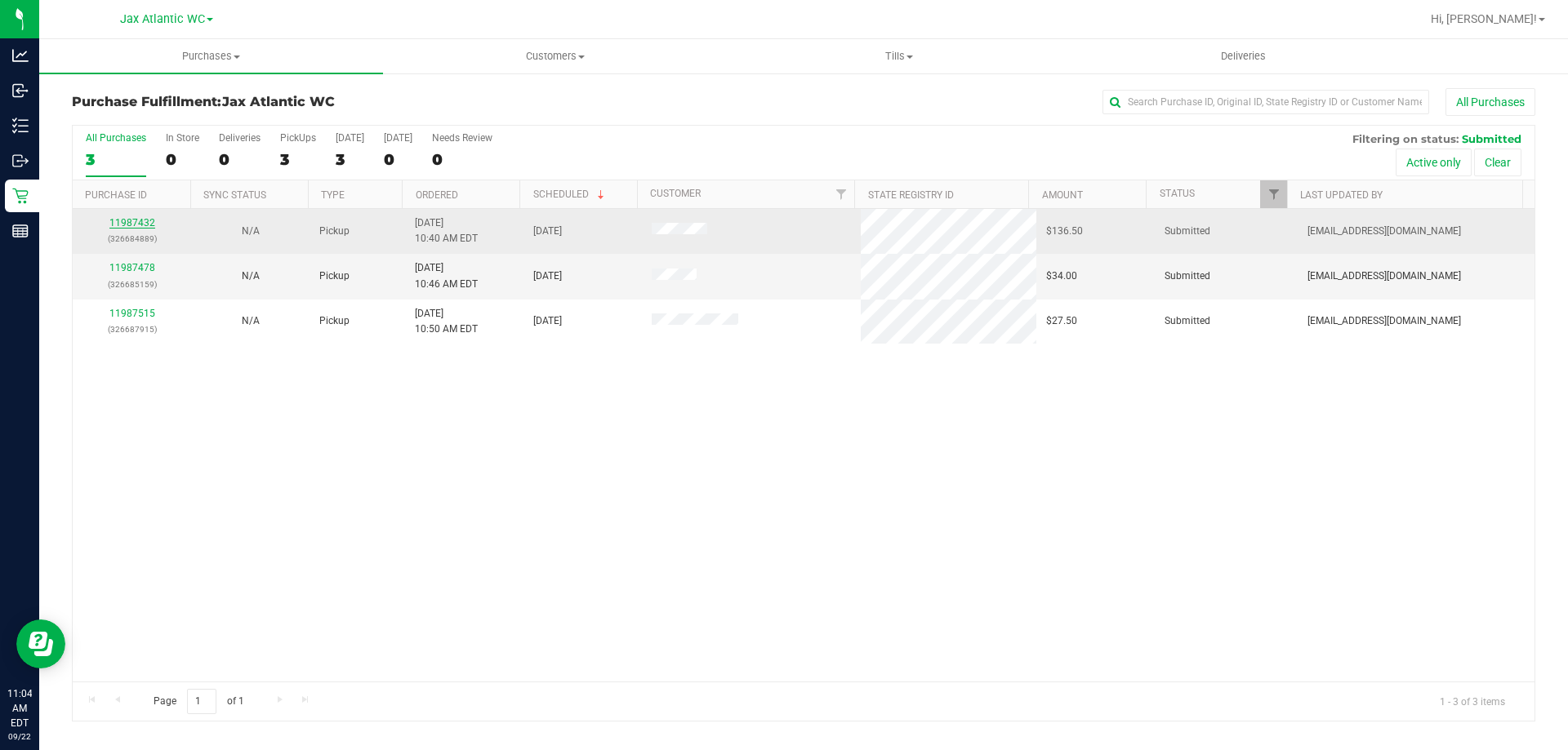
click at [144, 225] on link "11987432" at bounding box center [133, 223] width 46 height 12
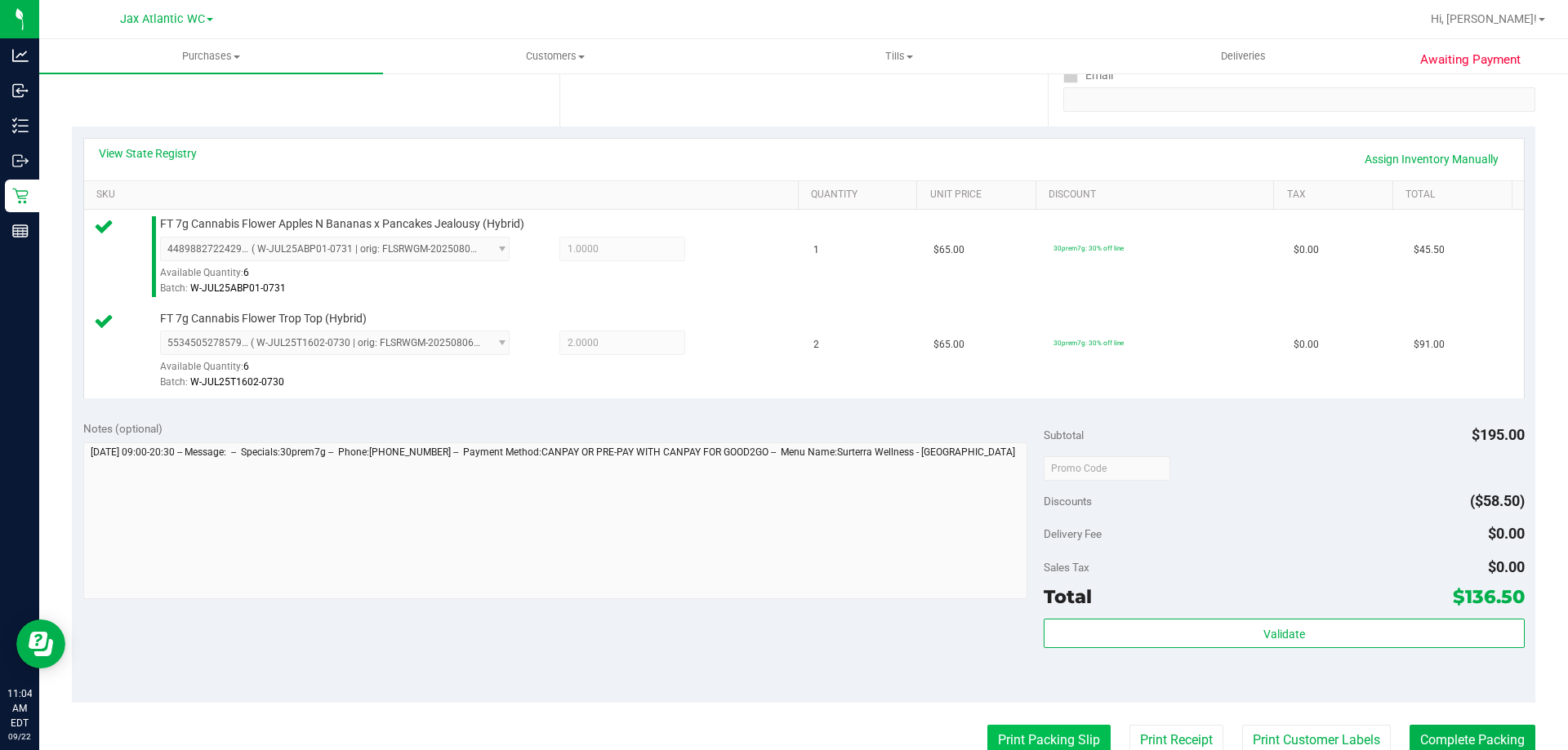
scroll to position [409, 0]
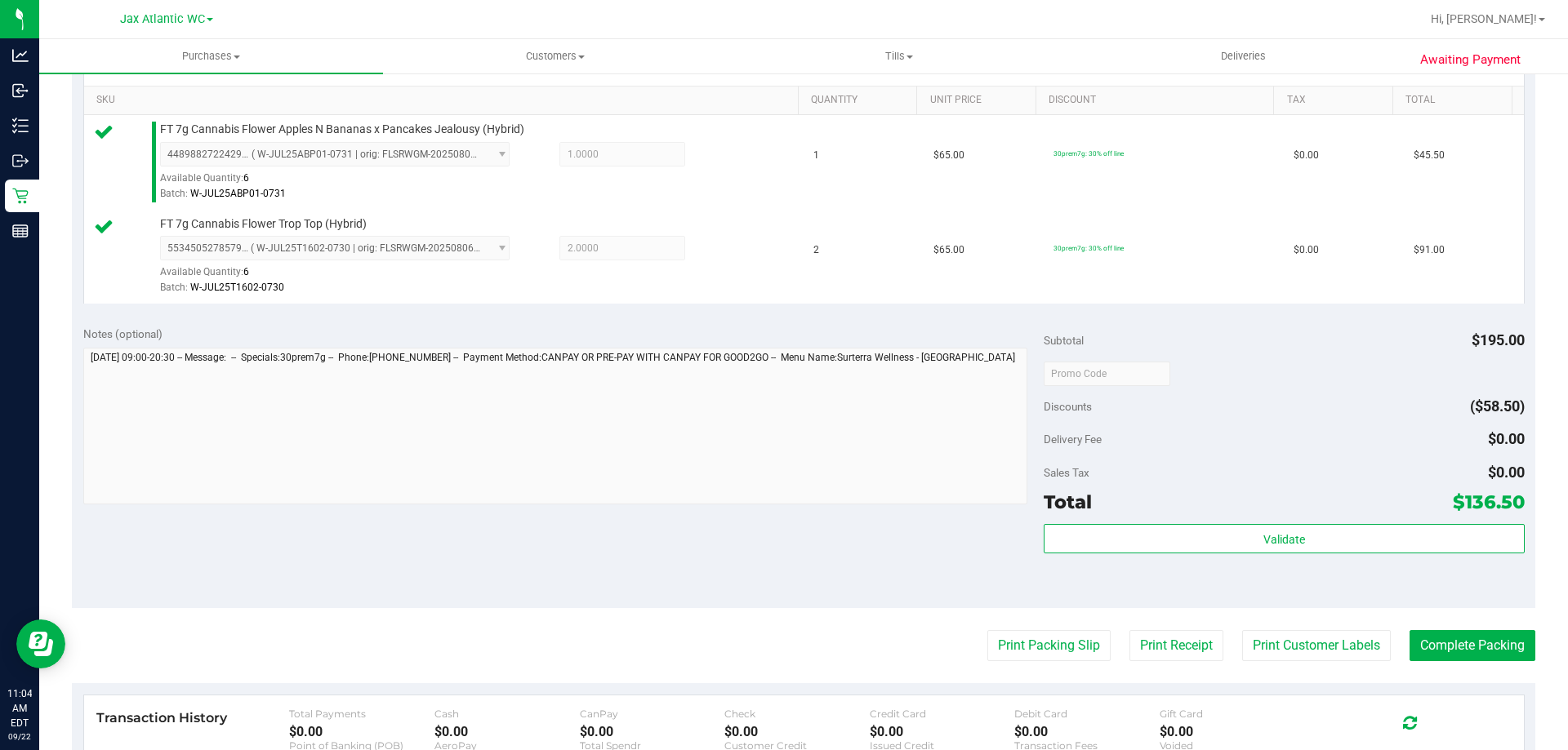
click at [1175, 522] on div "Subtotal $195.00 Discounts ($58.50) Delivery Fee $0.00 Sales Tax $0.00 Total $1…" at bounding box center [1284, 461] width 480 height 272
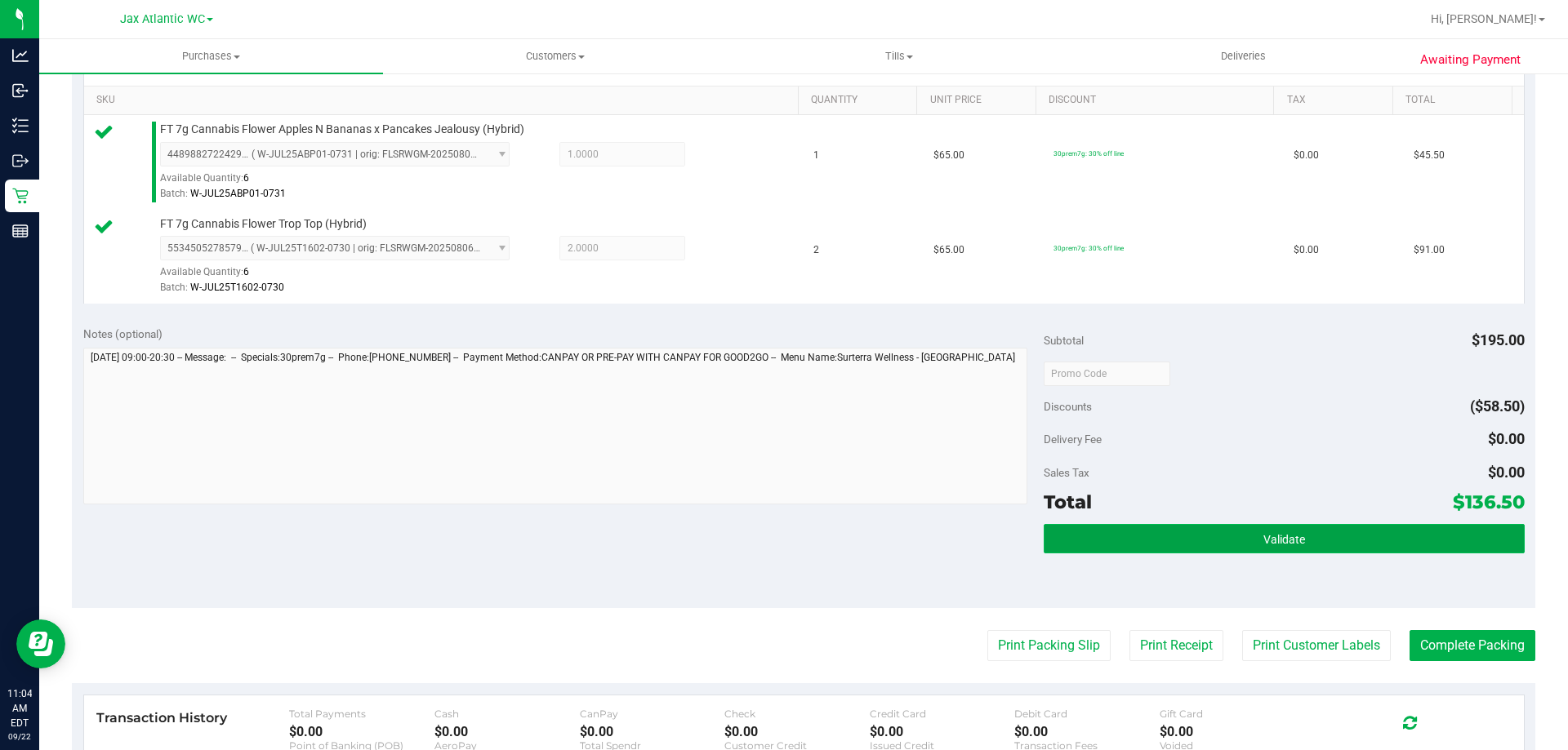
click at [1177, 530] on button "Validate" at bounding box center [1284, 539] width 480 height 30
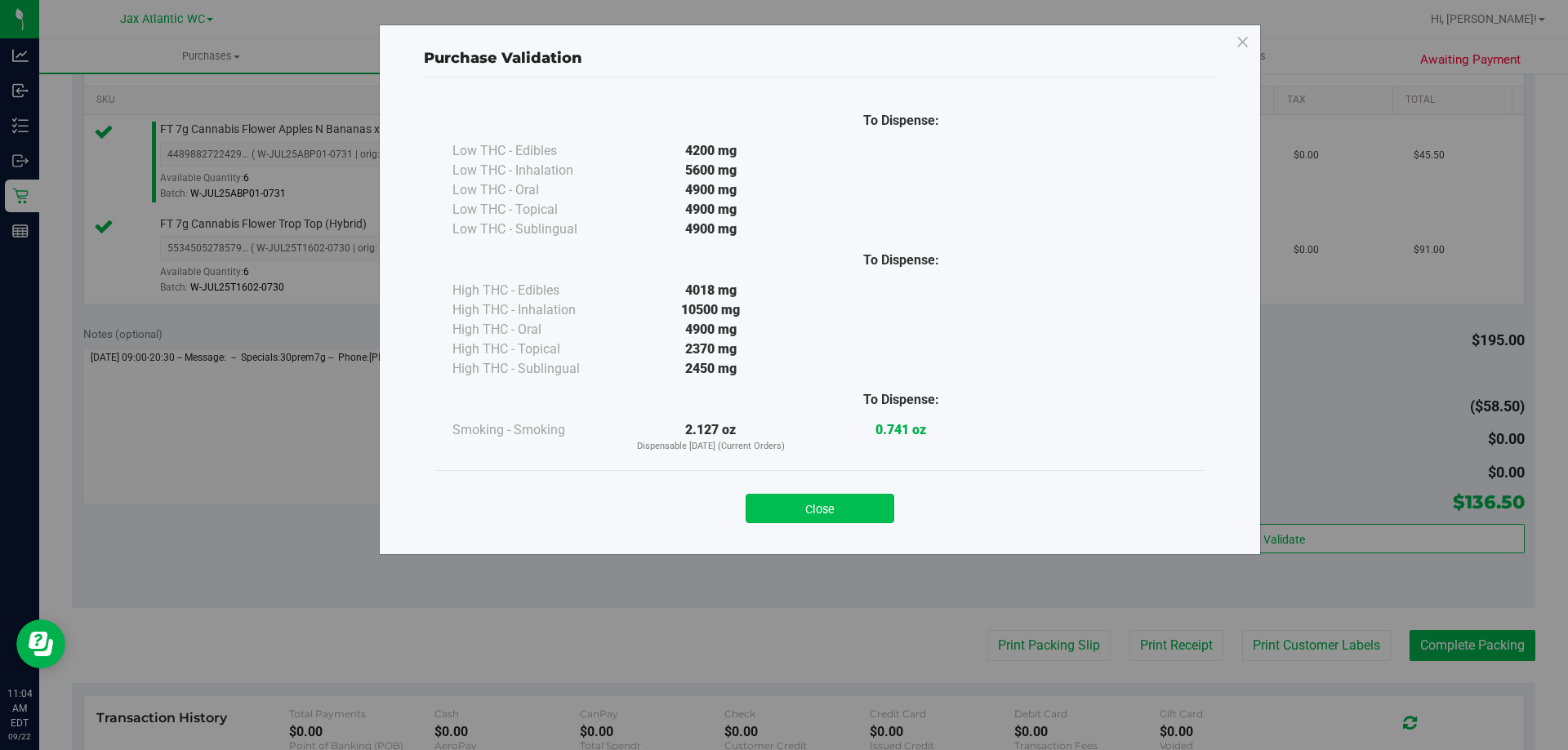
drag, startPoint x: 814, startPoint y: 489, endPoint x: 862, endPoint y: 516, distance: 55.1
click at [818, 492] on div "Close" at bounding box center [820, 503] width 743 height 41
drag, startPoint x: 861, startPoint y: 523, endPoint x: 829, endPoint y: 502, distance: 38.3
click at [859, 521] on div "Close" at bounding box center [821, 503] width 768 height 66
click at [832, 500] on button "Close" at bounding box center [820, 509] width 148 height 30
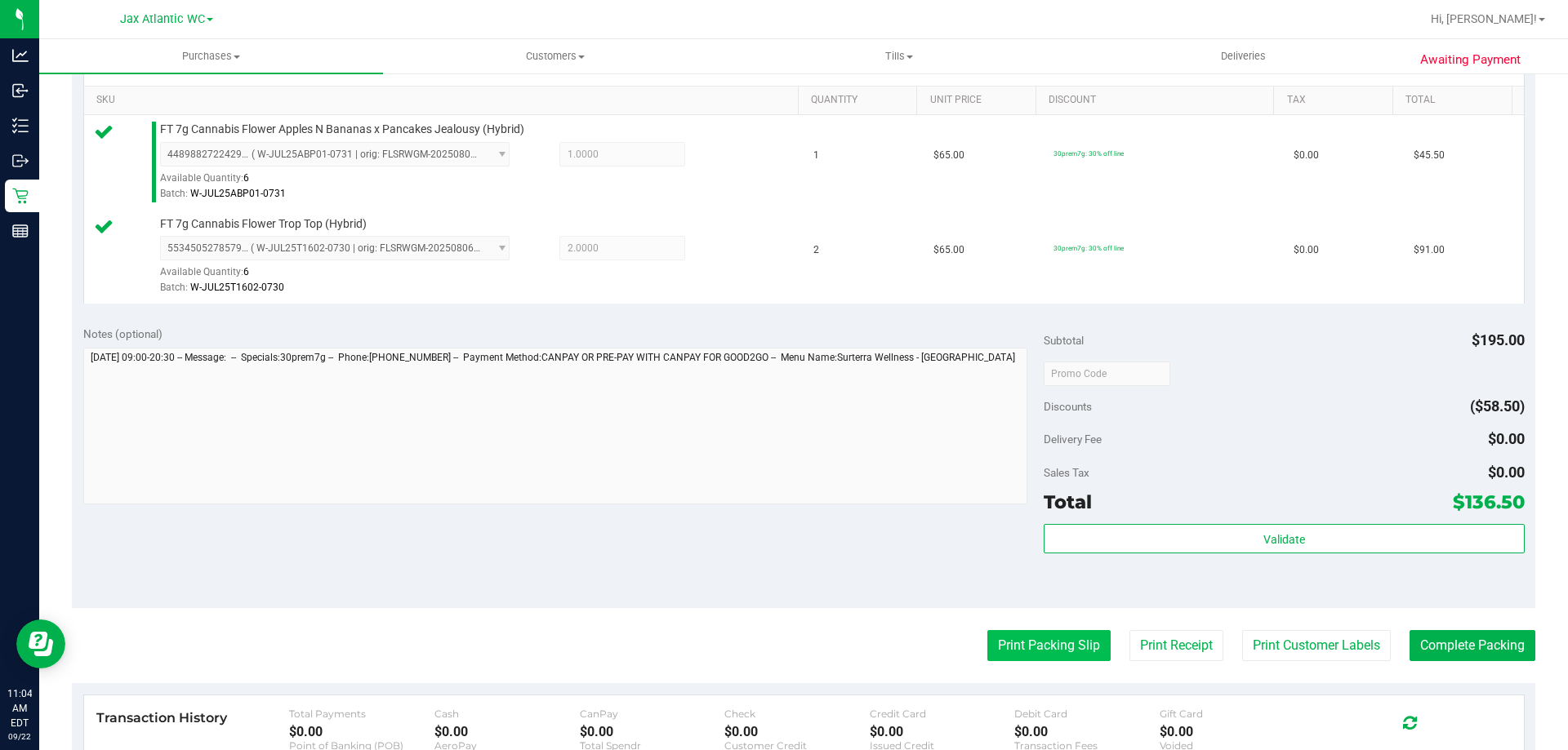
click at [1034, 637] on button "Print Packing Slip" at bounding box center [1049, 645] width 124 height 31
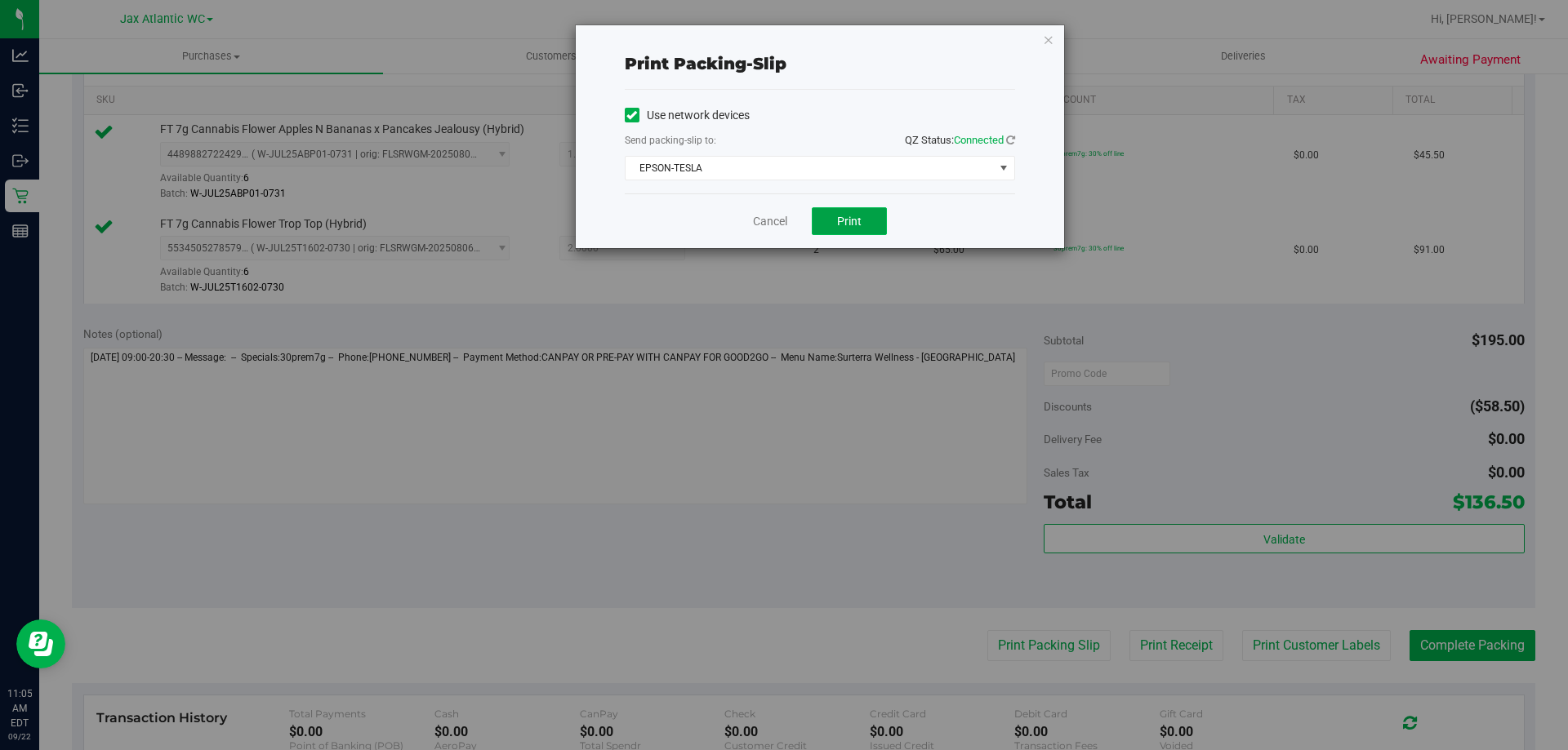
click at [857, 220] on span "Print" at bounding box center [849, 221] width 25 height 13
click at [774, 226] on link "Cancel" at bounding box center [770, 221] width 35 height 17
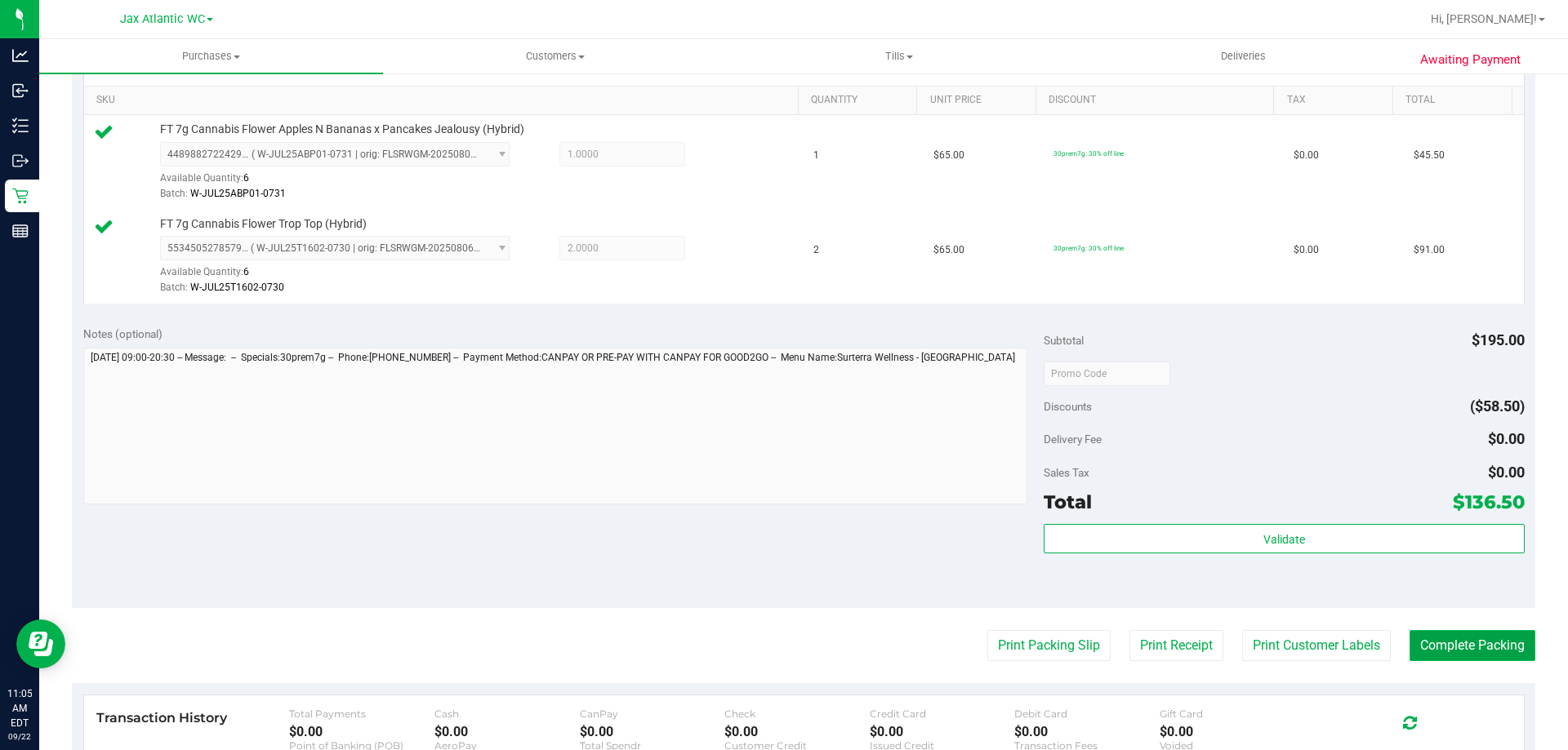
drag, startPoint x: 1428, startPoint y: 645, endPoint x: 1431, endPoint y: 634, distance: 11.4
click at [1426, 642] on button "Complete Packing" at bounding box center [1472, 645] width 126 height 31
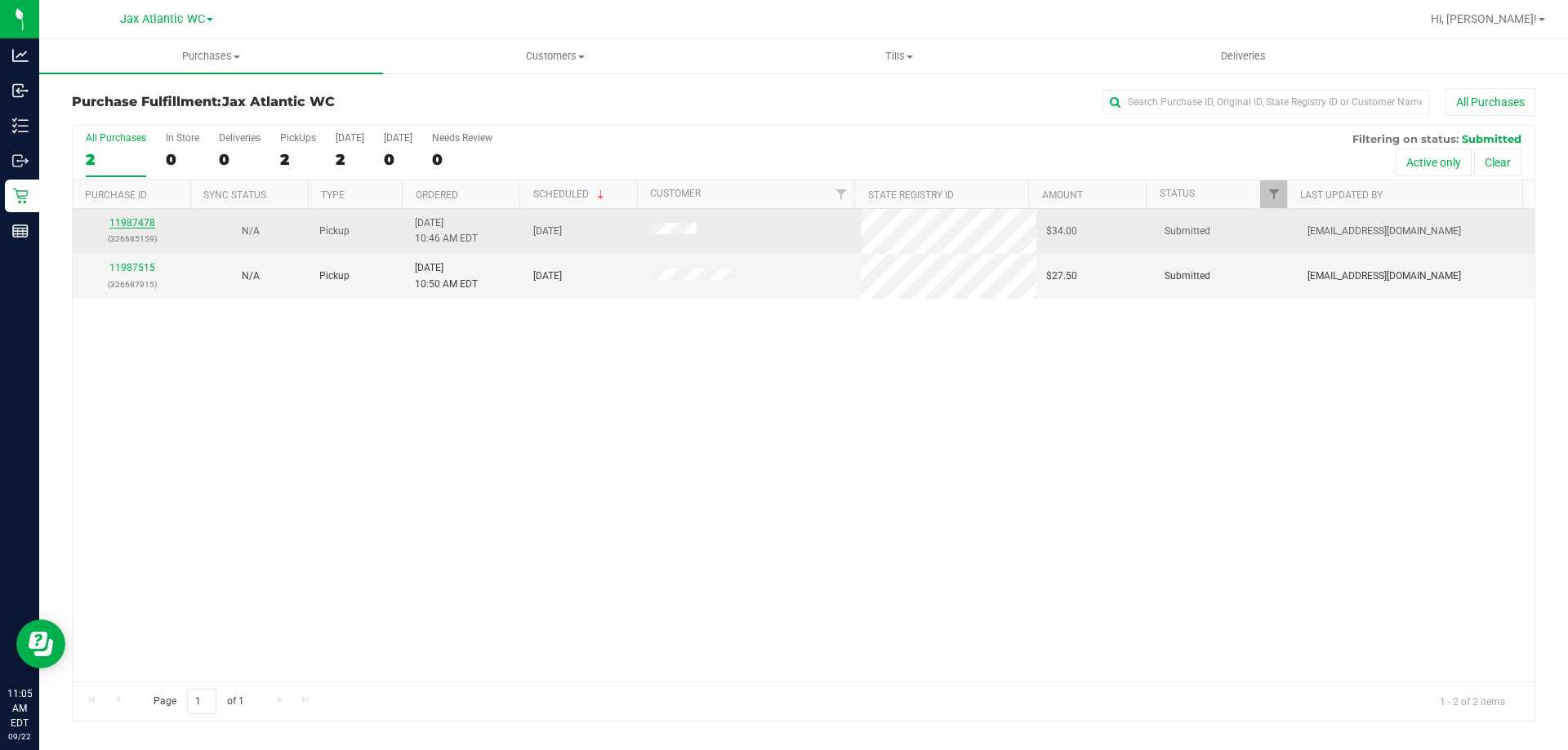
click at [134, 226] on link "11987478" at bounding box center [133, 223] width 46 height 12
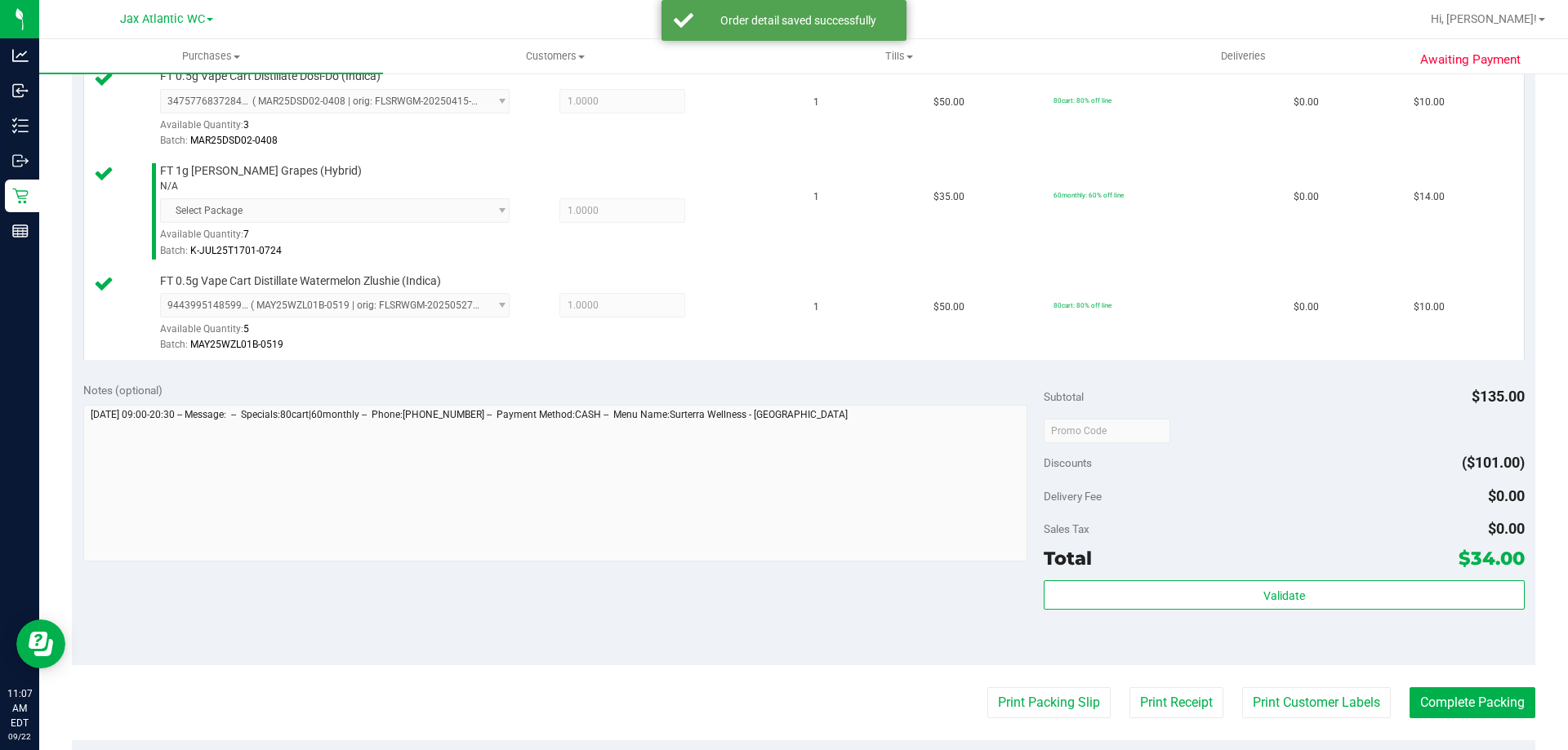
scroll to position [490, 0]
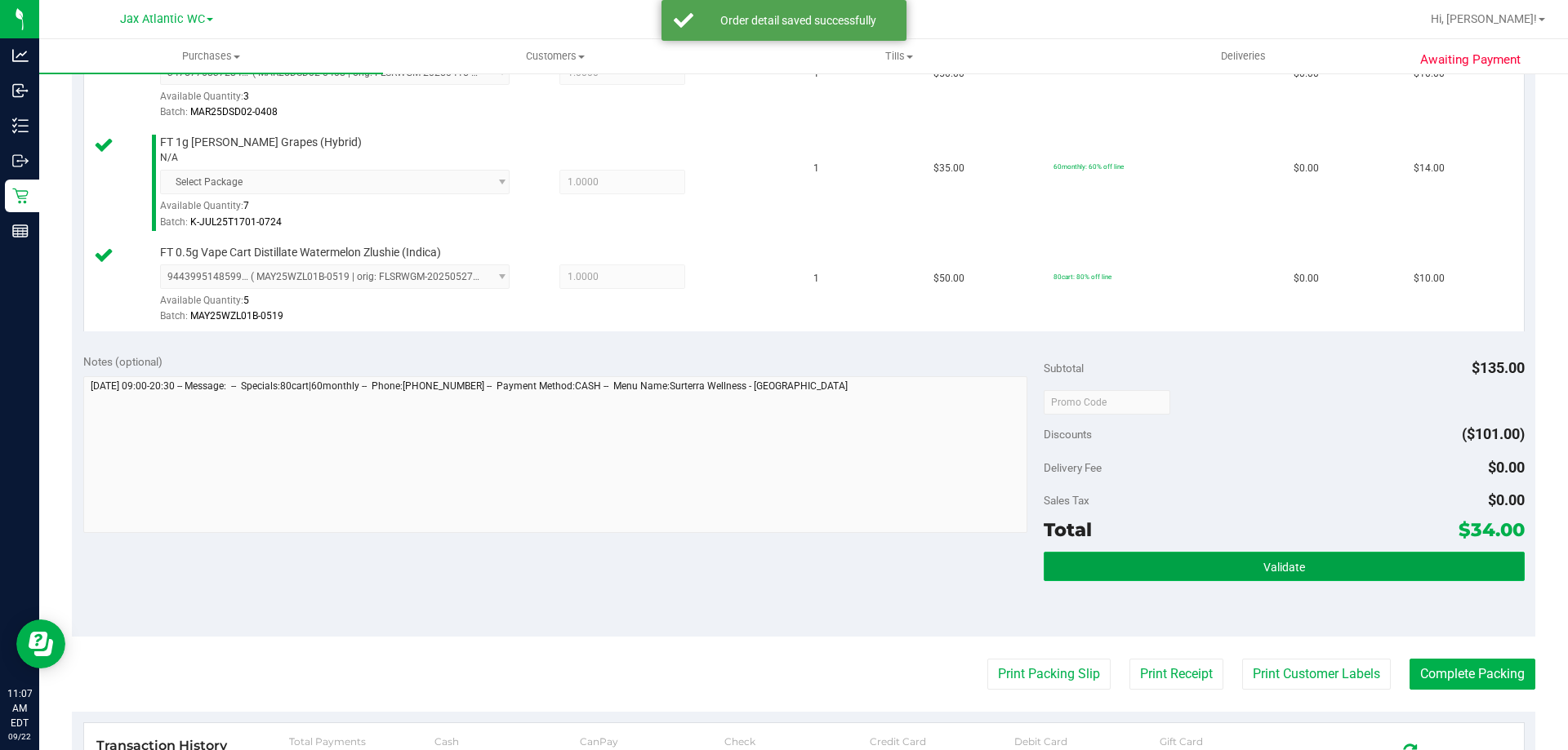
click at [1217, 570] on button "Validate" at bounding box center [1284, 567] width 480 height 30
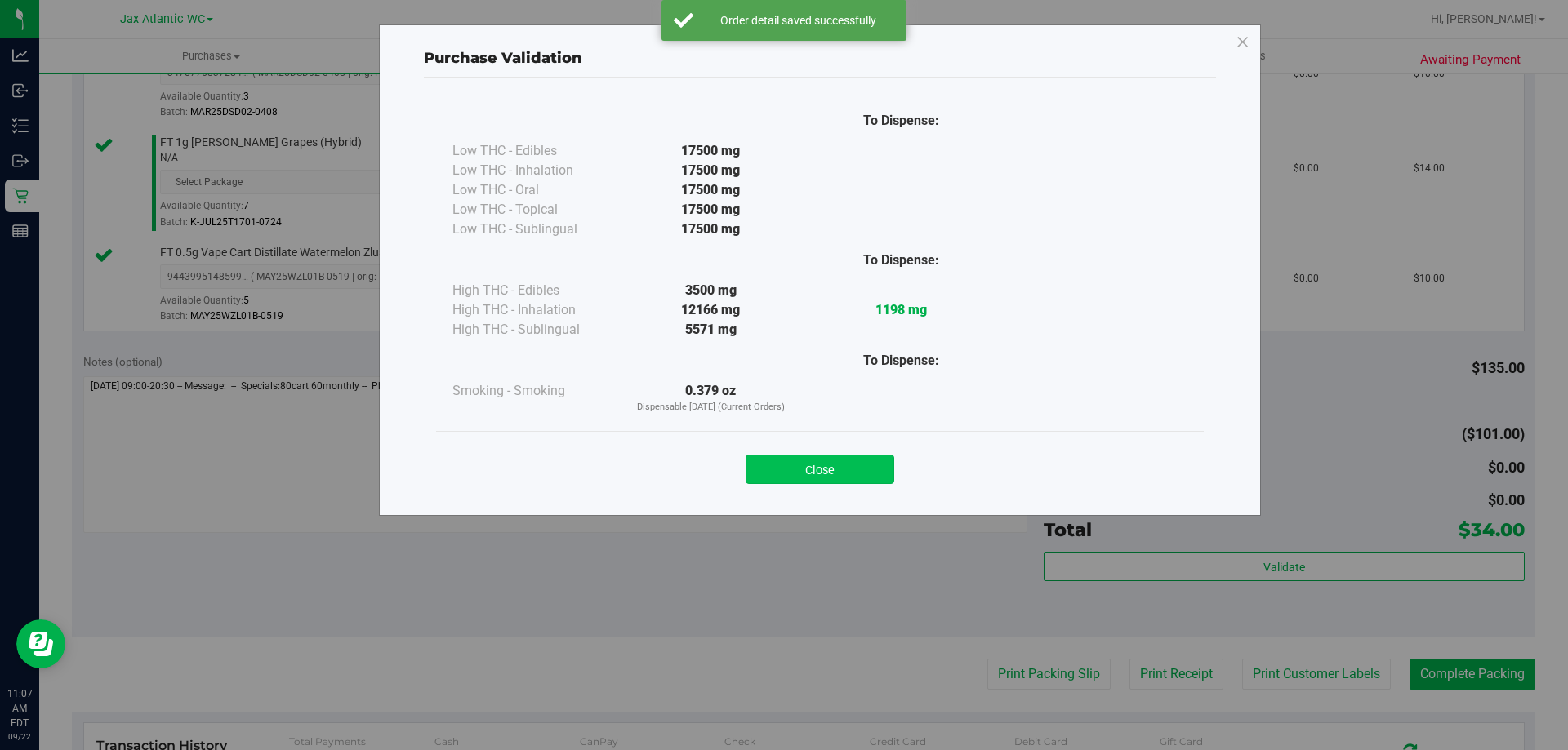
click at [807, 473] on button "Close" at bounding box center [820, 470] width 148 height 30
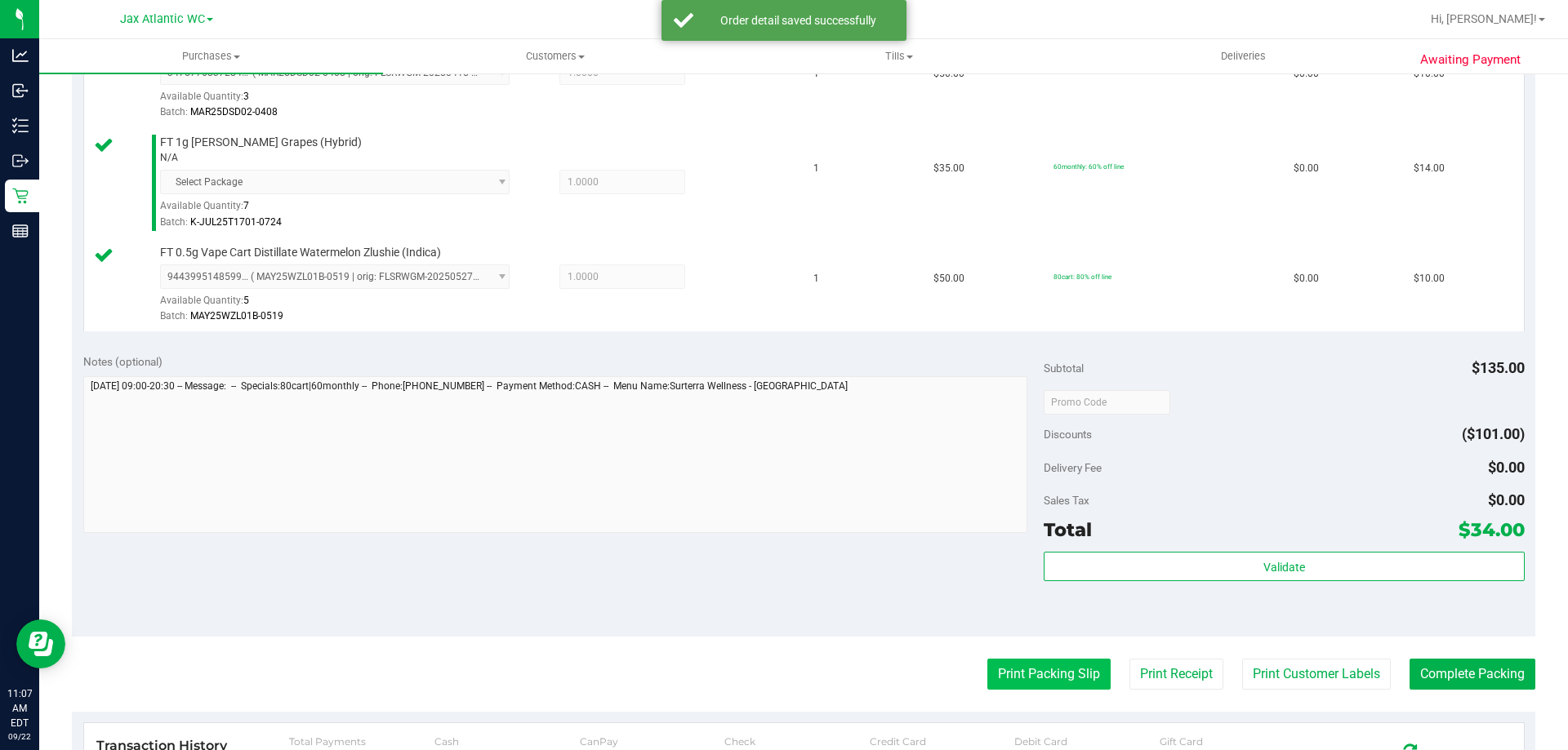
click at [1034, 665] on button "Print Packing Slip" at bounding box center [1049, 674] width 124 height 31
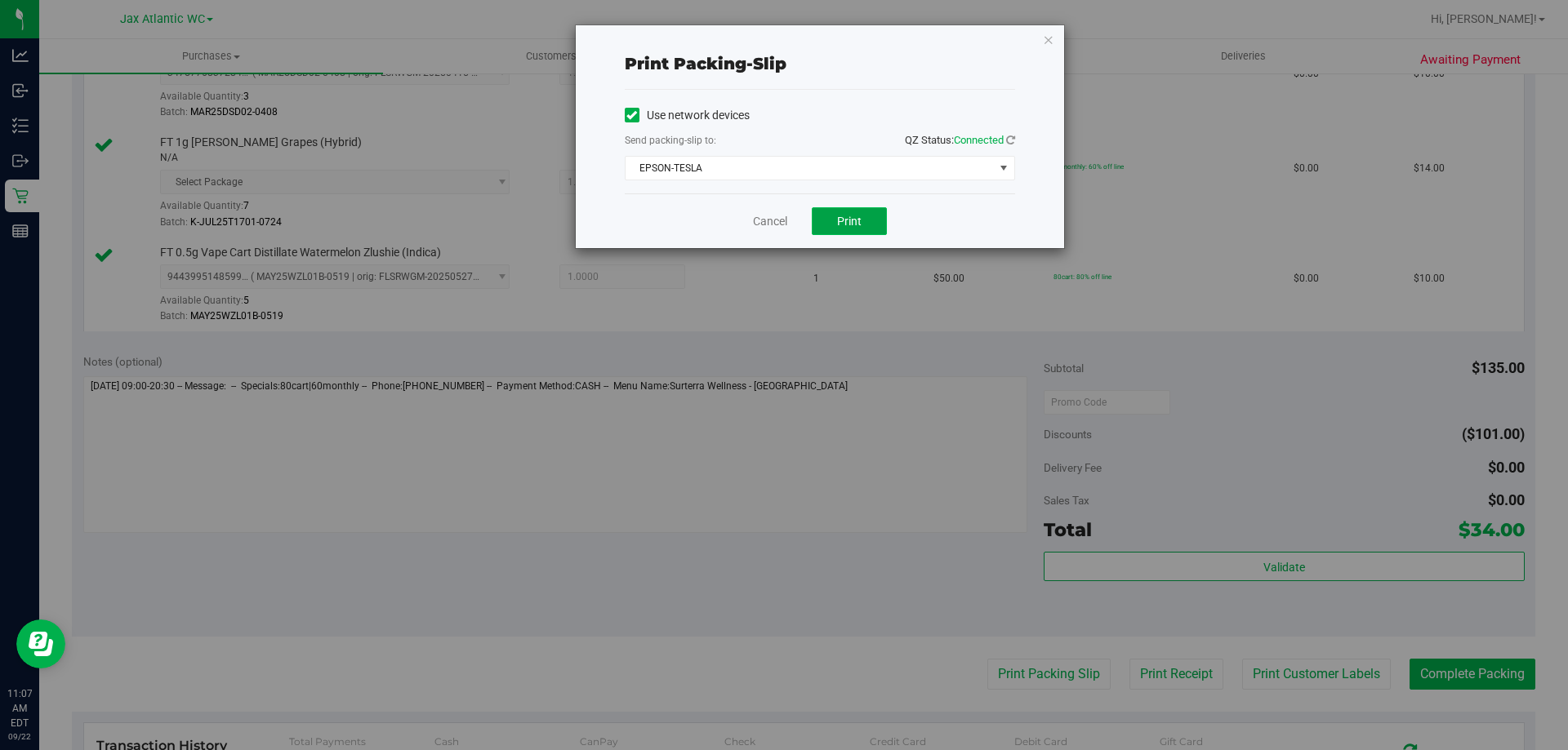
click at [832, 219] on button "Print" at bounding box center [849, 222] width 75 height 28
click at [782, 222] on link "Cancel" at bounding box center [770, 221] width 35 height 17
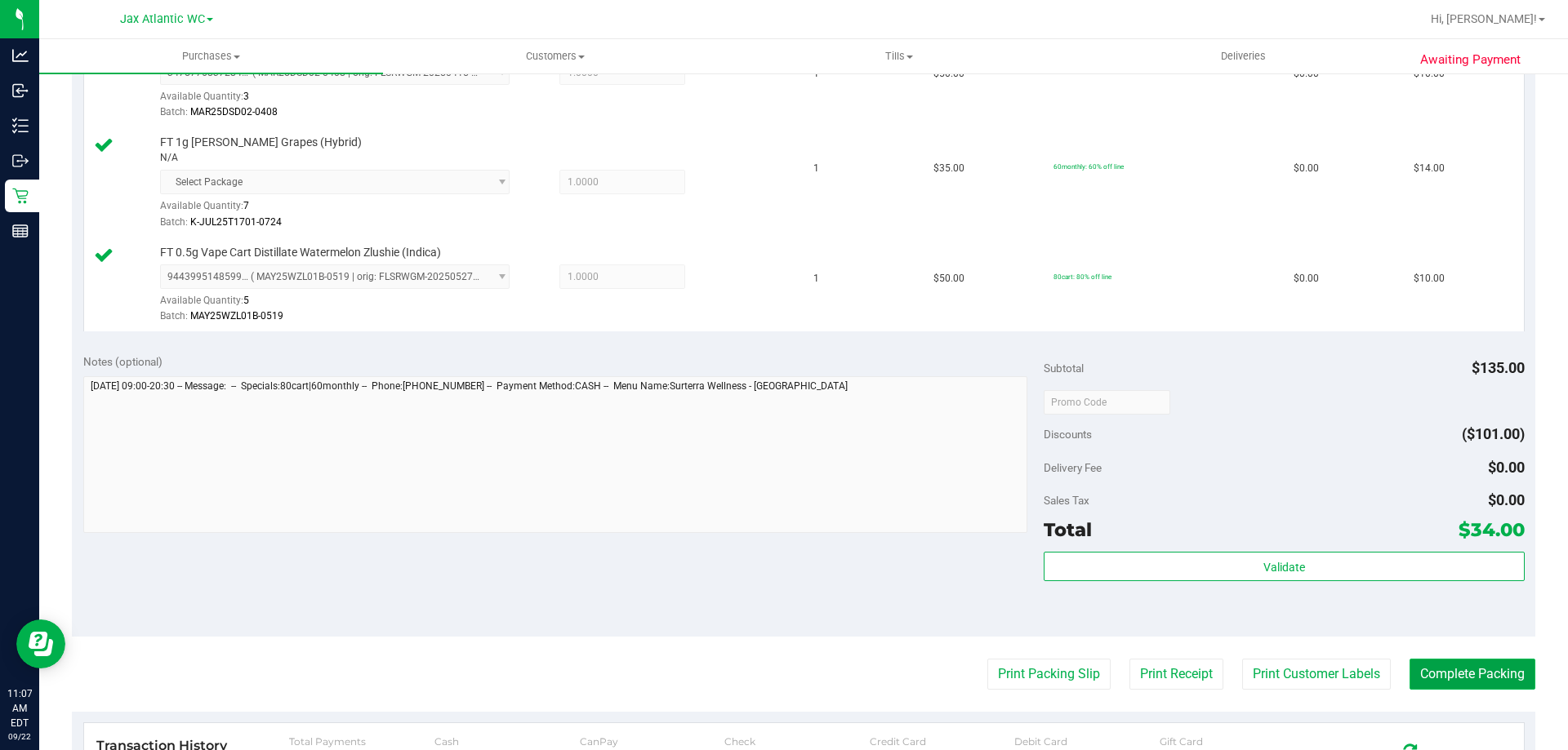
click at [1487, 689] on button "Complete Packing" at bounding box center [1472, 674] width 126 height 31
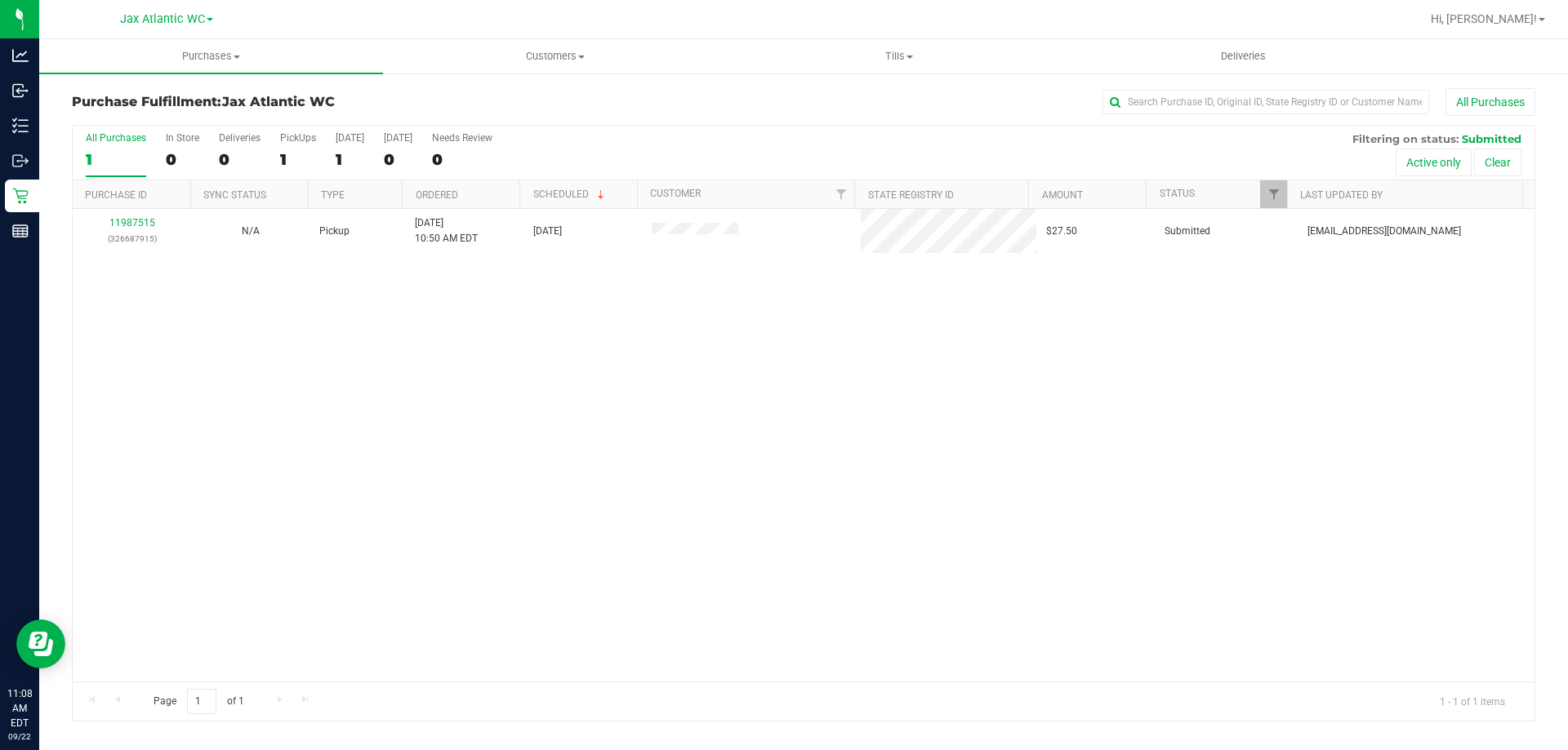
drag, startPoint x: 1567, startPoint y: 659, endPoint x: 1567, endPoint y: 674, distance: 15.0
drag, startPoint x: 1567, startPoint y: 674, endPoint x: 926, endPoint y: 565, distance: 650.2
click at [949, 563] on div "11987515 (326687915) N/A Pickup 9/22/2025 10:50 AM EDT 9/22/2025 $27.50 Submitt…" at bounding box center [803, 445] width 1462 height 473
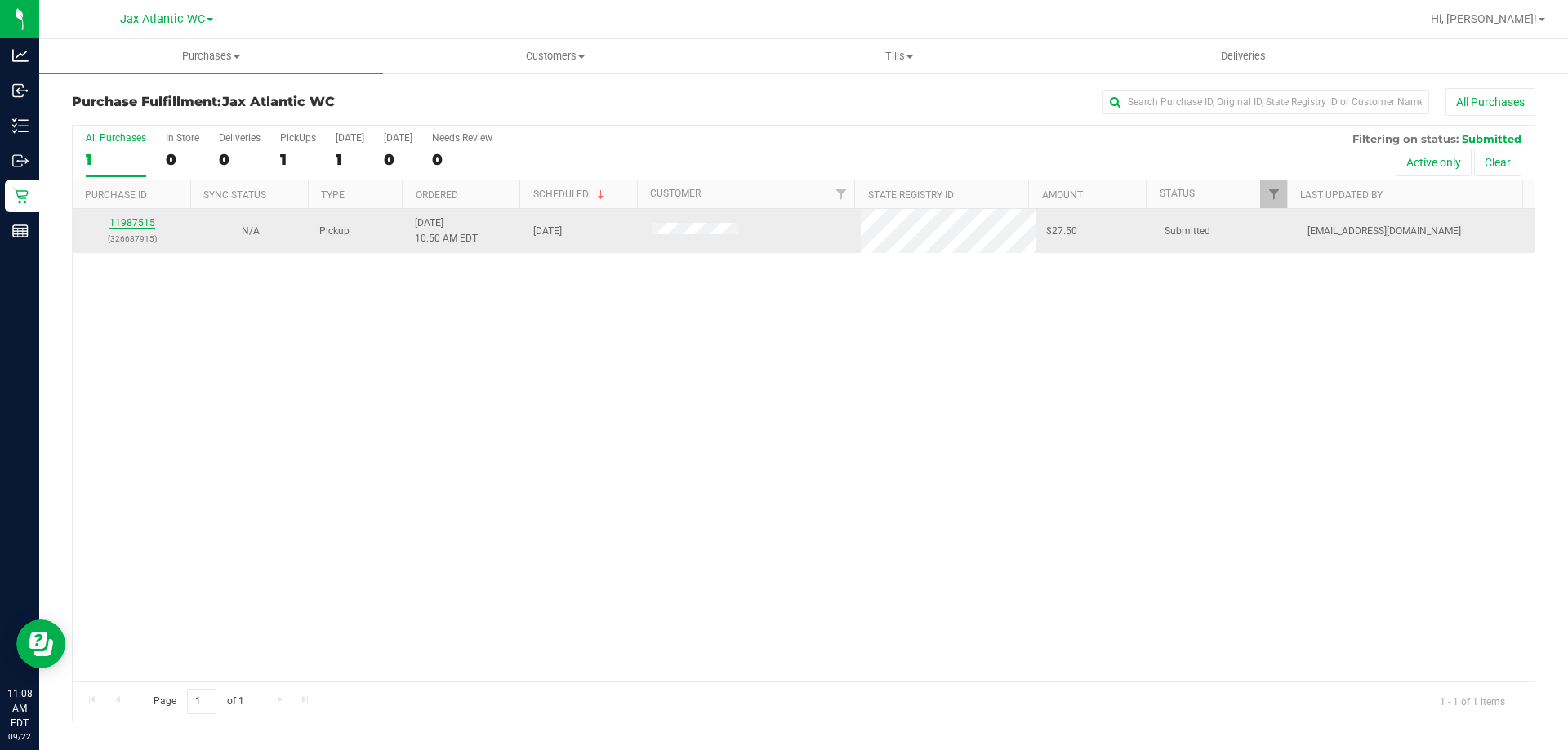
click at [131, 225] on link "11987515" at bounding box center [133, 223] width 46 height 12
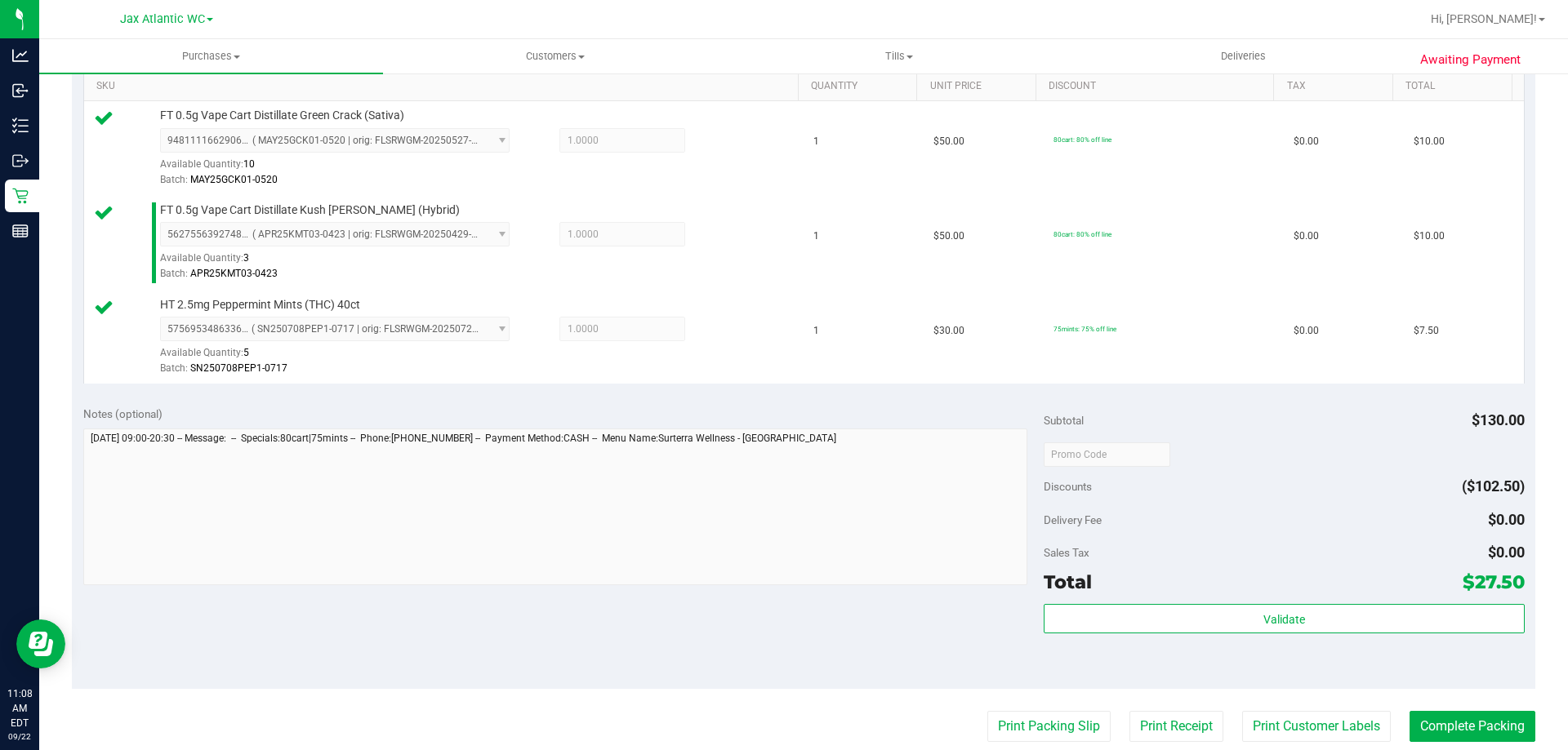
scroll to position [572, 0]
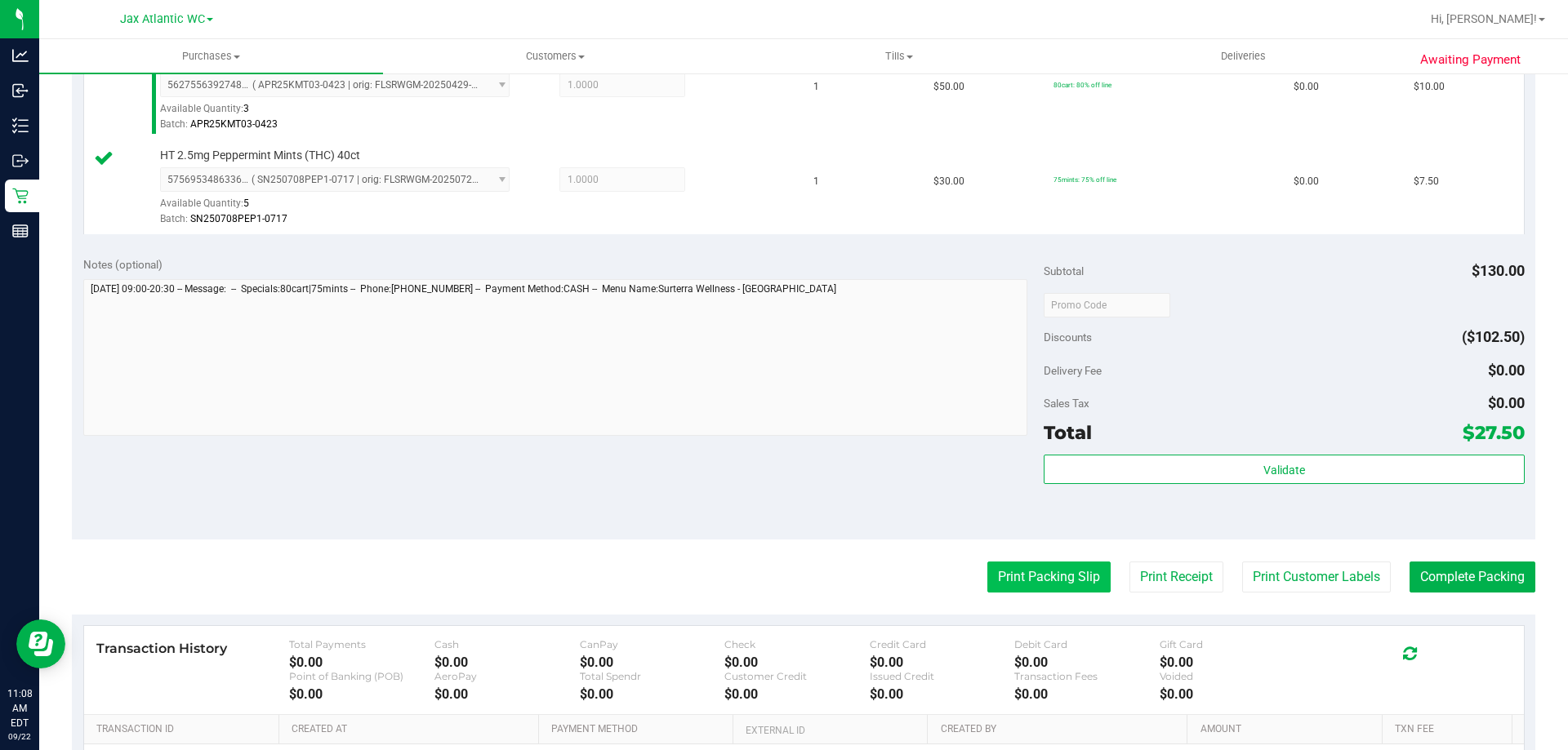
click at [1011, 573] on button "Print Packing Slip" at bounding box center [1049, 577] width 124 height 31
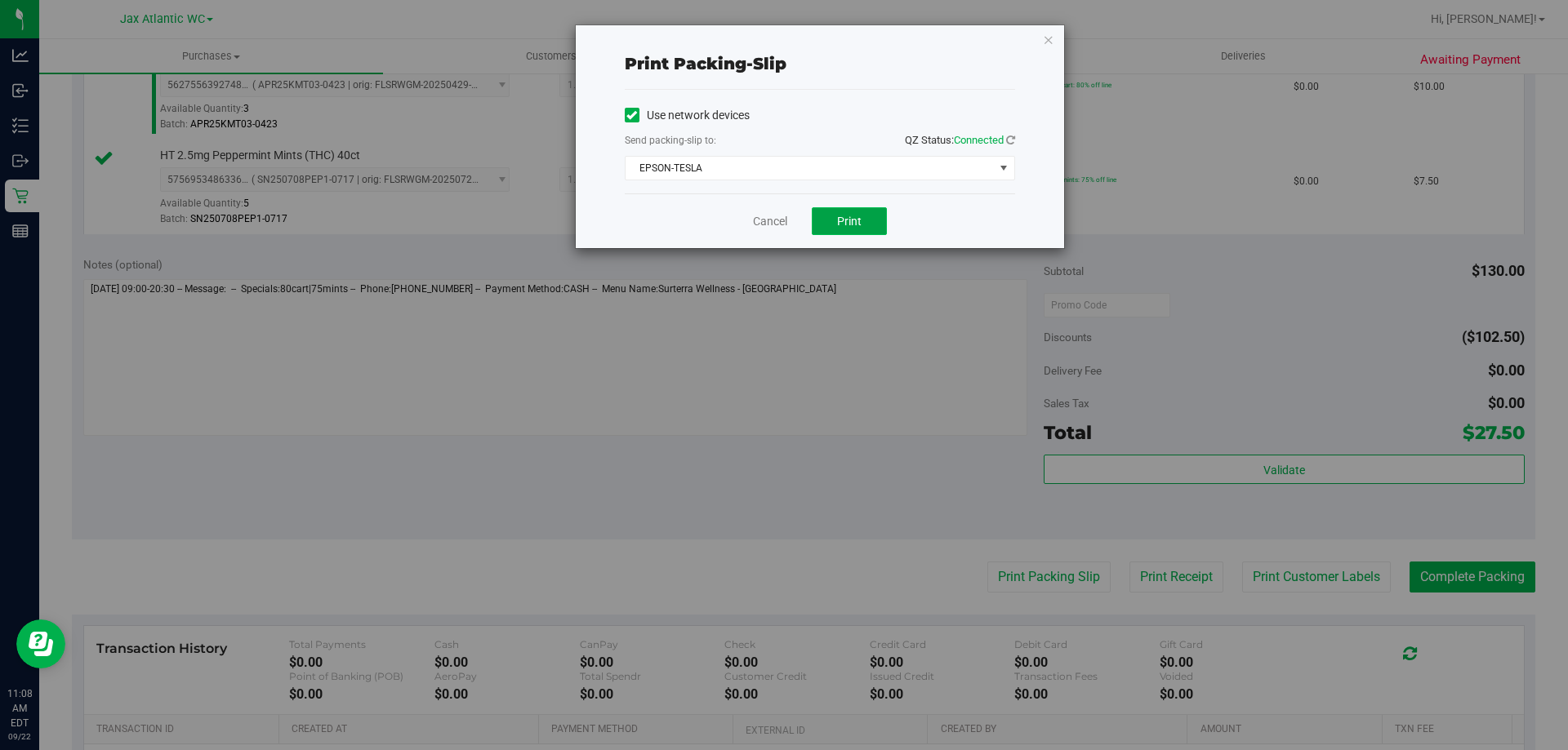
click at [839, 228] on button "Print" at bounding box center [849, 222] width 75 height 28
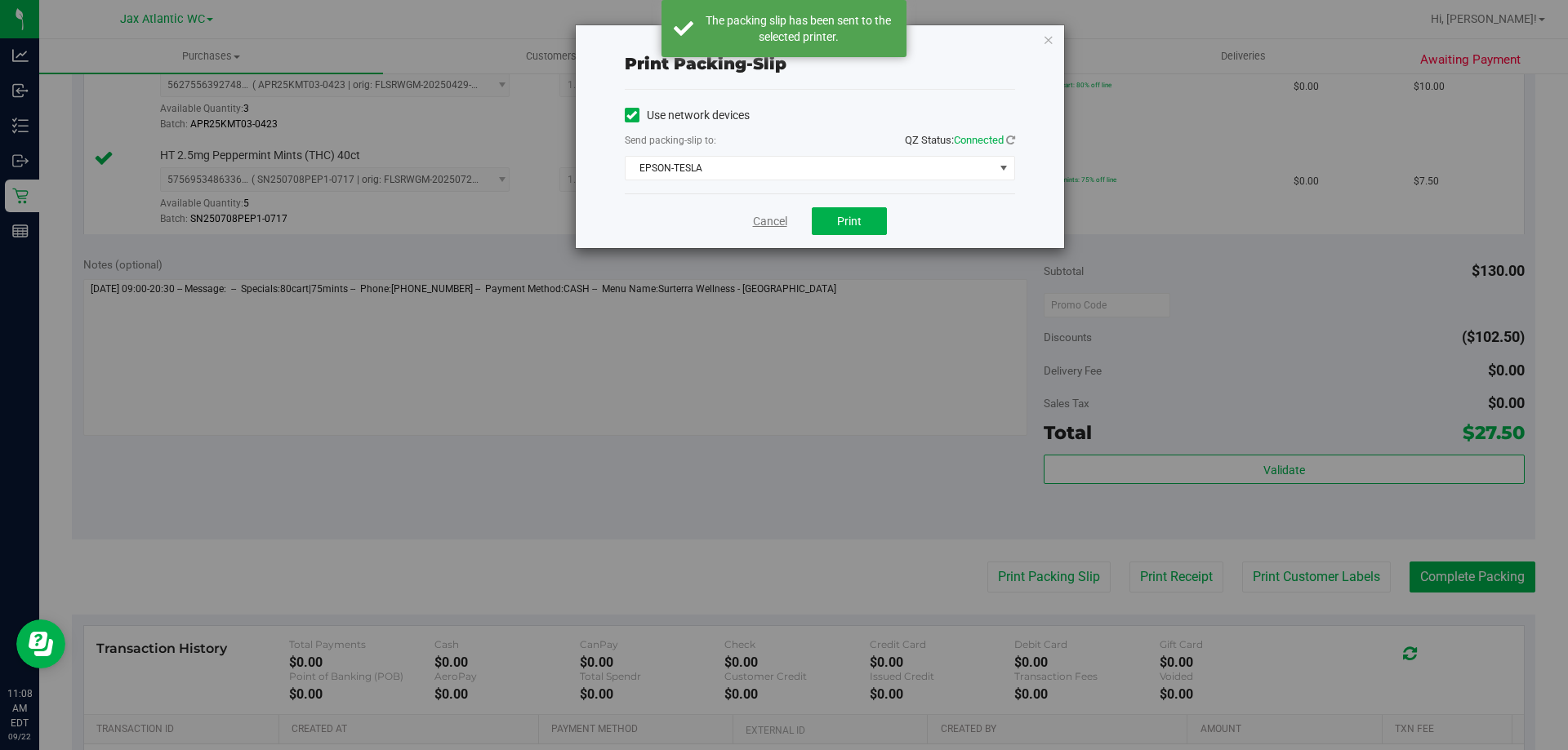
click at [764, 218] on link "Cancel" at bounding box center [770, 221] width 35 height 17
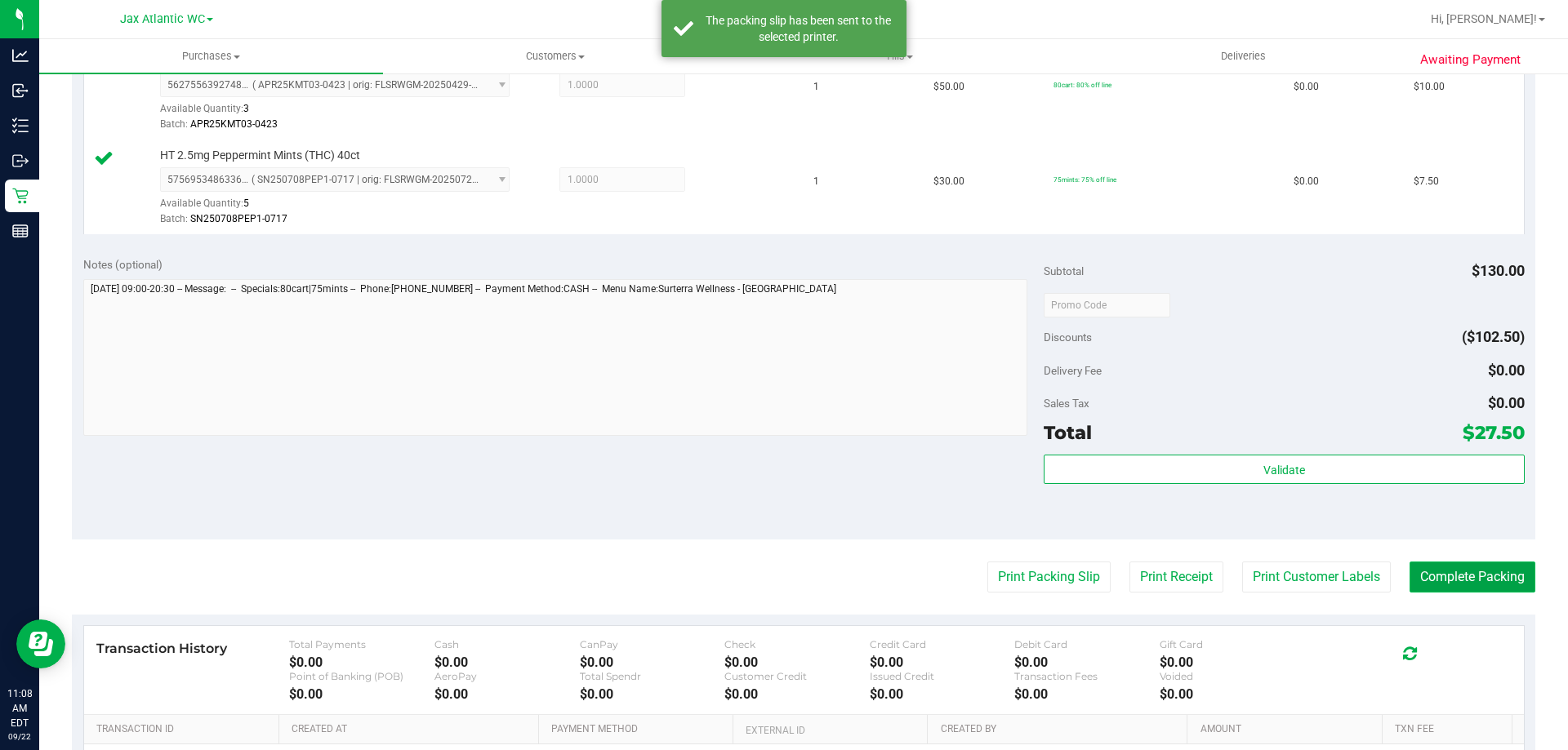
click at [1433, 565] on button "Complete Packing" at bounding box center [1472, 577] width 126 height 31
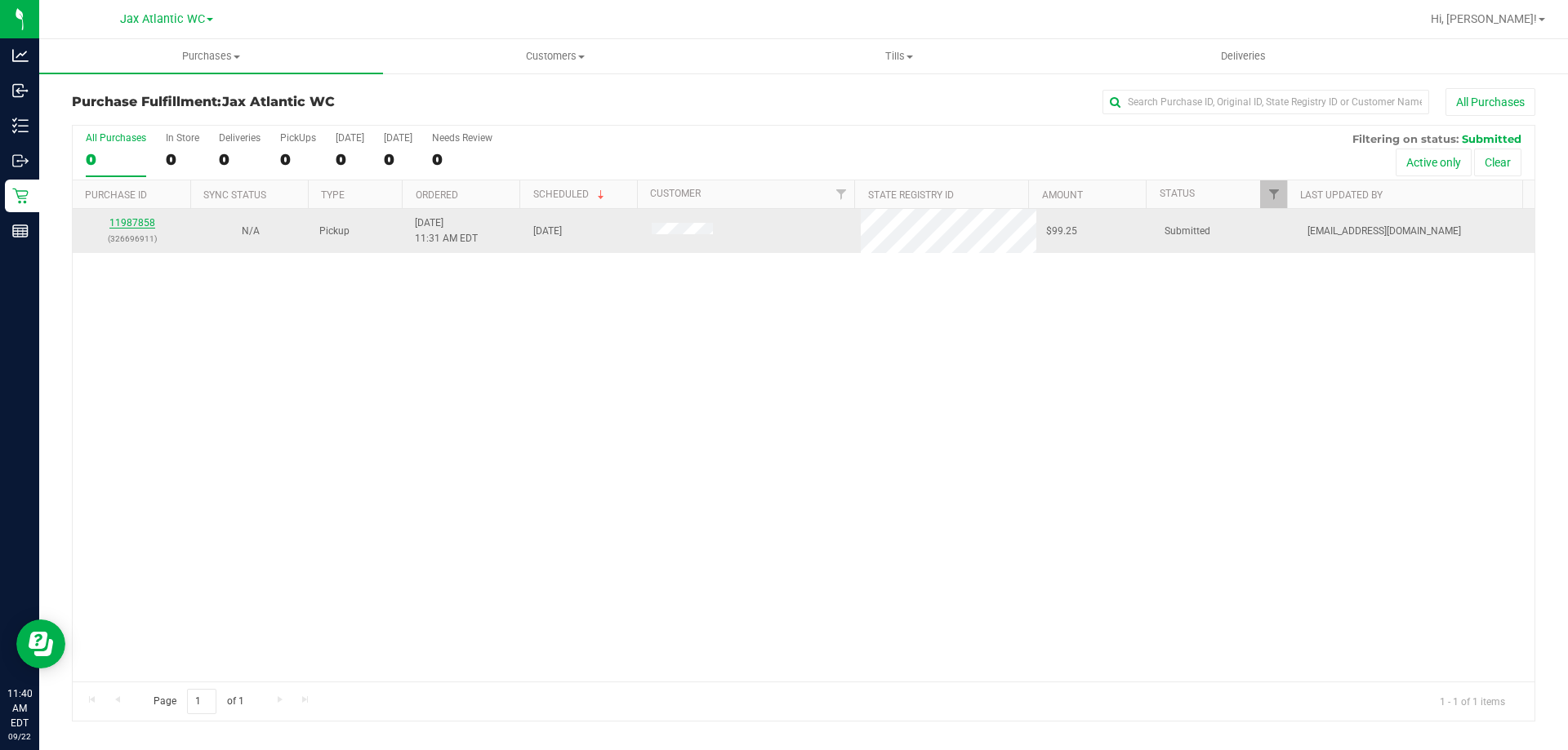
click at [127, 221] on link "11987858" at bounding box center [133, 223] width 46 height 12
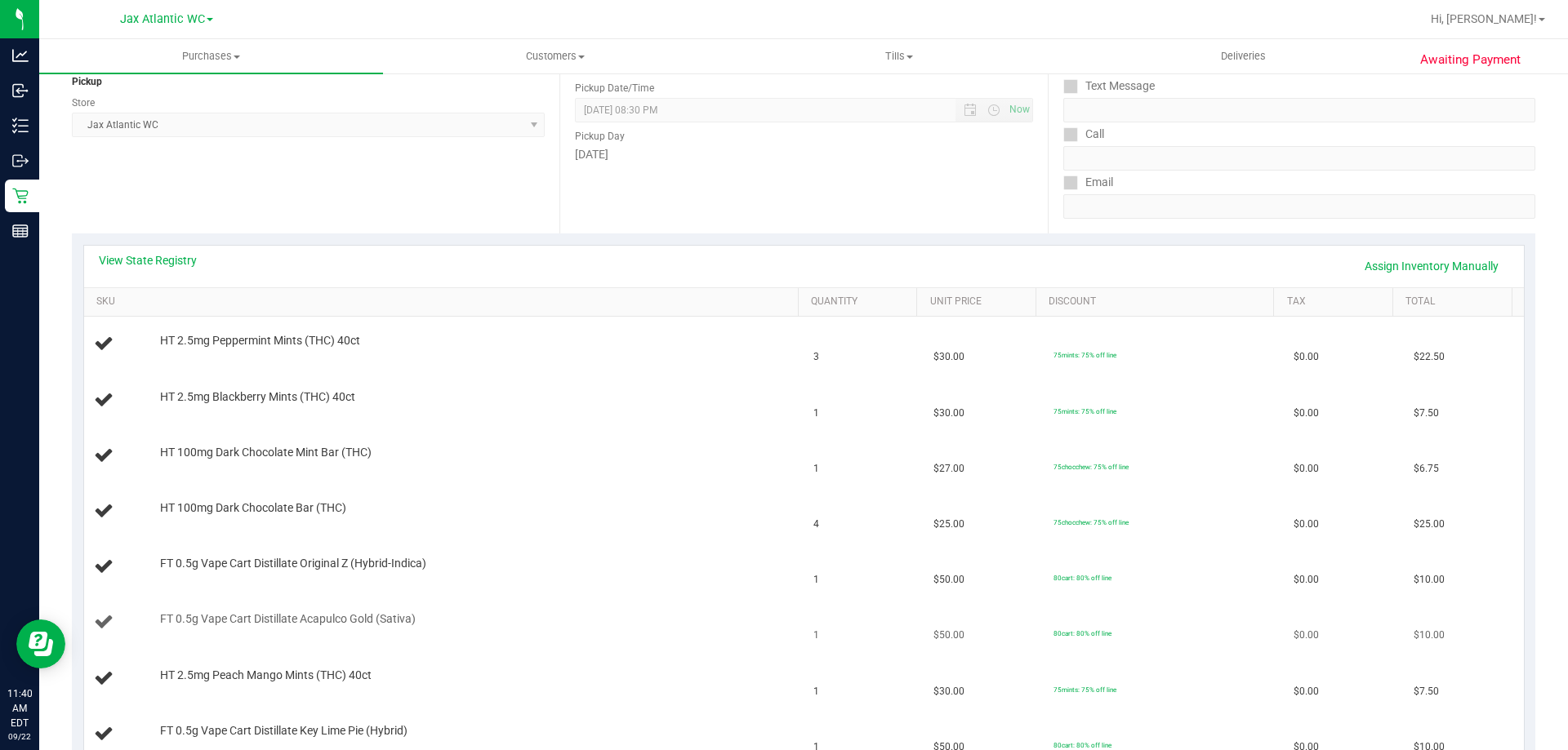
scroll to position [245, 0]
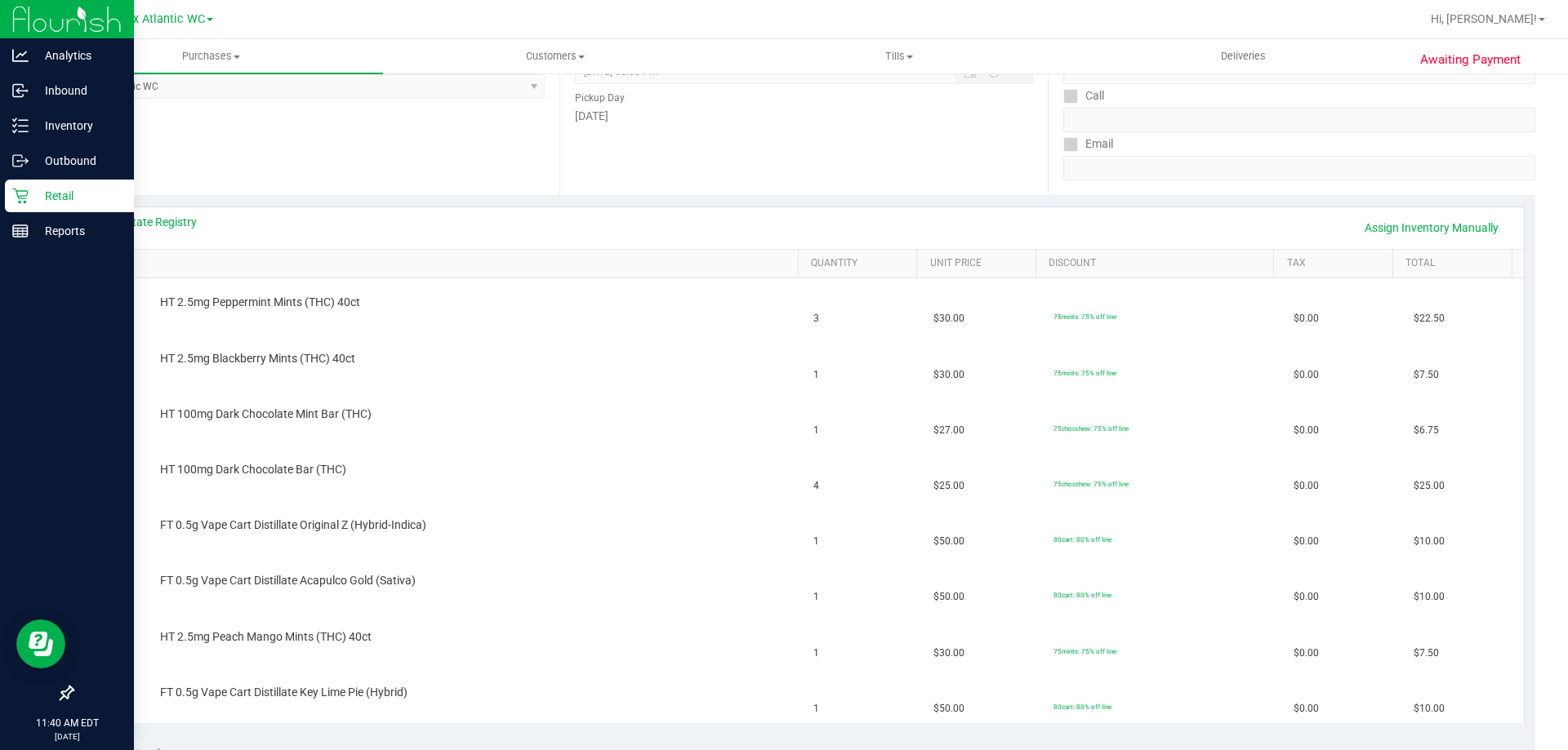
click at [26, 192] on icon at bounding box center [20, 196] width 17 height 17
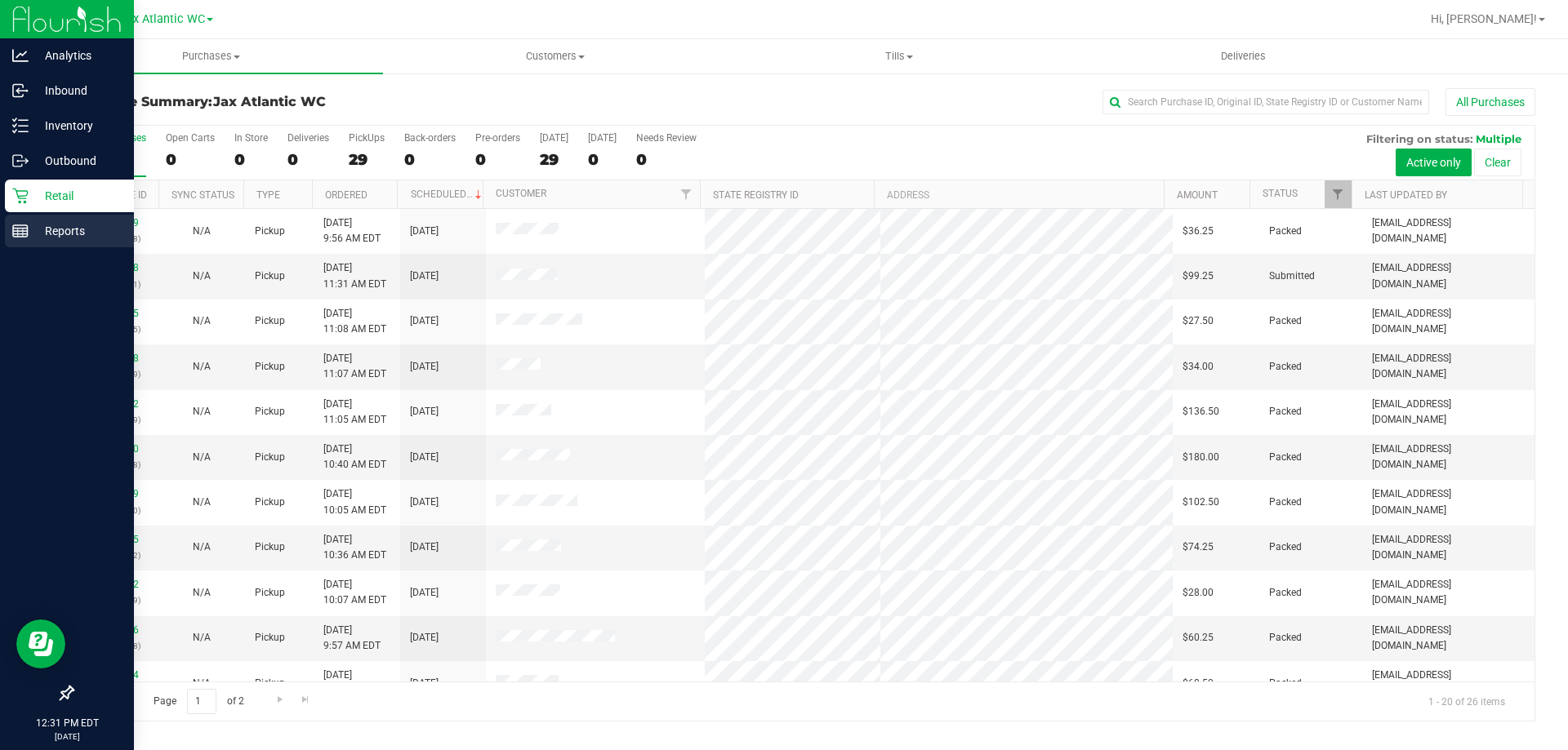
click at [66, 228] on p "Reports" at bounding box center [77, 232] width 98 height 20
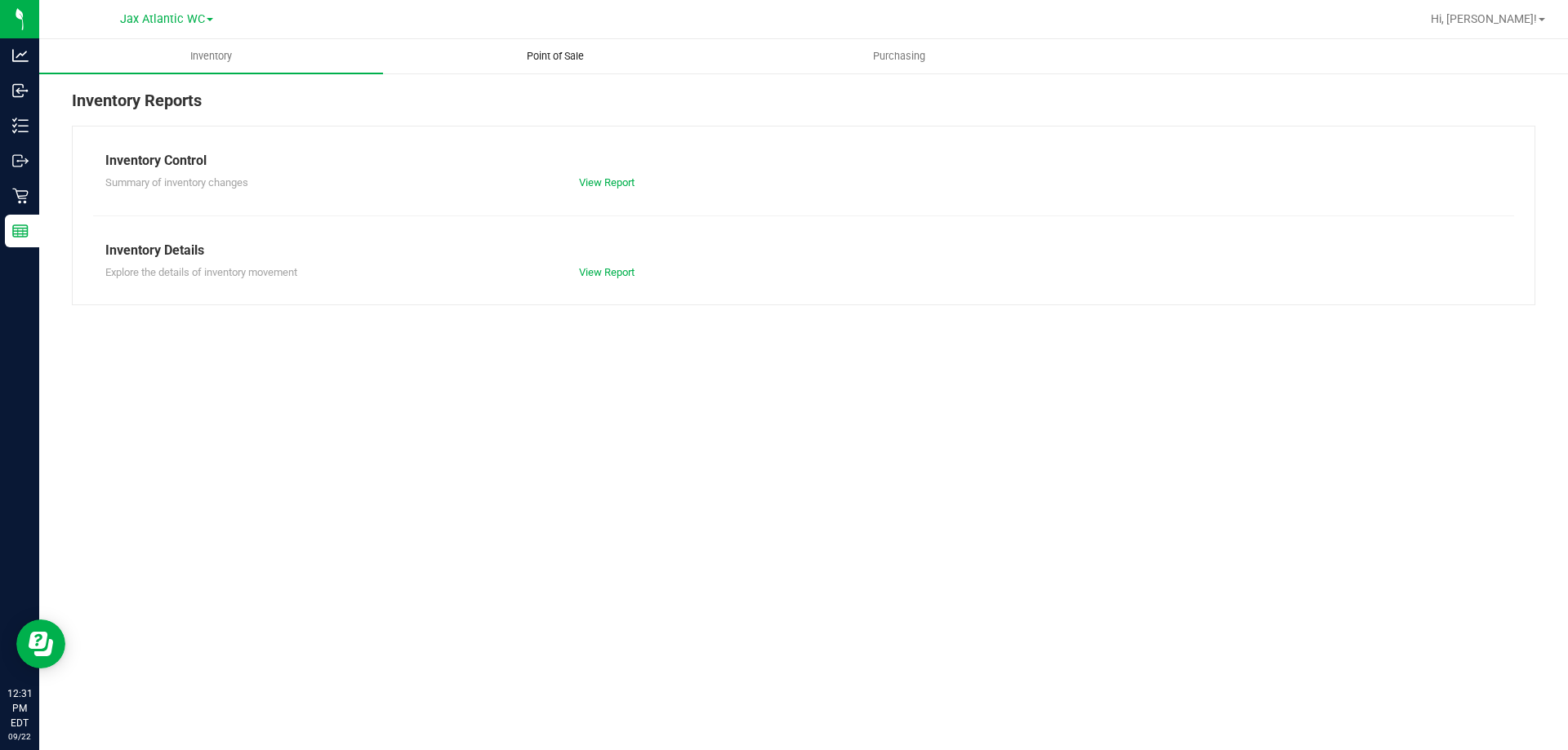
click at [581, 67] on uib-tab-heading "Point of Sale" at bounding box center [555, 55] width 343 height 33
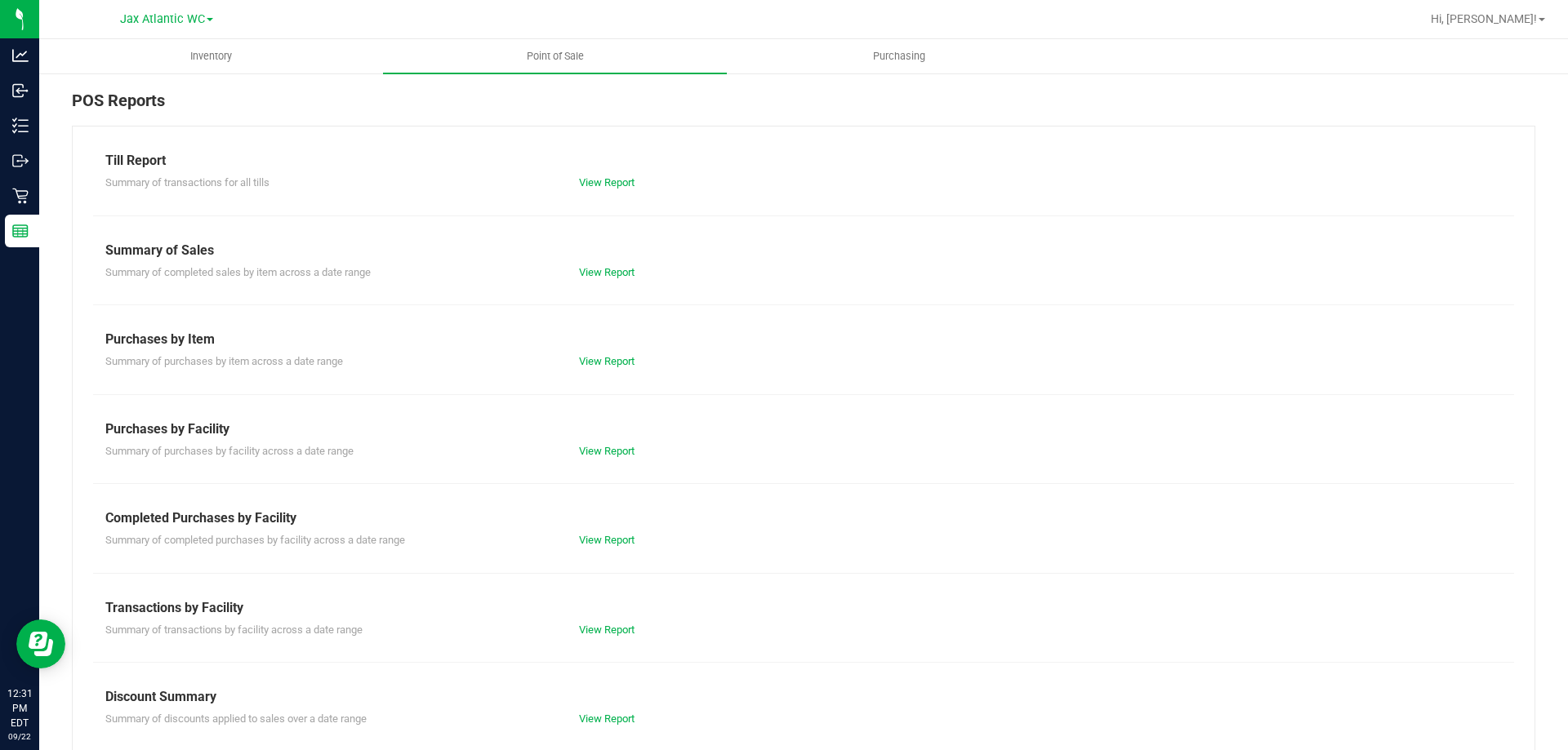
click at [606, 200] on div "Till Report Summary of transactions for all tills View Report Summary of Sales …" at bounding box center [804, 484] width 1464 height 716
click at [606, 180] on link "View Report" at bounding box center [607, 182] width 55 height 12
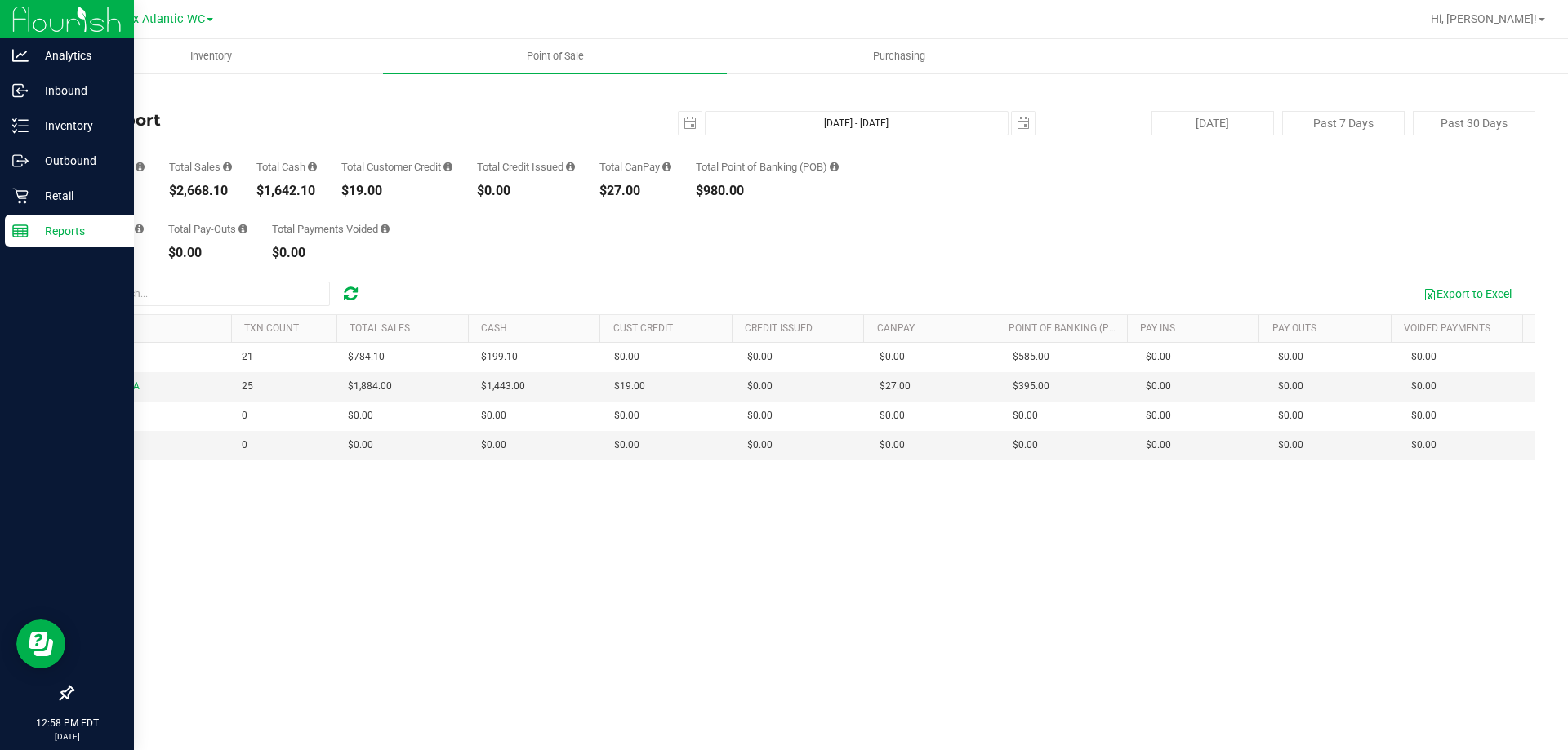
click at [53, 235] on p "Reports" at bounding box center [77, 232] width 98 height 20
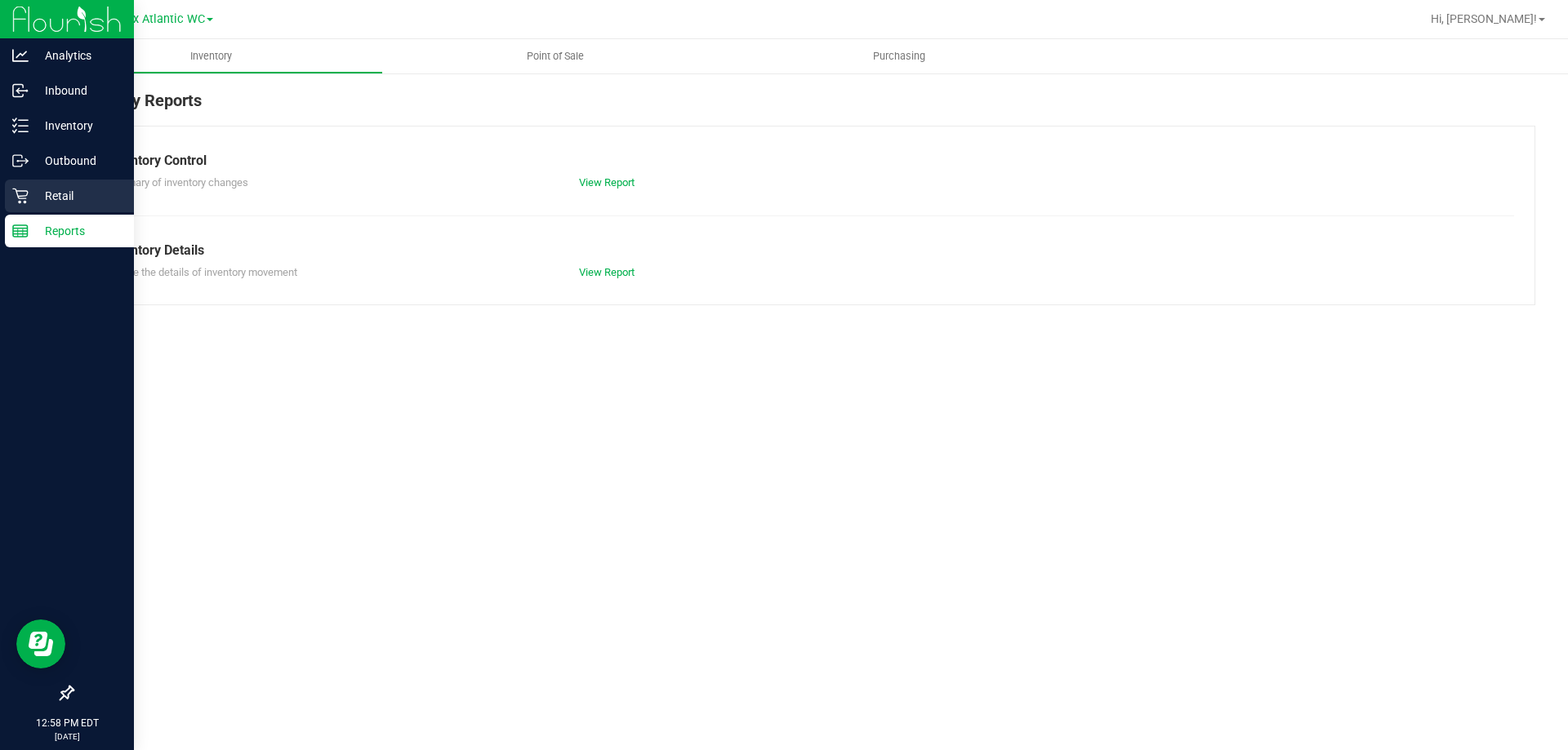
click at [82, 187] on p "Retail" at bounding box center [77, 196] width 98 height 20
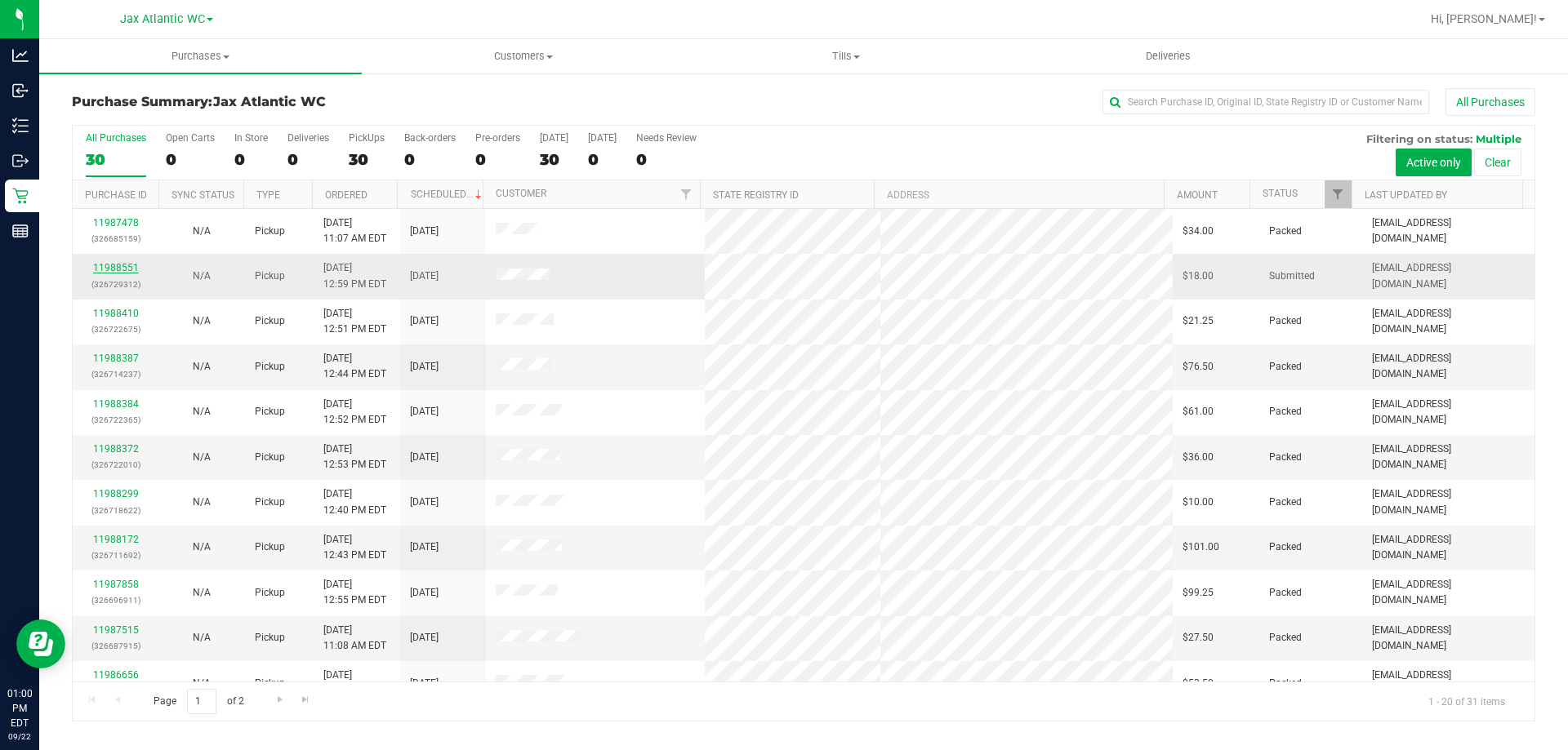
click at [126, 264] on link "11988551" at bounding box center [116, 268] width 46 height 12
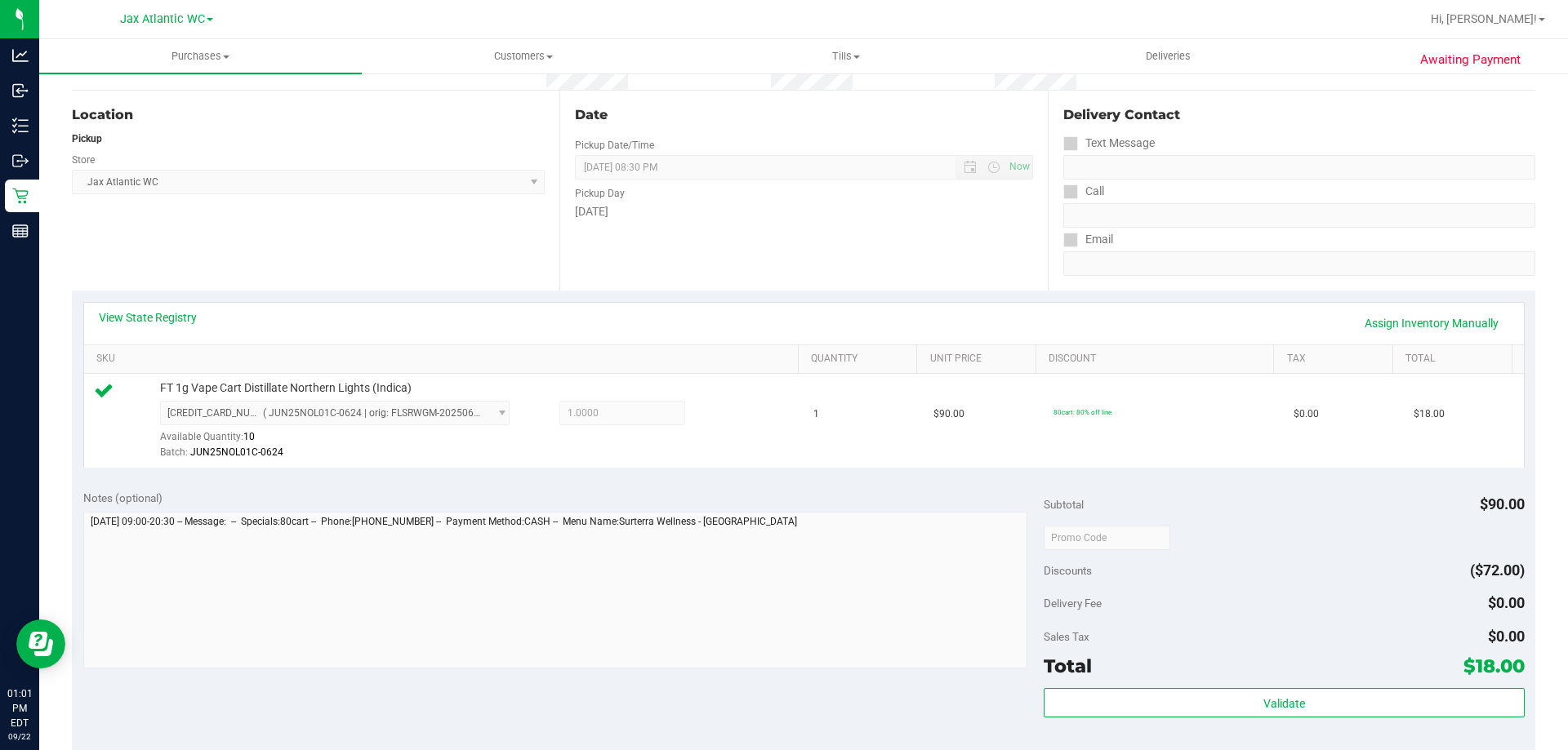
scroll to position [409, 0]
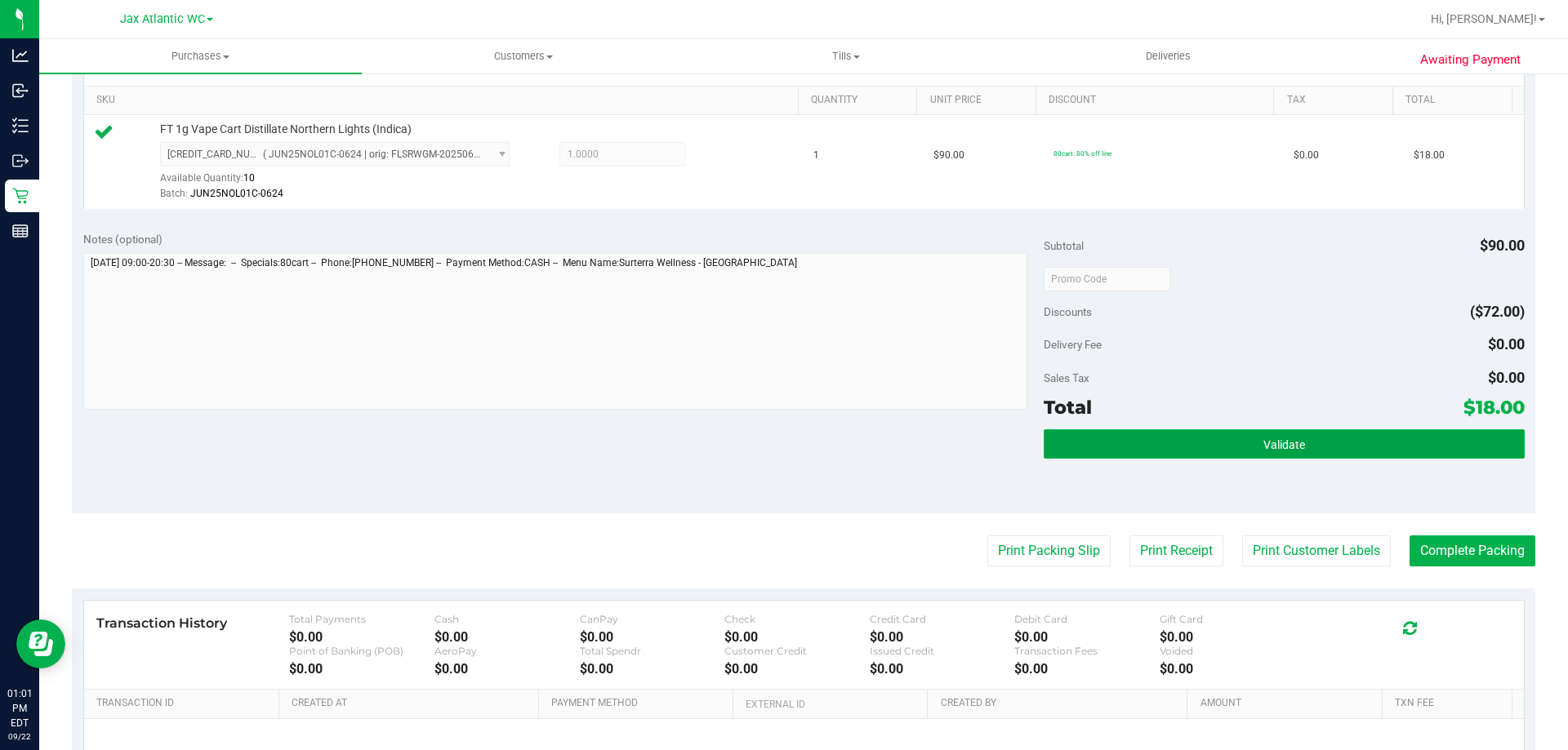
drag, startPoint x: 1282, startPoint y: 434, endPoint x: 1299, endPoint y: 455, distance: 27.0
click at [1280, 436] on button "Validate" at bounding box center [1284, 444] width 480 height 30
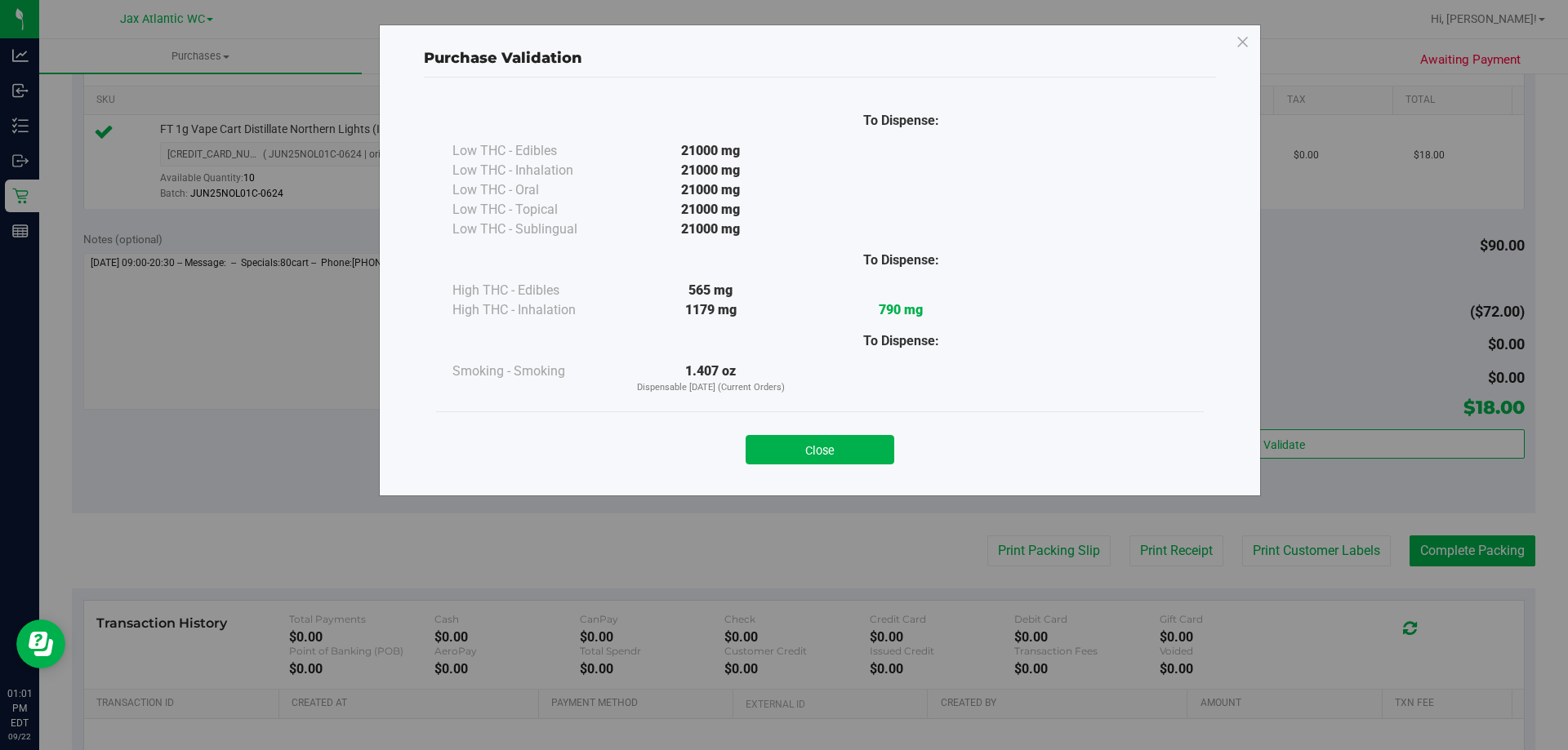
drag, startPoint x: 830, startPoint y: 450, endPoint x: 923, endPoint y: 487, distance: 100.1
click at [831, 446] on button "Close" at bounding box center [820, 450] width 148 height 30
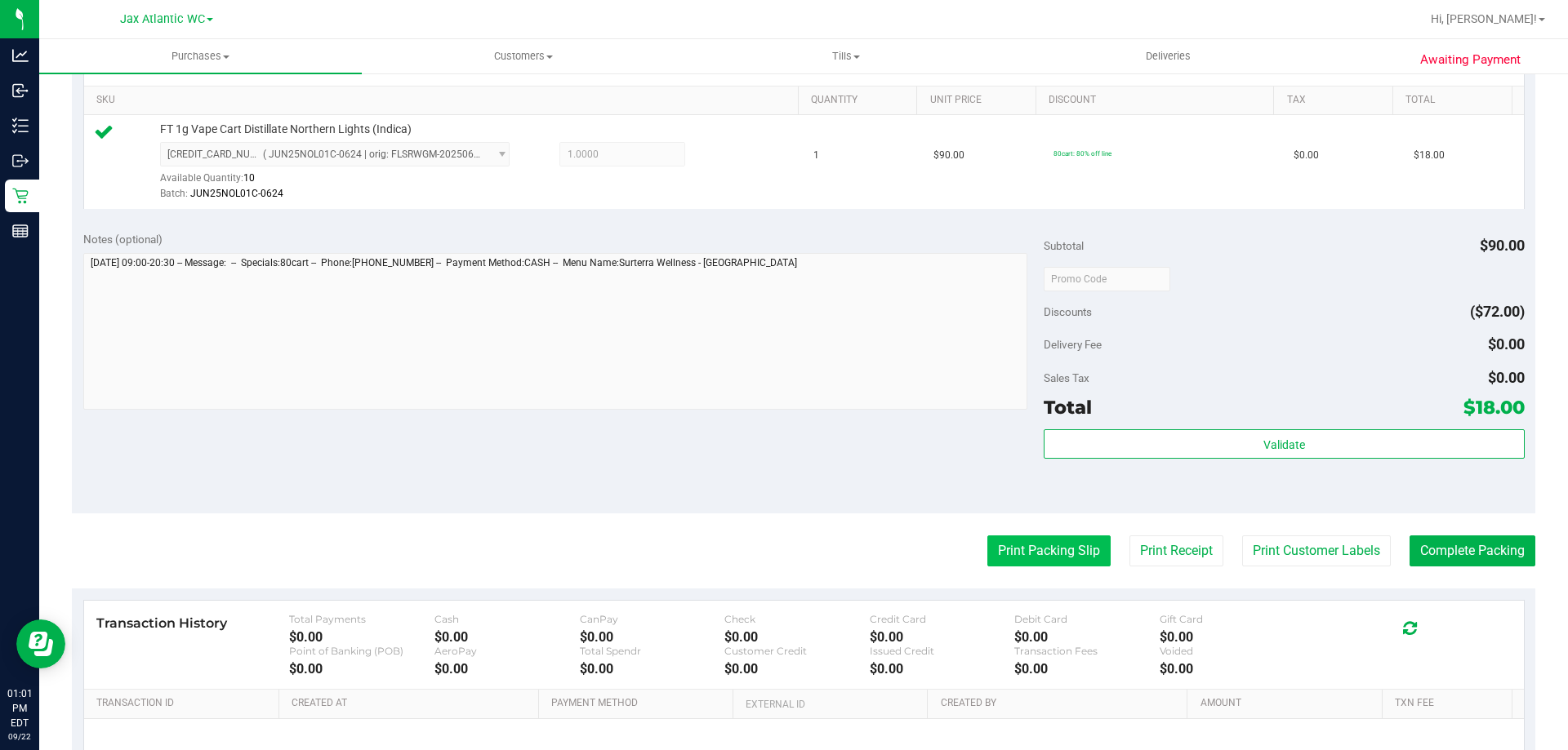
click at [1044, 563] on button "Print Packing Slip" at bounding box center [1049, 550] width 124 height 31
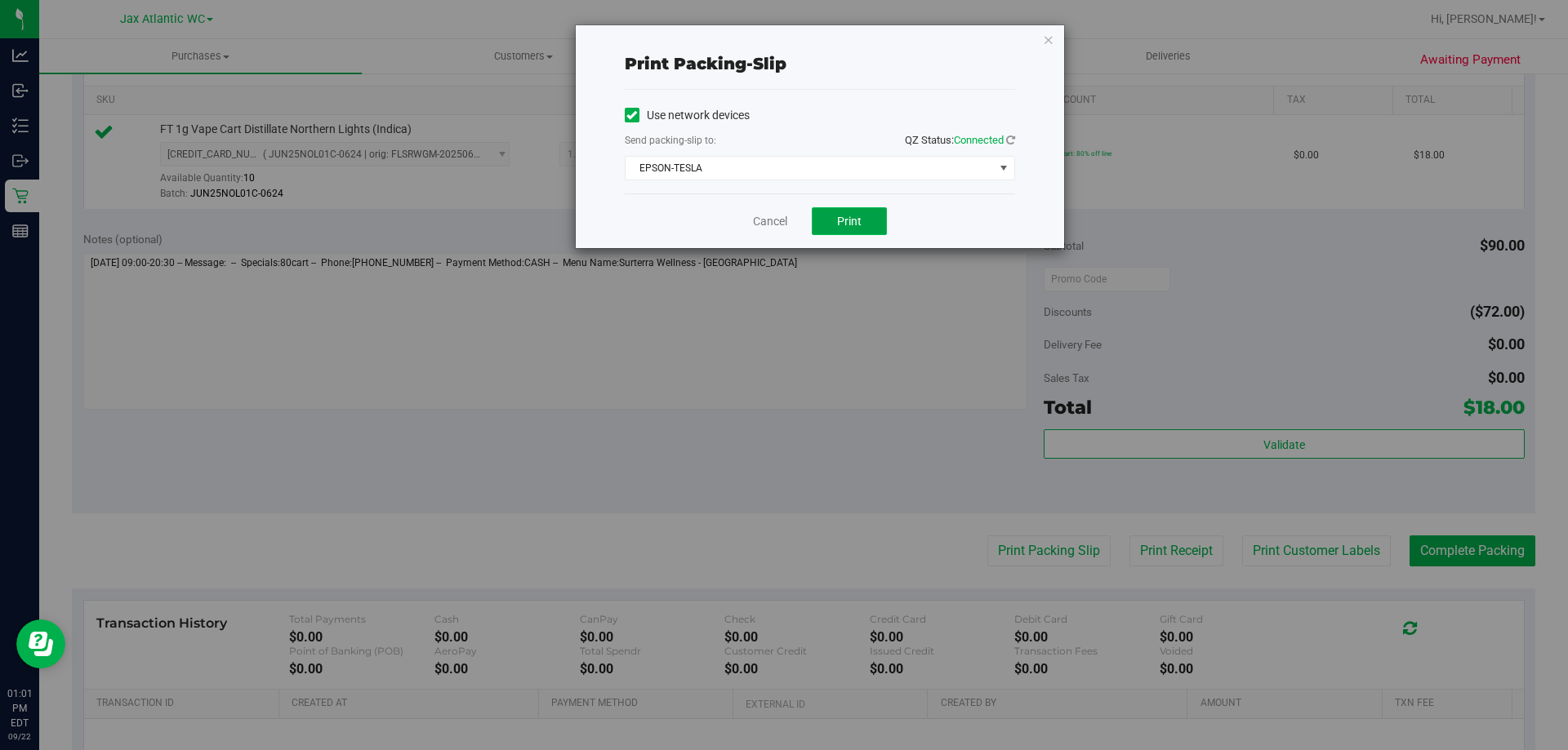
click at [868, 222] on button "Print" at bounding box center [849, 222] width 75 height 28
click at [751, 216] on div "Cancel Print" at bounding box center [820, 221] width 390 height 54
click at [757, 217] on link "Cancel" at bounding box center [770, 221] width 35 height 17
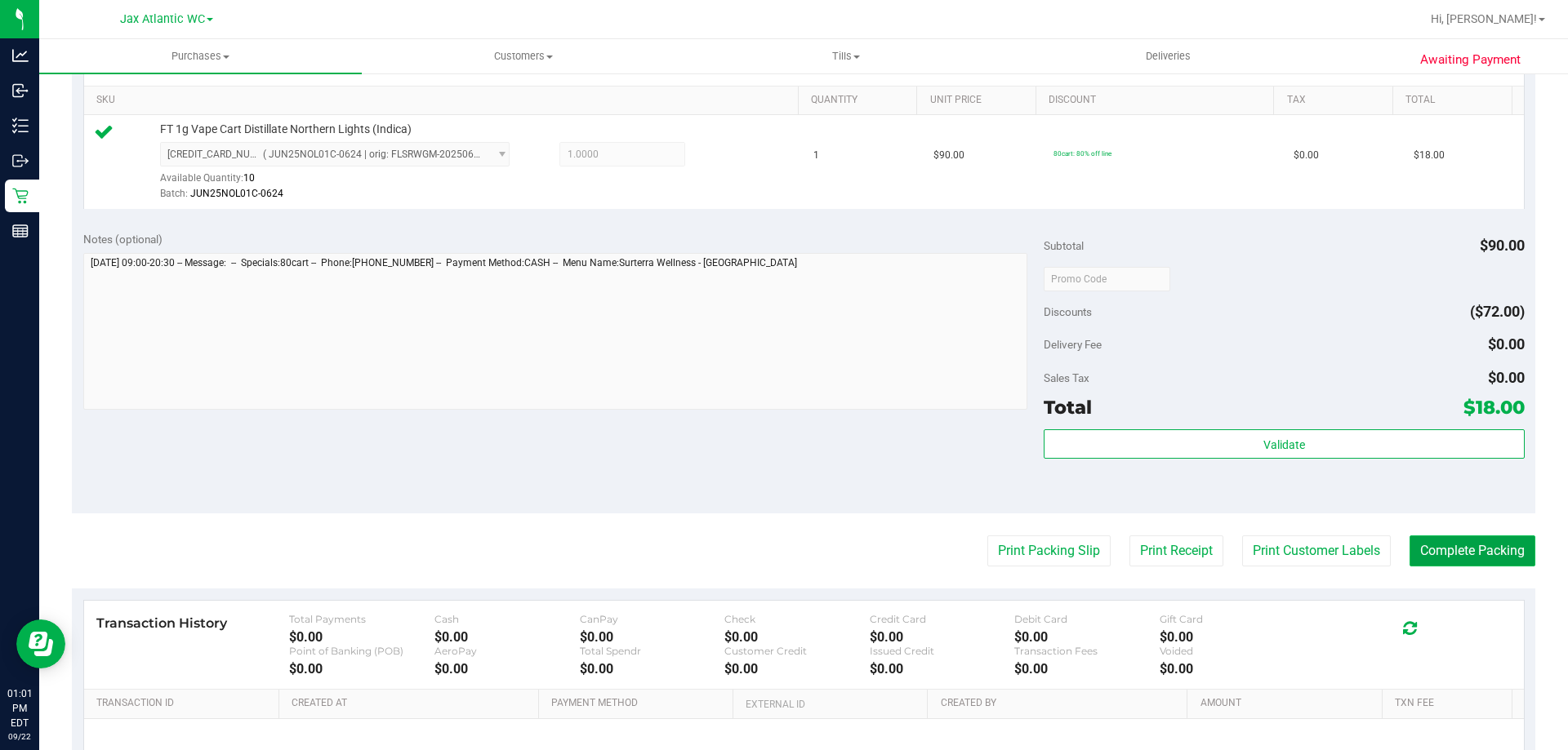
click at [1426, 553] on button "Complete Packing" at bounding box center [1472, 550] width 126 height 31
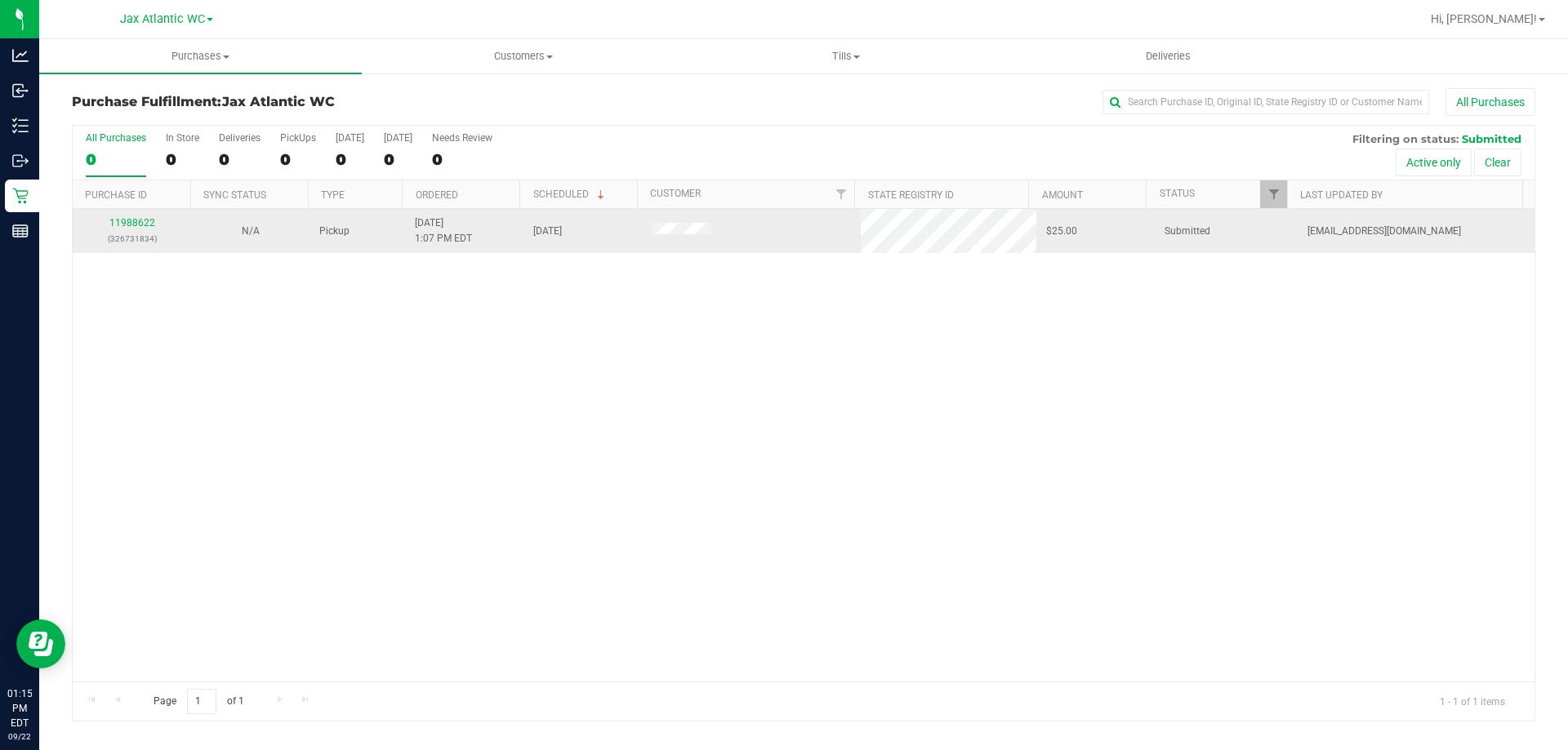
click at [141, 231] on div "11988622 (326731834)" at bounding box center [132, 231] width 99 height 31
click at [134, 222] on link "11988622" at bounding box center [133, 223] width 46 height 12
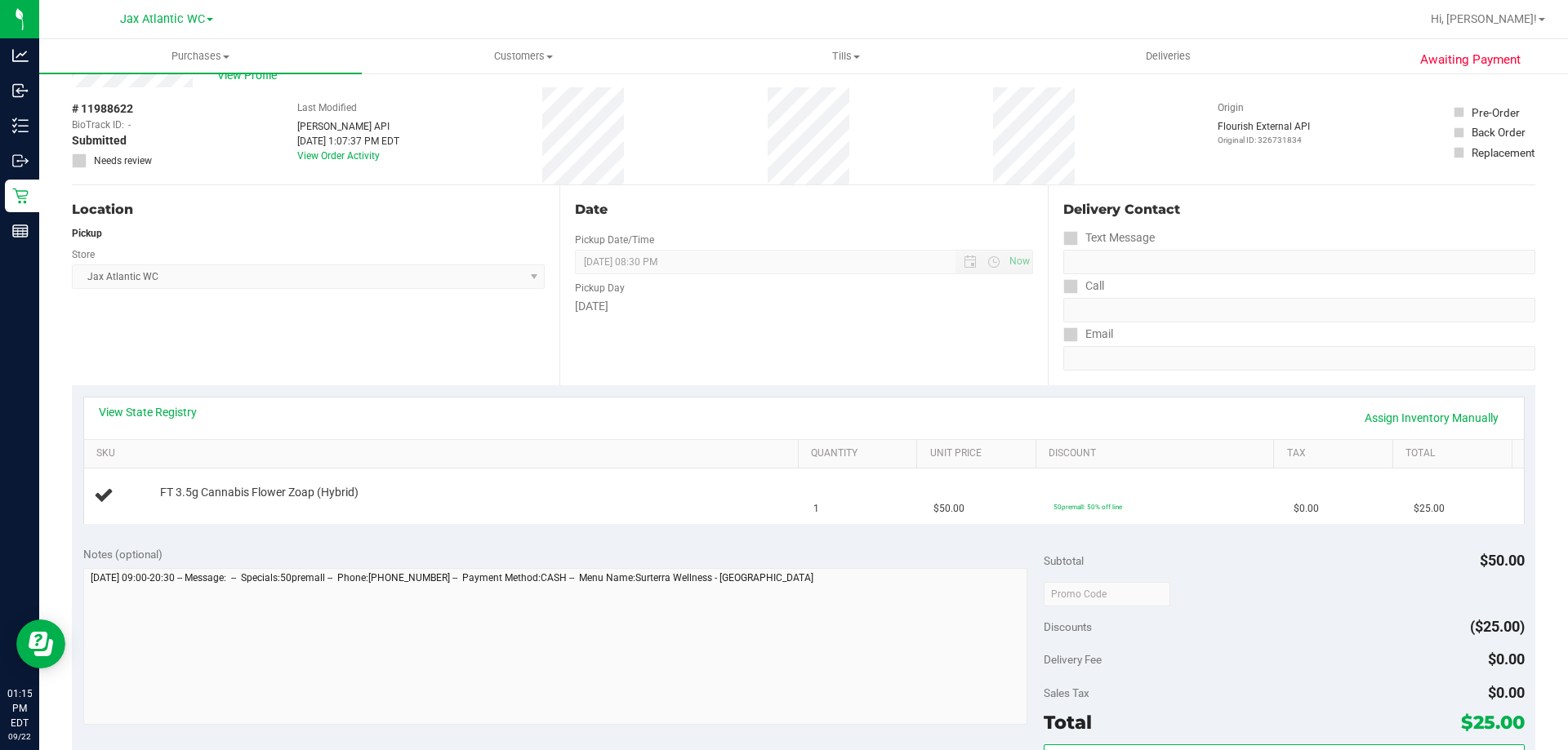
scroll to position [82, 0]
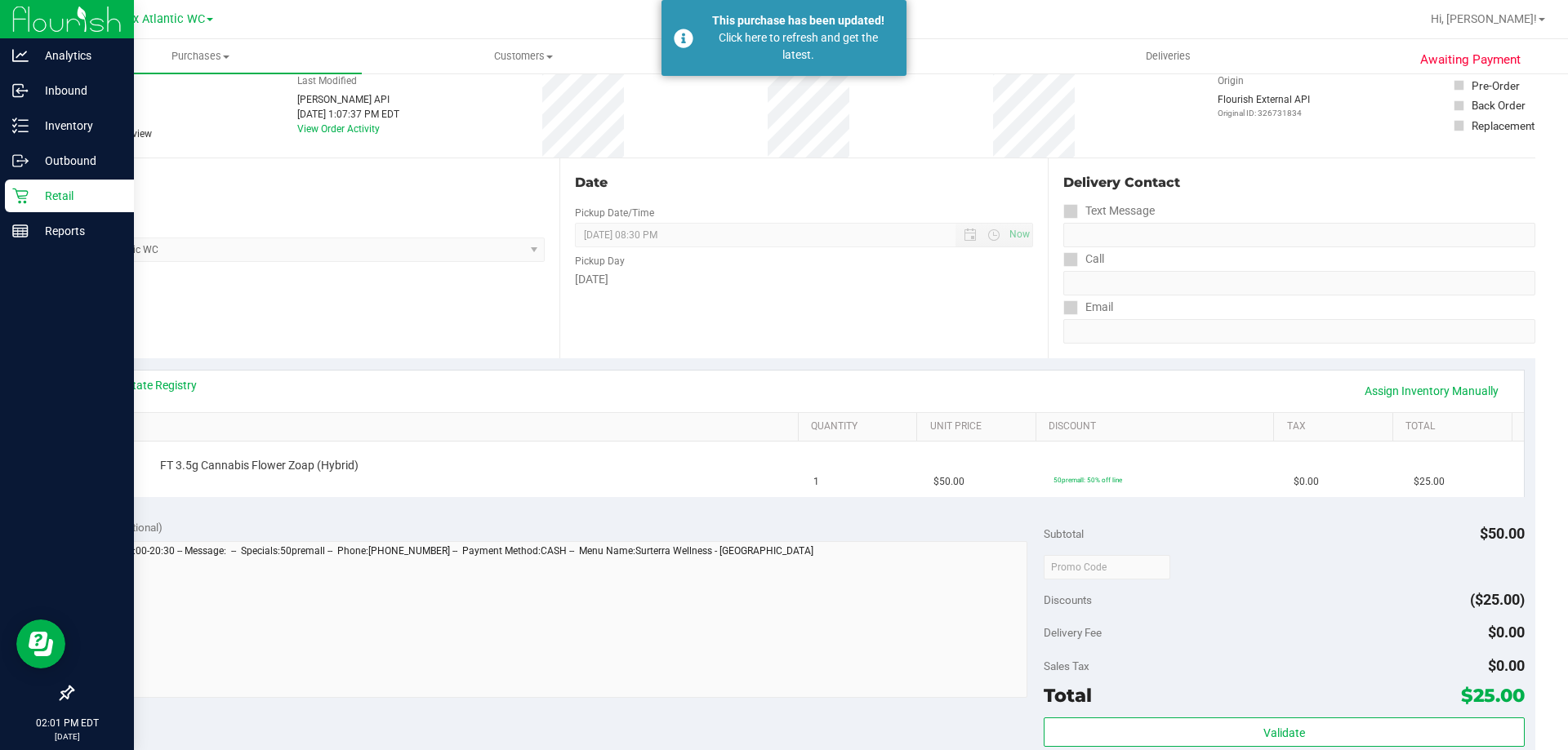
click at [25, 198] on icon at bounding box center [20, 196] width 17 height 17
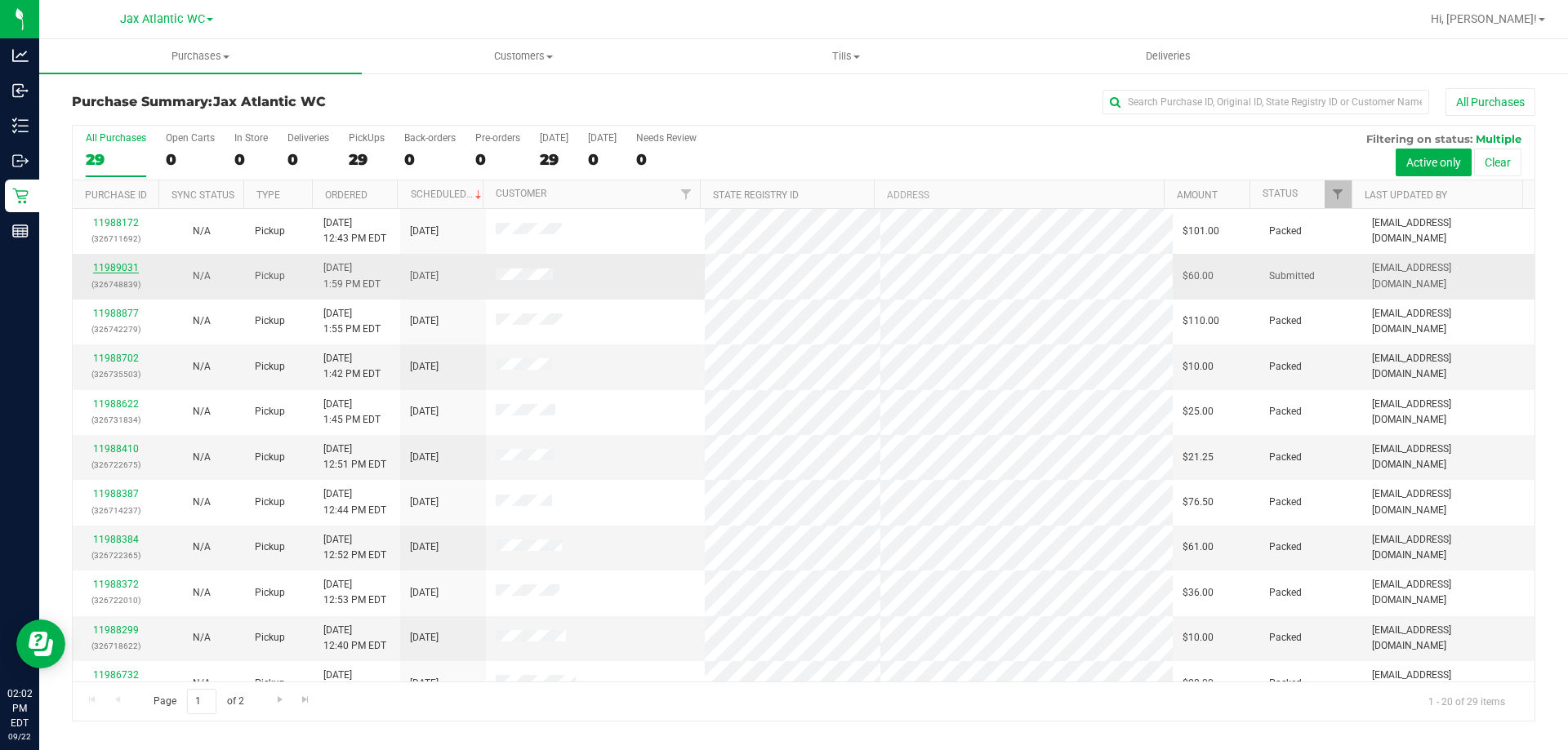
click at [120, 267] on link "11989031" at bounding box center [116, 268] width 46 height 12
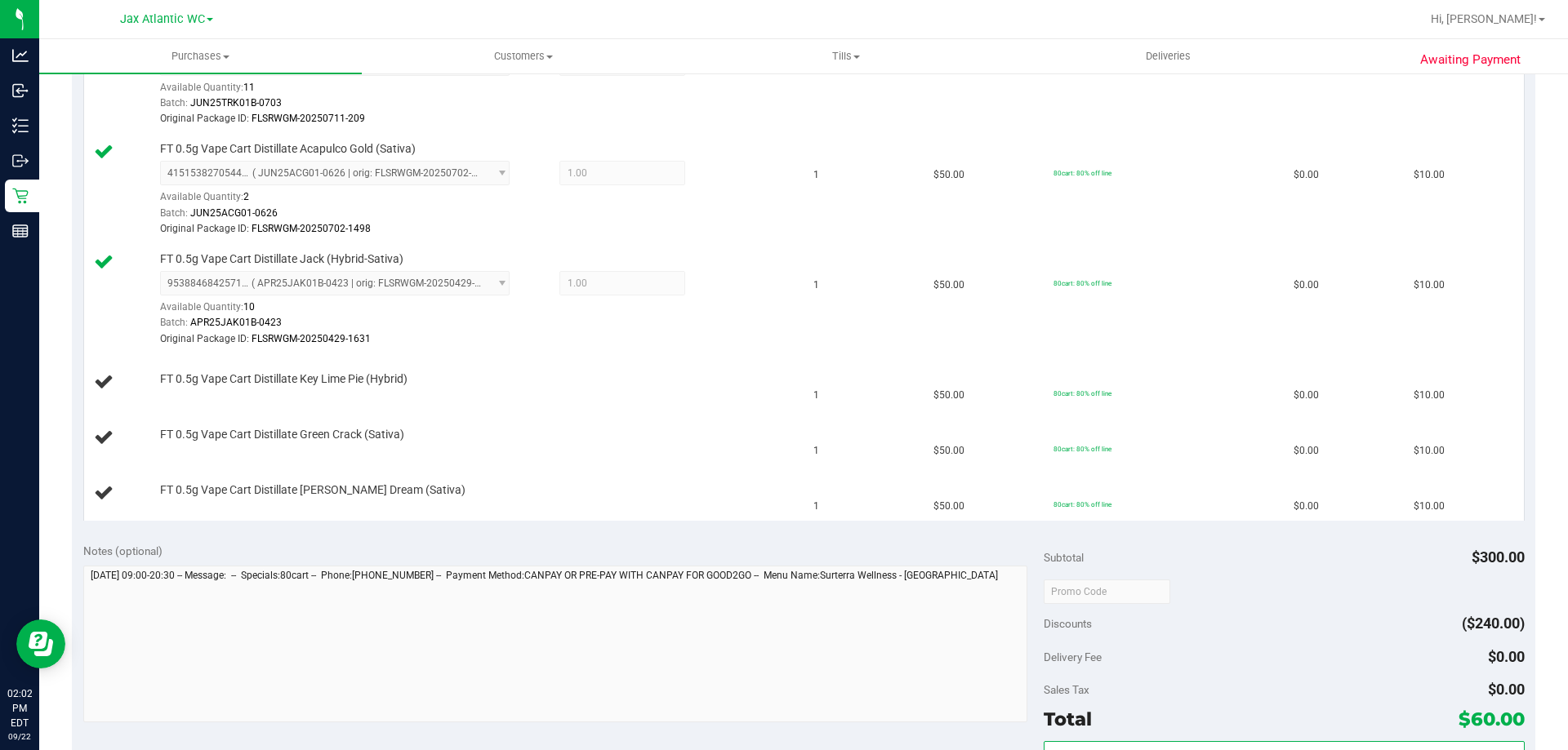
scroll to position [572, 0]
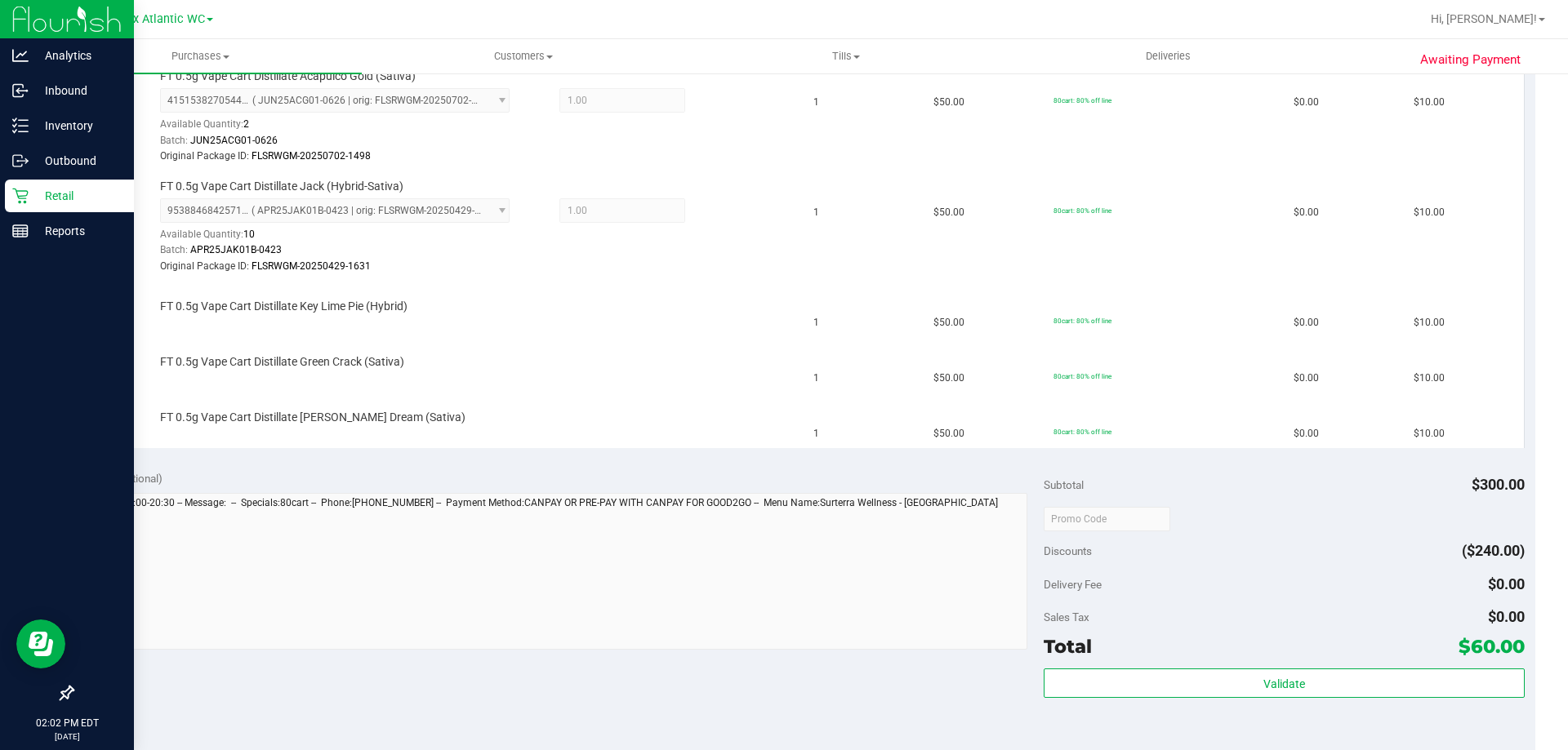
click at [37, 194] on p "Retail" at bounding box center [77, 196] width 98 height 20
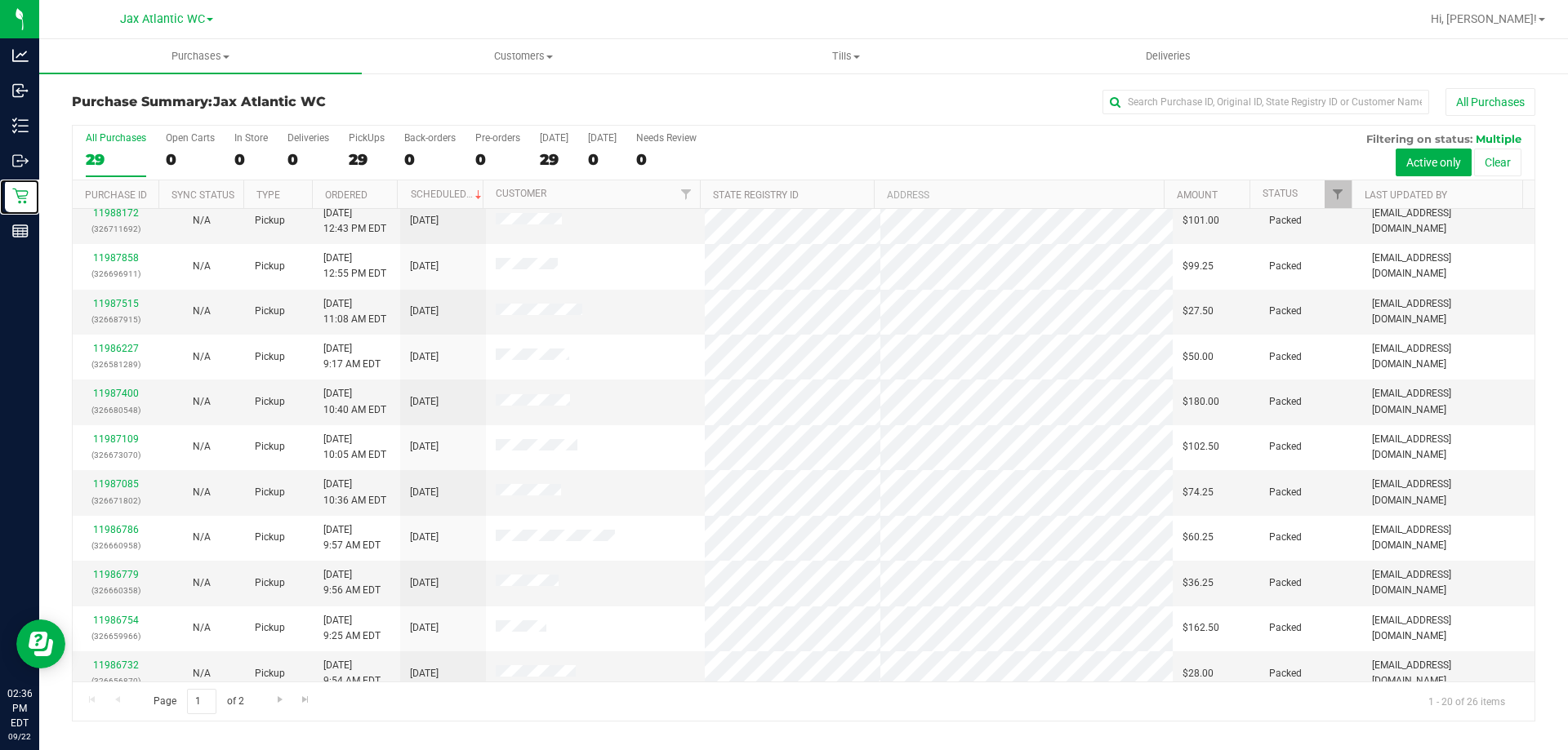
scroll to position [431, 0]
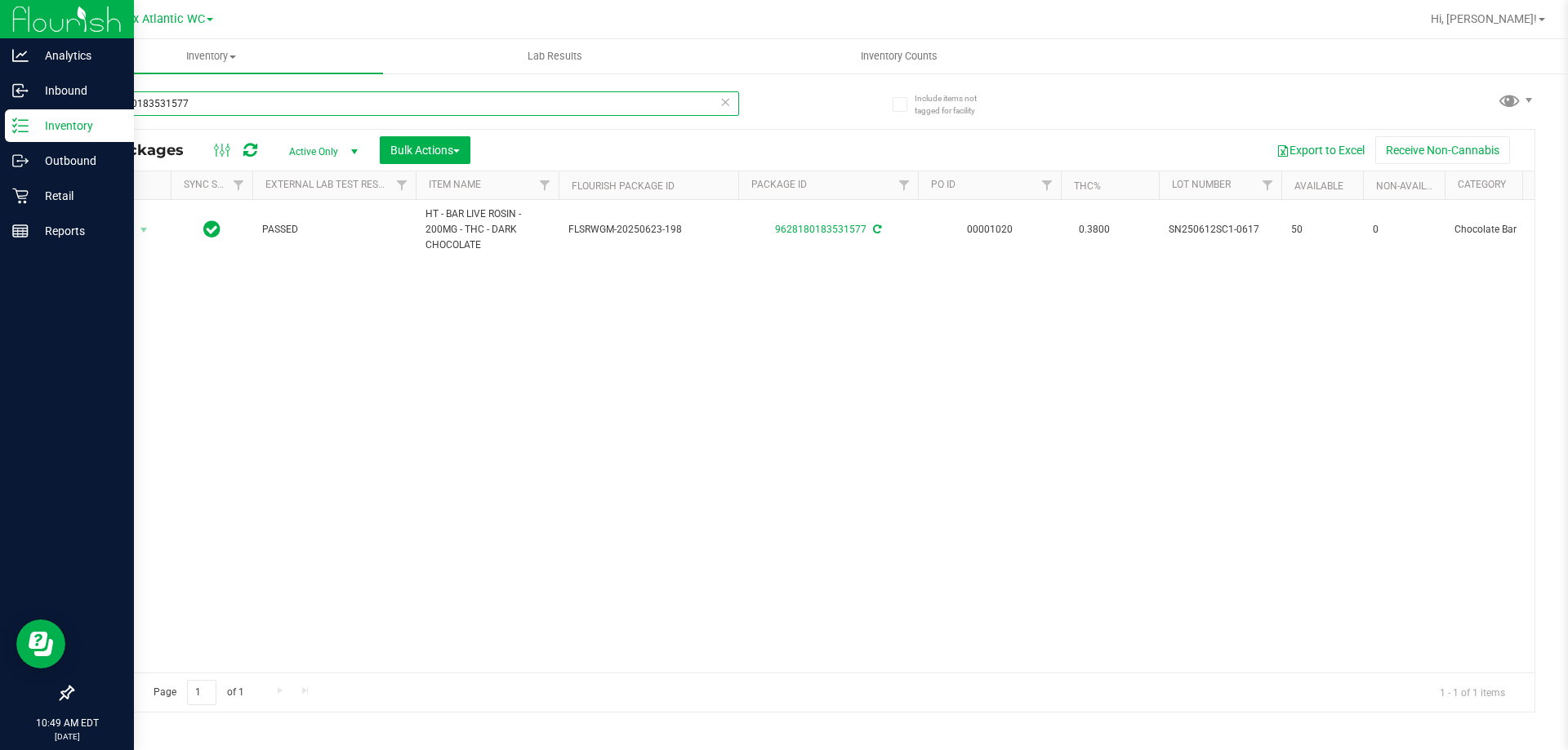
drag, startPoint x: 266, startPoint y: 98, endPoint x: 0, endPoint y: 125, distance: 267.4
click at [0, 125] on div "Analytics Inbound Inventory Outbound Retail Reports 10:49 AM EDT [DATE] 09/22 J…" at bounding box center [784, 375] width 1568 height 750
drag, startPoint x: 260, startPoint y: 111, endPoint x: 0, endPoint y: 94, distance: 260.6
click at [0, 94] on div "Analytics Inbound Inventory Outbound Retail Reports 10:50 AM EDT [DATE] 09/22 J…" at bounding box center [784, 375] width 1568 height 750
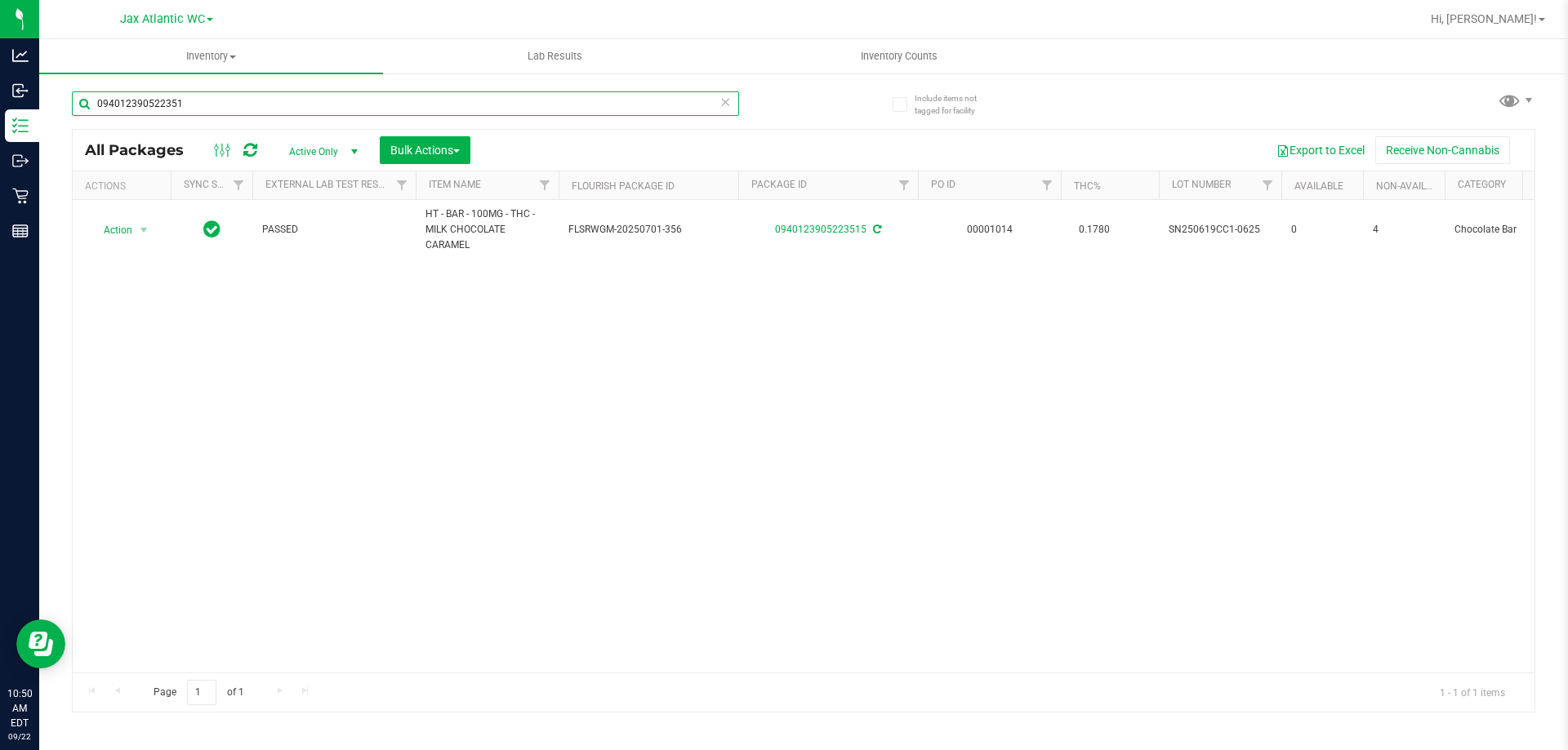
type input "0940123905223515"
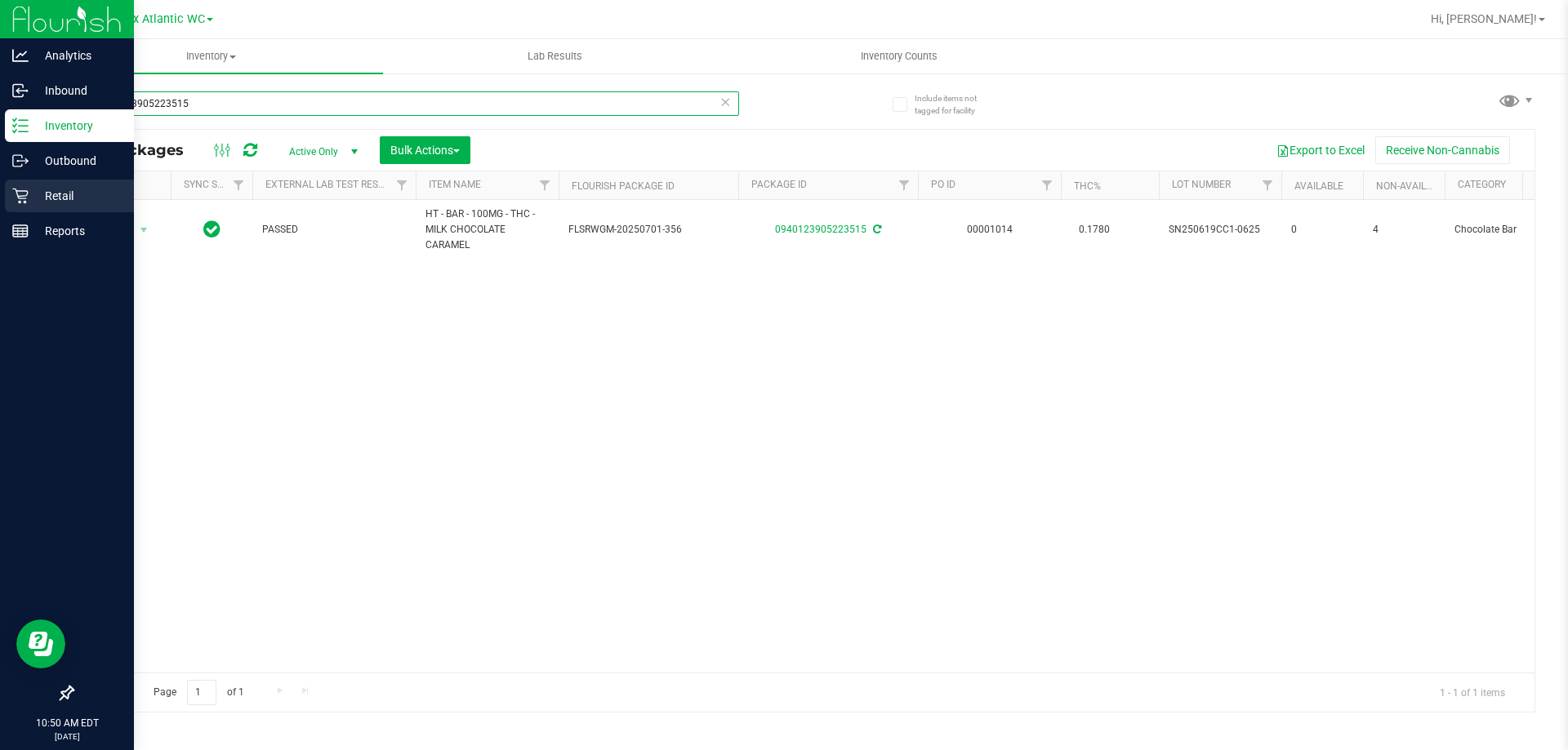
drag, startPoint x: 203, startPoint y: 100, endPoint x: 92, endPoint y: 207, distance: 154.2
click at [0, 135] on div "Analytics Inbound Inventory Outbound Retail Reports 10:50 AM EDT [DATE] 09/22 J…" at bounding box center [784, 375] width 1568 height 750
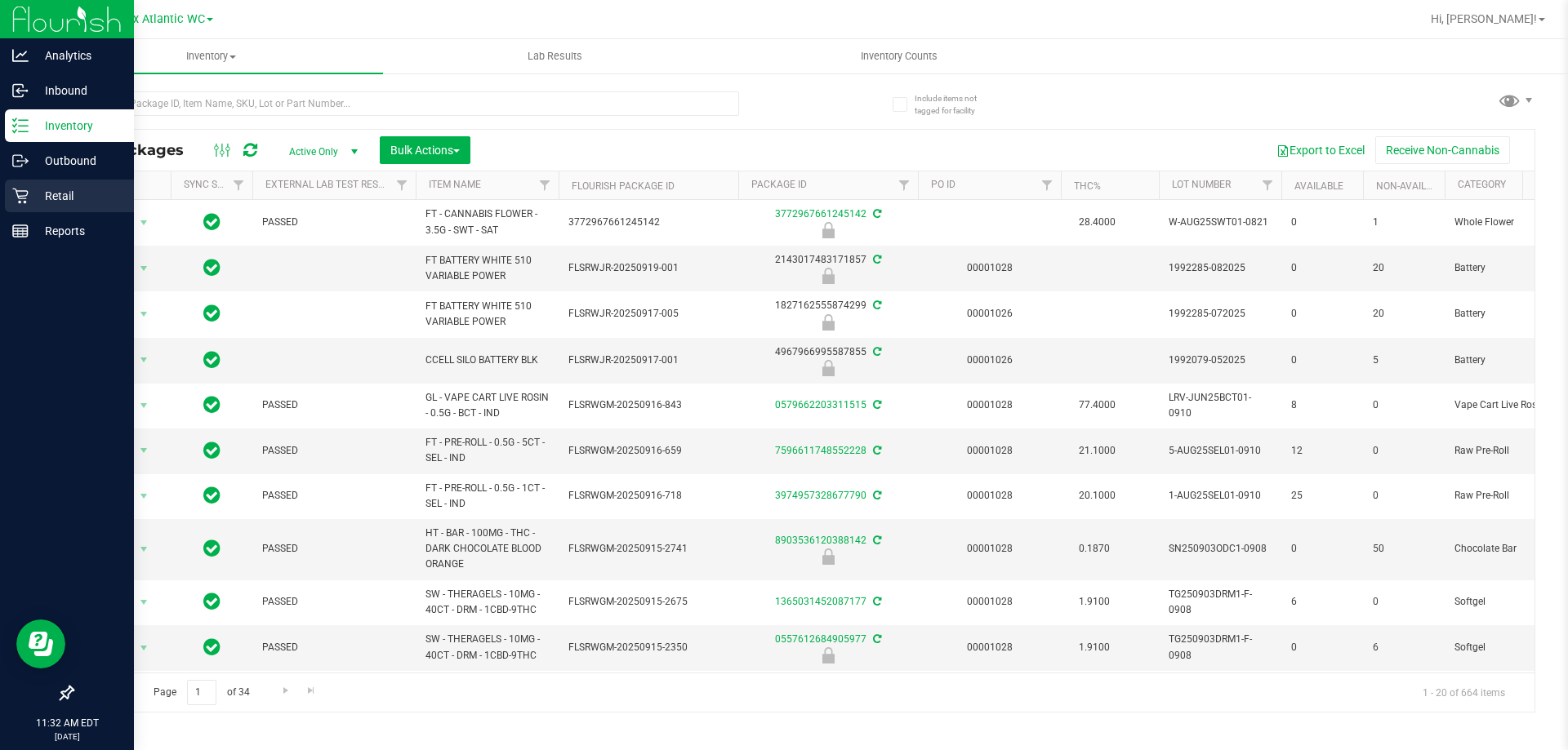
click at [66, 191] on p "Retail" at bounding box center [77, 196] width 98 height 20
